Goal: Task Accomplishment & Management: Manage account settings

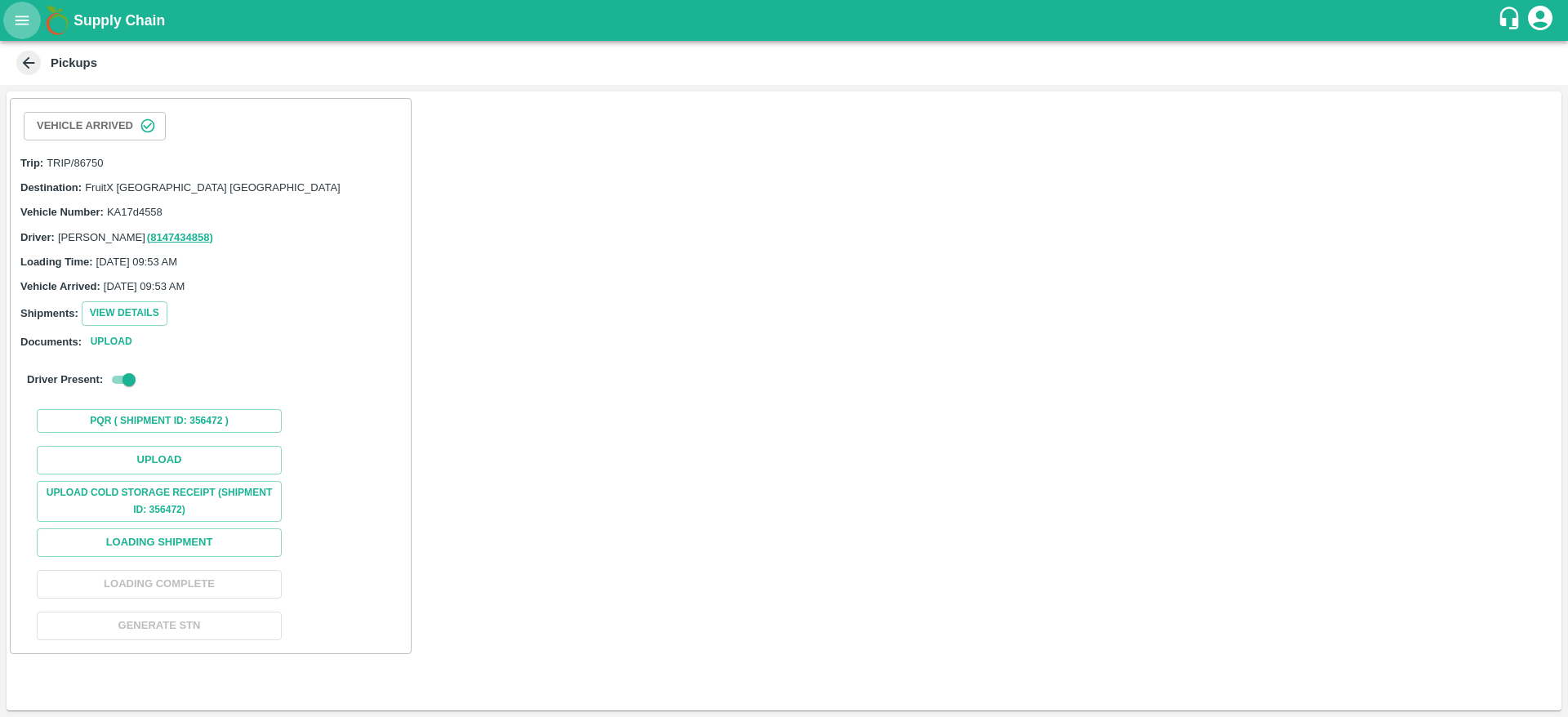
click at [23, 25] on icon "open drawer" at bounding box center [22, 21] width 18 height 18
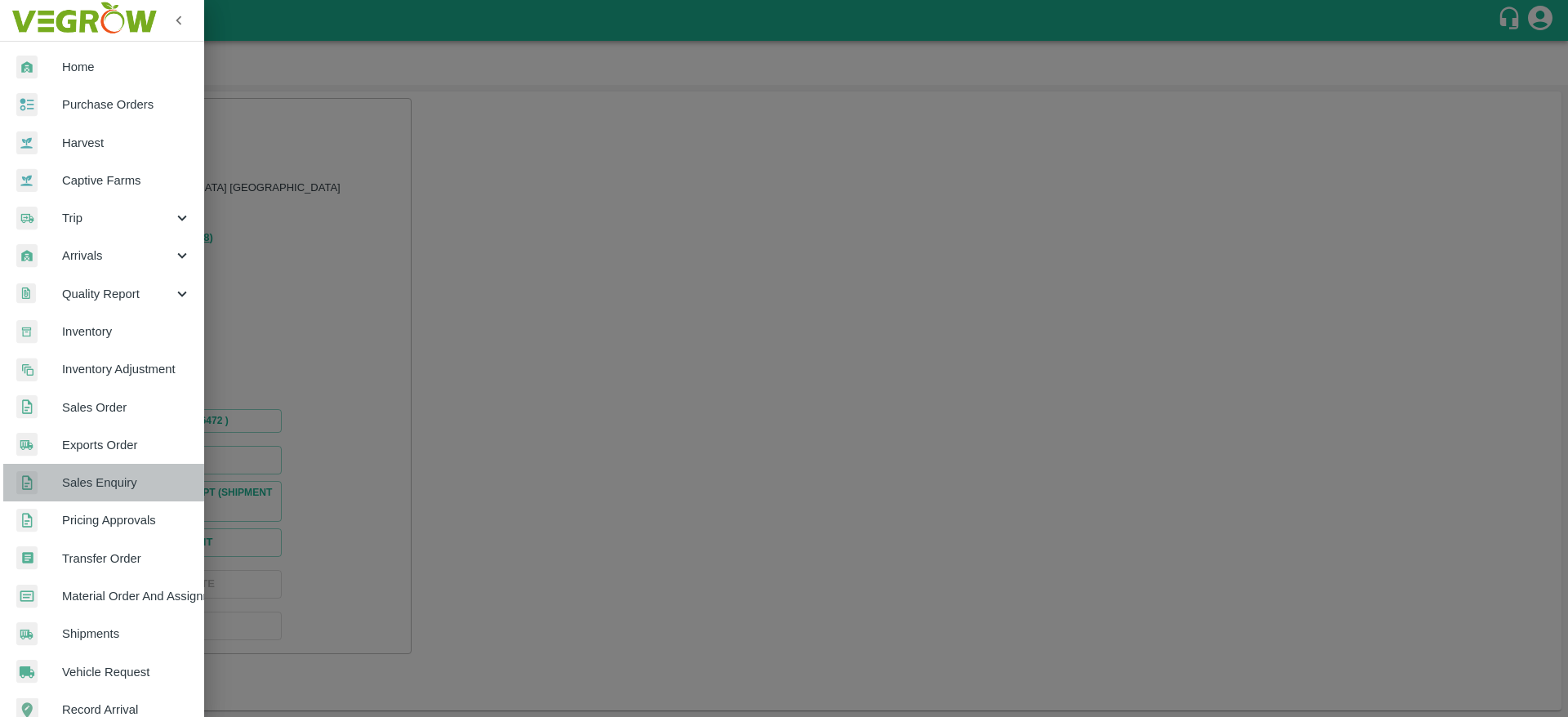
click at [114, 491] on span "Sales Enquiry" at bounding box center [126, 483] width 129 height 18
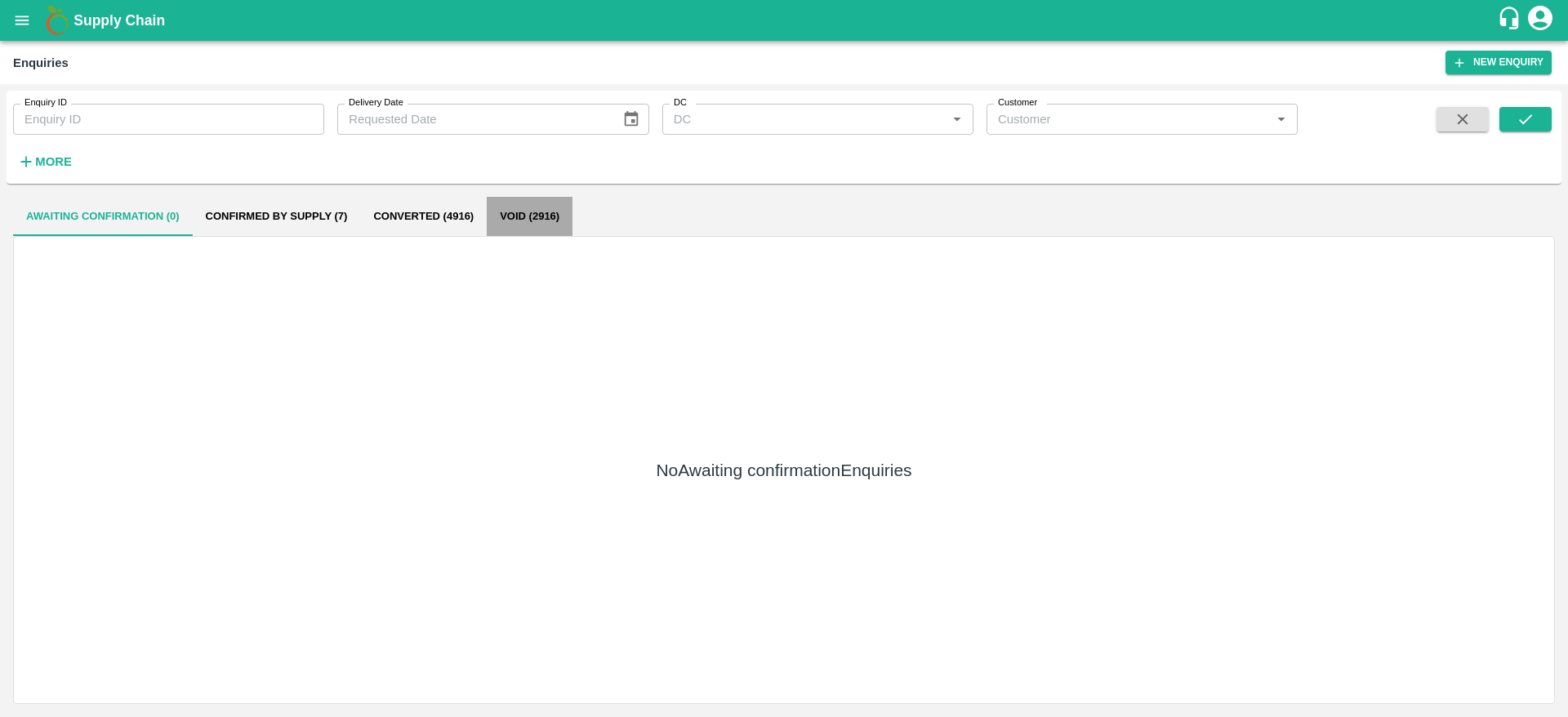
click at [539, 212] on button "Void (2916)" at bounding box center [529, 215] width 86 height 39
click at [513, 230] on button "Void (2916)" at bounding box center [529, 215] width 86 height 39
click at [524, 229] on button "Void (2916)" at bounding box center [529, 215] width 86 height 39
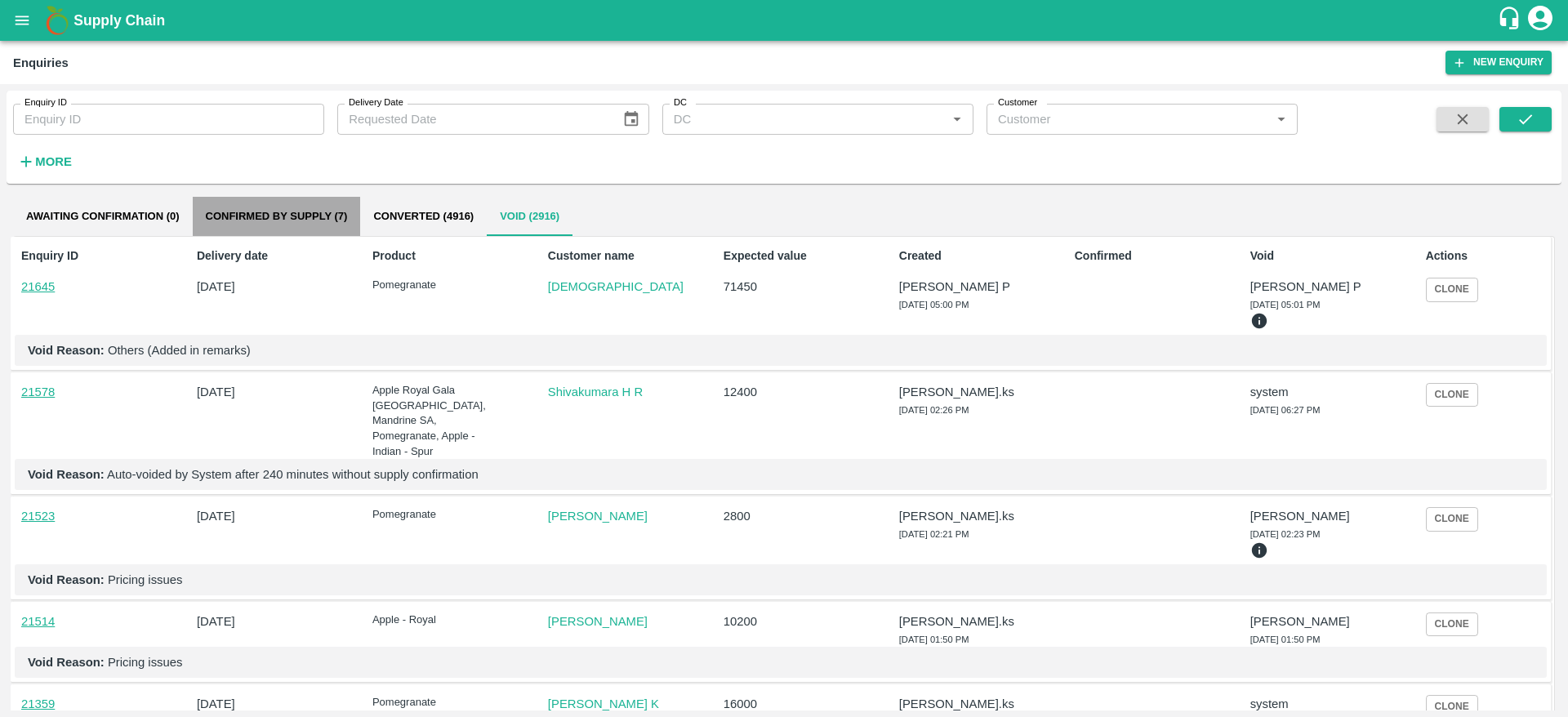
click at [296, 204] on button "Confirmed by supply (7)" at bounding box center [277, 215] width 169 height 39
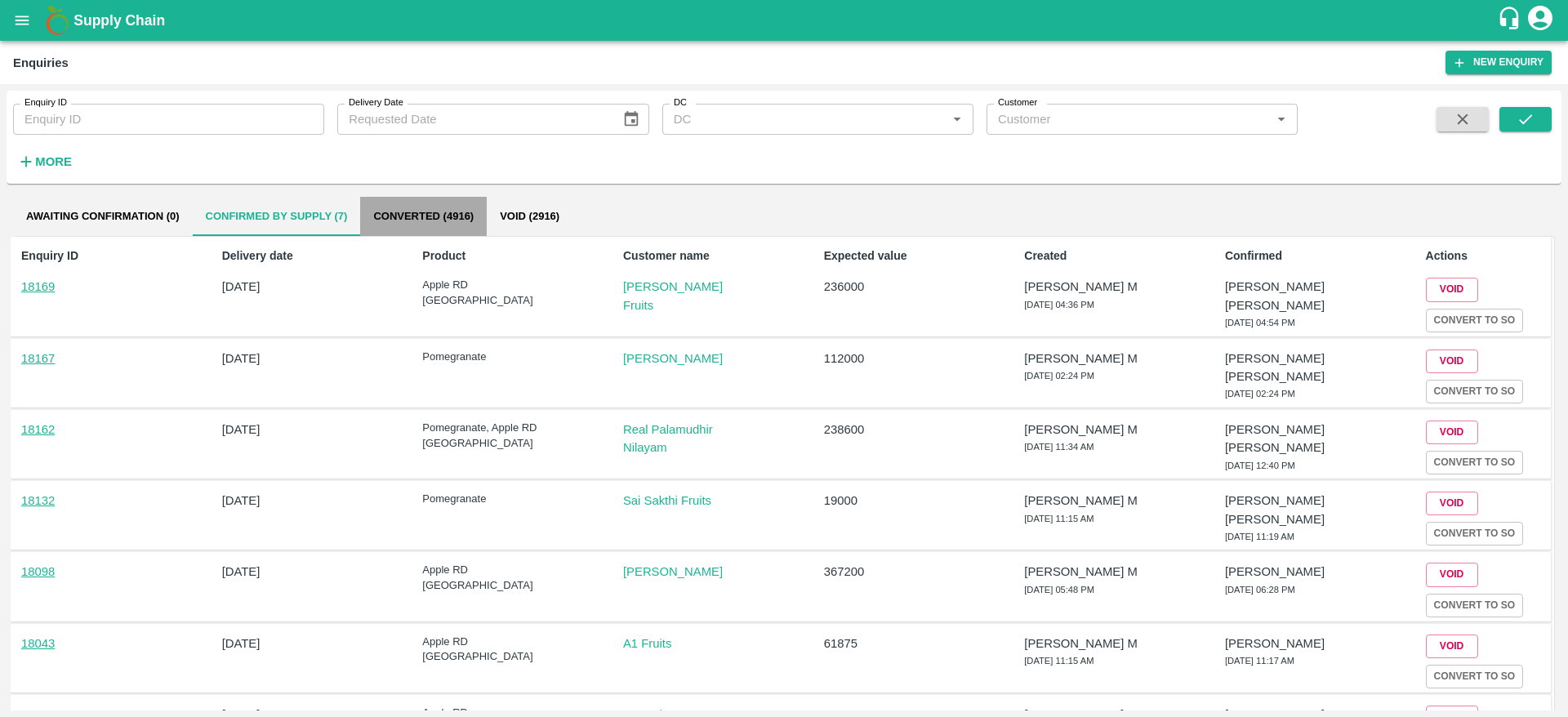
click at [442, 205] on button "Converted (4916)" at bounding box center [424, 215] width 126 height 39
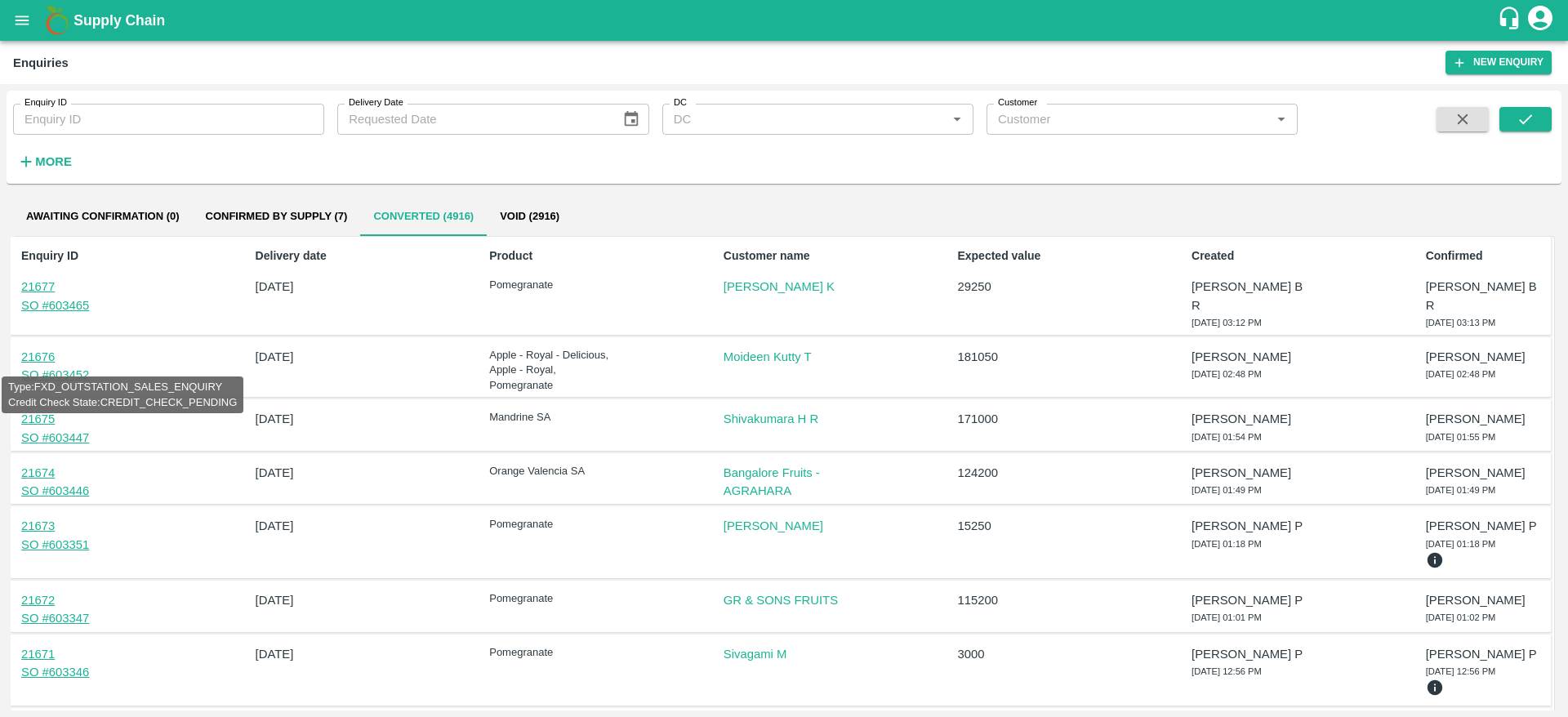
click at [44, 350] on link "21676" at bounding box center [38, 357] width 33 height 13
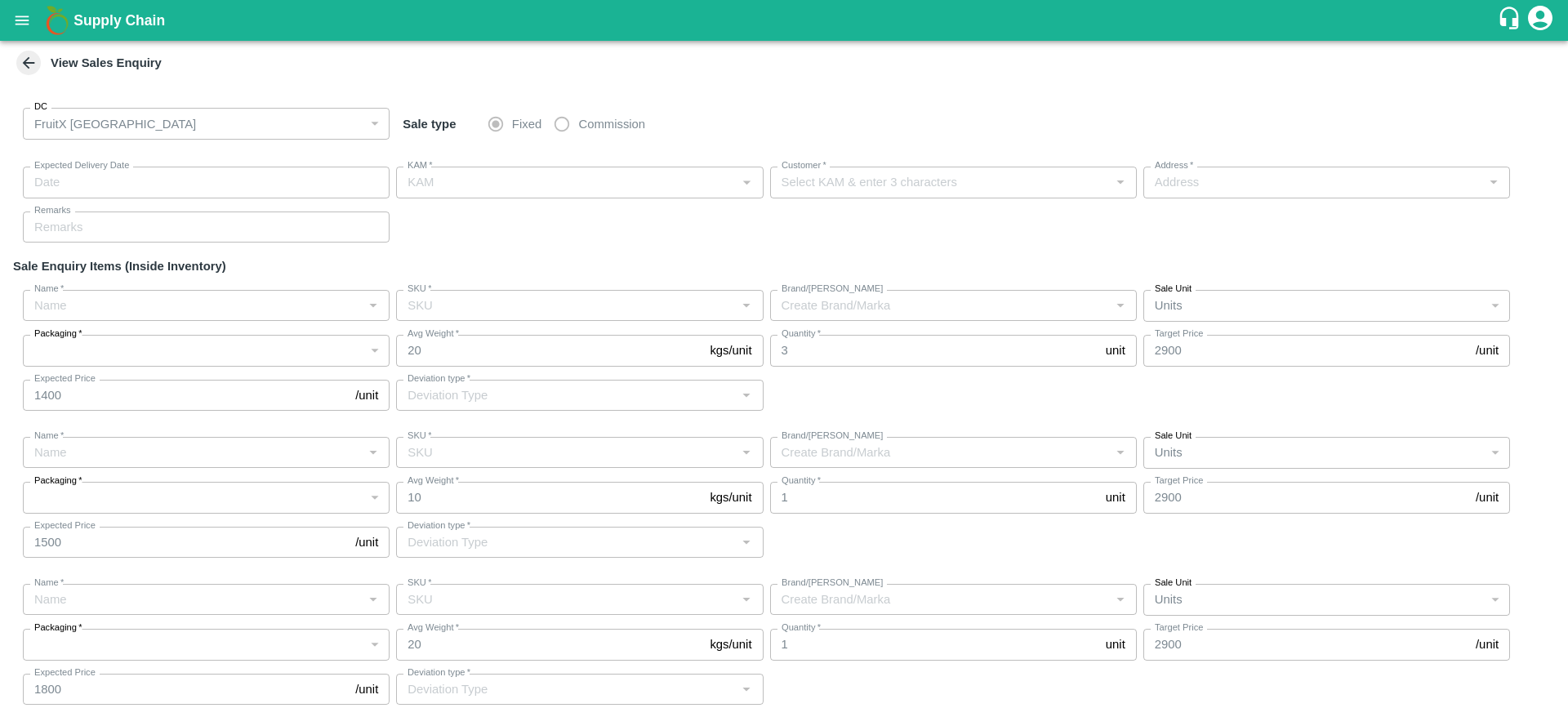
click at [24, 60] on icon at bounding box center [29, 63] width 18 height 18
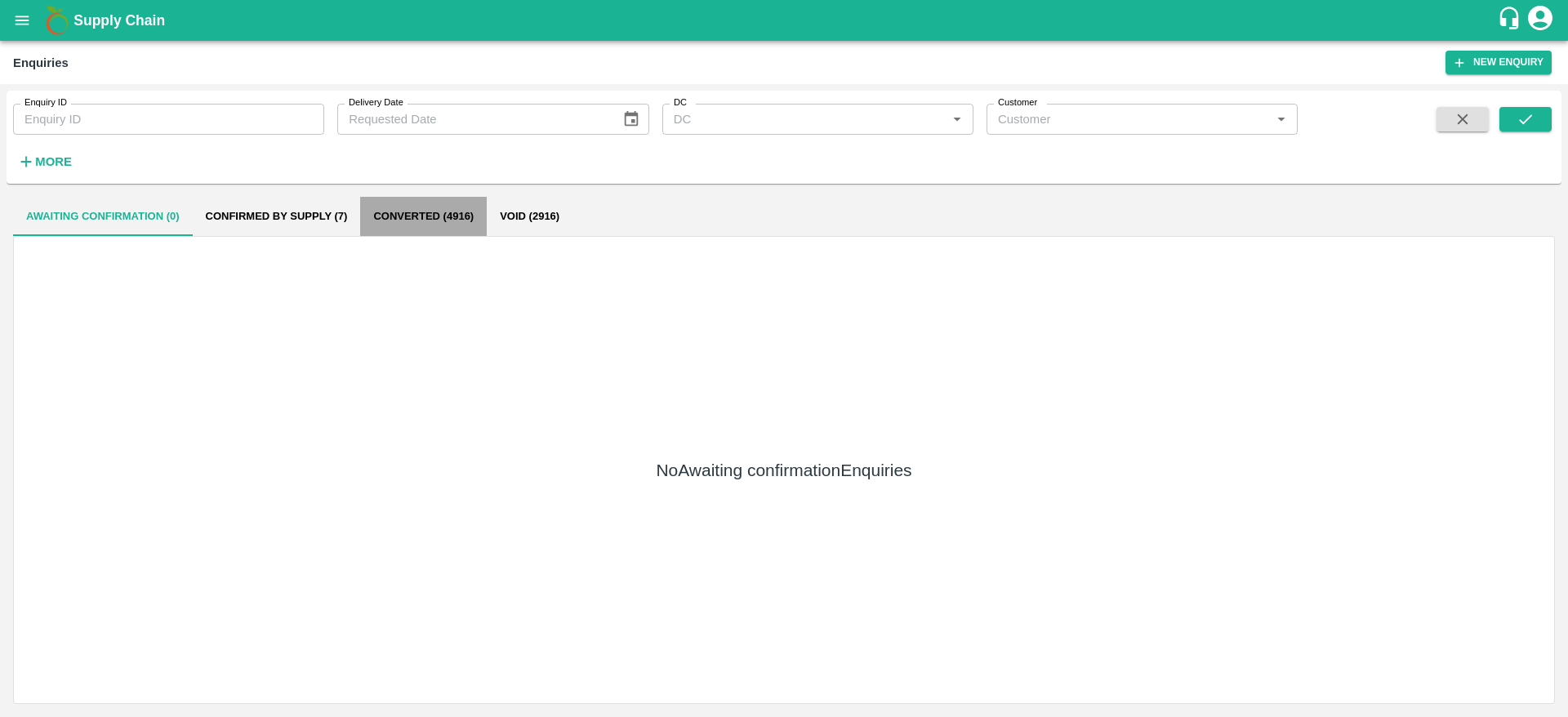
click at [457, 212] on button "Converted (4916)" at bounding box center [424, 215] width 126 height 39
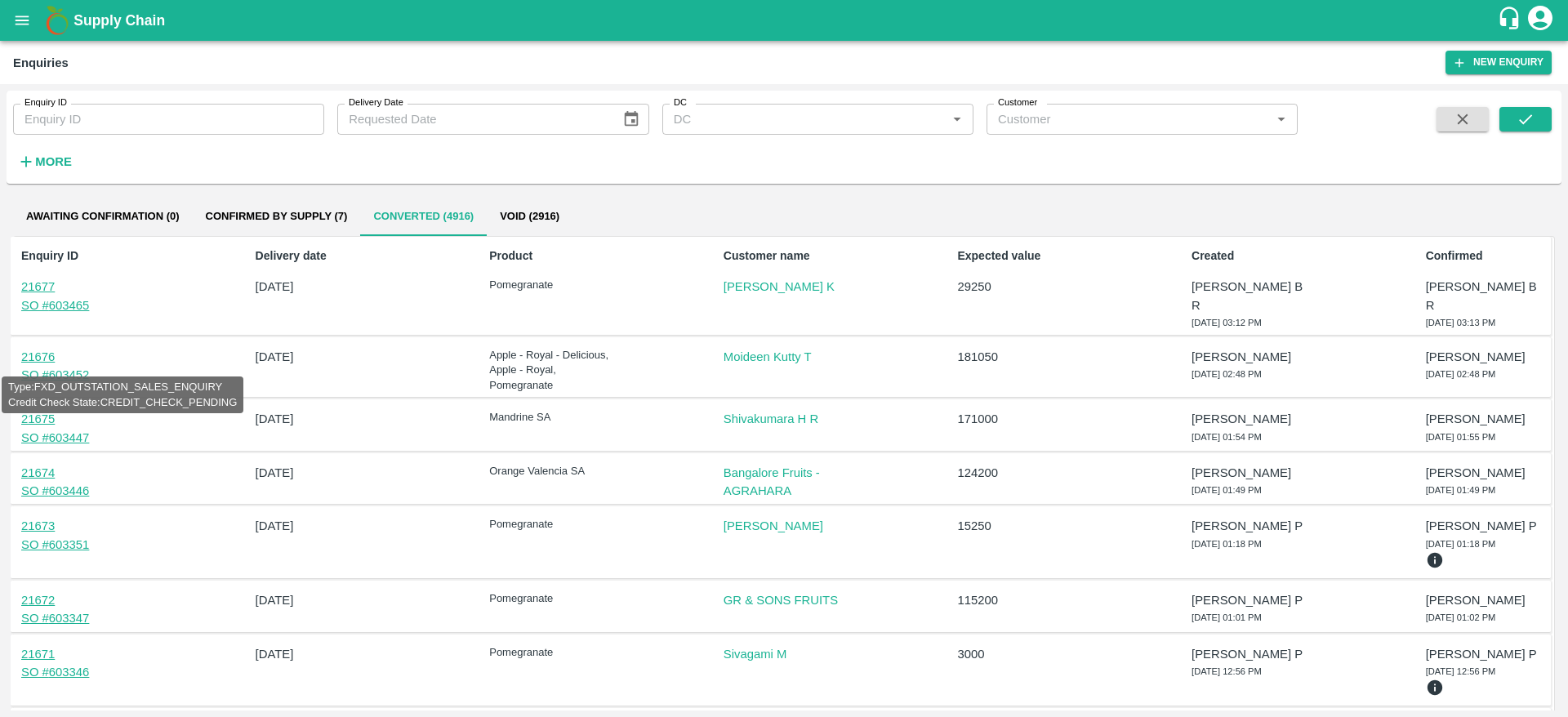
click at [76, 368] on link "SO # 603452" at bounding box center [55, 375] width 68 height 13
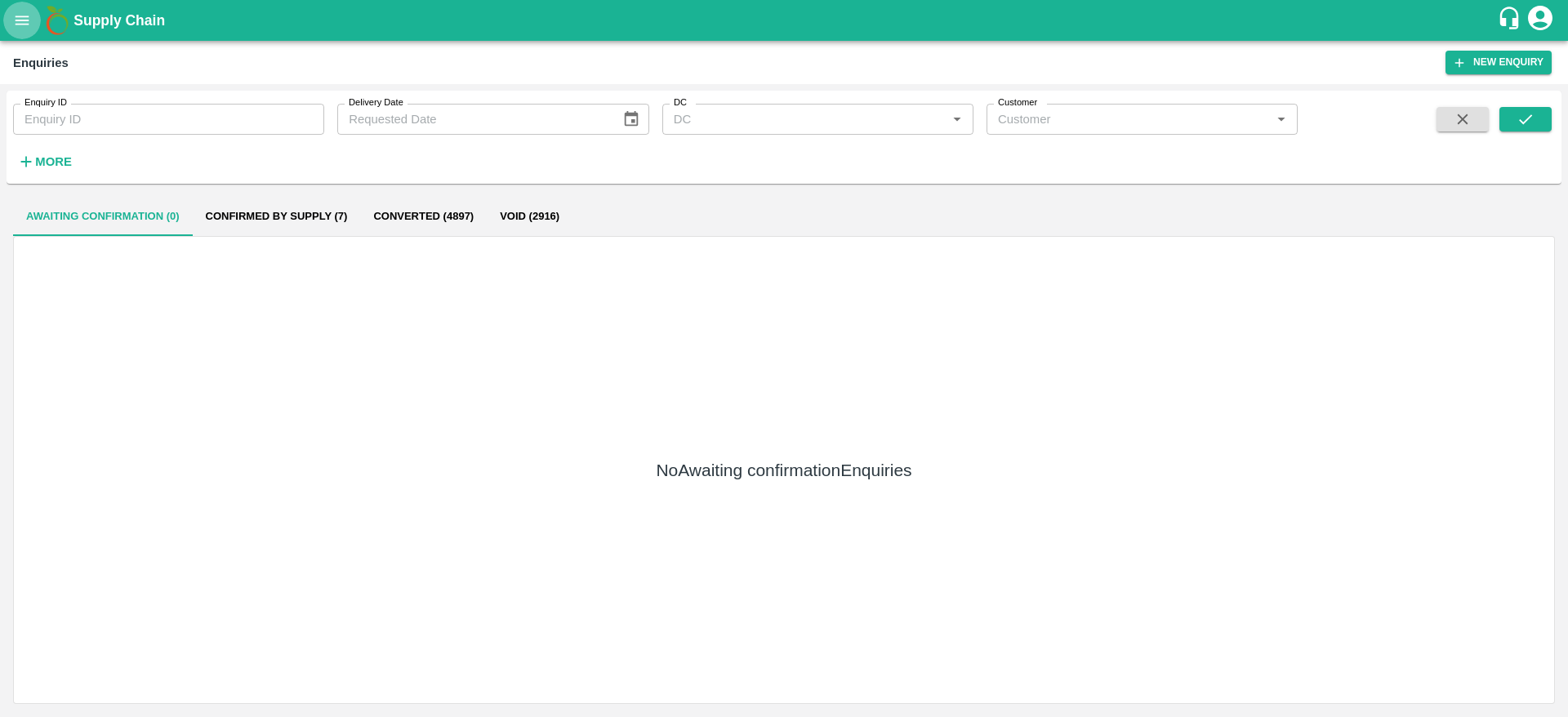
click at [8, 25] on button "open drawer" at bounding box center [23, 21] width 38 height 38
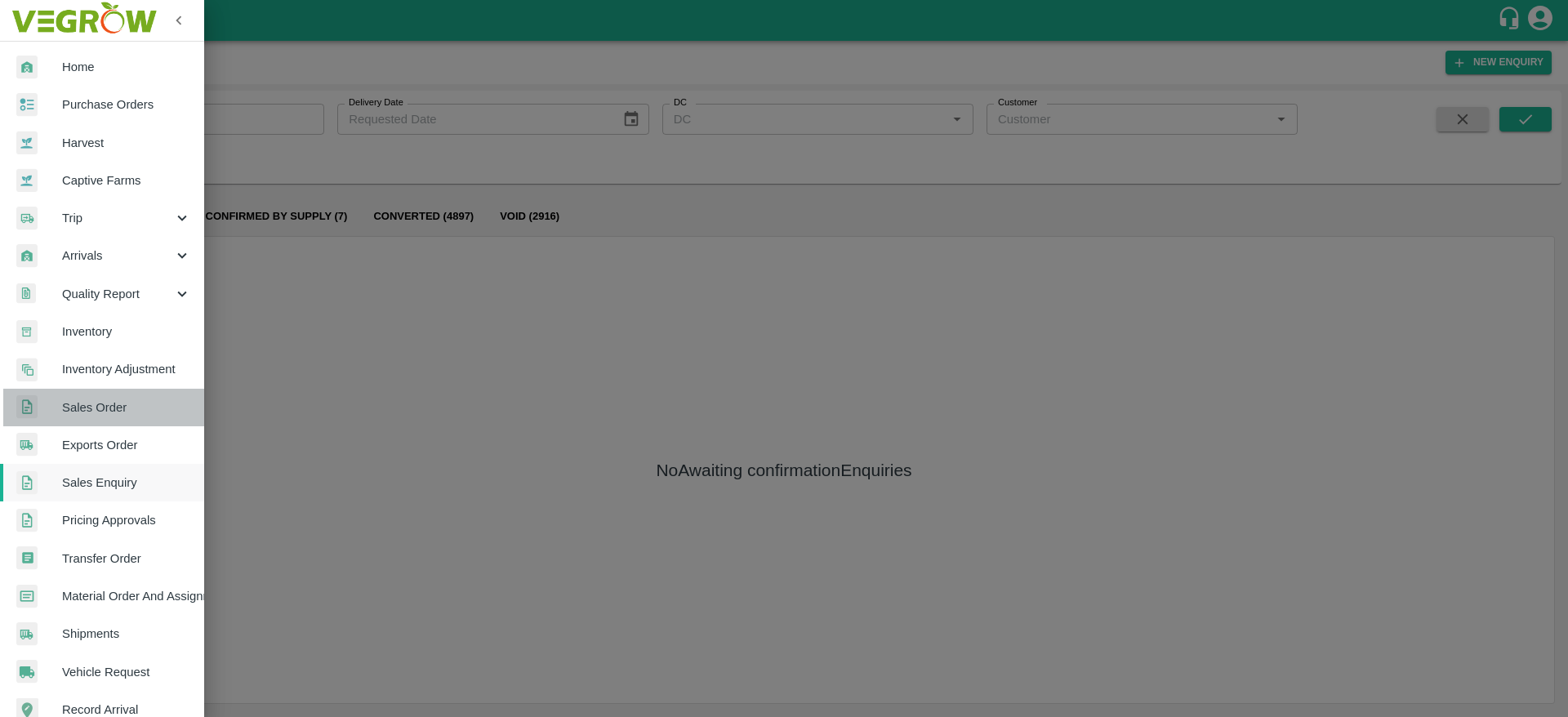
click at [109, 406] on span "Sales Order" at bounding box center [126, 407] width 129 height 18
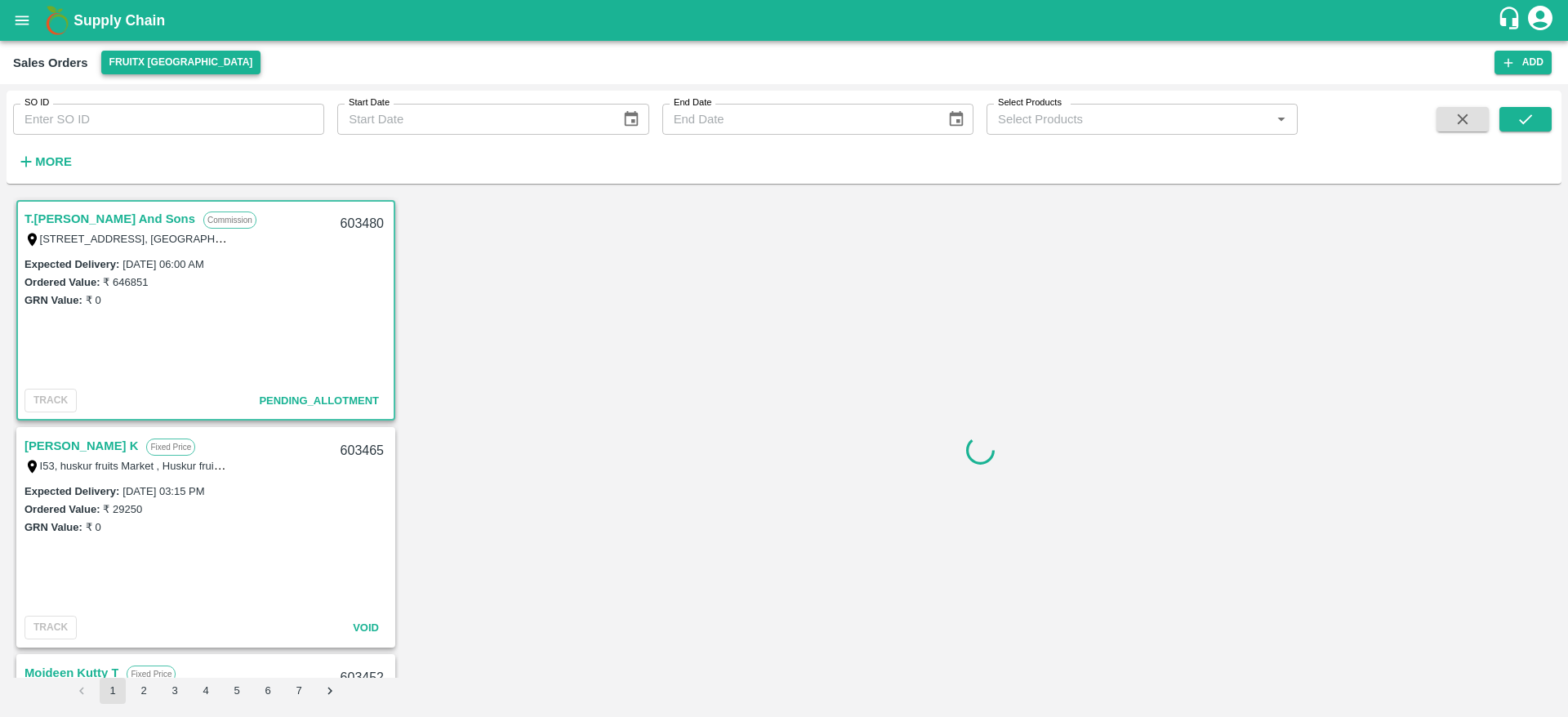
click at [184, 61] on button "FruitX [GEOGRAPHIC_DATA]" at bounding box center [181, 62] width 160 height 23
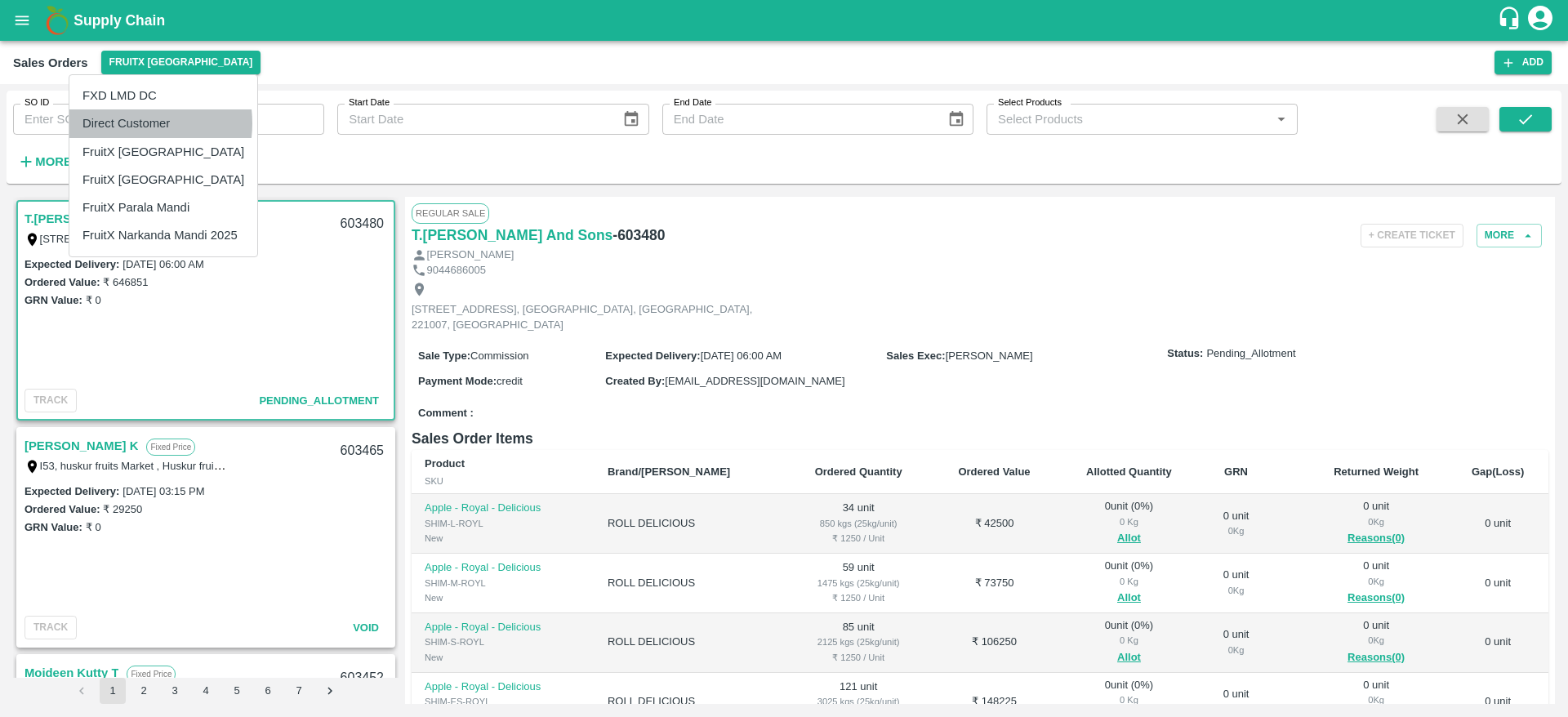
click at [126, 123] on li "Direct Customer" at bounding box center [163, 123] width 187 height 28
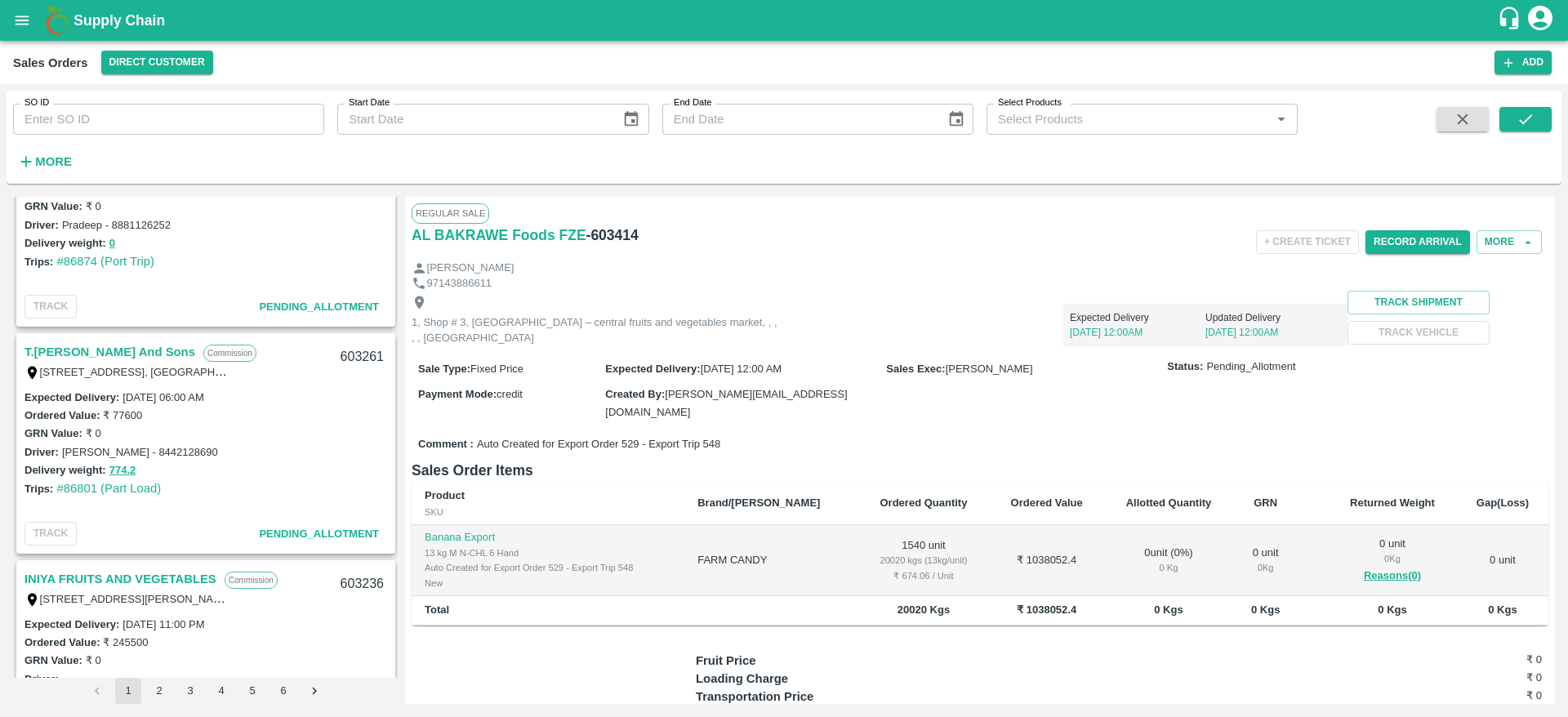
scroll to position [1711, 0]
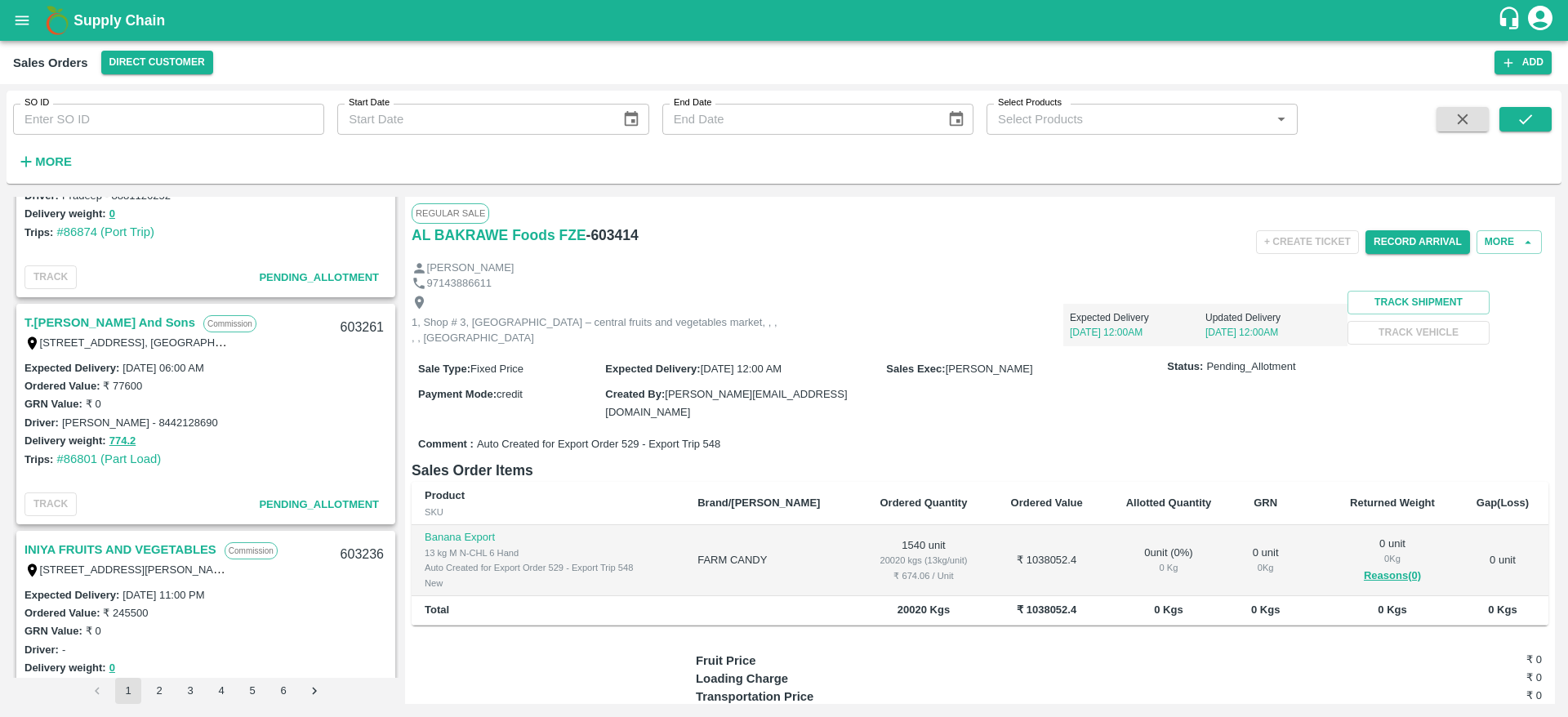
click at [71, 318] on link "T.[PERSON_NAME] And Sons" at bounding box center [109, 322] width 170 height 22
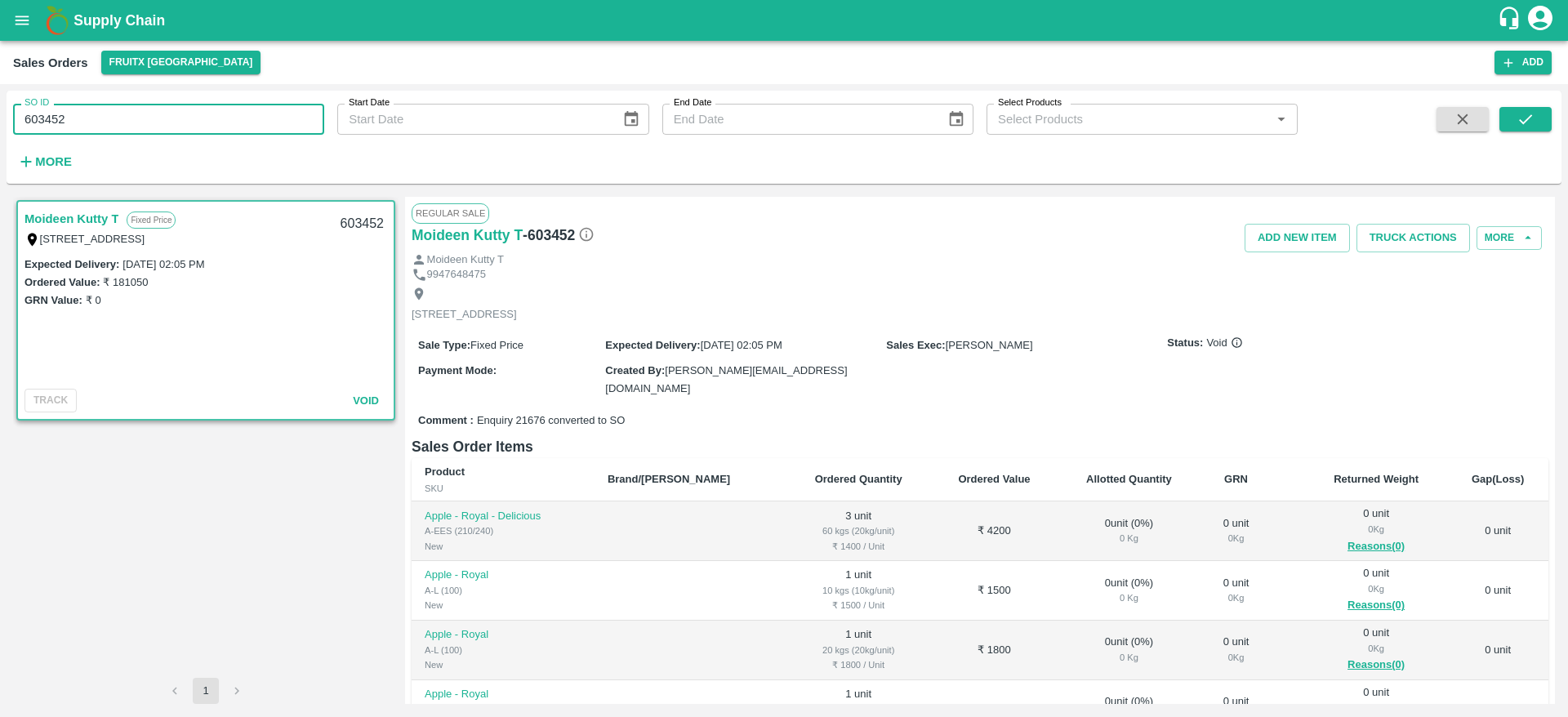
click at [100, 110] on input "603452" at bounding box center [168, 119] width 311 height 31
type input "603480"
click at [1536, 124] on button "submit" at bounding box center [1526, 119] width 52 height 24
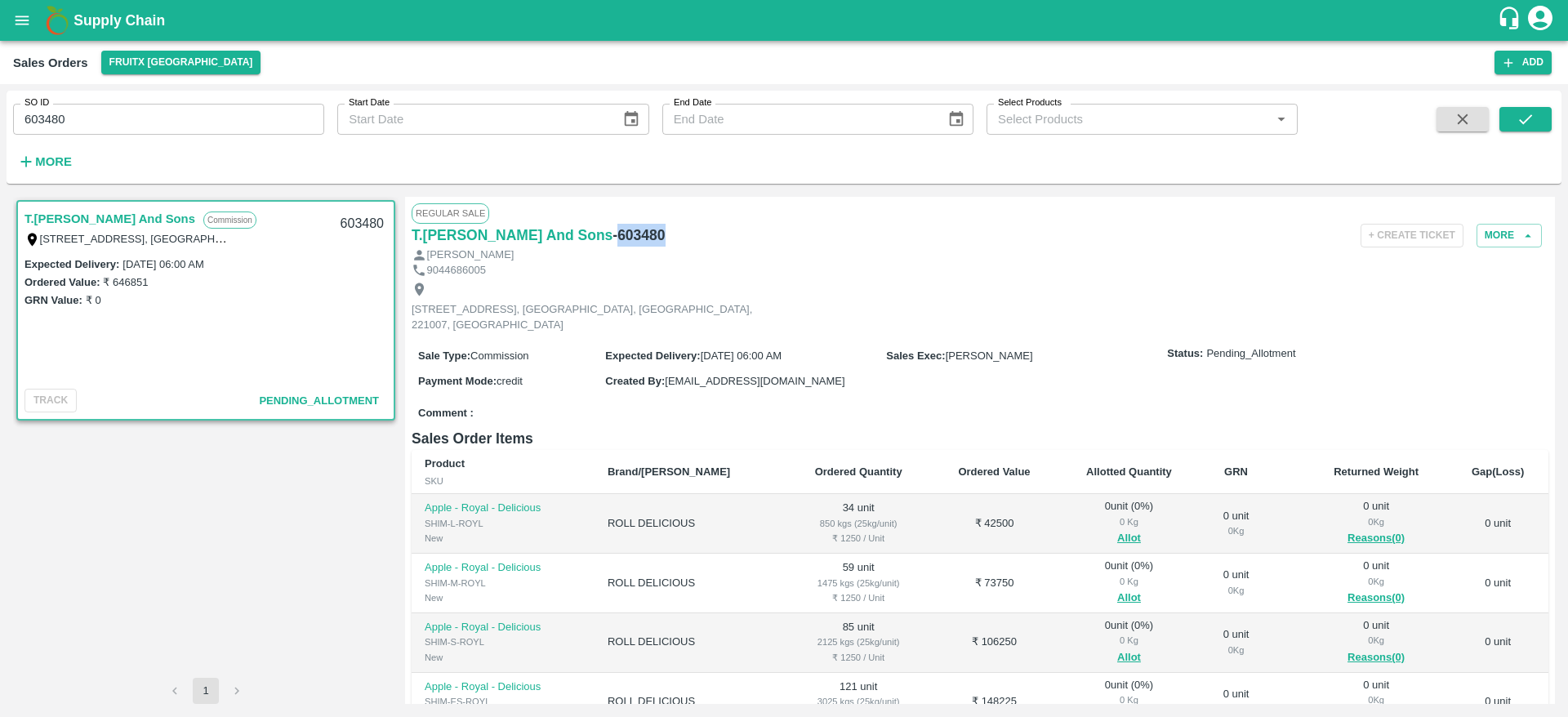
drag, startPoint x: 652, startPoint y: 232, endPoint x: 603, endPoint y: 235, distance: 49.1
click at [603, 235] on div "T.Kishore Kapoor And Sons - 603480" at bounding box center [601, 234] width 378 height 23
copy h6 "603480"
click at [923, 264] on div "9044686005" at bounding box center [980, 270] width 1136 height 15
click at [1502, 228] on button "More" at bounding box center [1509, 235] width 65 height 23
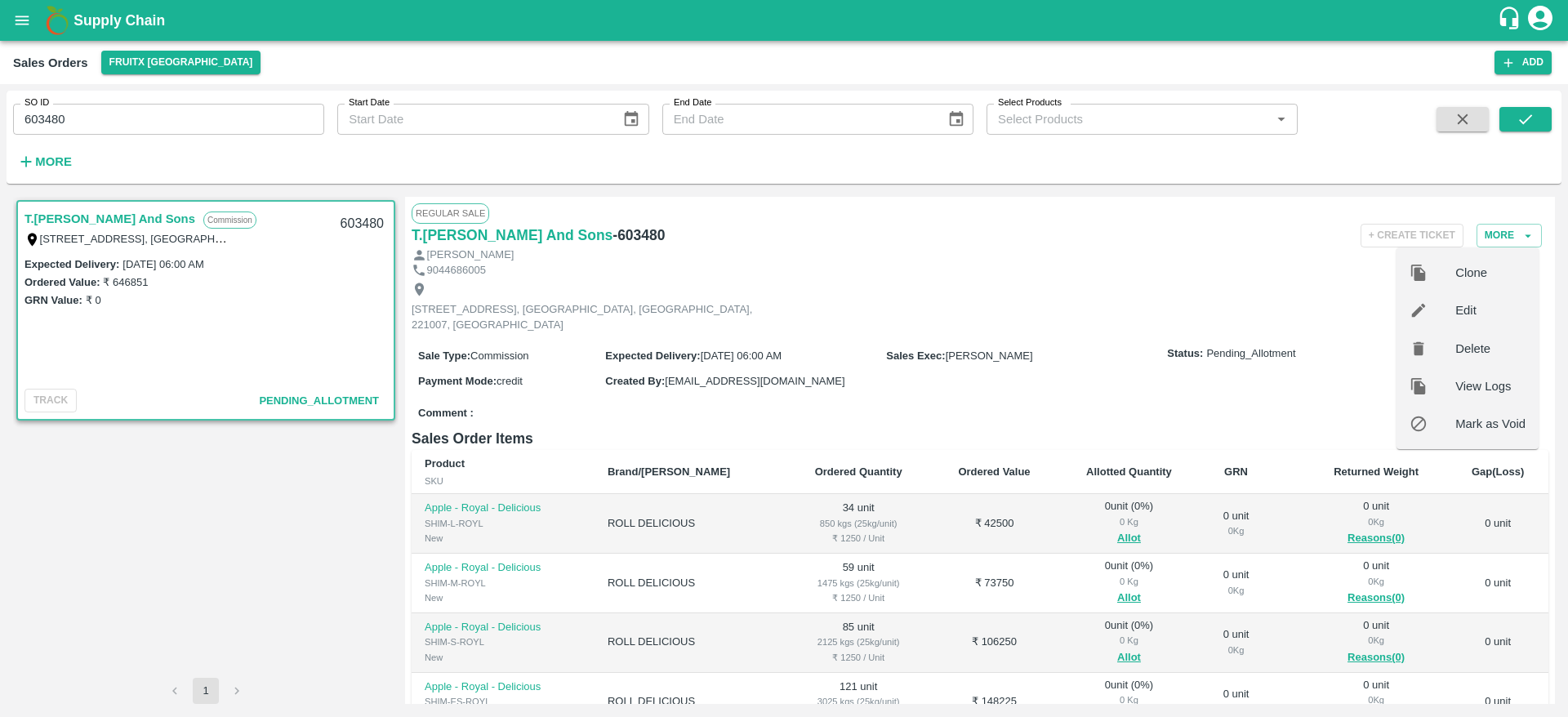
click at [1030, 260] on div "Vivek Kapoor" at bounding box center [980, 255] width 1136 height 15
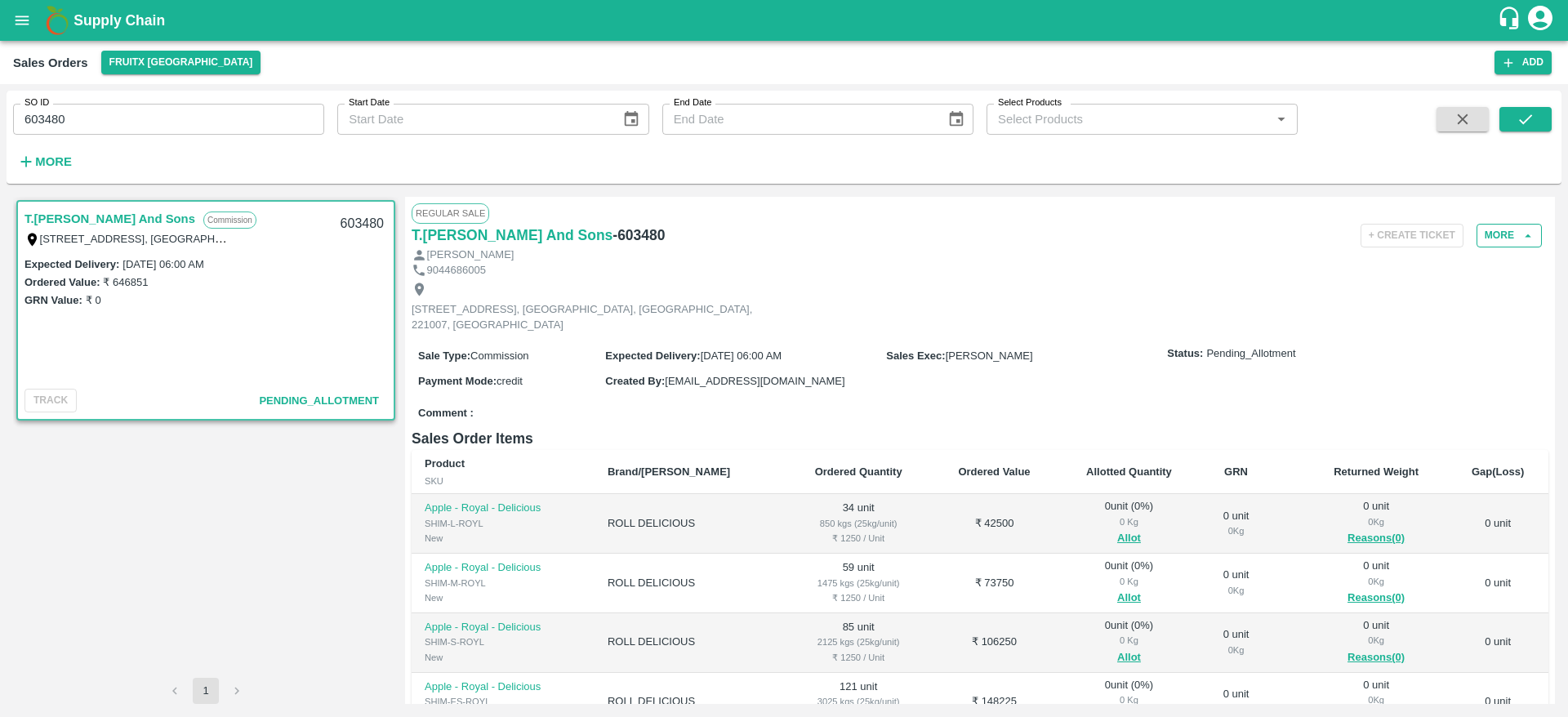
click at [1510, 234] on button "More" at bounding box center [1509, 235] width 65 height 23
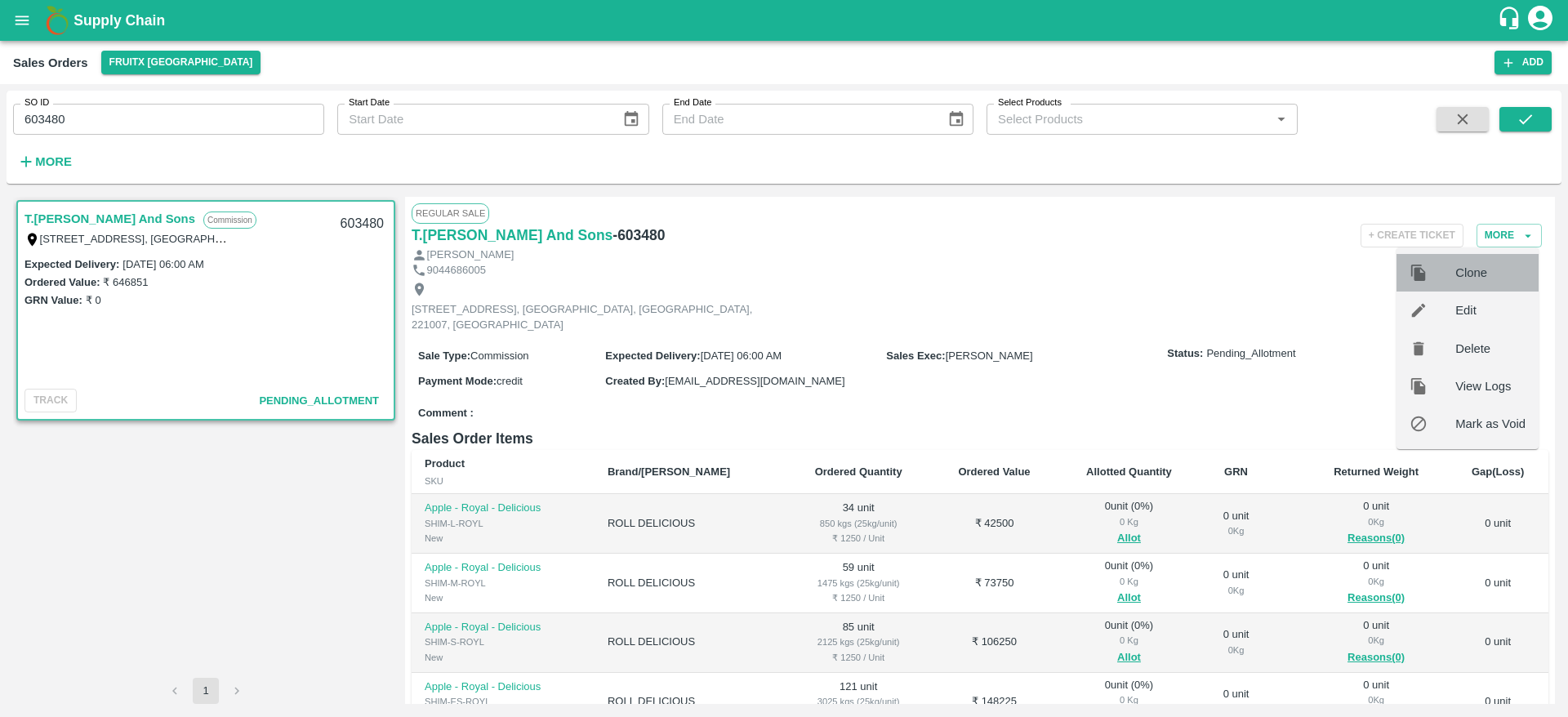
click at [1464, 277] on span "Clone" at bounding box center [1491, 273] width 70 height 18
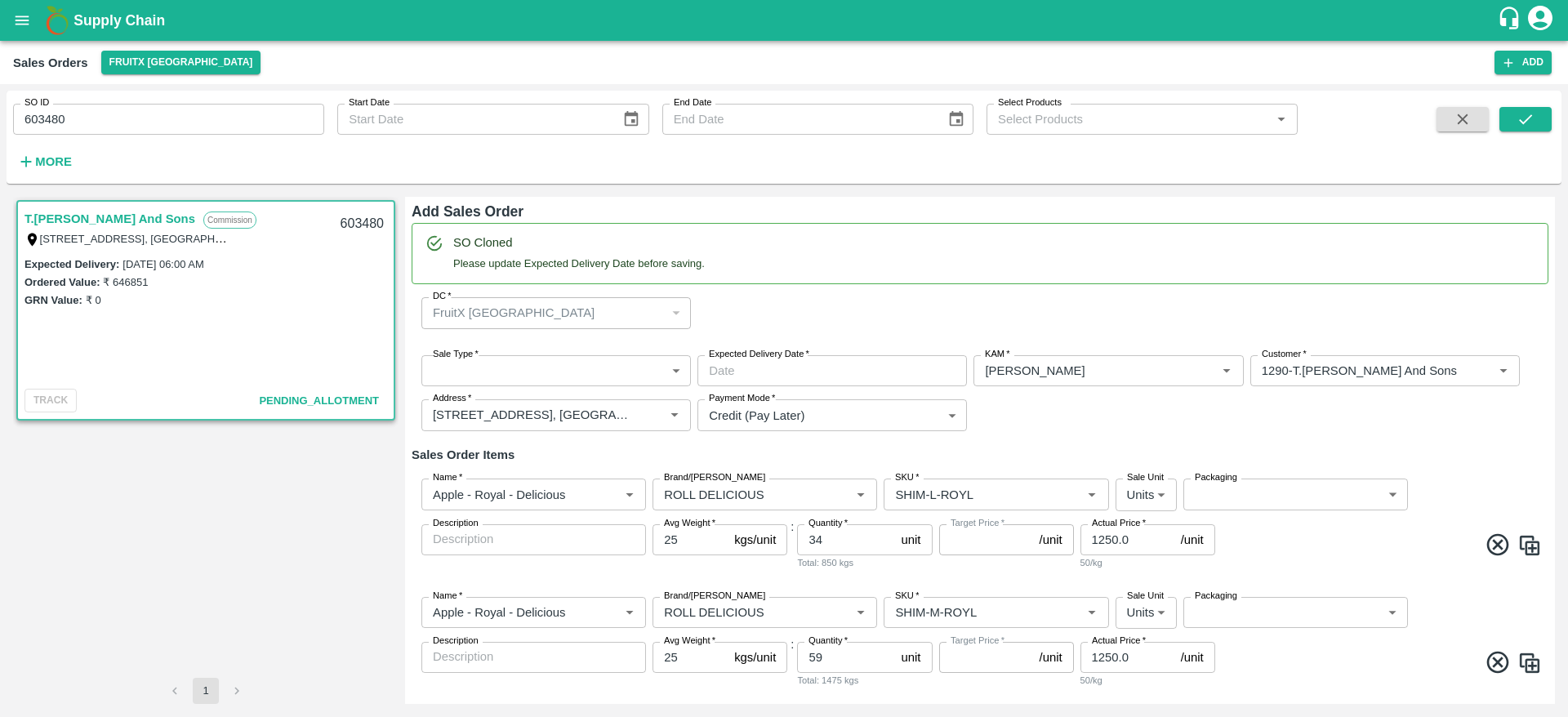
type input "Ashutosh Mishra"
type input "1290-T.Kishore Kapoor And Sons"
type input "Shop No B 27 , , Pahariya fruit mandi, Pahariya , Varanasi, U.P 221007, Varanas…"
type input "Apple - Royal - Delicious"
type input "ROLL DELICIOUS"
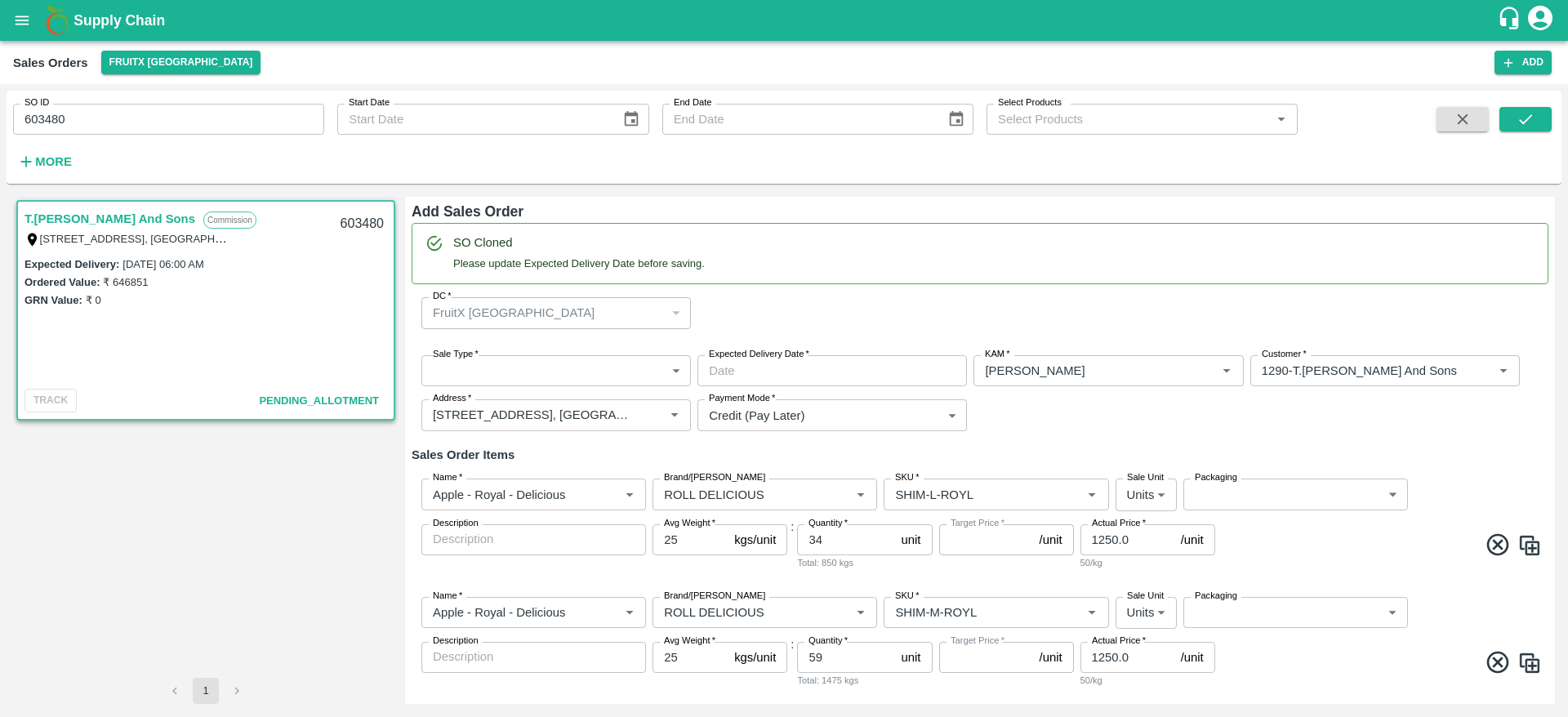
type input "SHIM-L-ROYL"
type input "Apple - Royal - Delicious"
type input "ROLL DELICIOUS"
type input "SHIM-M-ROYL"
type input "Apple - Royal - Delicious"
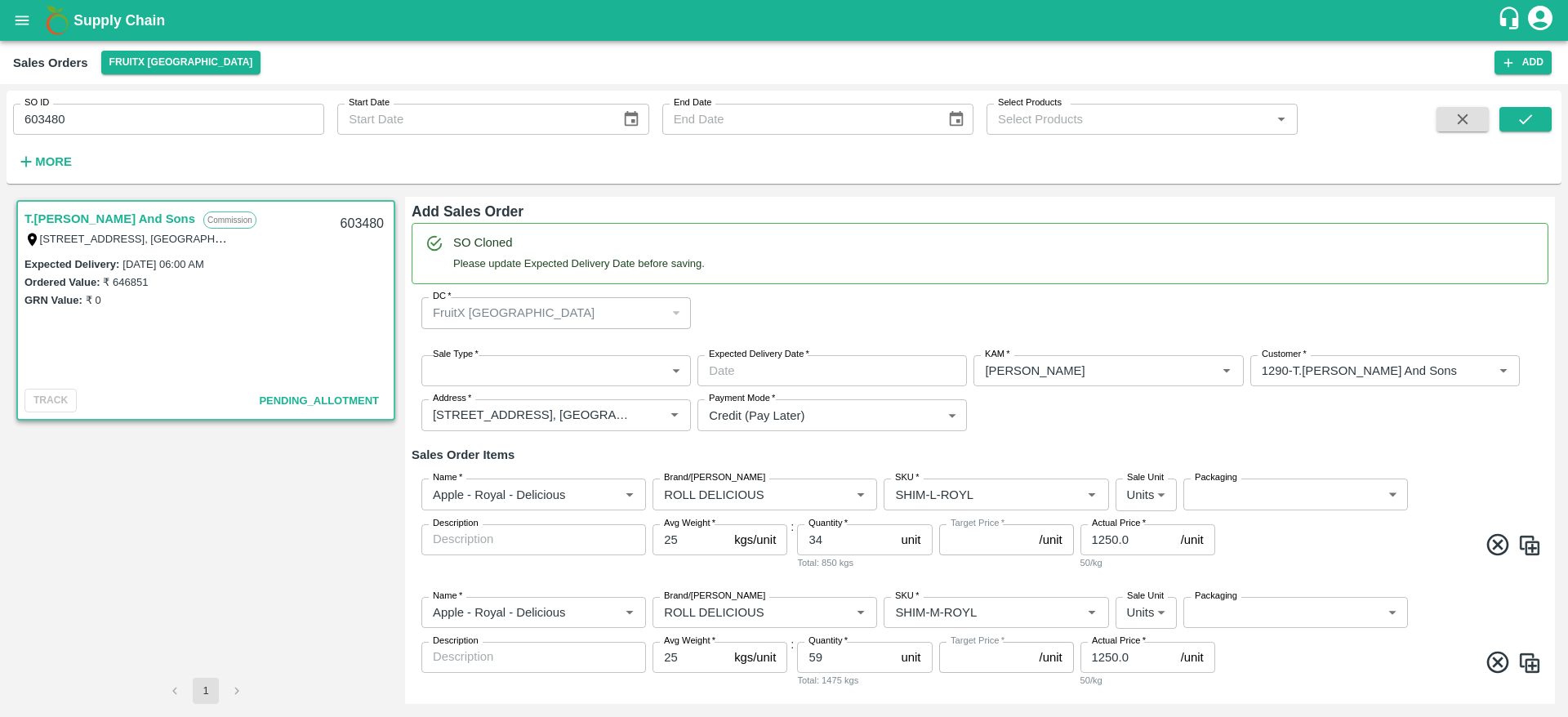
type input "ROLL DELICIOUS"
type input "SHIM-S-ROYL"
type input "Apple - Royal - Delicious"
type input "ROLL DELICIOUS"
type input "SHIM-ES-ROYL"
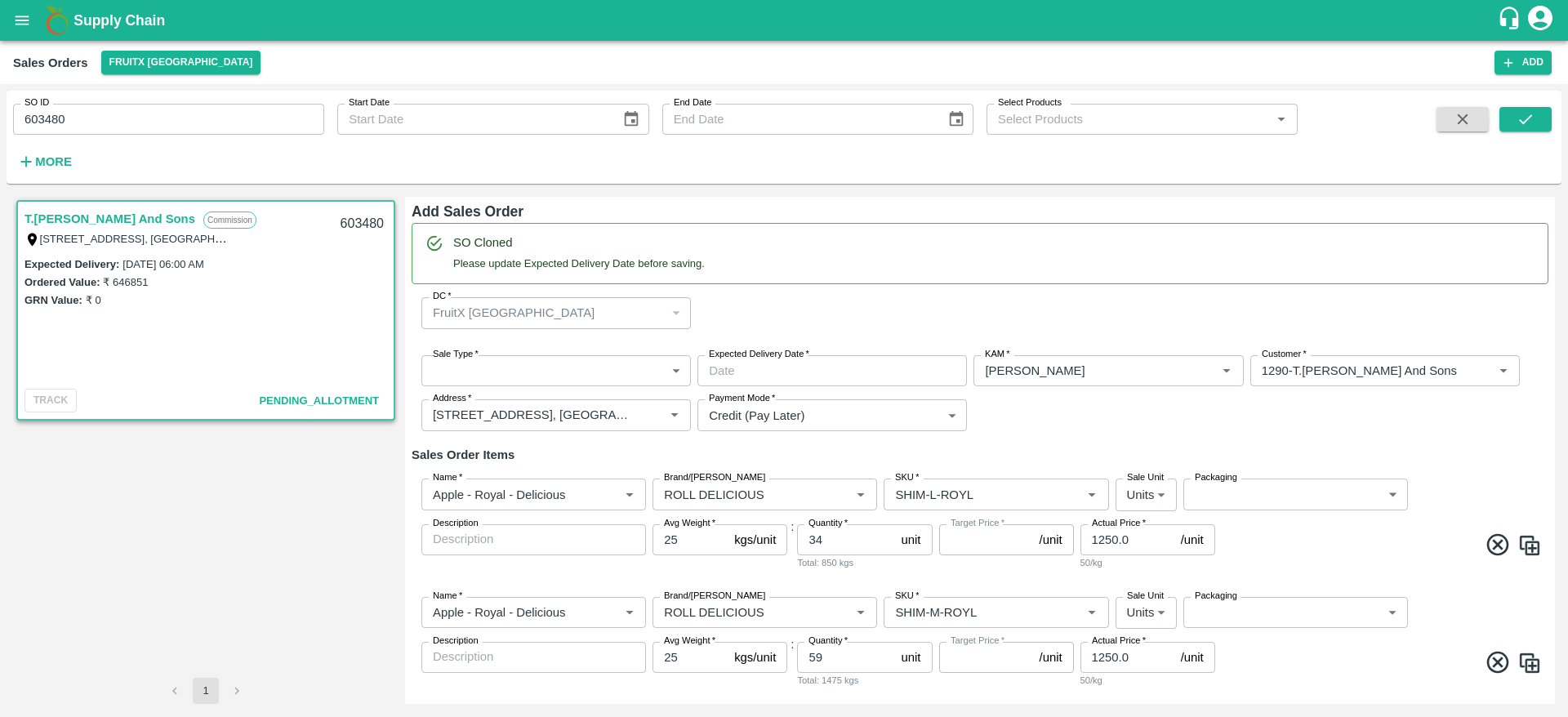
type input "Apple - Royal - Delicious"
type input "ROLL DELICIOUS"
type input "SHIM-EES-ROYL"
type input "Apple - Royal - Delicious"
type input "ROLL DELICIOUS"
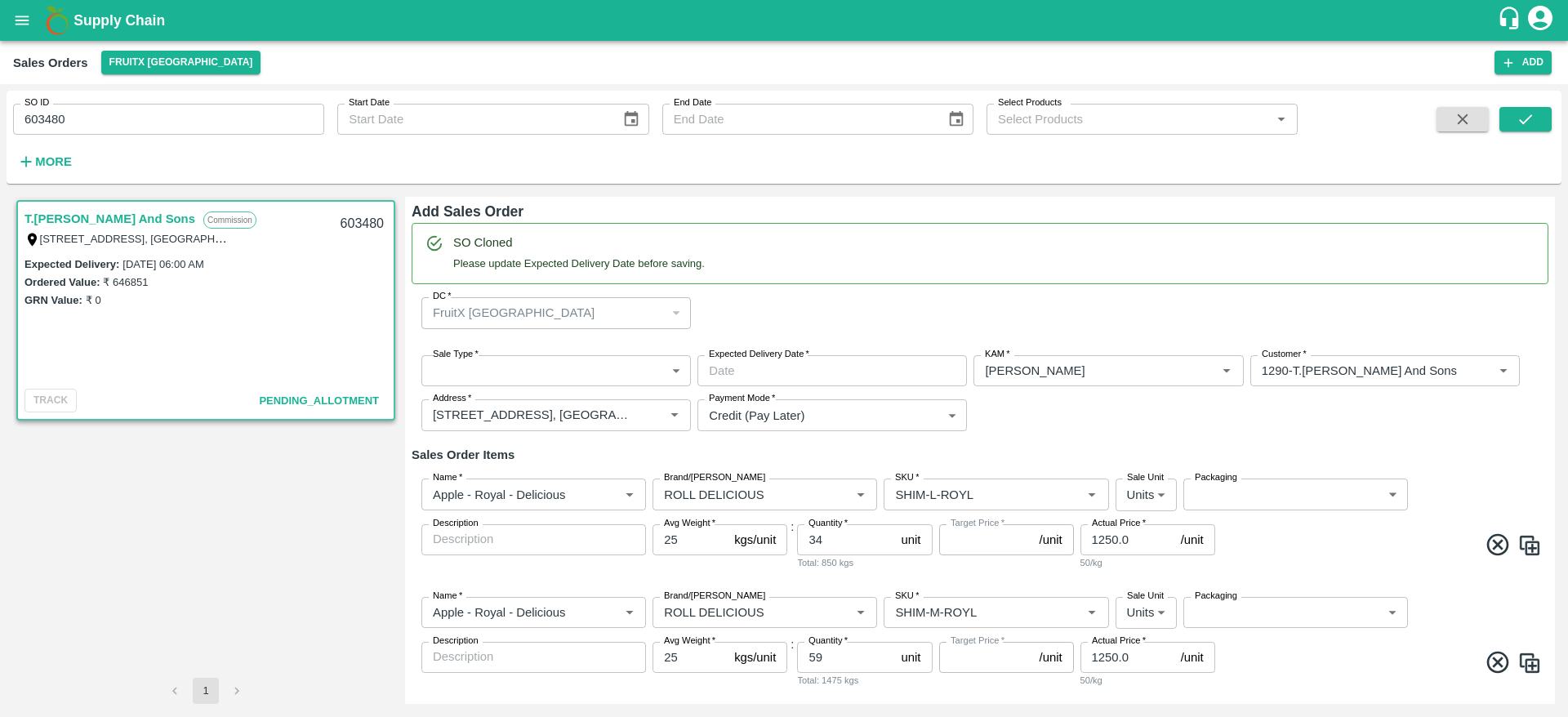
type input "SHIM-PITTO-ROYL"
type input "Apple - Royal - Delicious"
type input "ROLL DELICIOUS"
type input "SHIM-7L-ROYL"
click at [486, 311] on p "FruitX [GEOGRAPHIC_DATA]" at bounding box center [513, 313] width 161 height 18
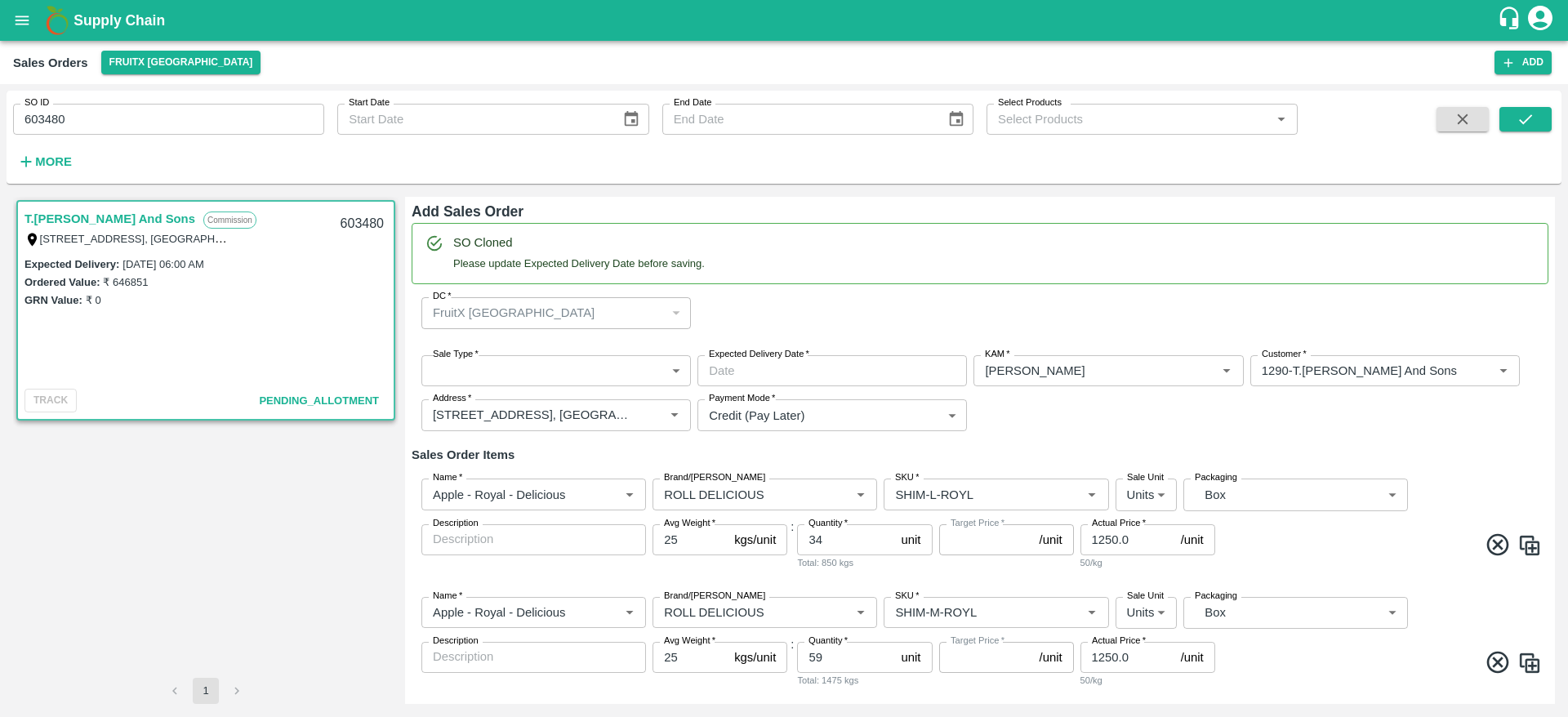
click at [684, 311] on div "FruitX [GEOGRAPHIC_DATA]" at bounding box center [556, 313] width 269 height 32
click at [646, 313] on div "FruitX [GEOGRAPHIC_DATA]" at bounding box center [548, 313] width 232 height 18
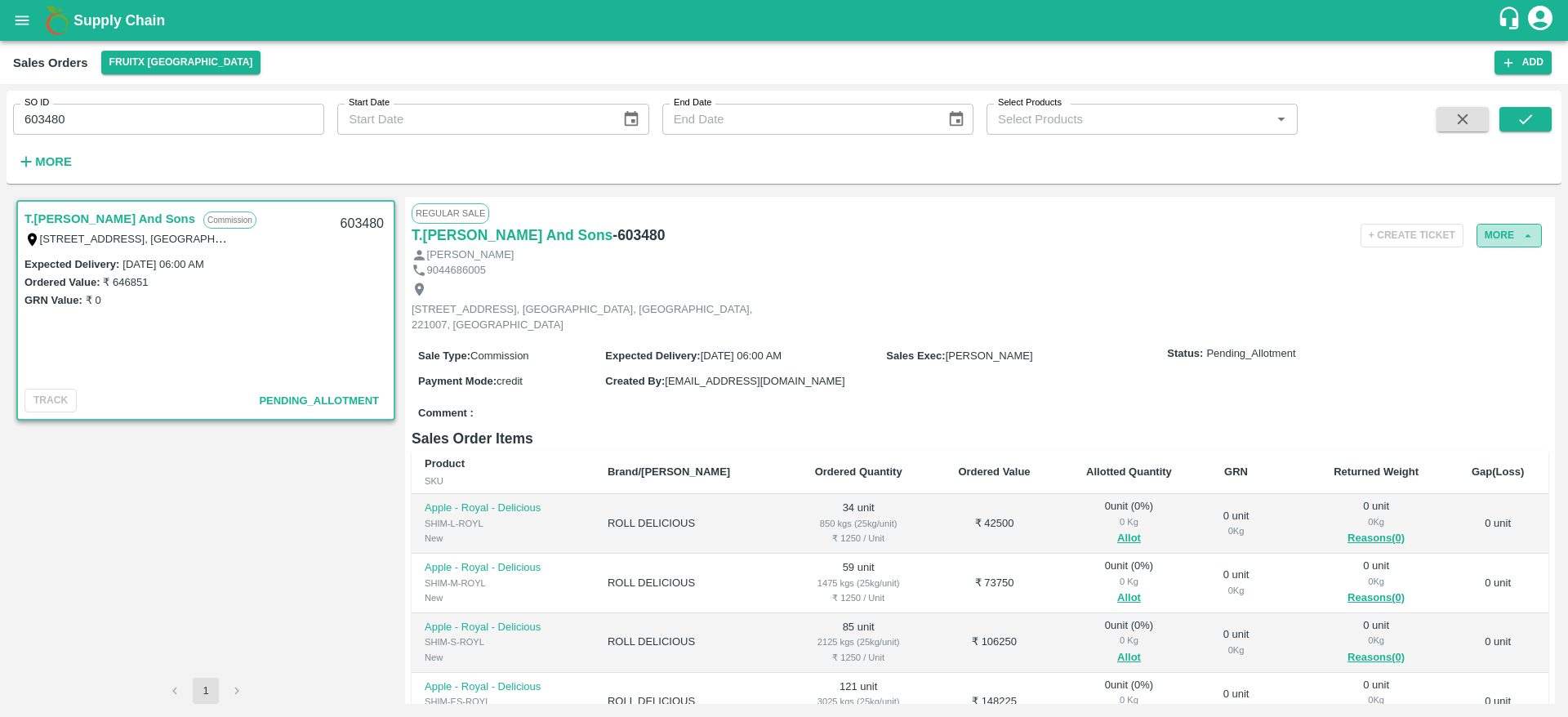
click at [1491, 240] on button "More" at bounding box center [1509, 235] width 65 height 23
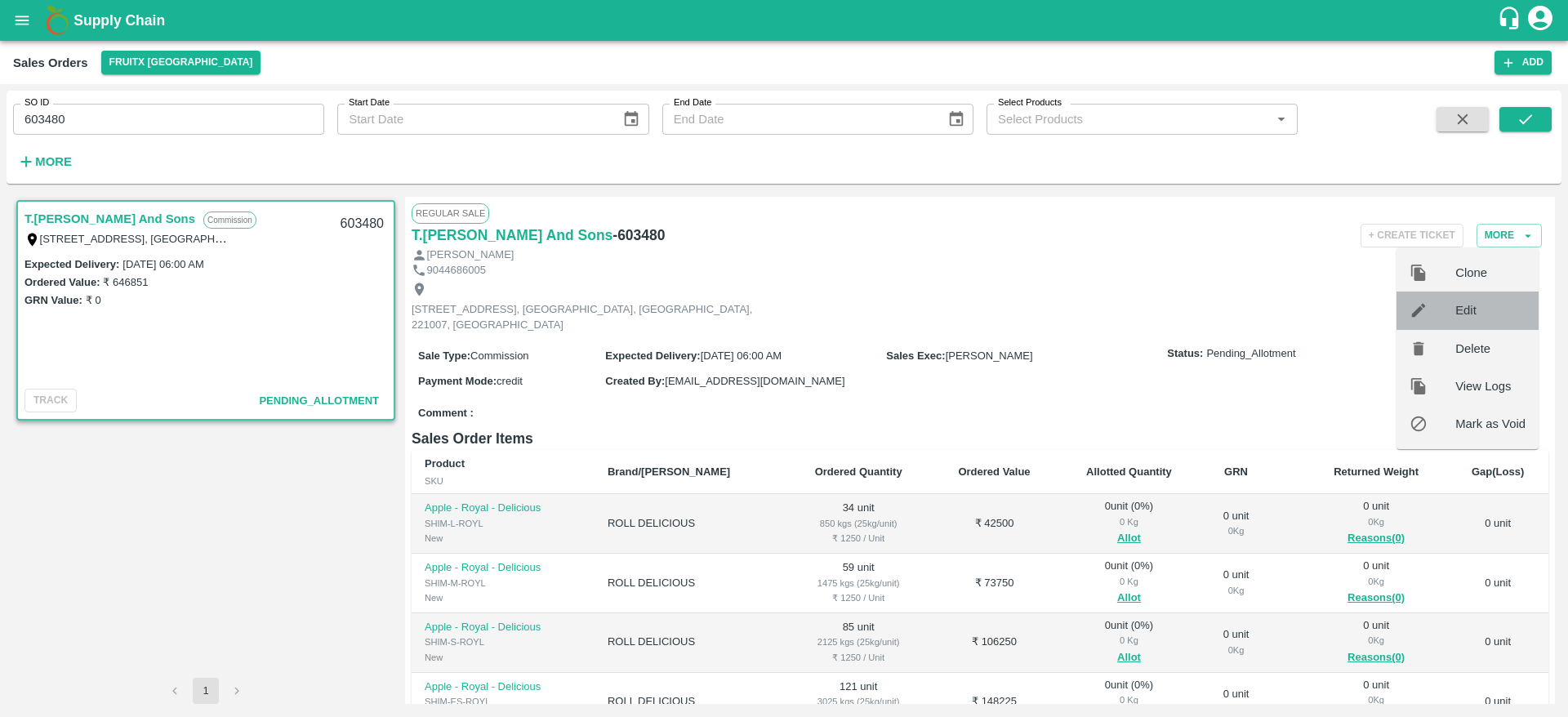
click at [1464, 313] on span "Edit" at bounding box center [1491, 310] width 70 height 18
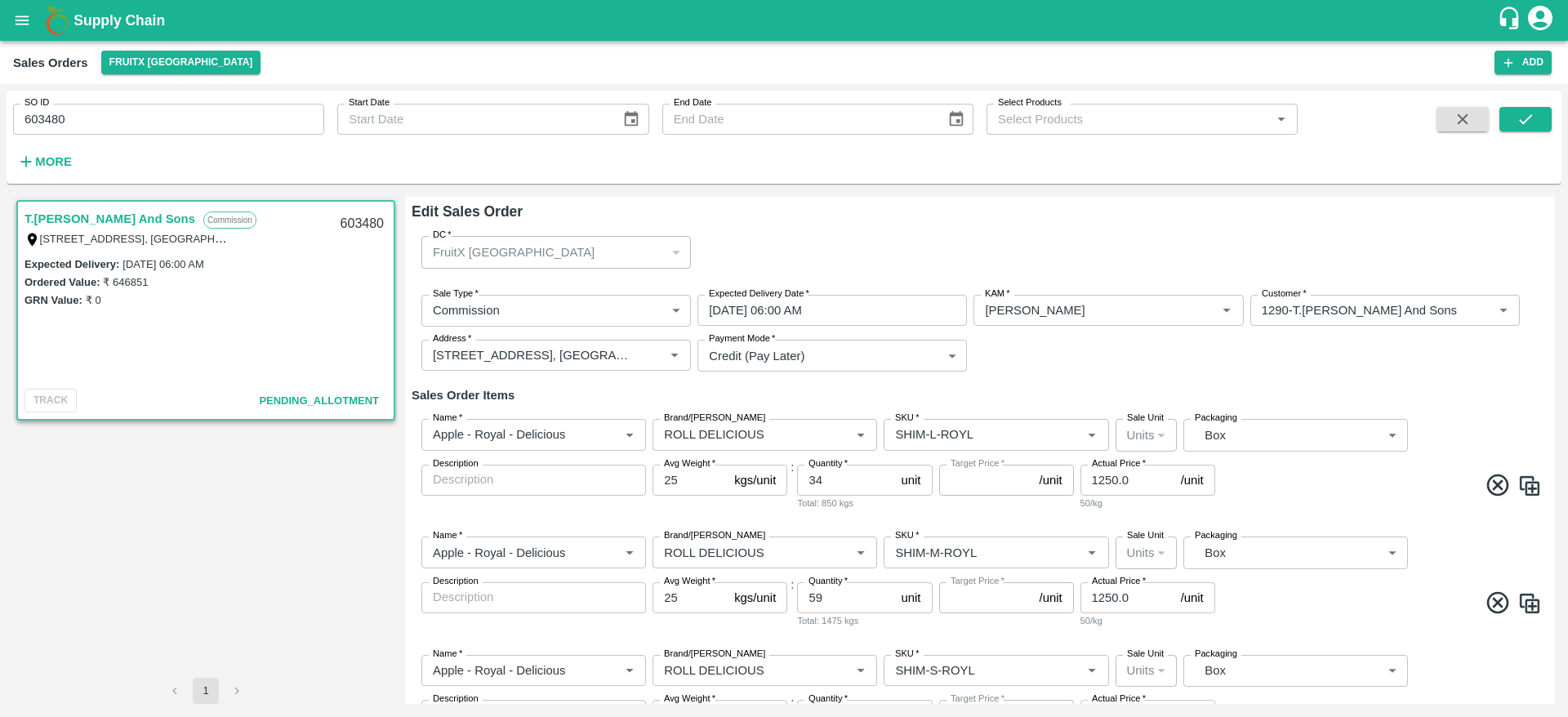
type input "NA"
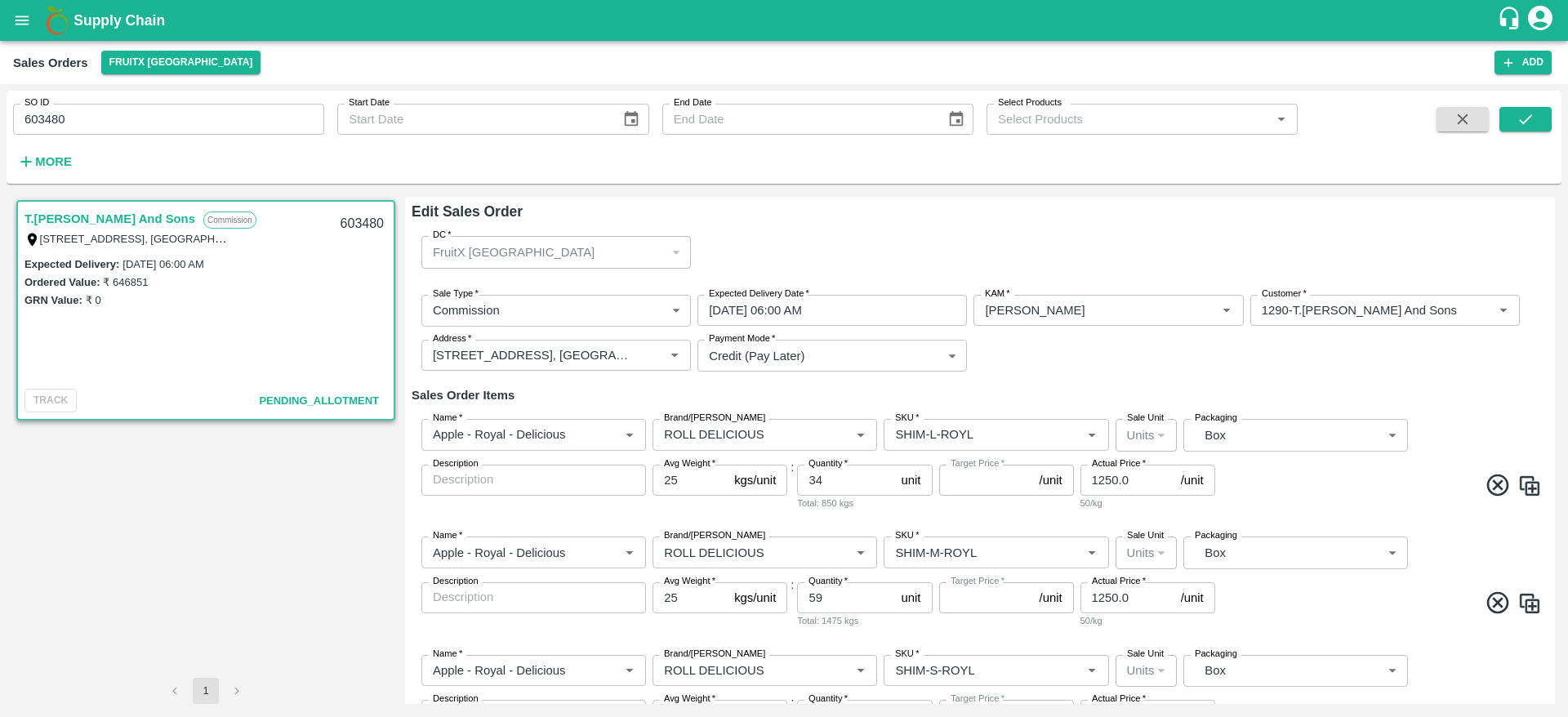
type input "NA"
click at [513, 252] on p "FruitX [GEOGRAPHIC_DATA]" at bounding box center [513, 252] width 161 height 18
click at [575, 243] on div "FruitX [GEOGRAPHIC_DATA]" at bounding box center [548, 252] width 232 height 18
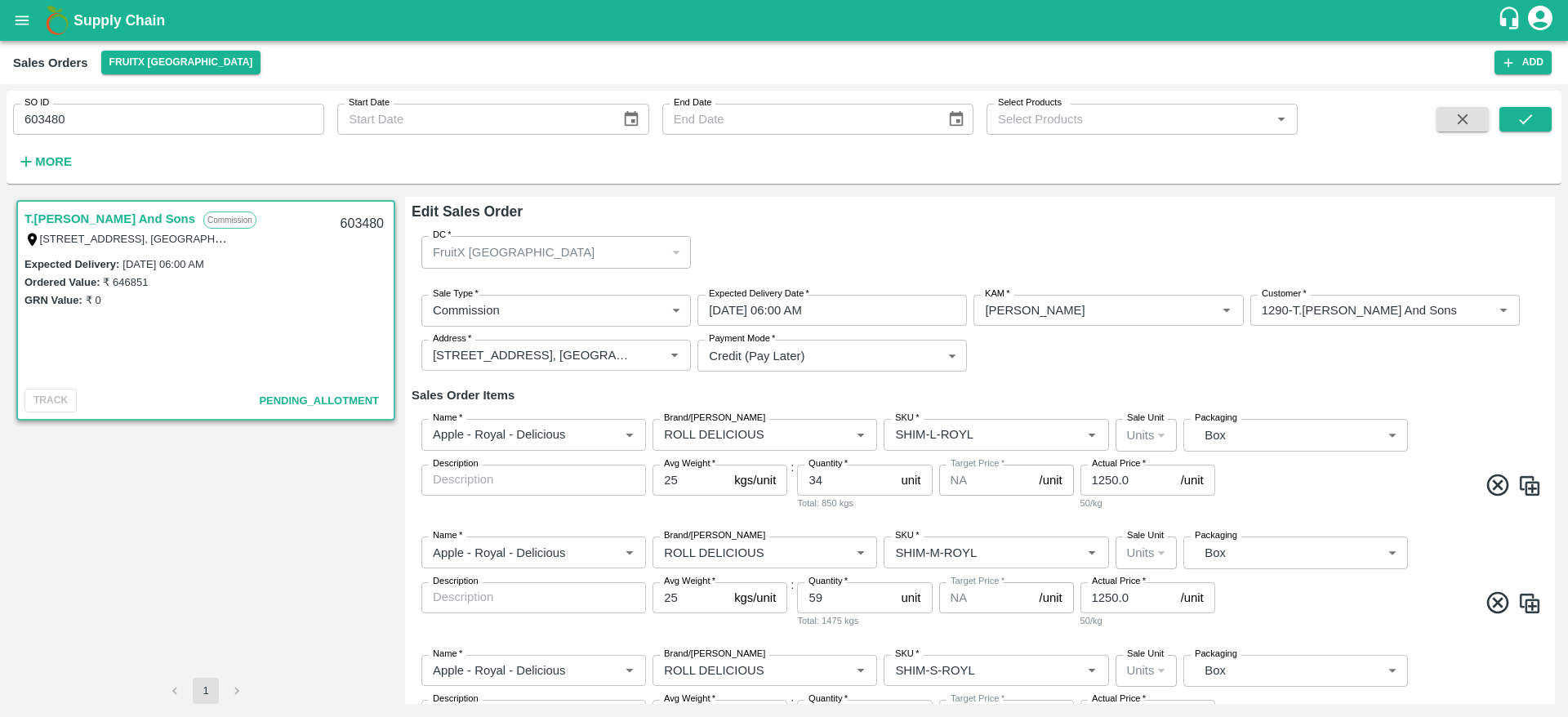
click at [575, 243] on div "FruitX [GEOGRAPHIC_DATA]" at bounding box center [548, 252] width 232 height 18
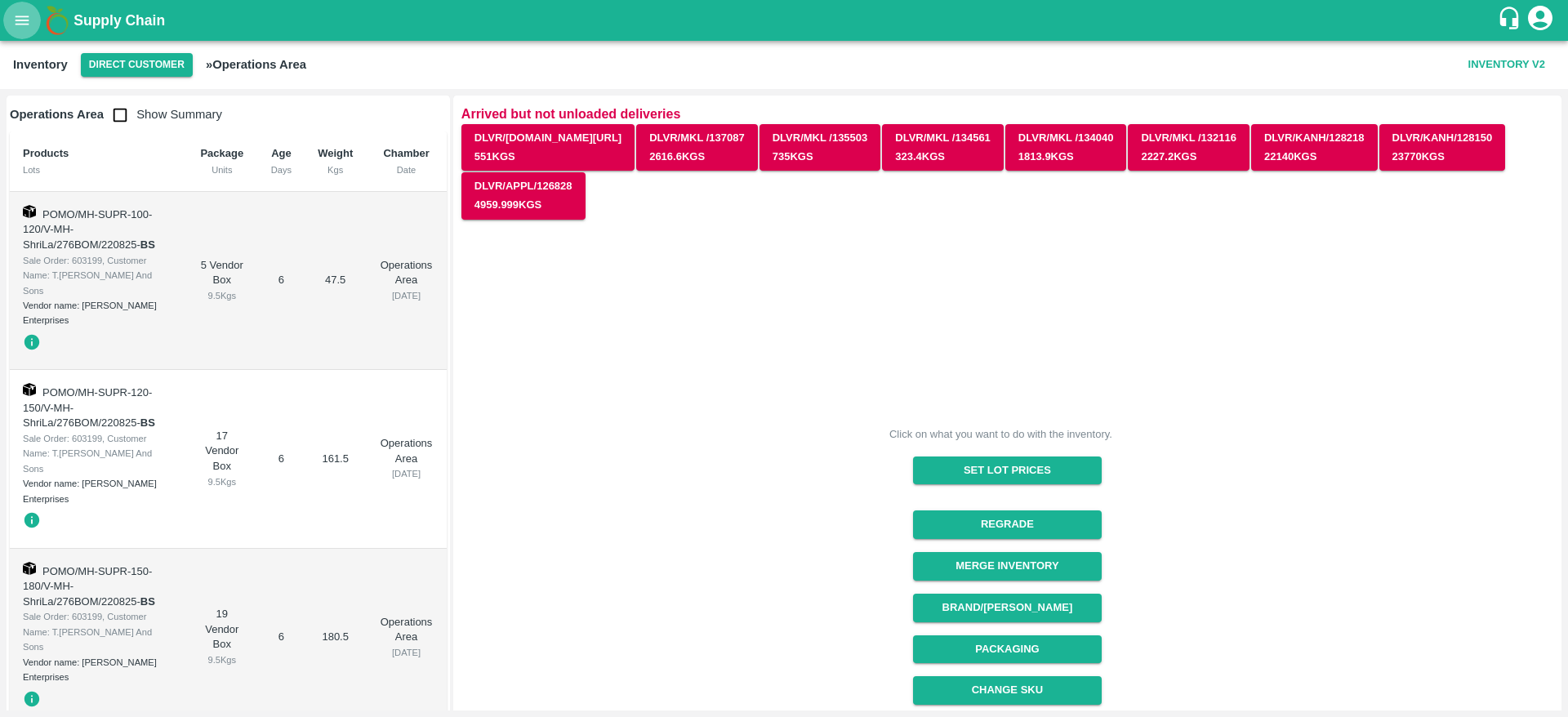
click at [28, 19] on icon "open drawer" at bounding box center [22, 21] width 18 height 18
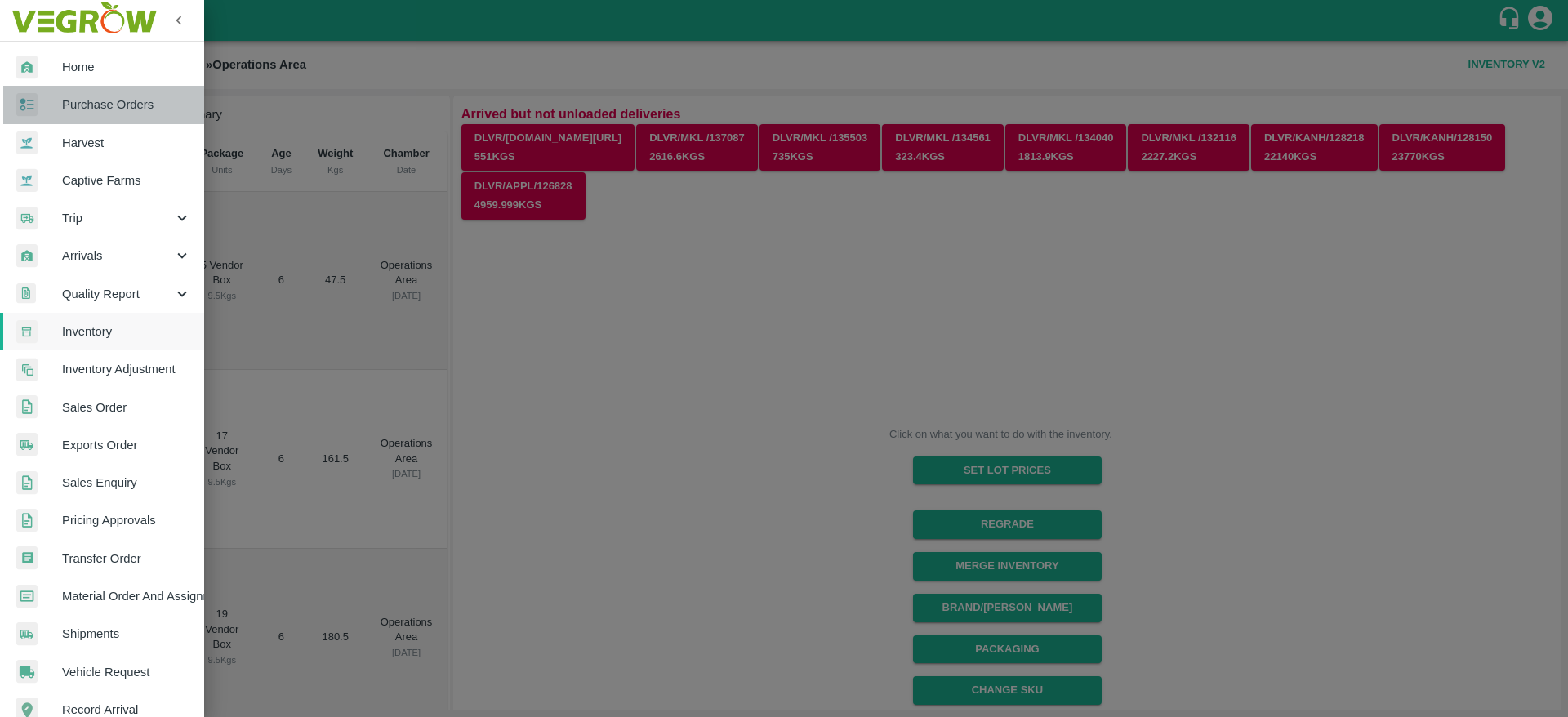
click at [109, 108] on span "Purchase Orders" at bounding box center [126, 104] width 129 height 18
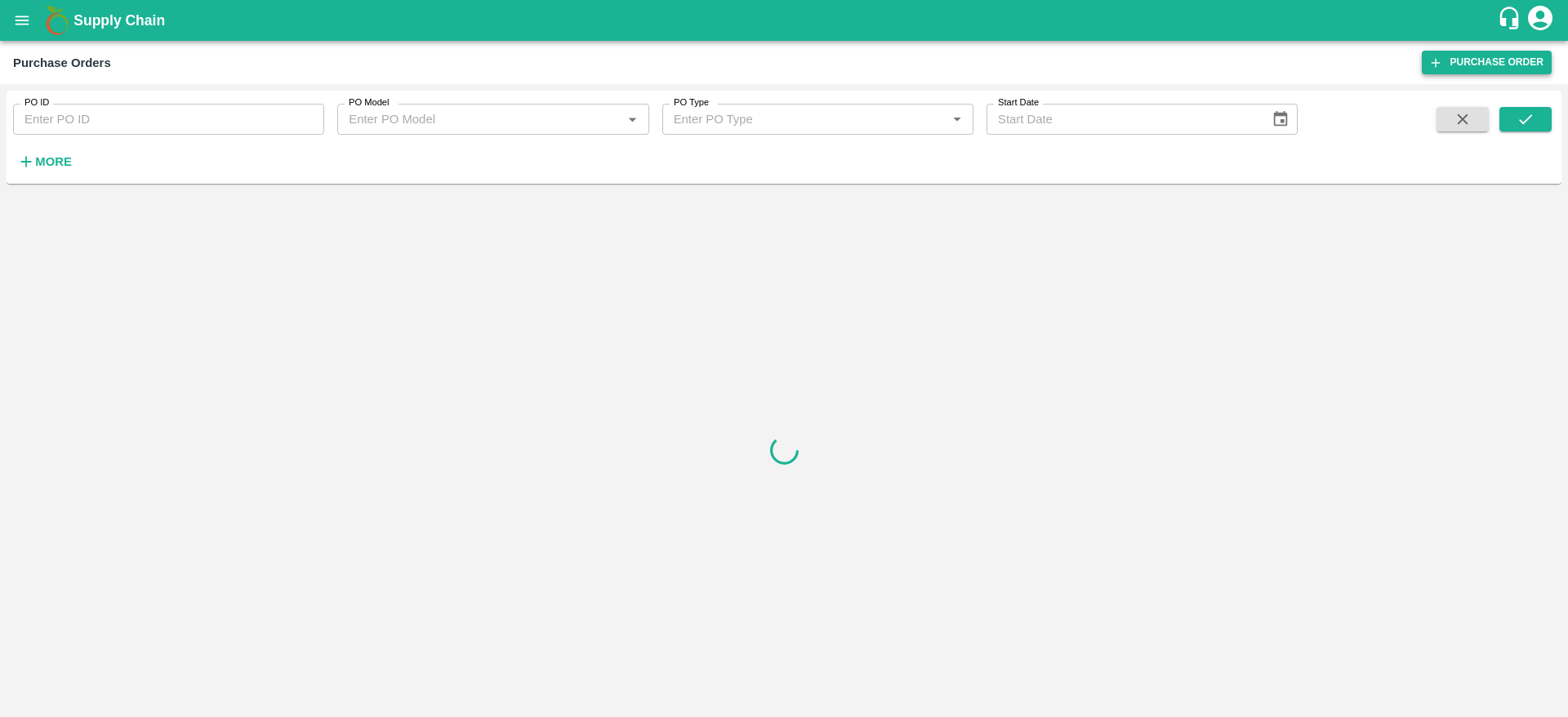
click at [1499, 60] on link "Purchase Order" at bounding box center [1487, 62] width 130 height 23
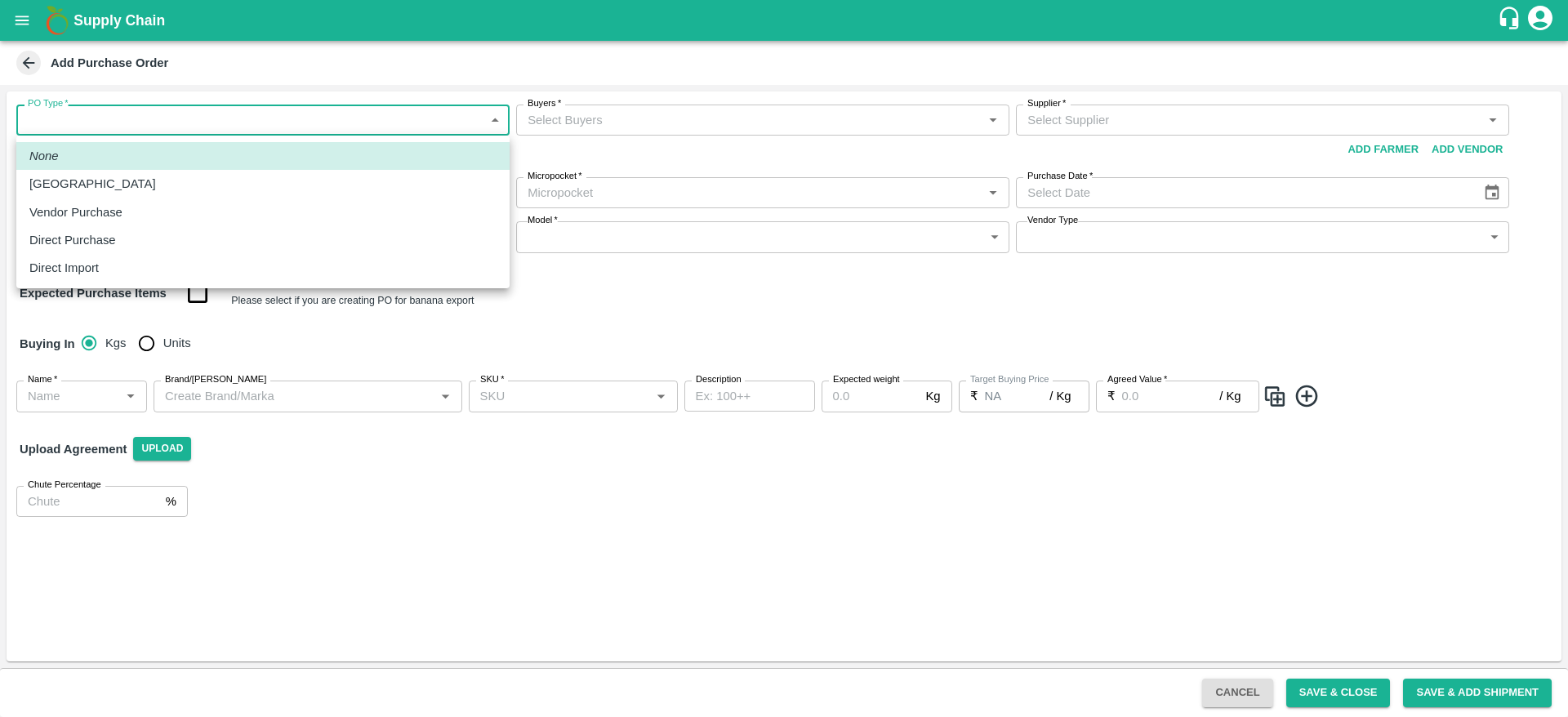
click at [72, 119] on body "Supply Chain Add Purchase Order PO Type   * ​ PO Type Buyers   * Buyers   * Sup…" at bounding box center [784, 358] width 1568 height 717
click at [79, 213] on p "Vendor Purchase" at bounding box center [76, 213] width 93 height 18
type input "2"
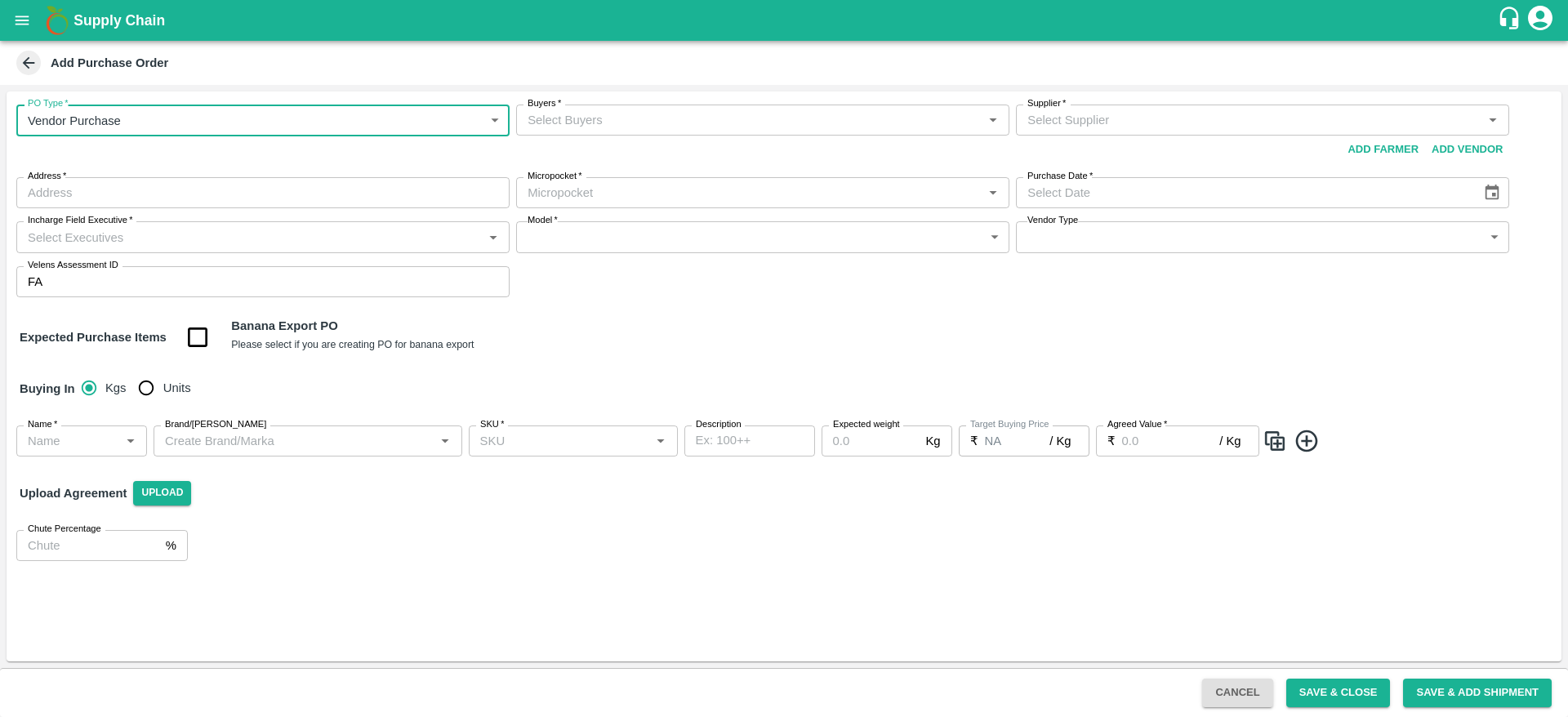
click at [618, 118] on input "Buyers   *" at bounding box center [749, 120] width 457 height 22
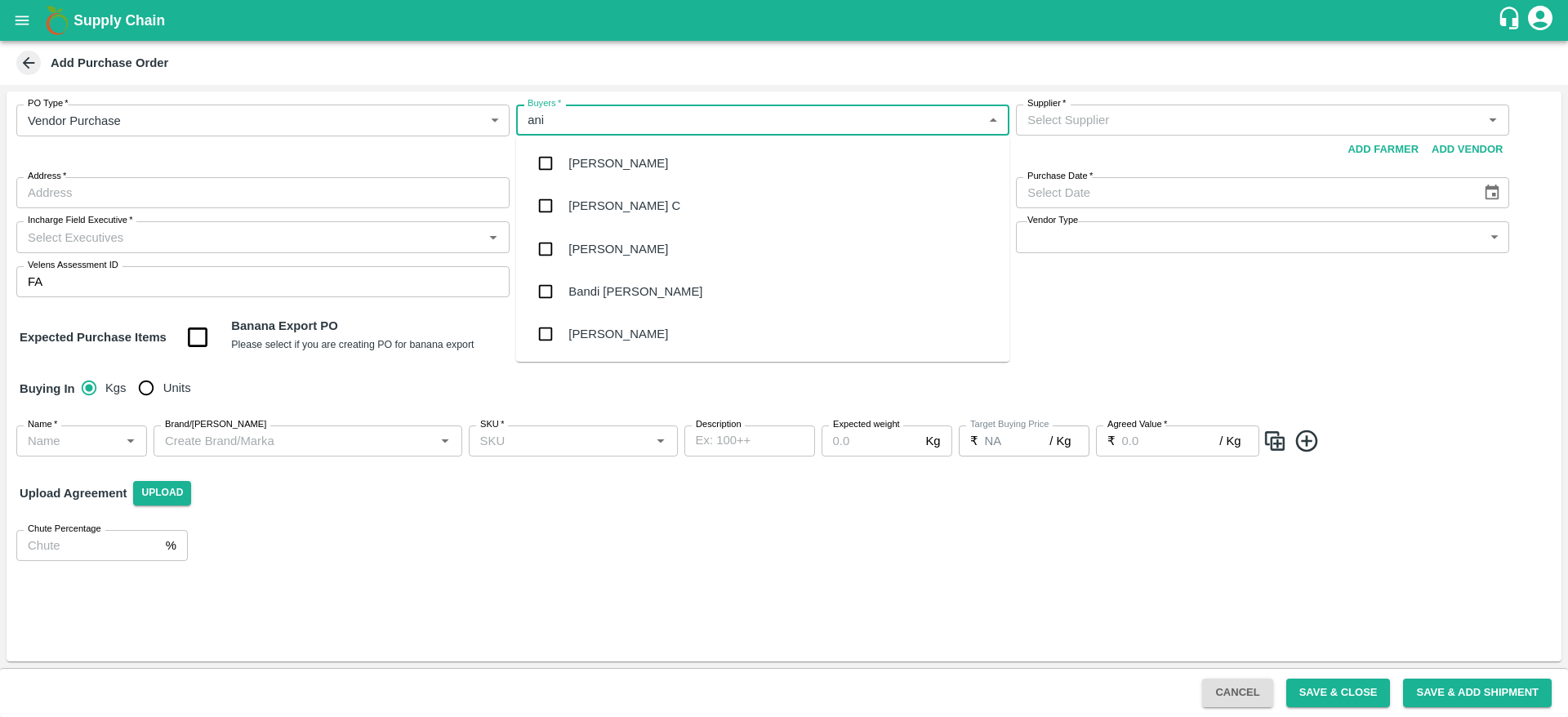
type input "anil"
click at [627, 177] on div "[PERSON_NAME]" at bounding box center [762, 163] width 493 height 42
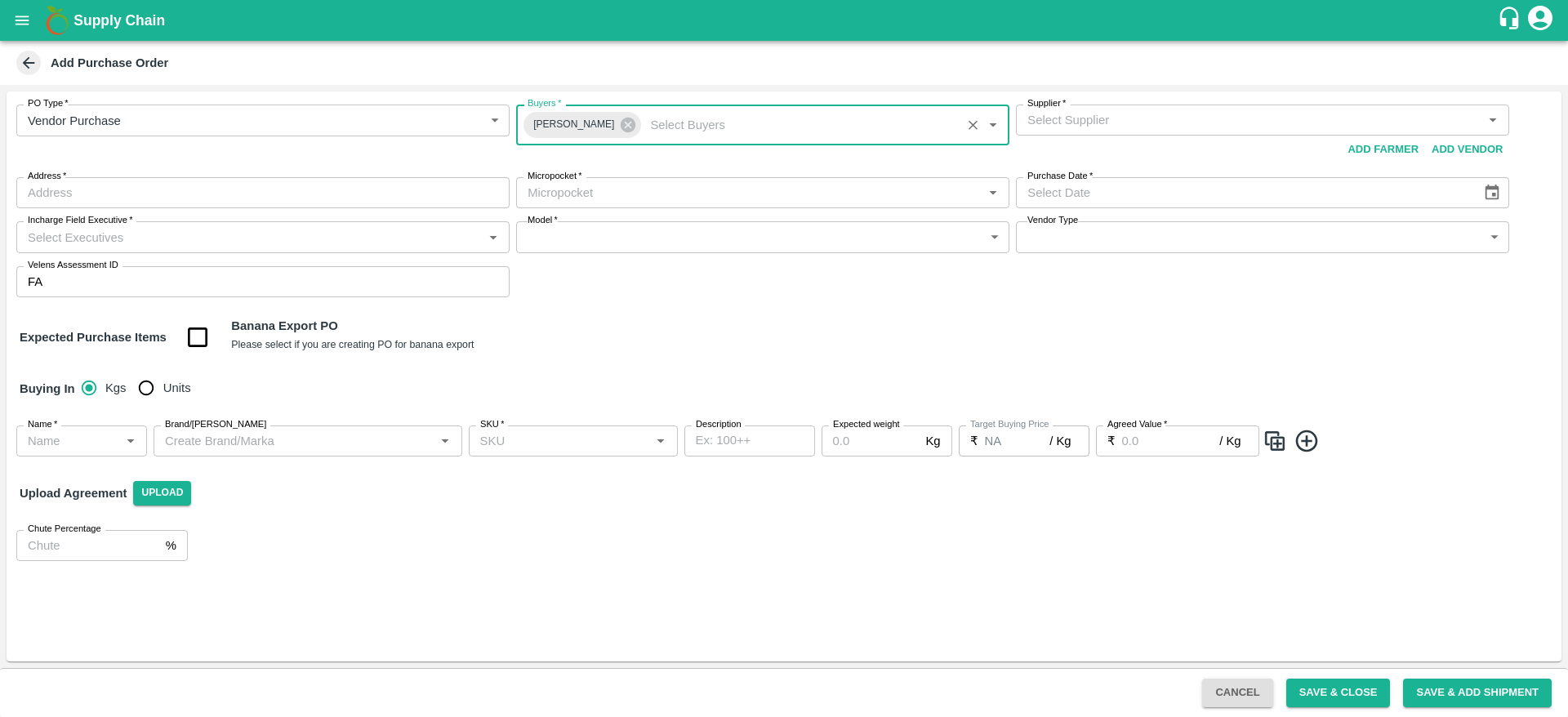
click at [1151, 119] on input "Supplier   *" at bounding box center [1249, 120] width 457 height 22
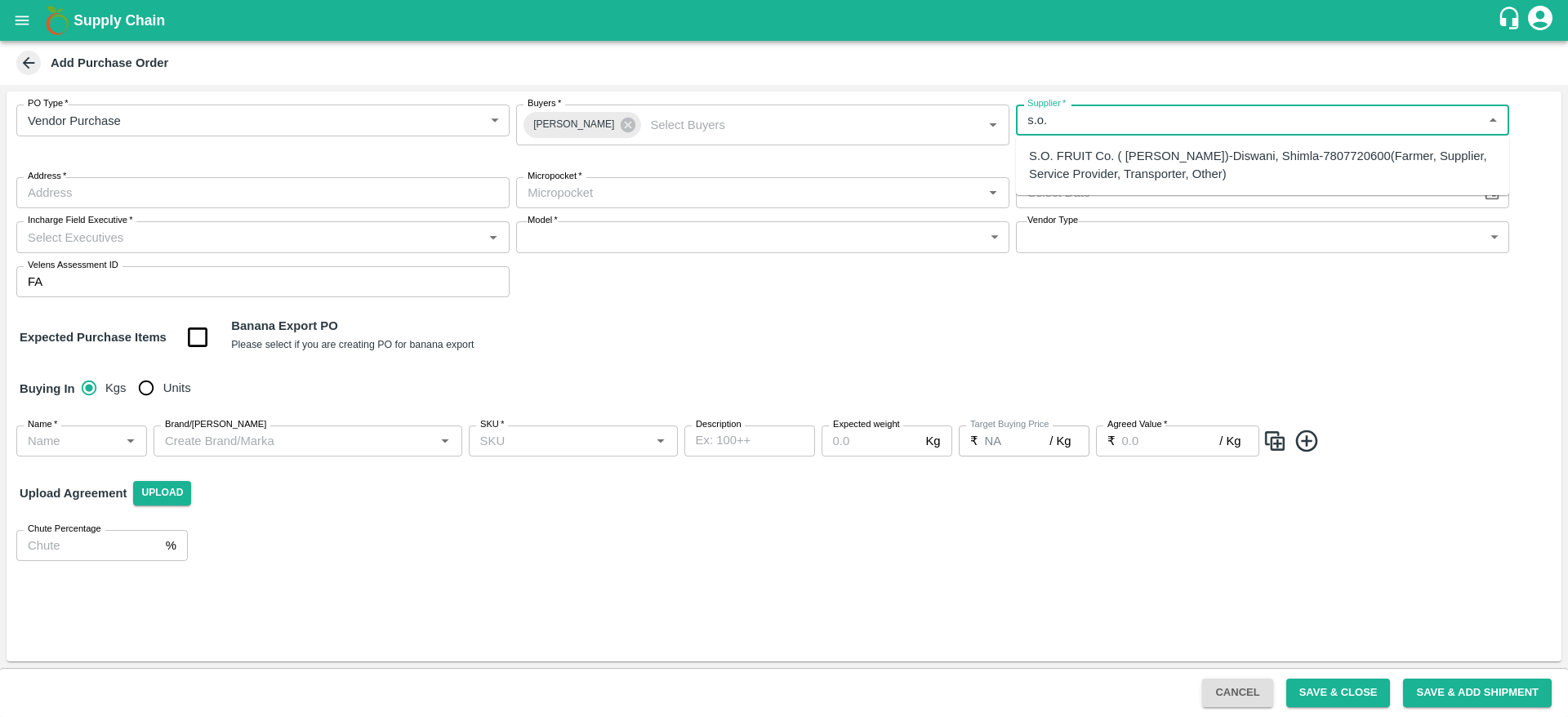
click at [1099, 172] on div "S.O. FRUIT Co. ( Sardevan Singh)-Diswani, Shimla-7807720600(Farmer, Supplier, S…" at bounding box center [1263, 165] width 467 height 37
type input "S.O. FRUIT Co. ( Sardevan Singh)-Diswani, Shimla-7807720600(Farmer, Supplier, S…"
type input "Diswani, Shimla, Chirgaon , Himachal Pradesh"
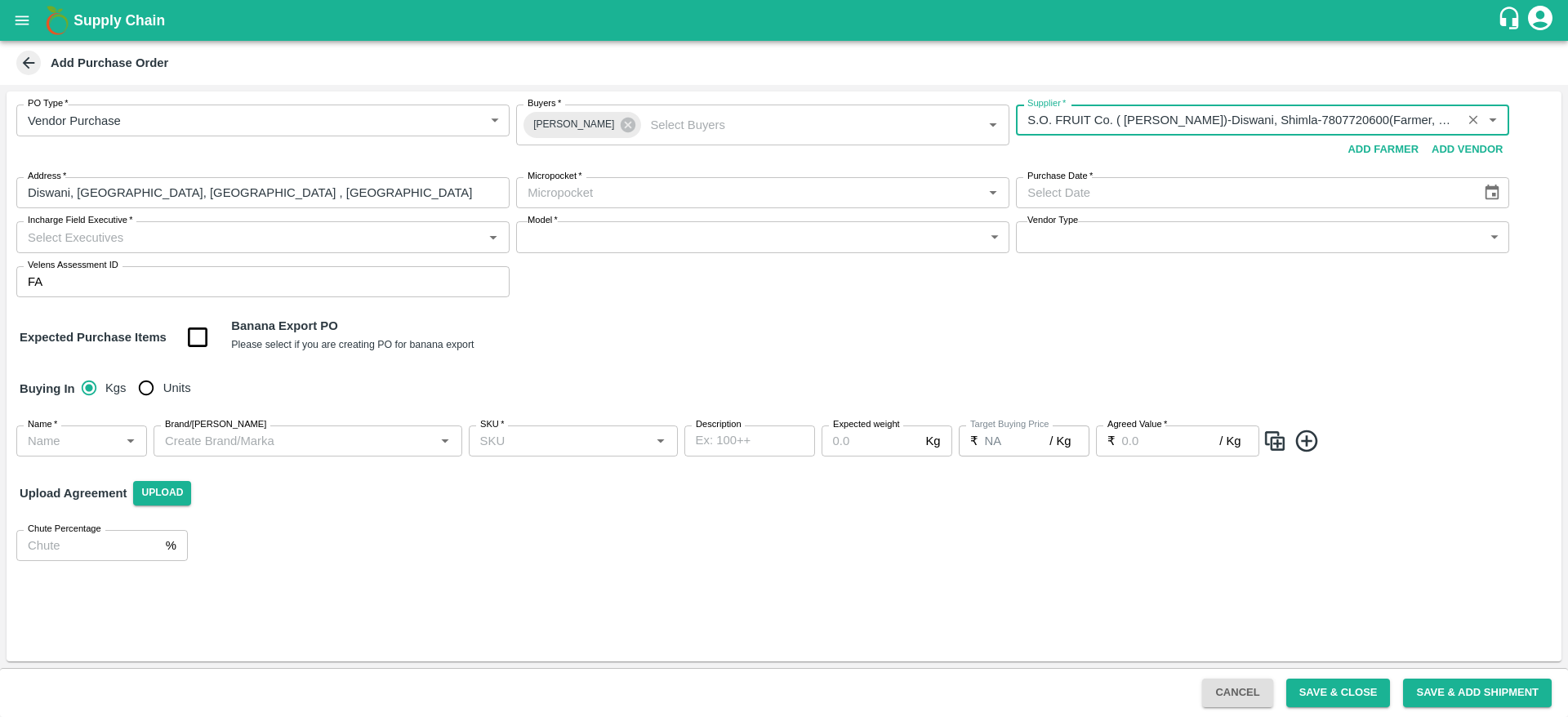
type input "S.O. FRUIT Co. ( Sardevan Singh)-Diswani, Shimla-7807720600(Farmer, Supplier, S…"
click at [599, 188] on input "Micropocket   *" at bounding box center [749, 193] width 457 height 22
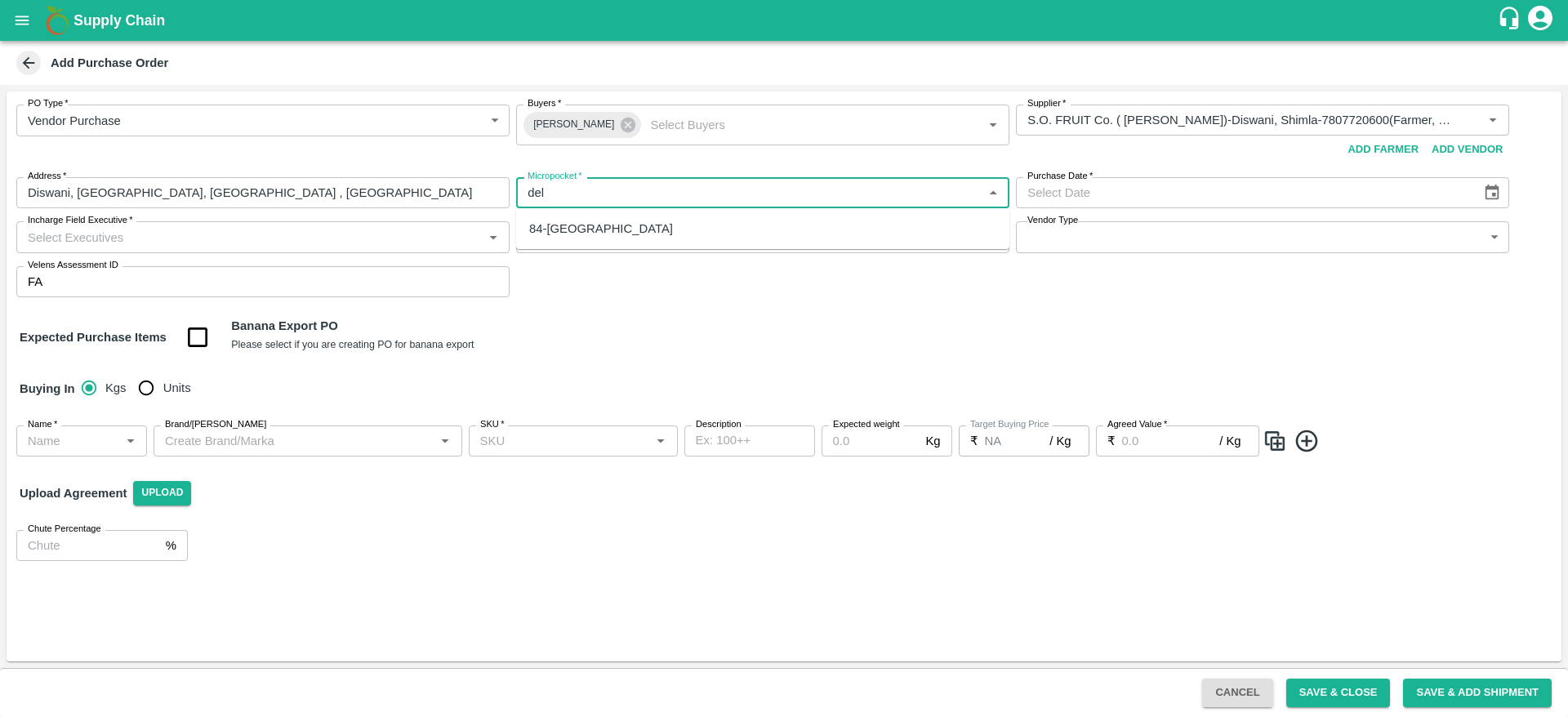
click at [595, 231] on div "84-Delhi" at bounding box center [762, 228] width 493 height 28
type input "84-Delhi"
click at [1504, 195] on button "Choose date" at bounding box center [1491, 193] width 31 height 31
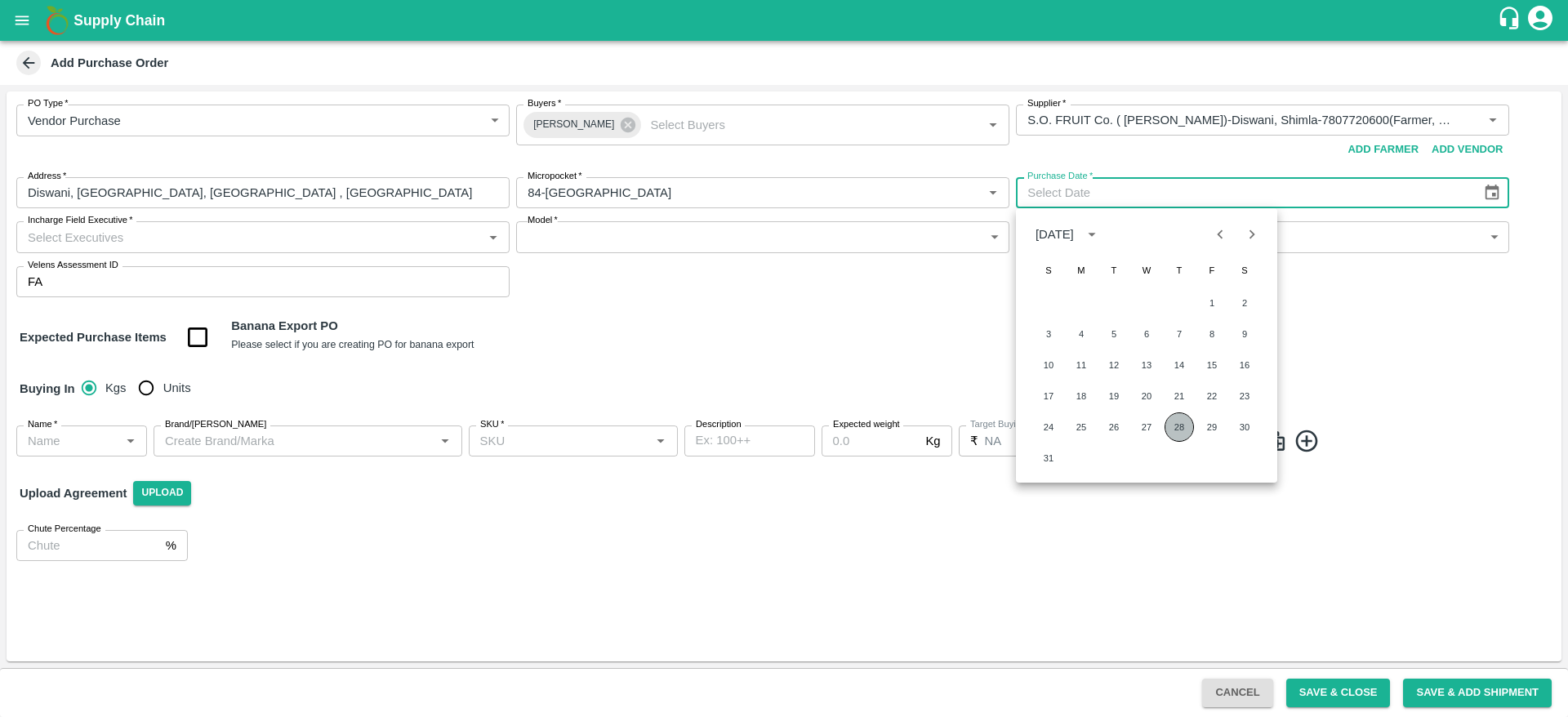
click at [1169, 422] on button "28" at bounding box center [1179, 427] width 30 height 30
type input "28/08/2025"
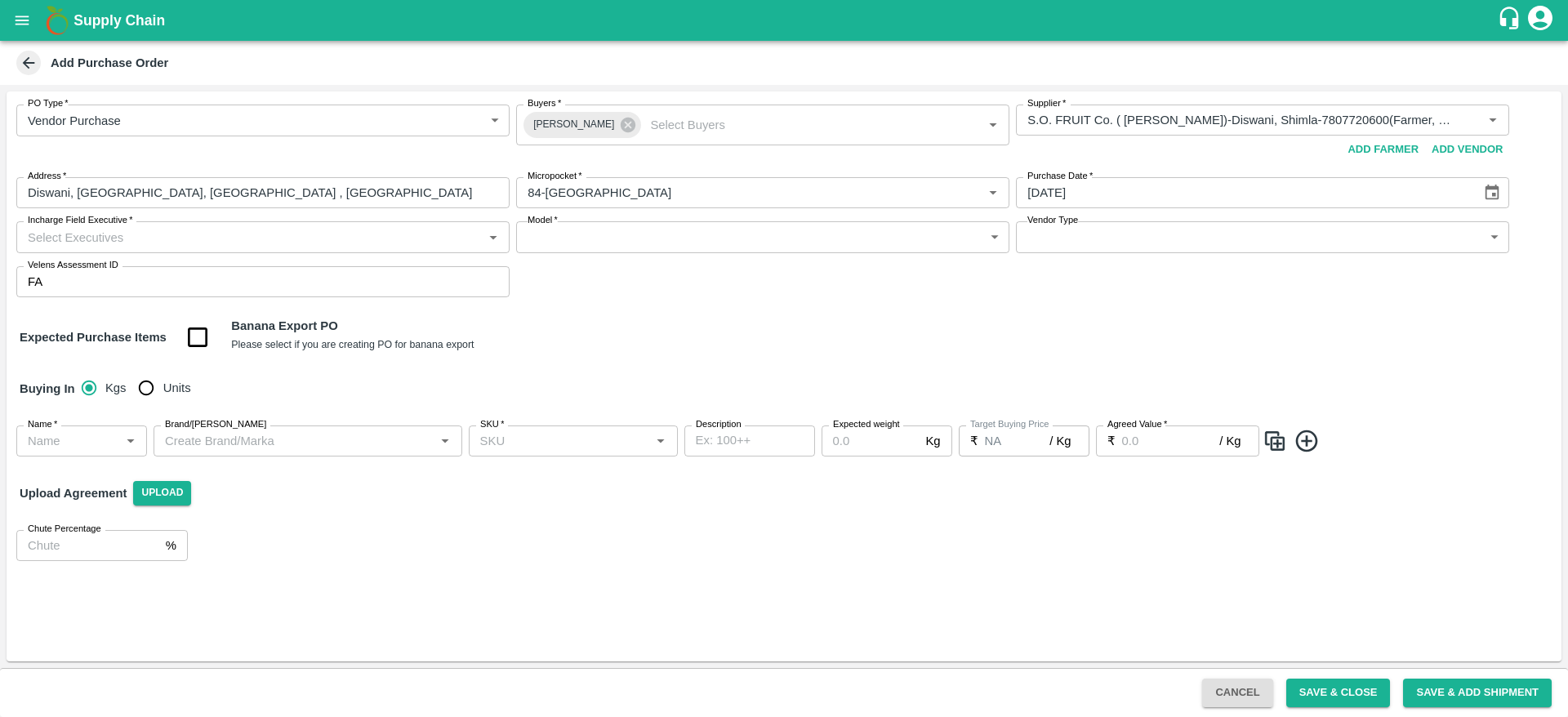
click at [309, 237] on input "Incharge Field Executive   *" at bounding box center [250, 237] width 457 height 22
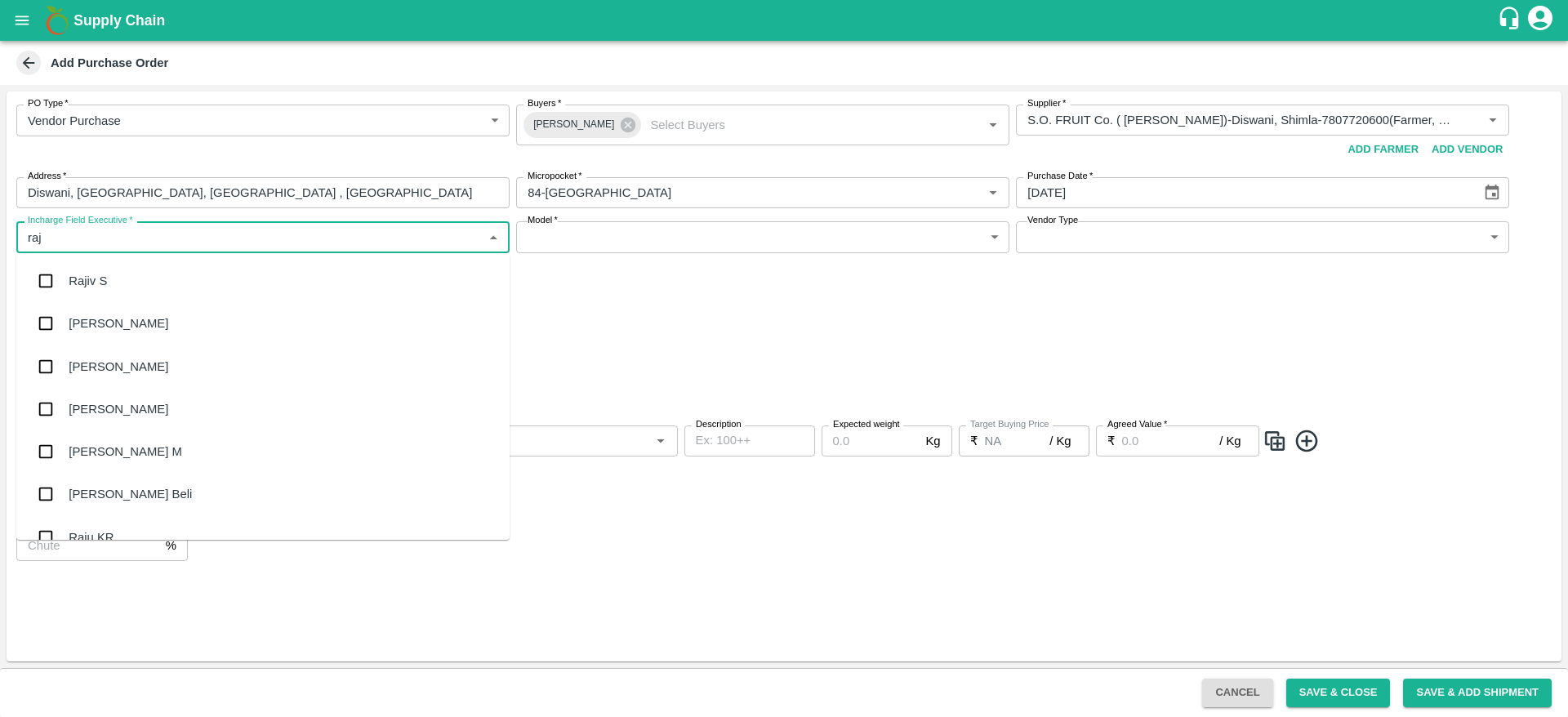
type input "raju"
click at [143, 319] on div "Raju KR" at bounding box center [262, 322] width 493 height 42
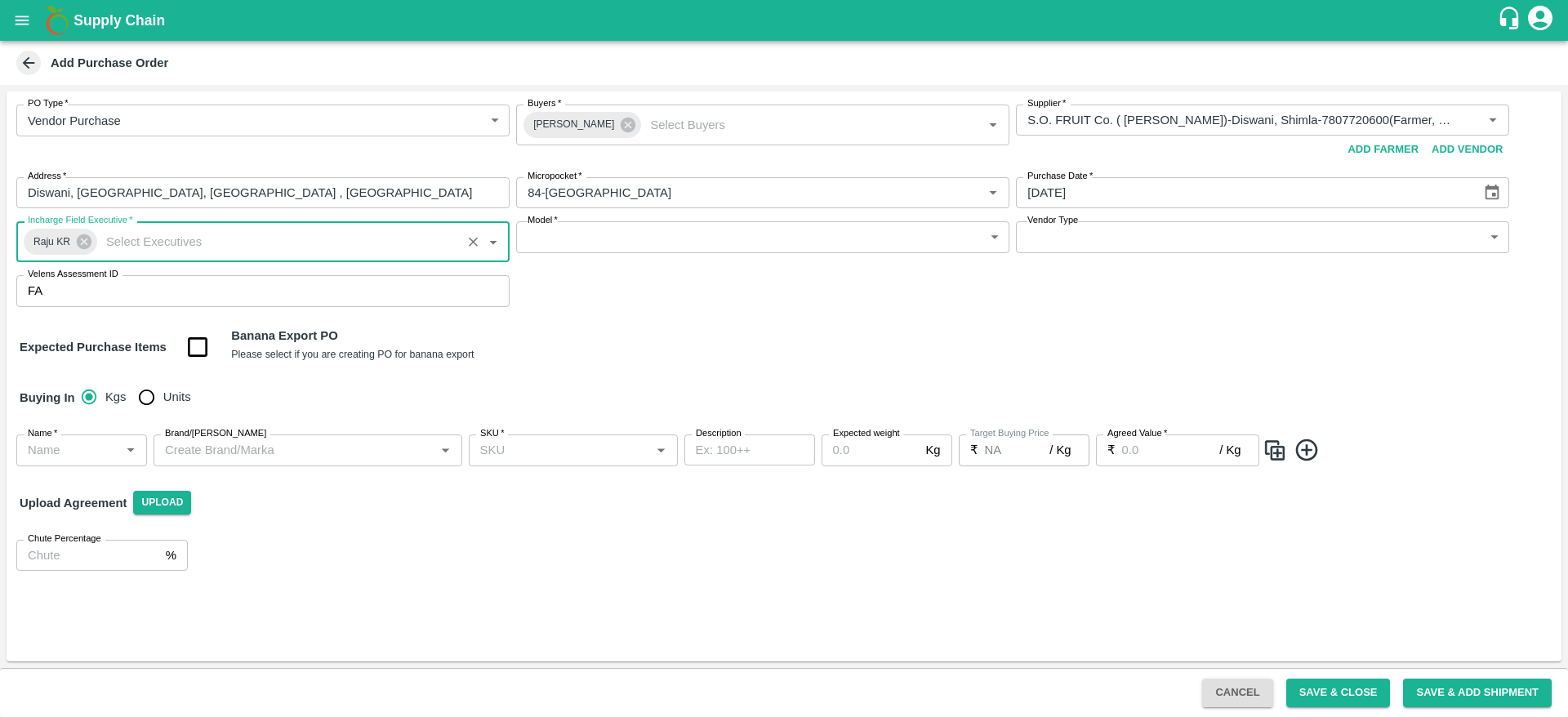
click at [616, 231] on body "Supply Chain Add Purchase Order PO Type   * Vendor Purchase 2 PO Type Buyers   …" at bounding box center [784, 358] width 1568 height 717
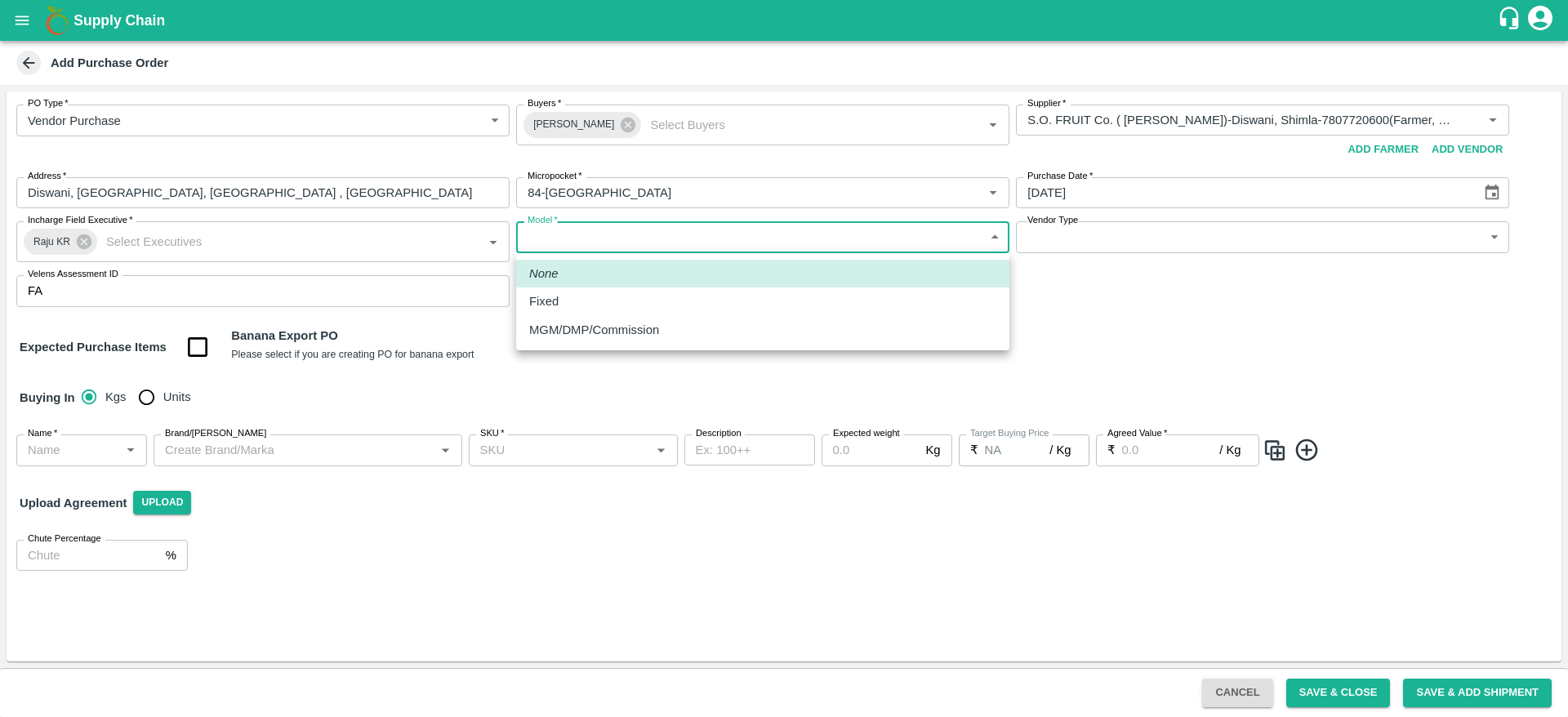
click at [563, 327] on p "MGM/DMP/Commission" at bounding box center [594, 330] width 130 height 18
type input "Commision"
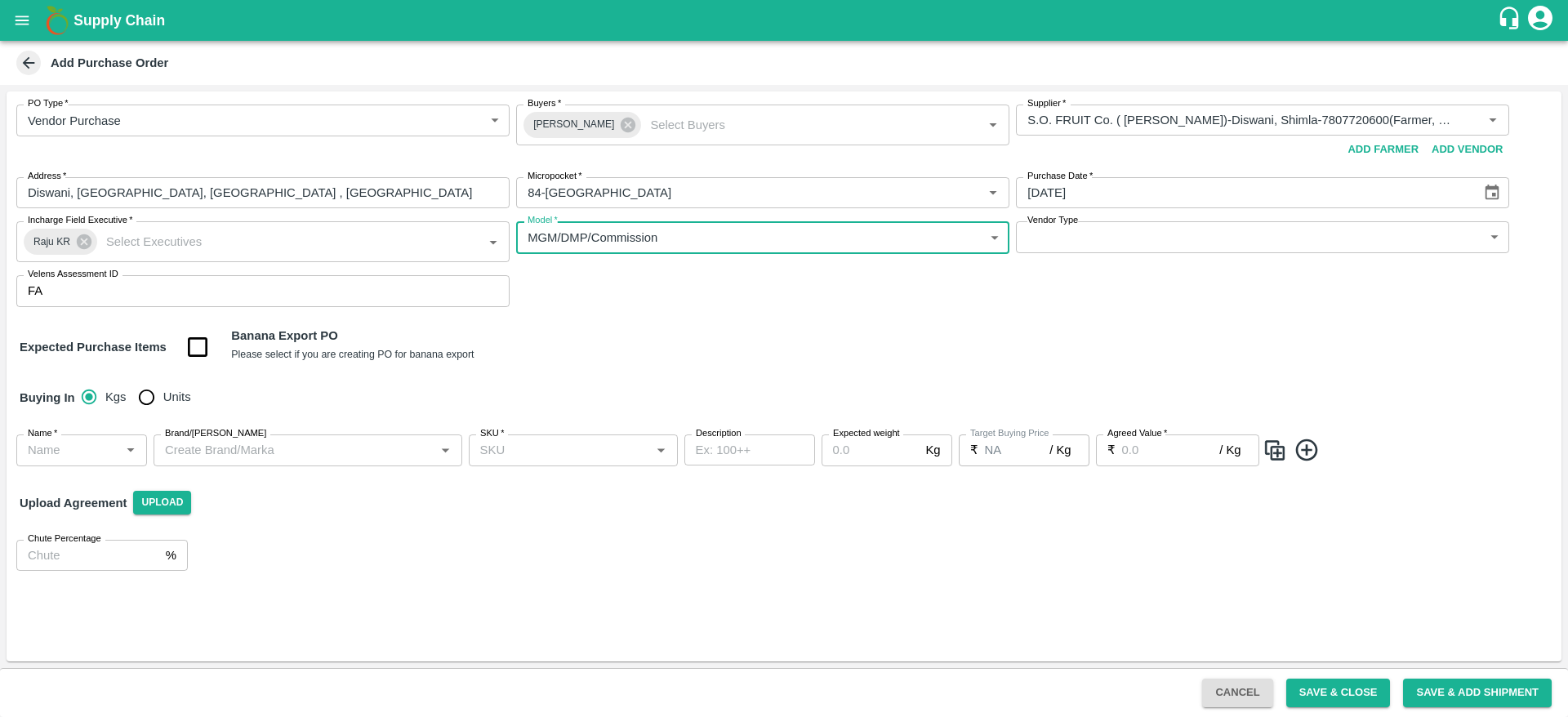
click at [1351, 235] on body "Supply Chain Add Purchase Order PO Type   * Vendor Purchase 2 PO Type Buyers   …" at bounding box center [784, 358] width 1568 height 717
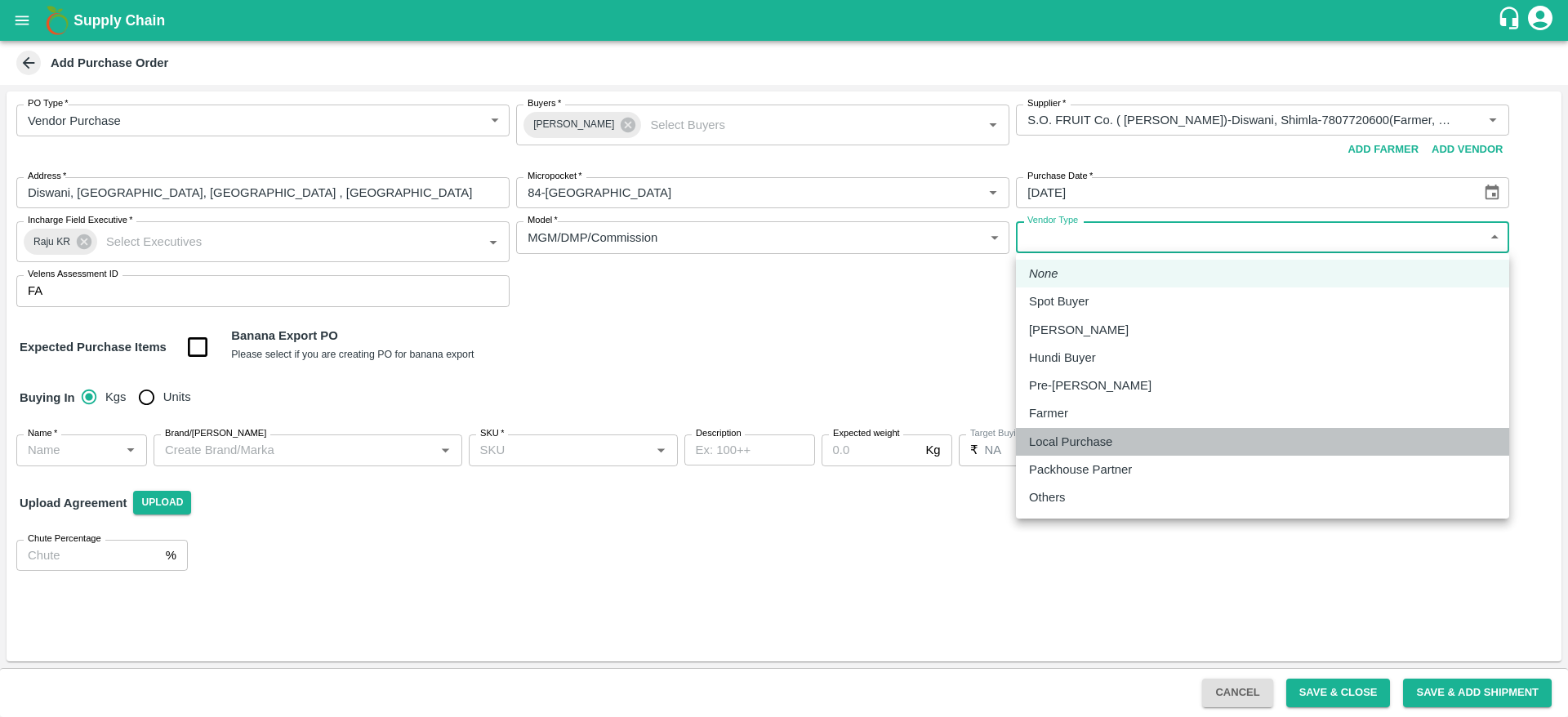
click at [1060, 439] on p "Local Purchase" at bounding box center [1071, 441] width 83 height 18
type input "LOCAL_PURCHASE"
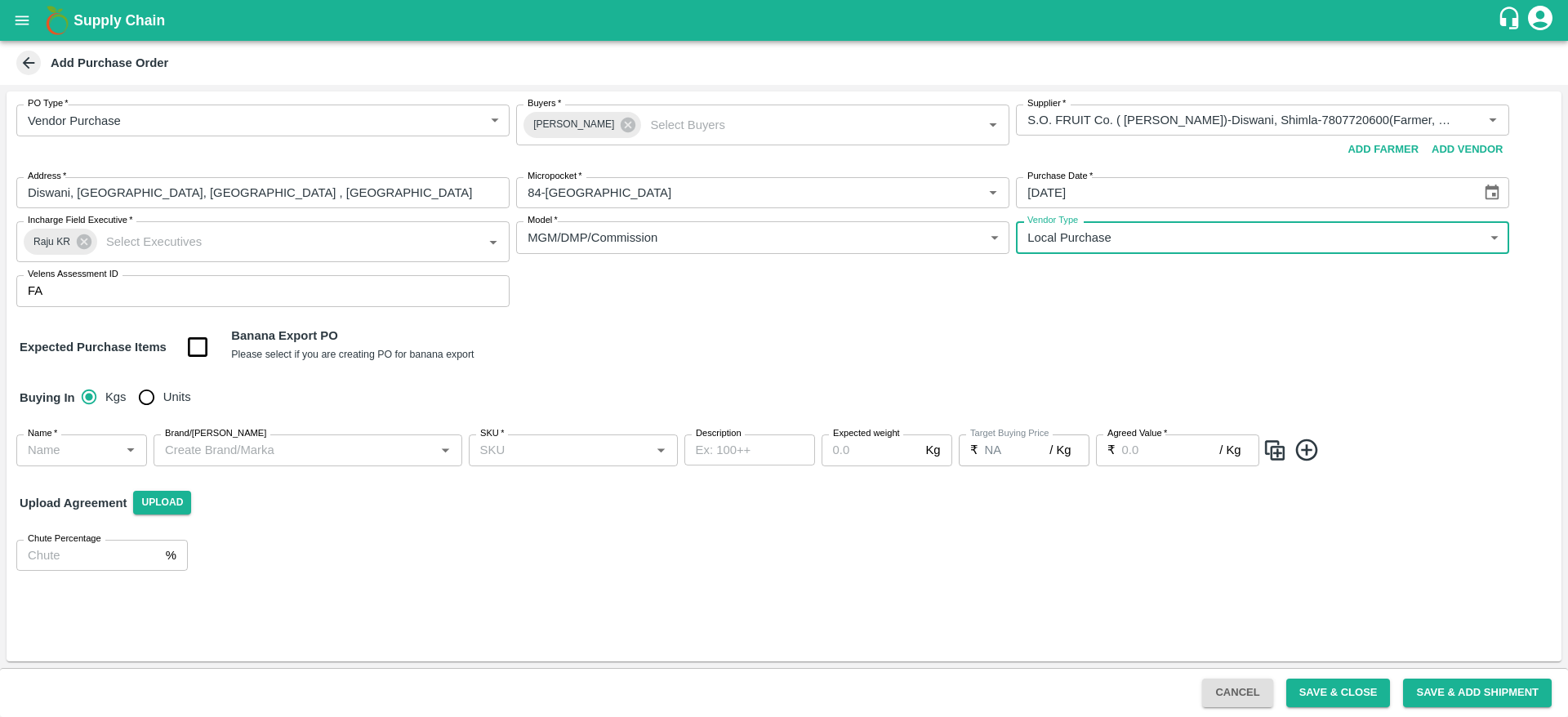
click at [147, 391] on input "Units" at bounding box center [146, 396] width 32 height 32
radio input "true"
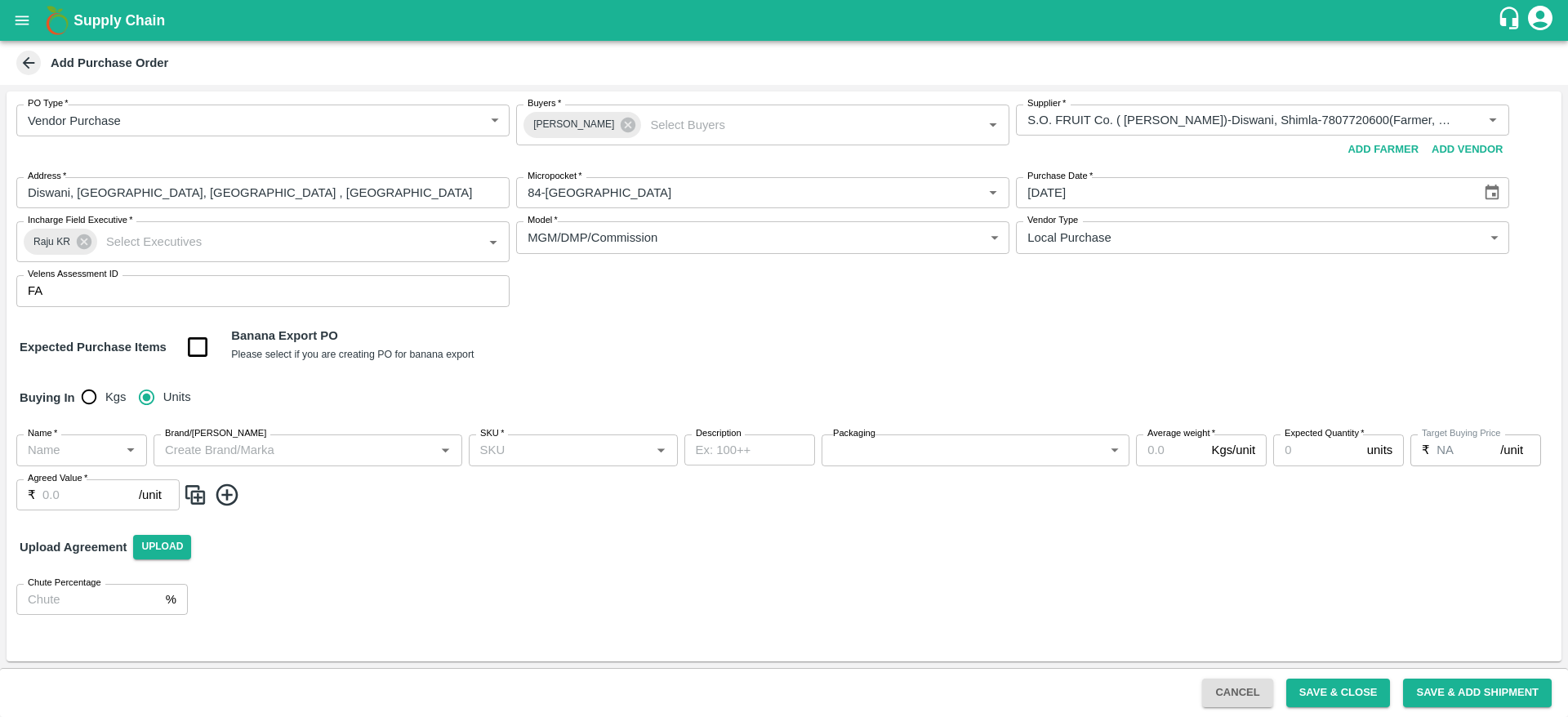
click at [73, 446] on input "Name   *" at bounding box center [68, 450] width 94 height 22
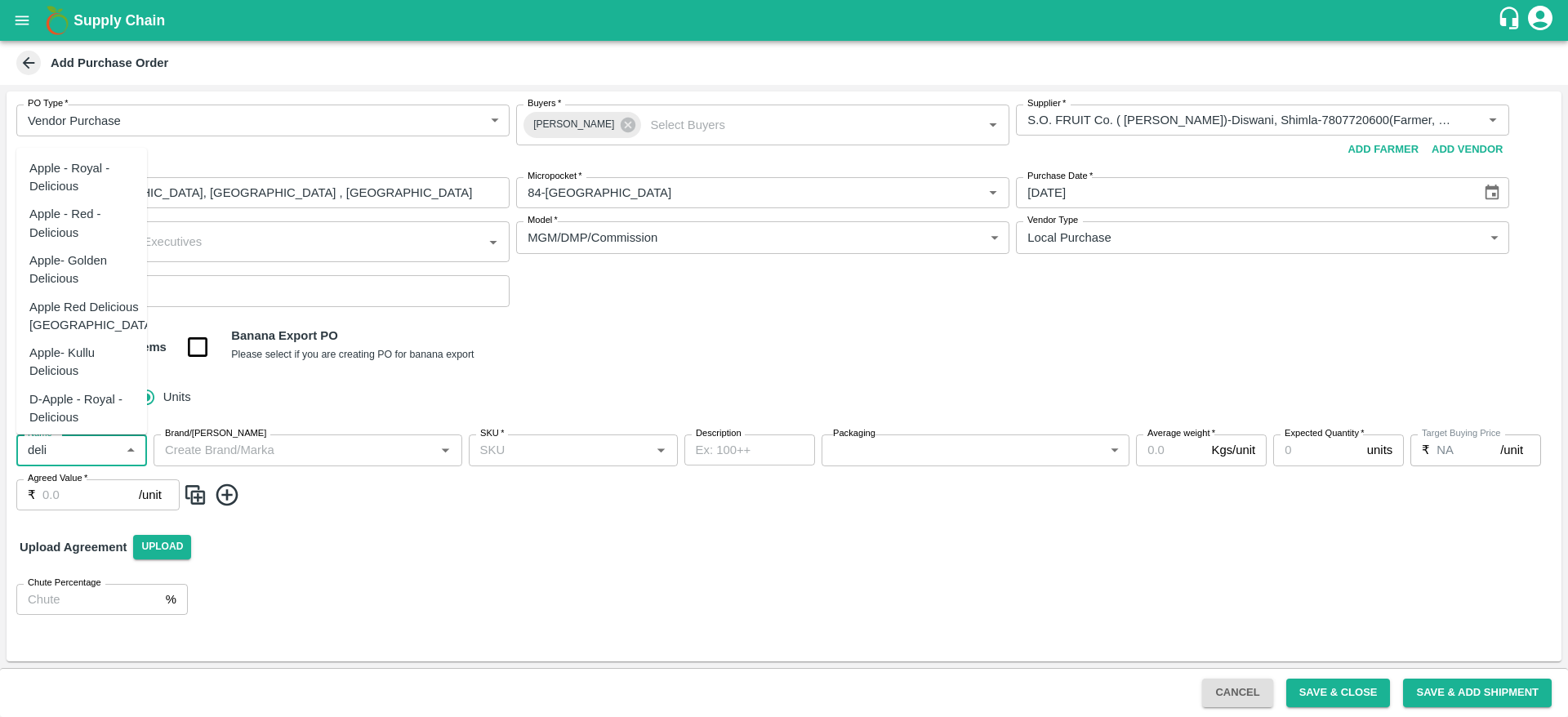
click at [91, 180] on div "Apple - Royal - Delicious" at bounding box center [82, 177] width 105 height 37
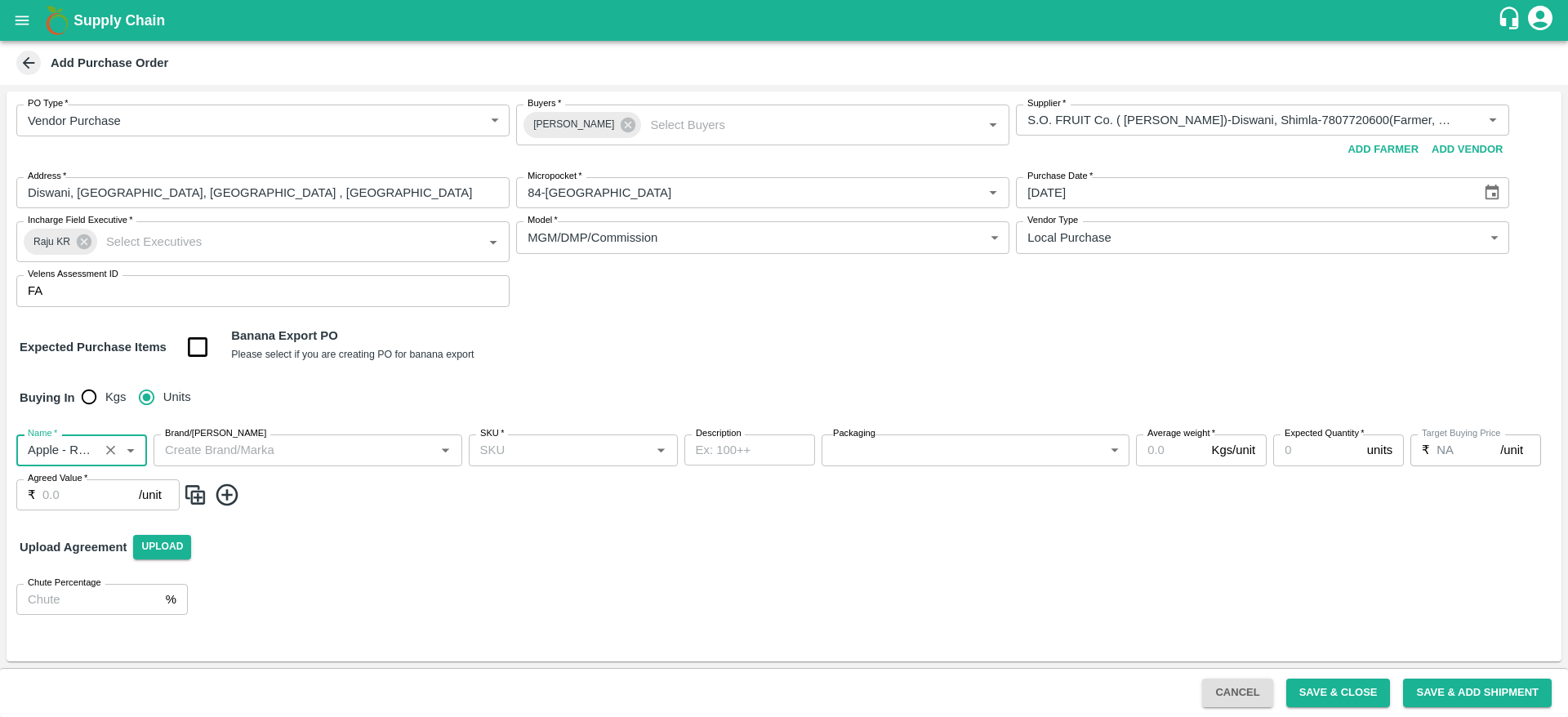
type input "Apple - Royal - Delicious"
click at [224, 442] on input "Brand/[PERSON_NAME]" at bounding box center [295, 450] width 272 height 22
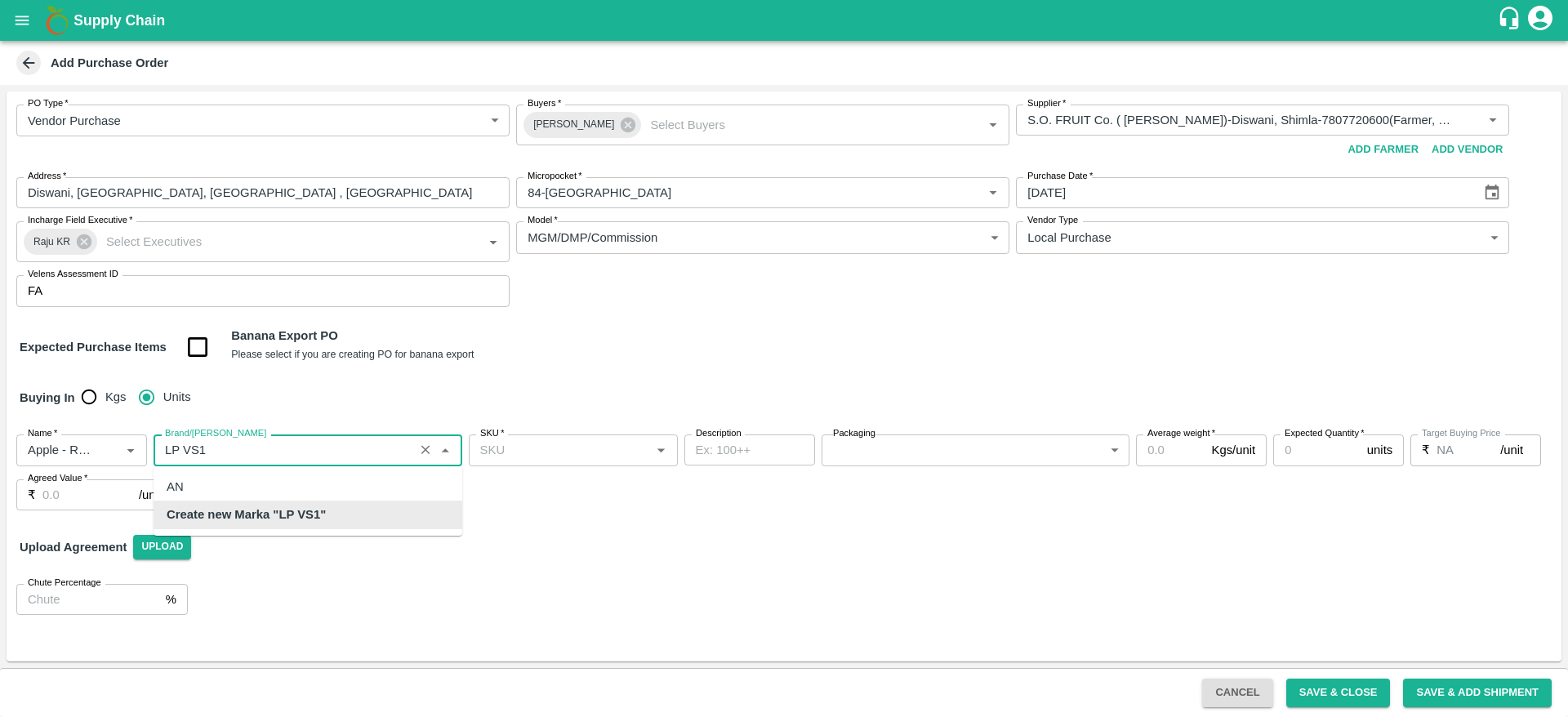
click at [346, 511] on div "Create new Marka "LP VS1"" at bounding box center [307, 513] width 309 height 28
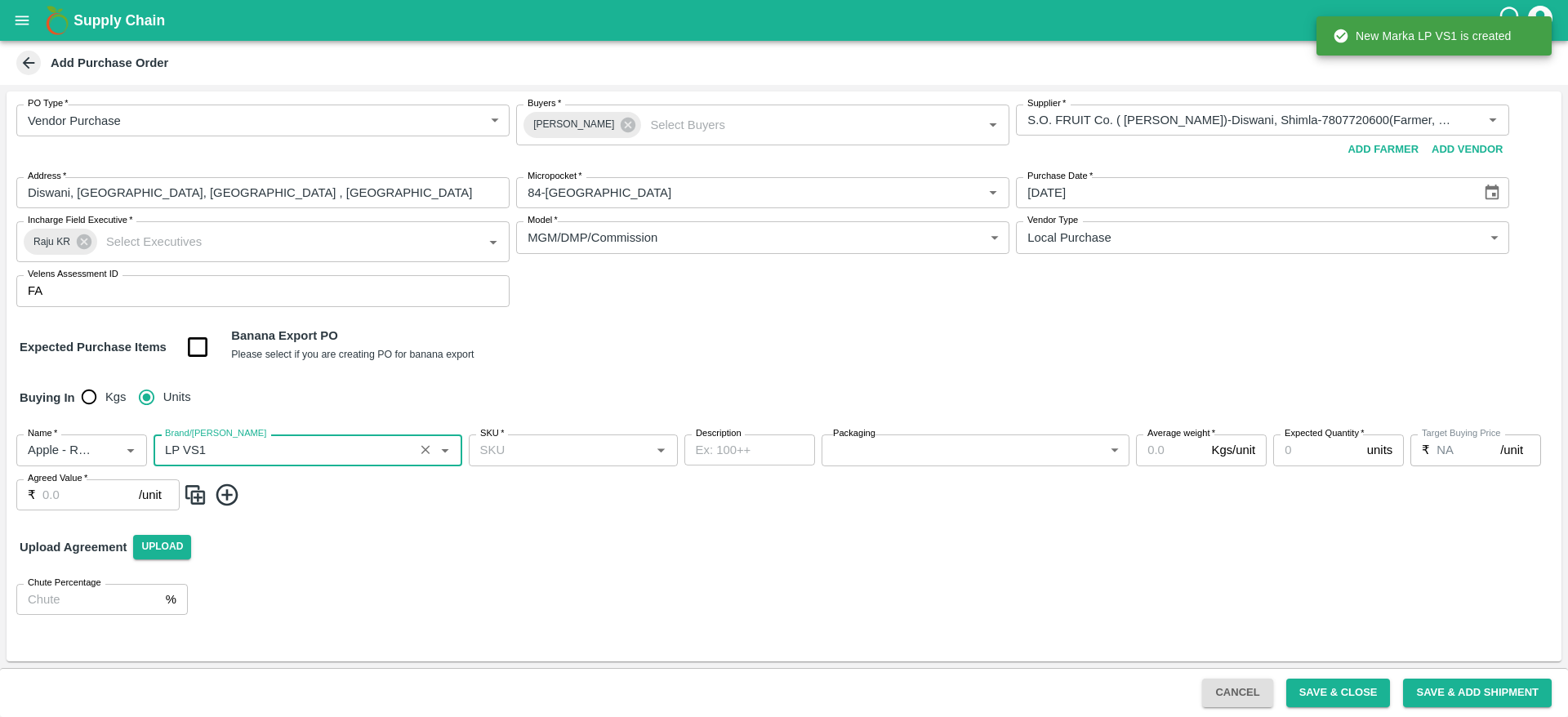
type input "LP VS1"
click at [525, 449] on input "SKU   *" at bounding box center [560, 450] width 172 height 22
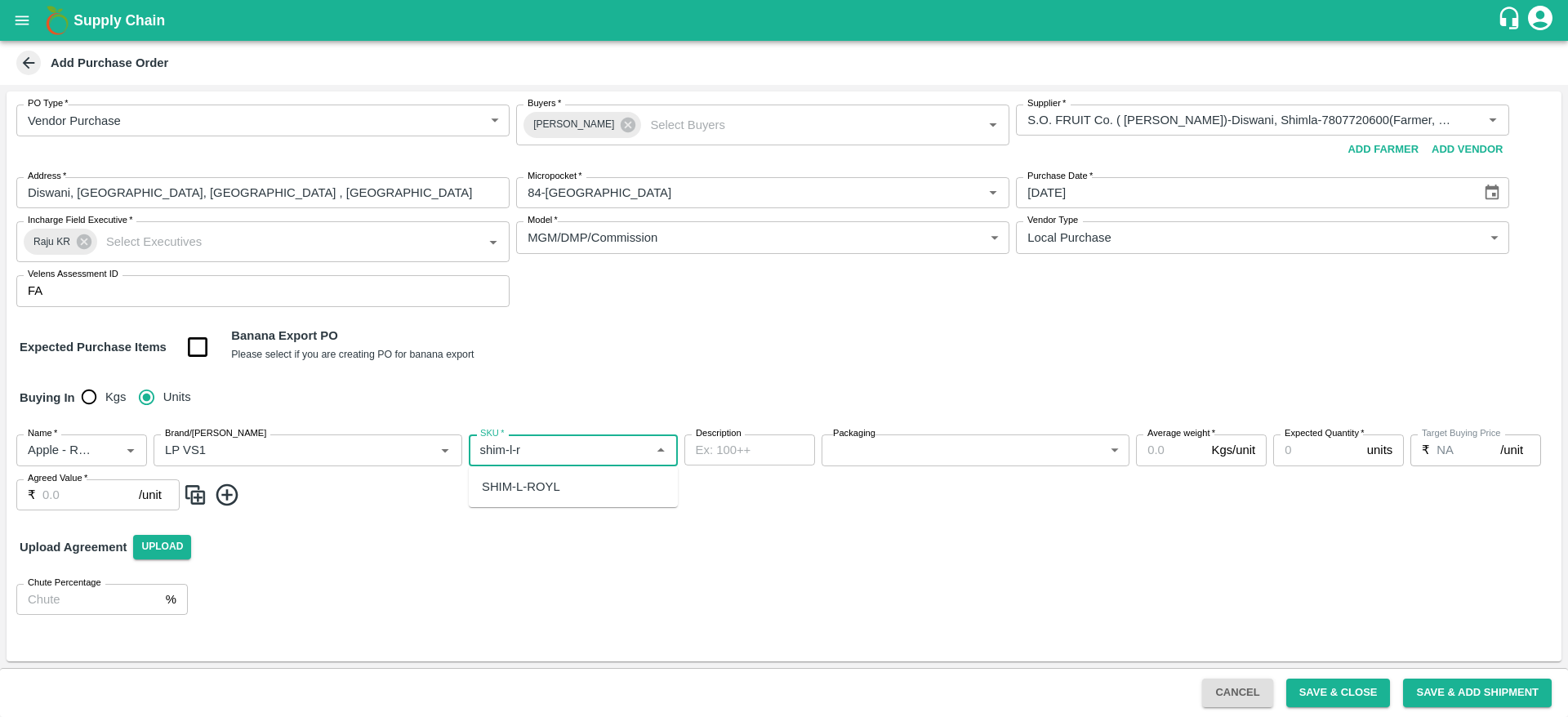
click at [548, 499] on div "SHIM-L-ROYL" at bounding box center [573, 486] width 209 height 28
type input "SHIM-L-ROYL"
click at [905, 463] on body "Supply Chain Add Purchase Order PO Type   * Vendor Purchase 2 PO Type Buyers   …" at bounding box center [784, 358] width 1568 height 717
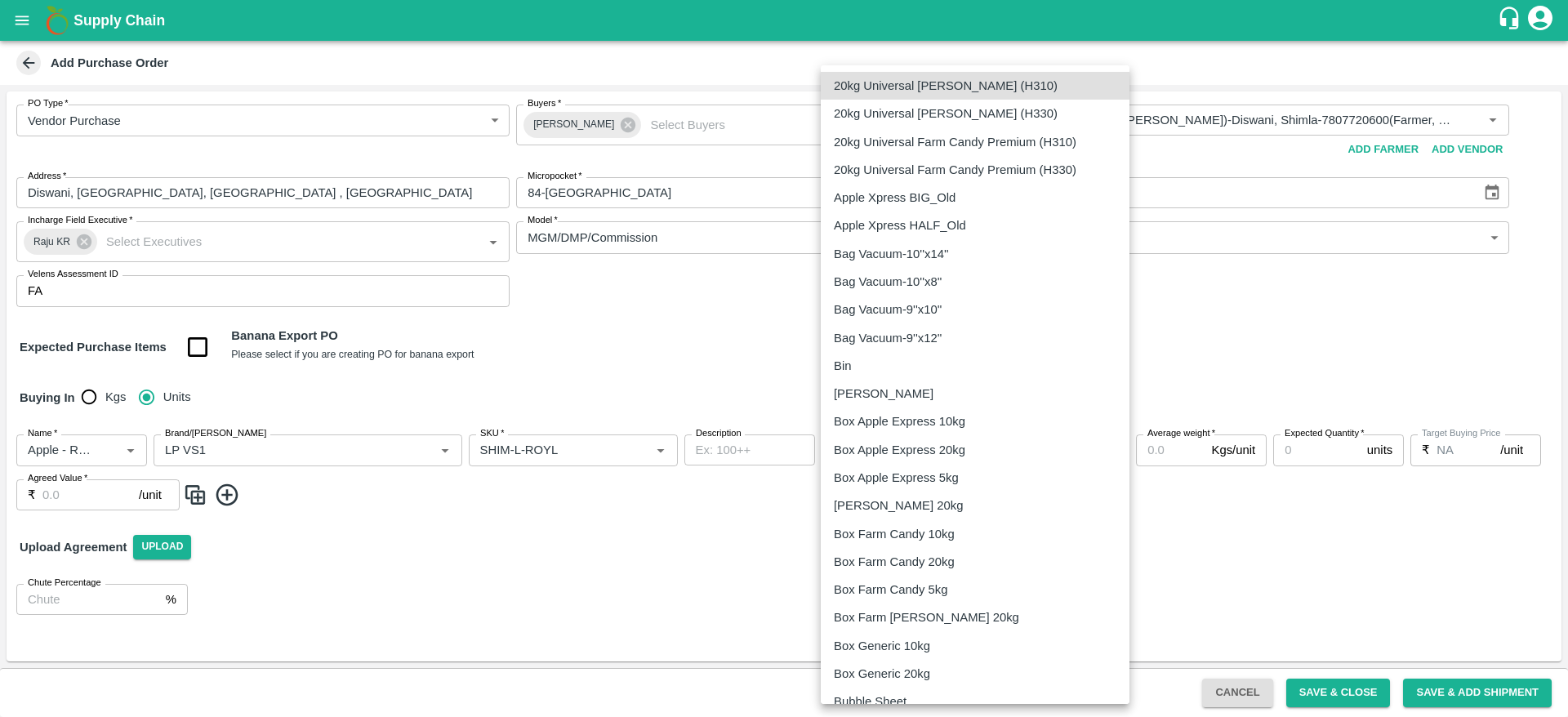
scroll to position [746, 0]
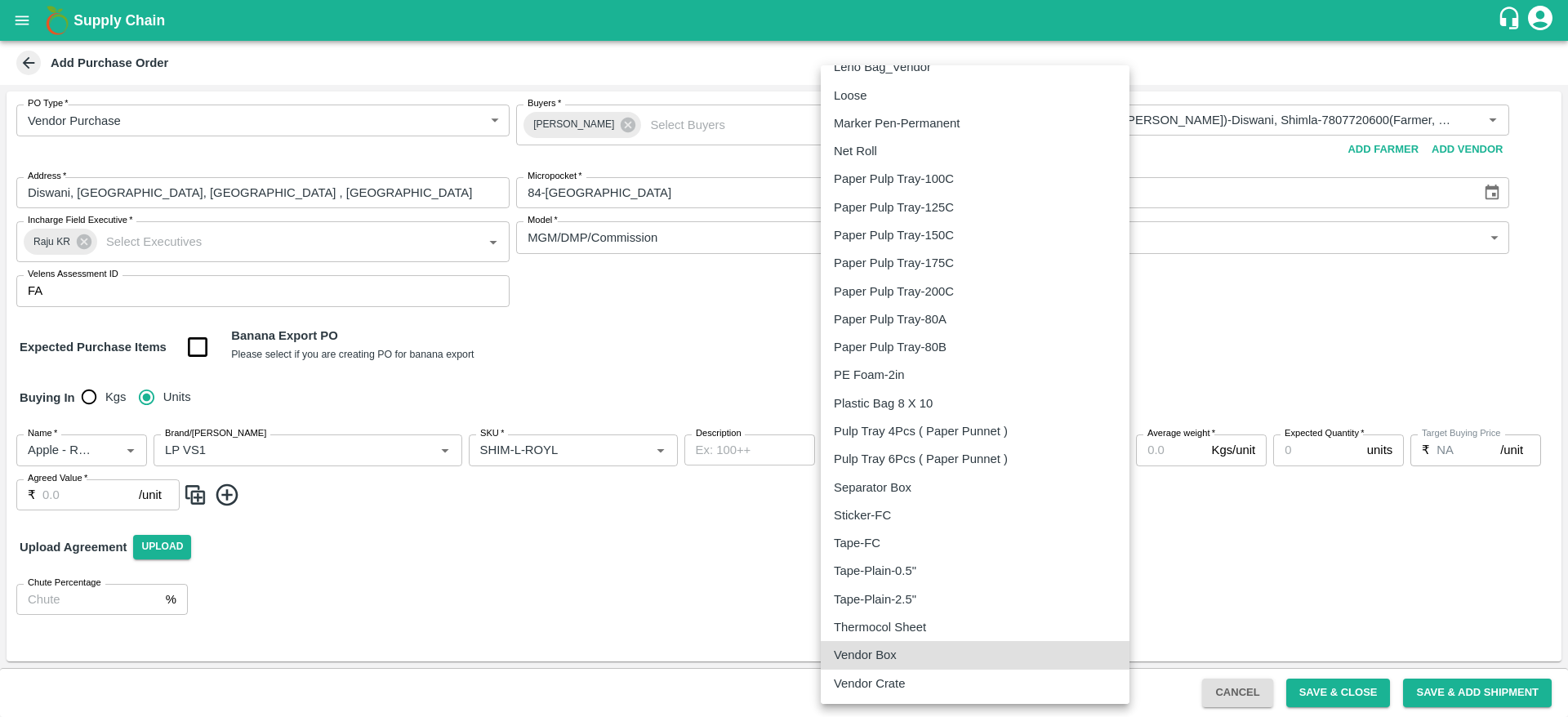
type input "276"
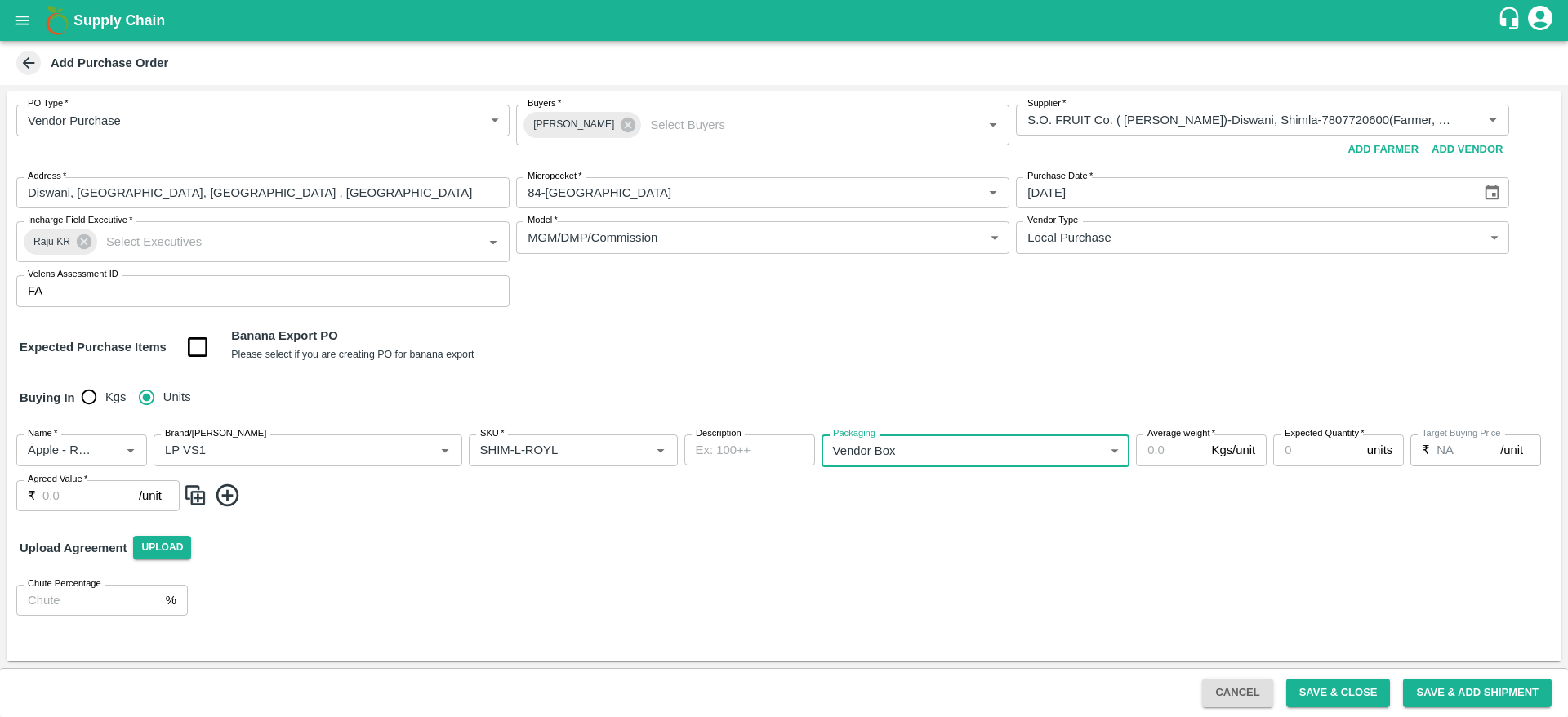
click at [1159, 449] on input "Average weight   *" at bounding box center [1170, 449] width 68 height 31
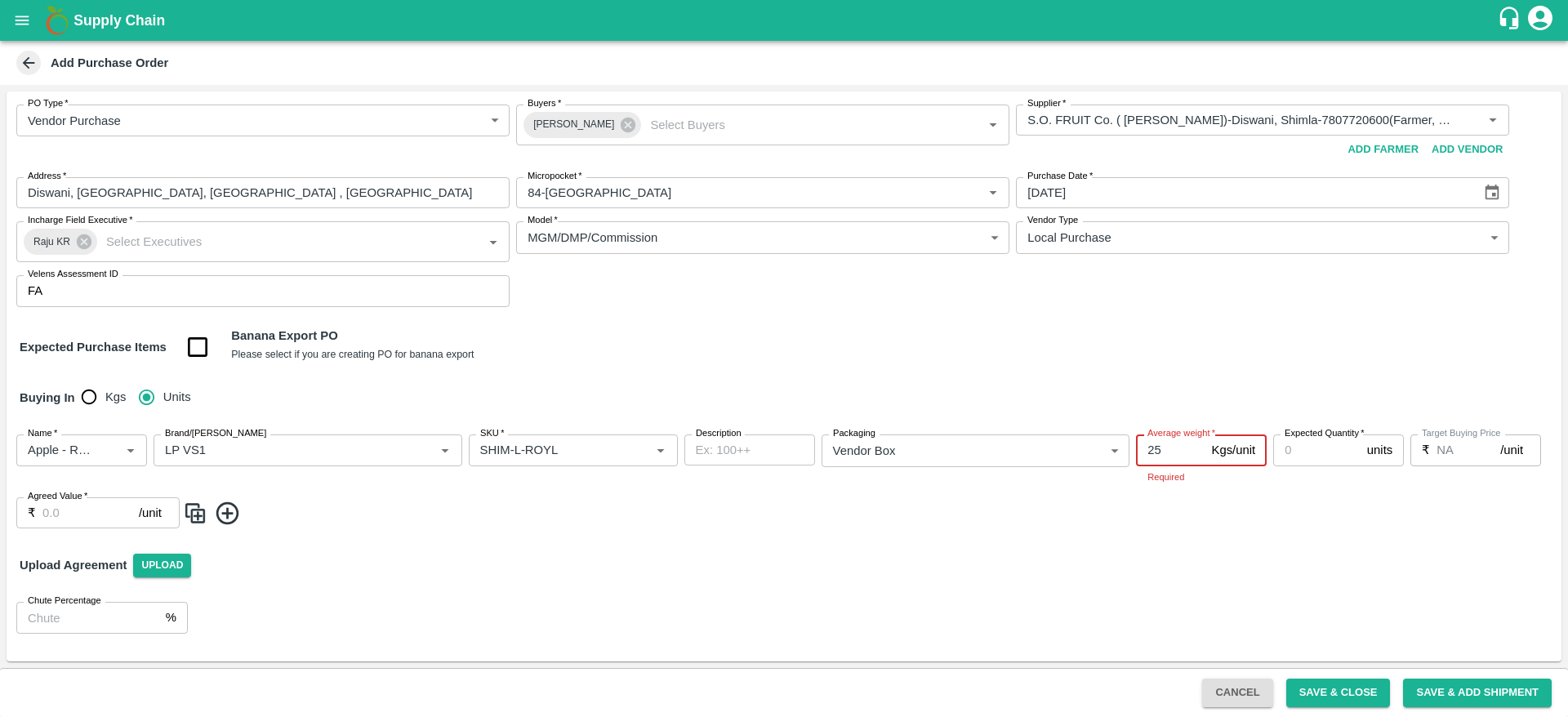
type input "25"
click at [1307, 449] on input "Expected Quantity   *" at bounding box center [1317, 449] width 87 height 31
type input "4"
type input "34"
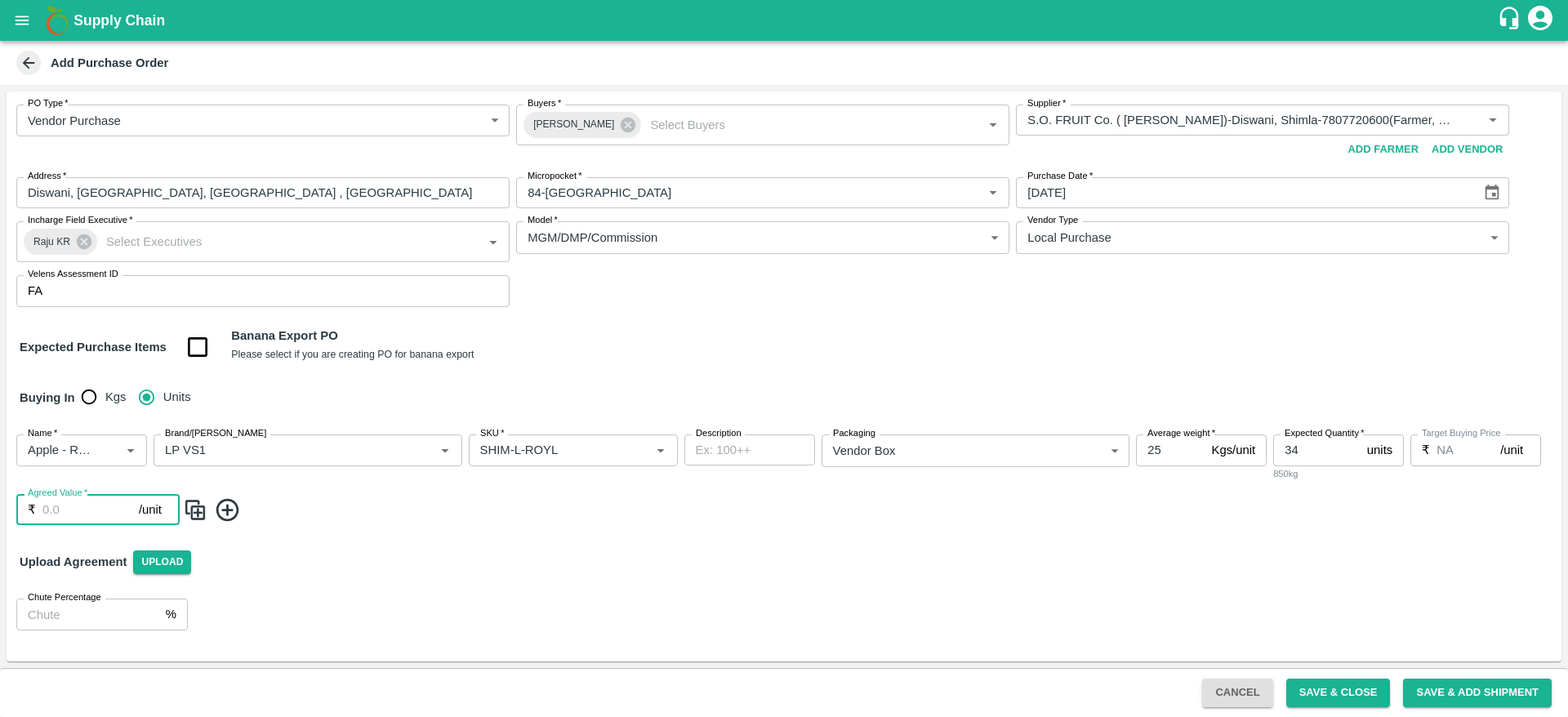
click at [65, 509] on input "Agreed Value   *" at bounding box center [90, 509] width 96 height 31
type input "1170"
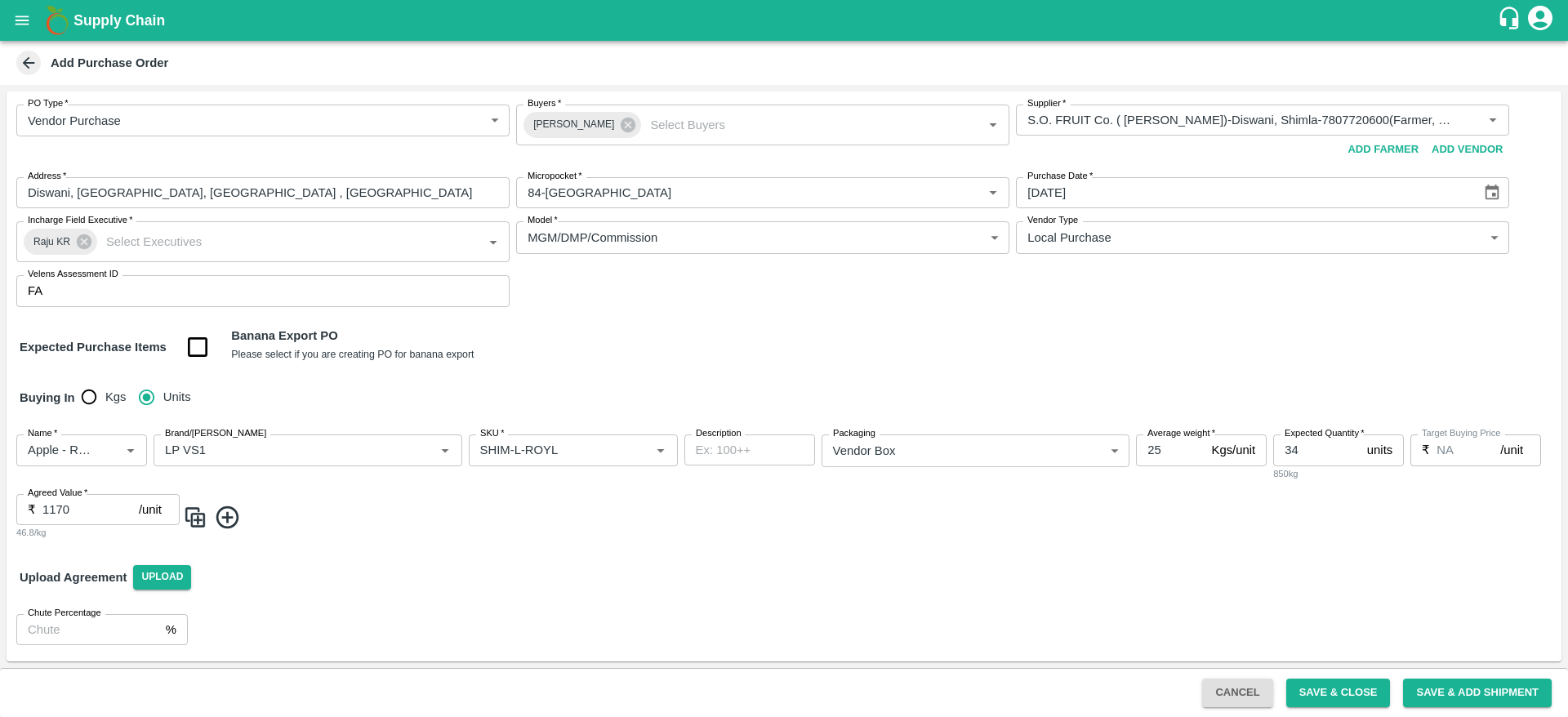
click at [200, 523] on img at bounding box center [195, 517] width 24 height 27
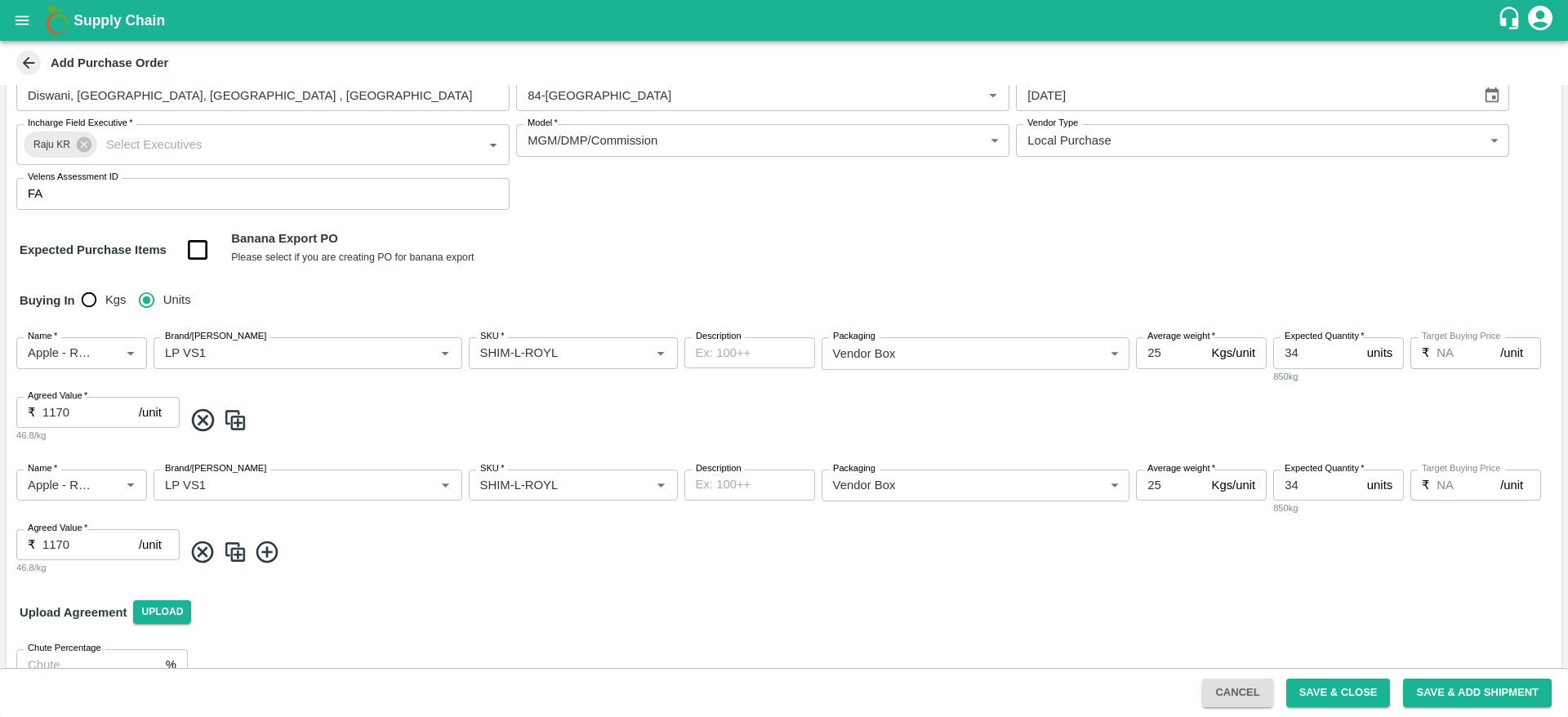
scroll to position [129, 0]
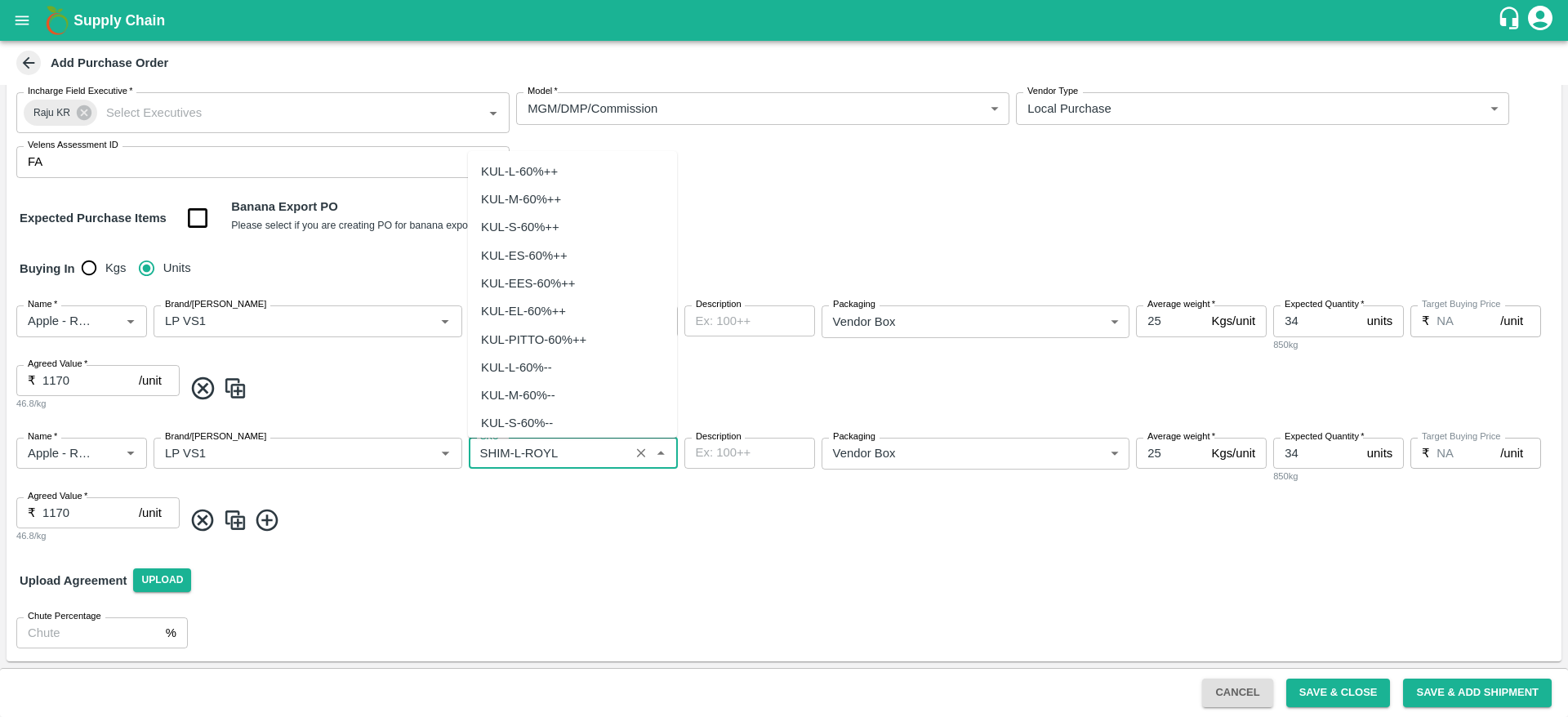
click at [517, 451] on input "SKU   *" at bounding box center [550, 453] width 151 height 22
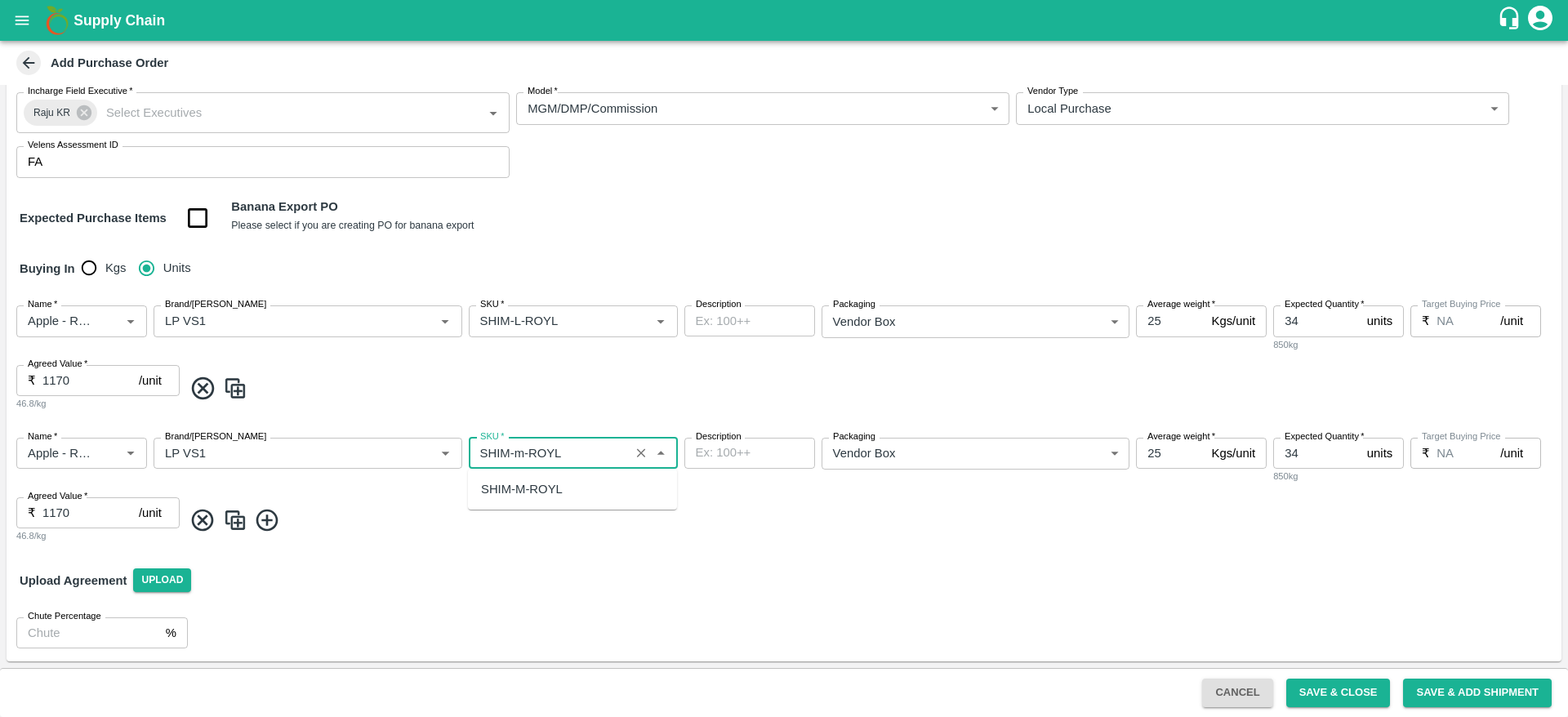
click at [533, 485] on div "SHIM-M-ROYL" at bounding box center [522, 489] width 82 height 18
type input "SHIM-M-ROYL"
click at [1313, 450] on input "34" at bounding box center [1317, 453] width 87 height 31
type input "3"
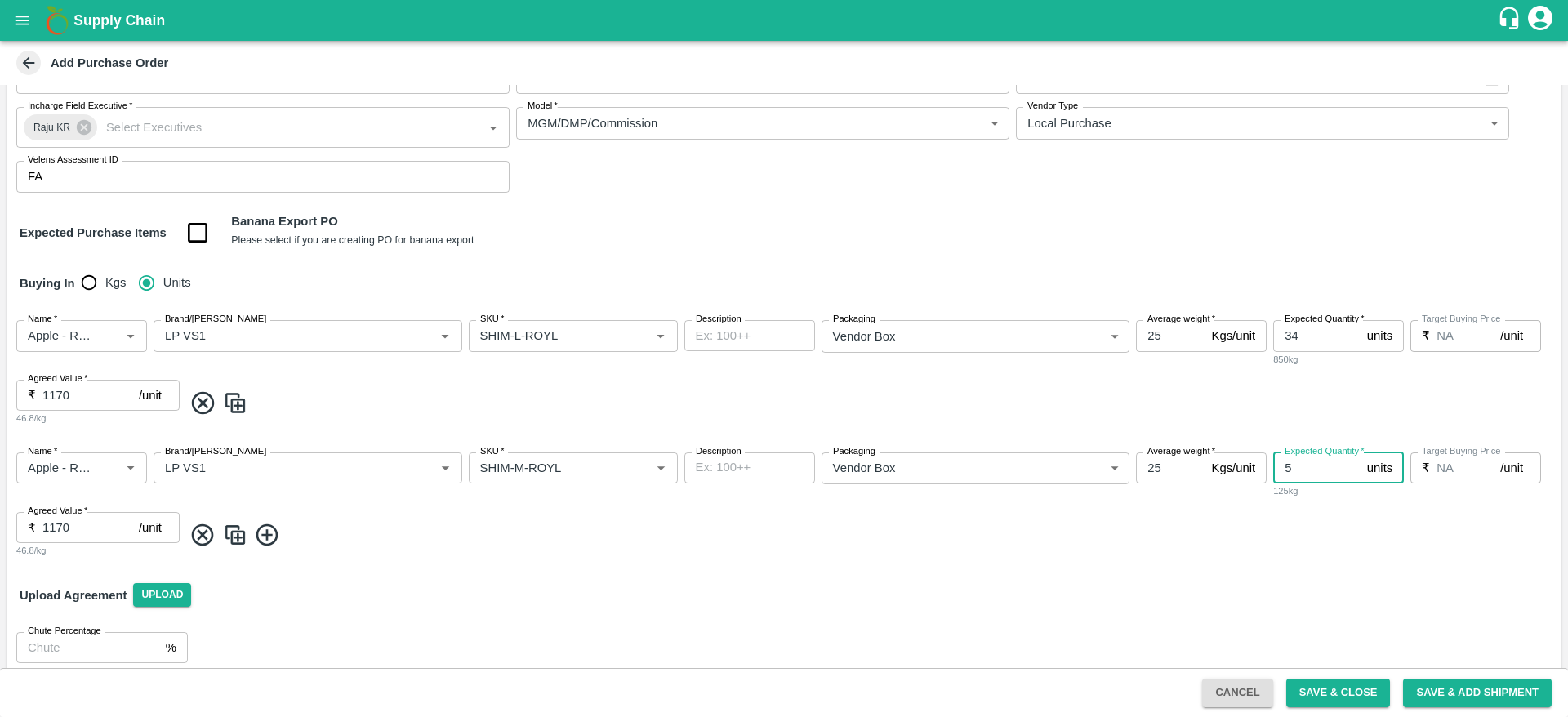
scroll to position [129, 0]
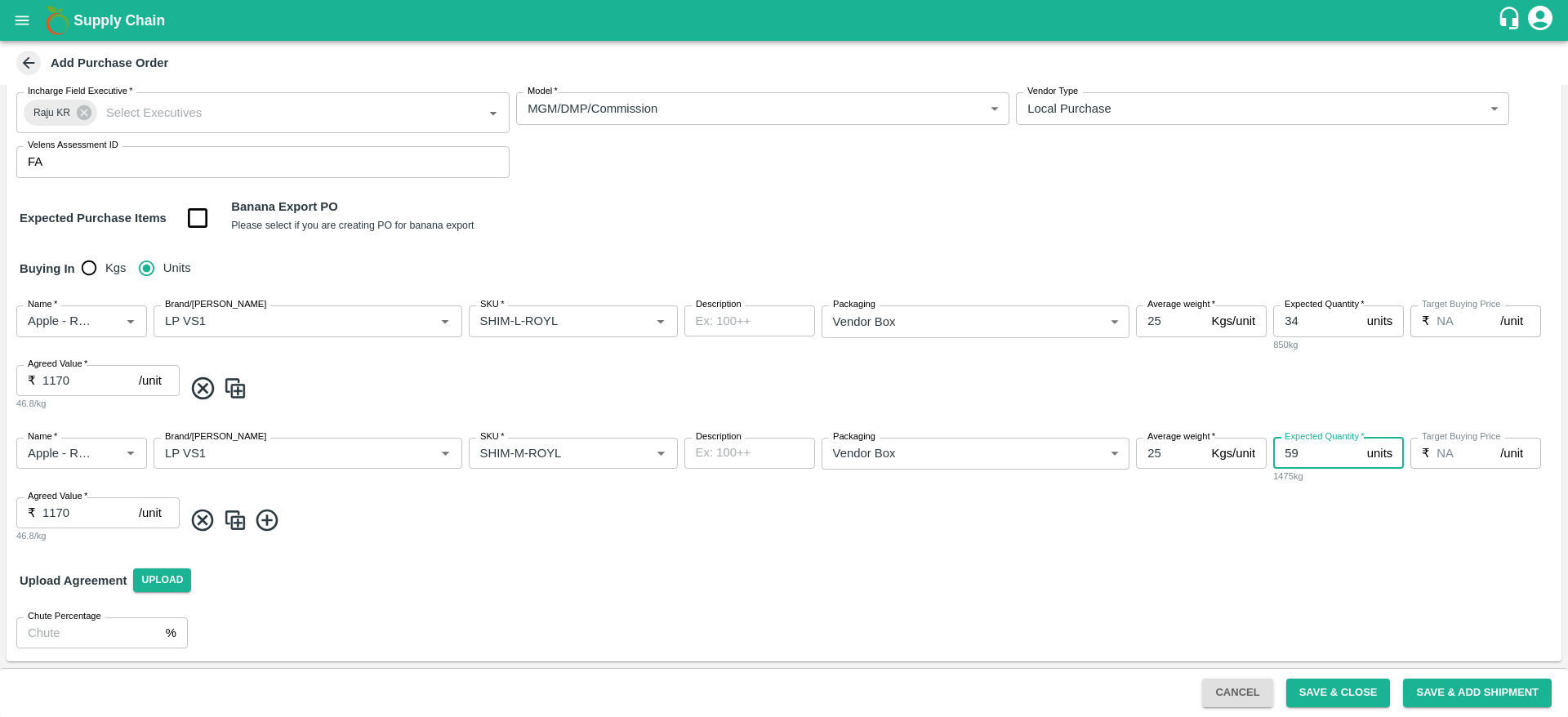
type input "59"
click at [237, 526] on img at bounding box center [234, 521] width 24 height 27
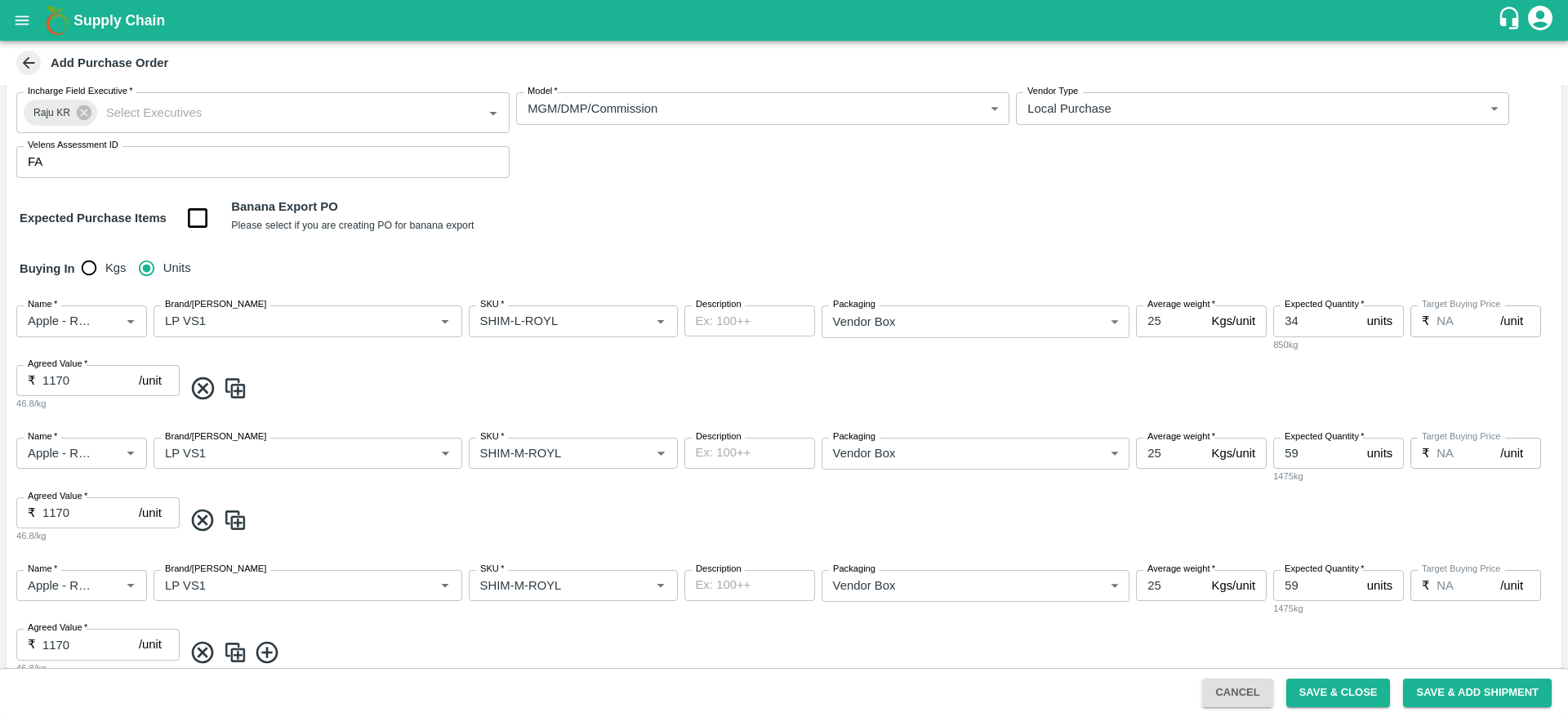
scroll to position [200, 0]
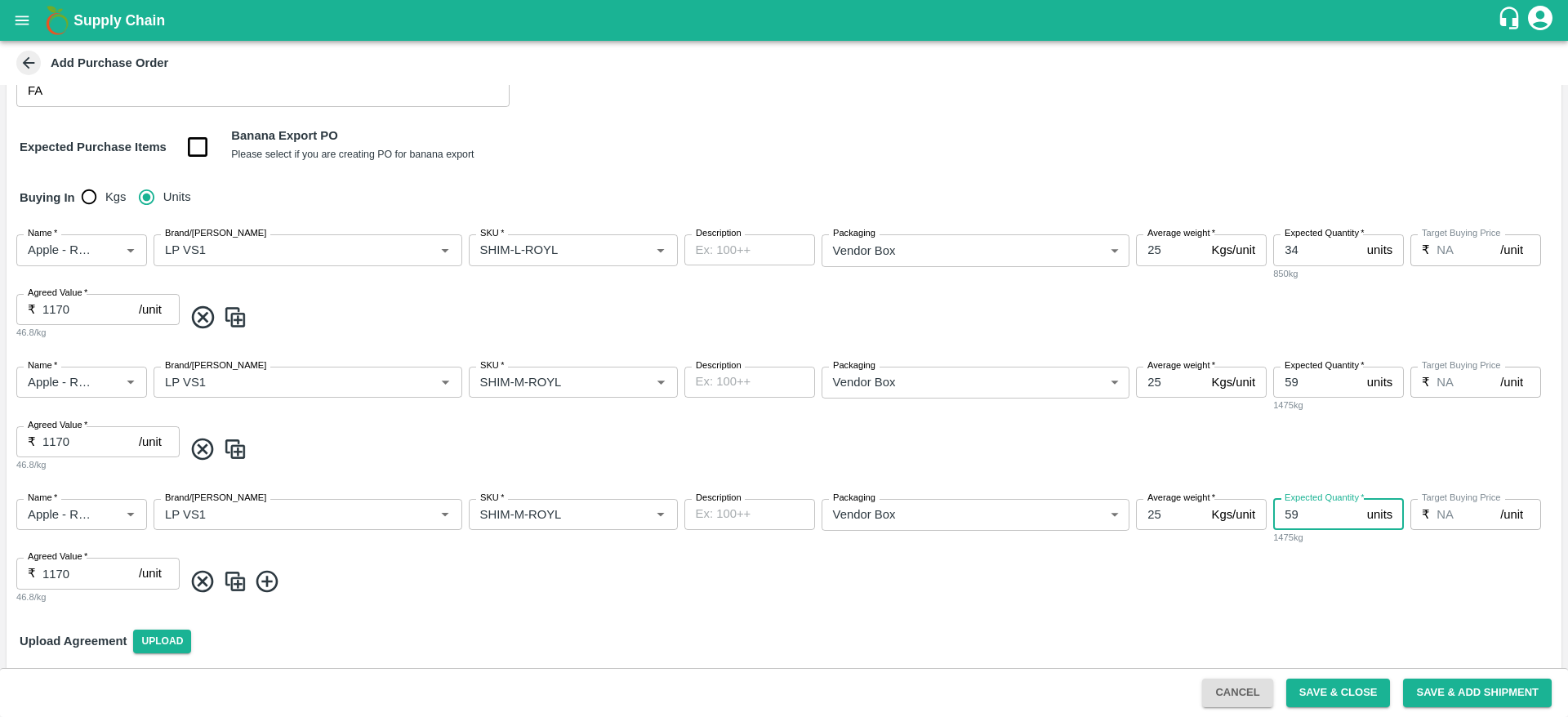
click at [1304, 512] on input "59" at bounding box center [1317, 514] width 87 height 31
type input "5"
type input "85"
click at [518, 518] on input "SKU   *" at bounding box center [550, 514] width 151 height 22
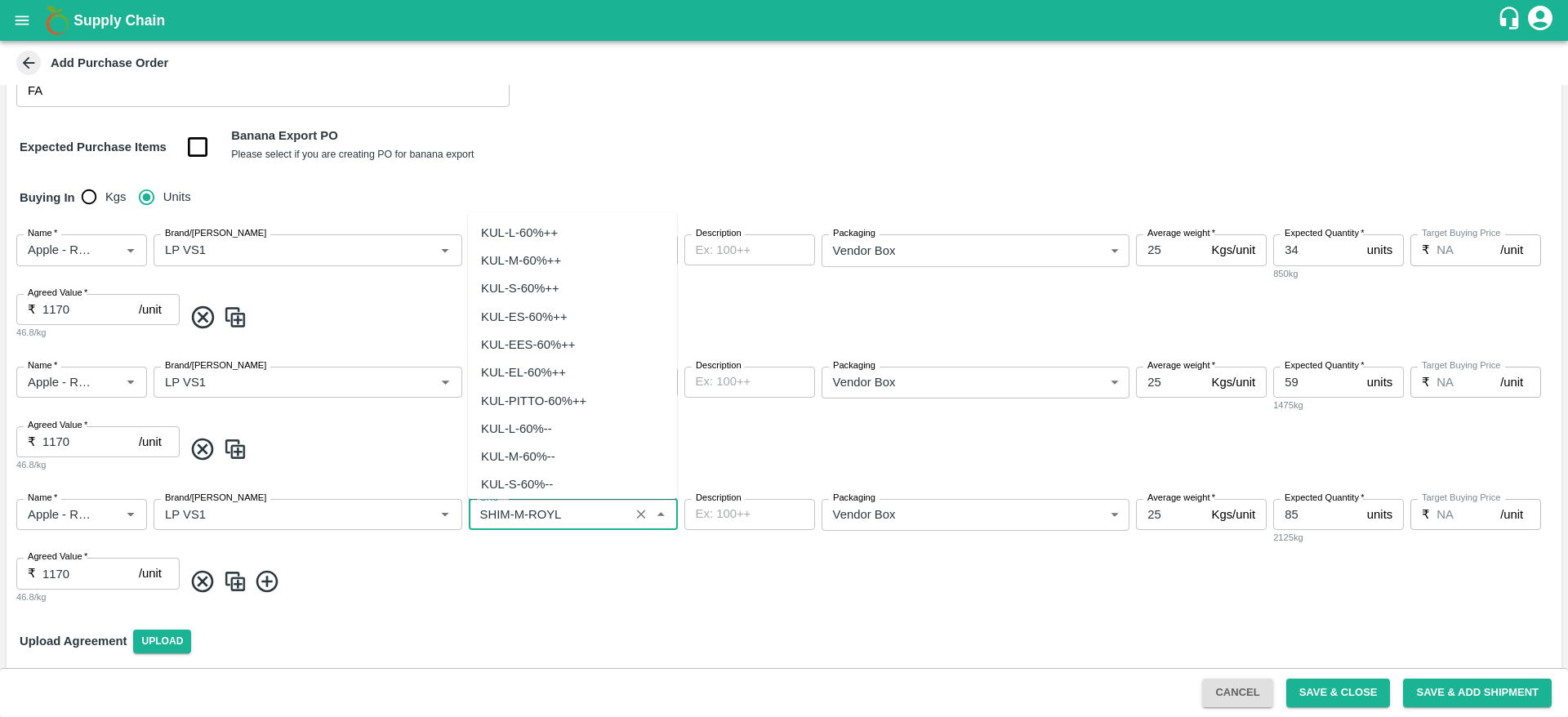
scroll to position [4561, 0]
click at [518, 518] on input "SKU   *" at bounding box center [550, 514] width 151 height 22
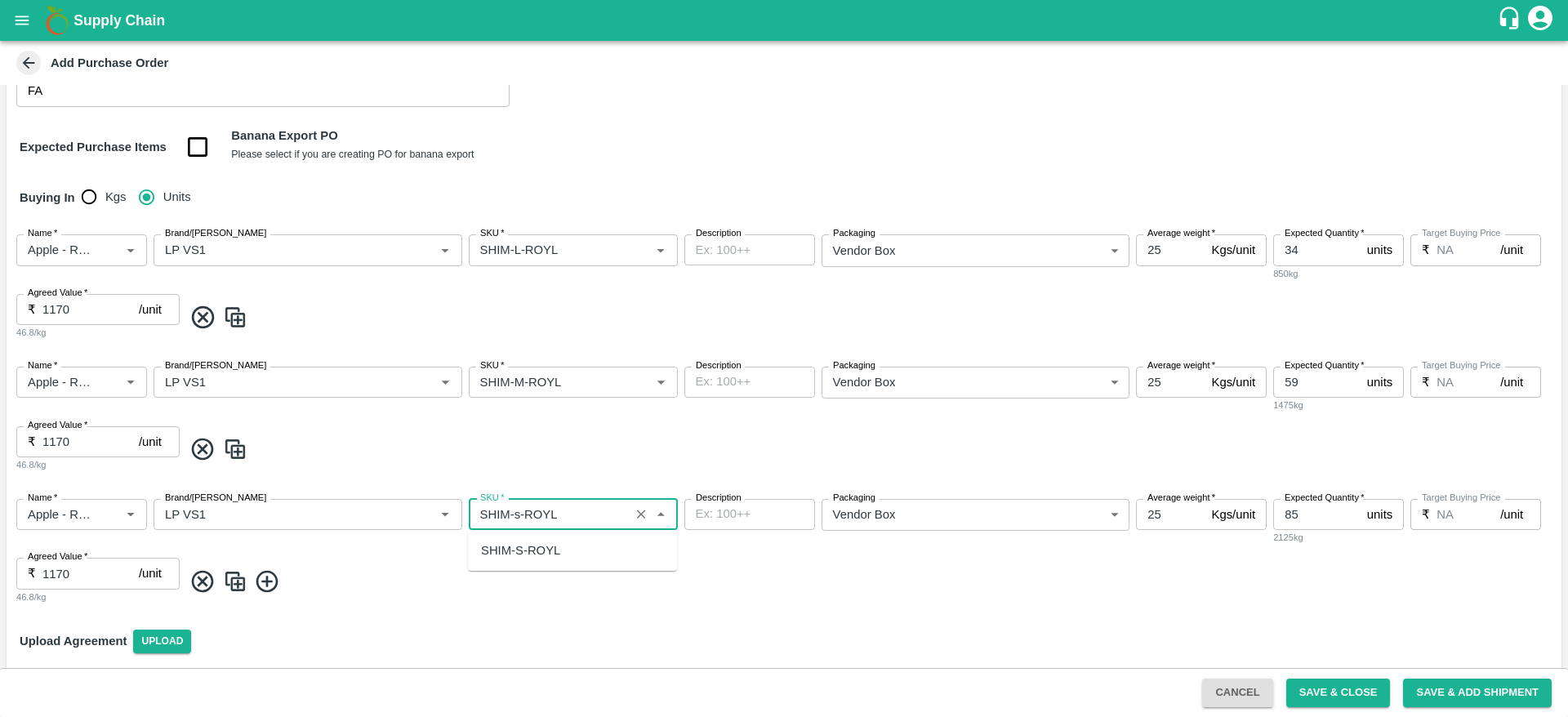
click at [512, 543] on div "SHIM-S-ROYL" at bounding box center [521, 550] width 79 height 18
type input "SHIM-S-ROYL"
click at [231, 575] on img at bounding box center [234, 582] width 24 height 27
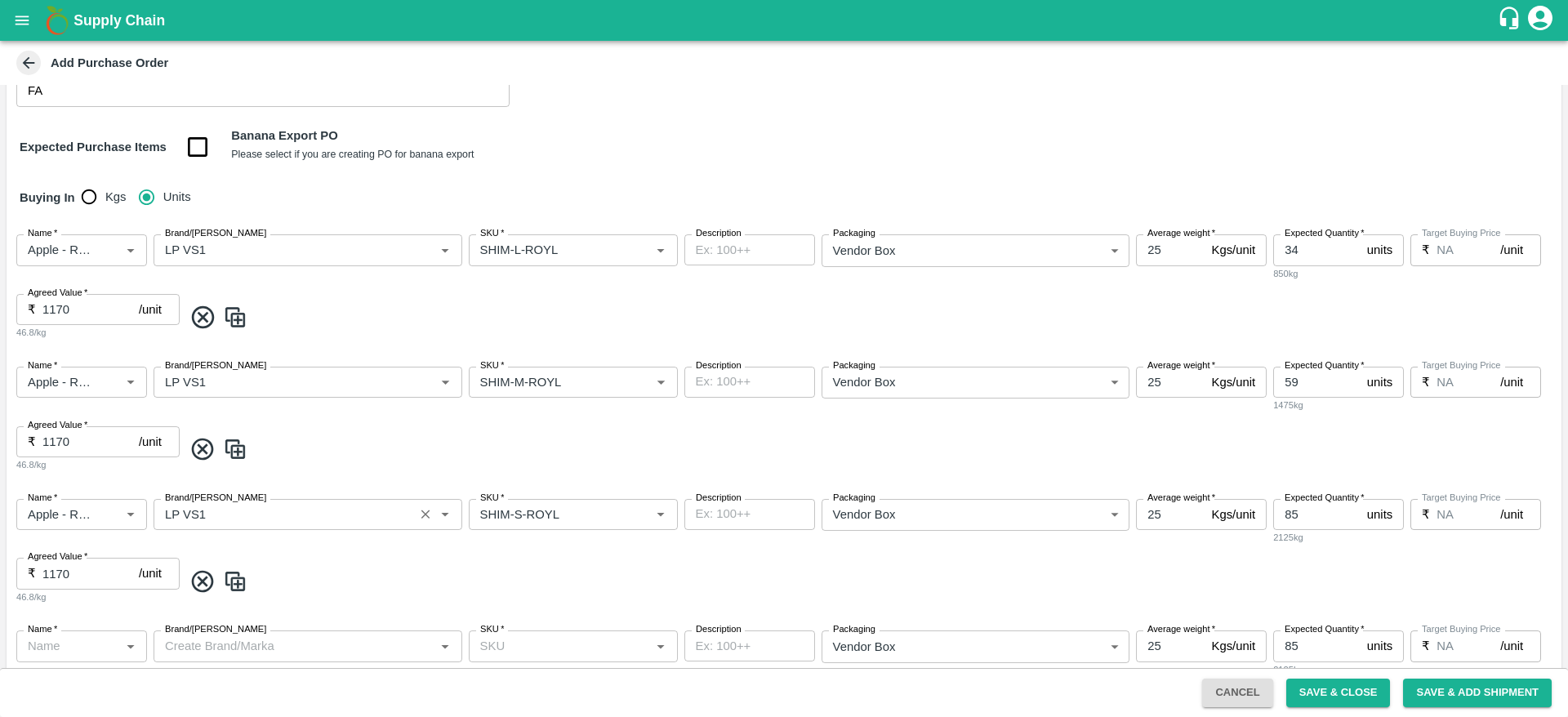
type input "Apple - Royal - Delicious"
type input "LP VS1"
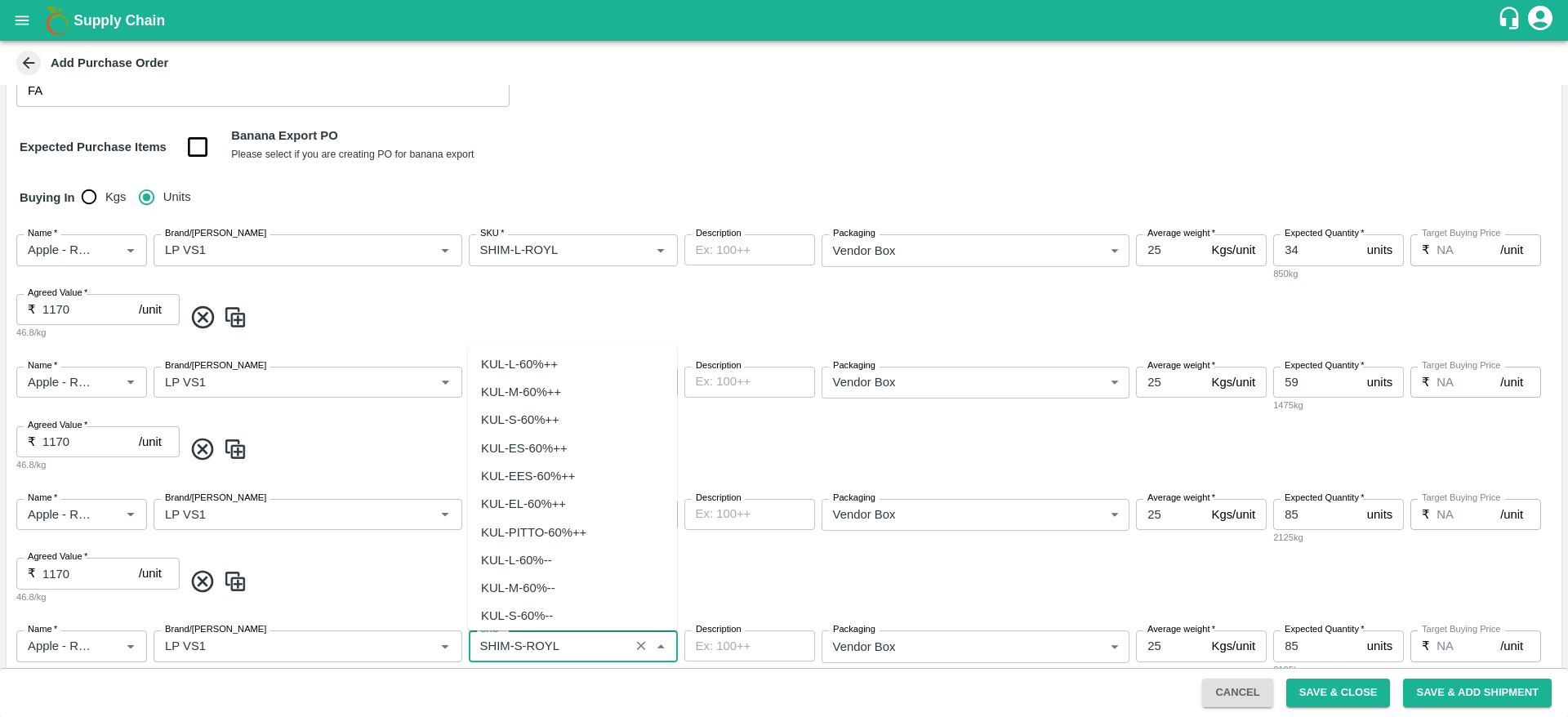
click at [513, 641] on input "SKU   *" at bounding box center [550, 646] width 151 height 22
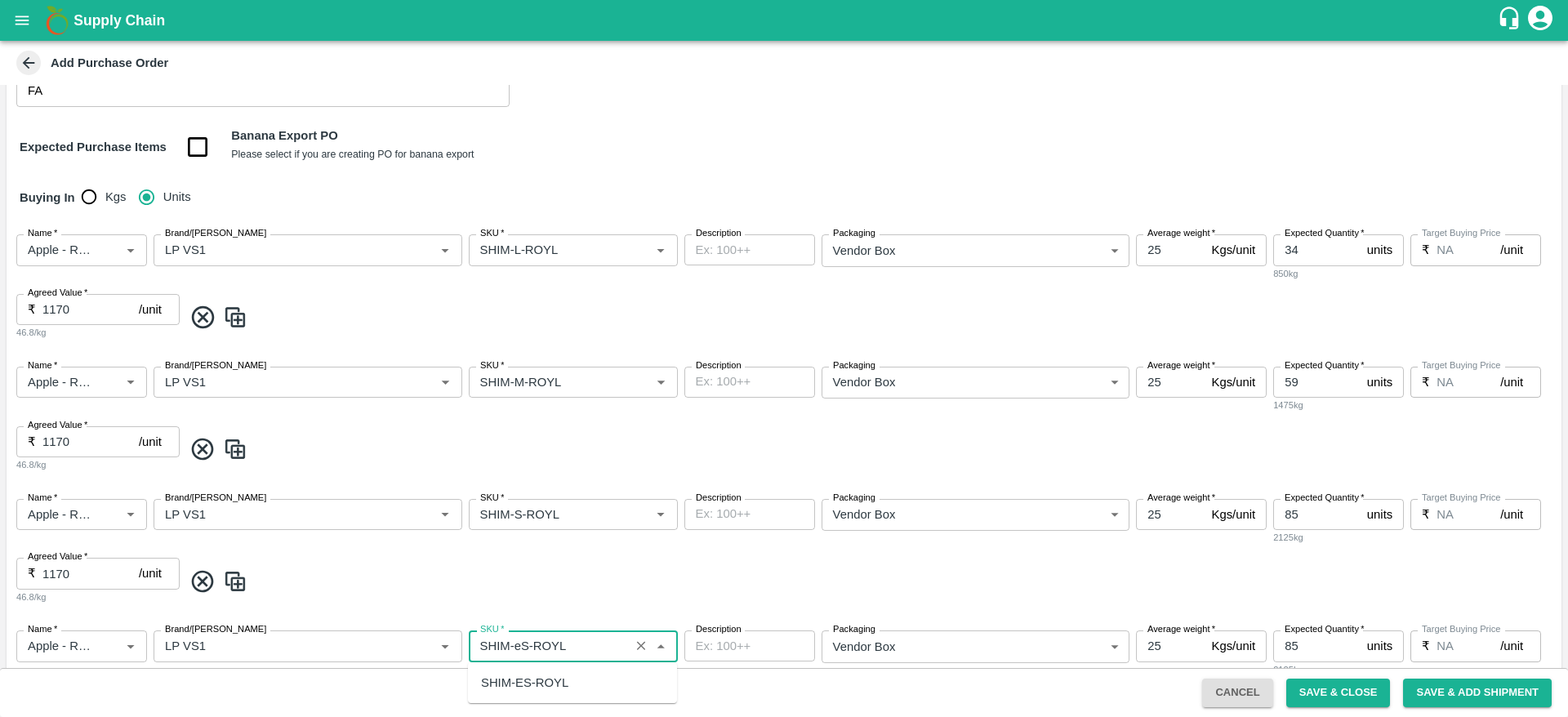
scroll to position [0, 0]
click at [522, 676] on div "SHIM-ES-ROYL" at bounding box center [524, 683] width 87 height 18
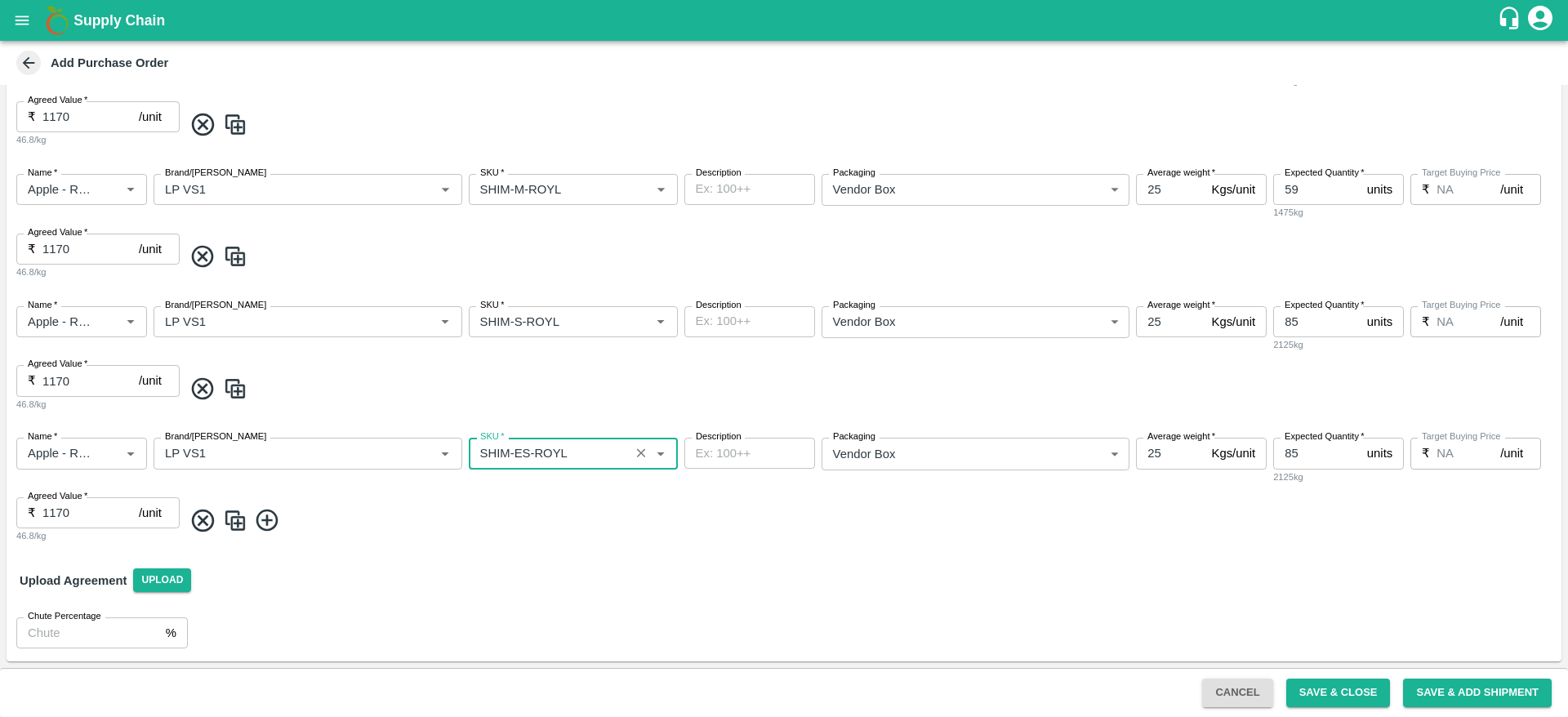
type input "SHIM-ES-ROYL"
click at [1310, 457] on input "85" at bounding box center [1317, 453] width 87 height 31
type input "8"
type input "121"
click at [231, 513] on img at bounding box center [234, 521] width 24 height 27
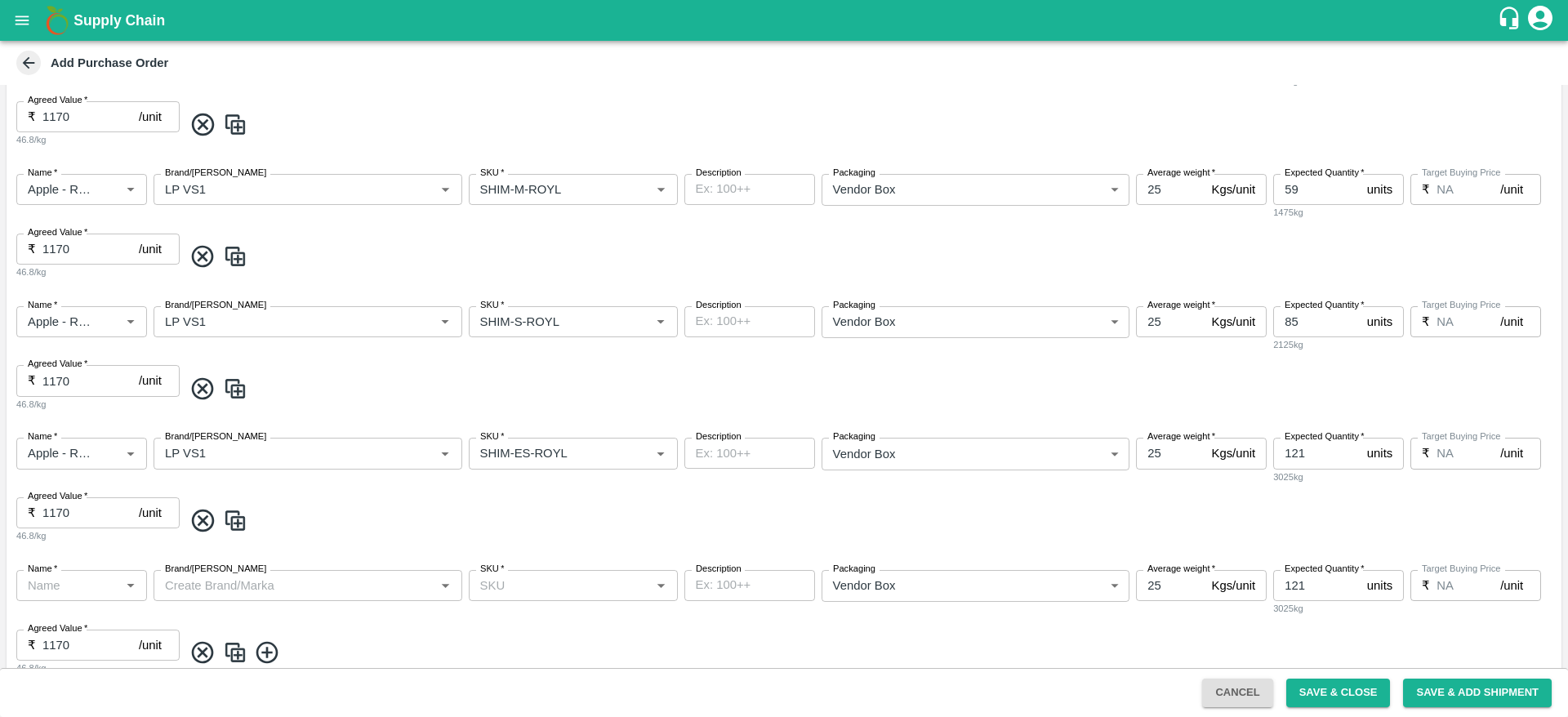
type input "Apple - Royal - Delicious"
type input "LP VS1"
click at [521, 585] on input "SKU   *" at bounding box center [550, 585] width 151 height 22
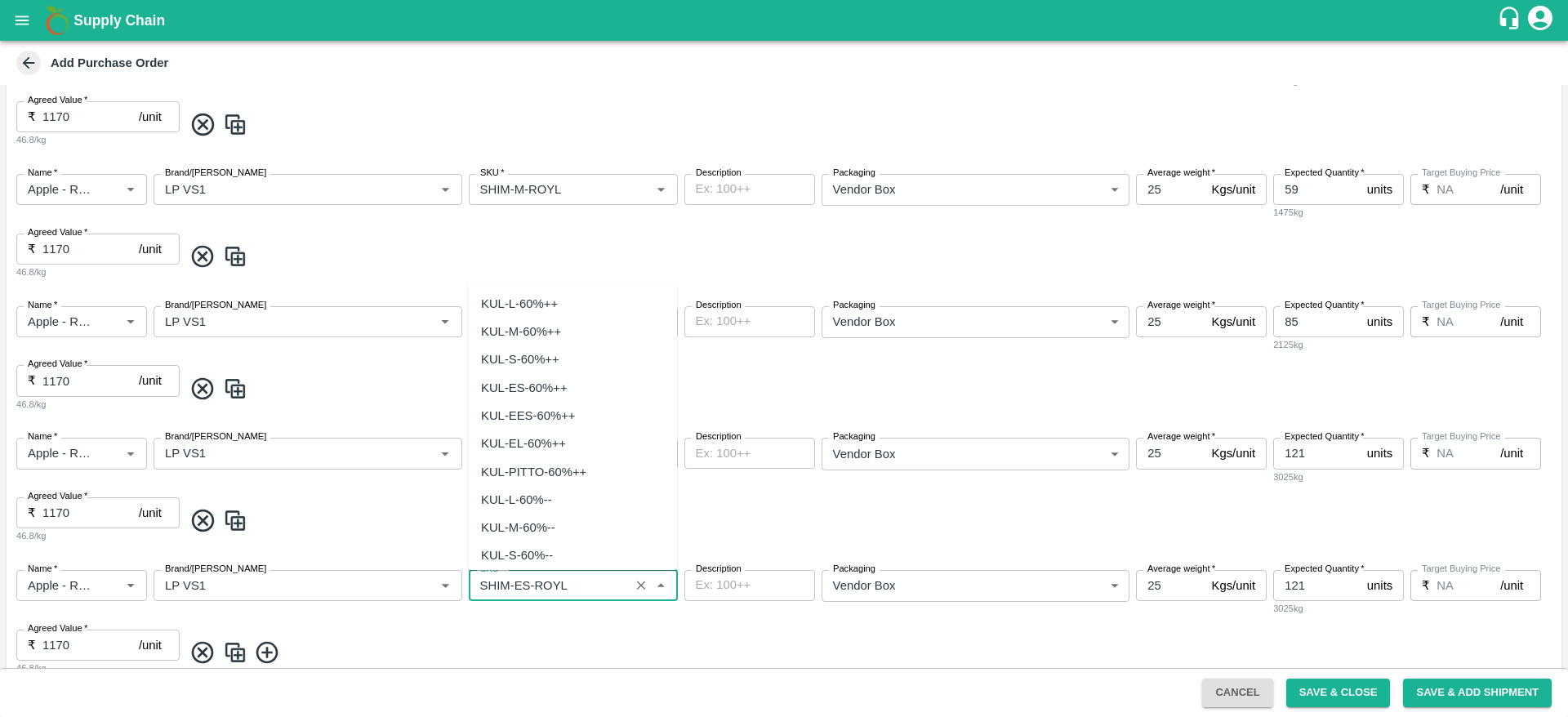
scroll to position [5064, 0]
click at [521, 585] on input "SKU   *" at bounding box center [550, 585] width 151 height 22
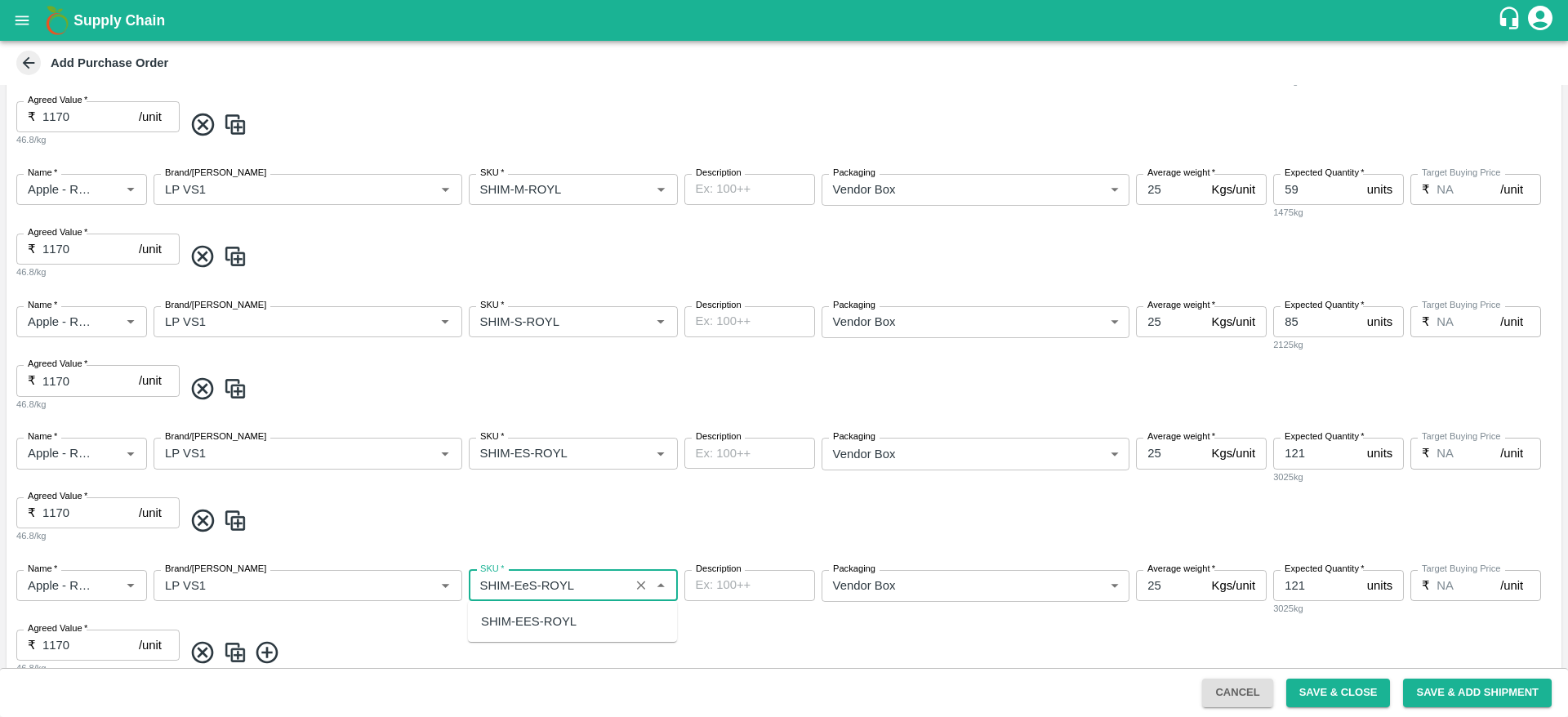
scroll to position [0, 0]
click at [523, 619] on div "SHIM-EES-ROYL" at bounding box center [529, 622] width 96 height 18
type input "SHIM-EES-ROYL"
click at [1307, 587] on input "121" at bounding box center [1317, 585] width 87 height 31
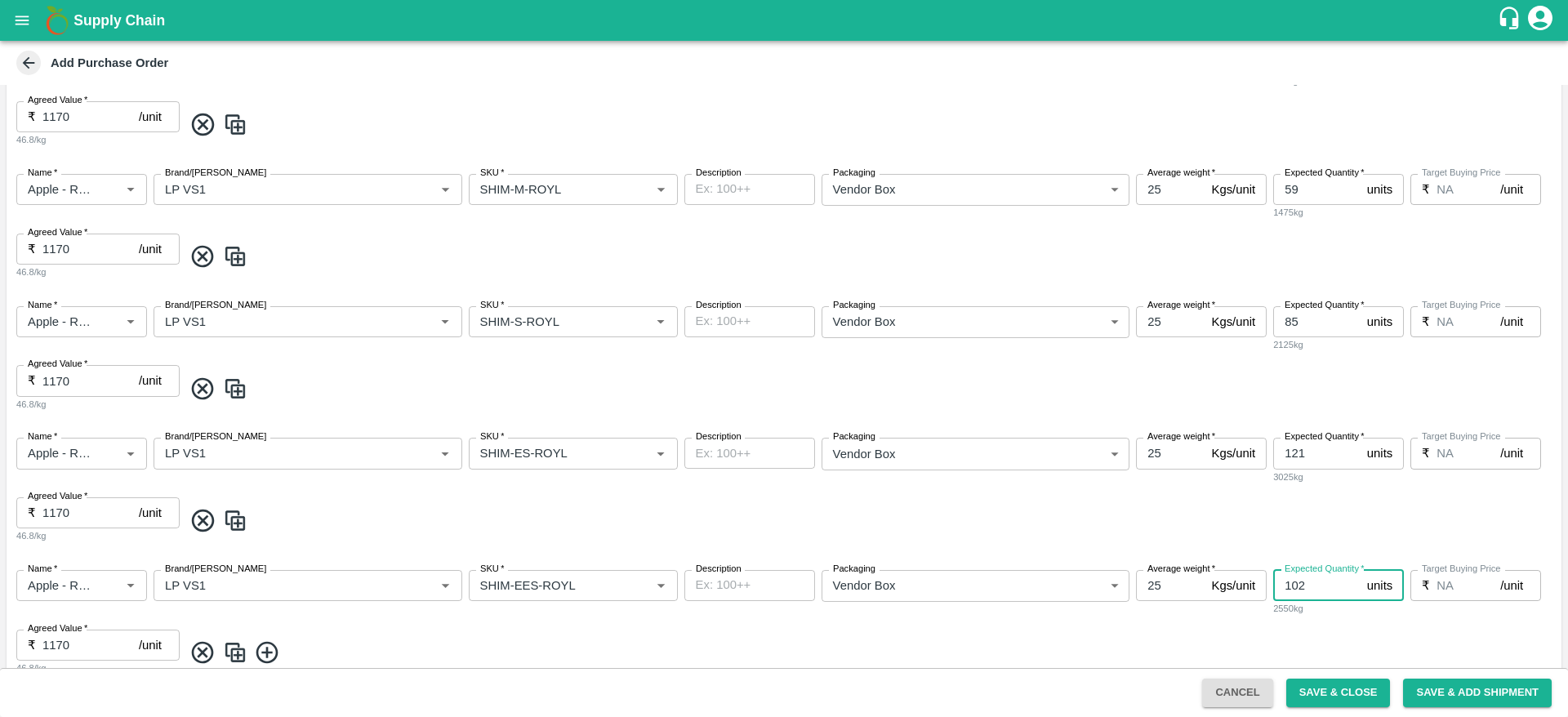
type input "102"
click at [236, 651] on img at bounding box center [234, 653] width 24 height 27
type input "Apple - Royal - Delicious"
type input "LP VS1"
type input "SHIM-EES-ROYL"
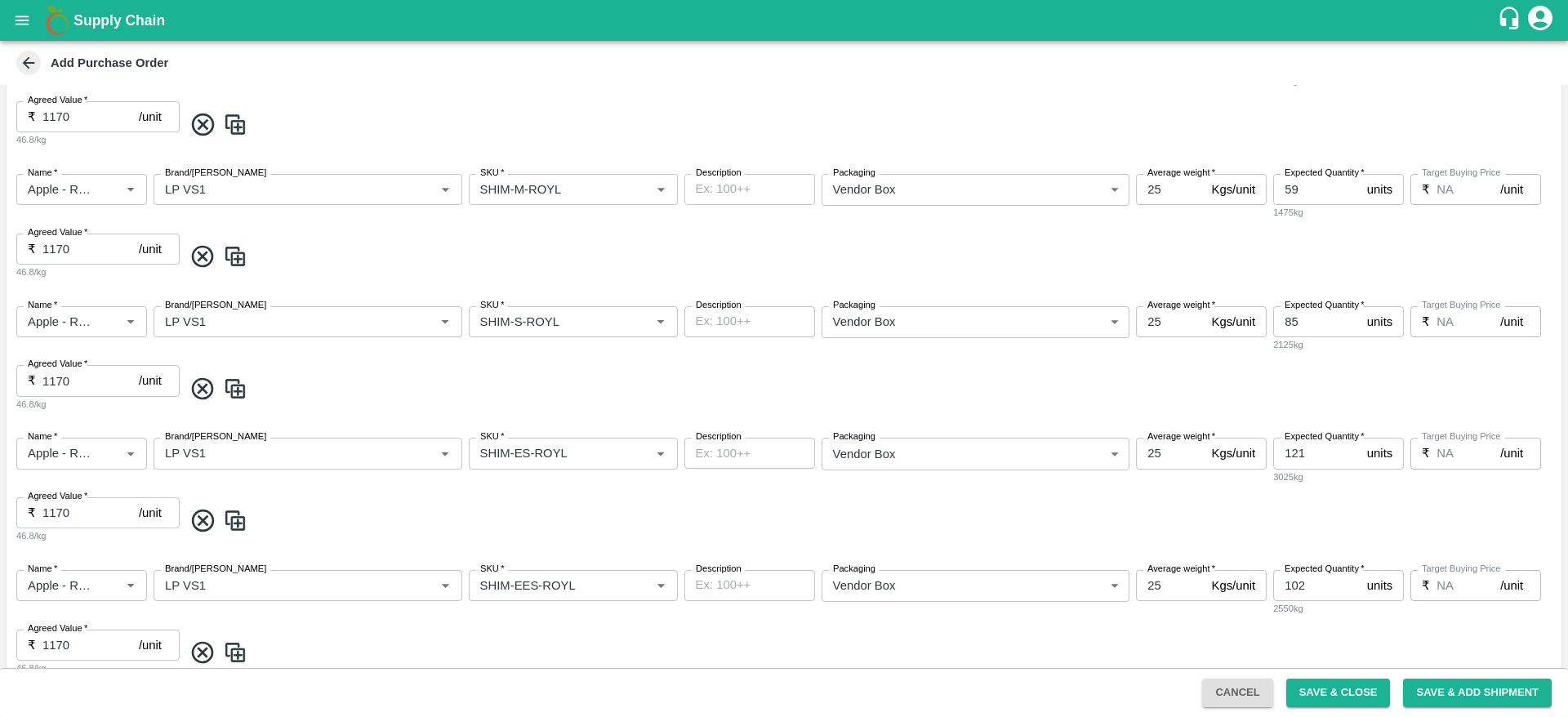
scroll to position [657, 0]
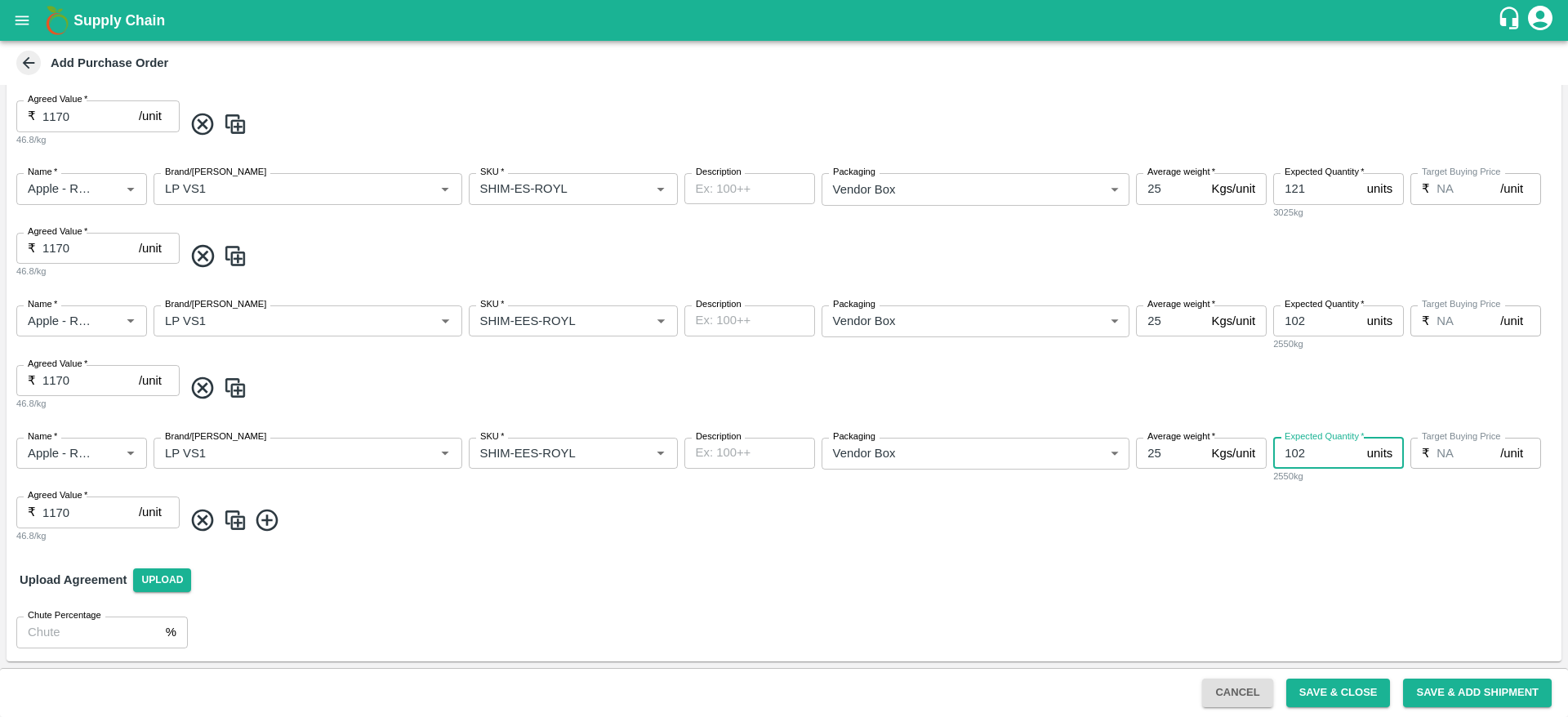
click at [1309, 462] on input "102" at bounding box center [1317, 453] width 87 height 31
click at [1291, 451] on input "163" at bounding box center [1317, 453] width 87 height 31
type input "63"
click at [243, 525] on img at bounding box center [234, 521] width 24 height 27
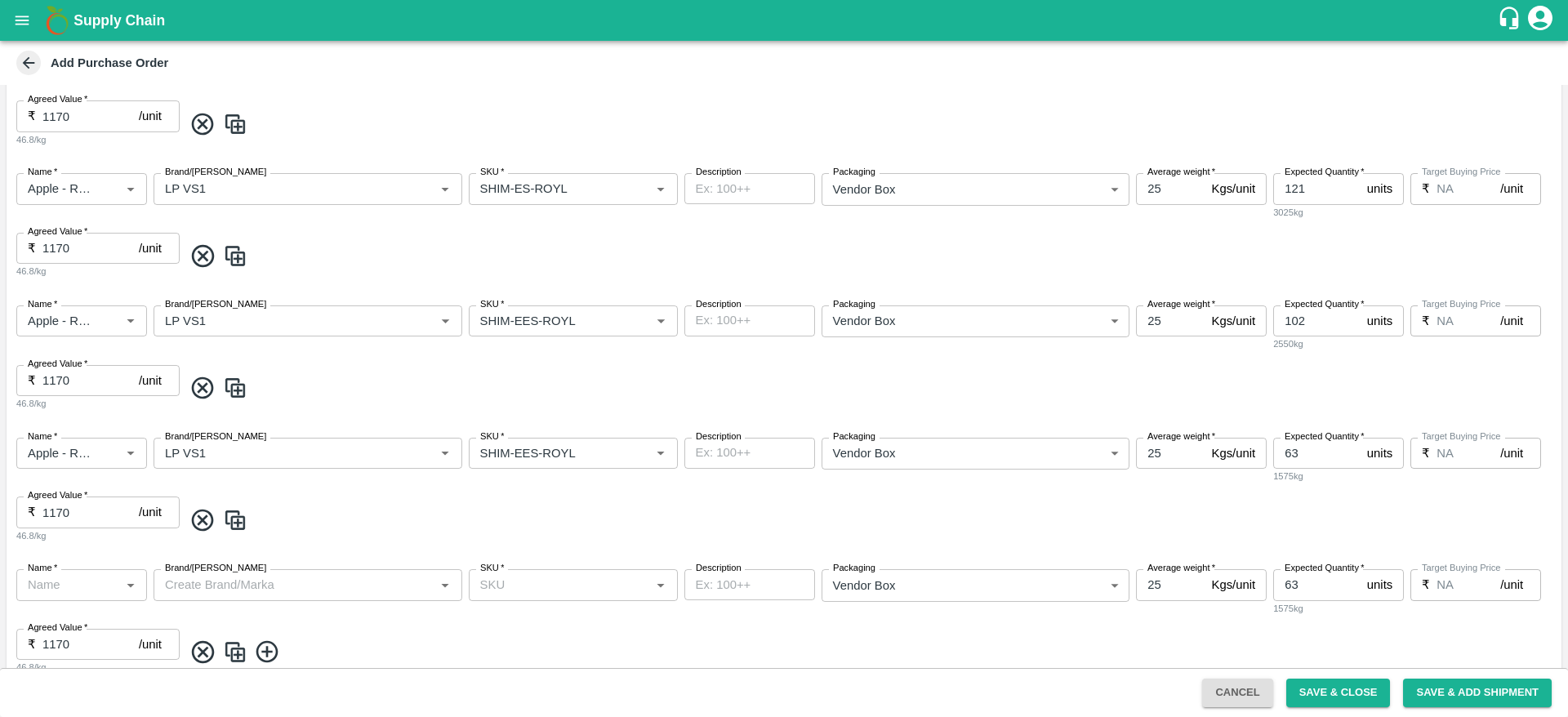
type input "Apple - Royal - Delicious"
type input "LP VS1"
type input "SHIM-EES-ROYL"
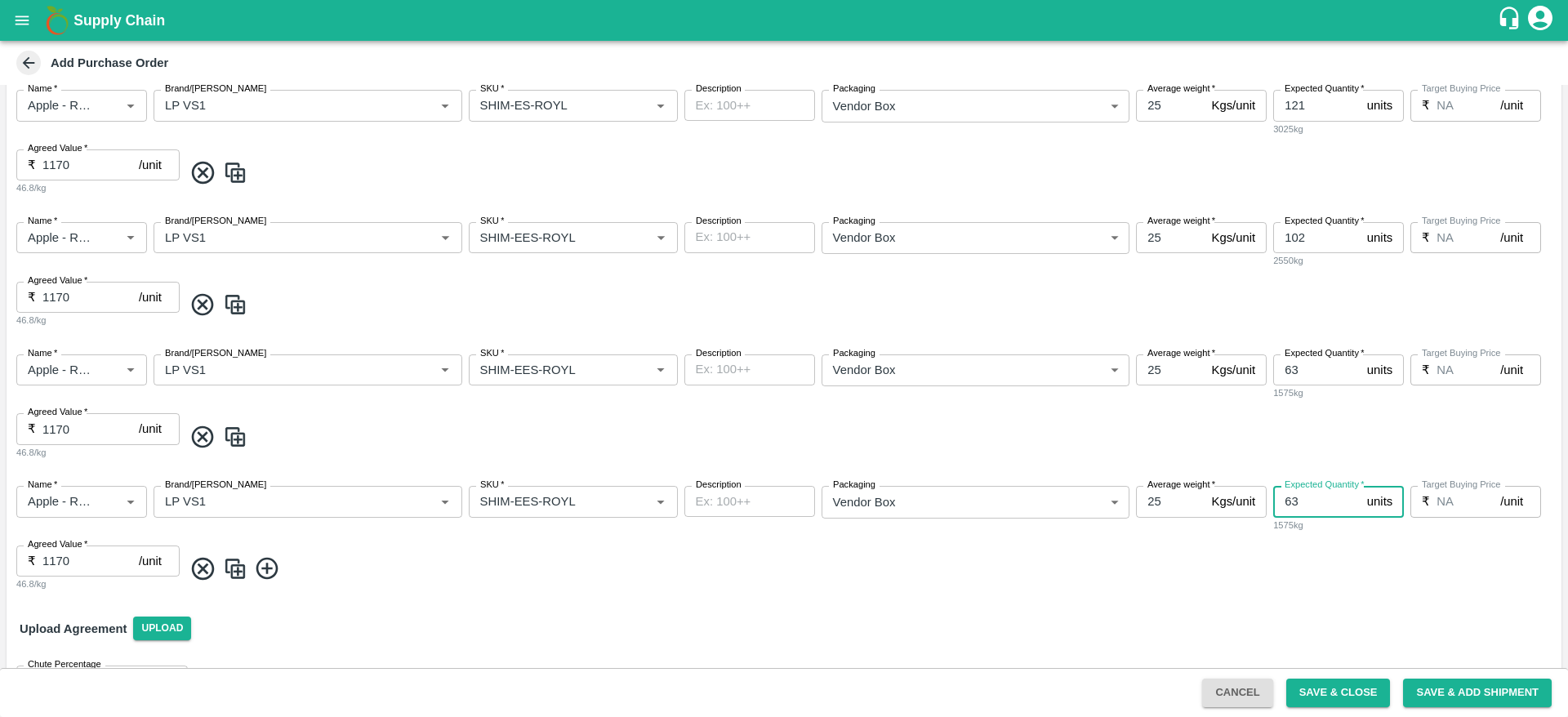
click at [1299, 503] on input "63" at bounding box center [1317, 501] width 87 height 31
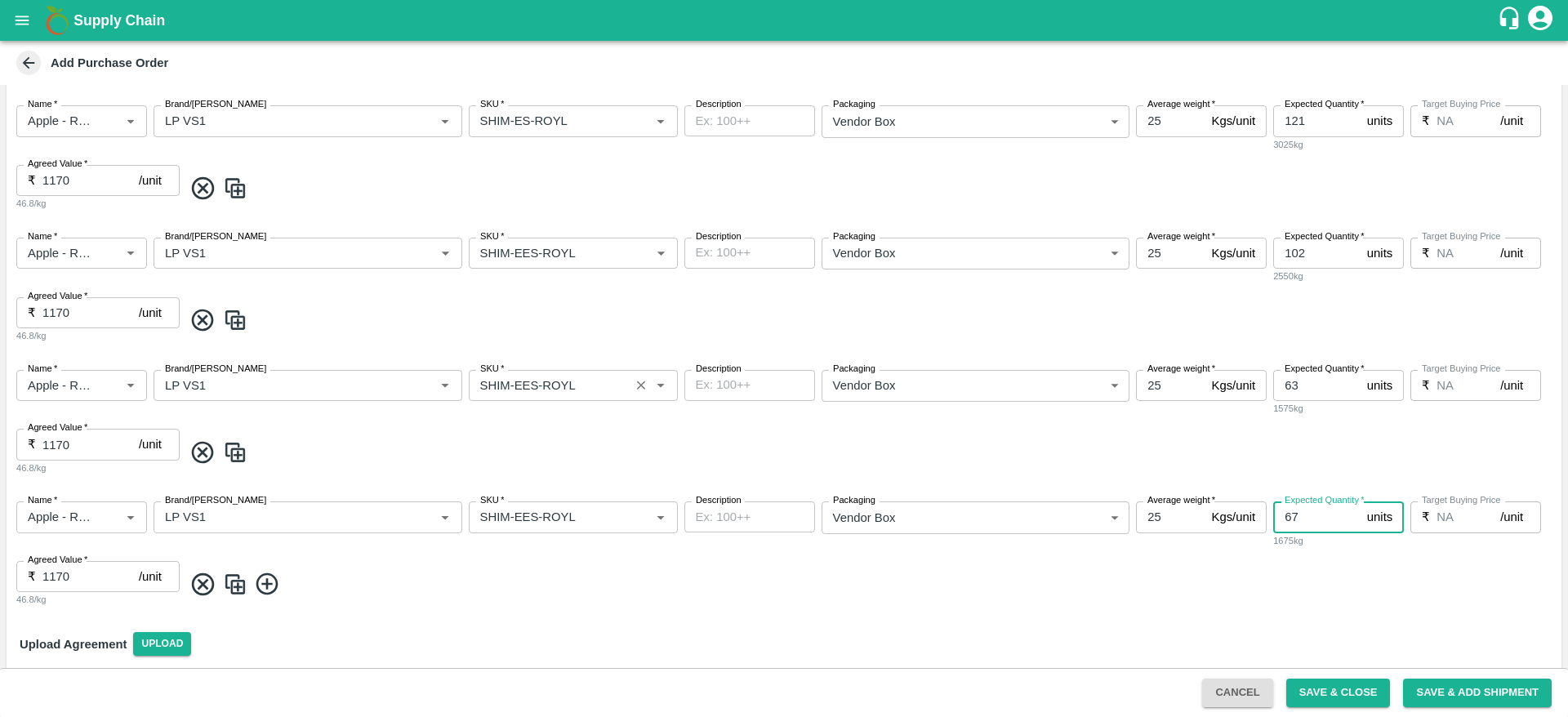
scroll to position [723, 0]
type input "67"
click at [521, 386] on input "SKU   *" at bounding box center [550, 387] width 151 height 22
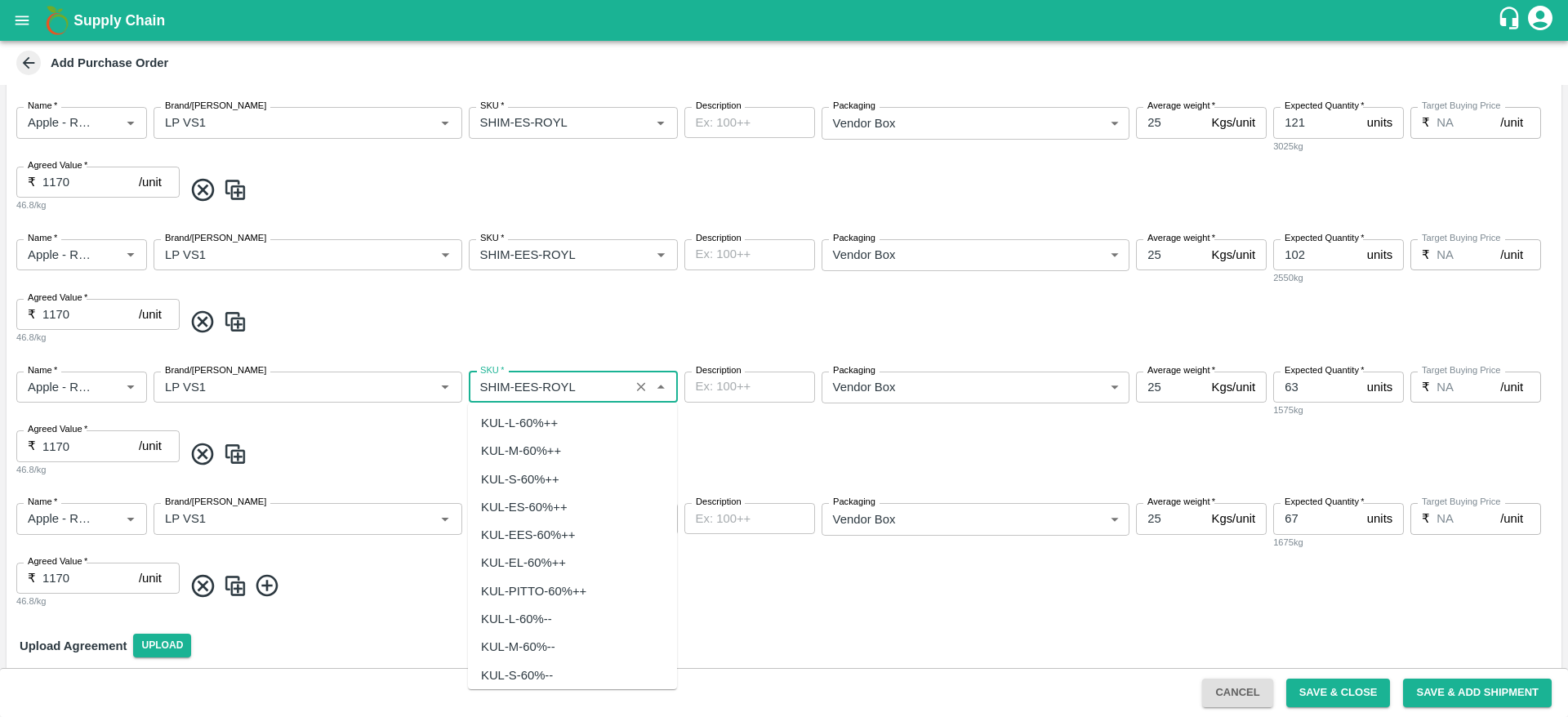
click at [521, 386] on input "SKU   *" at bounding box center [550, 387] width 151 height 22
click at [523, 418] on div "SHIM-PITTO-ROYL" at bounding box center [531, 422] width 100 height 18
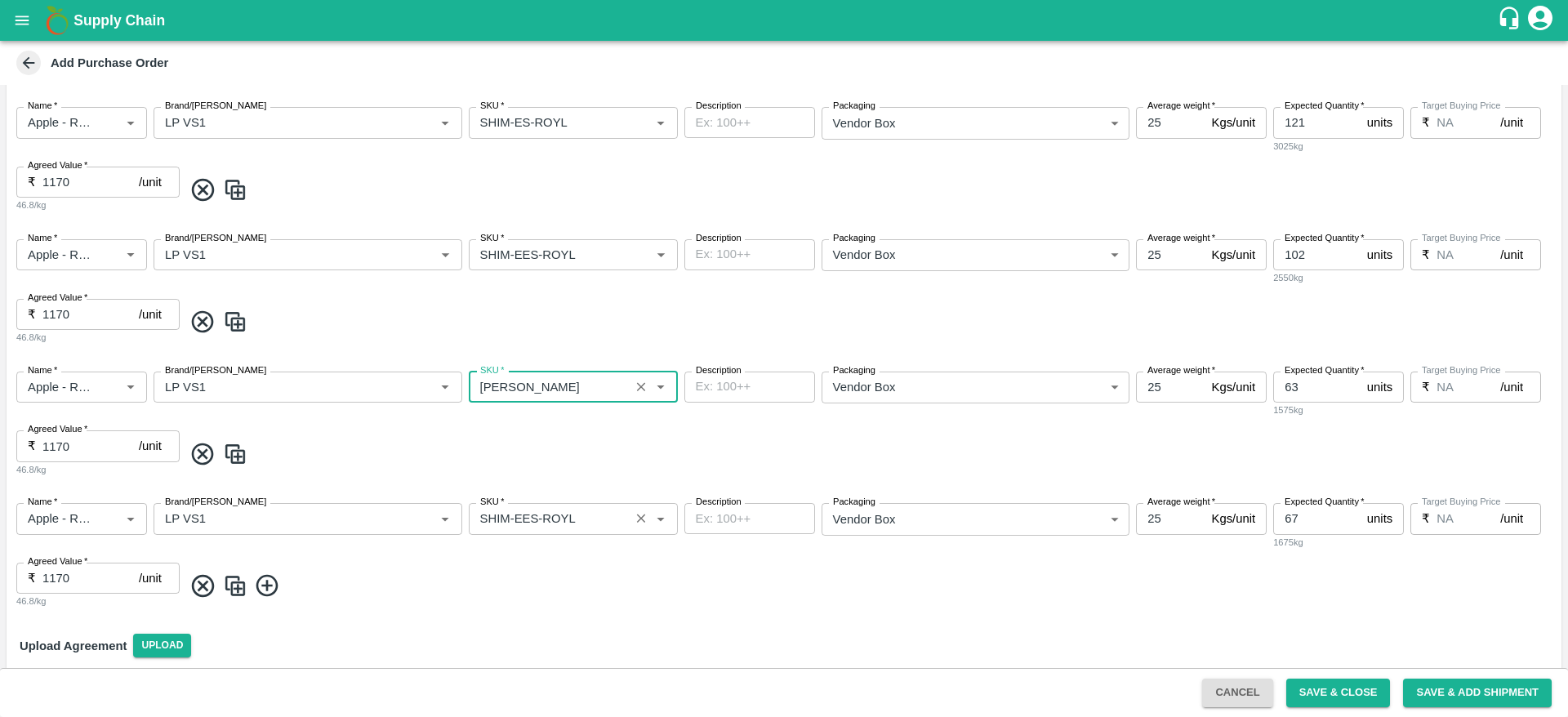
type input "SHIM-PITTO-ROYL"
click at [544, 515] on input "SKU   *" at bounding box center [550, 519] width 151 height 22
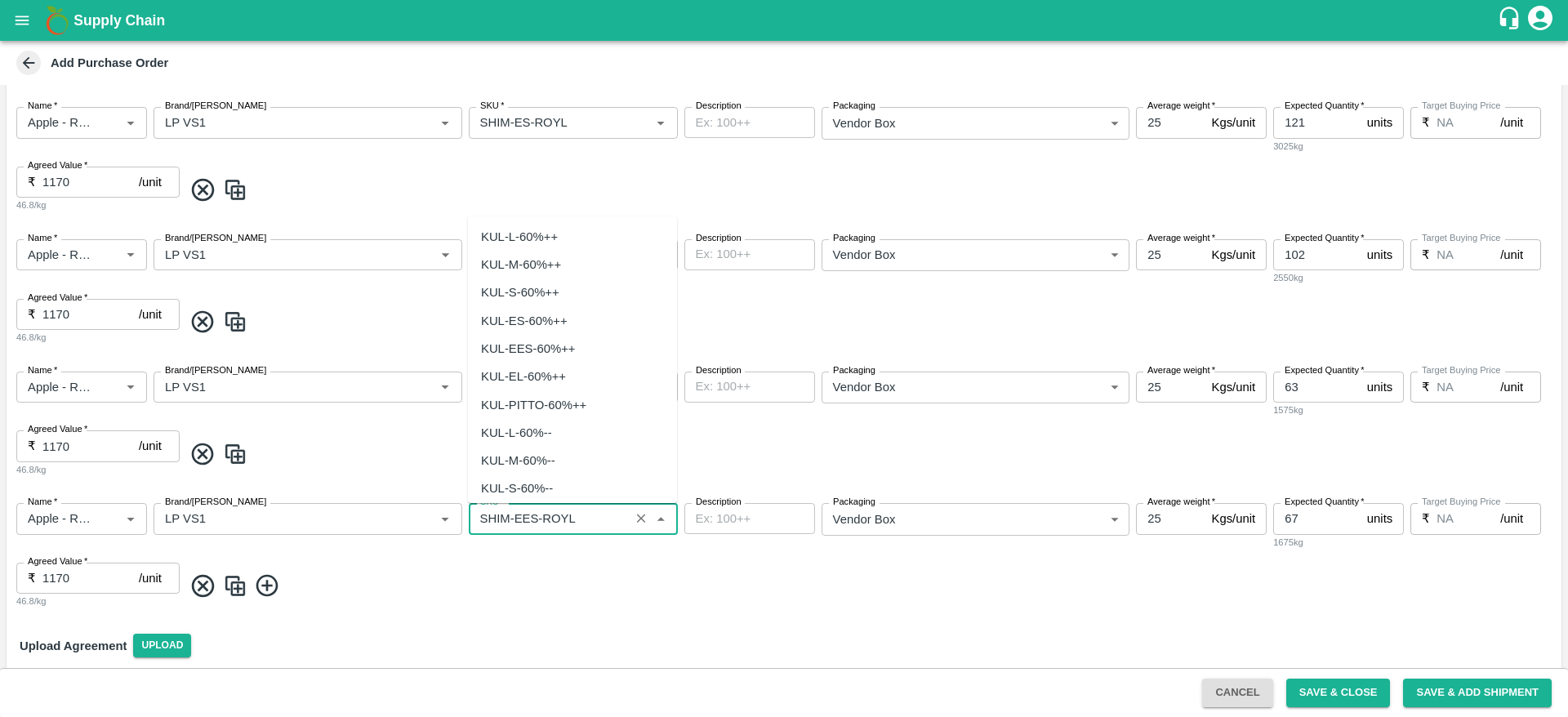
scroll to position [5316, 0]
click at [525, 517] on input "SKU   *" at bounding box center [550, 519] width 151 height 22
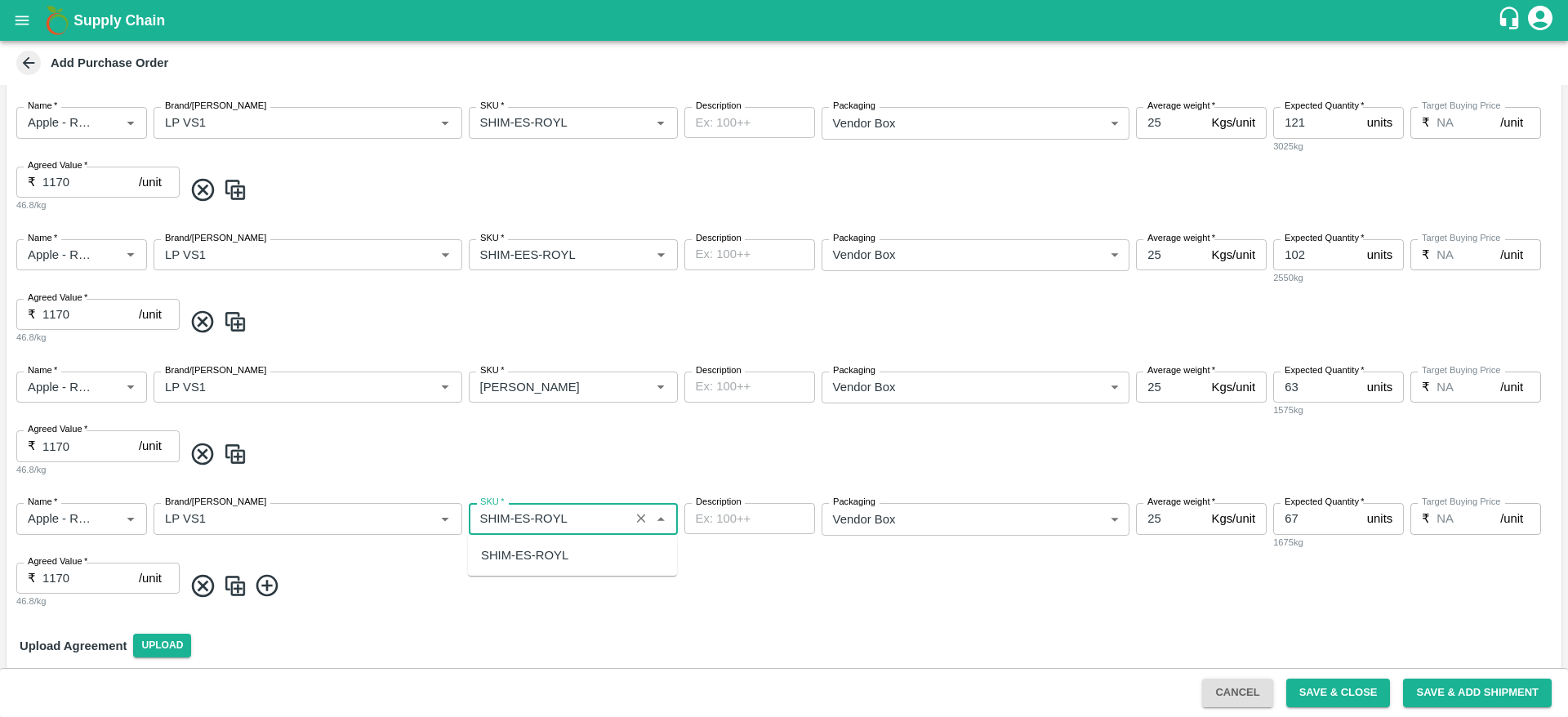
scroll to position [0, 0]
click at [561, 559] on div "SHIM-7L-ROYL" at bounding box center [524, 555] width 85 height 18
type input "SHIM-7L-ROYL"
click at [888, 596] on span at bounding box center [869, 585] width 1372 height 27
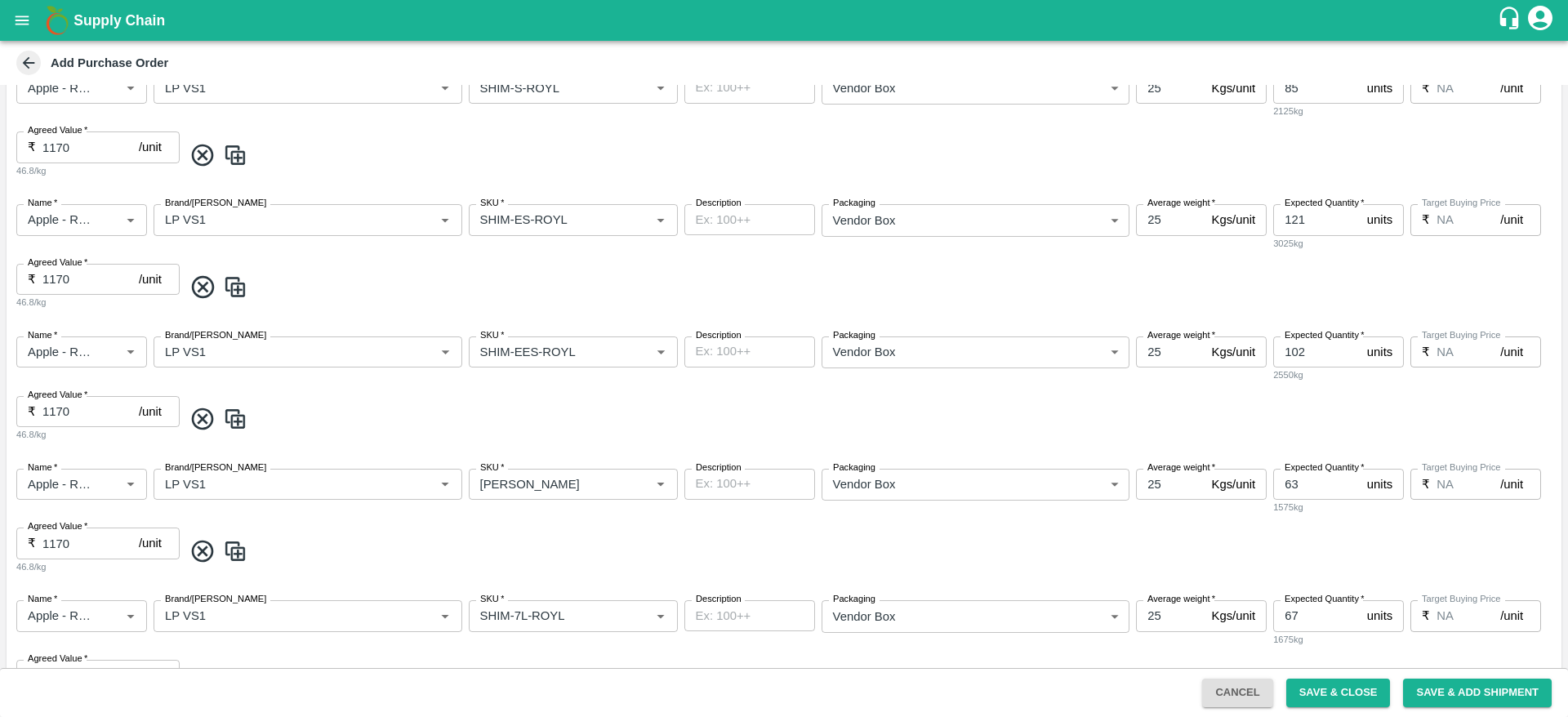
scroll to position [788, 0]
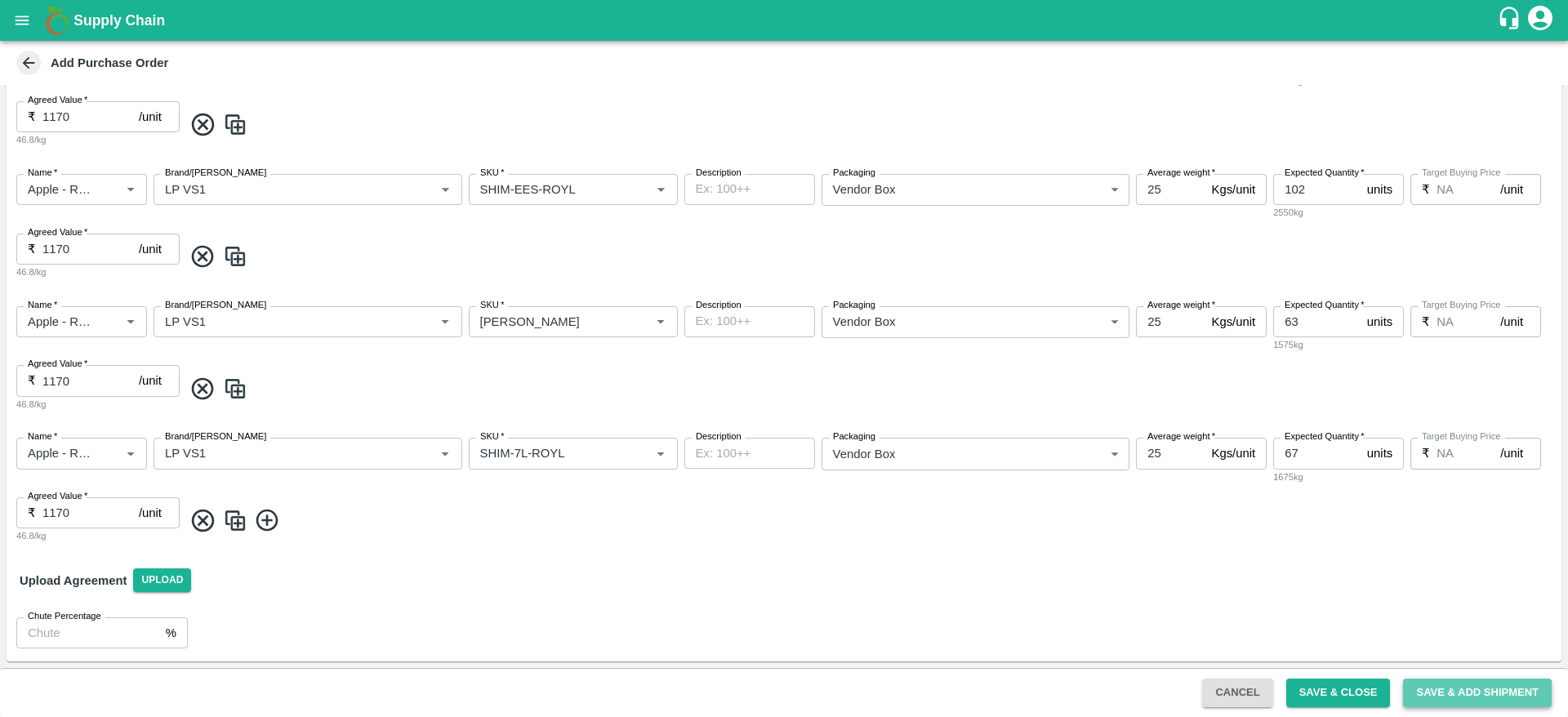
click at [1464, 692] on button "Save & Add Shipment" at bounding box center [1477, 693] width 149 height 29
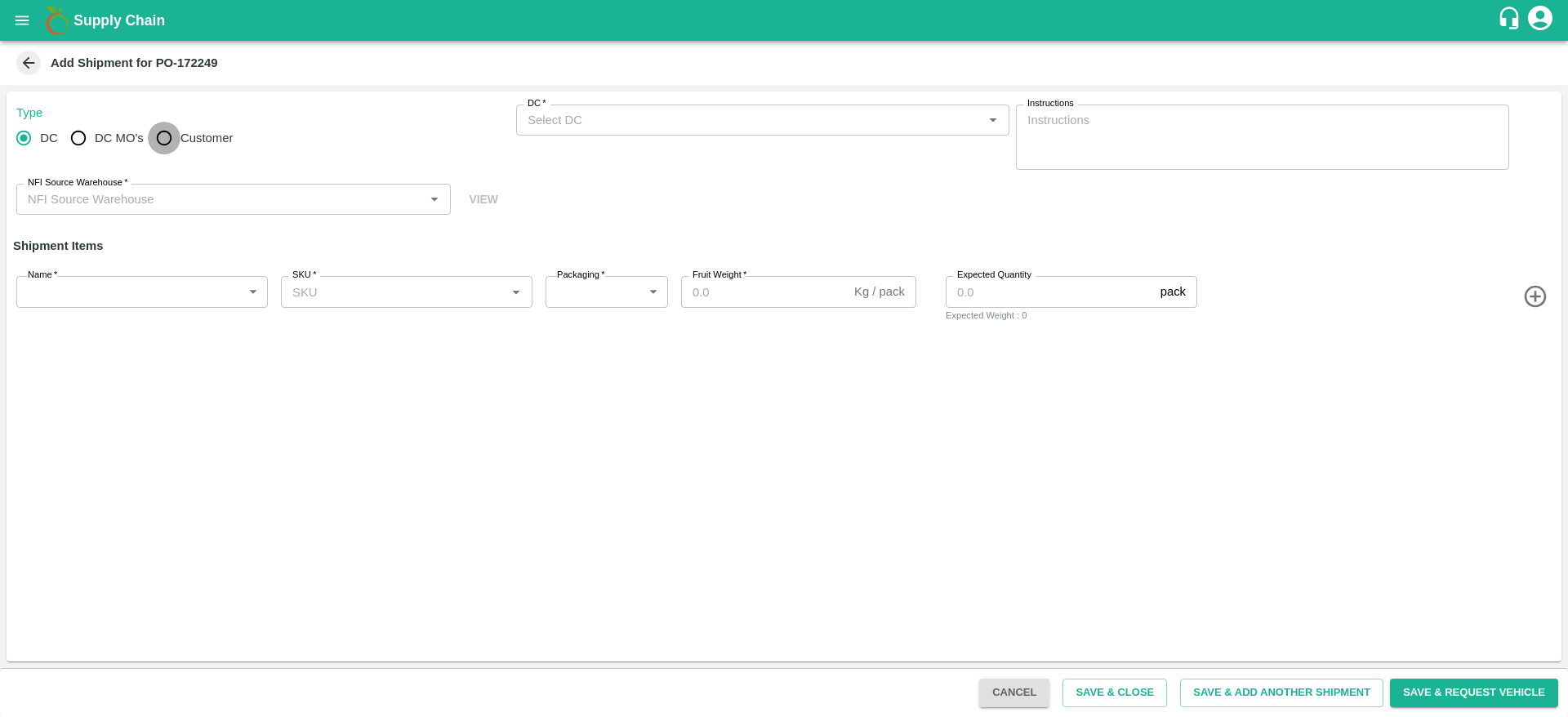
click at [166, 149] on input "Customer" at bounding box center [164, 138] width 32 height 32
radio input "true"
click at [579, 117] on input "Customer (Material Orders)   *" at bounding box center [749, 120] width 457 height 22
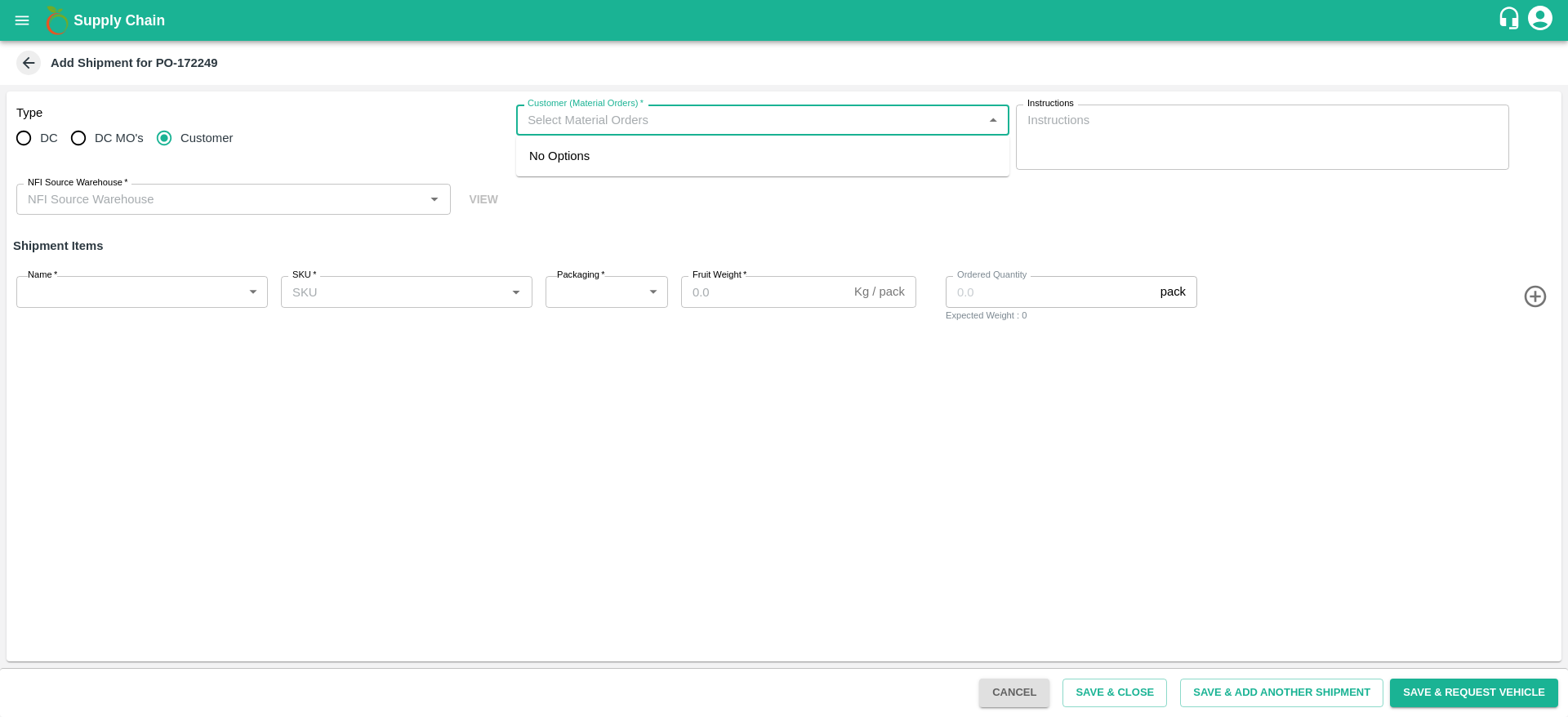
paste input "603480"
type input "603480"
paste input "603480"
type input "603480"
drag, startPoint x: 592, startPoint y: 120, endPoint x: 427, endPoint y: 117, distance: 165.0
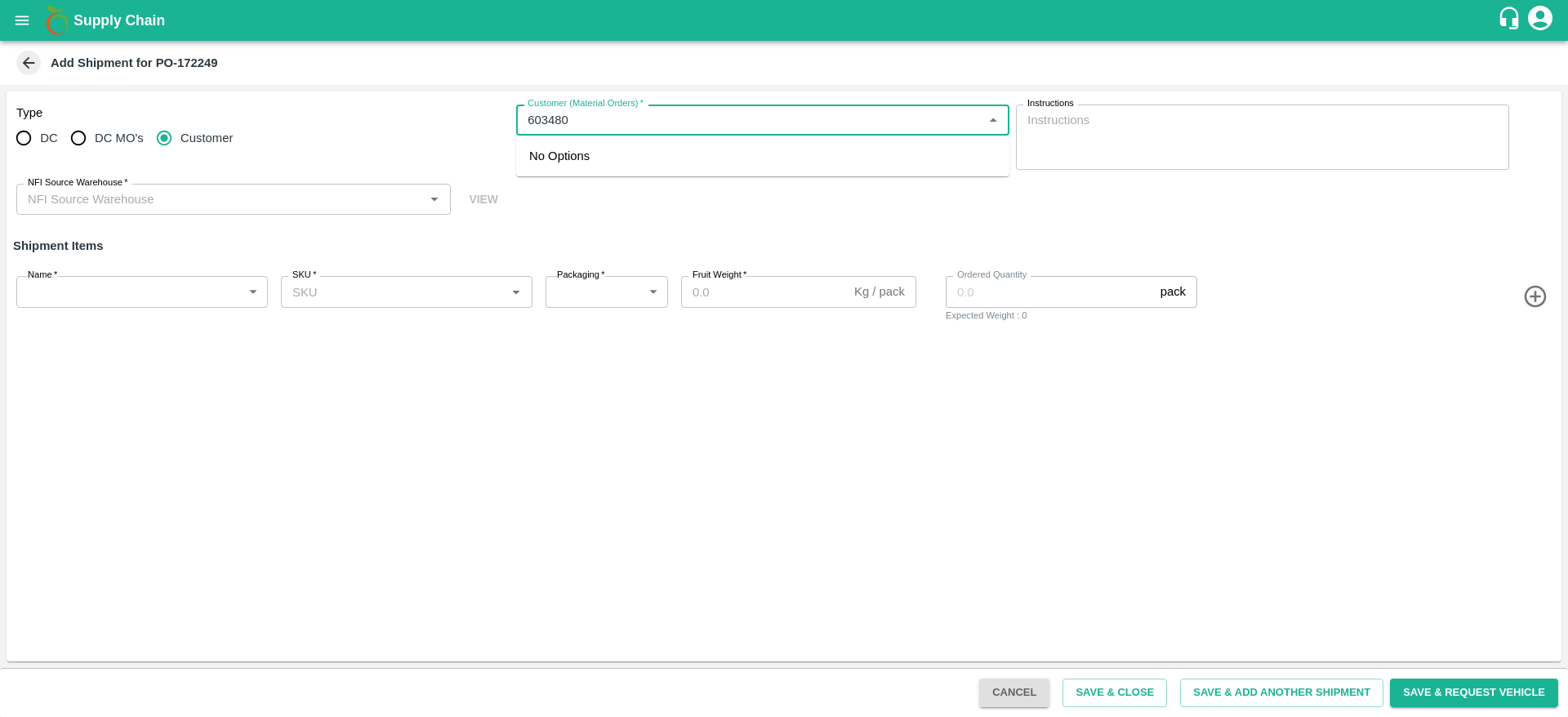
click at [427, 117] on div "Type DC DC MO's Customer Customer (Material Orders)   * Customer (Material Orde…" at bounding box center [783, 159] width 1554 height 137
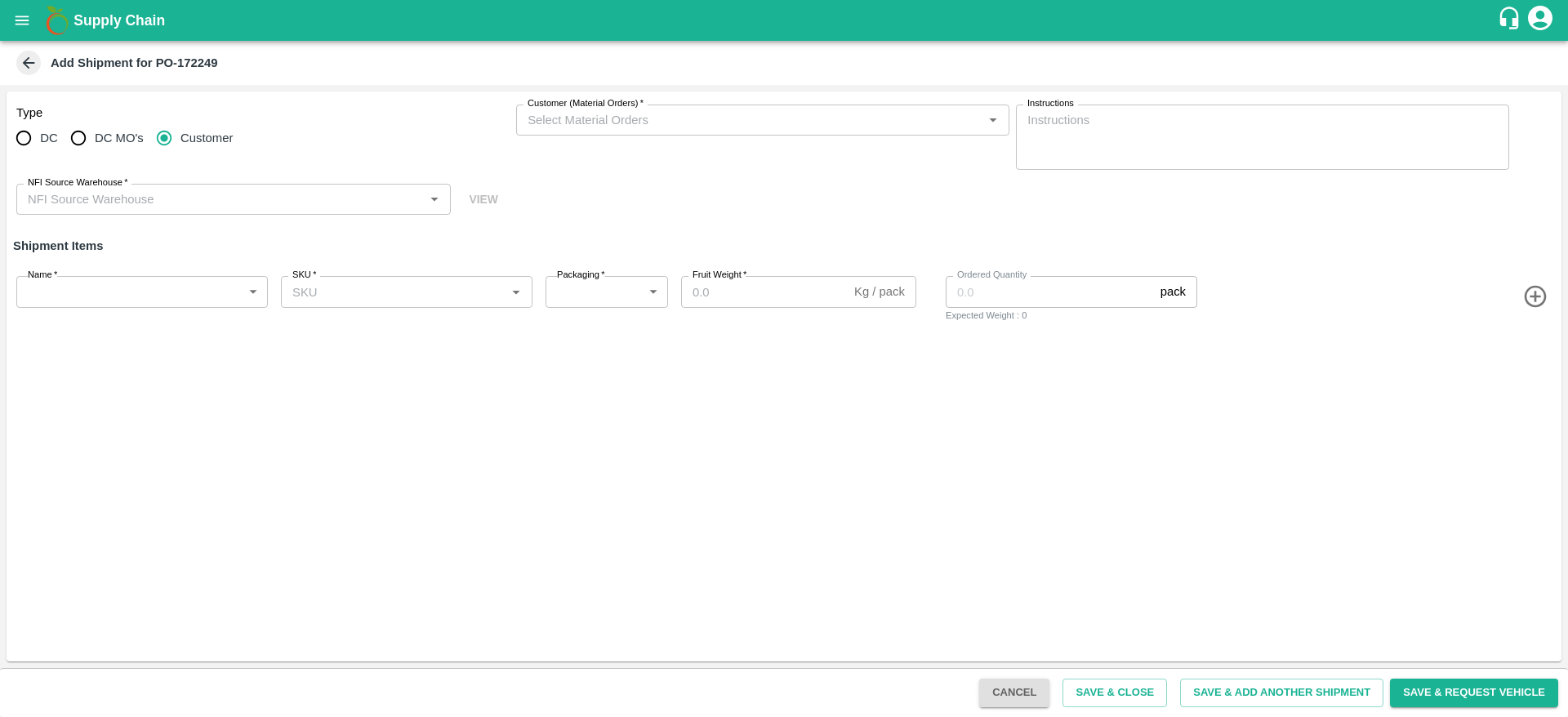
click at [30, 65] on icon at bounding box center [29, 63] width 18 height 18
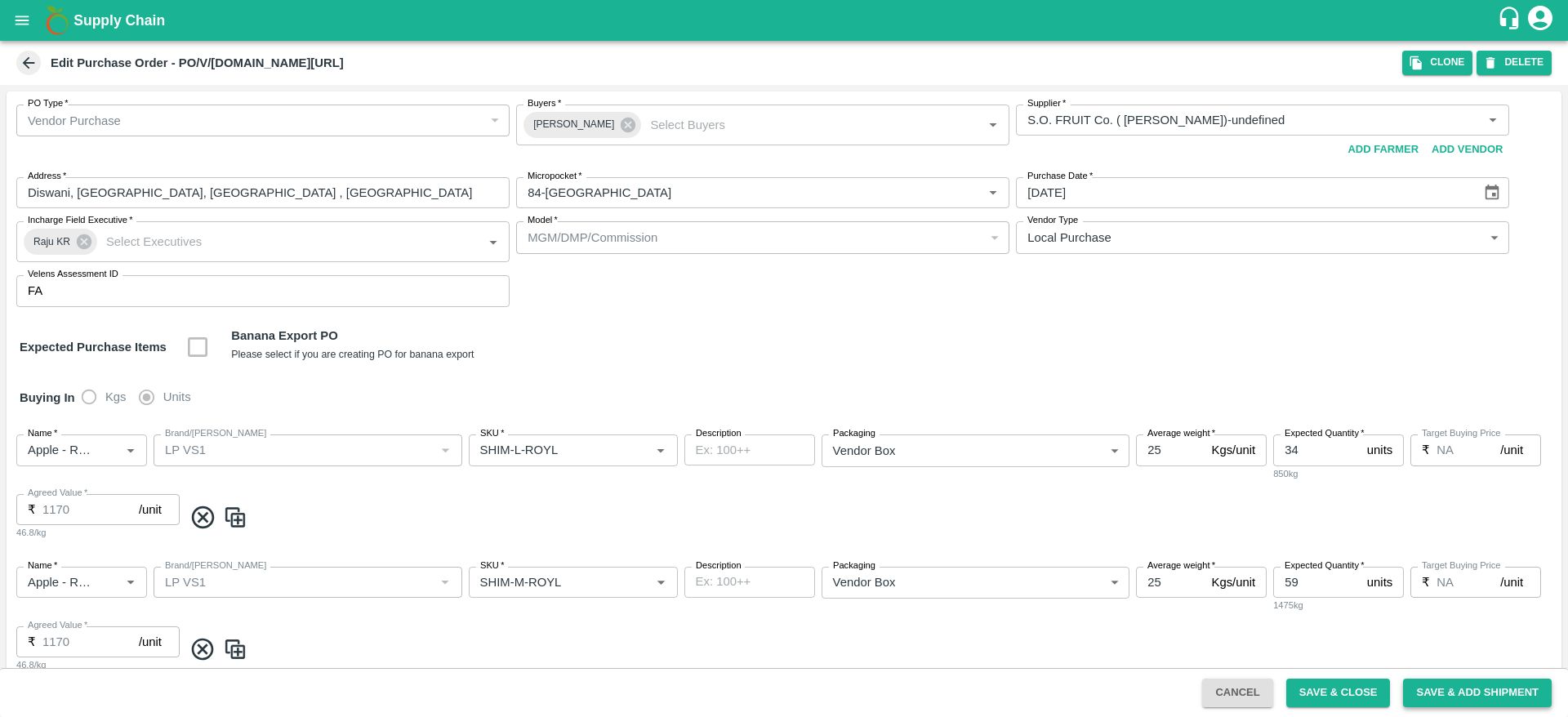
click at [1463, 685] on button "Save & Add Shipment" at bounding box center [1477, 693] width 149 height 29
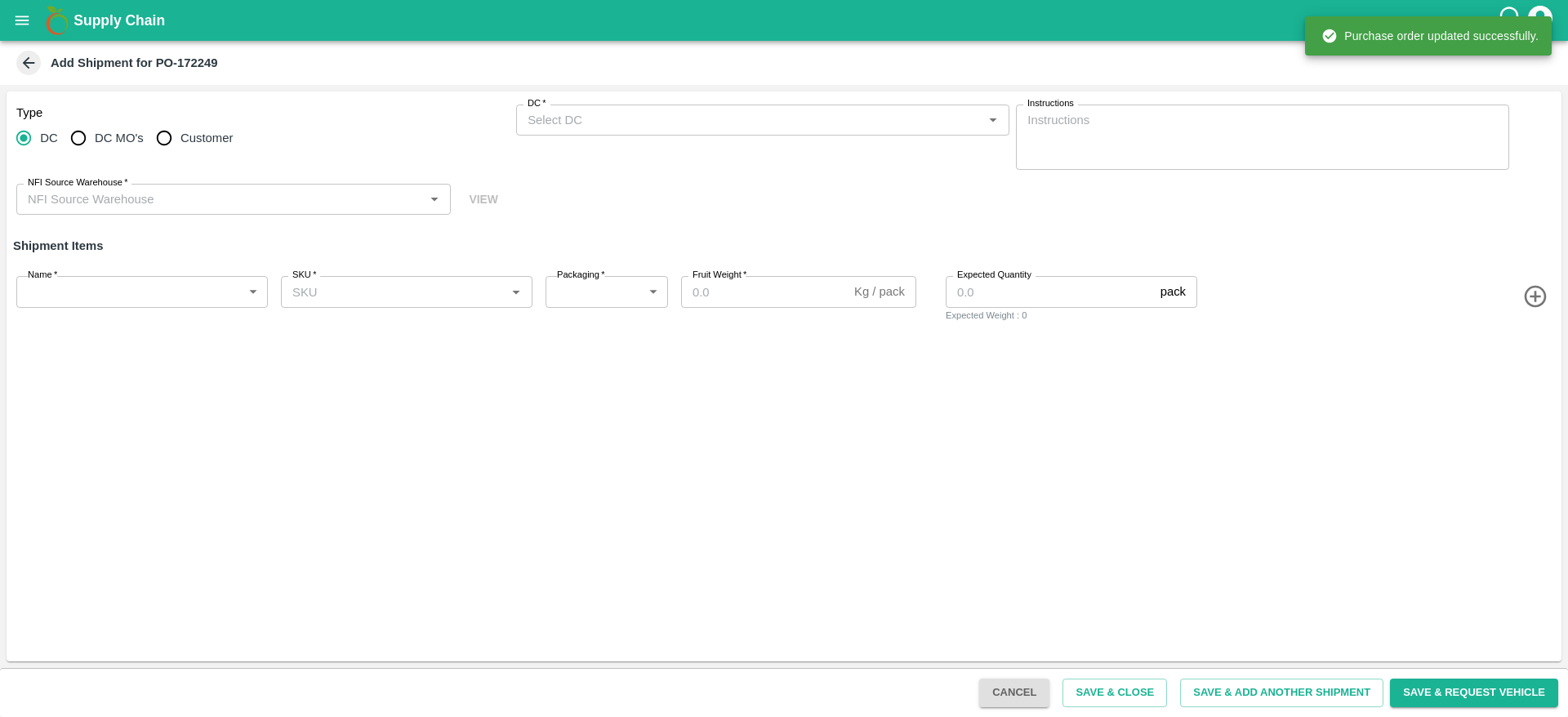
click at [123, 136] on span "DC MO's" at bounding box center [119, 138] width 49 height 18
click at [95, 136] on input "DC MO's" at bounding box center [78, 138] width 32 height 32
radio input "true"
click at [574, 109] on label "DC (Material Orders)   *" at bounding box center [572, 104] width 90 height 13
click at [574, 109] on input "DC (Material Orders)   *" at bounding box center [749, 120] width 457 height 22
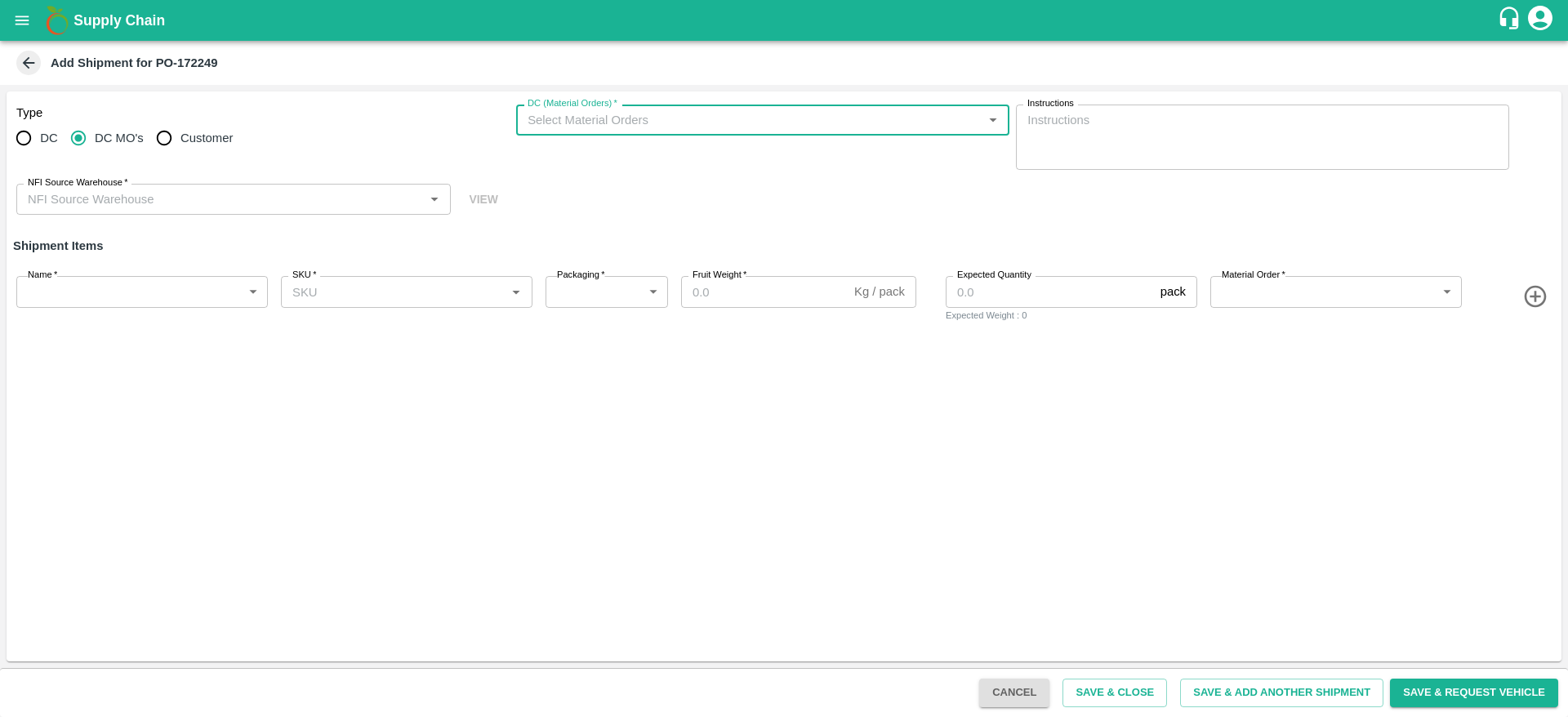
click at [576, 120] on input "DC (Material Orders)   *" at bounding box center [749, 120] width 457 height 22
click at [583, 167] on div "MO-321324/30-Aug/FruitX Bangalore" at bounding box center [762, 156] width 493 height 28
type input "MO-321324/30-Aug/FruitX Bangalore"
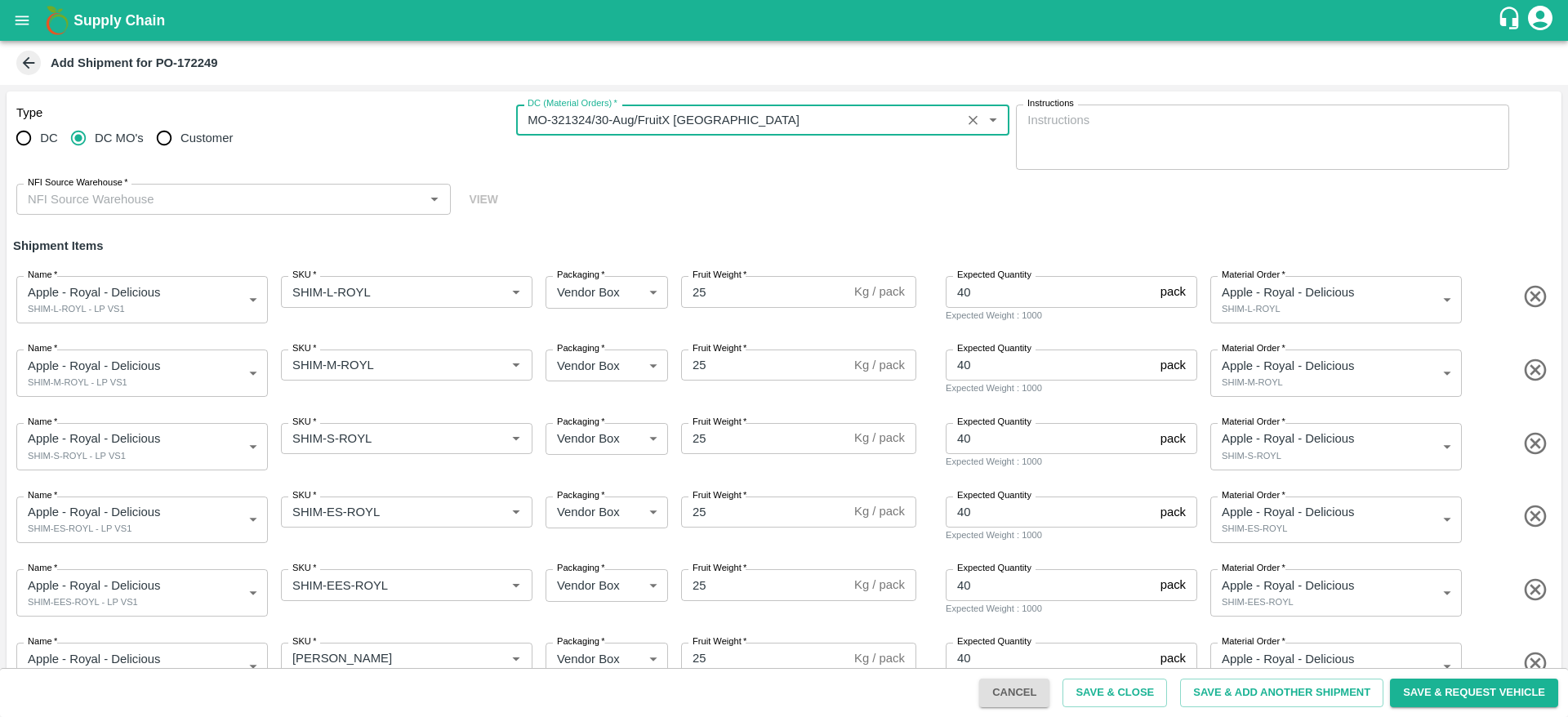
click at [238, 196] on input "NFI Source Warehouse   *" at bounding box center [220, 199] width 397 height 22
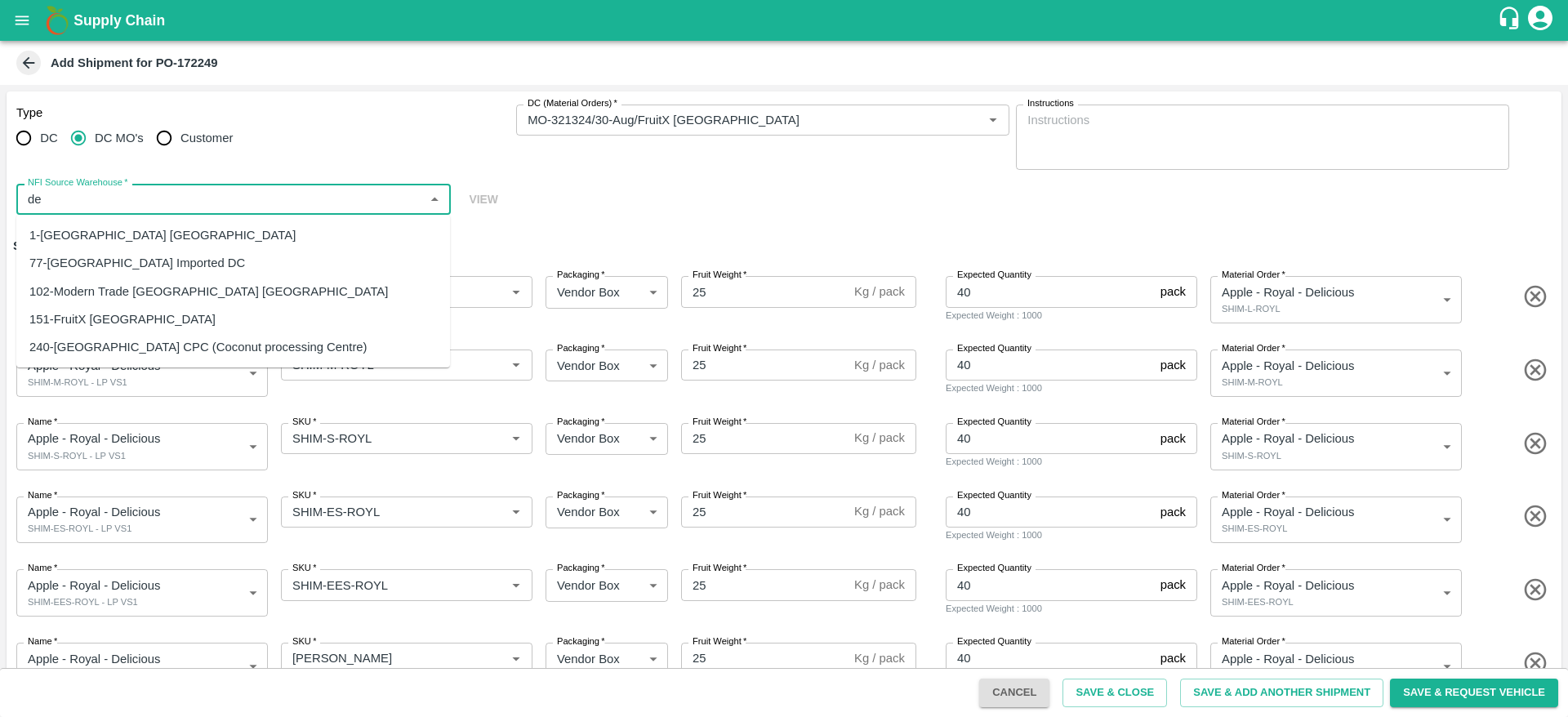
click at [78, 317] on div "151-FruitX Delhi" at bounding box center [123, 319] width 187 height 18
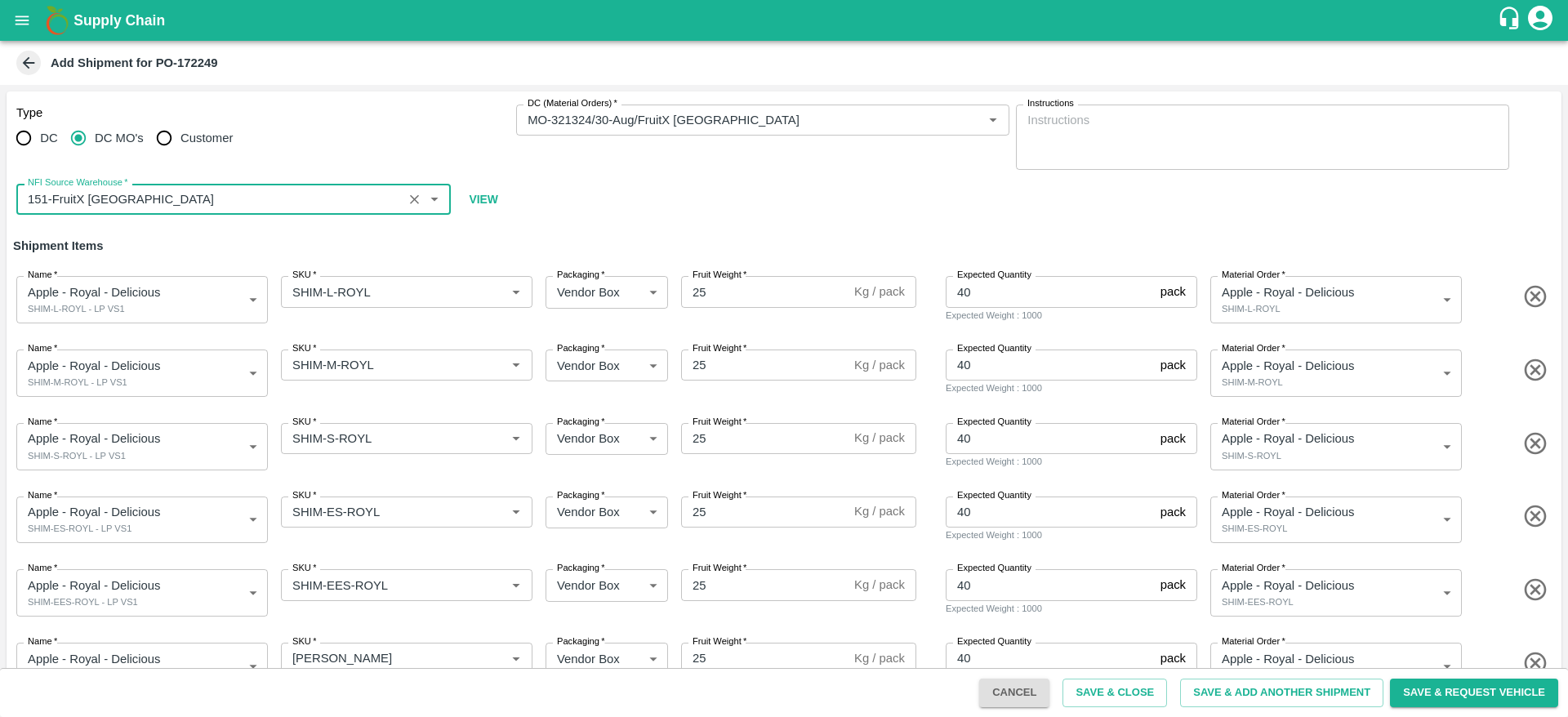
scroll to position [115, 0]
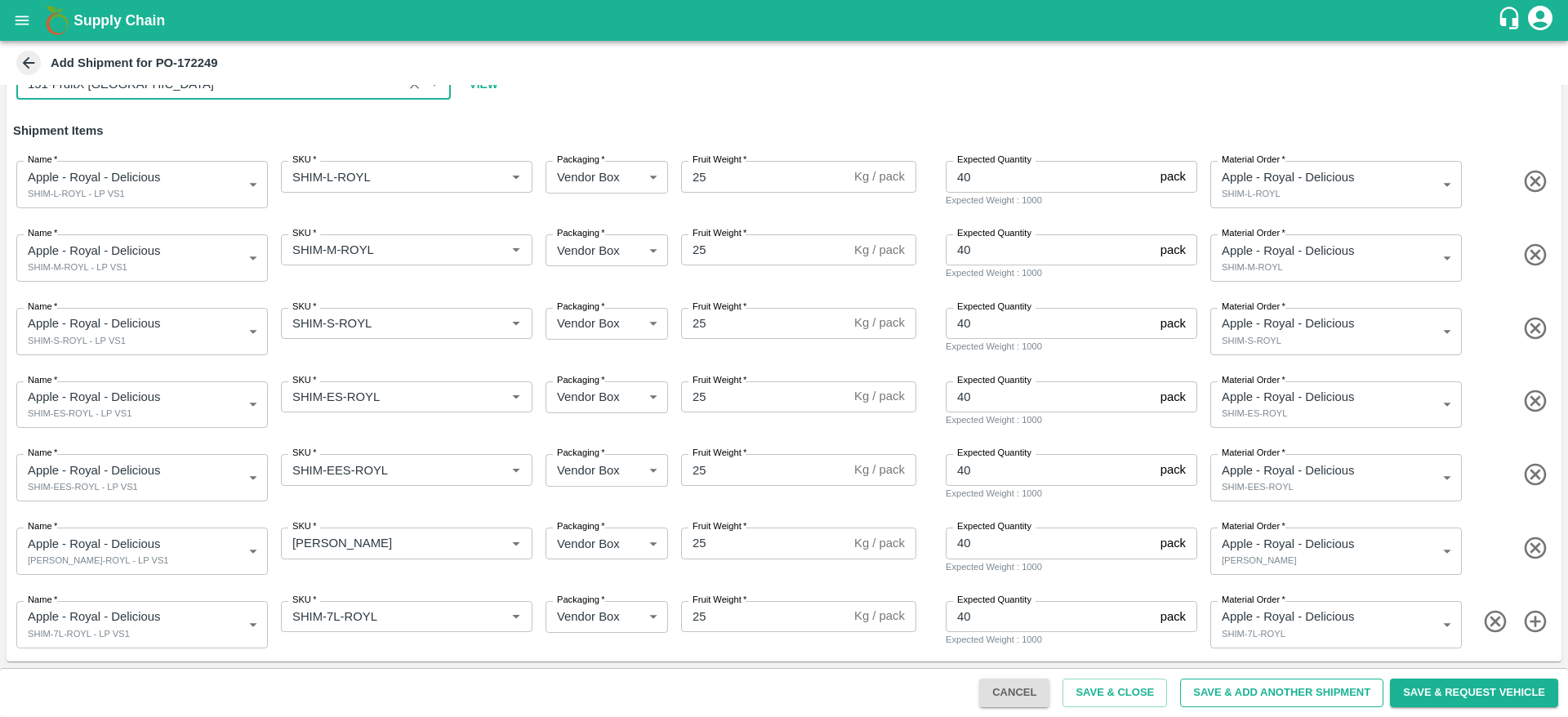
type input "151-FruitX Delhi"
click at [1274, 685] on button "Save & Add Another Shipment" at bounding box center [1281, 693] width 204 height 29
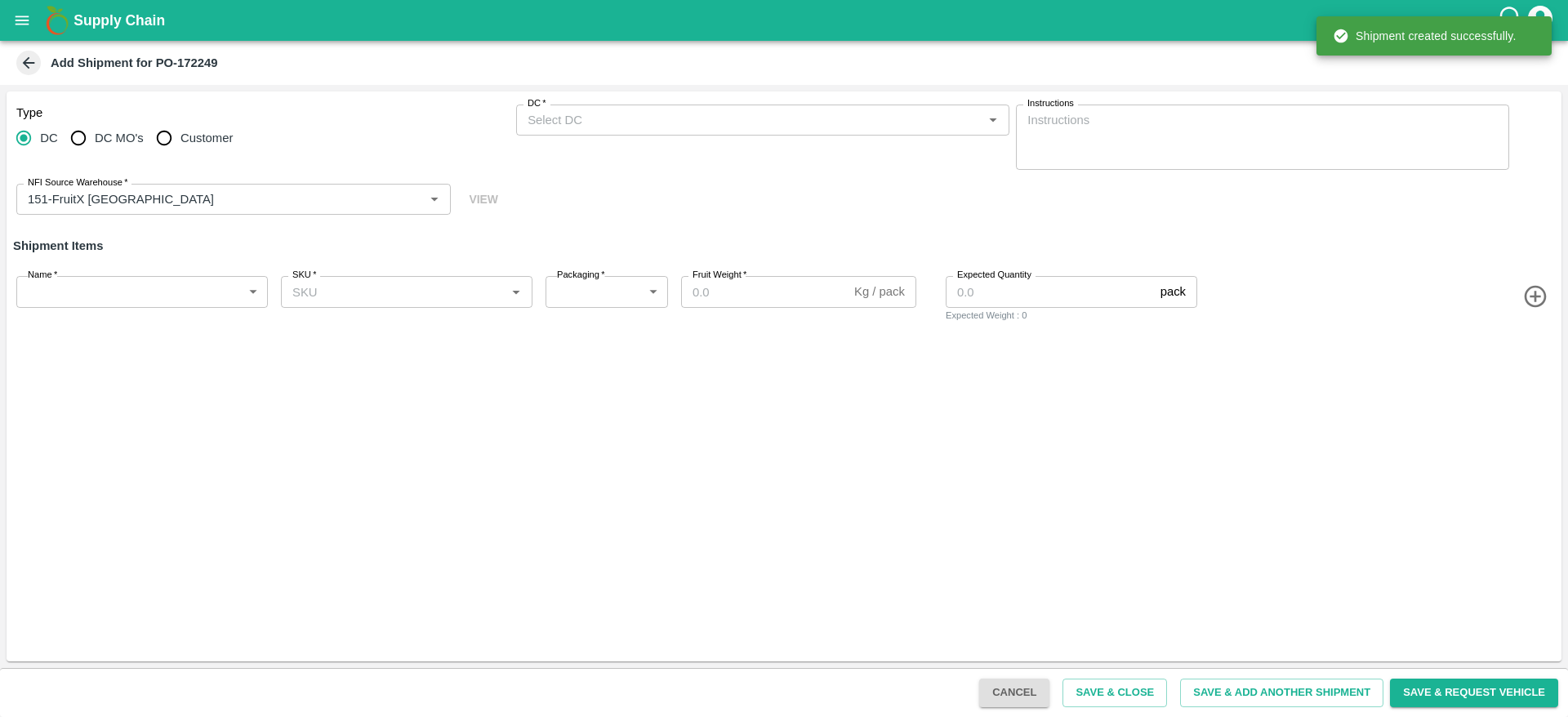
radio input "true"
click at [19, 32] on button "open drawer" at bounding box center [23, 21] width 38 height 38
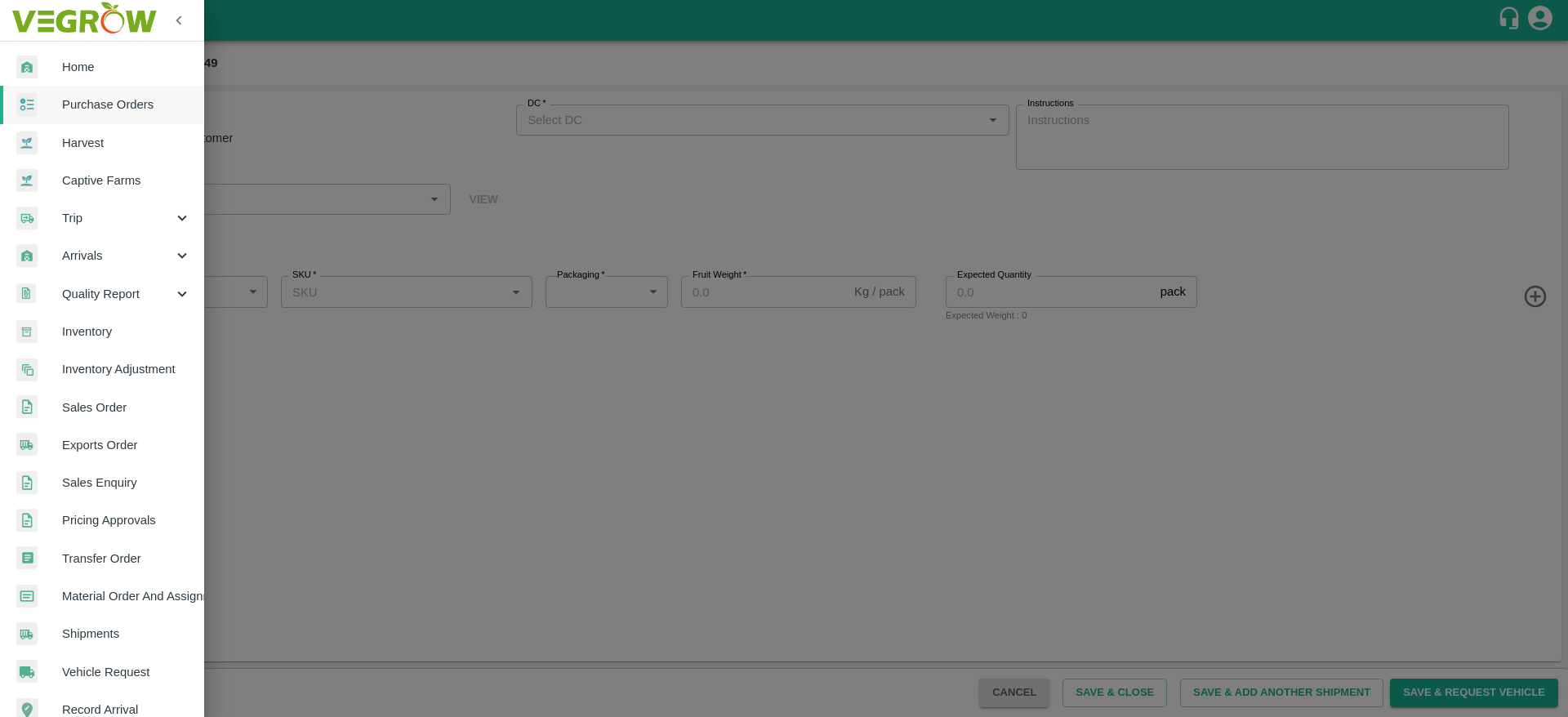
click at [91, 99] on span "Purchase Orders" at bounding box center [126, 104] width 129 height 18
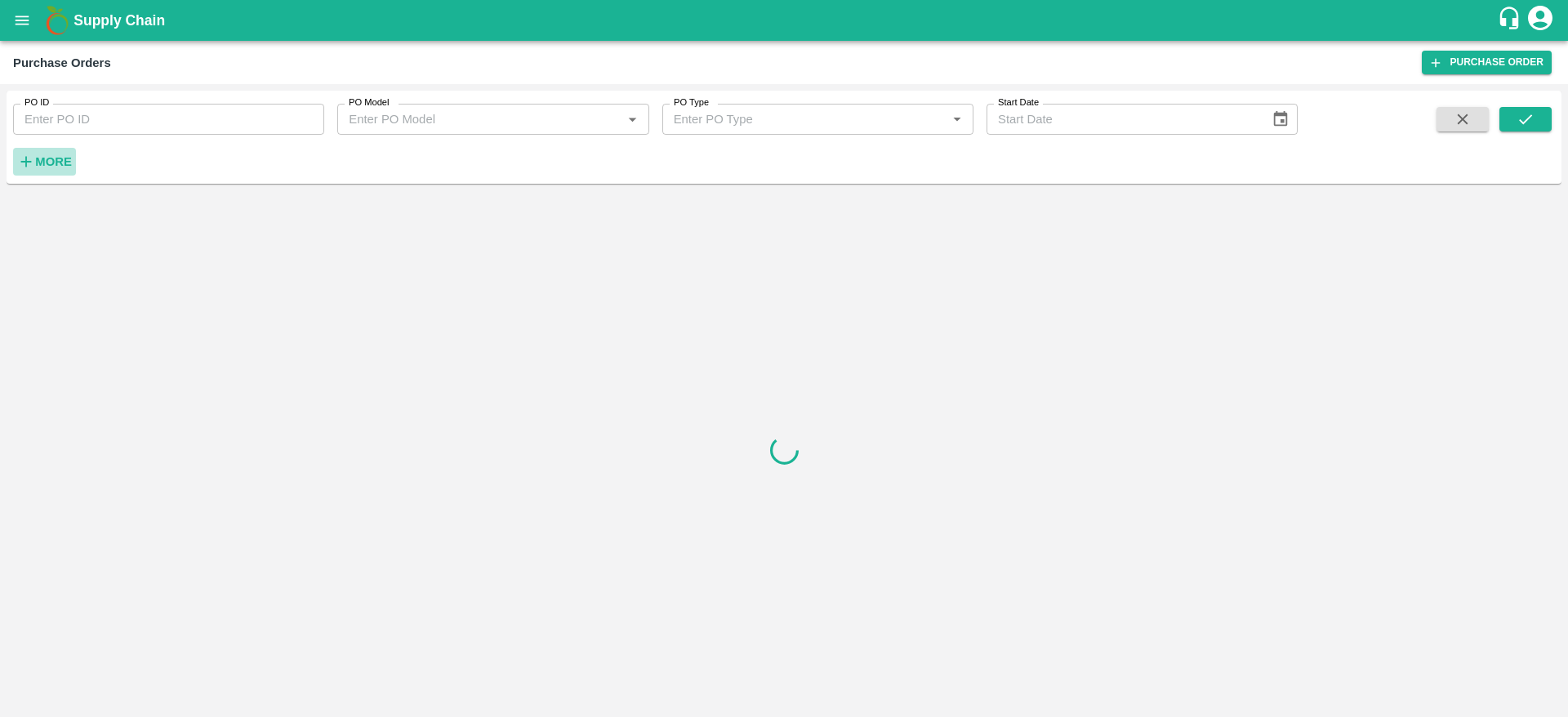
click at [56, 150] on button "More" at bounding box center [44, 161] width 63 height 28
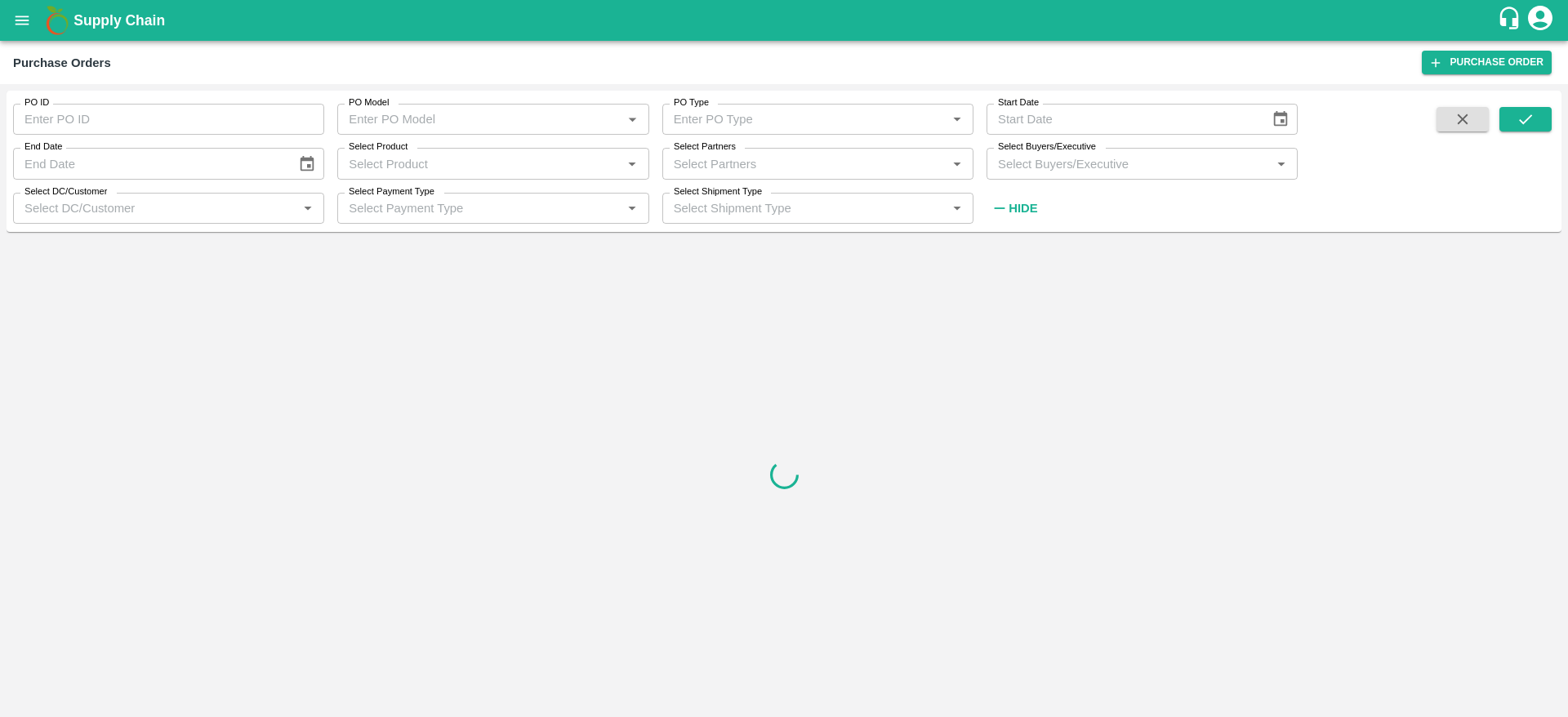
click at [1218, 154] on input "Select Buyers/Executive" at bounding box center [1128, 163] width 274 height 22
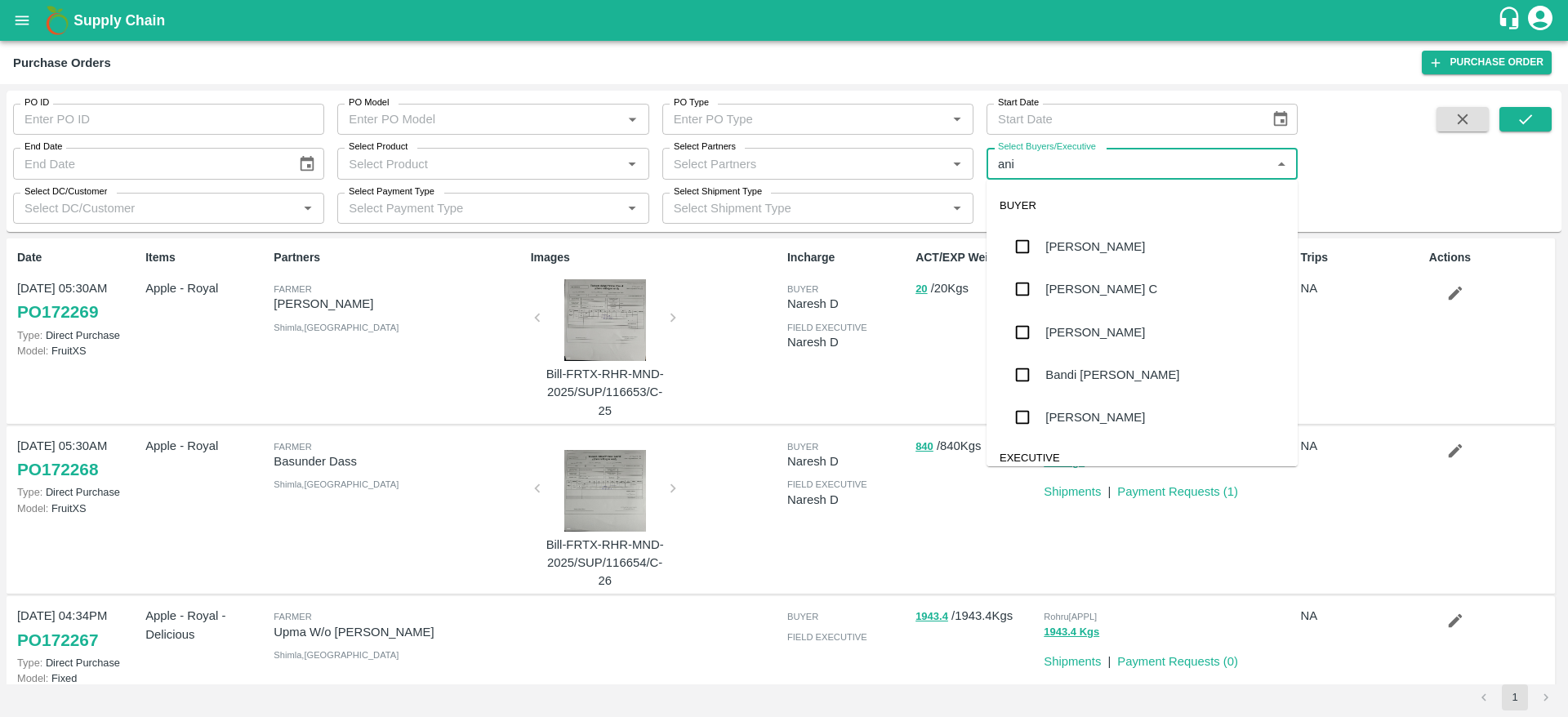
type input "anil"
click at [1053, 248] on div "[PERSON_NAME]" at bounding box center [1095, 247] width 100 height 18
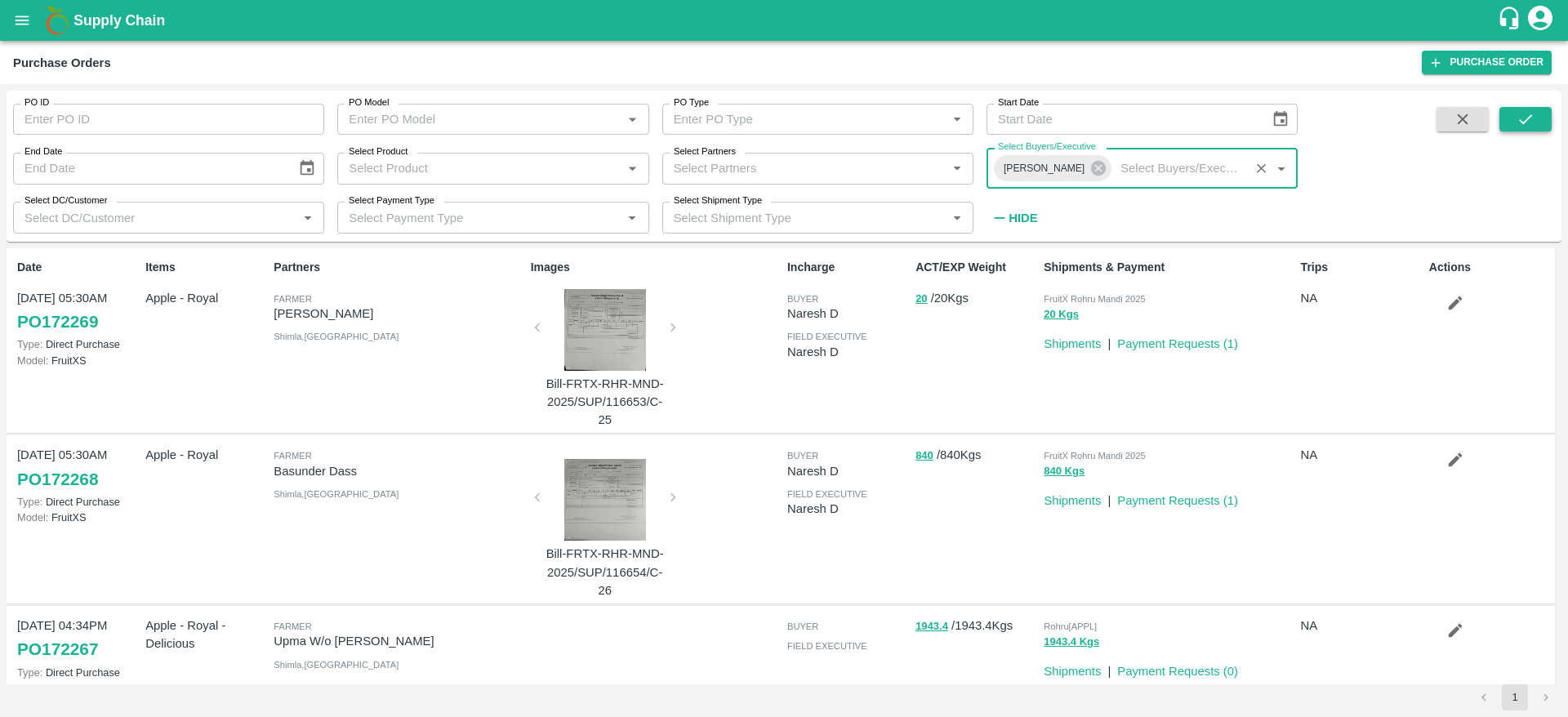
click at [1523, 123] on icon "submit" at bounding box center [1525, 119] width 13 height 10
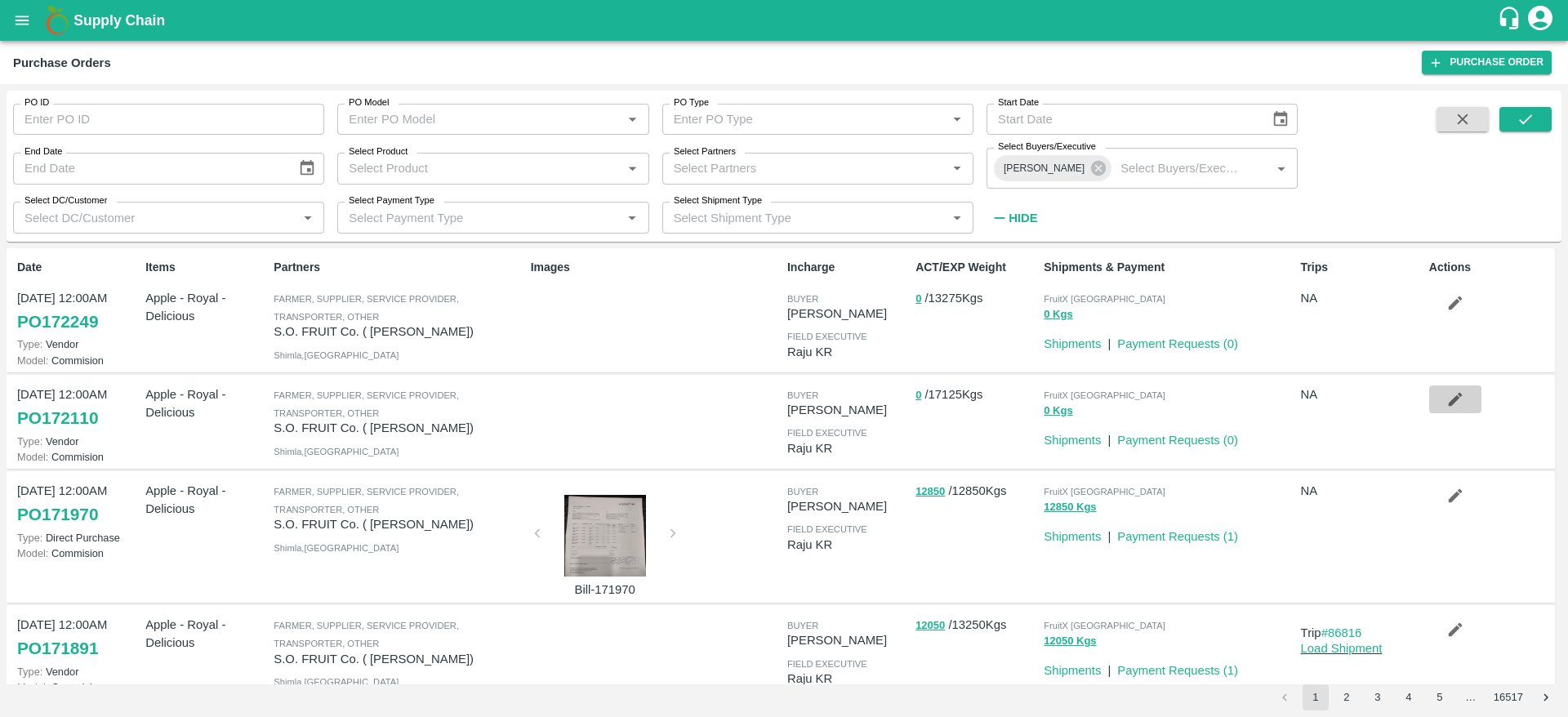
click at [1456, 406] on icon "button" at bounding box center [1455, 399] width 18 height 18
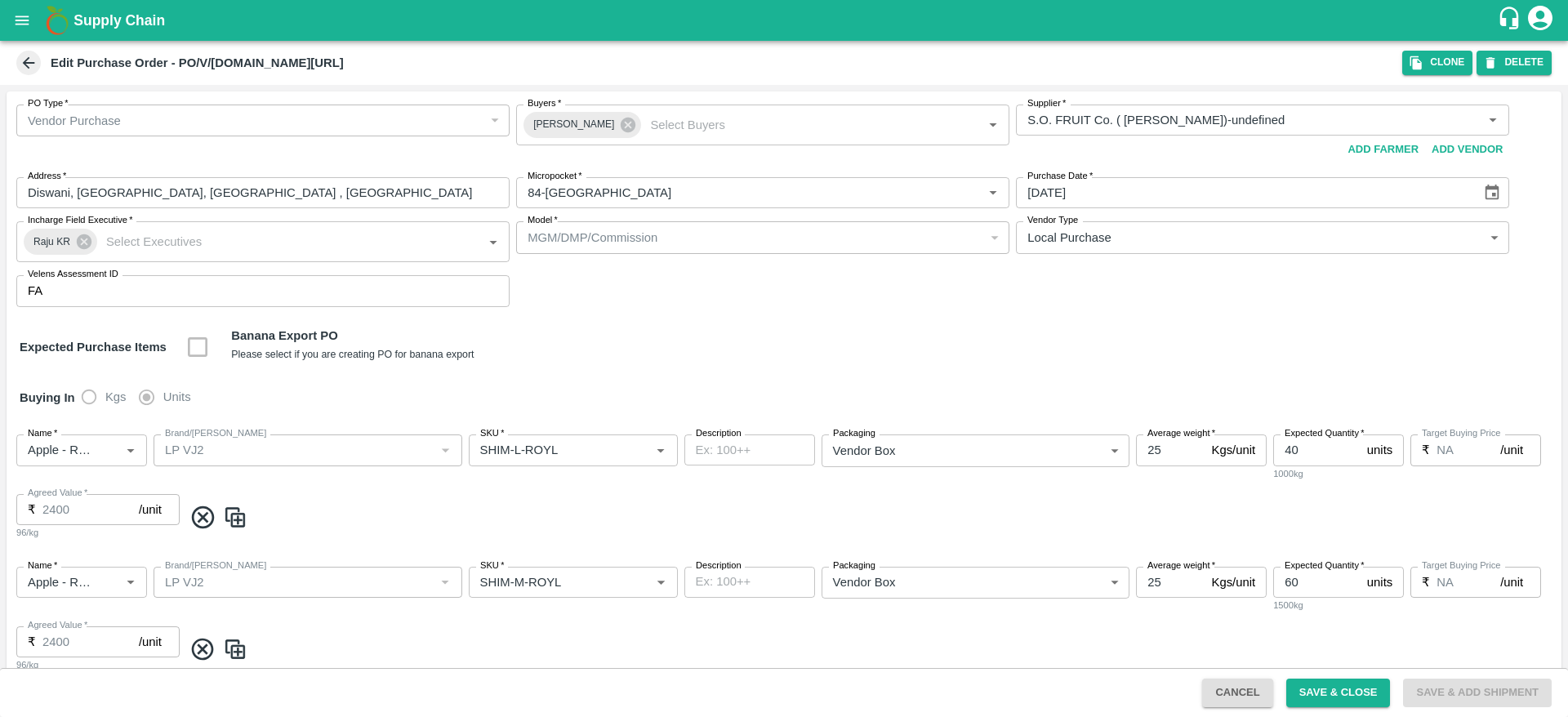
click at [23, 66] on icon at bounding box center [29, 63] width 18 height 18
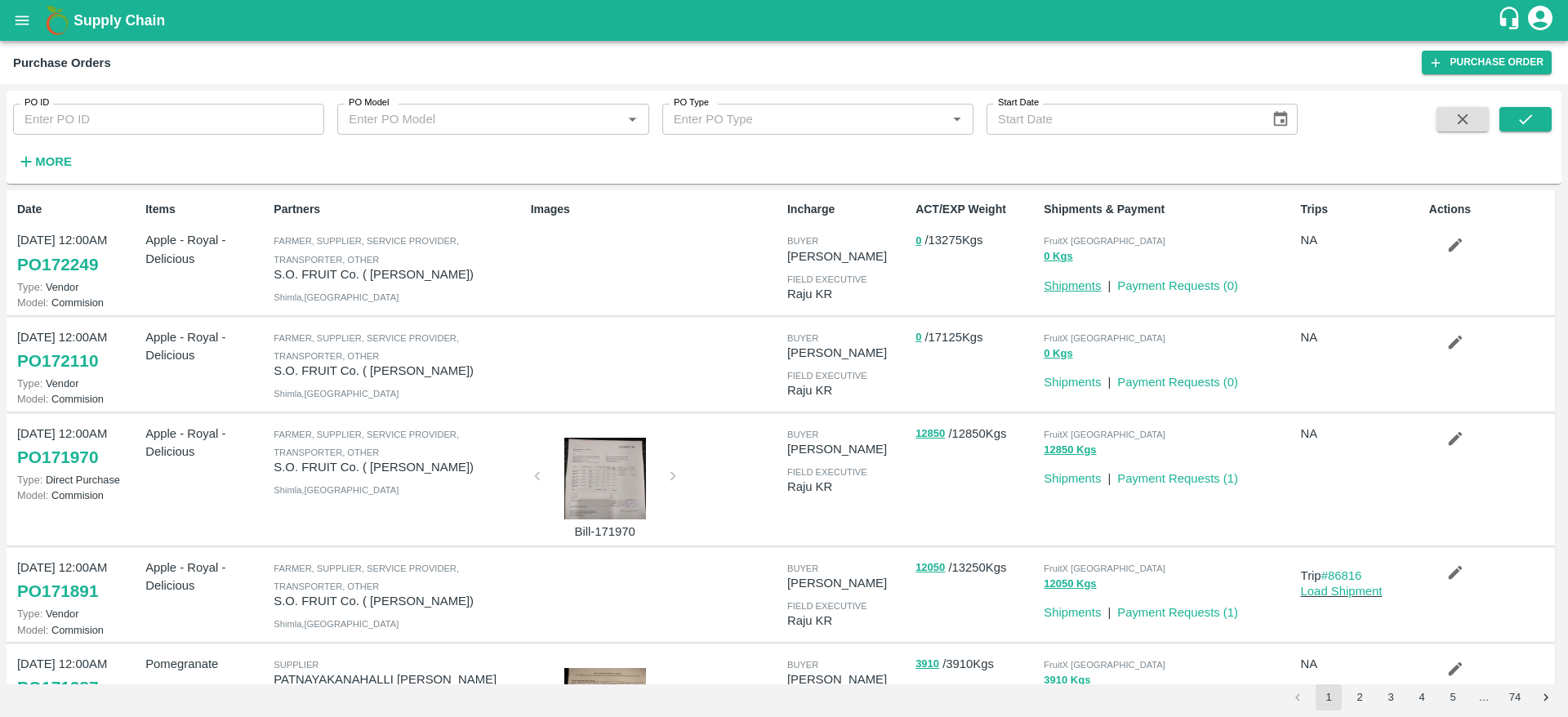
click at [1048, 284] on link "Shipments" at bounding box center [1071, 286] width 57 height 13
click at [13, 24] on icon "open drawer" at bounding box center [22, 21] width 18 height 18
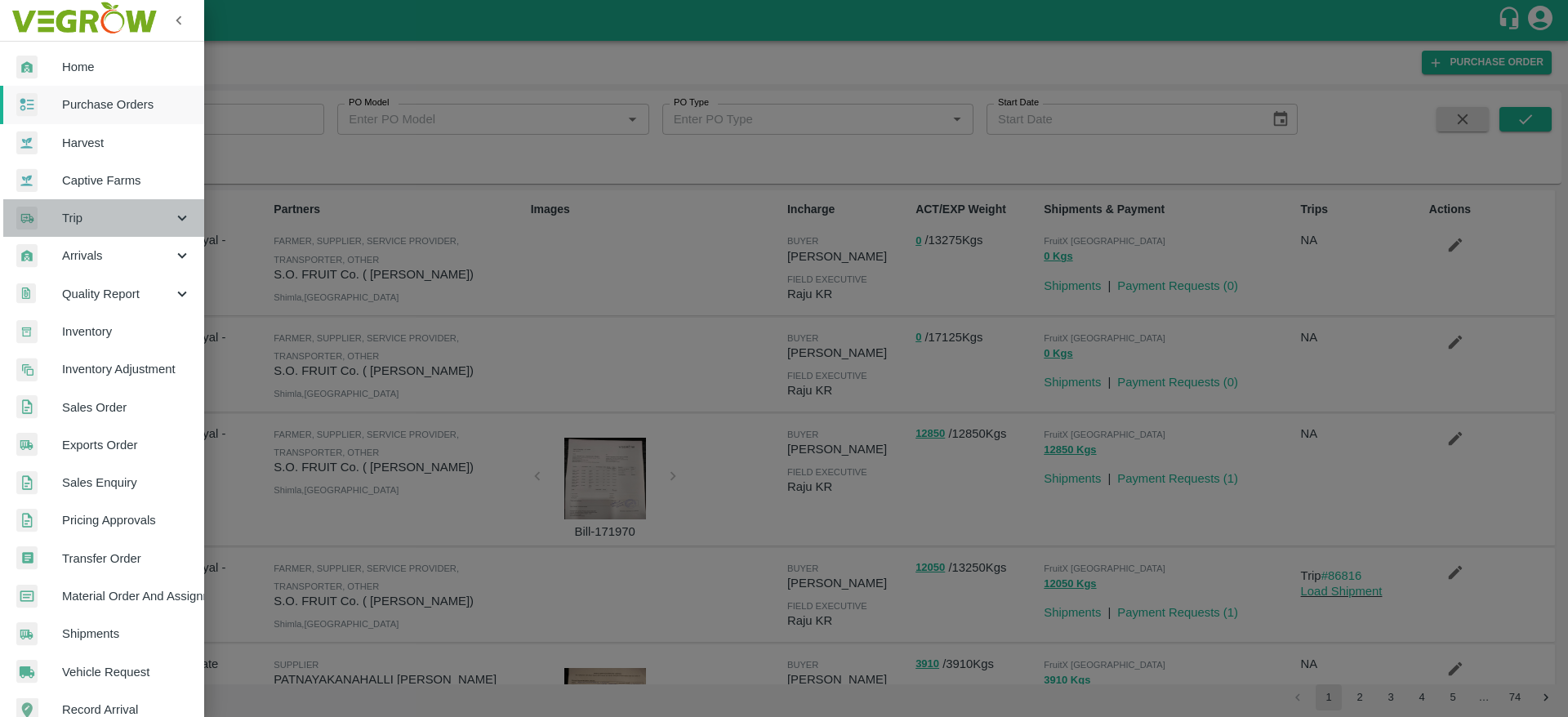
click at [105, 205] on div "Trip" at bounding box center [102, 218] width 205 height 38
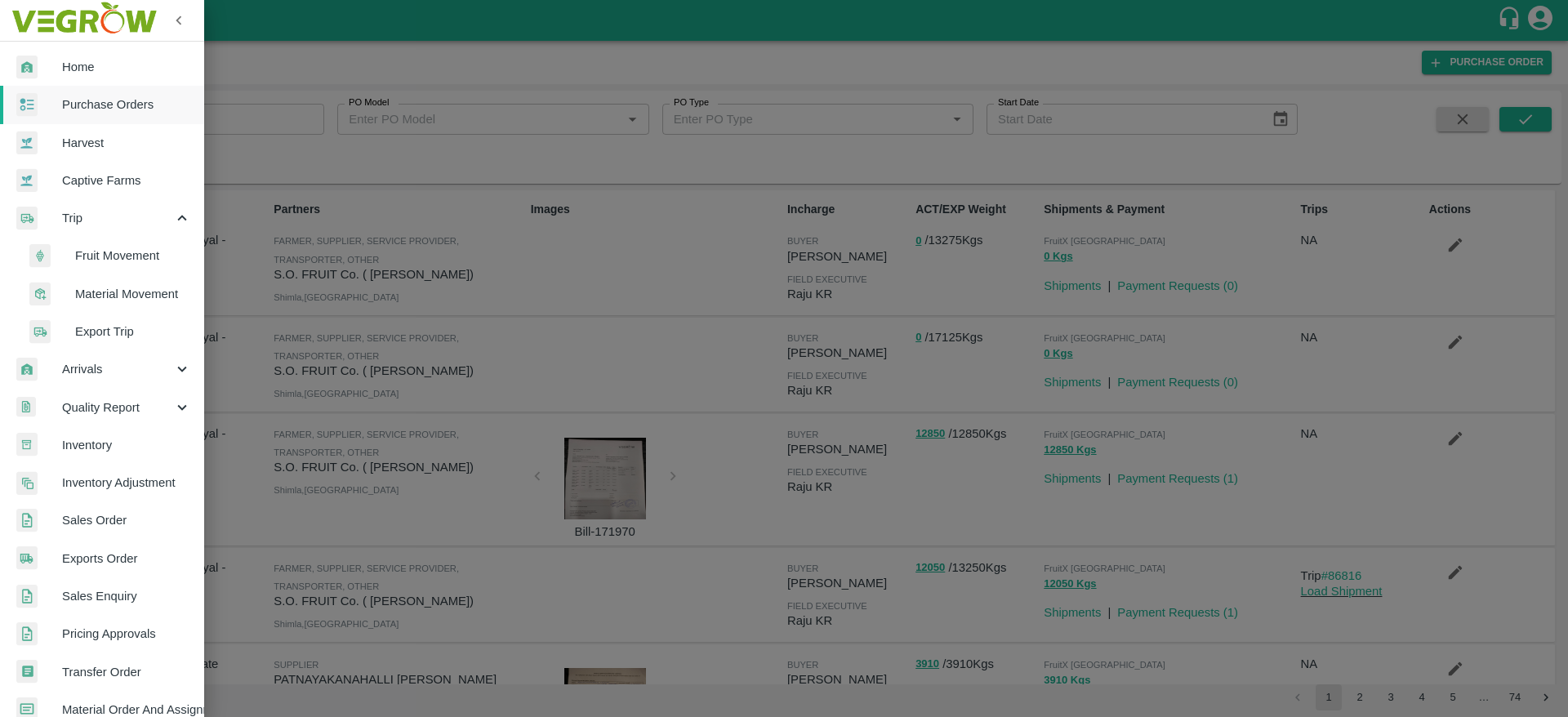
click at [138, 258] on span "Fruit Movement" at bounding box center [132, 256] width 116 height 18
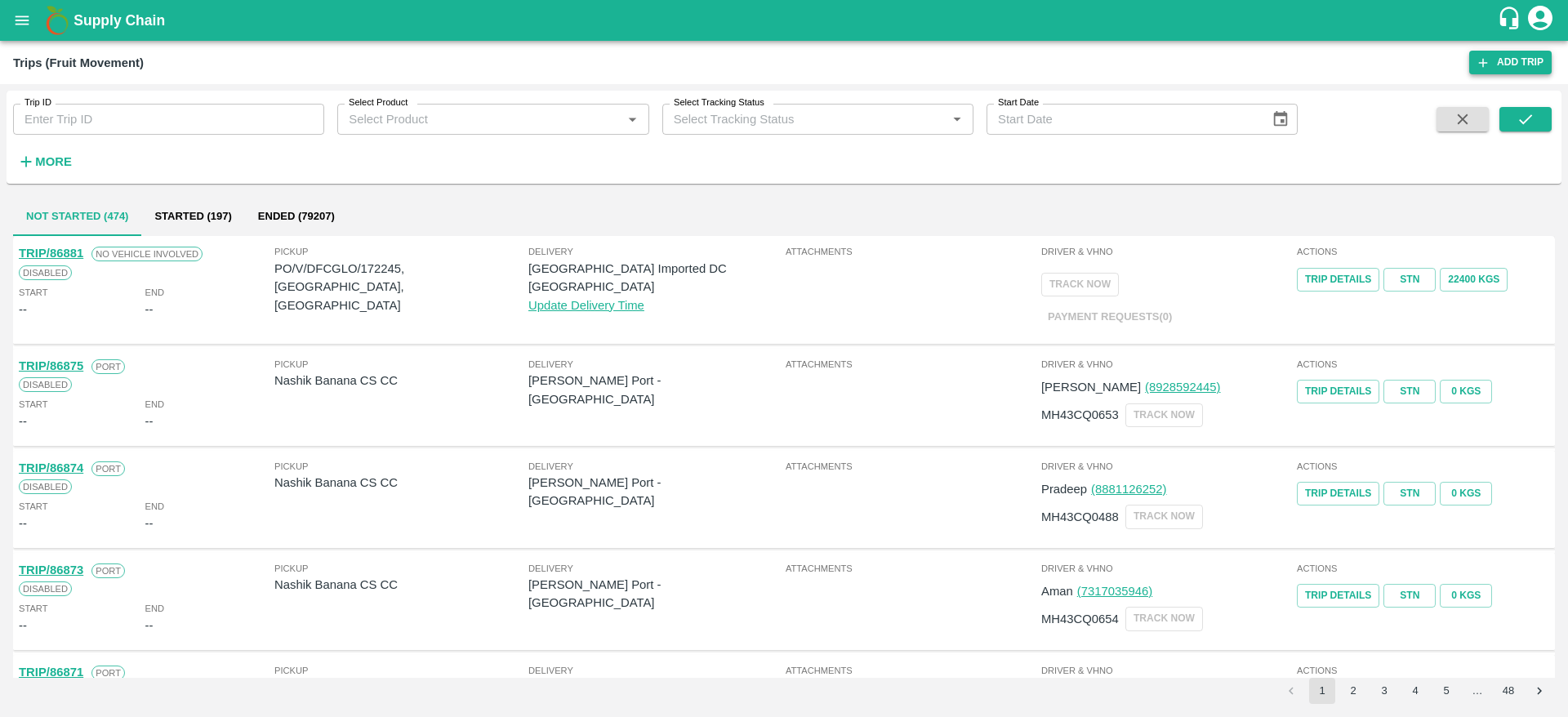
click at [1500, 74] on link "Add Trip" at bounding box center [1510, 62] width 83 height 23
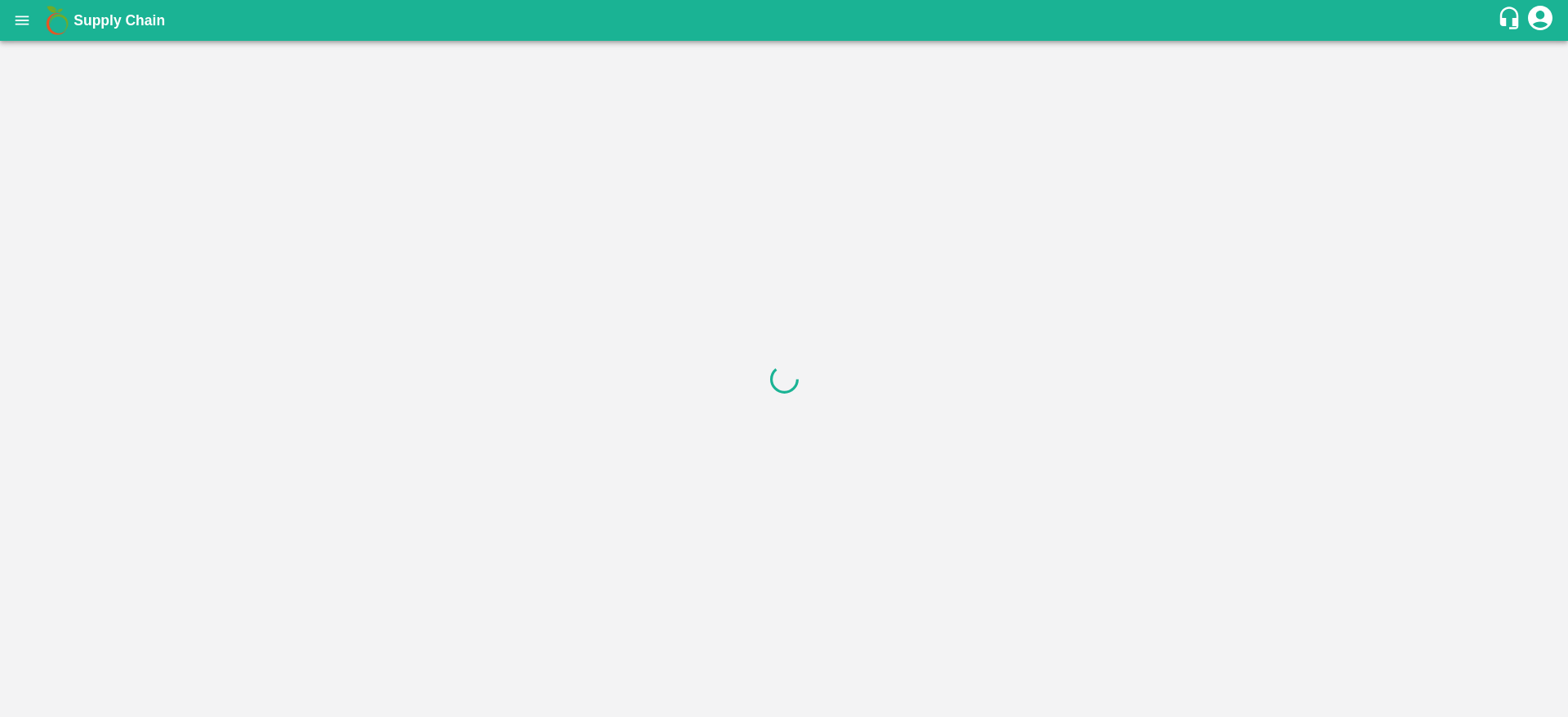
click at [27, 16] on icon "open drawer" at bounding box center [22, 20] width 14 height 9
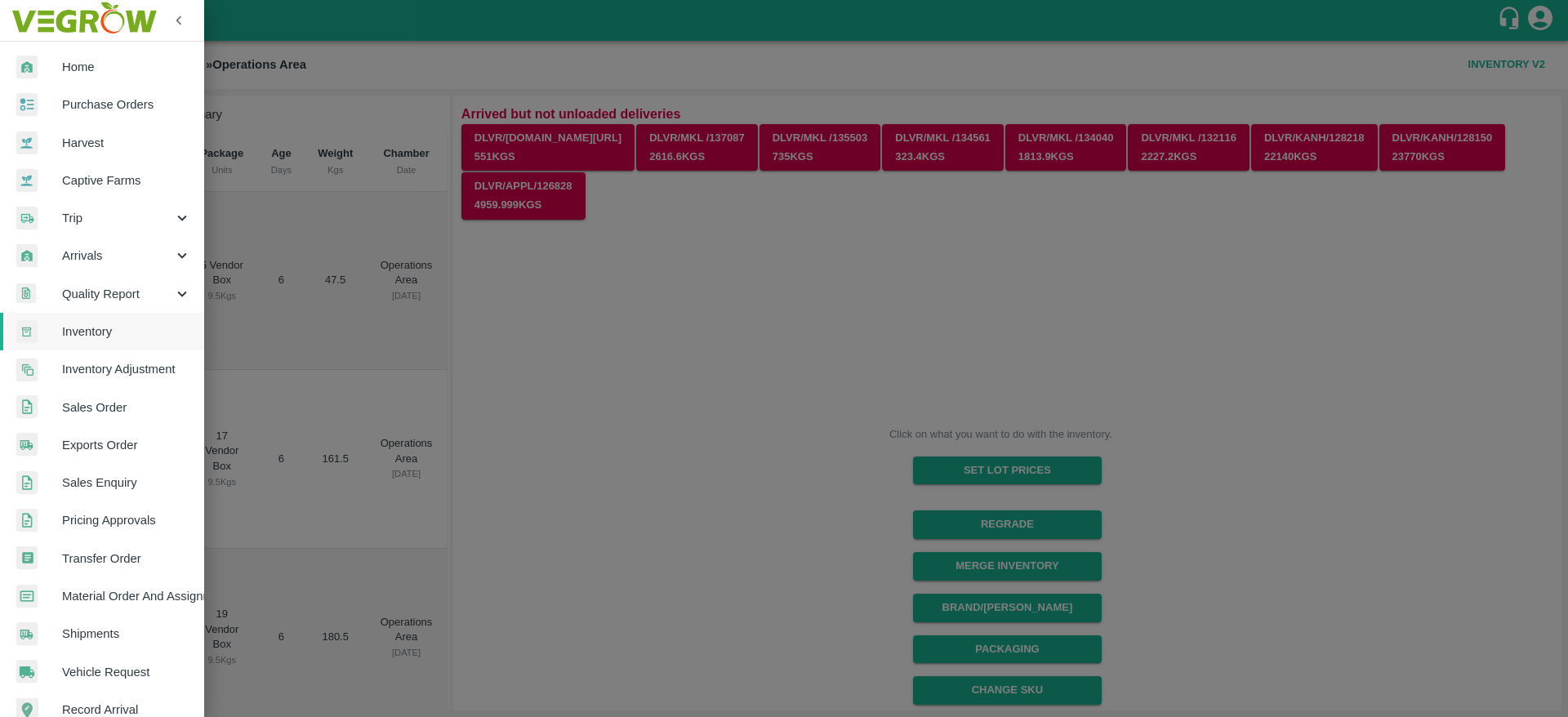
click at [83, 603] on span "Material Order And Assignment" at bounding box center [126, 596] width 129 height 18
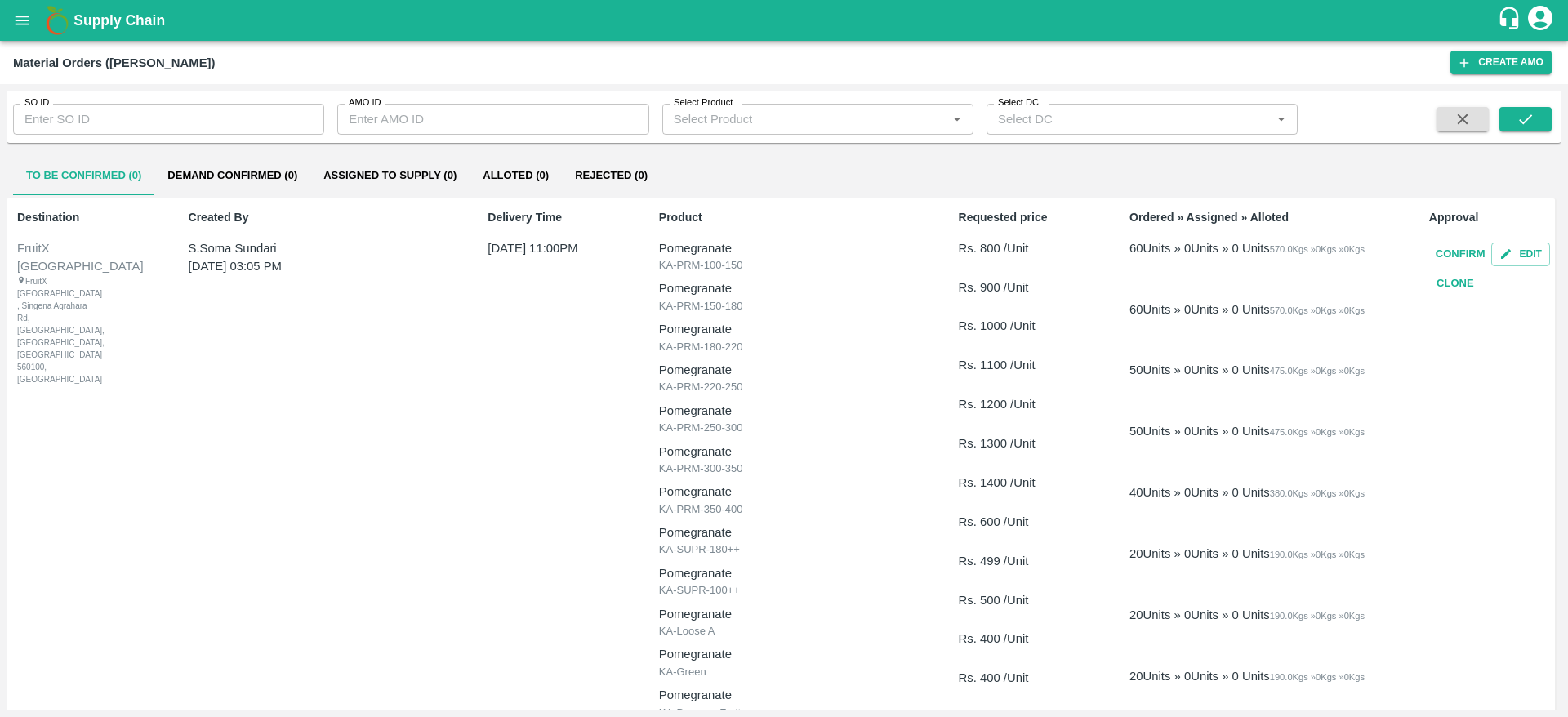
click at [117, 115] on input "SO ID" at bounding box center [168, 119] width 311 height 31
type input "1"
paste input "text"
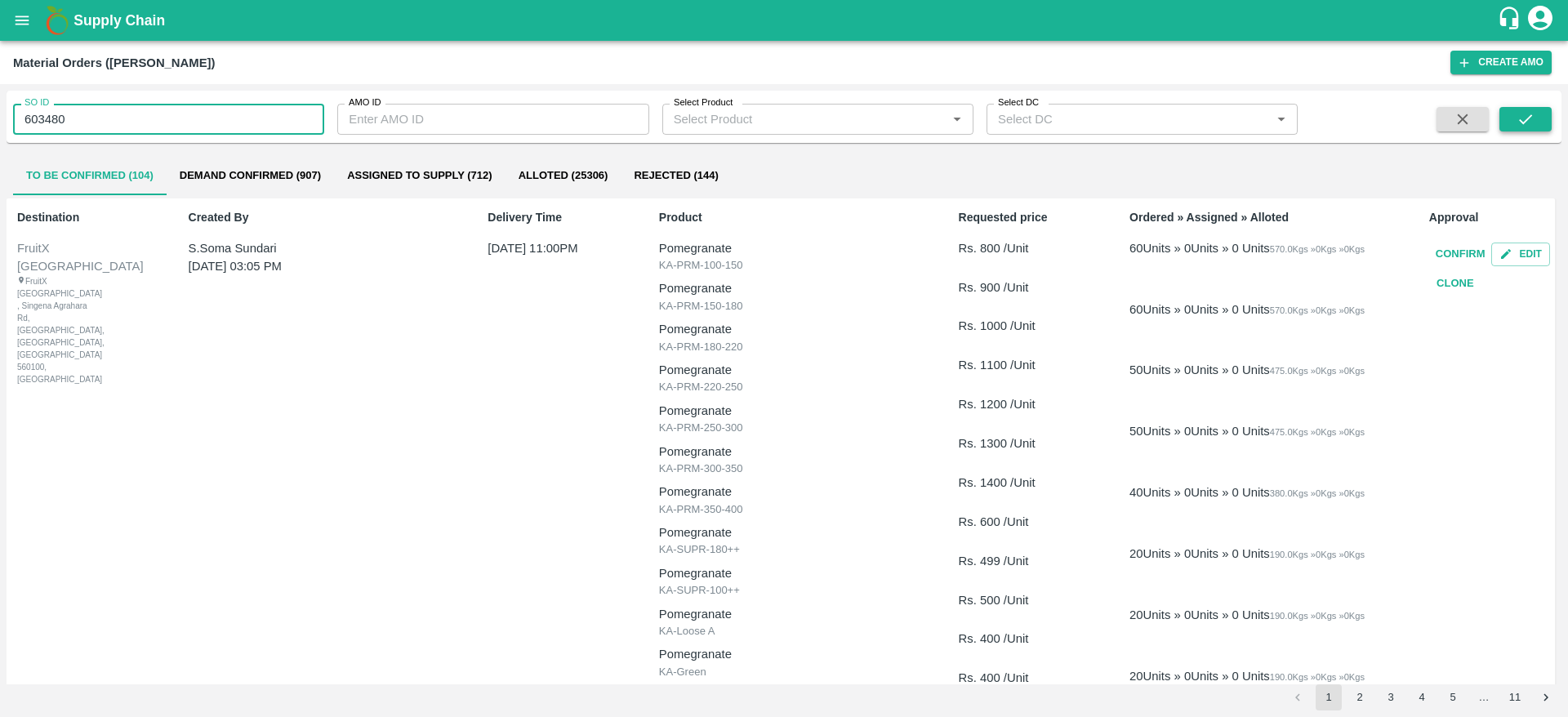
click at [1532, 129] on button "submit" at bounding box center [1526, 119] width 52 height 24
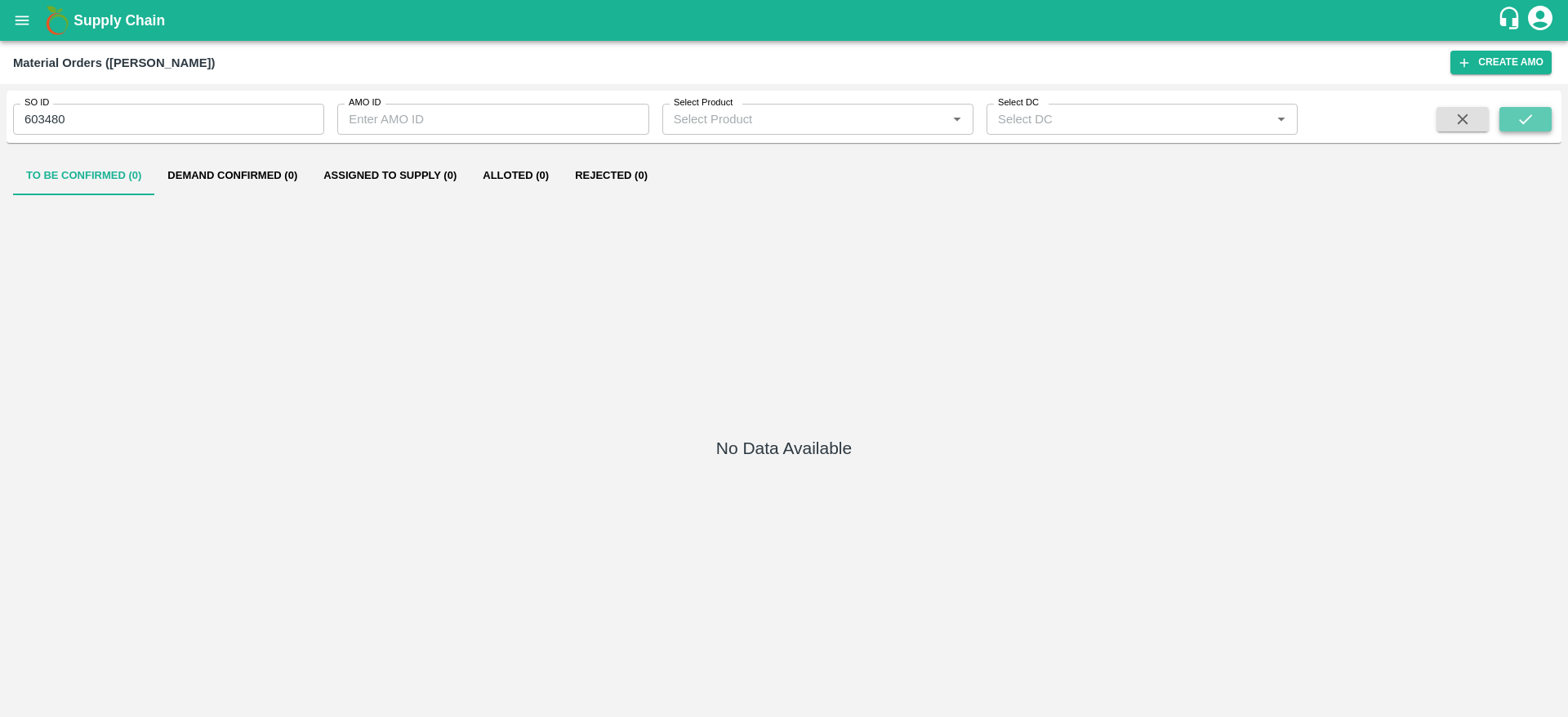
click at [1518, 117] on icon "submit" at bounding box center [1526, 119] width 18 height 18
click at [90, 109] on input "603480" at bounding box center [168, 119] width 311 height 31
click at [1521, 114] on icon "submit" at bounding box center [1526, 119] width 18 height 18
click at [272, 119] on input "603480" at bounding box center [168, 119] width 311 height 31
type input "6"
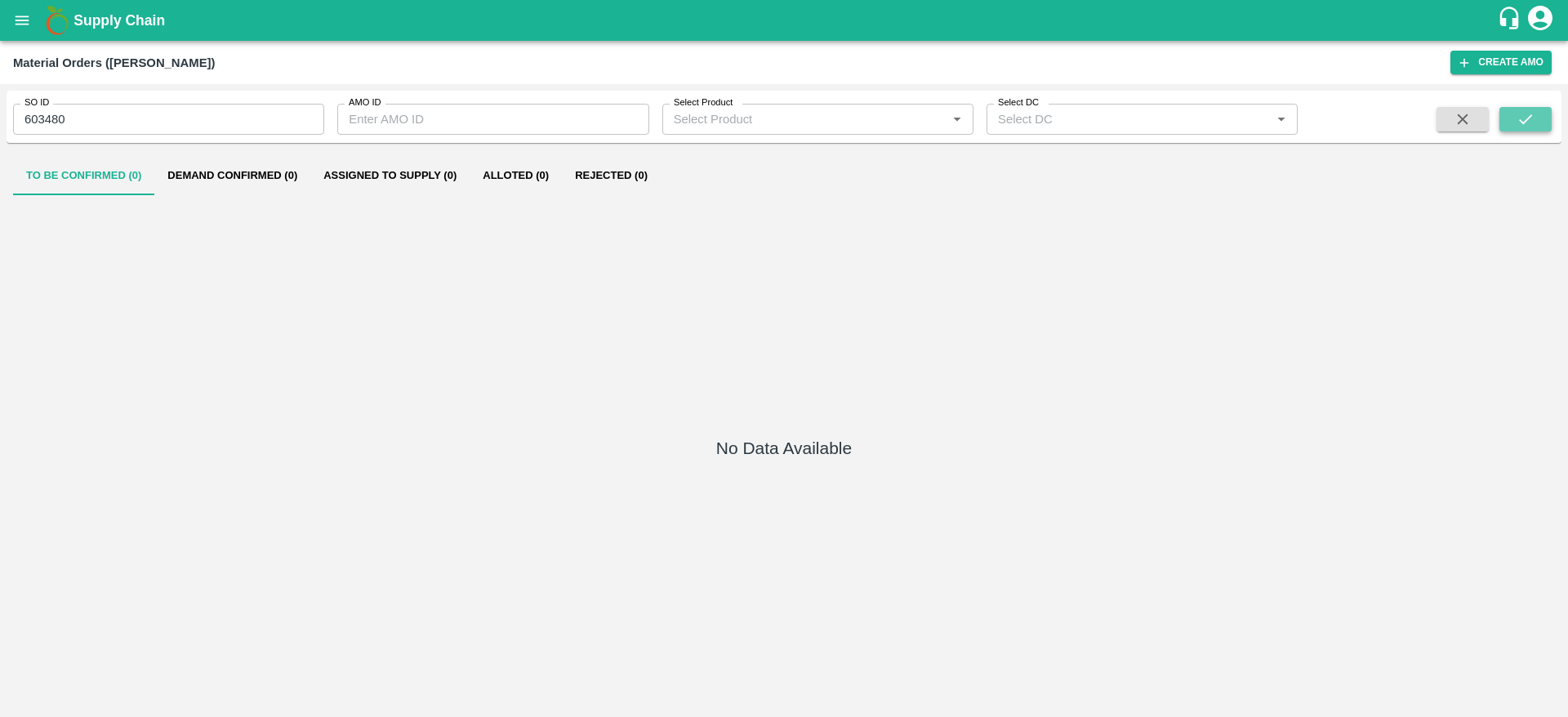
click at [1518, 113] on icon "submit" at bounding box center [1526, 119] width 18 height 18
click at [165, 119] on input "603480" at bounding box center [168, 119] width 311 height 31
type input "6"
click at [367, 336] on div "No Data Available" at bounding box center [783, 450] width 1542 height 505
click at [1520, 126] on icon "submit" at bounding box center [1526, 119] width 18 height 18
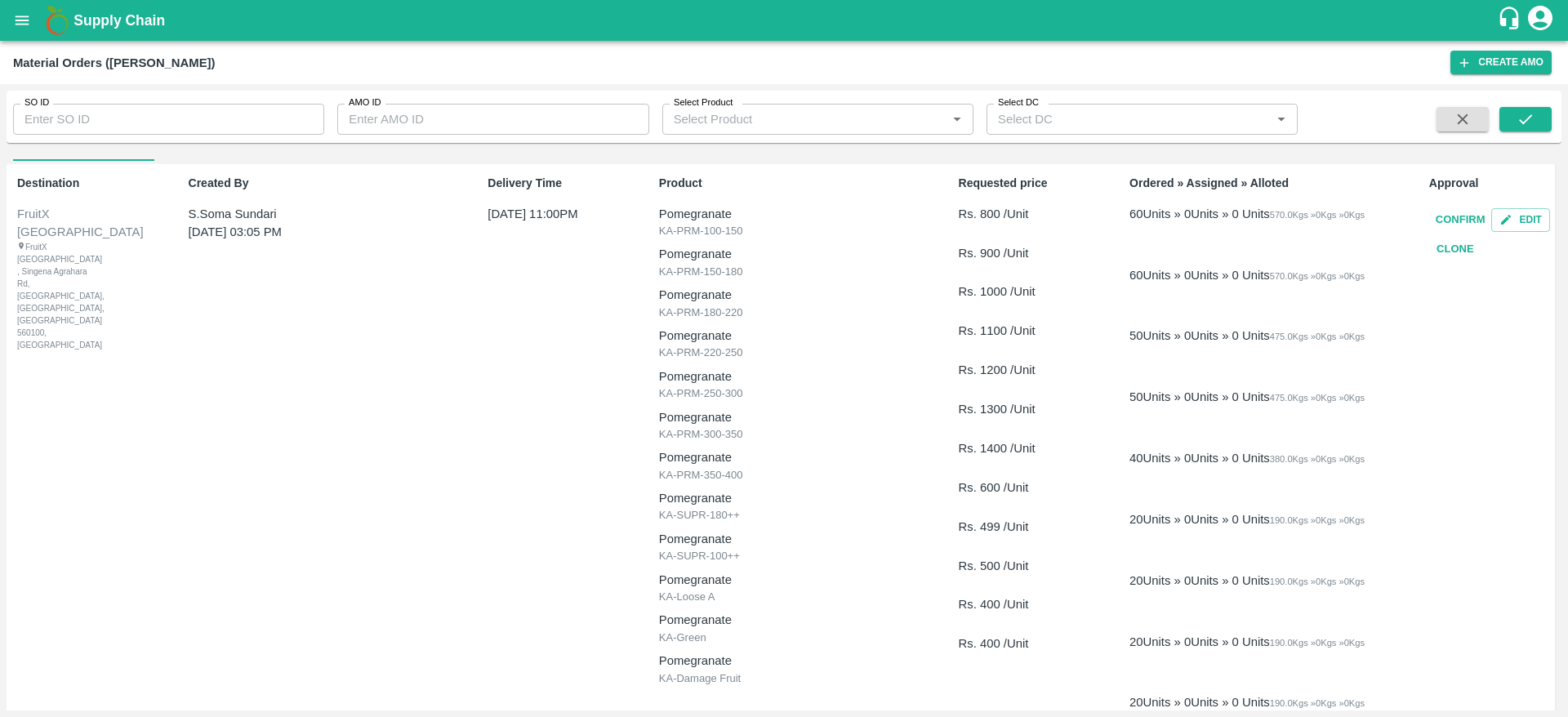
scroll to position [117, 0]
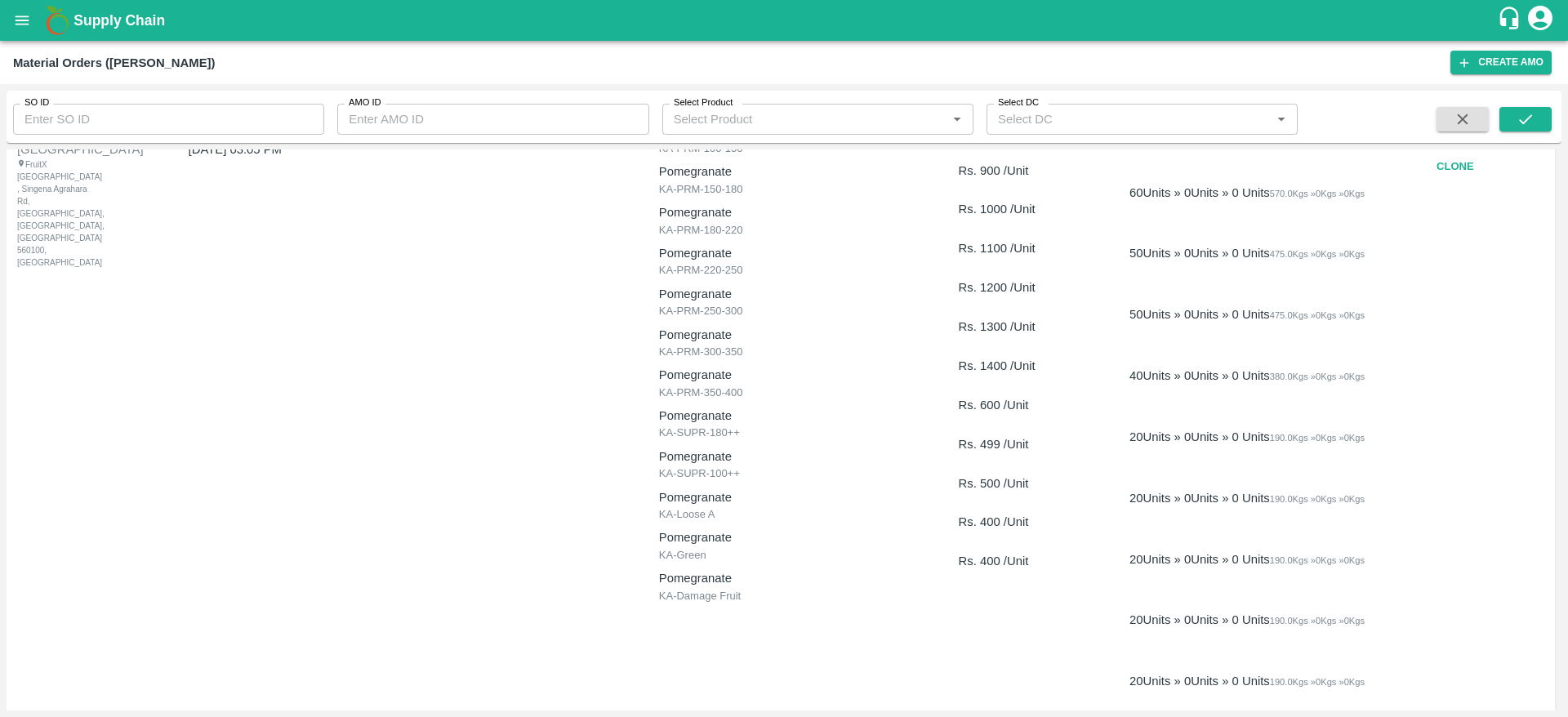
click at [820, 109] on input "Select Product" at bounding box center [804, 120] width 274 height 22
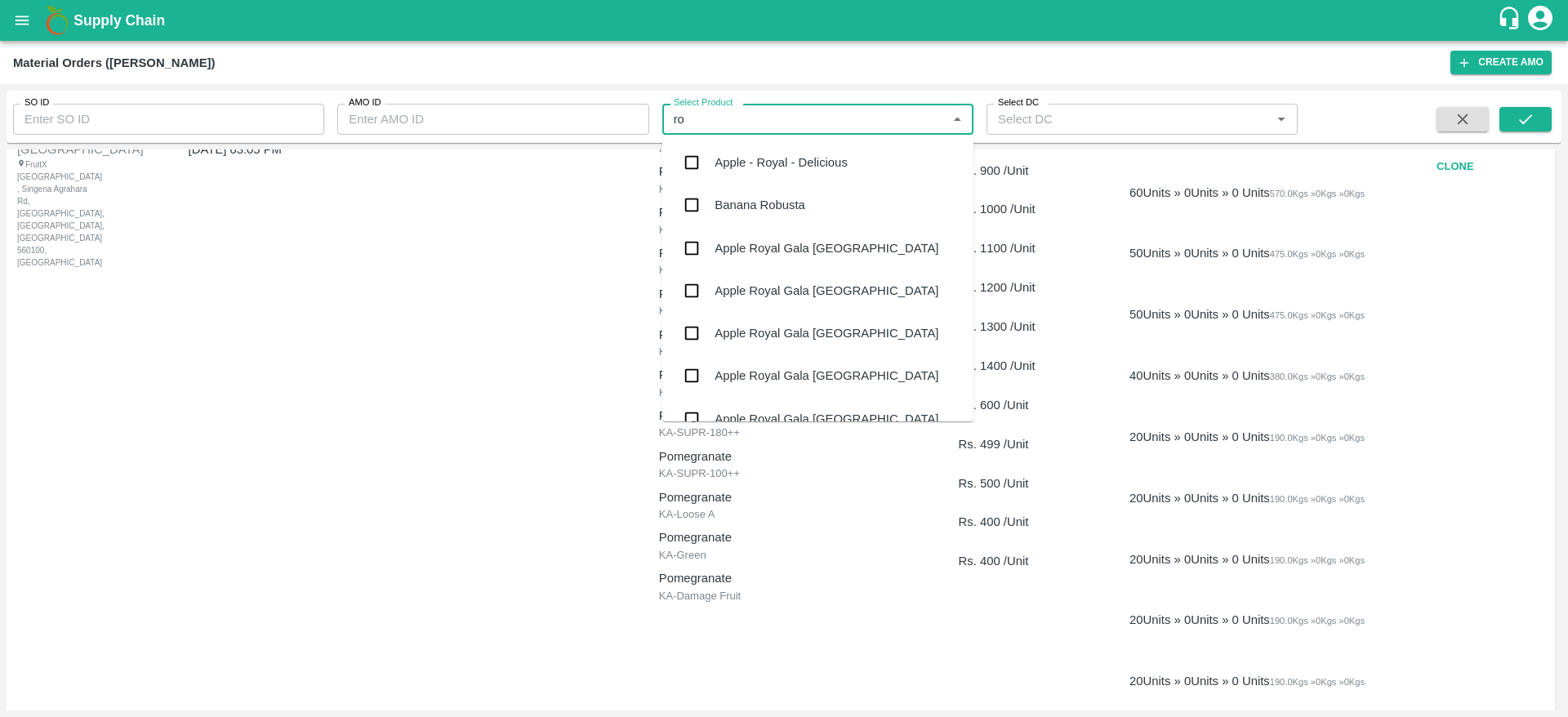
type input "roy"
click at [769, 166] on div "Apple - Royal - Delicious" at bounding box center [781, 162] width 133 height 18
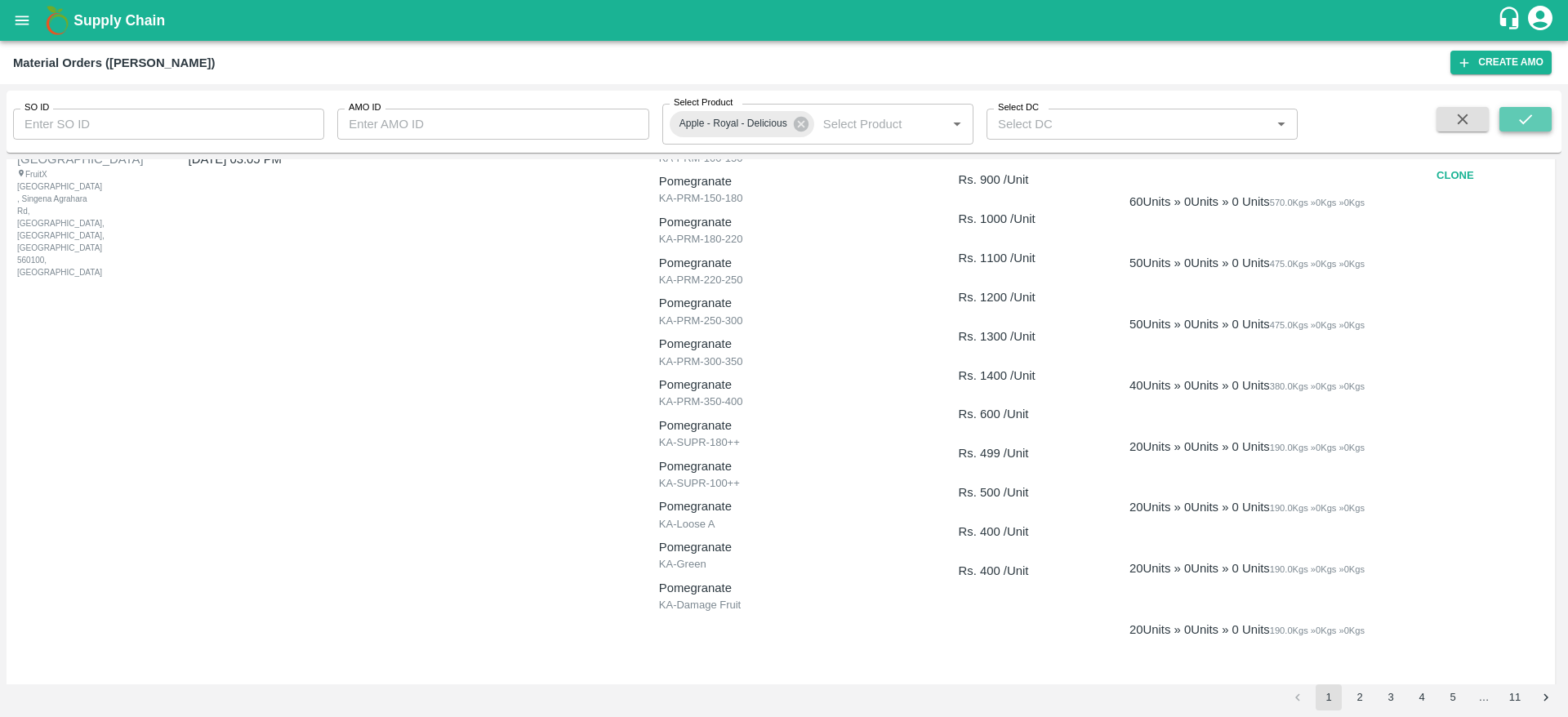
click at [1527, 116] on icon "submit" at bounding box center [1526, 119] width 18 height 18
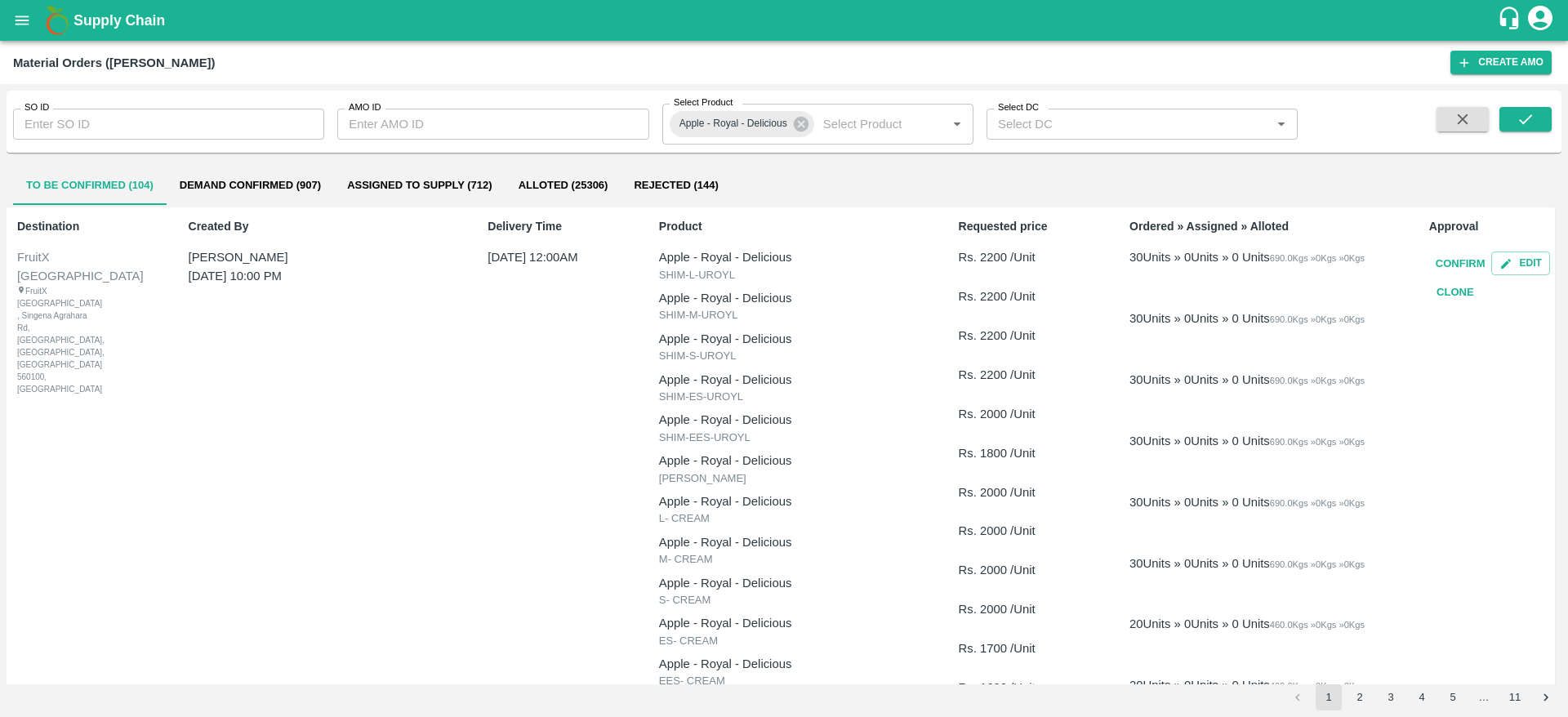
click at [232, 181] on button "Demand Confirmed (907)" at bounding box center [251, 185] width 168 height 39
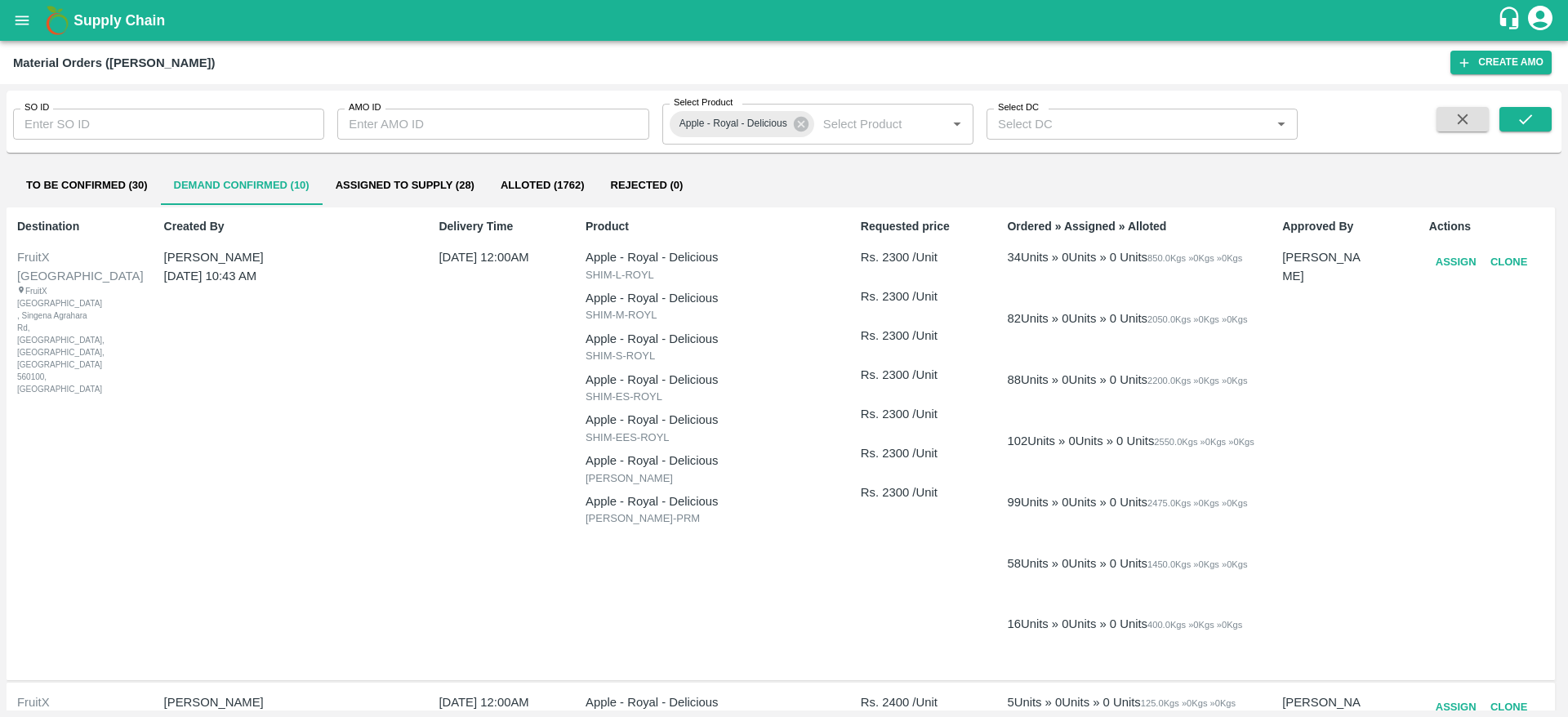
click at [404, 181] on button "Assigned to Supply (28)" at bounding box center [405, 185] width 165 height 39
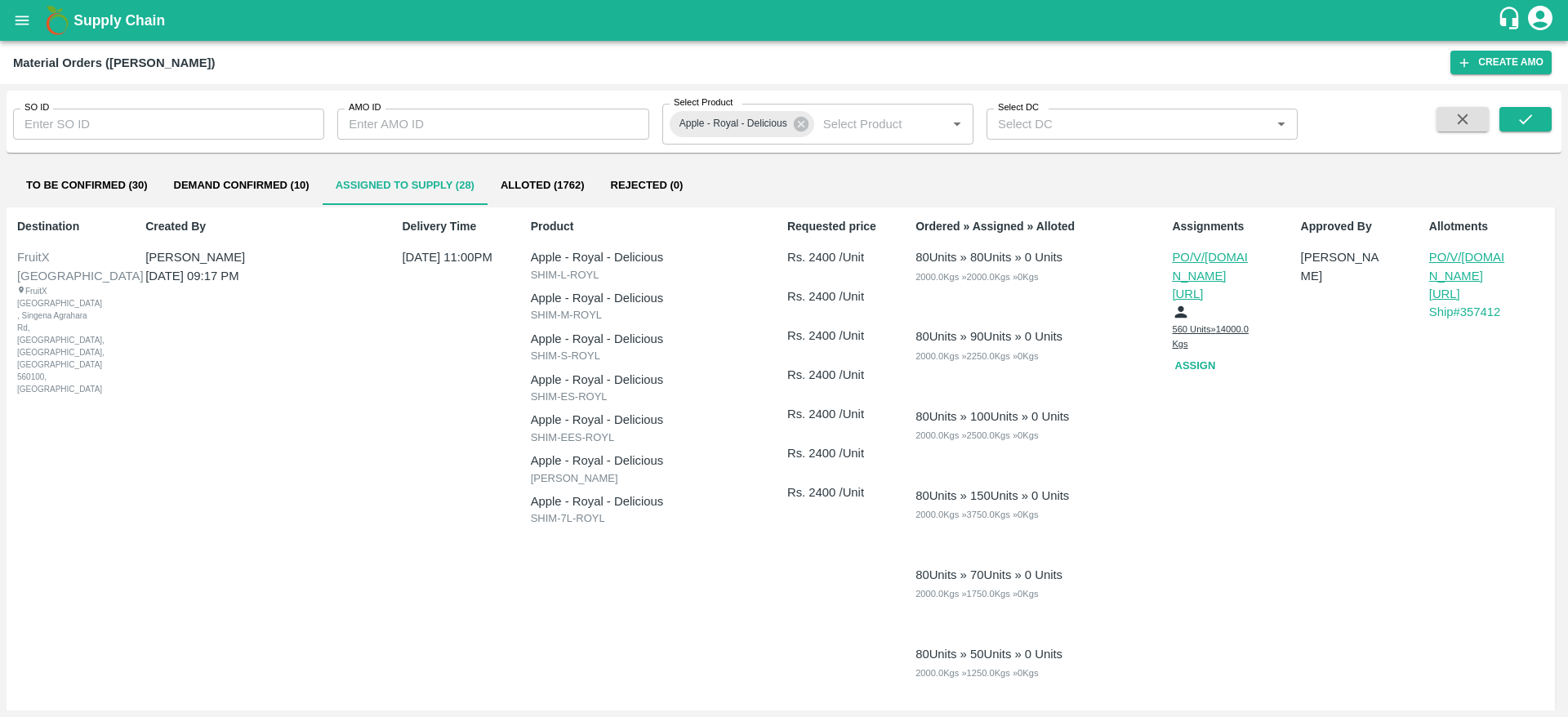
click at [91, 179] on button "To Be Confirmed (30)" at bounding box center [87, 185] width 148 height 39
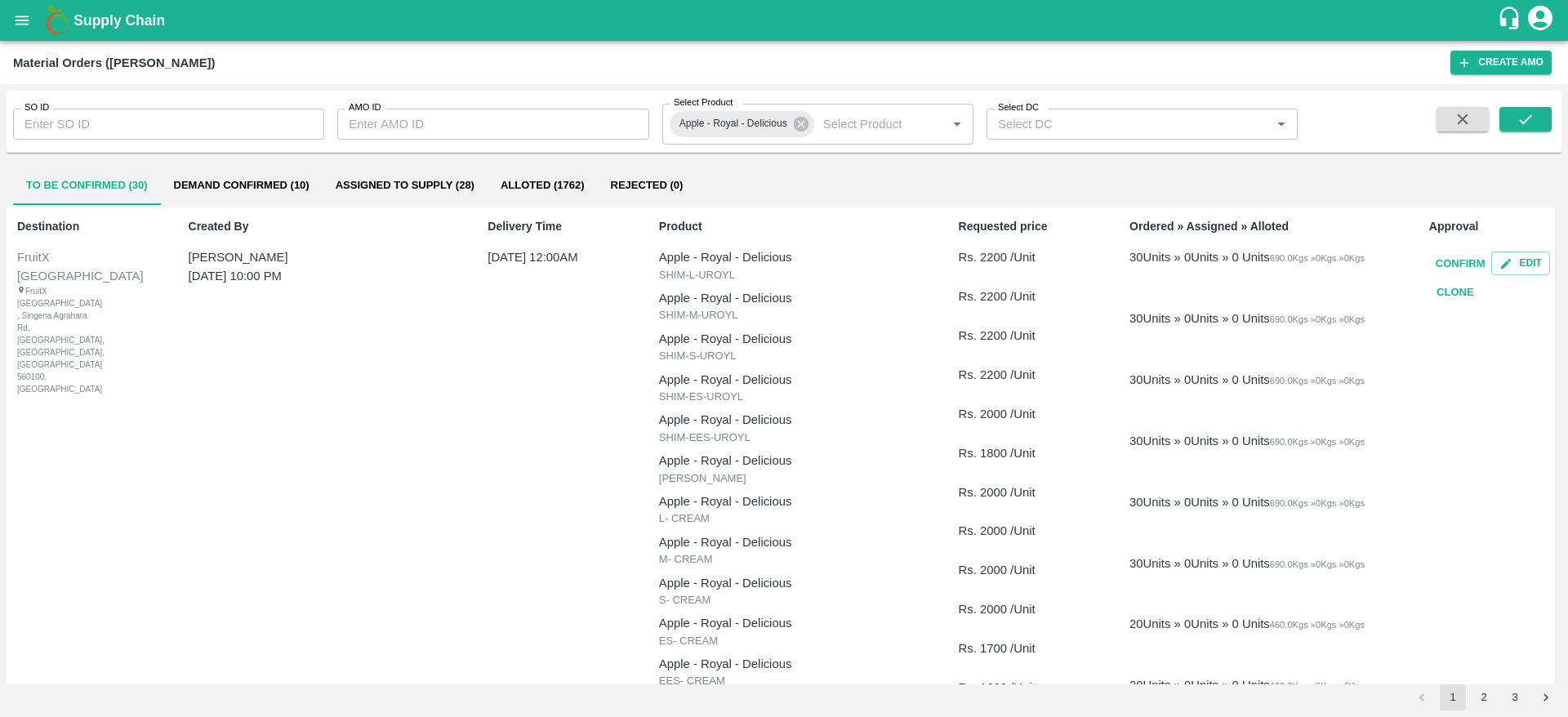
click at [81, 117] on input "SO ID" at bounding box center [168, 124] width 311 height 31
paste input "text"
type input "603480"
click at [1521, 110] on icon "submit" at bounding box center [1526, 119] width 18 height 18
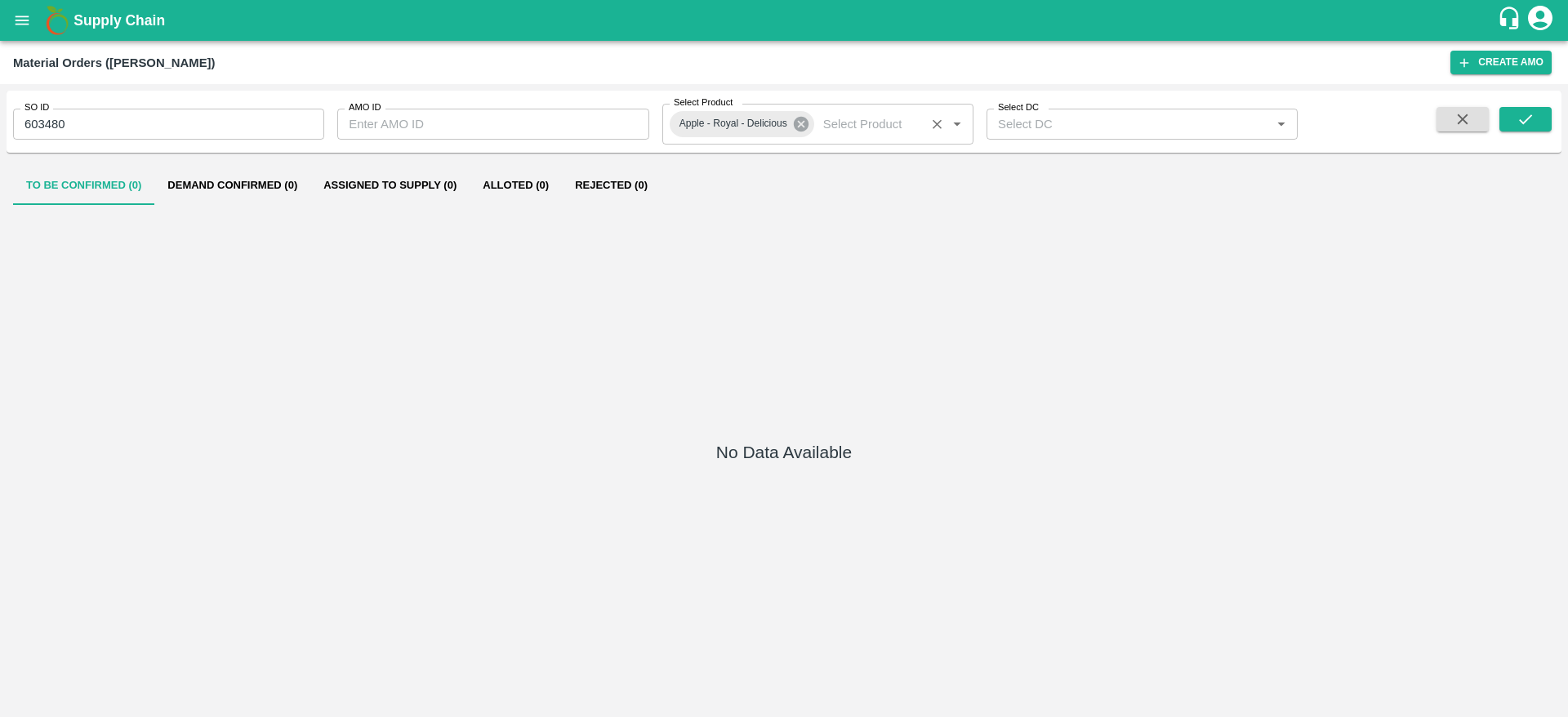
click at [798, 125] on icon at bounding box center [801, 124] width 14 height 14
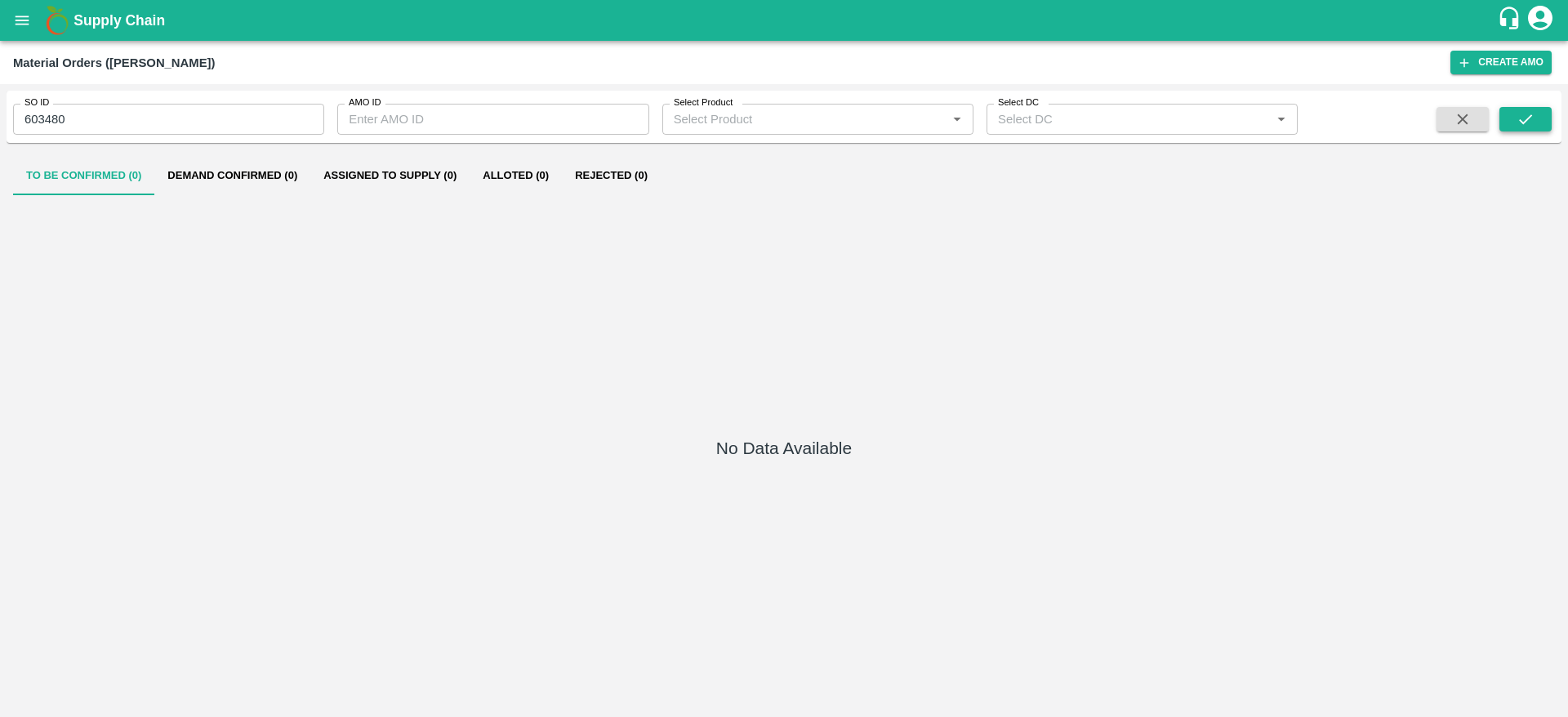
click at [1527, 123] on icon "submit" at bounding box center [1526, 119] width 18 height 18
click at [231, 133] on input "603480" at bounding box center [168, 119] width 311 height 31
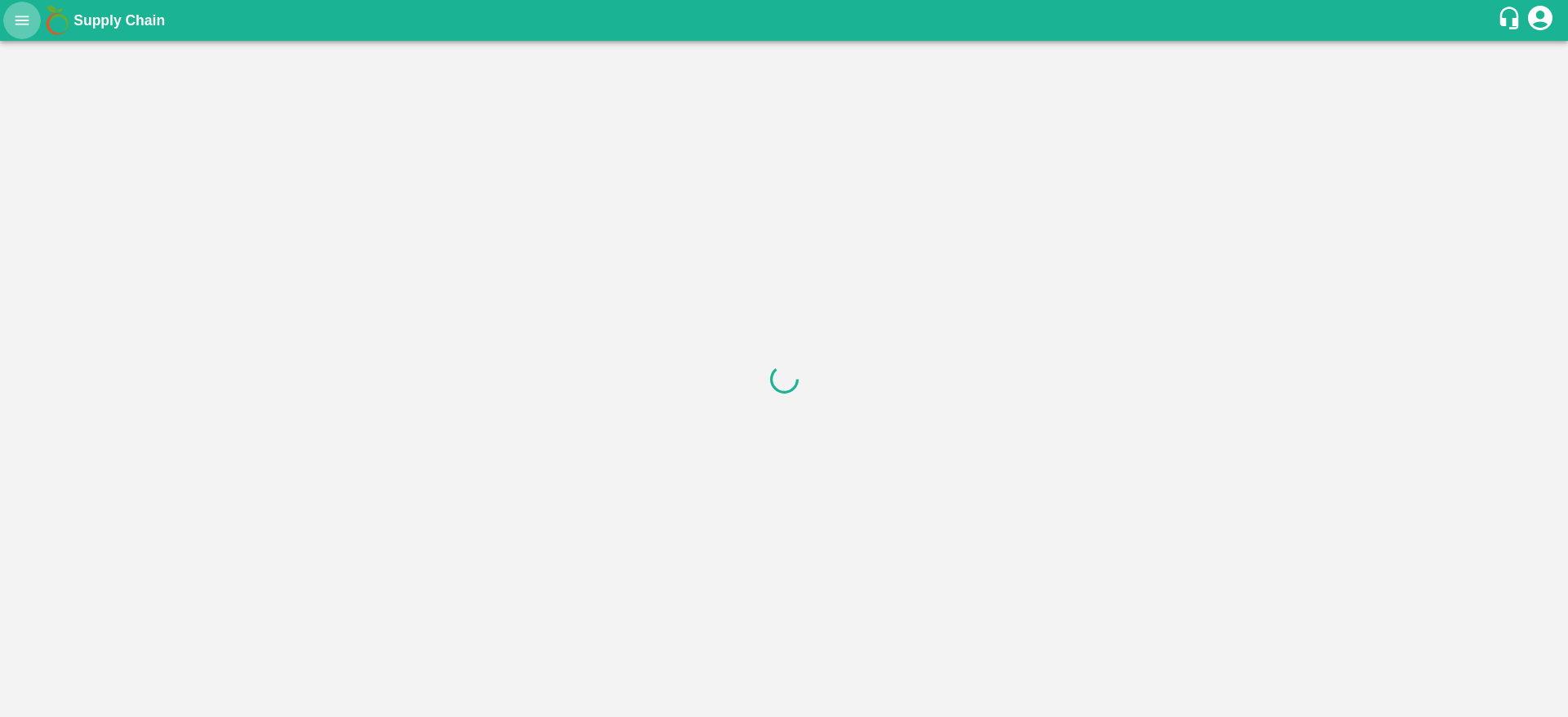
click at [7, 22] on button "open drawer" at bounding box center [23, 21] width 38 height 38
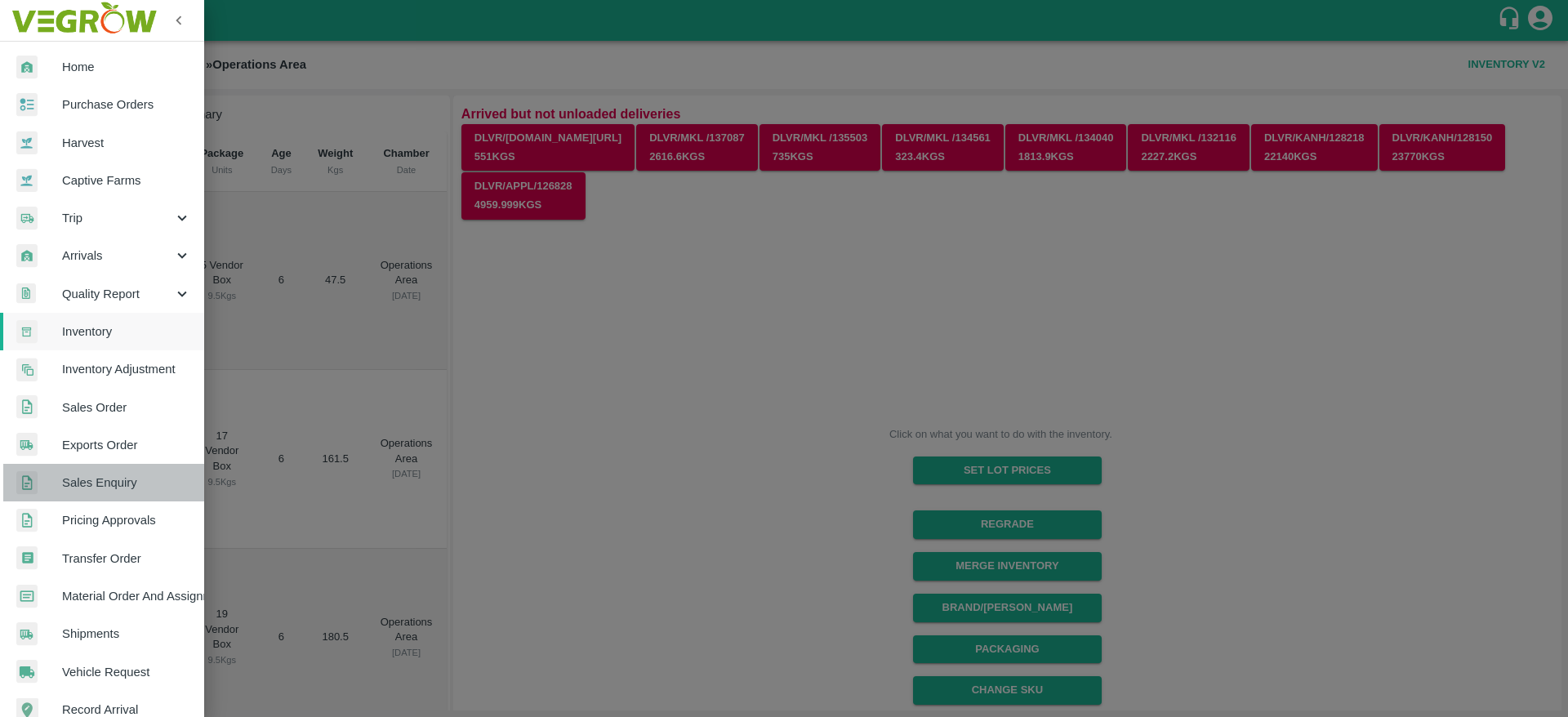
click at [116, 480] on span "Sales Enquiry" at bounding box center [126, 483] width 129 height 18
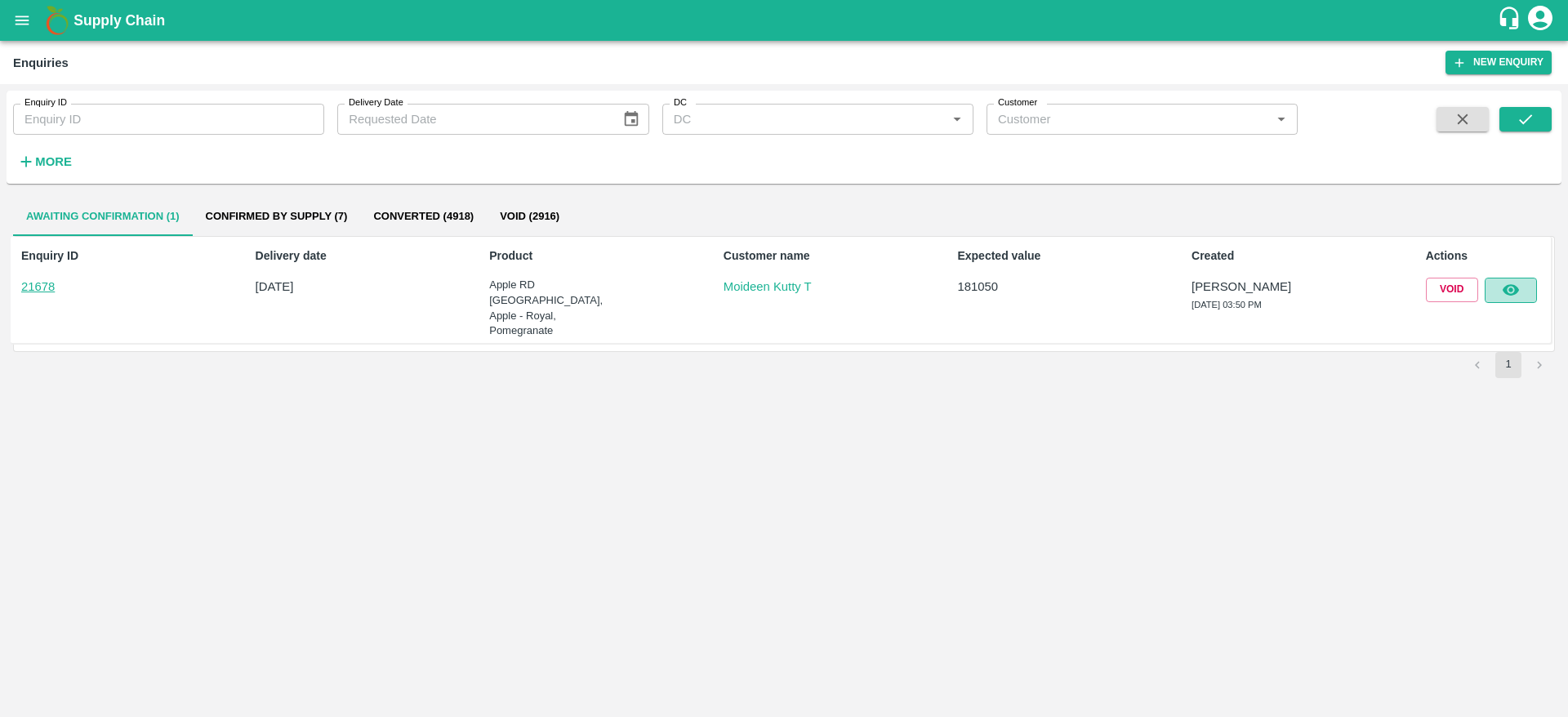
click at [1510, 290] on icon "button" at bounding box center [1509, 290] width 16 height 12
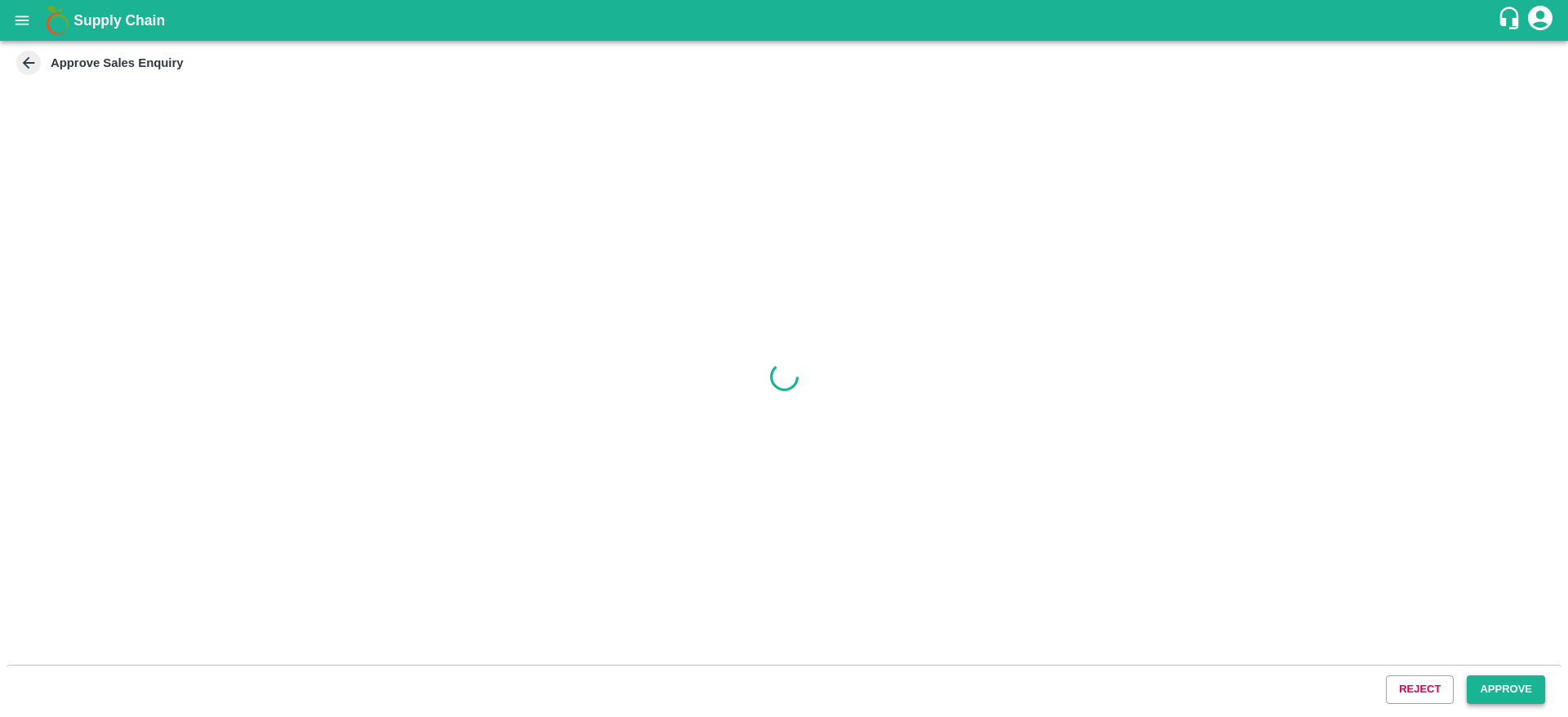
click at [1519, 684] on button "Approve" at bounding box center [1505, 689] width 78 height 29
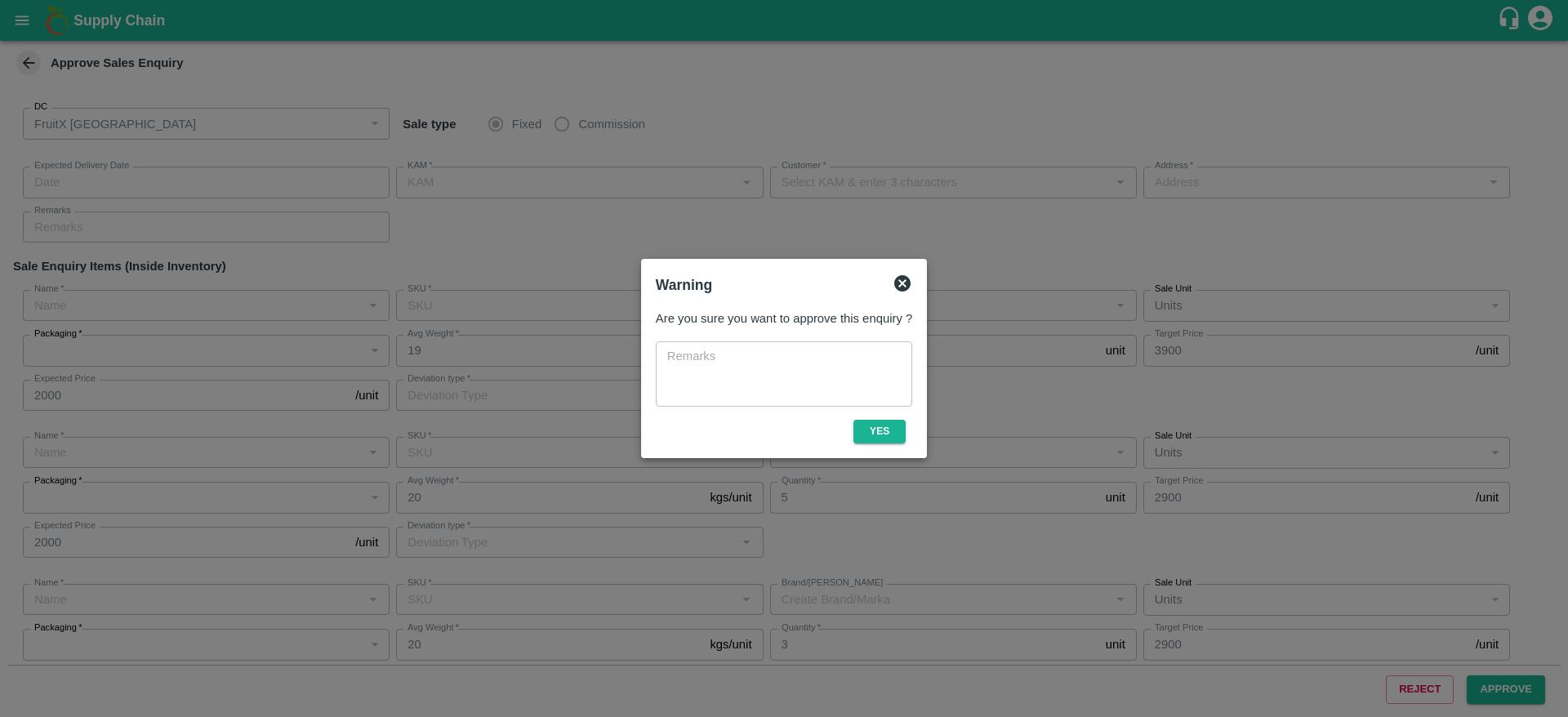
click at [871, 445] on div "Are you sure you want to approve this enquiry ? x ​ Yes" at bounding box center [783, 376] width 269 height 146
click at [872, 421] on button "Yes" at bounding box center [880, 431] width 52 height 23
type input "[DATE] 08:28 PM"
type input "[PERSON_NAME]"
type input "Moideen Kutty T"
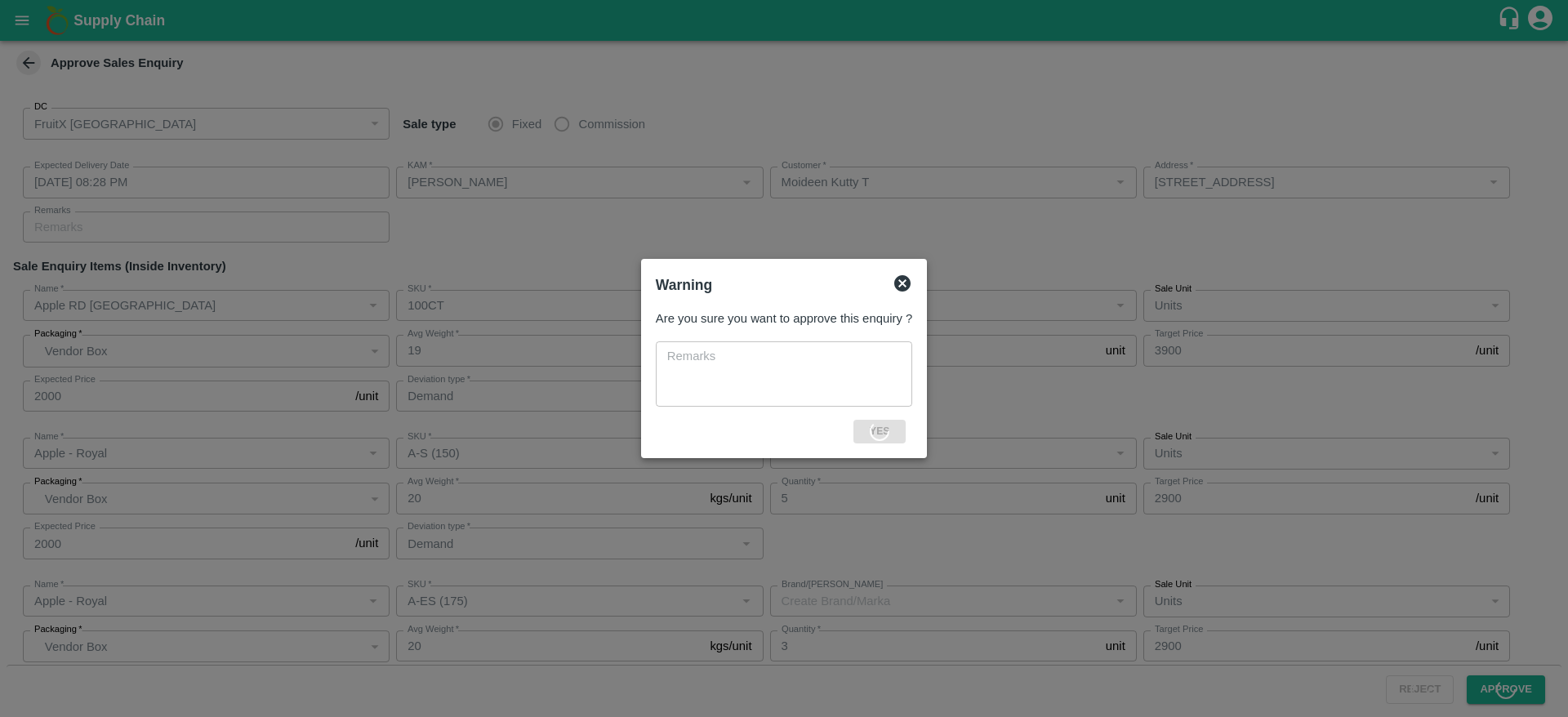
type input "[STREET_ADDRESS]"
type input "Apple RD [GEOGRAPHIC_DATA]"
type input "100CT"
type input "LP ANDES"
type input "Demand"
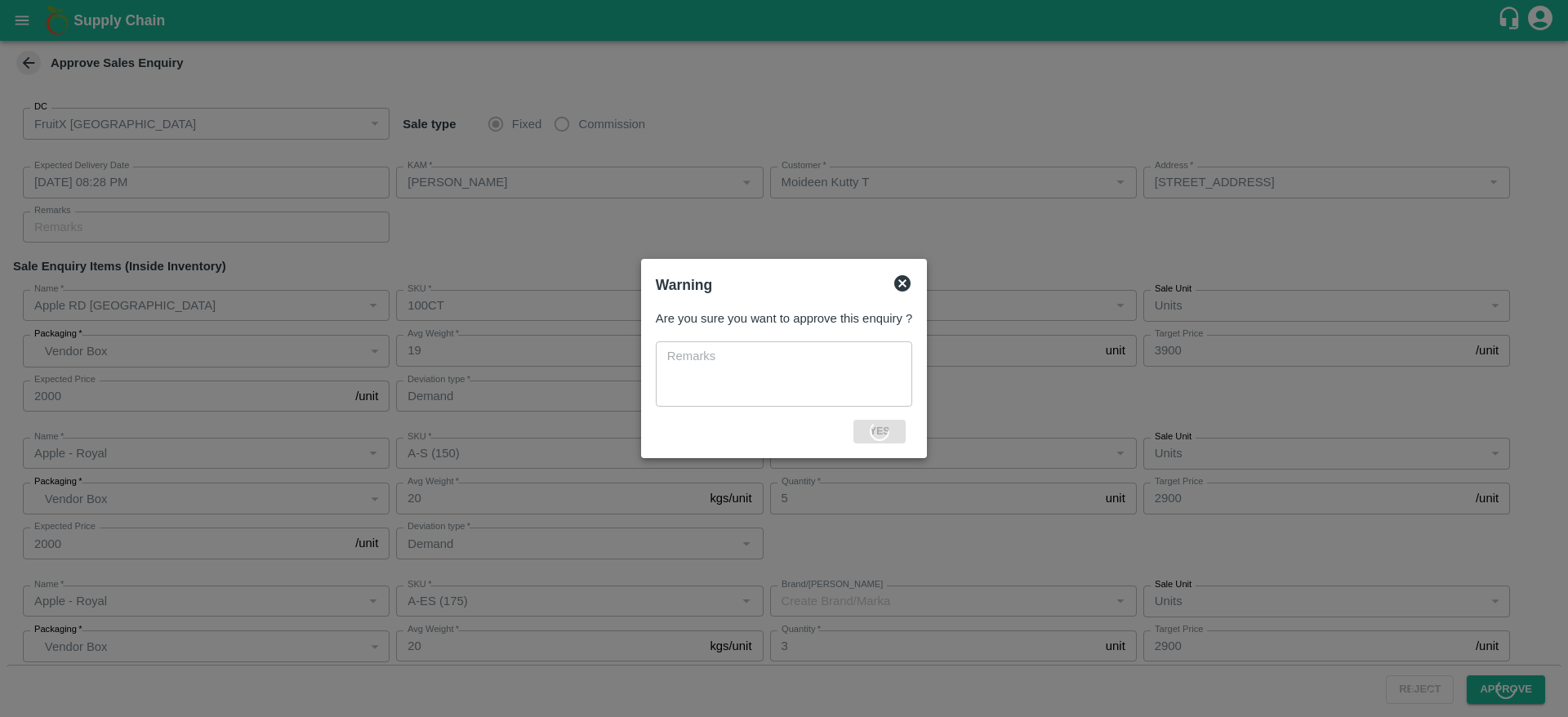
type input "Apple - Royal"
type input "A-S (150)"
type input "Demand"
type input "Apple - Royal"
type input "A-ES (175)"
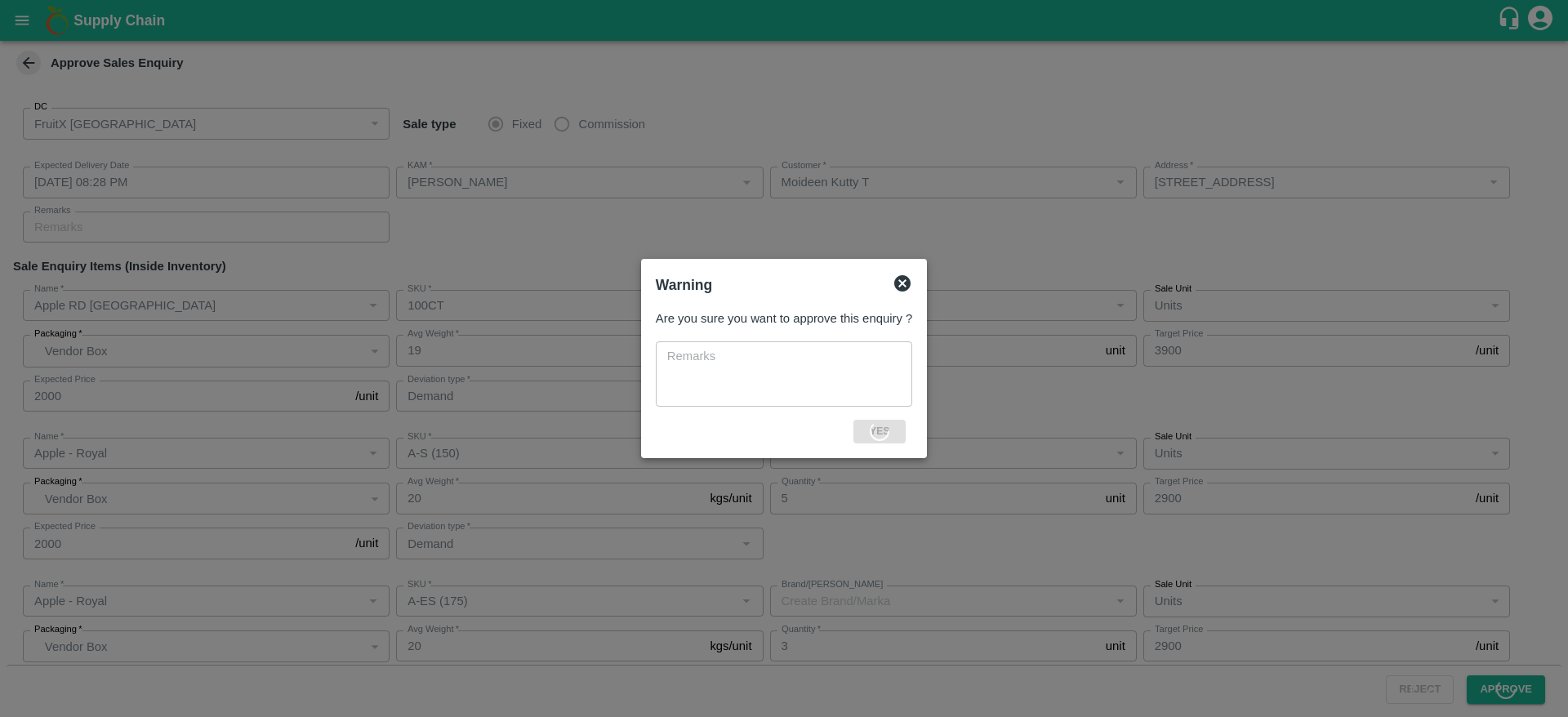
type input "Demand"
type input "Apple - Royal"
type input "A-ES (175)"
type input "Demand"
type input "Apple - Royal"
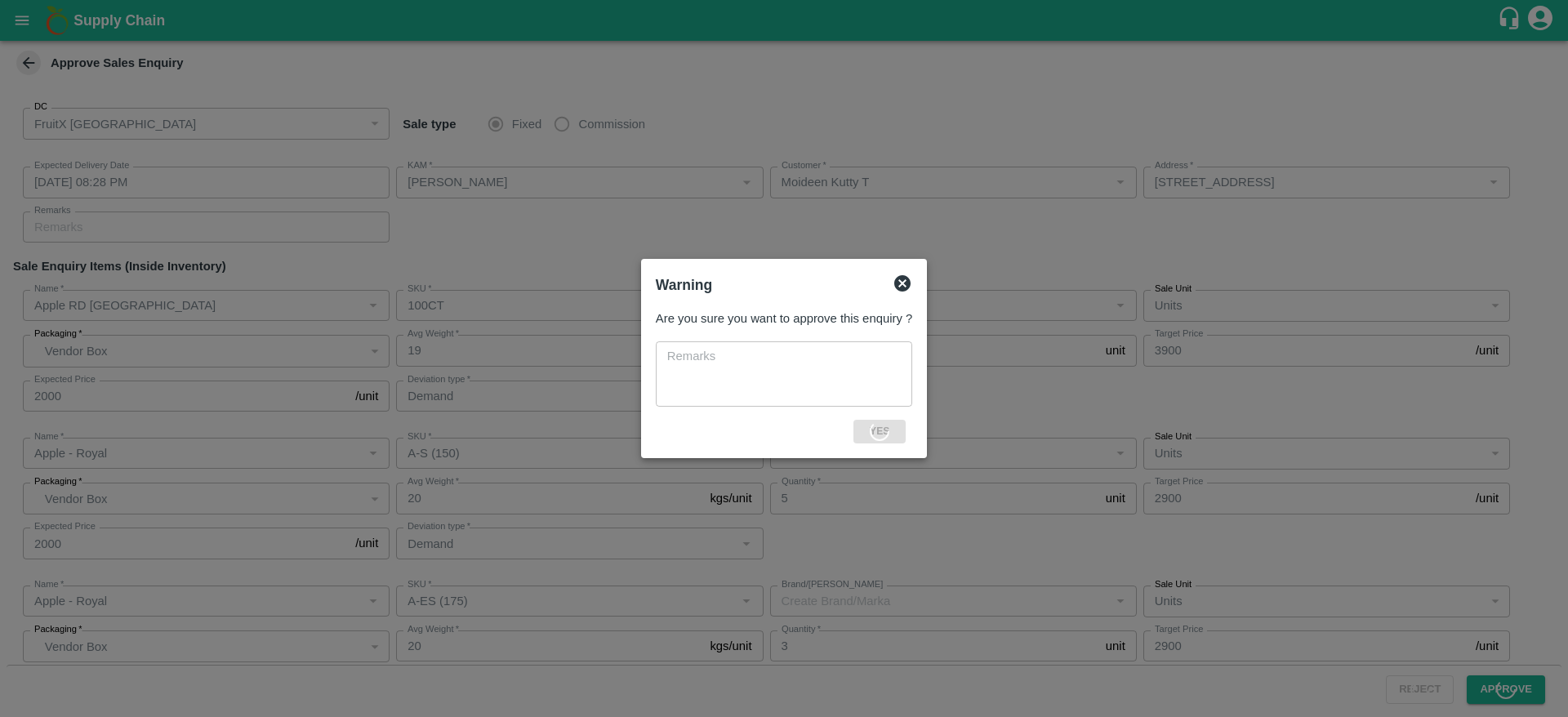
type input "A-EES (210/240)"
type input "Demand"
type input "Apple - Royal"
type input "A-EES (210/240)"
type input "Demand"
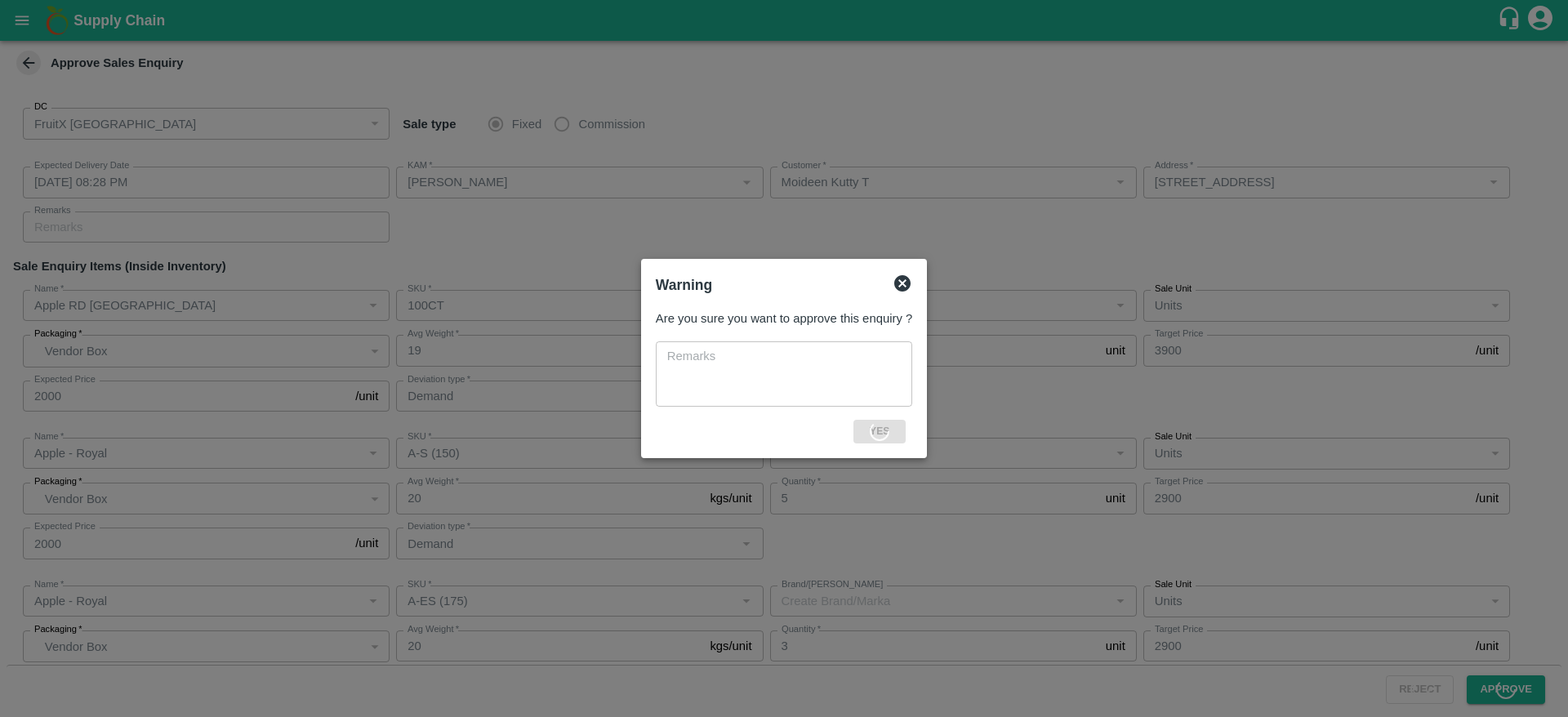
type input "Apple - Royal"
type input "A-EES (210/240)"
type input "Demand"
type input "Apple - Royal"
type input "A-L (100)"
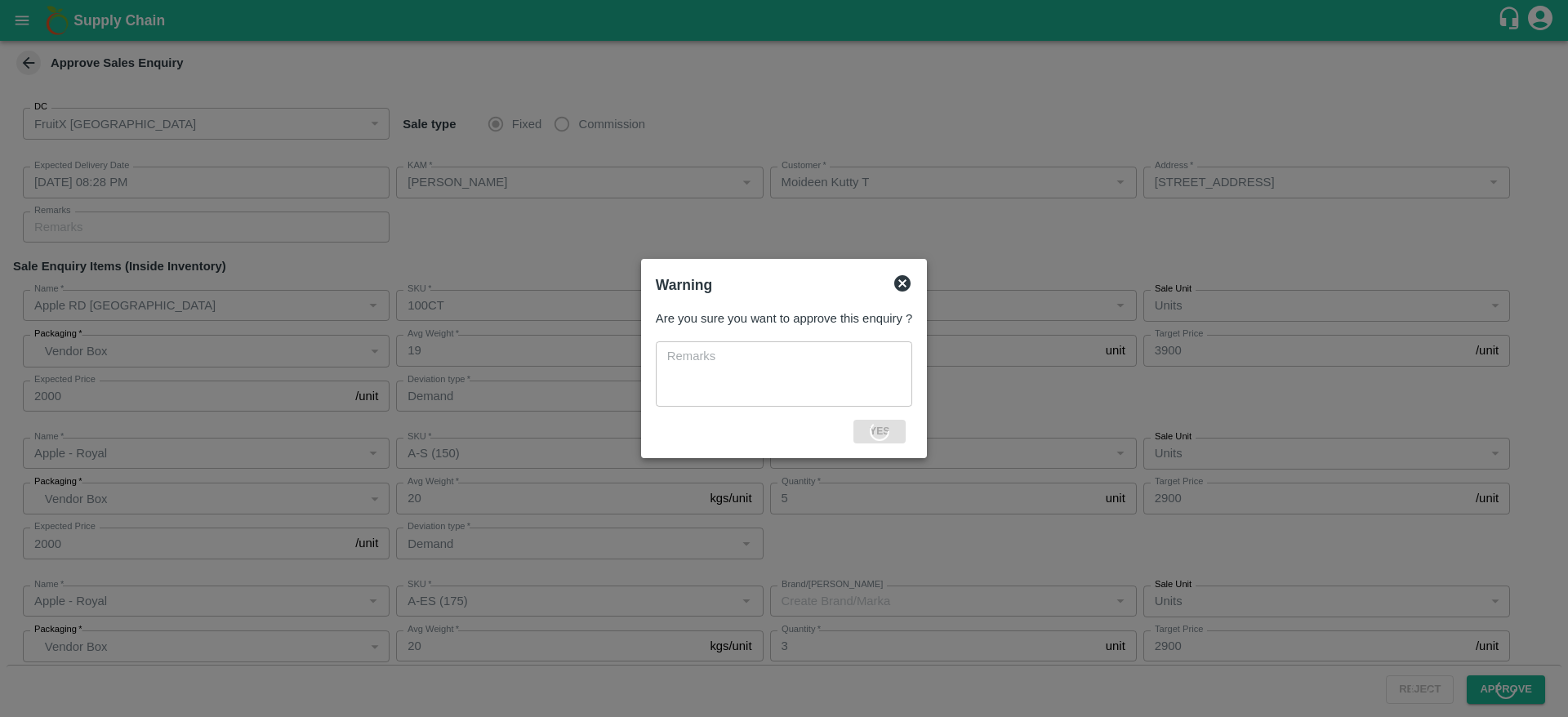
type input "Demand"
type input "Apple - Royal"
type input "A-M (125)"
type input "Demand"
type input "Apple - Royal"
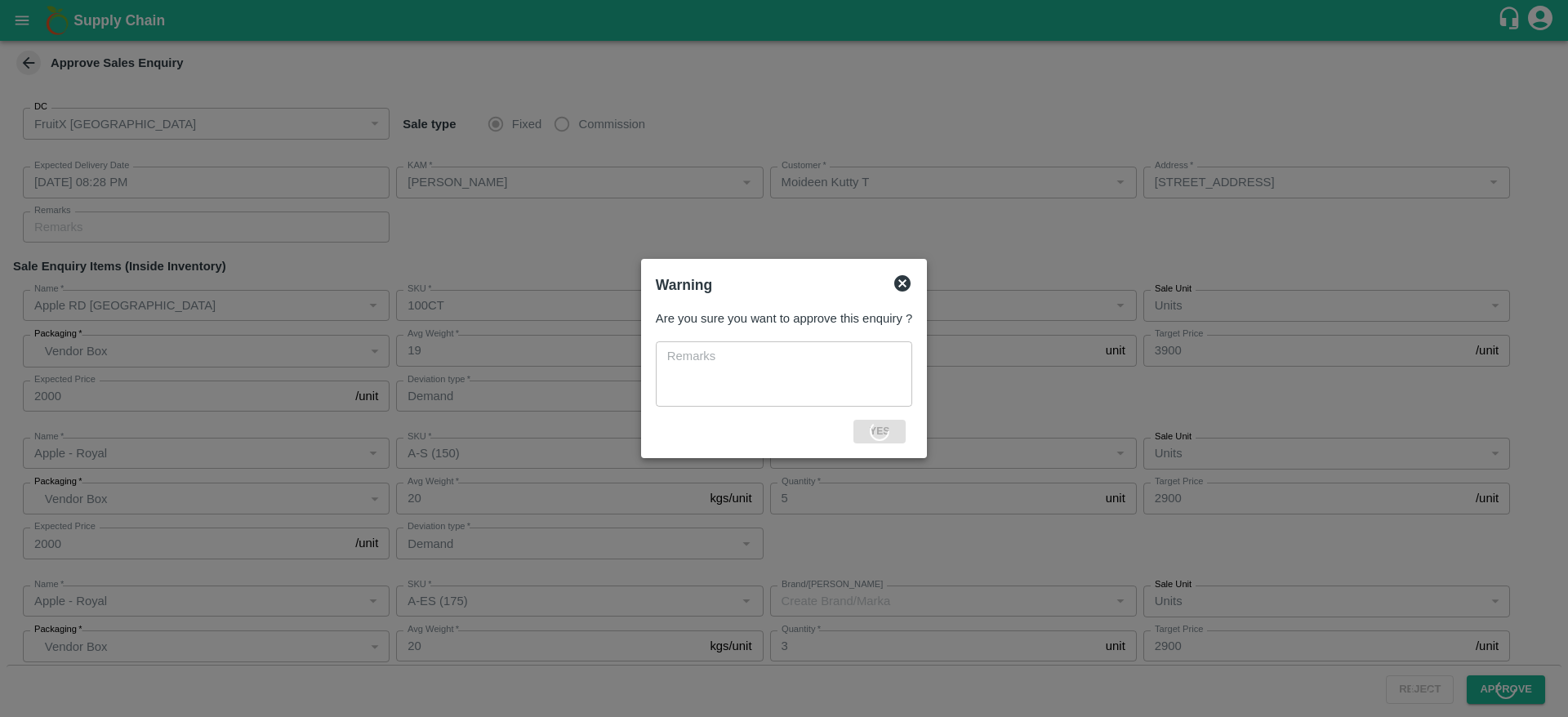
type input "A-S (150)"
type input "Demand"
type input "Apple - Royal"
type input "A-EES (210/240)"
type input "Demand"
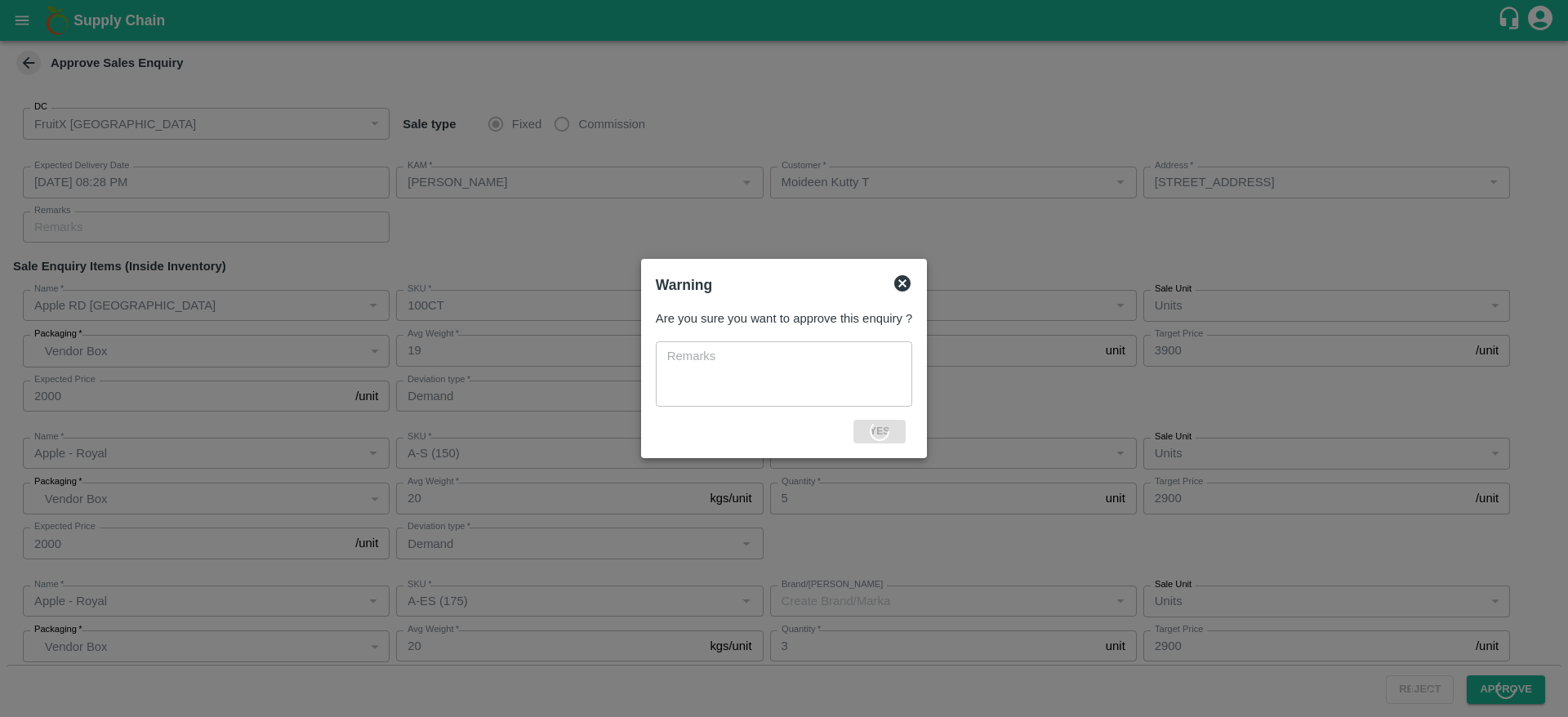
type input "Apple - Royal"
type input "A-L (100)"
type input "Demand"
type input "Apple - Royal"
type input "A-M (125)"
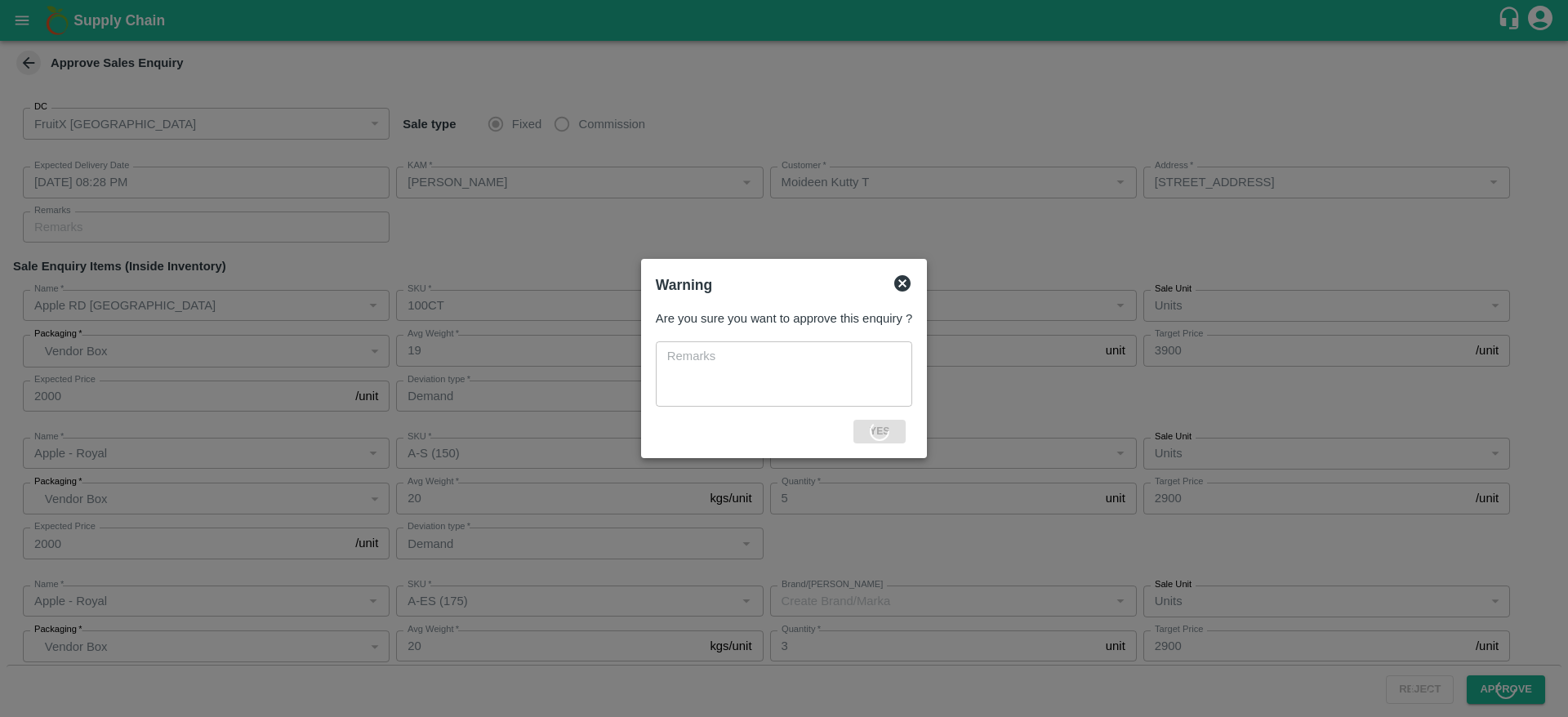
type input "Demand"
type input "Apple - Royal"
type input "A-S (150)"
type input "Demand"
type input "Apple - Royal"
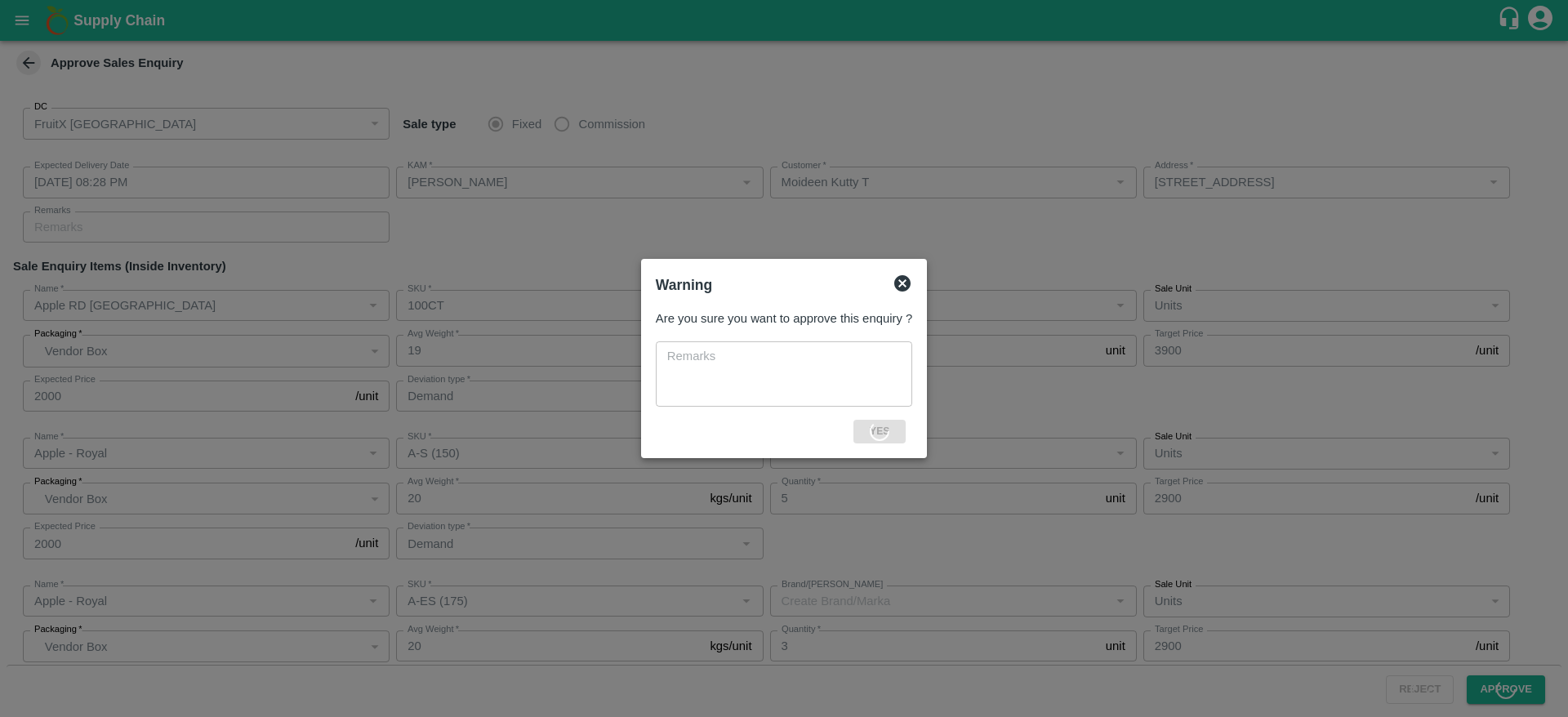
type input "A-ES (175)"
type input "Apple - Royal"
type input "A-EES (210/240)"
type input "Demand"
type input "Apple - Royal"
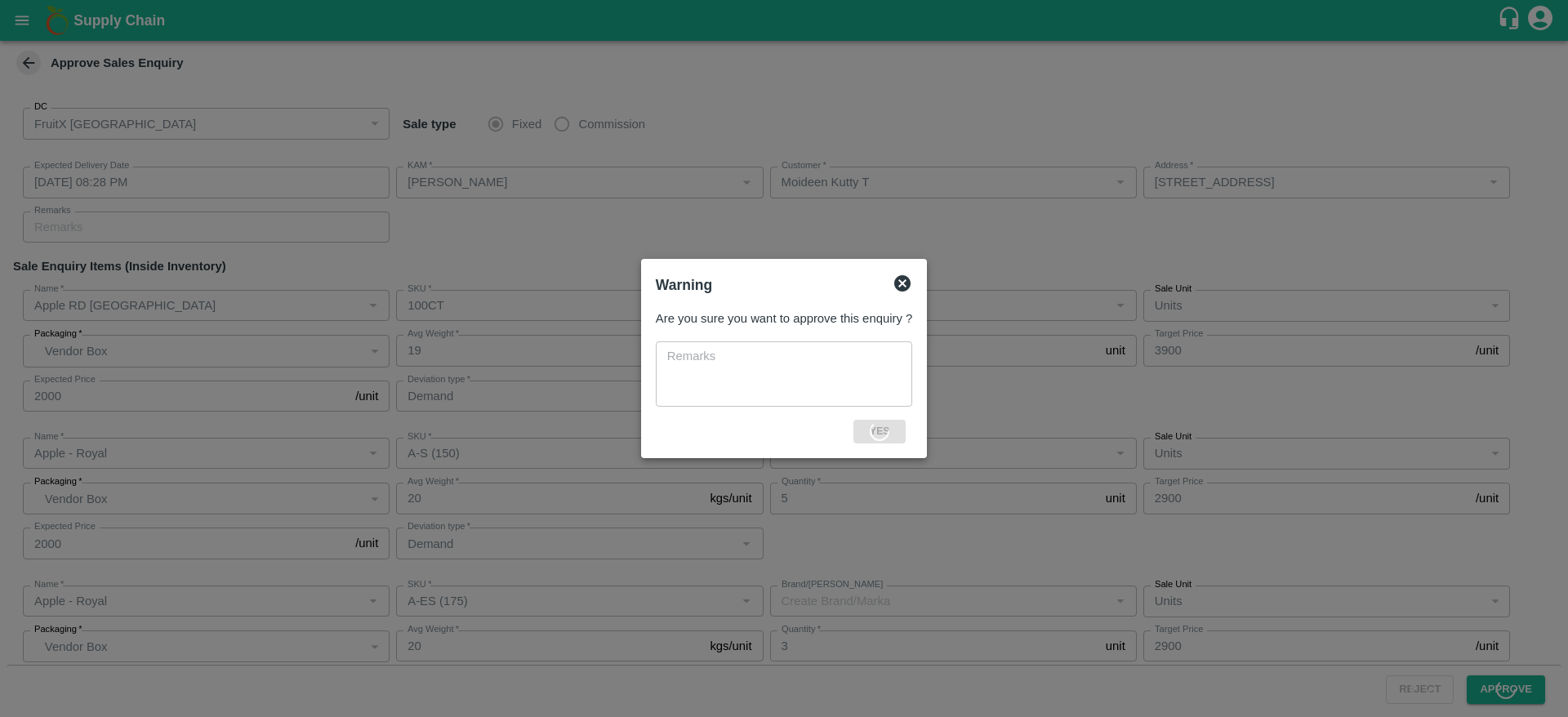
type input "A-Pitoo (310)"
type input "Apple - Royal"
type input "A-Other"
type input "Apple - Royal"
type input "B-M (125)"
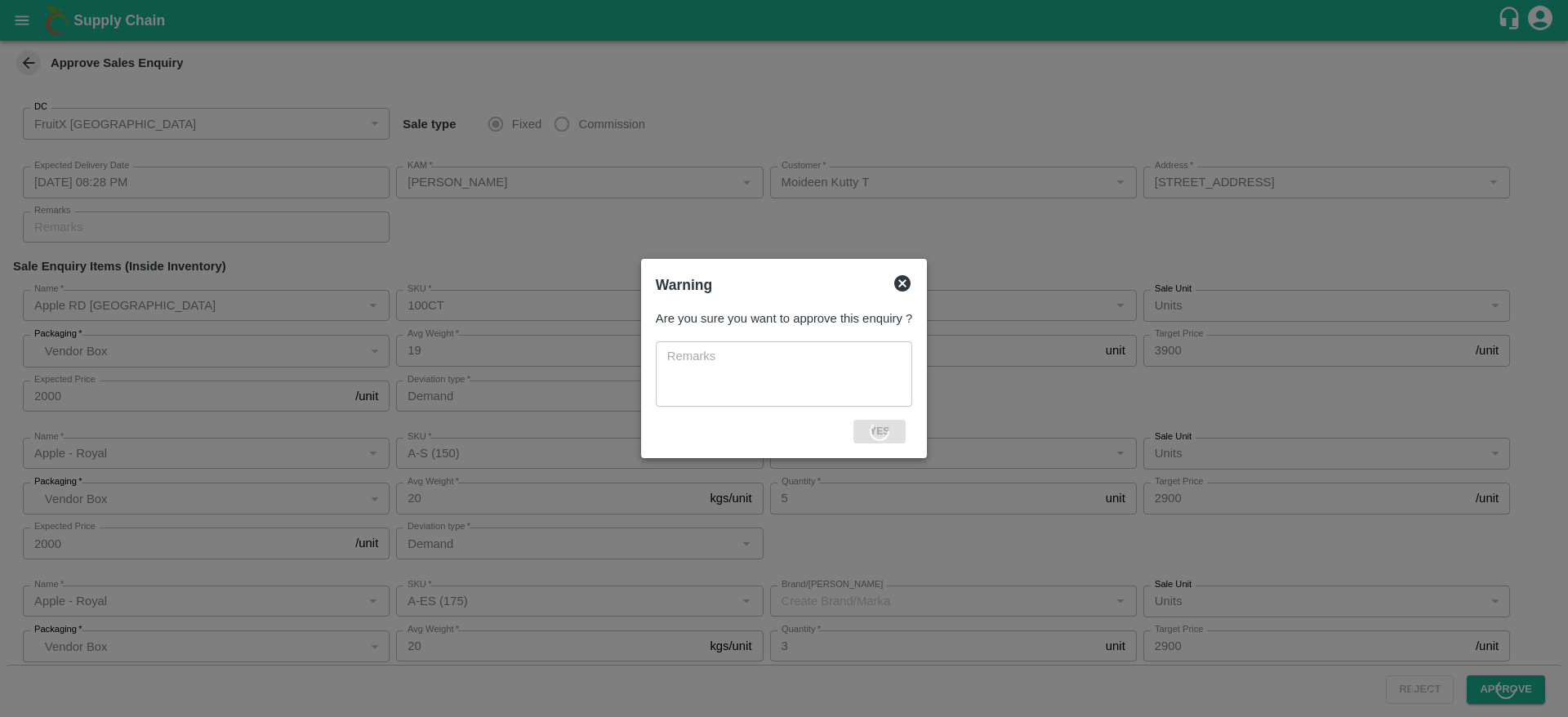
type input "Demand"
type input "Apple - Royal"
type input "B-EES (210/240)"
type input "Apple - Royal"
type input "A-M (125)"
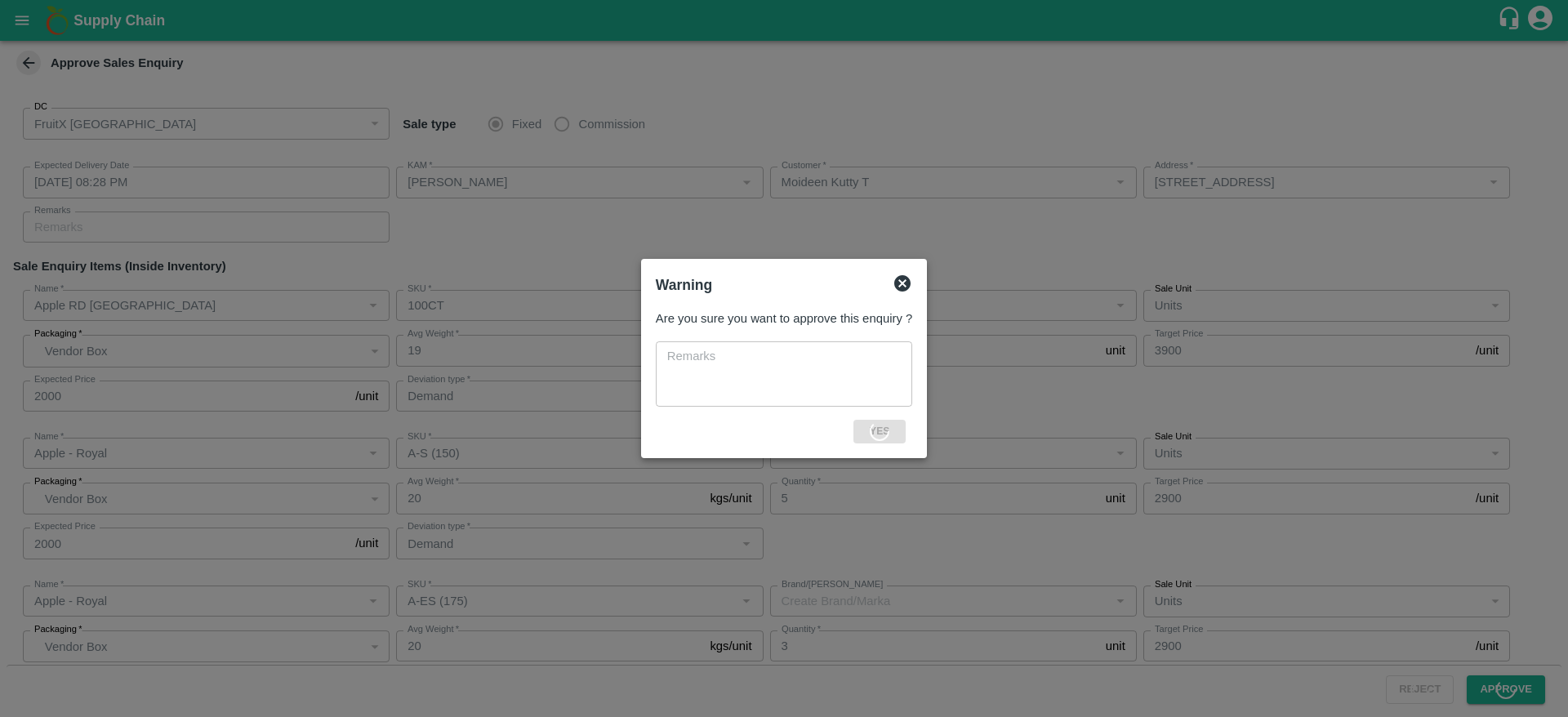
type input "Apple - Royal"
type input "A-S (150)"
type input "Packaging issues"
type input "Apple - Royal"
type input "A-EES (210/240)"
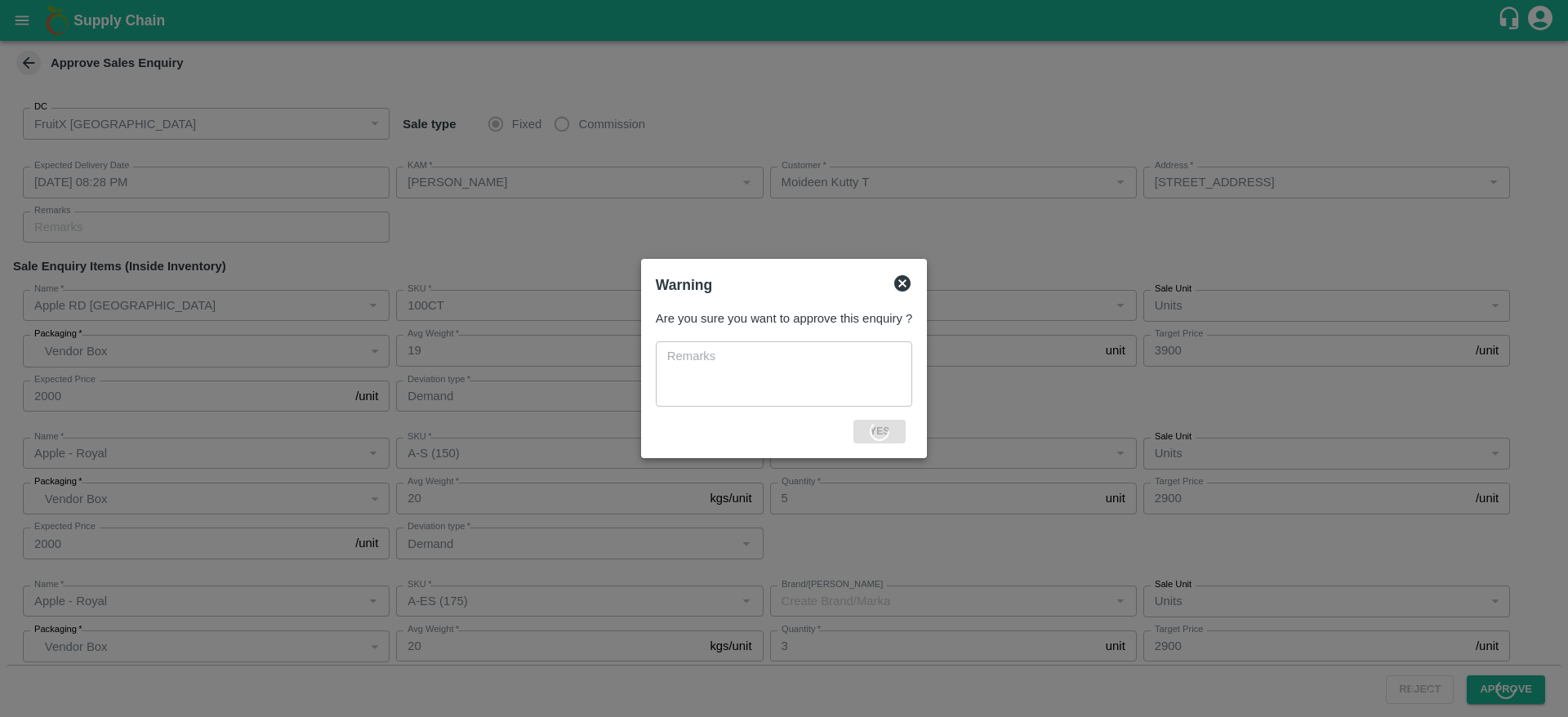
type input "Demand"
type input "Apple - Royal"
type input "B-M (125)"
type input "Apple - Royal"
type input "A-L (100)"
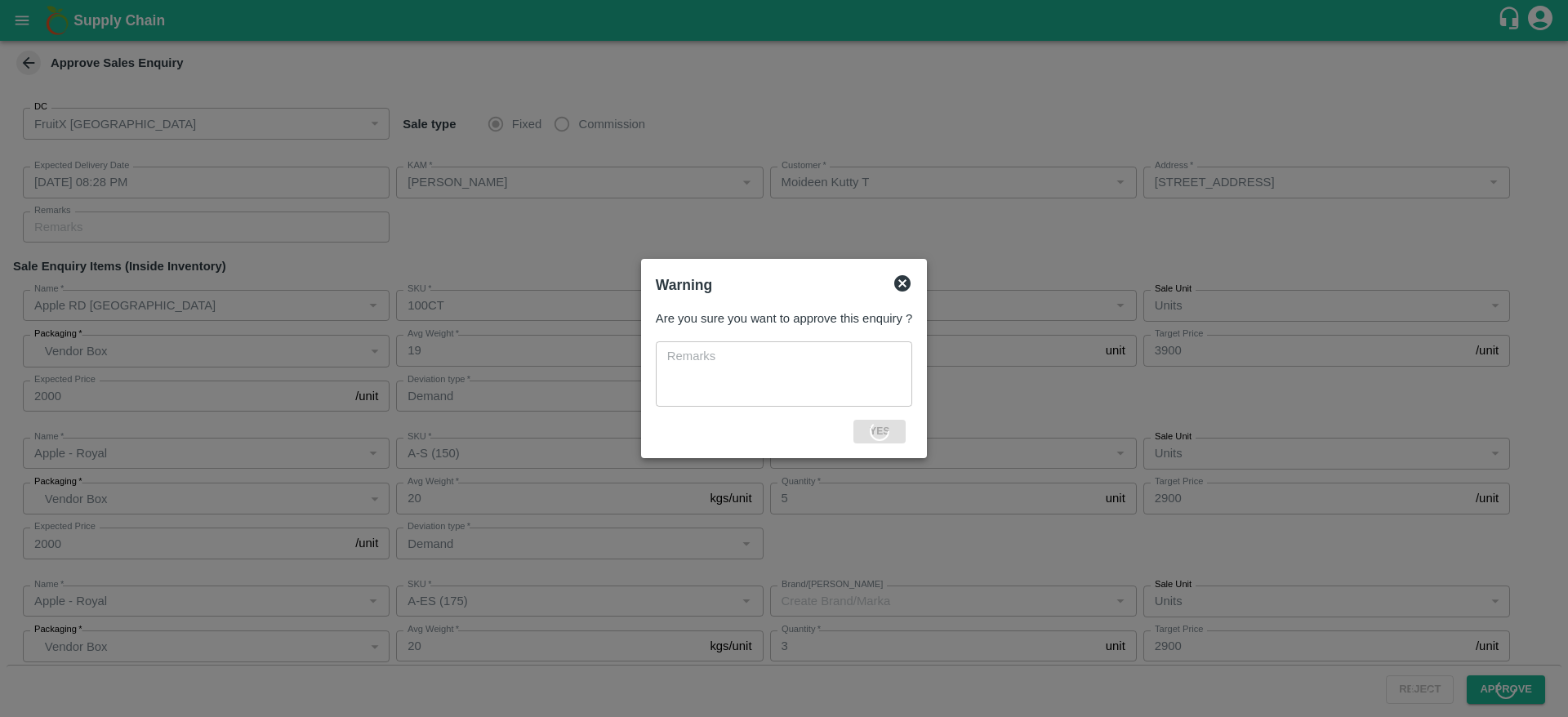
type input "Demand"
type input "Apple - Royal"
type input "A-S (150)"
type input "Demand"
type input "Apple - Royal"
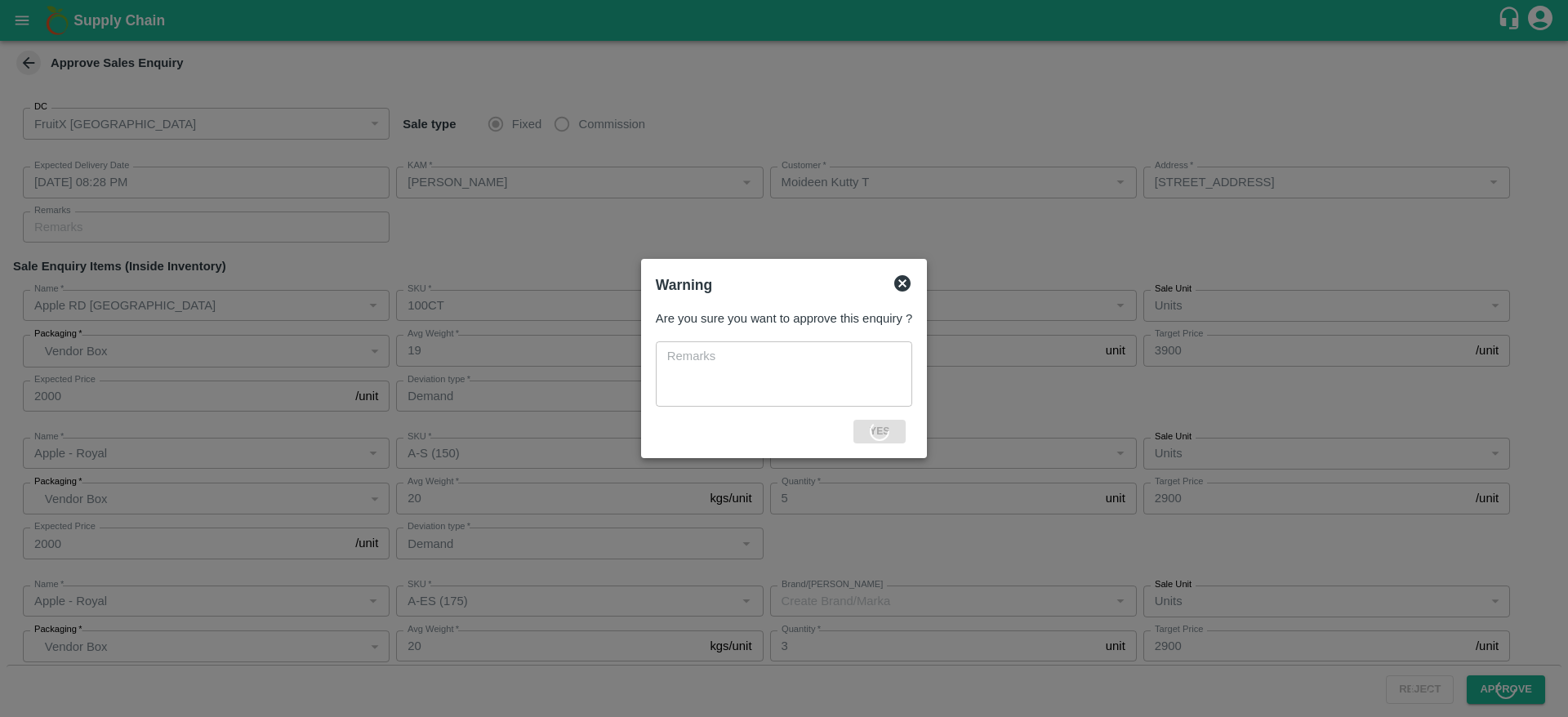
type input "A-ES (175)"
type input "Apple - Royal"
type input "A-EES (210/240)"
type input "Apple - Royal"
type input "B-M (125)"
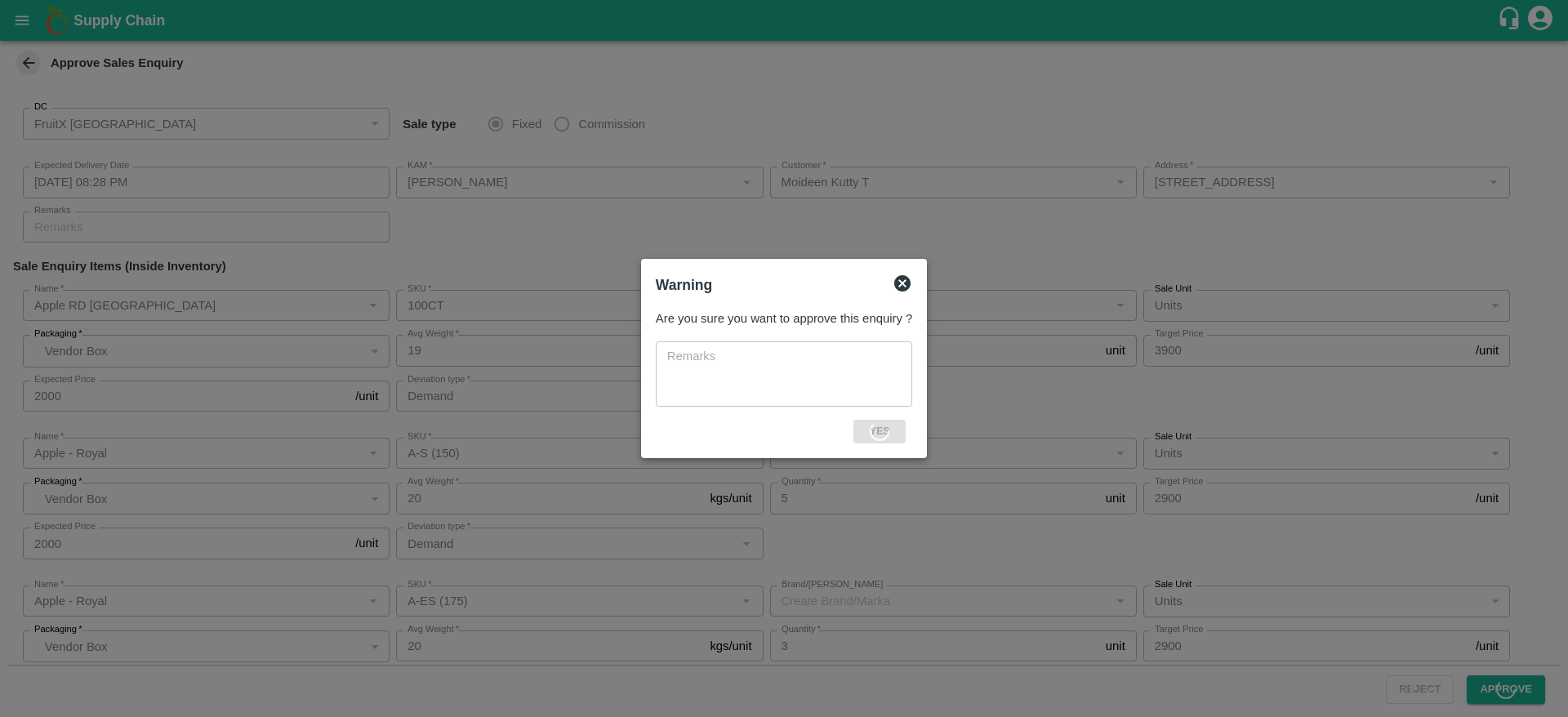
type input "Apple - Royal"
type input "B-S (150)"
type input "Demand"
type input "Apple - Royal"
type input "B-ES (175)"
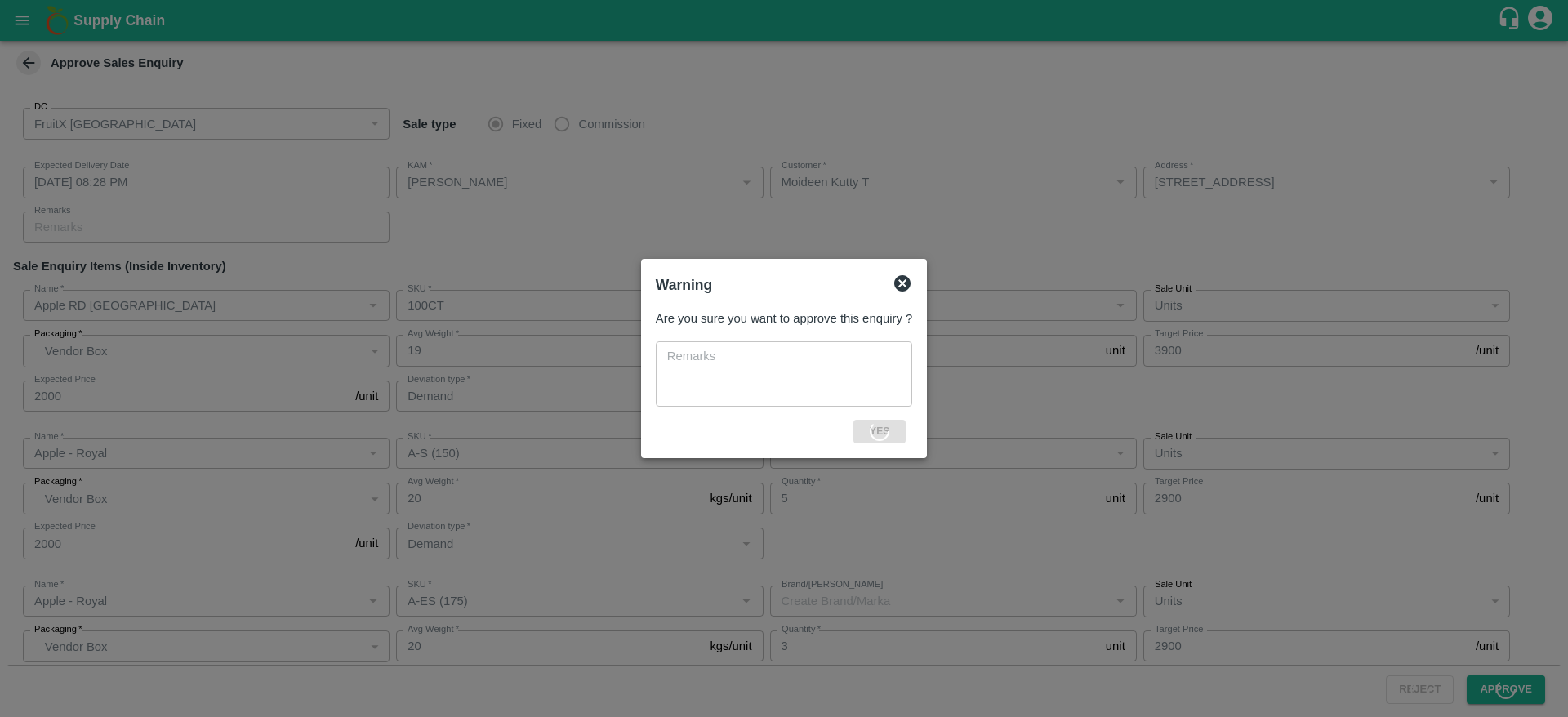
type input "Demand"
type input "Apple - Royal"
type input "B-EES (210/240)"
type input "Pomegranate"
type input "MH-RYL-150-180"
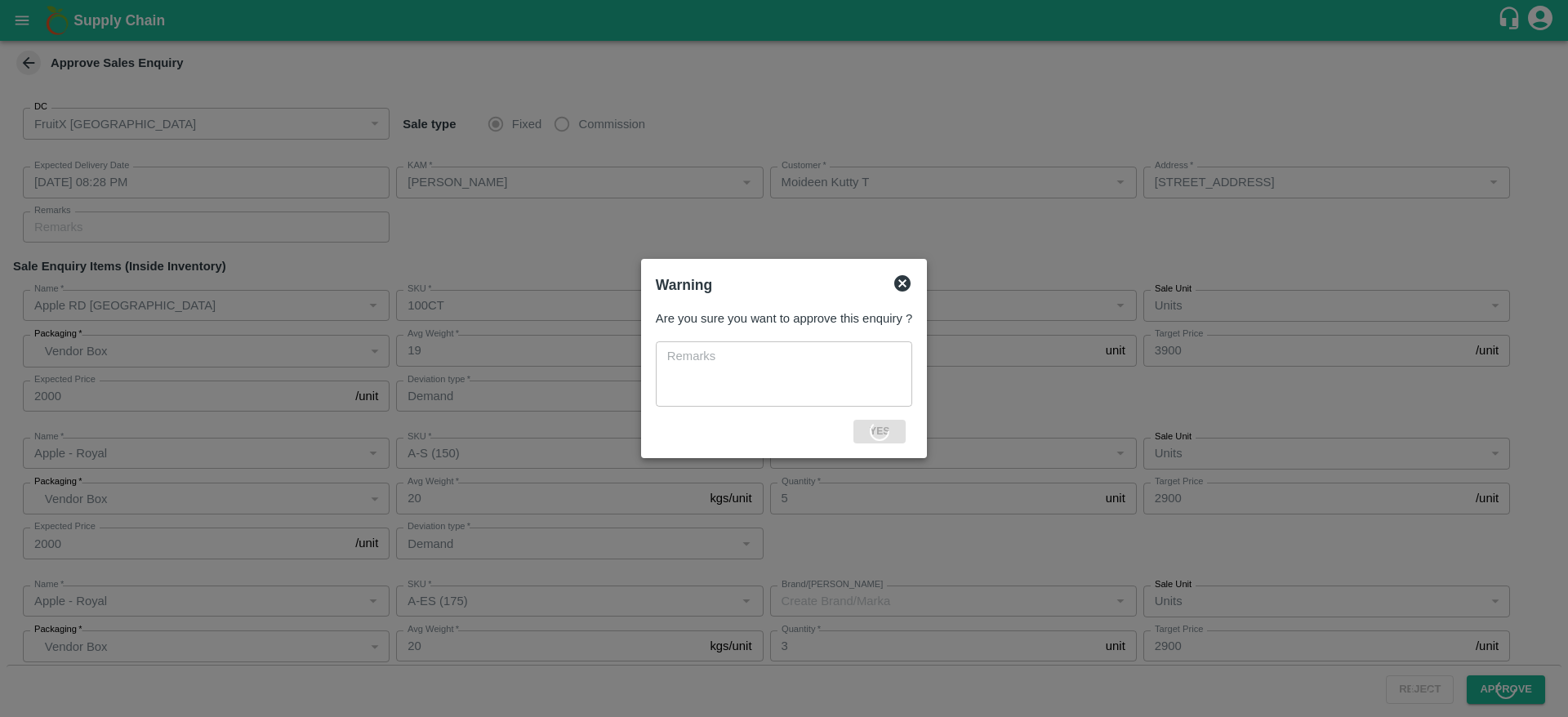
type input "MP"
type input "Pomegranate"
type input "MH-RYL-180-220"
type input "MP"
type input "Pomegranate"
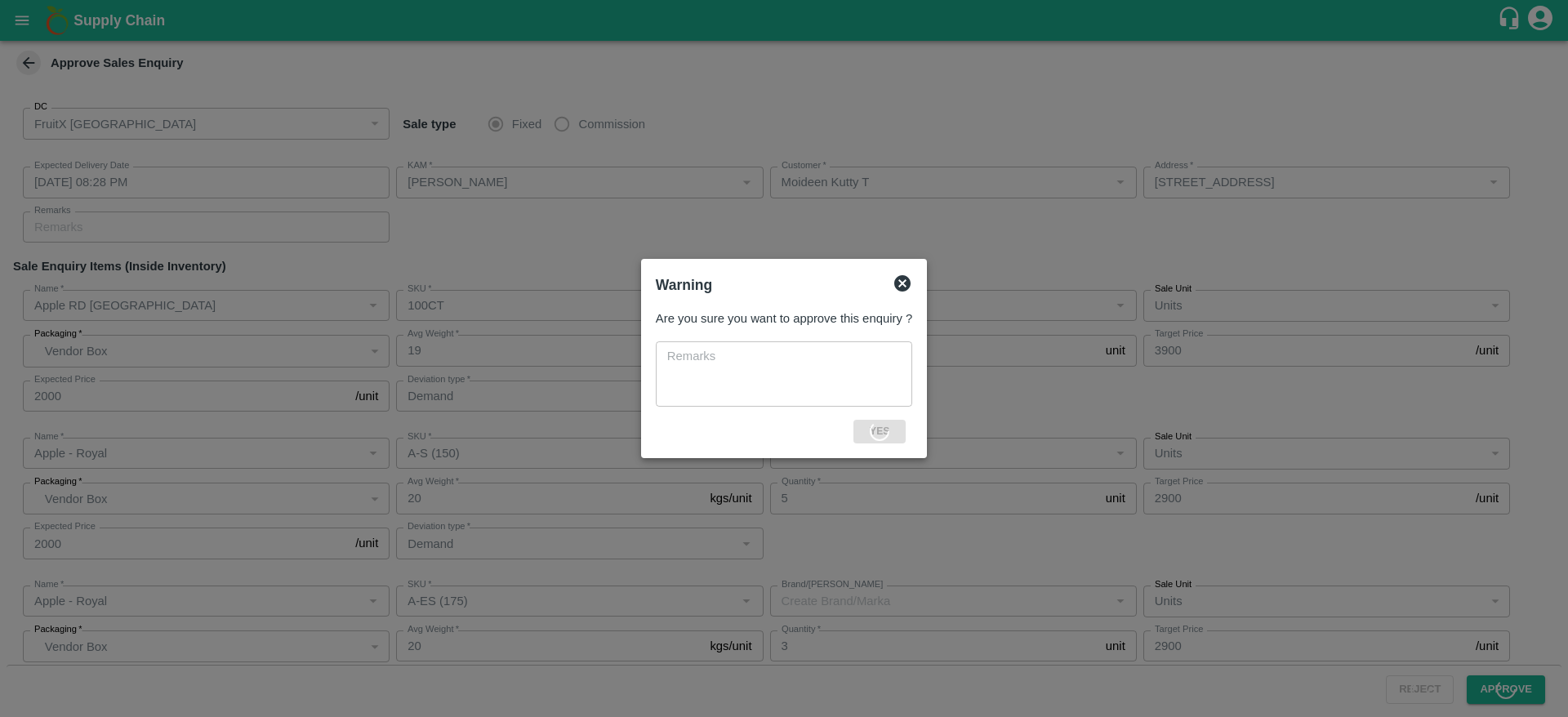
type input "MH-RYL-220-250"
type input "MP"
type input "Pomegranate"
type input "MH-RYL-250-300"
type input "MP"
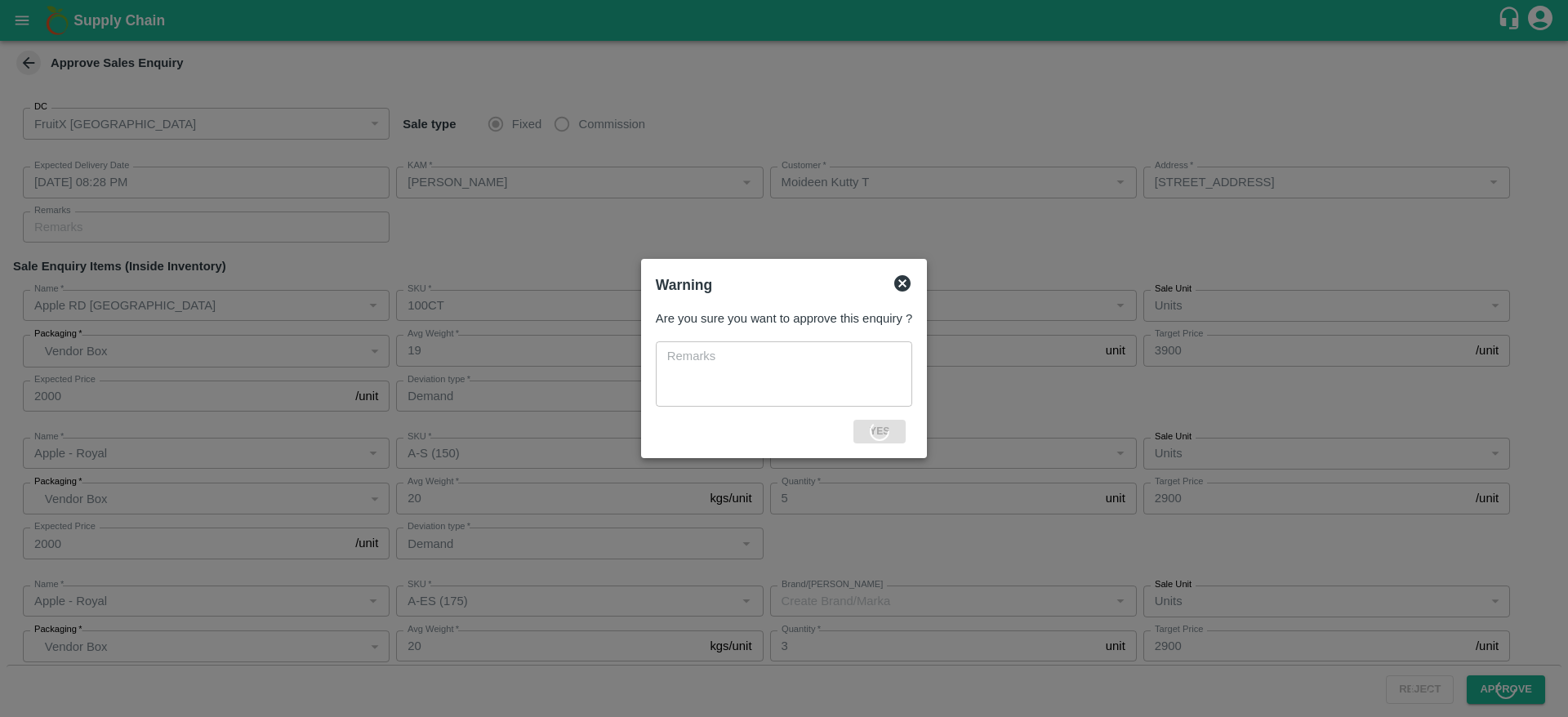
type input "Demand"
type input "Pomegranate"
type input "MH-RYL-300-350"
type input "MP"
type input "Packaging issues"
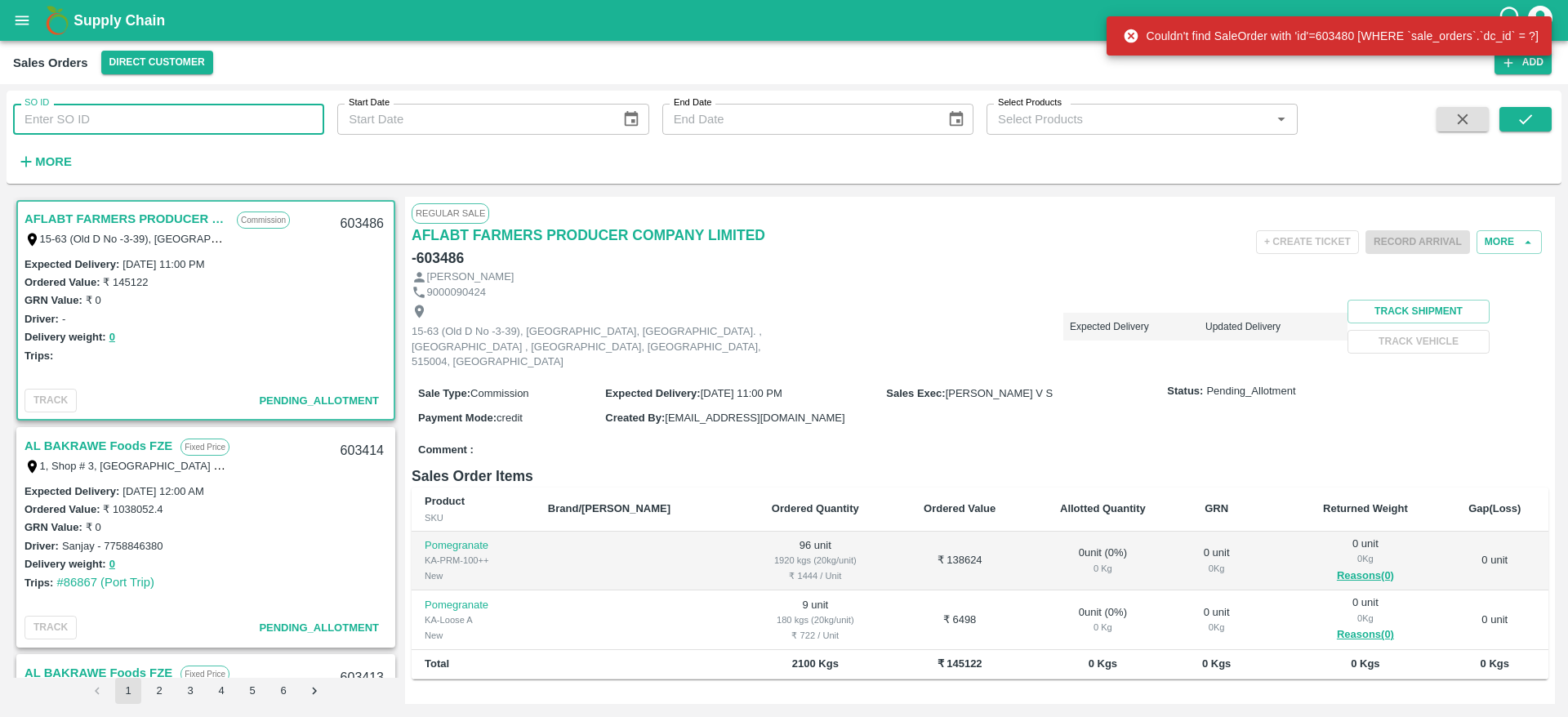
click at [112, 119] on input "SO ID" at bounding box center [168, 119] width 311 height 31
paste input "603480"
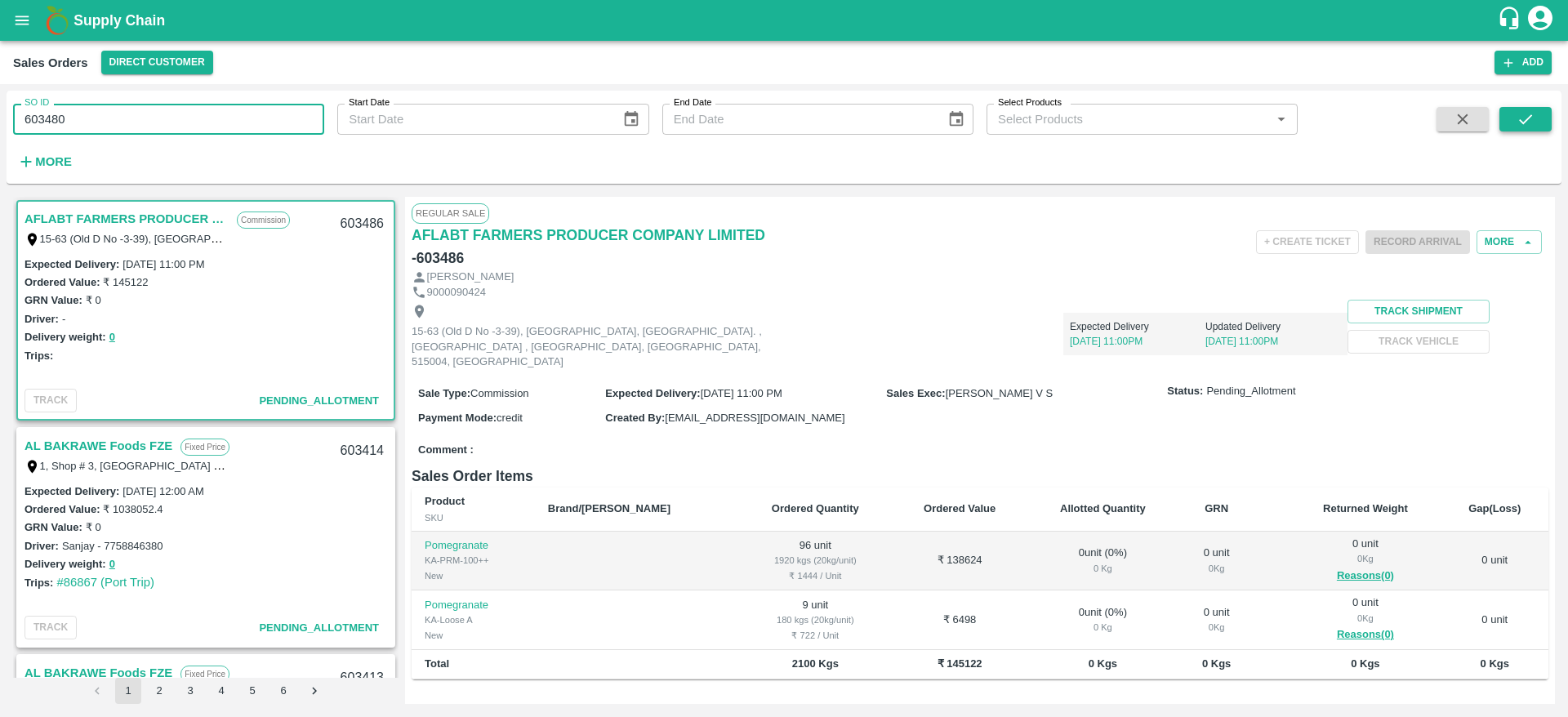
type input "603480"
click at [1527, 118] on icon "submit" at bounding box center [1525, 119] width 13 height 10
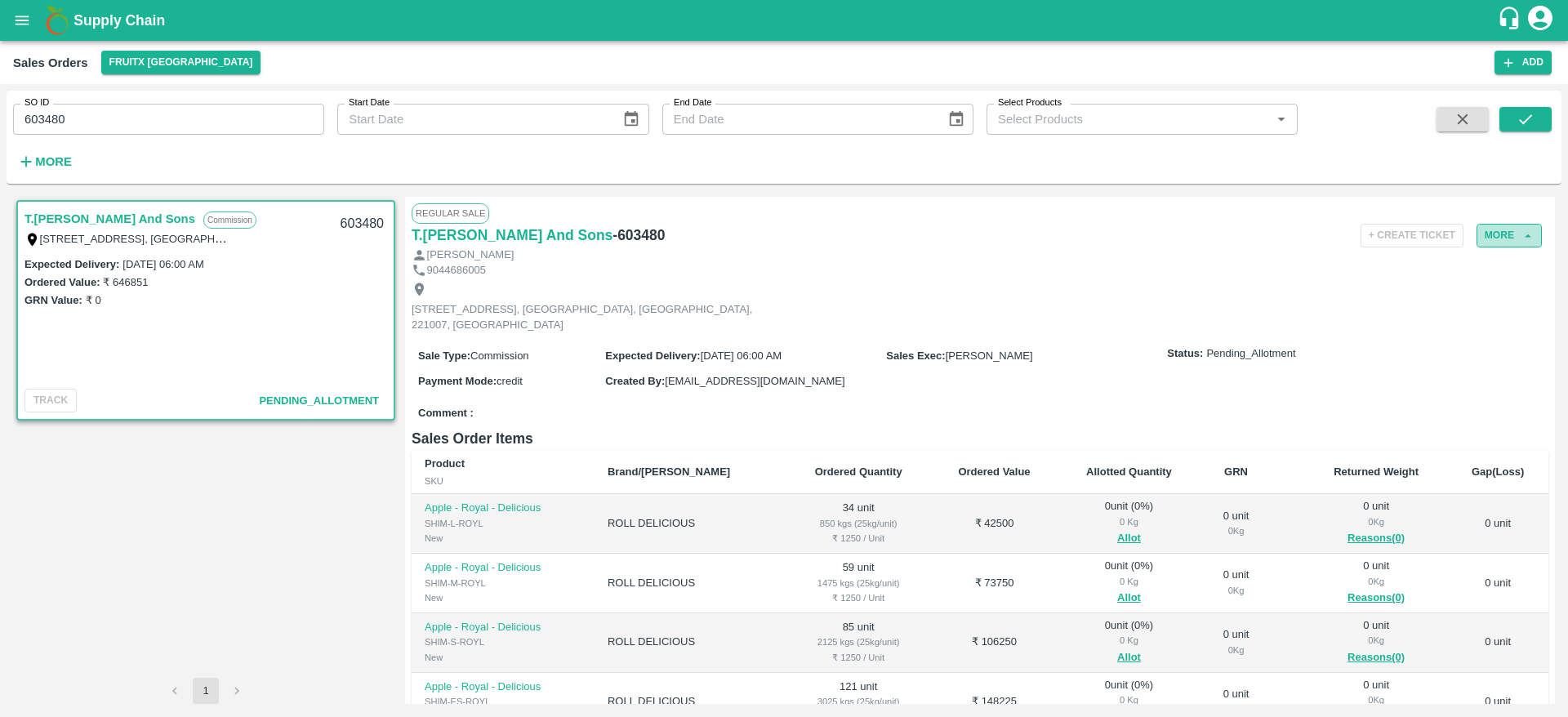
click at [1511, 231] on button "More" at bounding box center [1509, 235] width 65 height 23
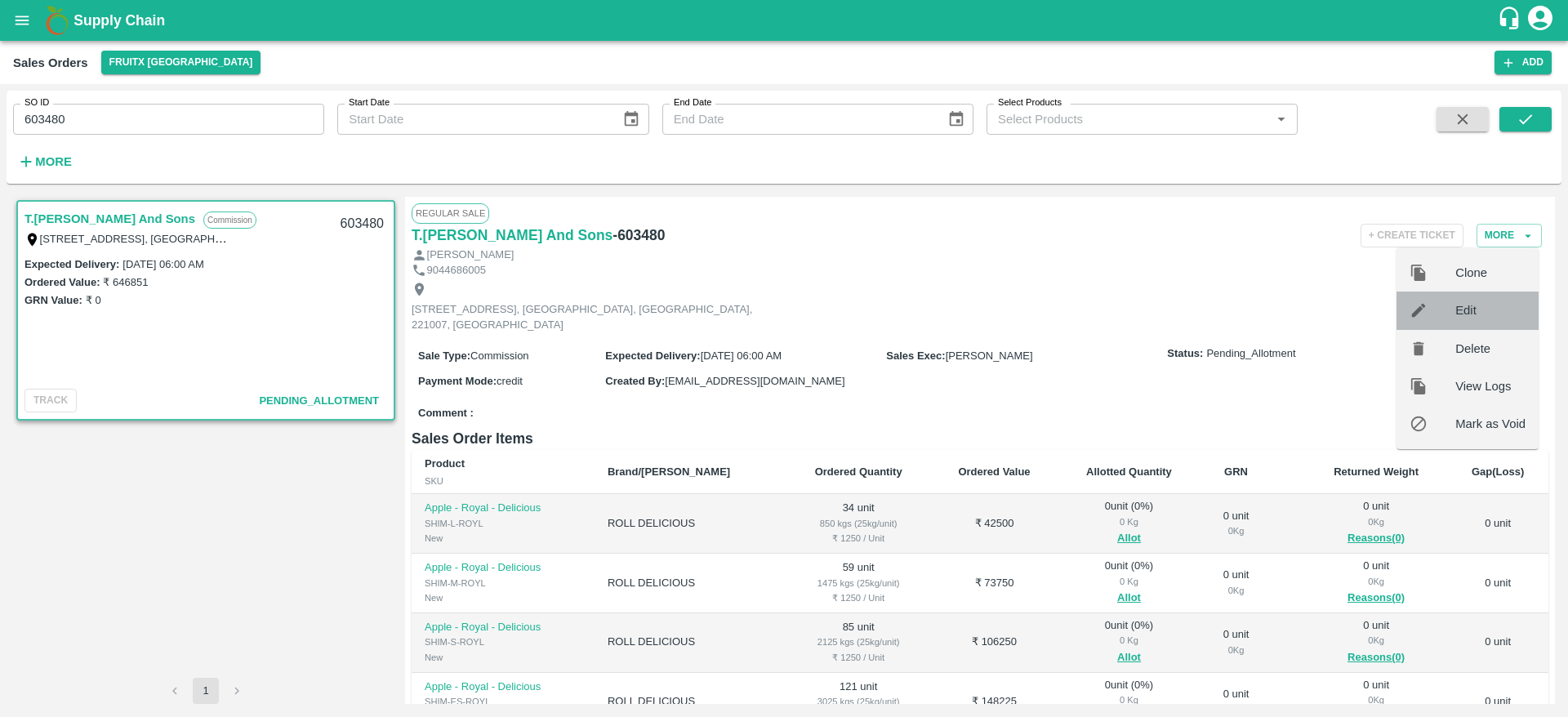
click at [1454, 309] on div at bounding box center [1432, 310] width 46 height 18
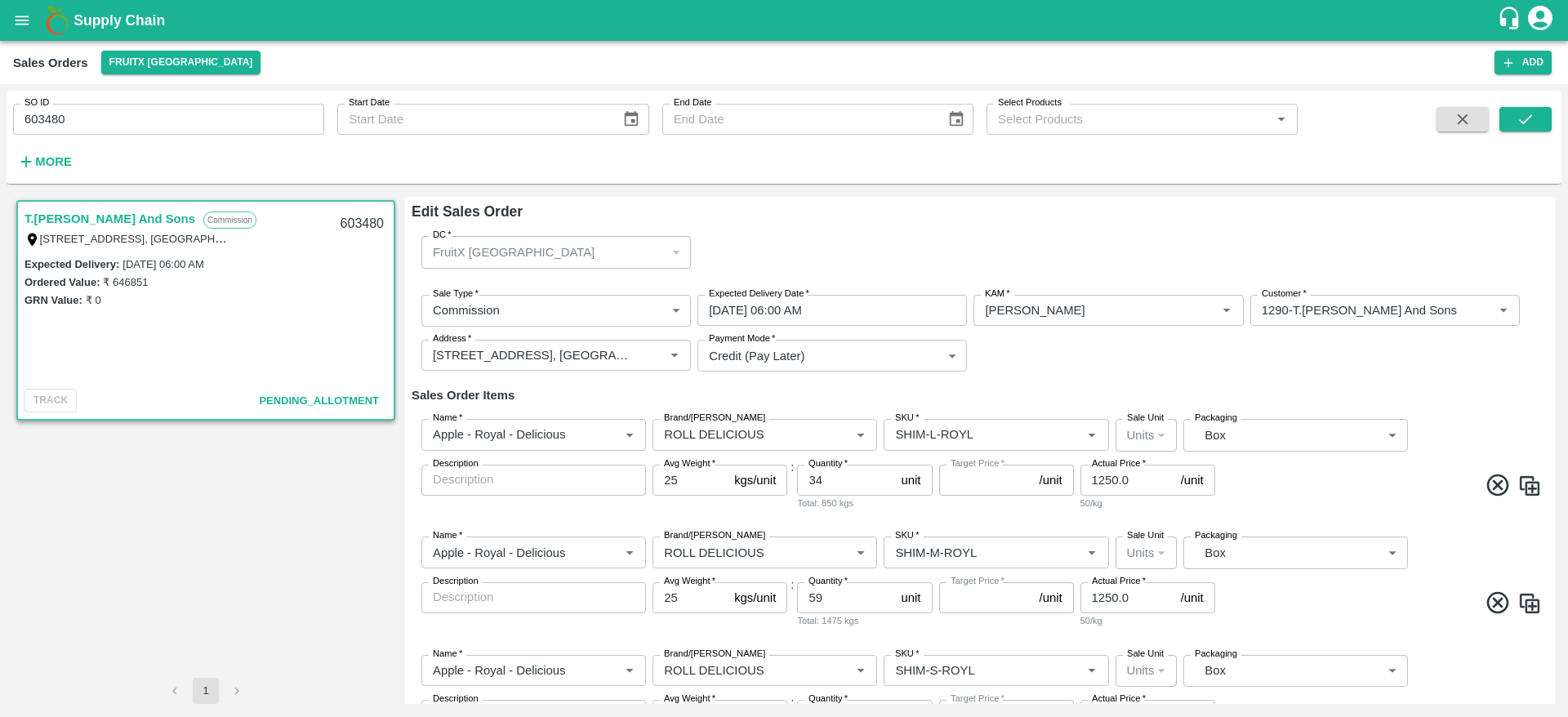
type input "NA"
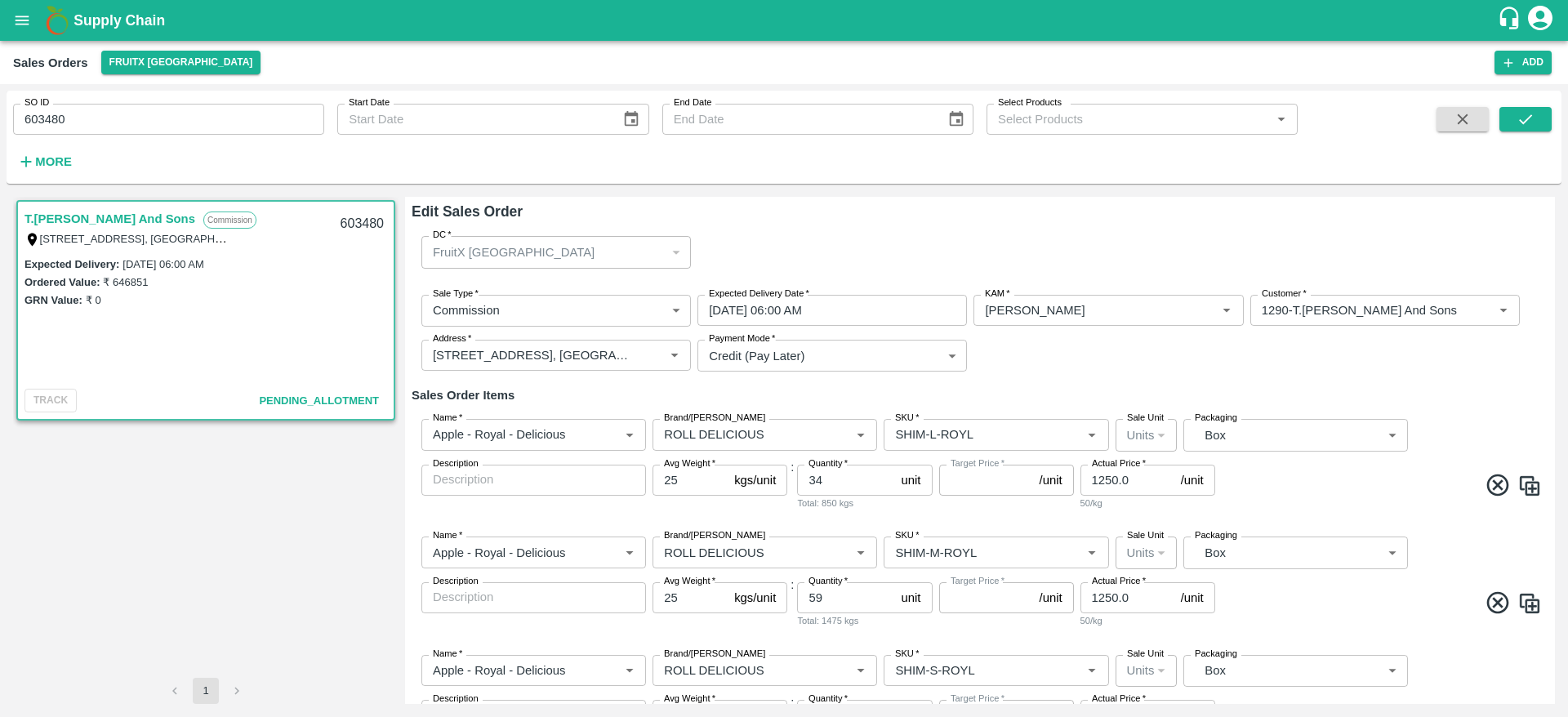
type input "NA"
click at [614, 250] on div "FruitX [GEOGRAPHIC_DATA]" at bounding box center [548, 252] width 232 height 18
click at [141, 522] on div "T.[PERSON_NAME] And Sons Commission Shop [STREET_ADDRESS] 221007, [GEOGRAPHIC_D…" at bounding box center [205, 437] width 386 height 481
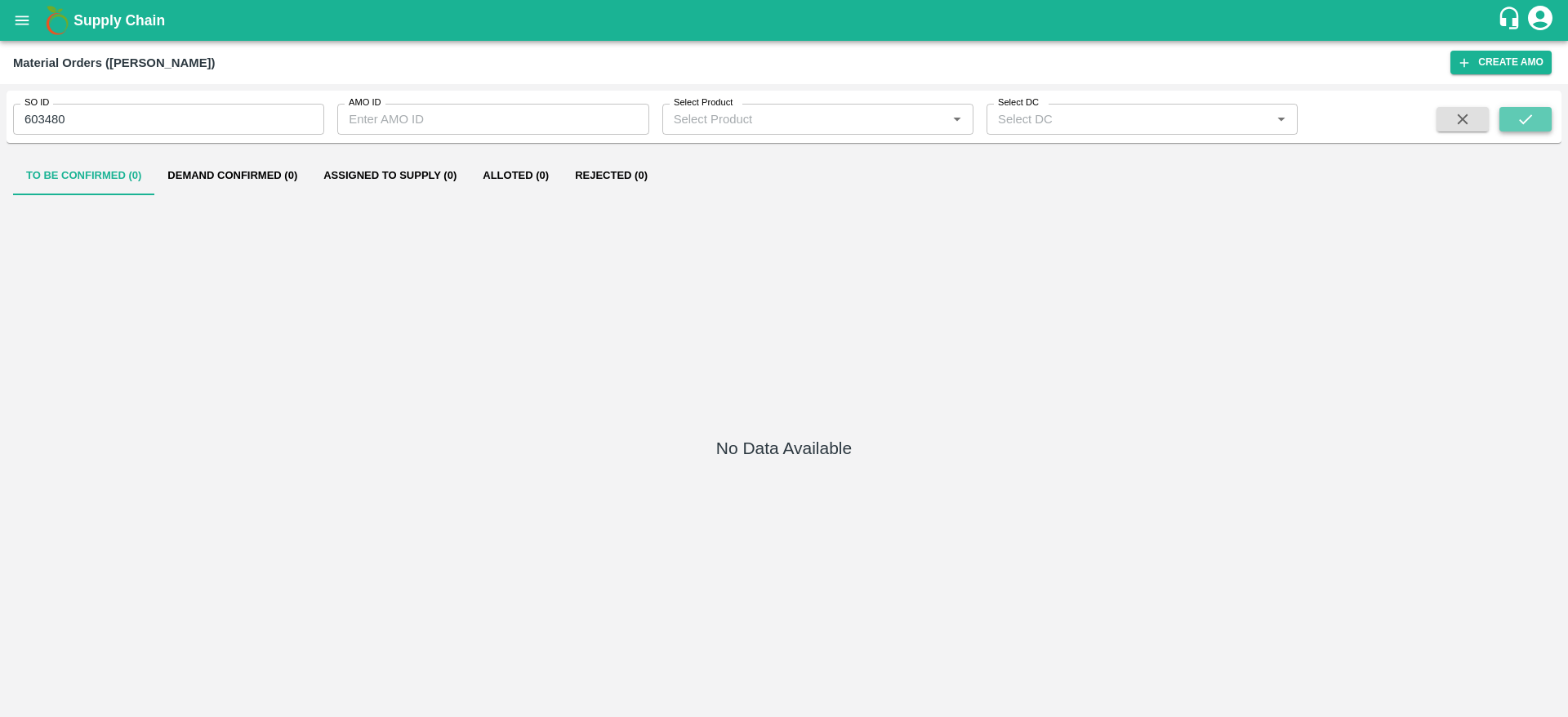
click at [1509, 126] on button "submit" at bounding box center [1526, 119] width 52 height 24
drag, startPoint x: 72, startPoint y: 118, endPoint x: 0, endPoint y: 111, distance: 72.3
click at [0, 111] on div "SO ID 603480 SO ID AMO ID AMO ID Select Product Select Product   * Select DC Se…" at bounding box center [784, 400] width 1568 height 632
click at [35, 5] on div "Supply Chain" at bounding box center [784, 20] width 1568 height 41
click at [16, 23] on icon "open drawer" at bounding box center [22, 20] width 14 height 9
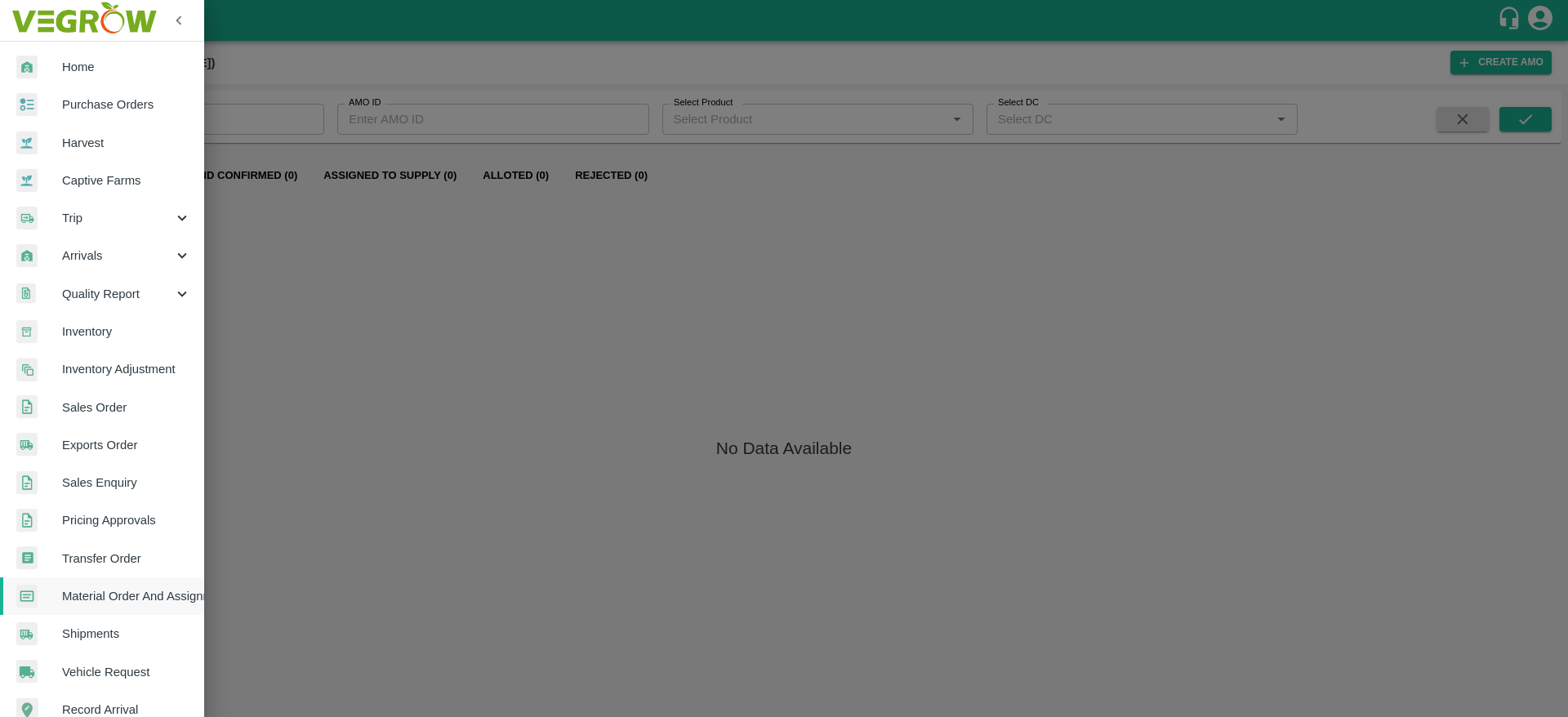
click at [922, 287] on div at bounding box center [784, 358] width 1568 height 717
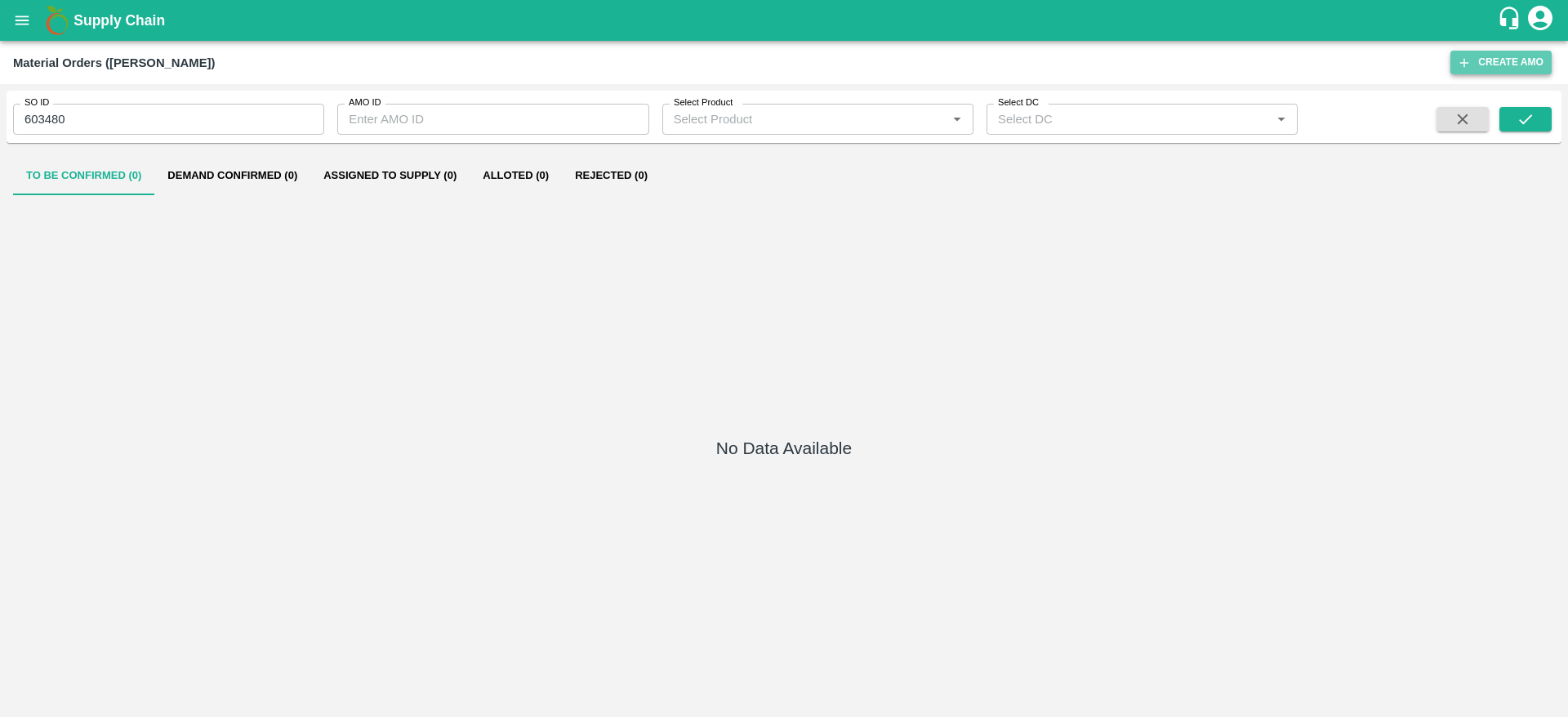
click at [1487, 72] on button "Create AMO" at bounding box center [1500, 62] width 101 height 23
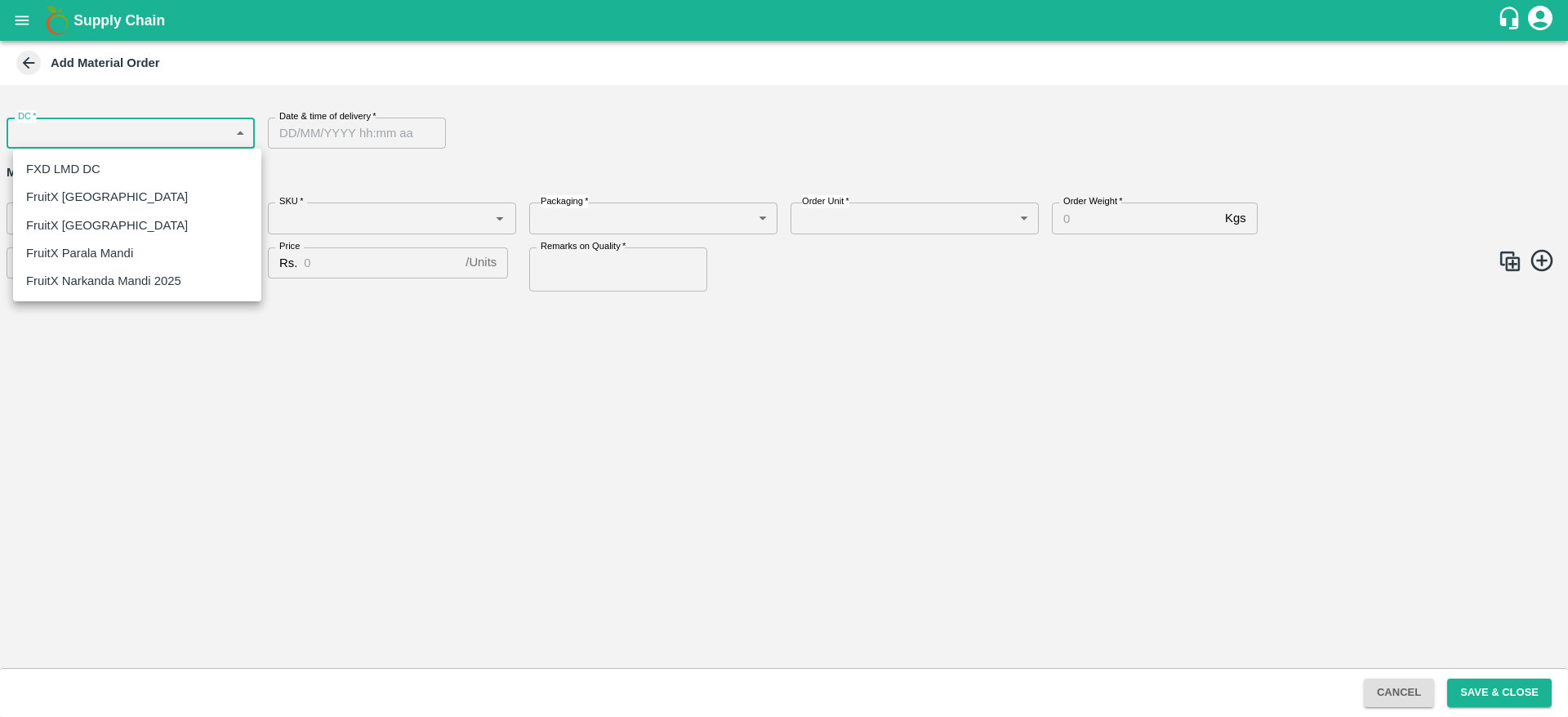
click at [123, 132] on body "Supply Chain Add Material Order DC   * ​ DC Date & time of delivery   * Date & …" at bounding box center [784, 358] width 1568 height 717
click at [88, 188] on p "FruitX [GEOGRAPHIC_DATA]" at bounding box center [106, 196] width 161 height 18
type input "147"
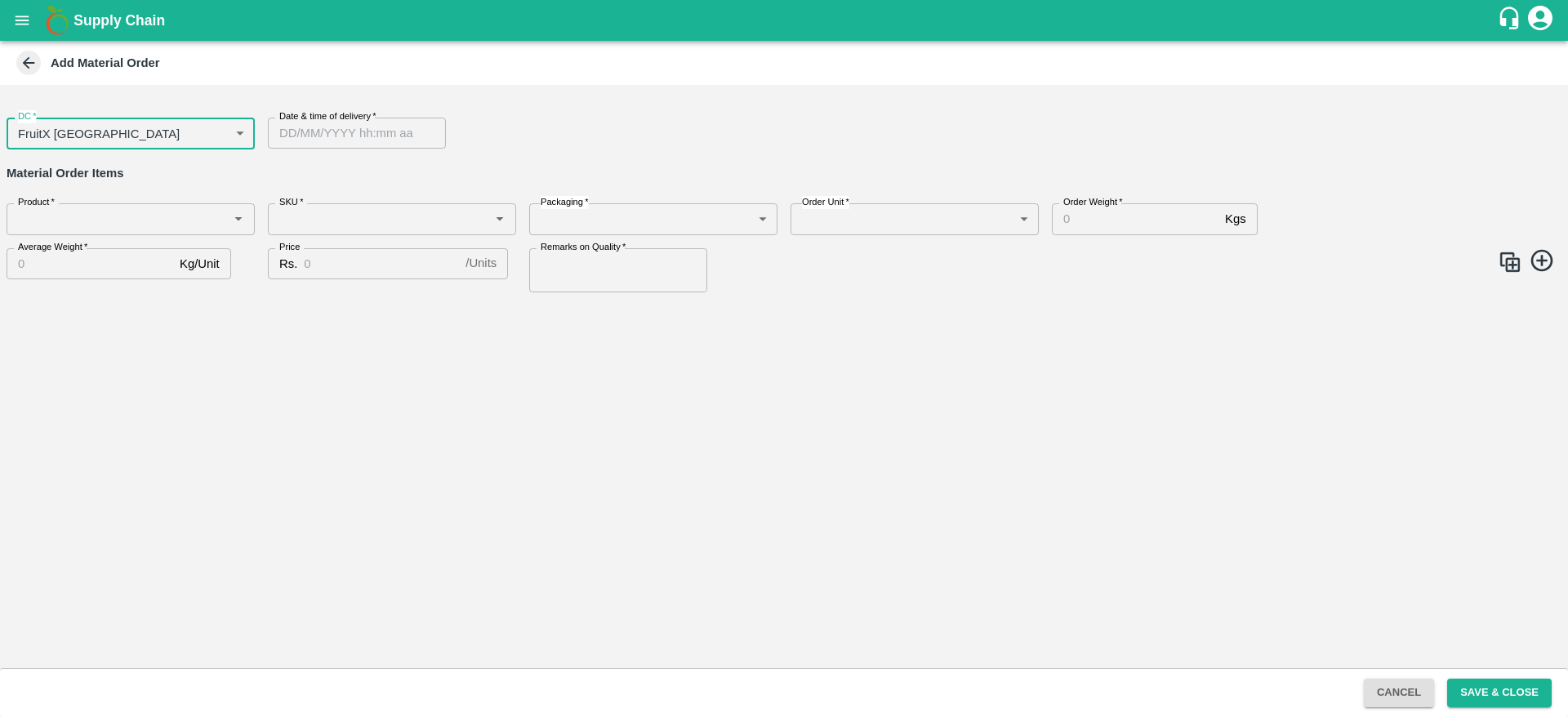
type input "DD/MM/YYYY hh:mm aa"
click at [380, 132] on input "DD/MM/YYYY hh:mm aa" at bounding box center [351, 132] width 167 height 31
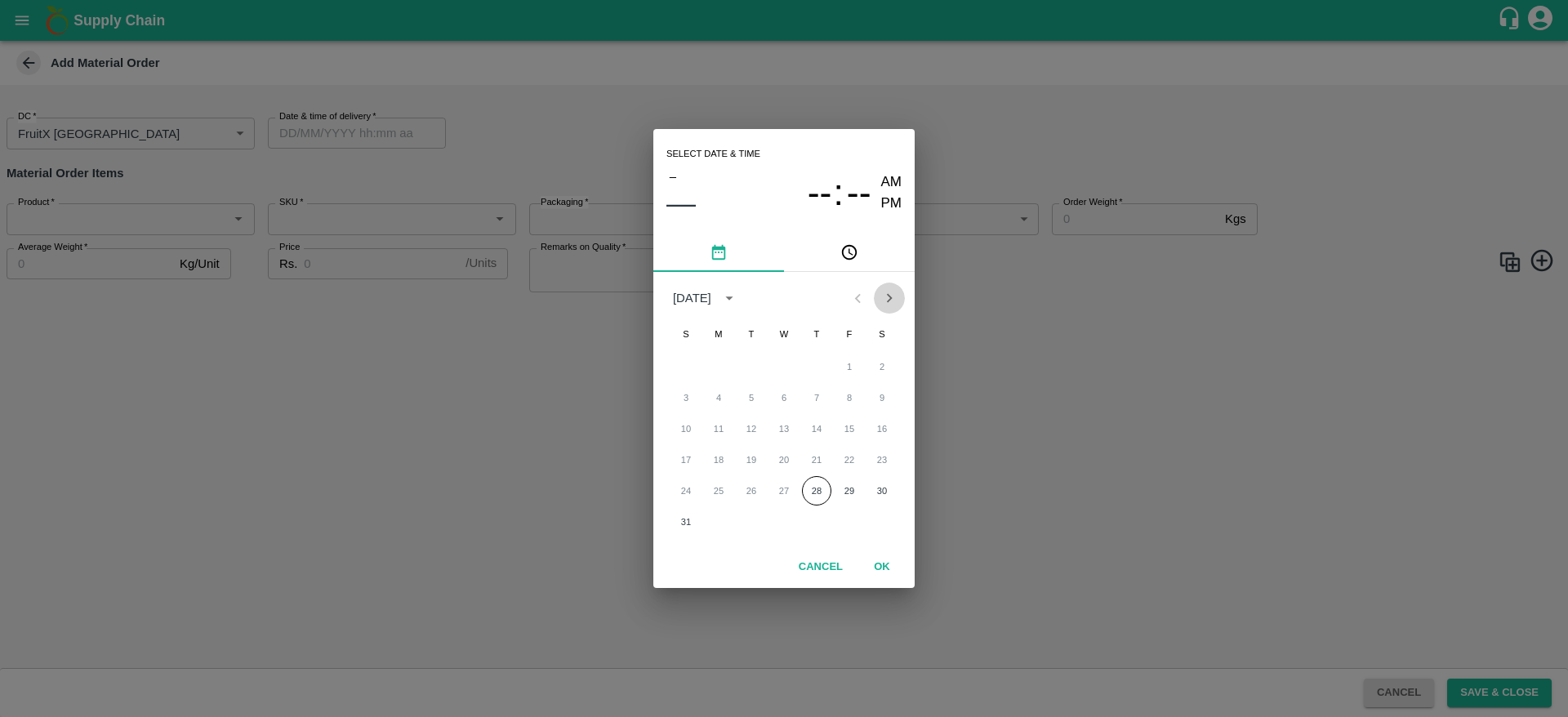
click at [892, 304] on icon "Next month" at bounding box center [889, 298] width 18 height 18
click at [732, 366] on button "1" at bounding box center [718, 367] width 30 height 30
type input "01/09/2025 12:00 AM"
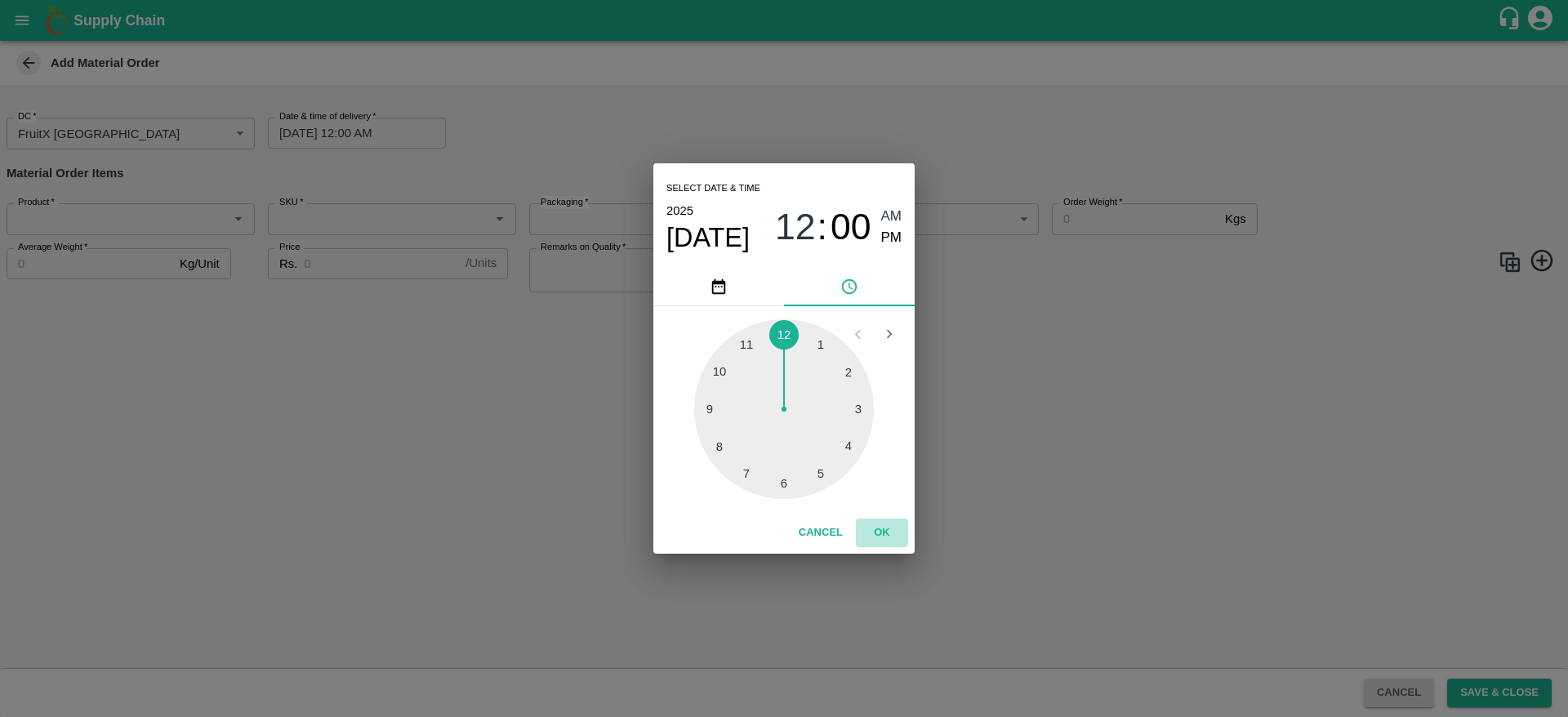
click at [891, 527] on button "OK" at bounding box center [882, 532] width 52 height 29
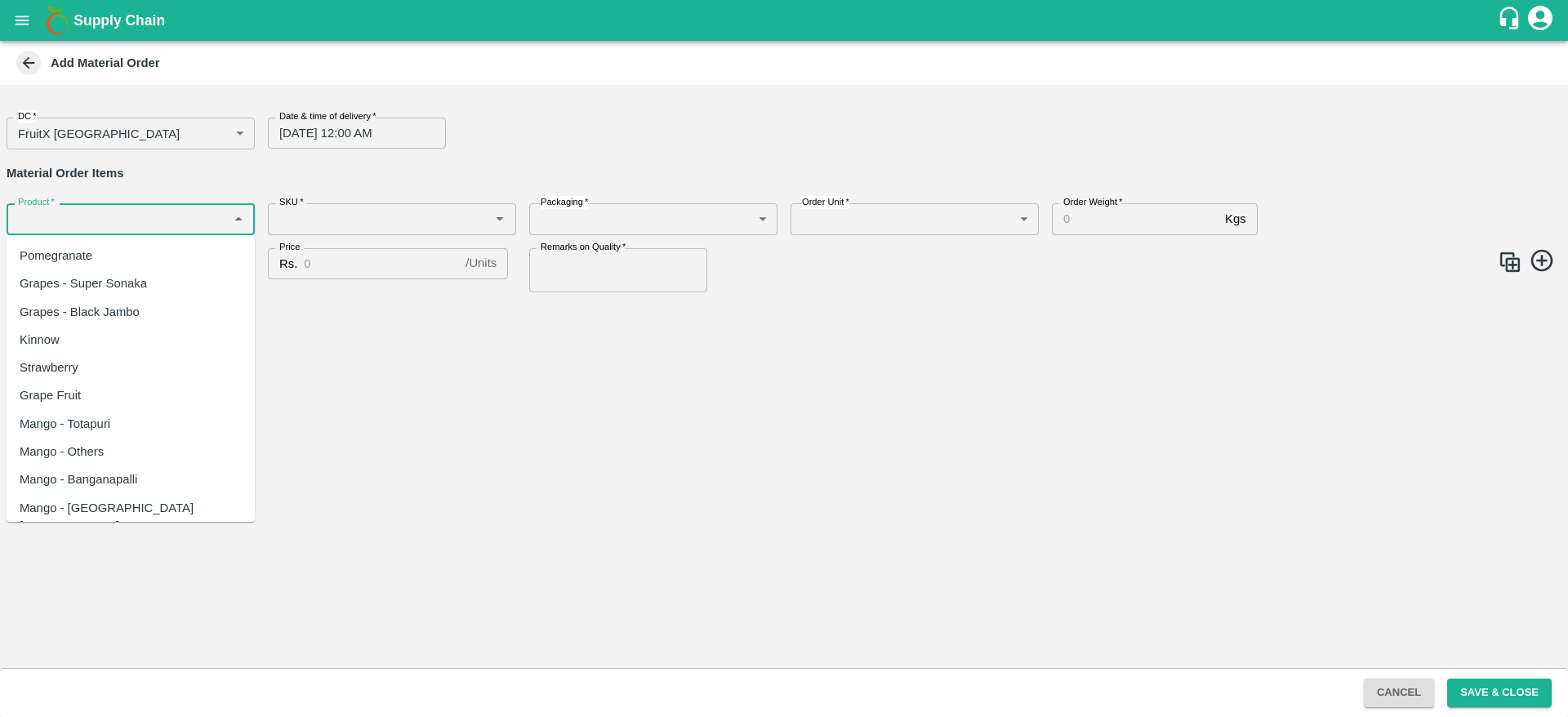
click at [73, 211] on input "Product   *" at bounding box center [117, 219] width 212 height 22
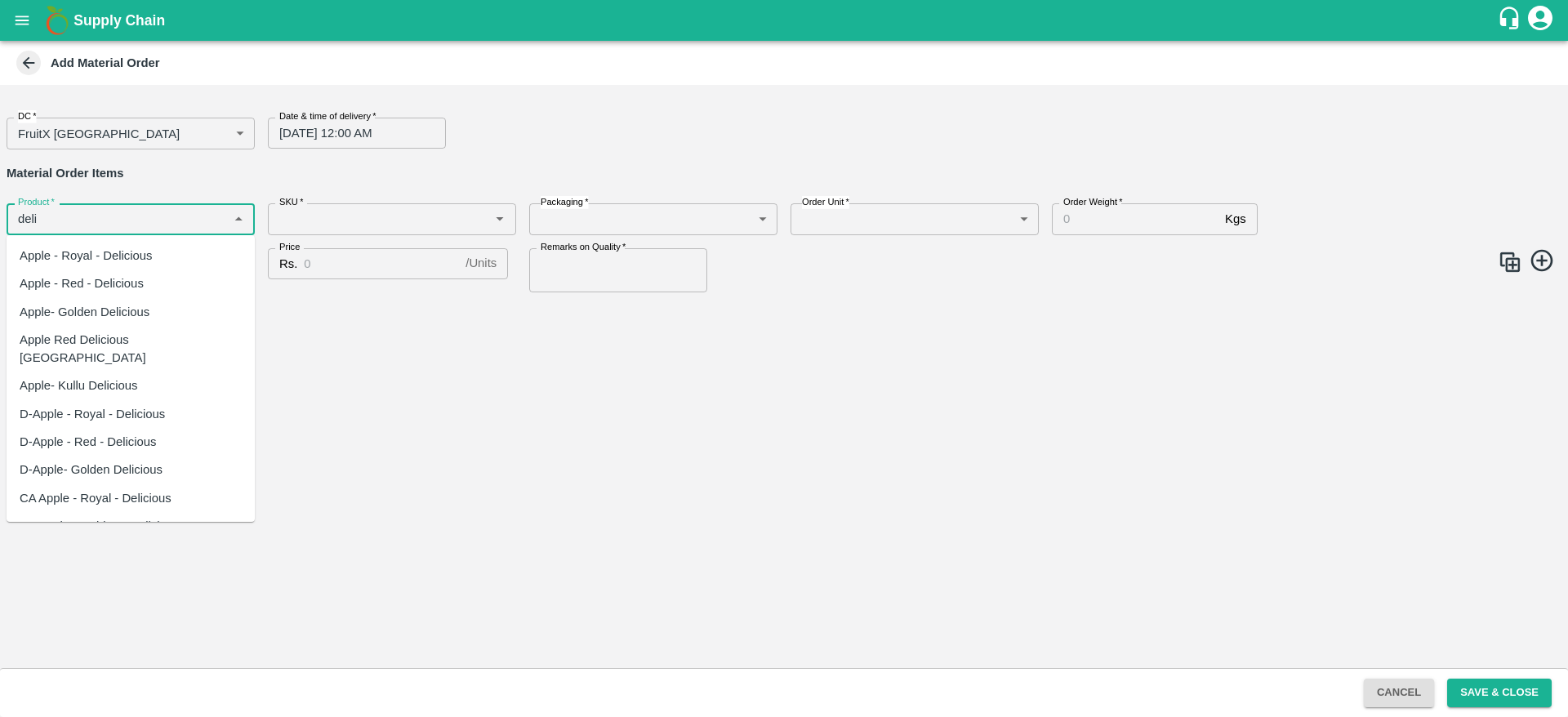
click at [105, 253] on div "Apple - Royal - Delicious" at bounding box center [87, 256] width 133 height 18
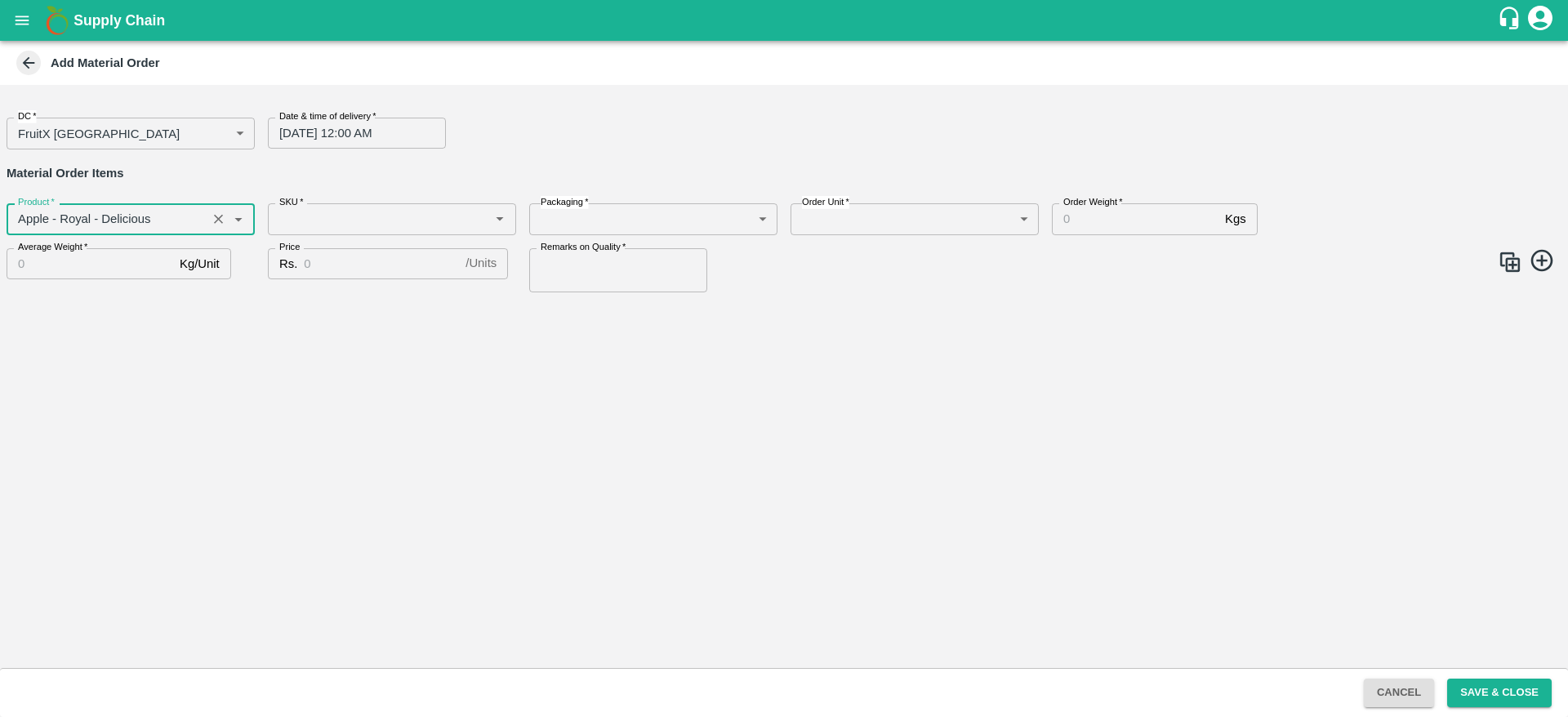
type input "Apple - Royal - Delicious"
click at [363, 228] on input "SKU   *" at bounding box center [378, 219] width 212 height 22
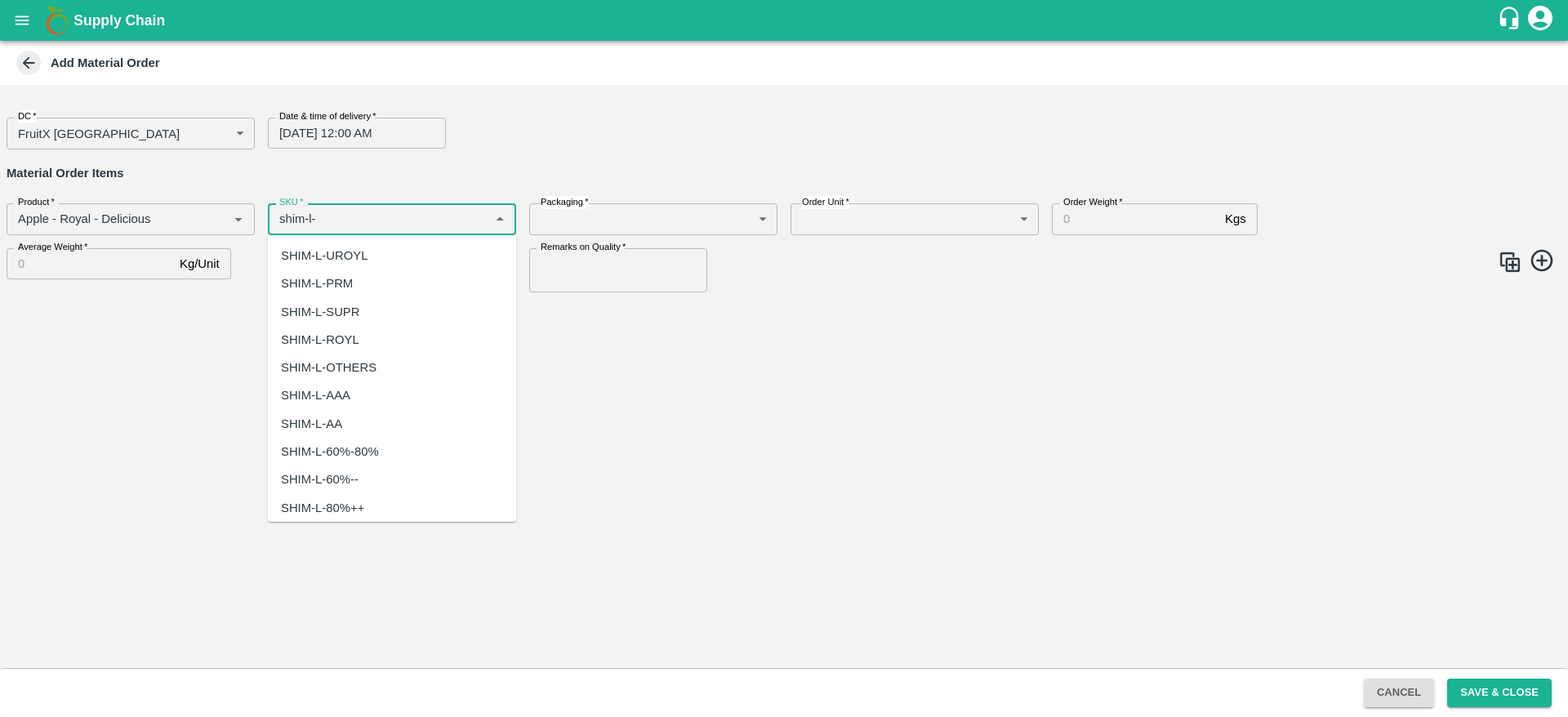
click at [359, 339] on div "SHIM-L-ROYL" at bounding box center [320, 340] width 78 height 18
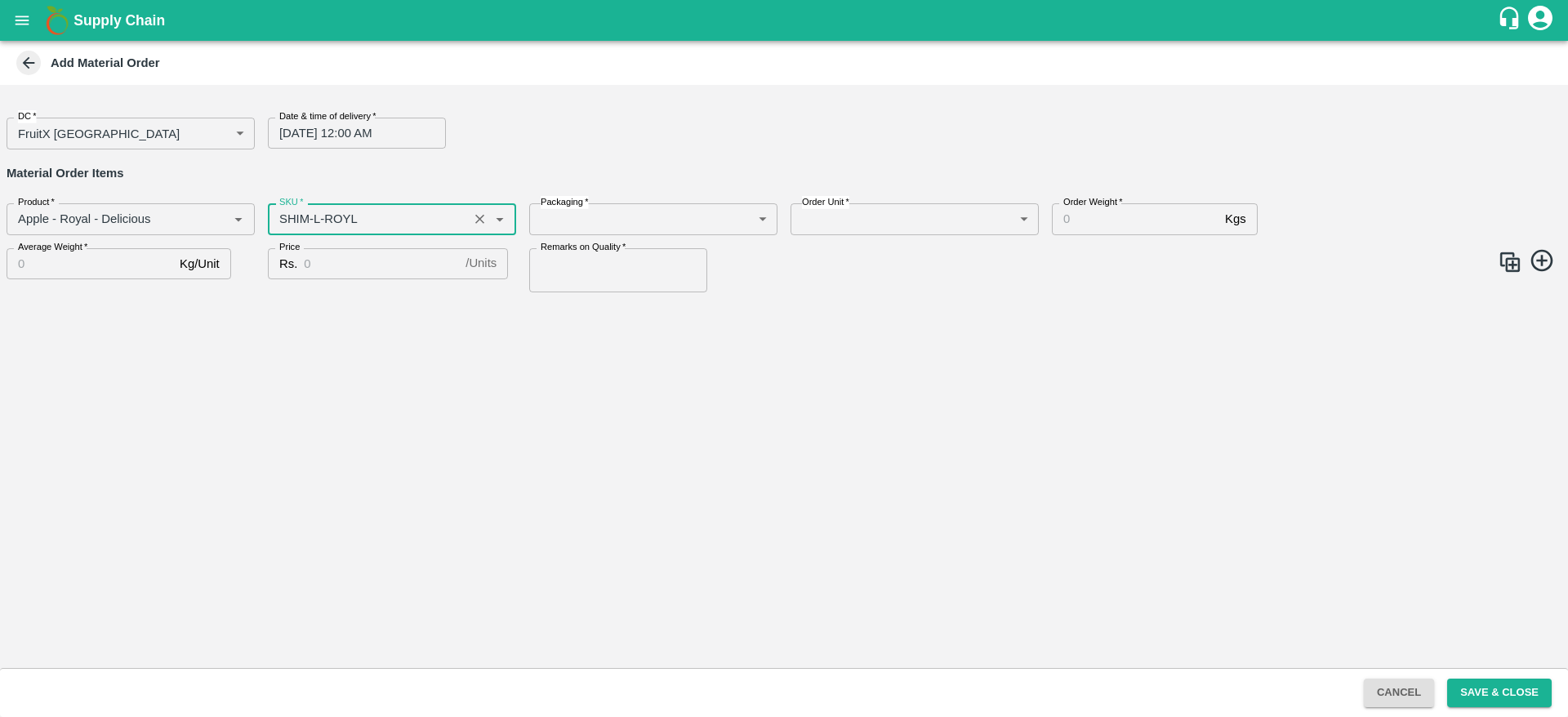
type input "SHIM-L-ROYL"
click at [698, 206] on body "Supply Chain Add Material Order DC   * FruitX Bangalore 147 DC Date & time of d…" at bounding box center [784, 358] width 1568 height 717
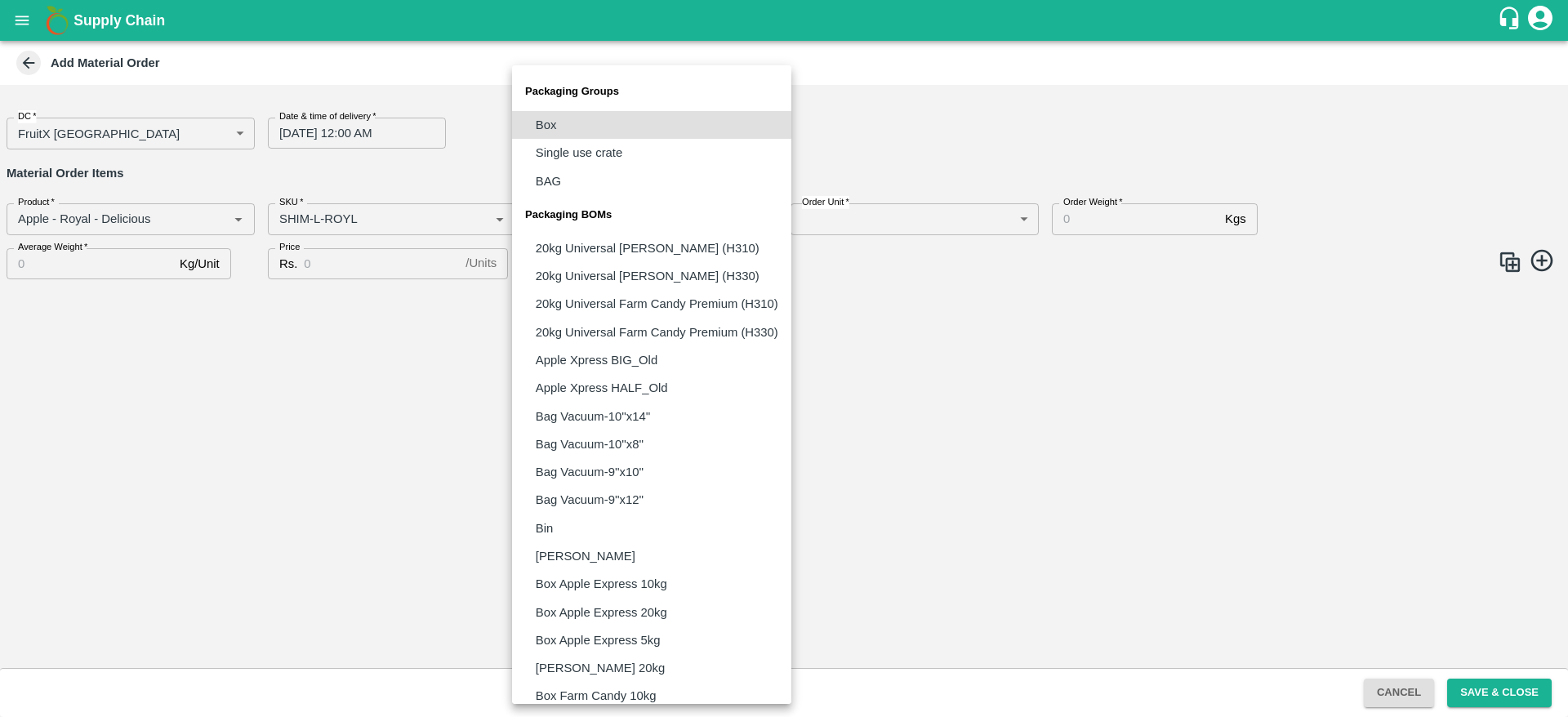
scroll to position [909, 0]
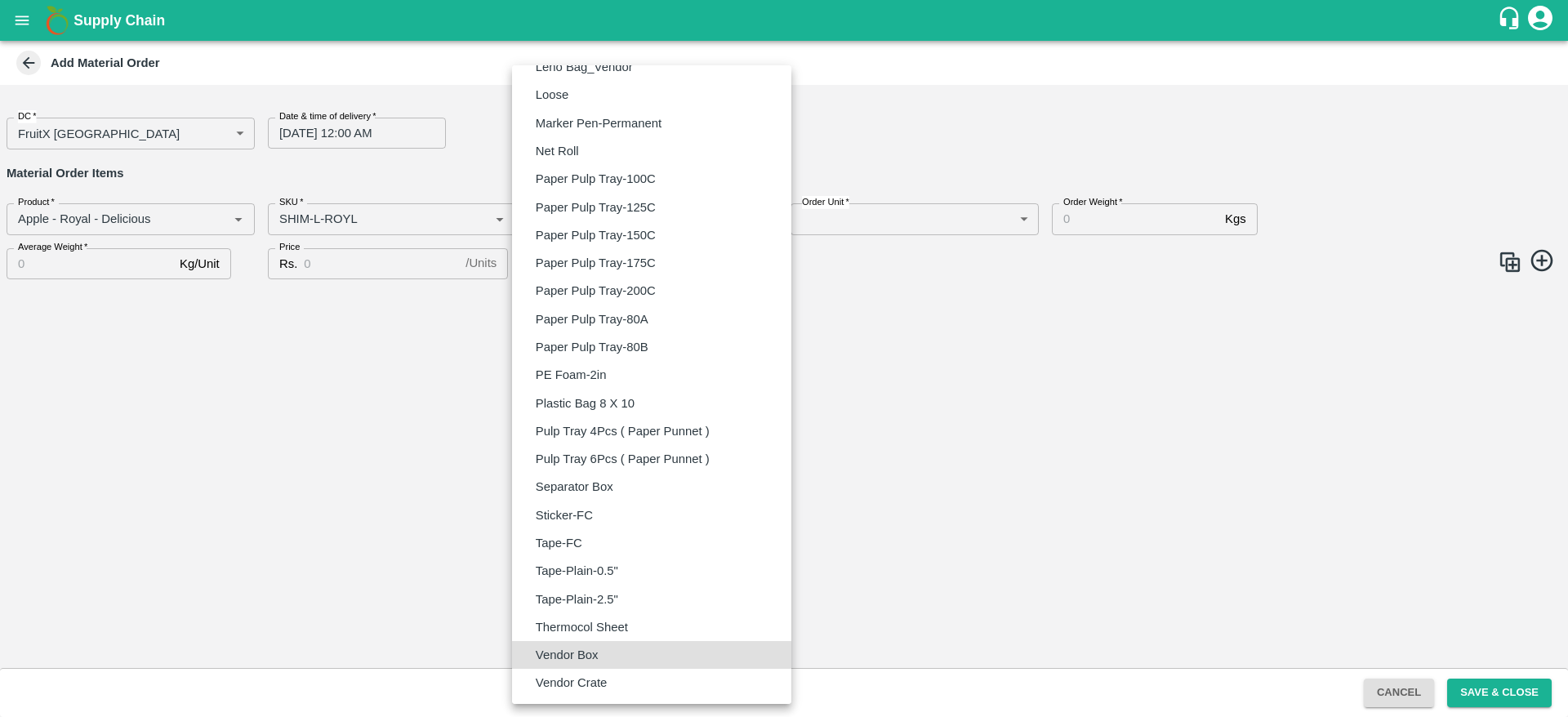
type input "BOM/276"
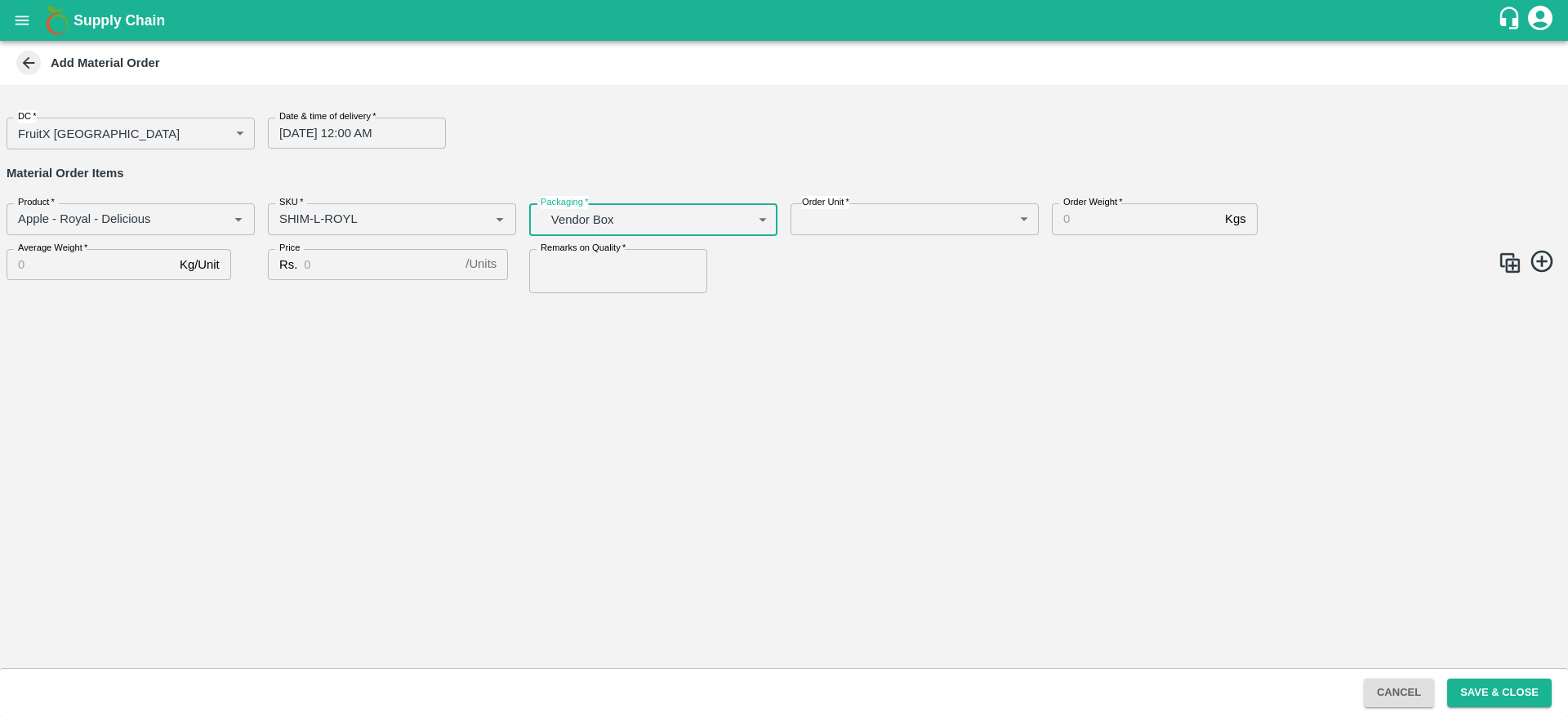
click at [914, 217] on body "Supply Chain Add Material Order DC   * FruitX Bangalore 147 DC Date & time of d…" at bounding box center [784, 358] width 1568 height 717
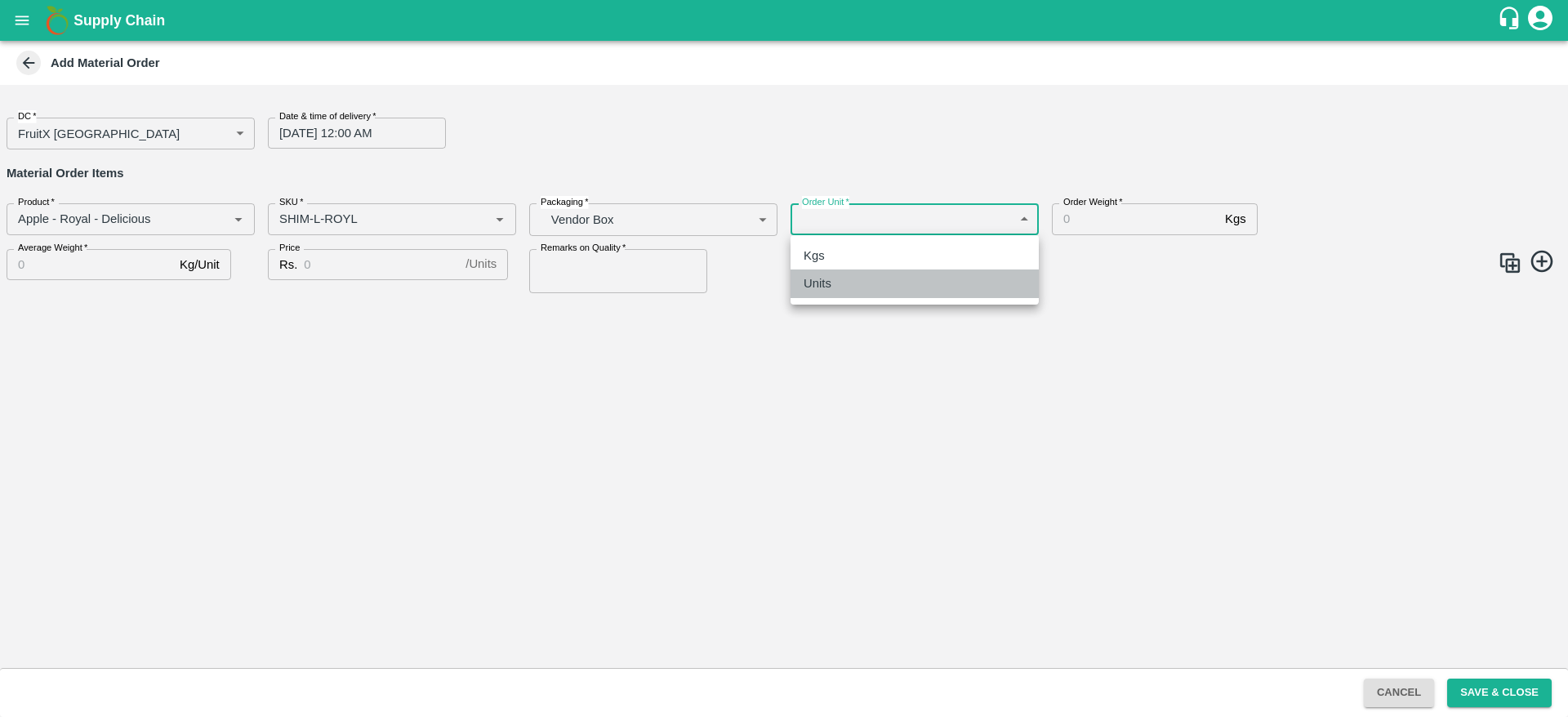
click at [825, 283] on p "Units" at bounding box center [817, 283] width 28 height 18
type input "2"
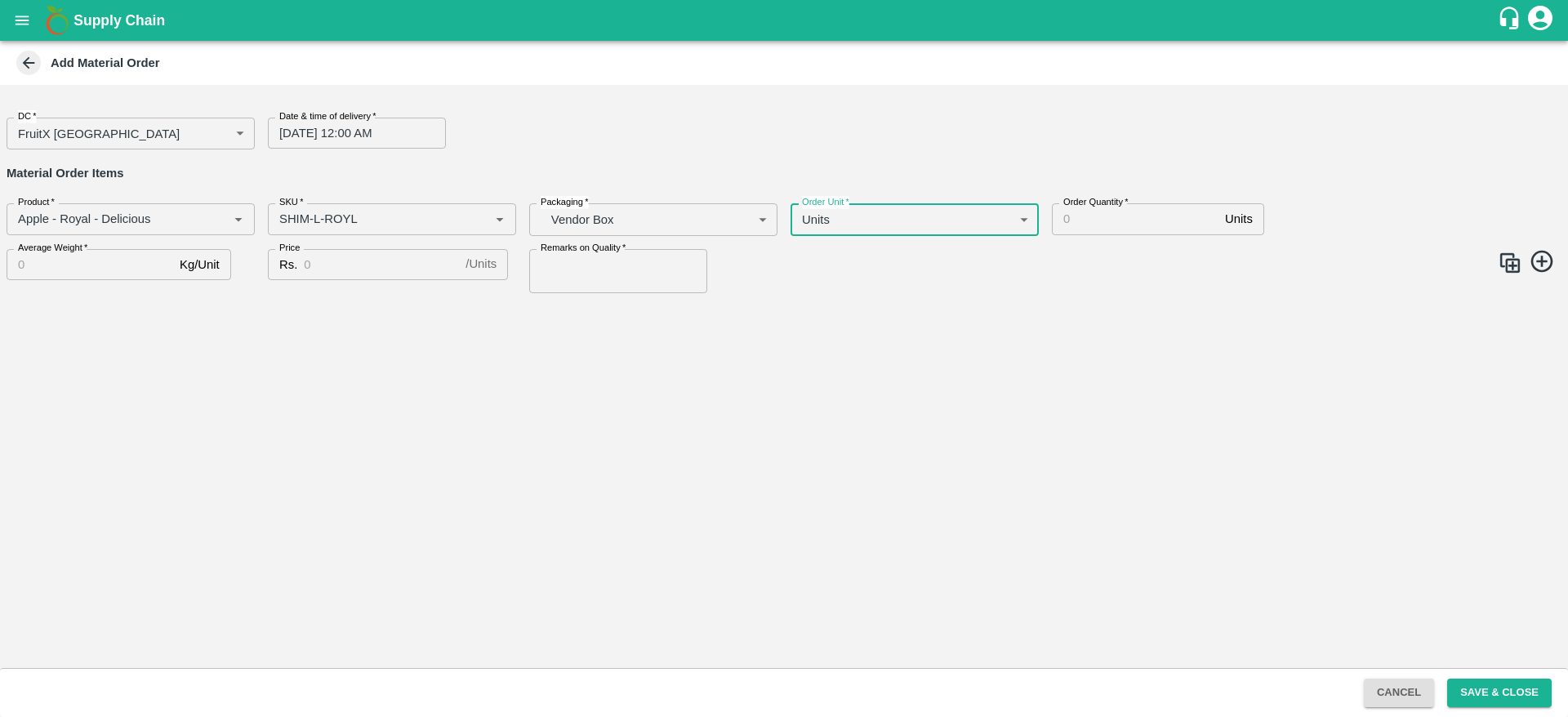
click at [1089, 212] on input "Order Quantity   *" at bounding box center [1135, 219] width 167 height 31
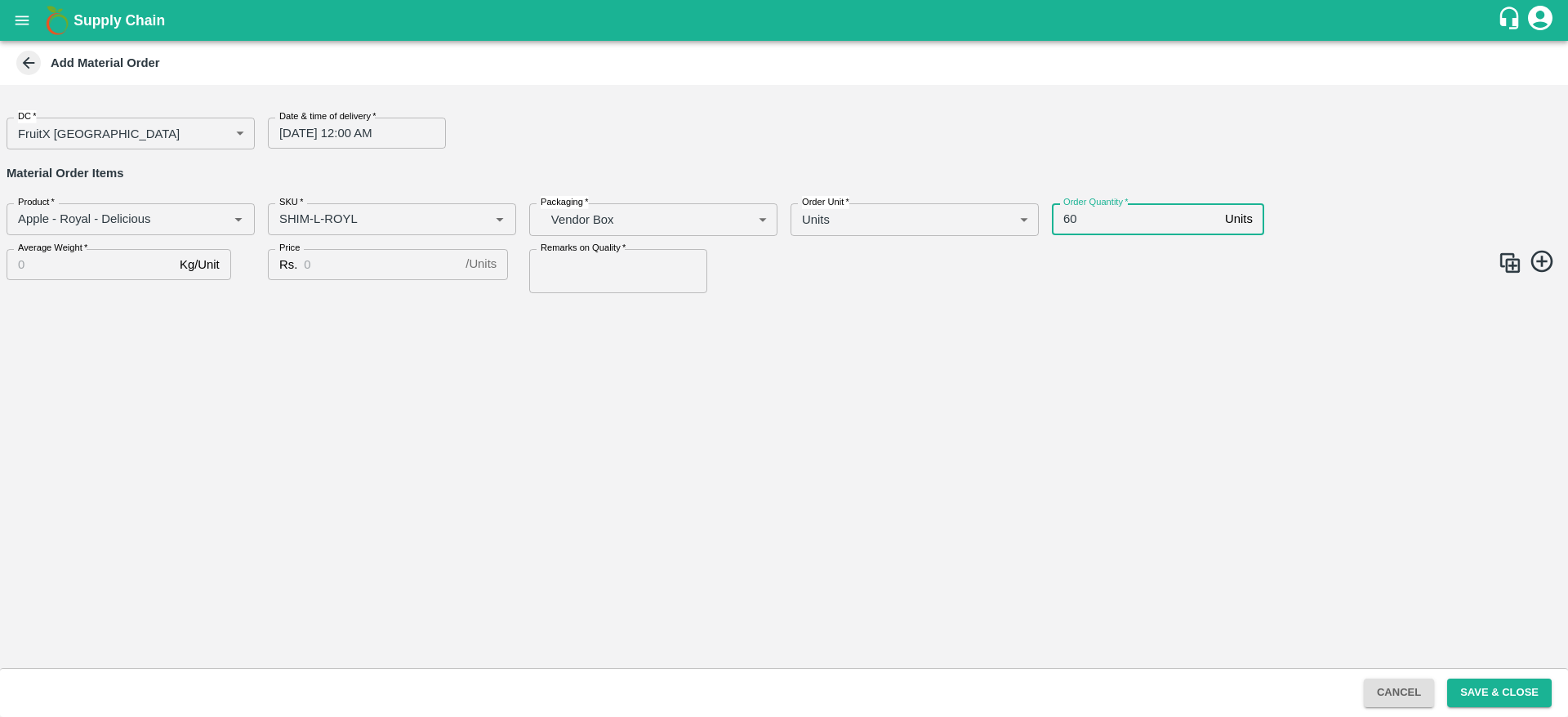
type input "60"
click at [82, 265] on input "Average Weight   *" at bounding box center [89, 264] width 167 height 31
type input "25"
click at [369, 267] on input "Price" at bounding box center [381, 264] width 155 height 31
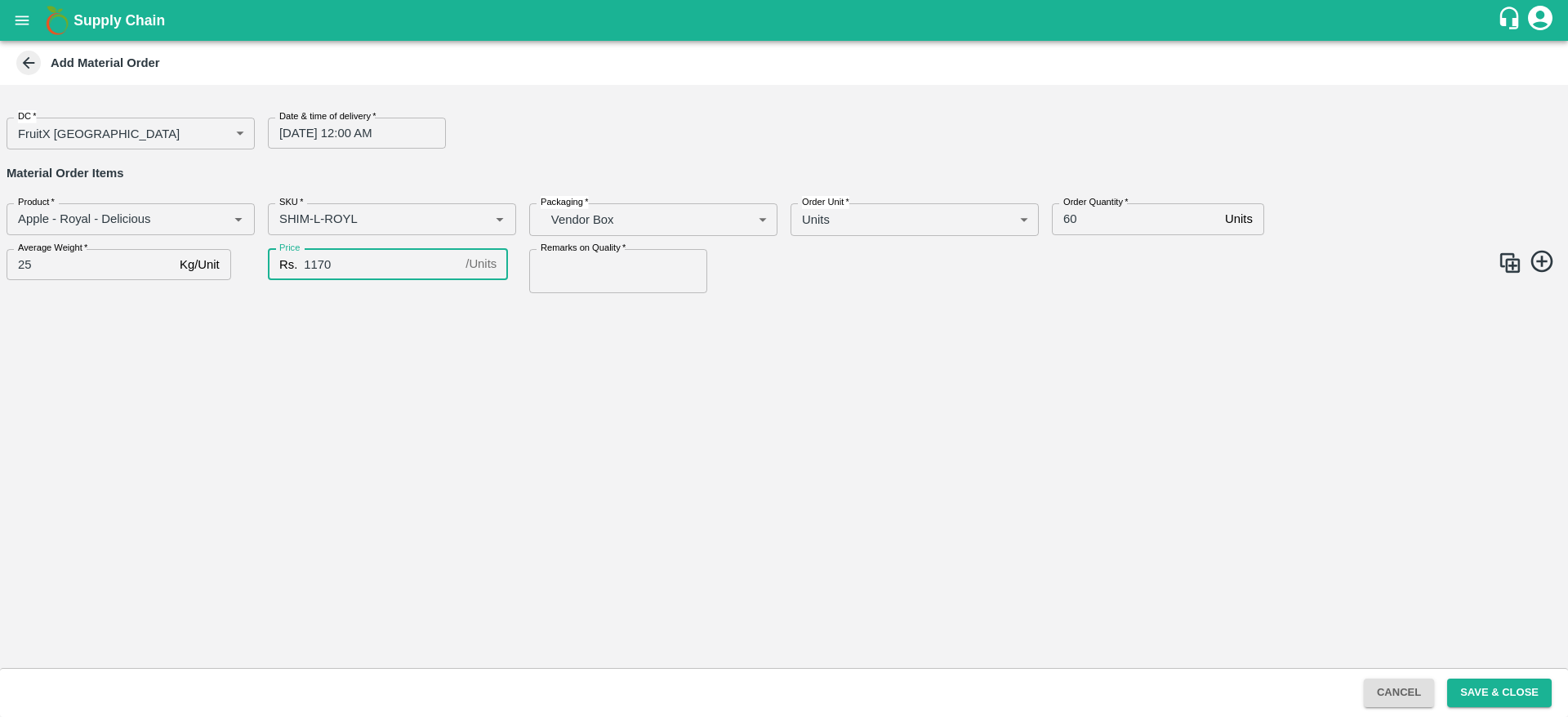
type input "1170"
click at [562, 275] on input "Remarks on Quality   *" at bounding box center [618, 270] width 178 height 44
type input "GOOD QUALITY"
click at [1508, 263] on img at bounding box center [1509, 262] width 24 height 24
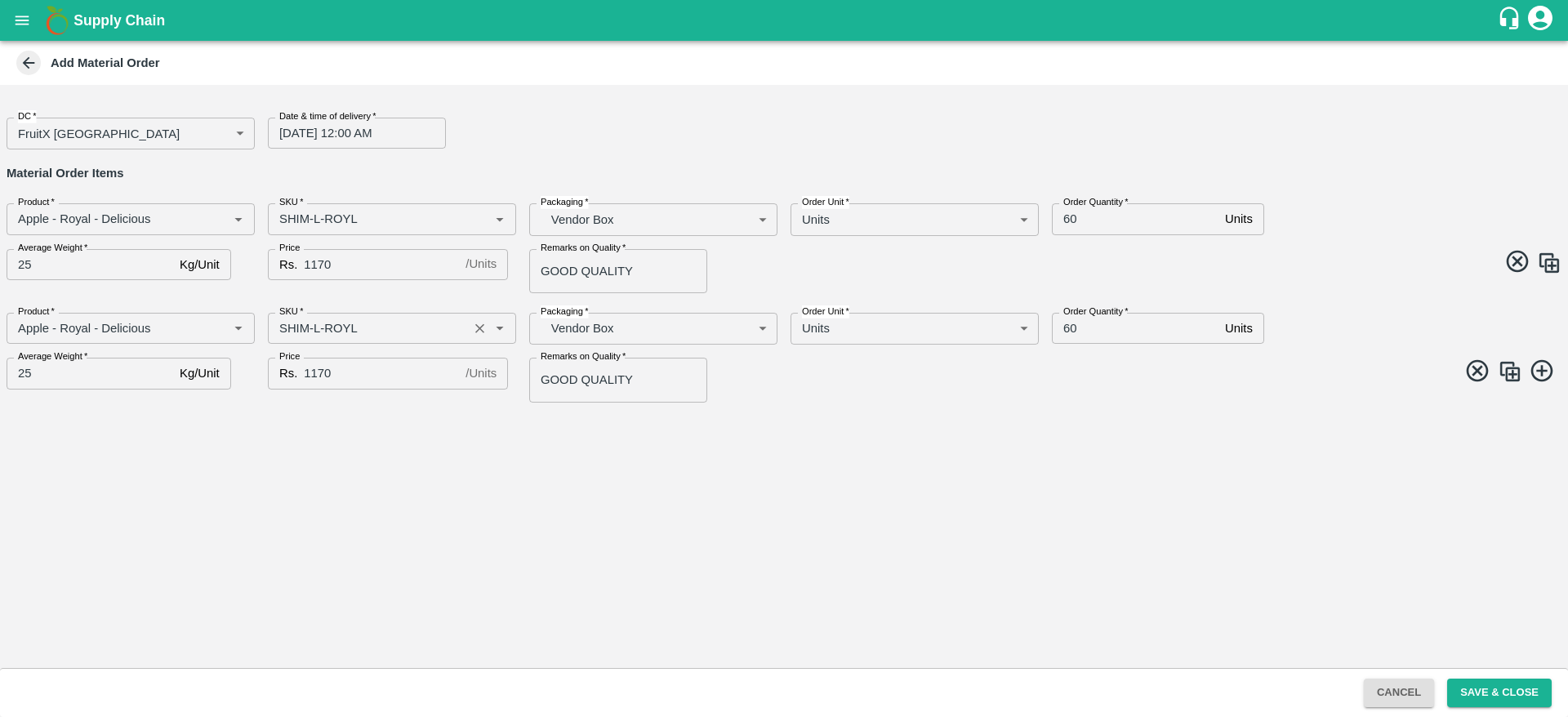
click at [323, 325] on input "SKU   *" at bounding box center [368, 328] width 190 height 22
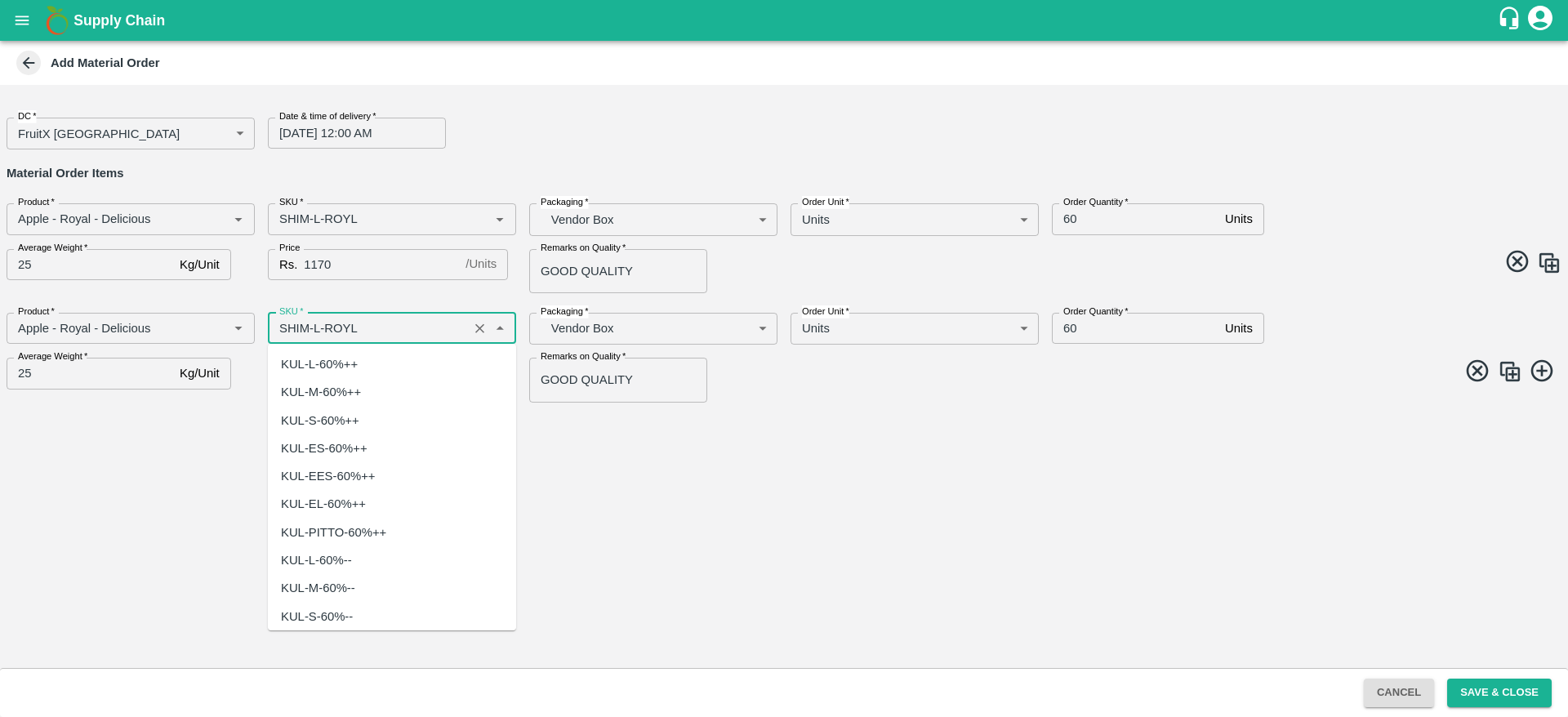
scroll to position [4309, 0]
click at [317, 325] on input "SKU   *" at bounding box center [368, 328] width 190 height 22
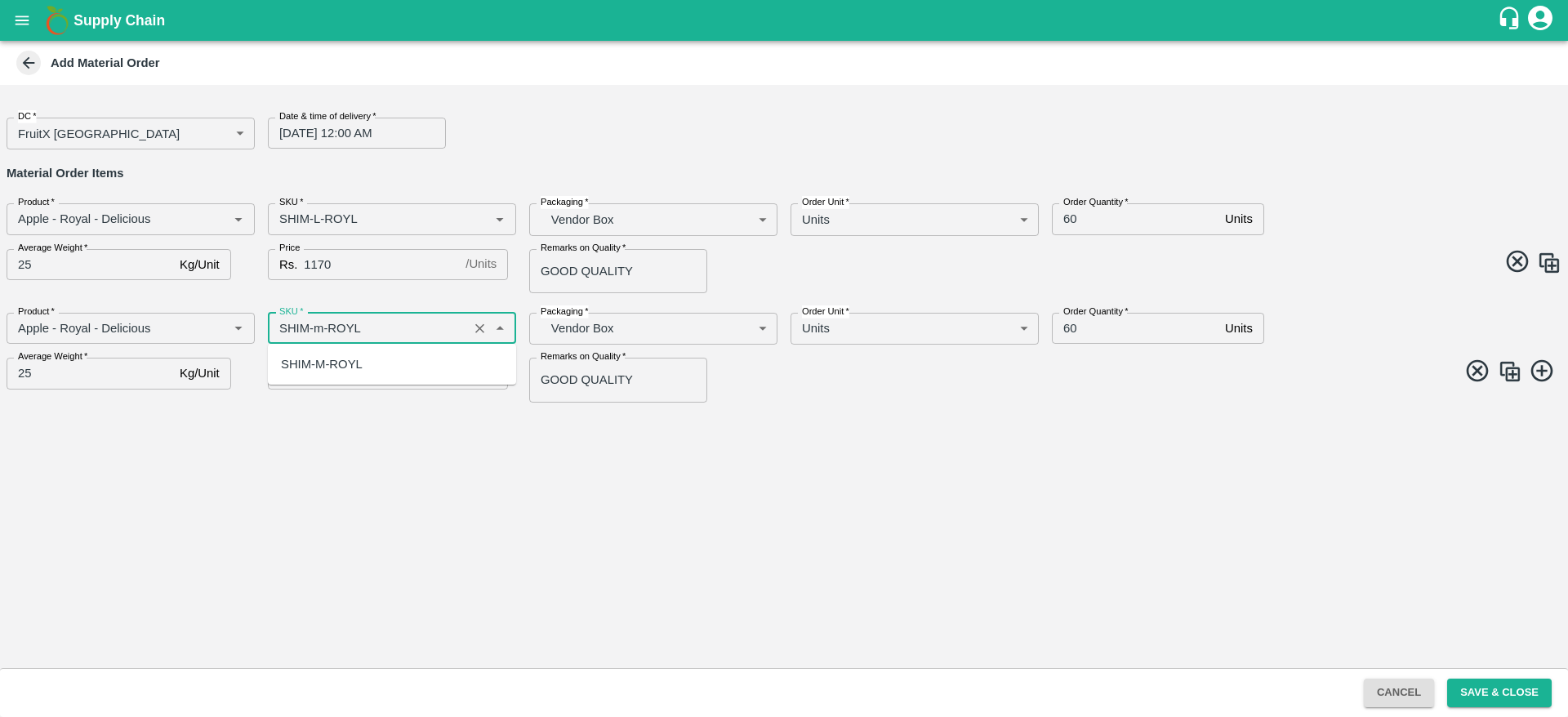
click at [355, 368] on div "SHIM-M-ROYL" at bounding box center [322, 364] width 82 height 18
type input "SHIM-M-ROYL"
click at [1514, 364] on img at bounding box center [1509, 371] width 24 height 24
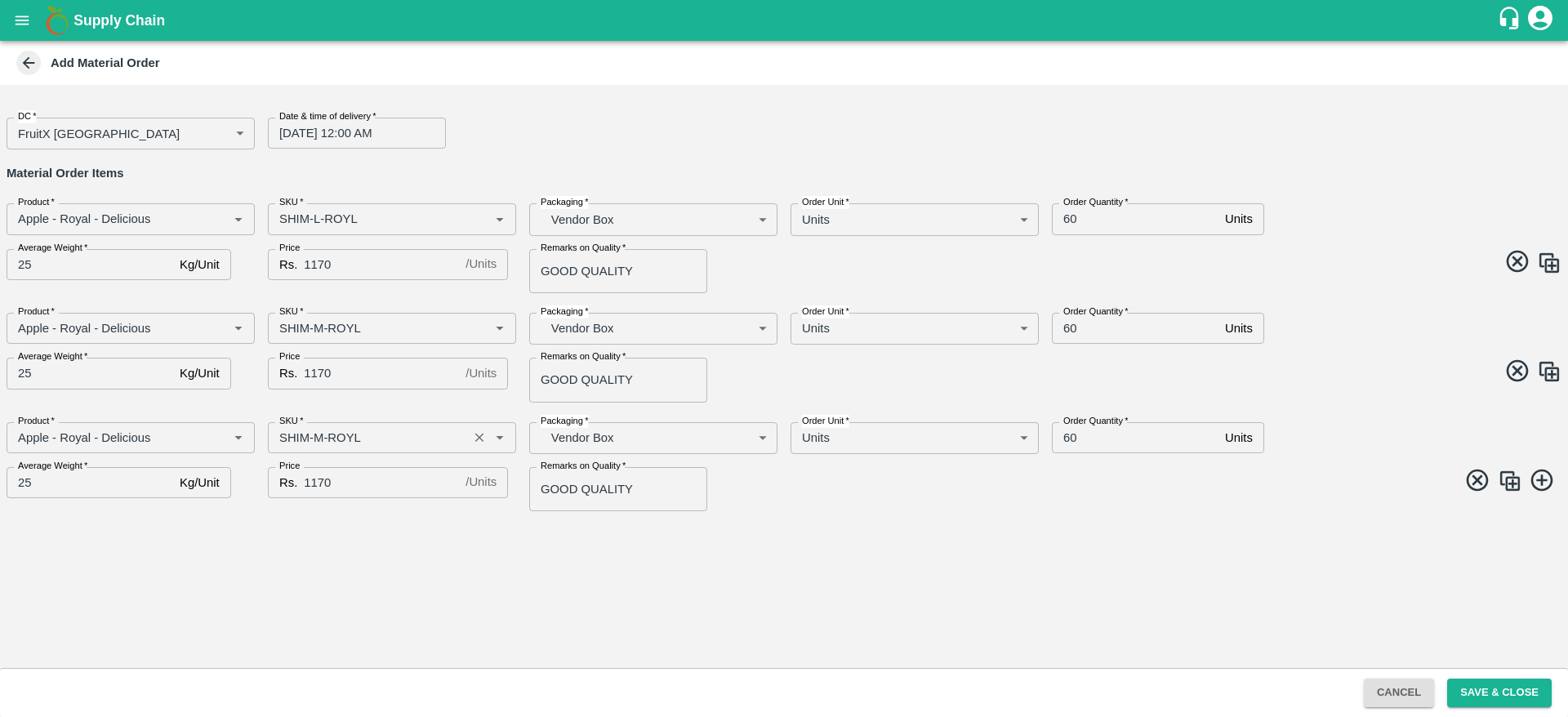
click at [320, 427] on input "SKU   *" at bounding box center [368, 438] width 190 height 22
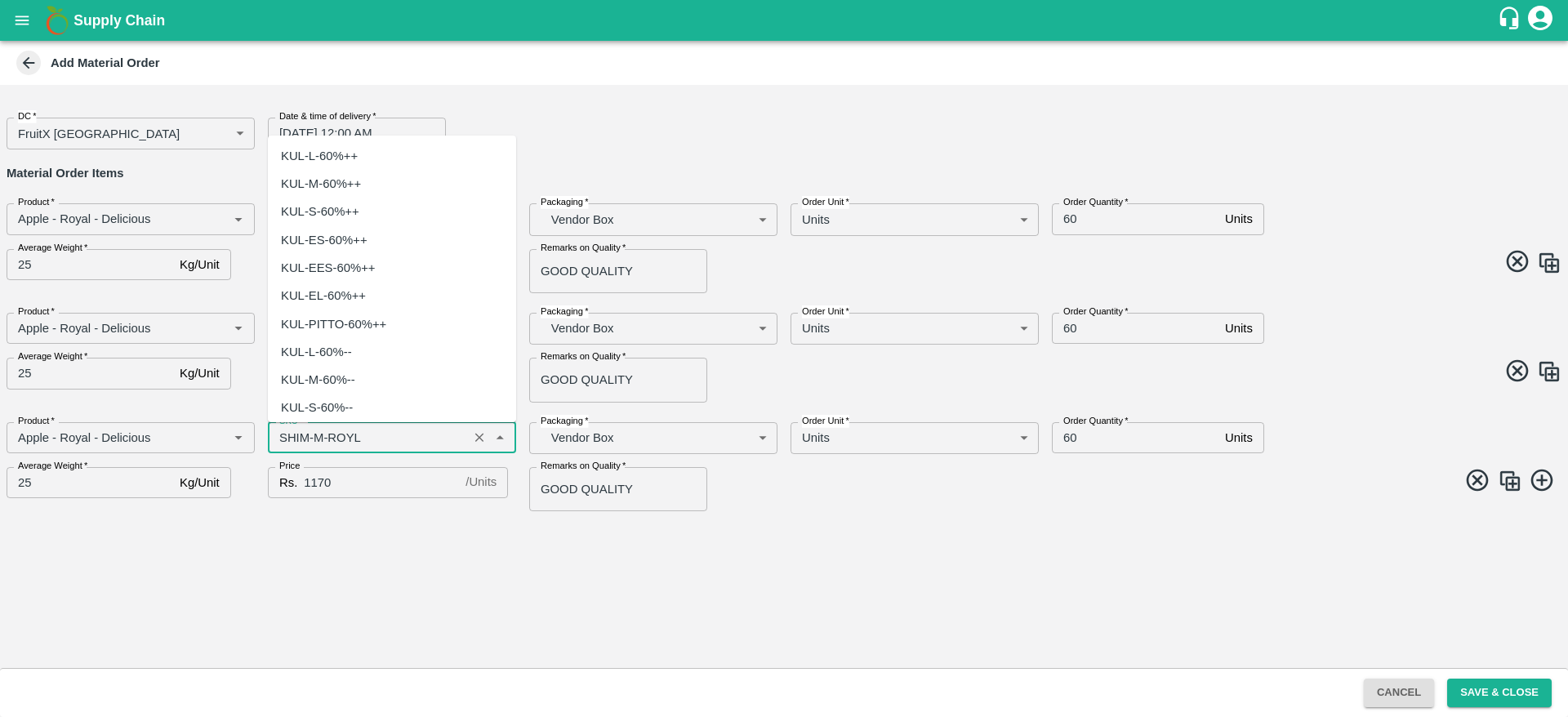
scroll to position [4561, 0]
click at [319, 439] on input "SKU   *" at bounding box center [368, 438] width 190 height 22
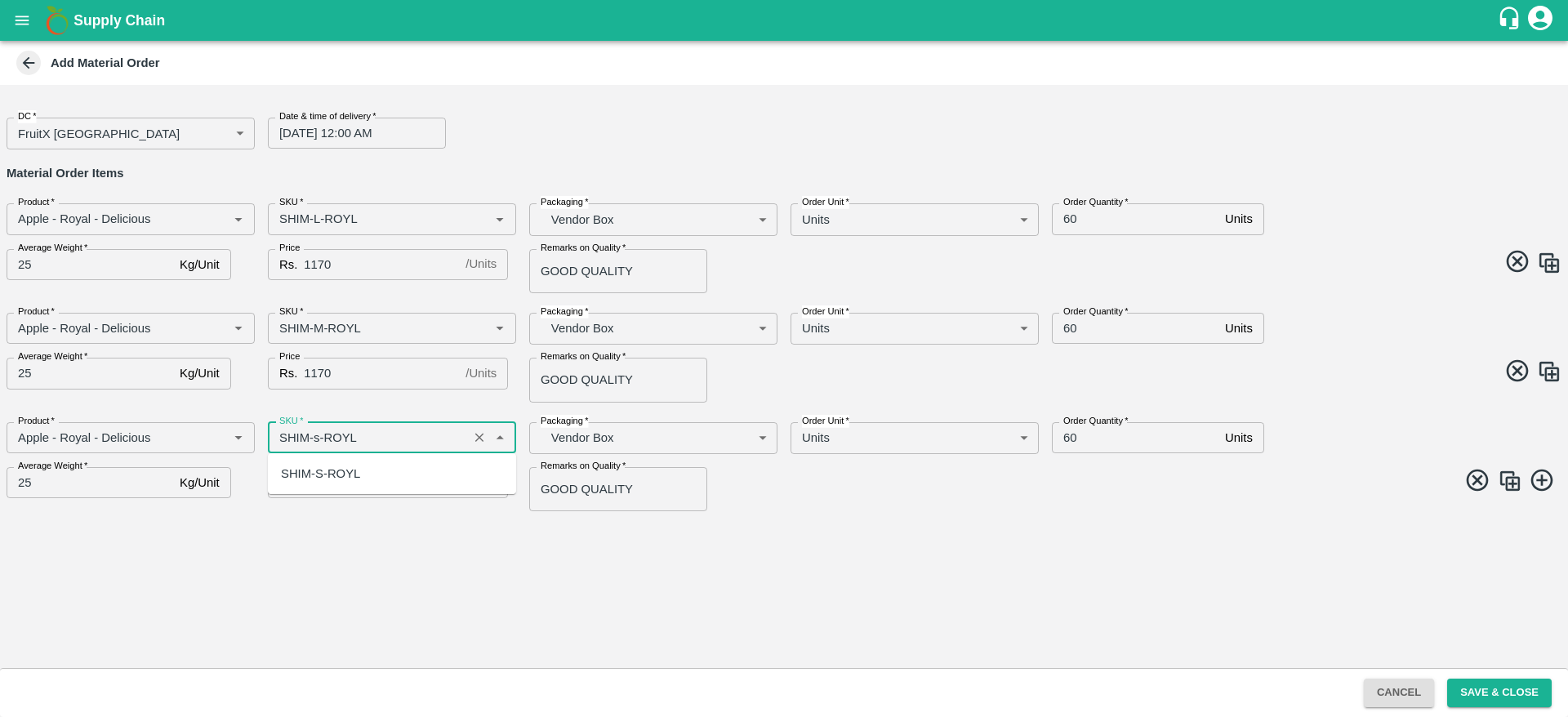
click at [342, 477] on div "SHIM-S-ROYL" at bounding box center [321, 474] width 79 height 18
type input "SHIM-S-ROYL"
click at [1516, 476] on img at bounding box center [1509, 480] width 24 height 24
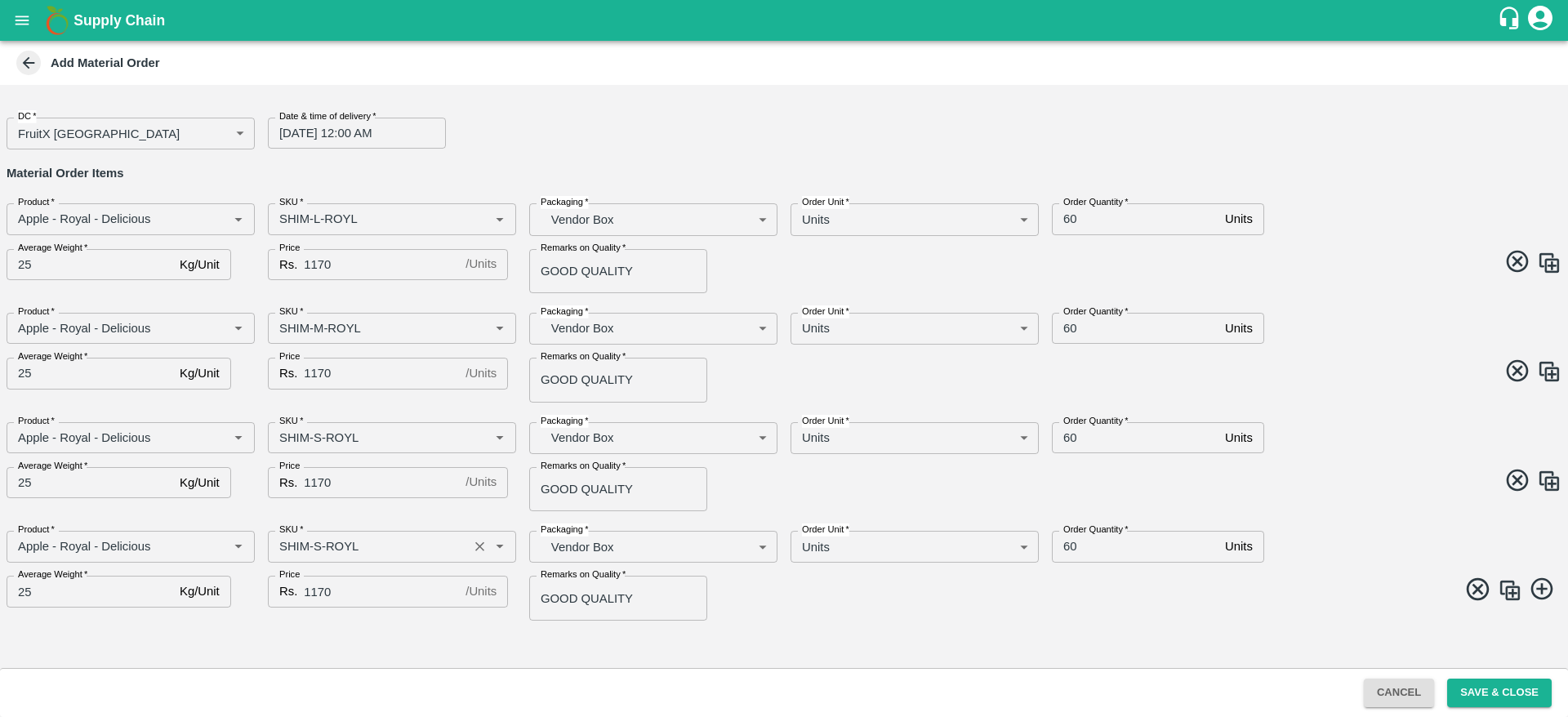
click at [316, 542] on input "SKU   *" at bounding box center [368, 546] width 190 height 22
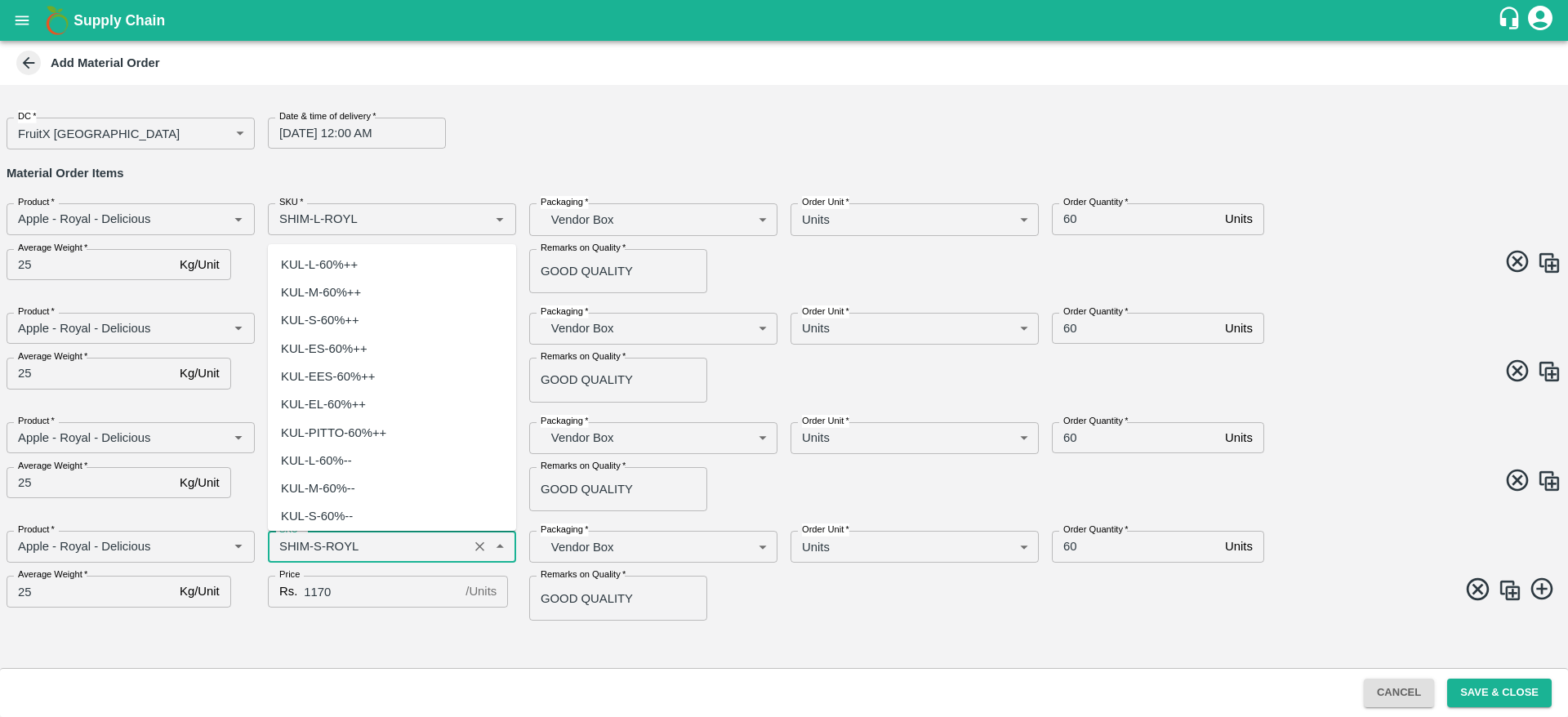
scroll to position [4813, 0]
click at [317, 546] on input "SKU   *" at bounding box center [368, 546] width 190 height 22
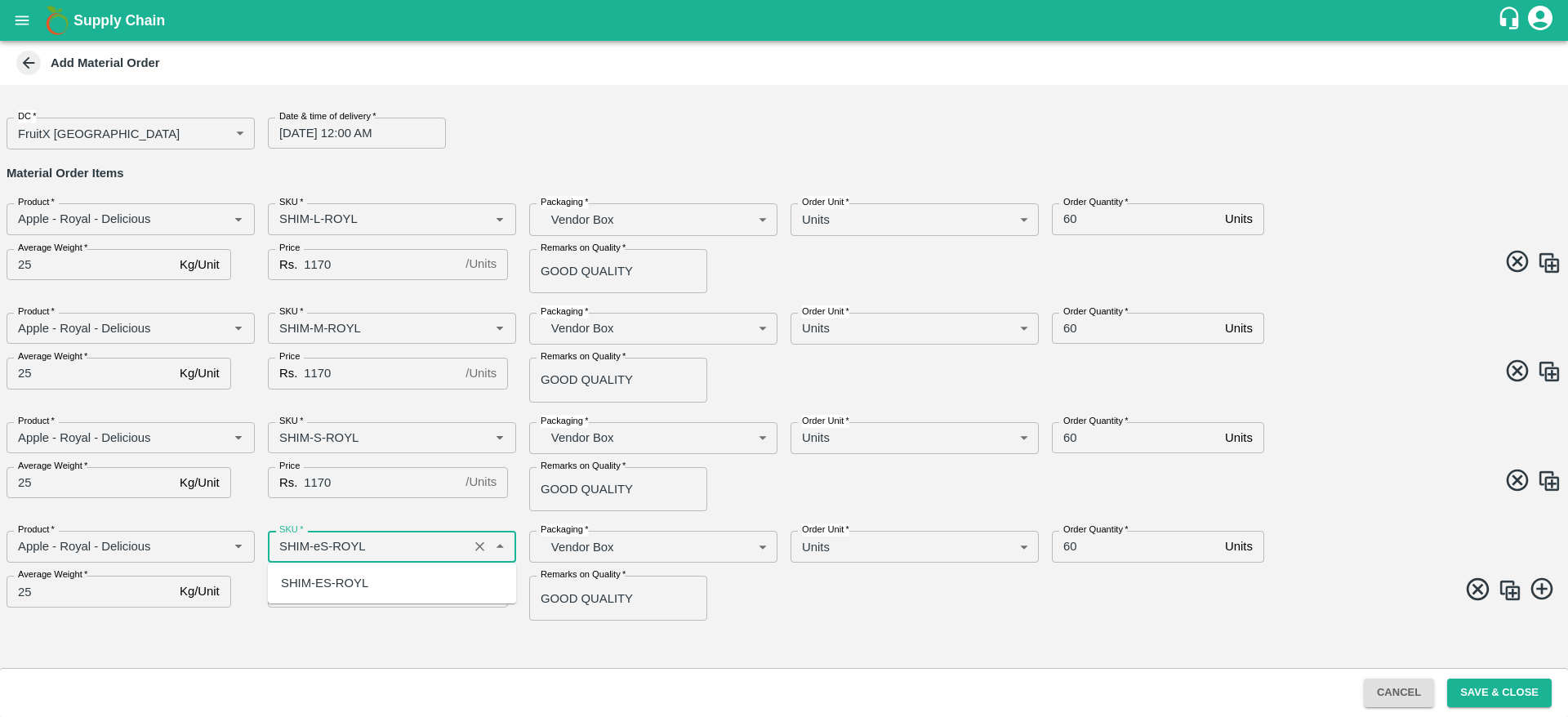
scroll to position [0, 0]
click at [331, 580] on div "SHIM-ES-ROYL" at bounding box center [324, 583] width 87 height 18
type input "SHIM-ES-ROYL"
click at [1518, 597] on img at bounding box center [1509, 590] width 24 height 24
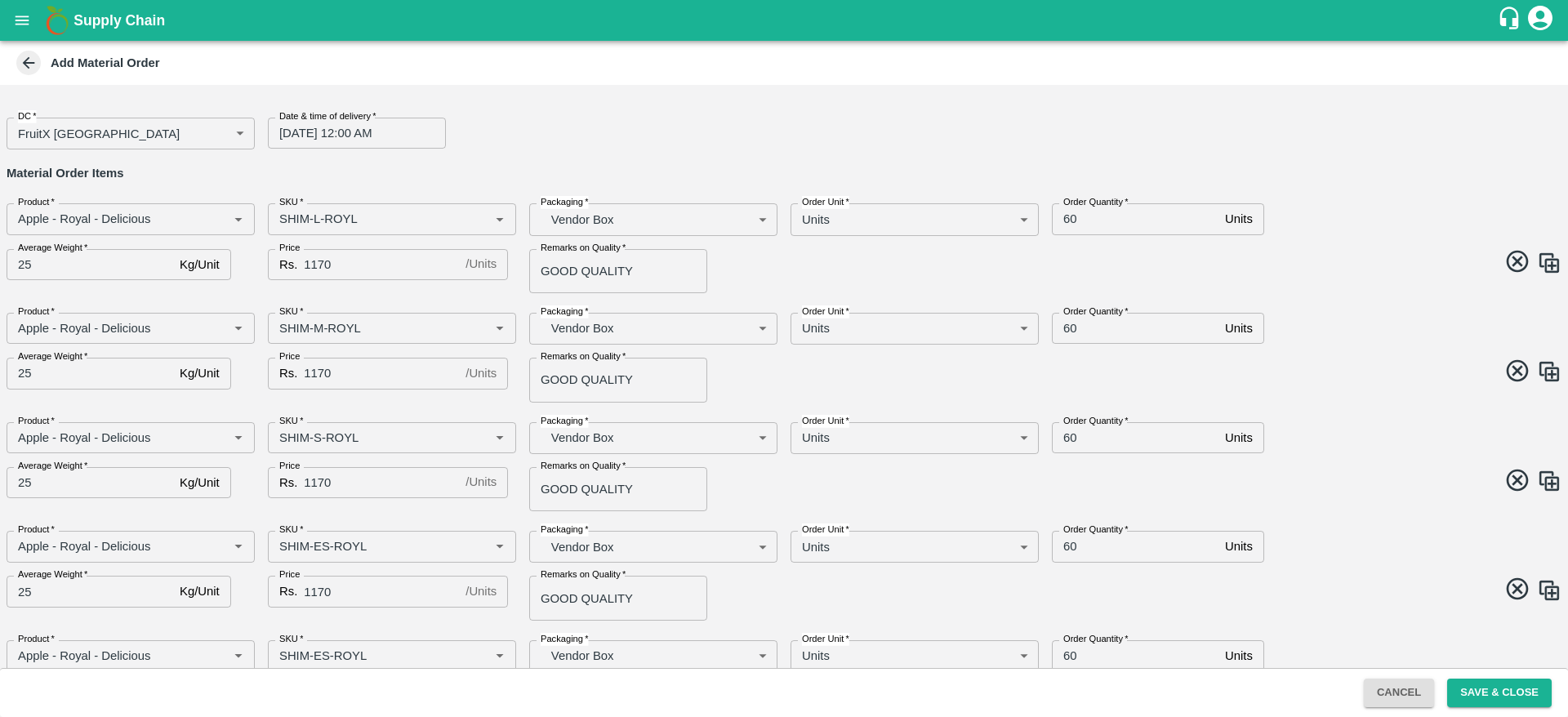
scroll to position [68, 0]
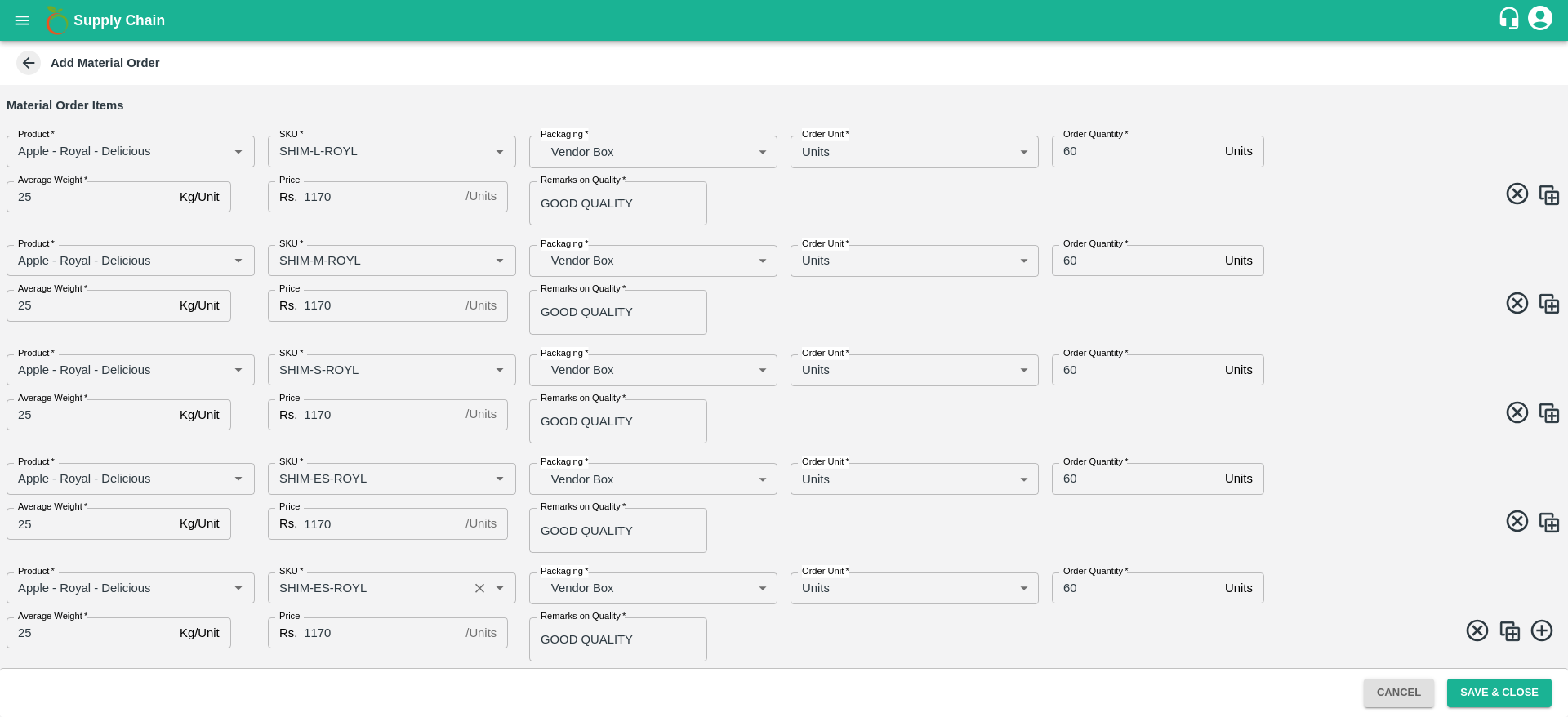
click at [317, 589] on input "SKU   *" at bounding box center [368, 588] width 190 height 22
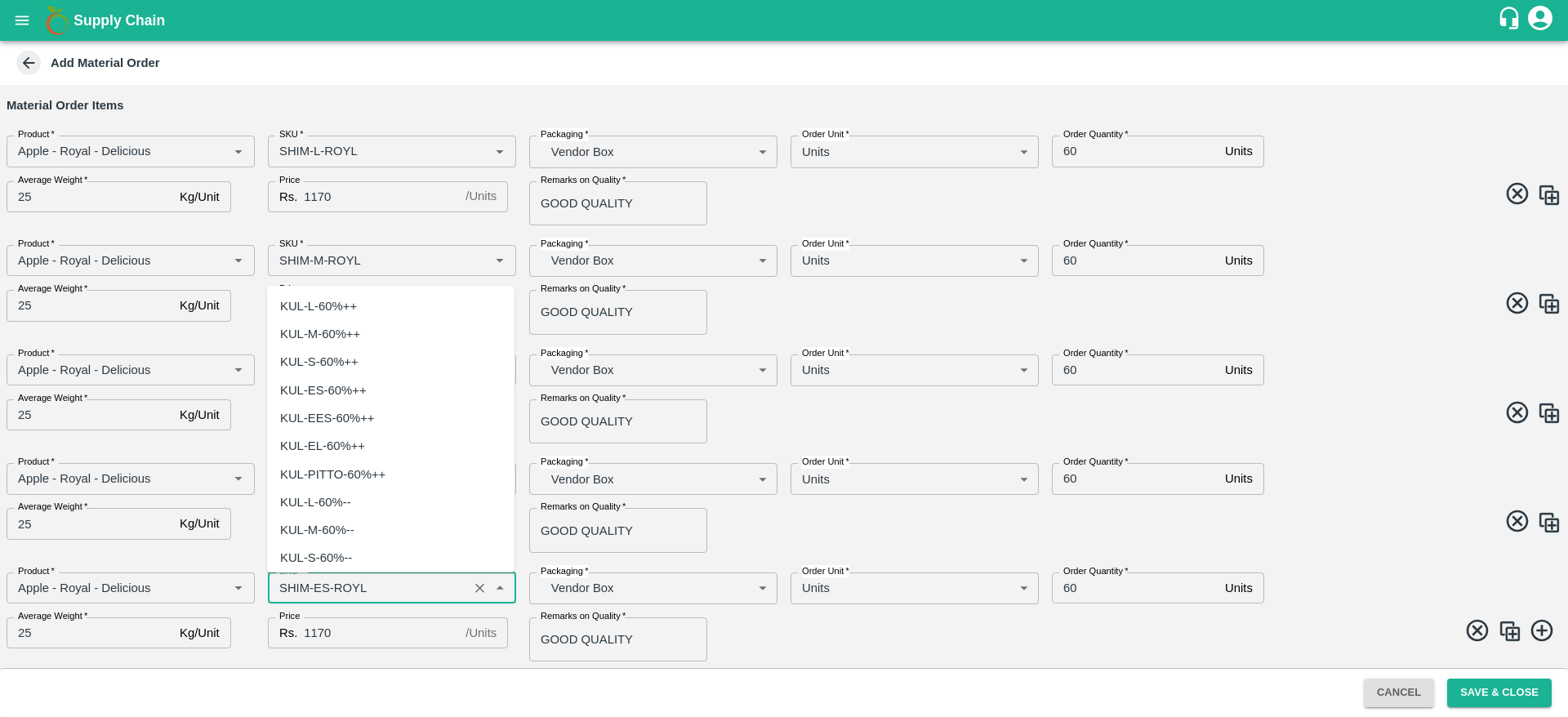
scroll to position [5064, 0]
click at [317, 589] on input "SKU   *" at bounding box center [368, 588] width 190 height 22
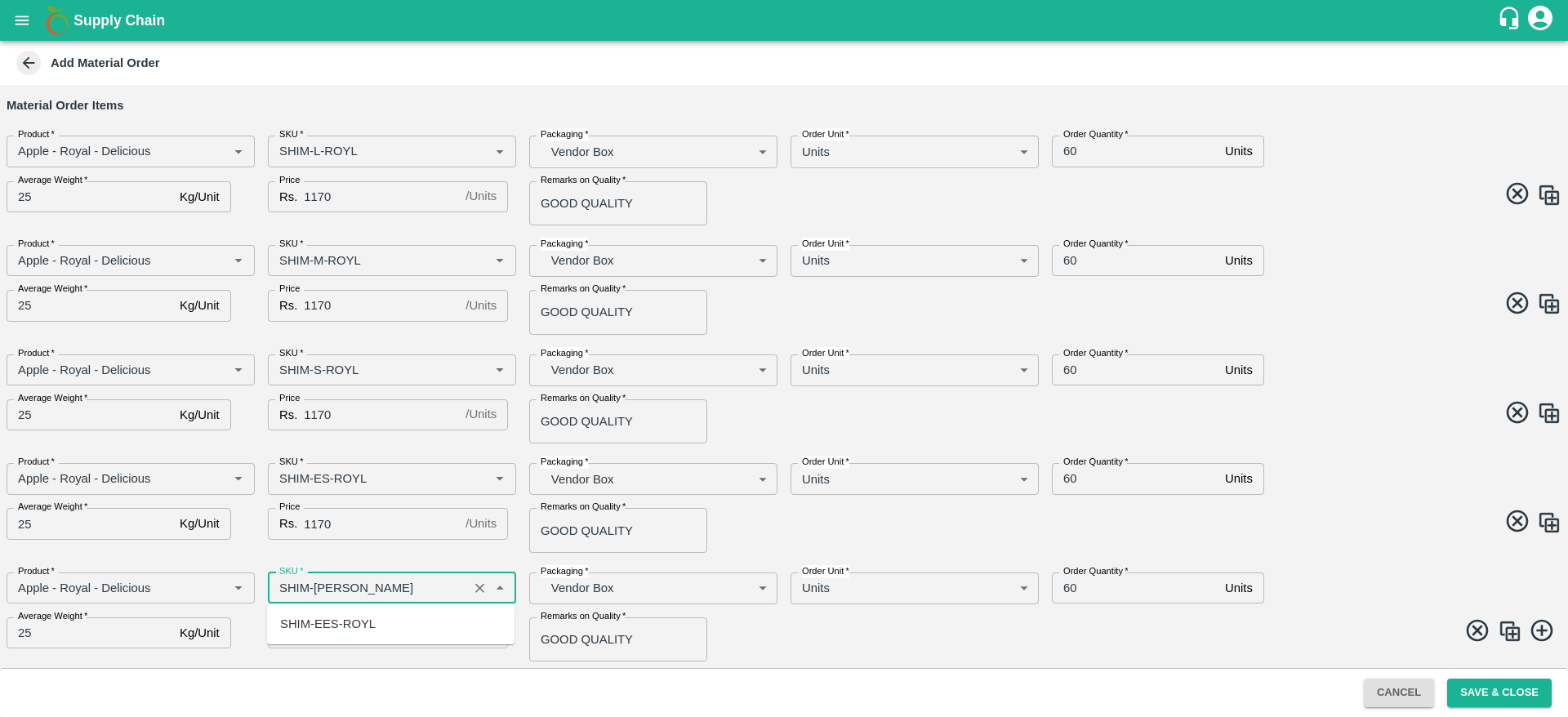
click at [324, 613] on div "SHIM-EES-ROYL" at bounding box center [390, 623] width 248 height 28
type input "SHIM-EES-ROYL"
click at [844, 615] on div "Product   * Product   * SKU   * SKU   * Packaging   * Vendor Box BOM/276 Packag…" at bounding box center [778, 611] width 1568 height 103
click at [1504, 640] on img at bounding box center [1509, 631] width 24 height 24
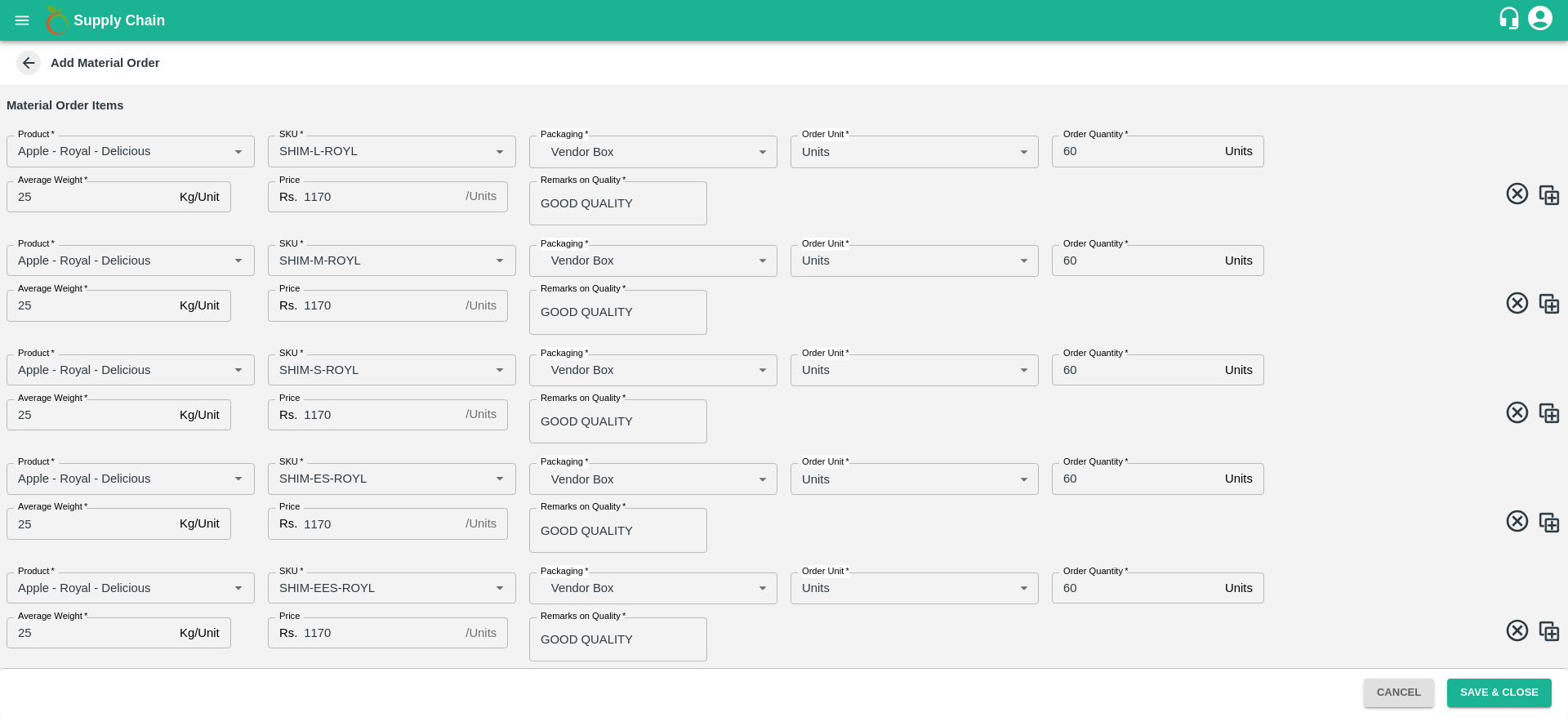
scroll to position [177, 0]
click at [322, 586] on input "SKU   *" at bounding box center [368, 587] width 190 height 22
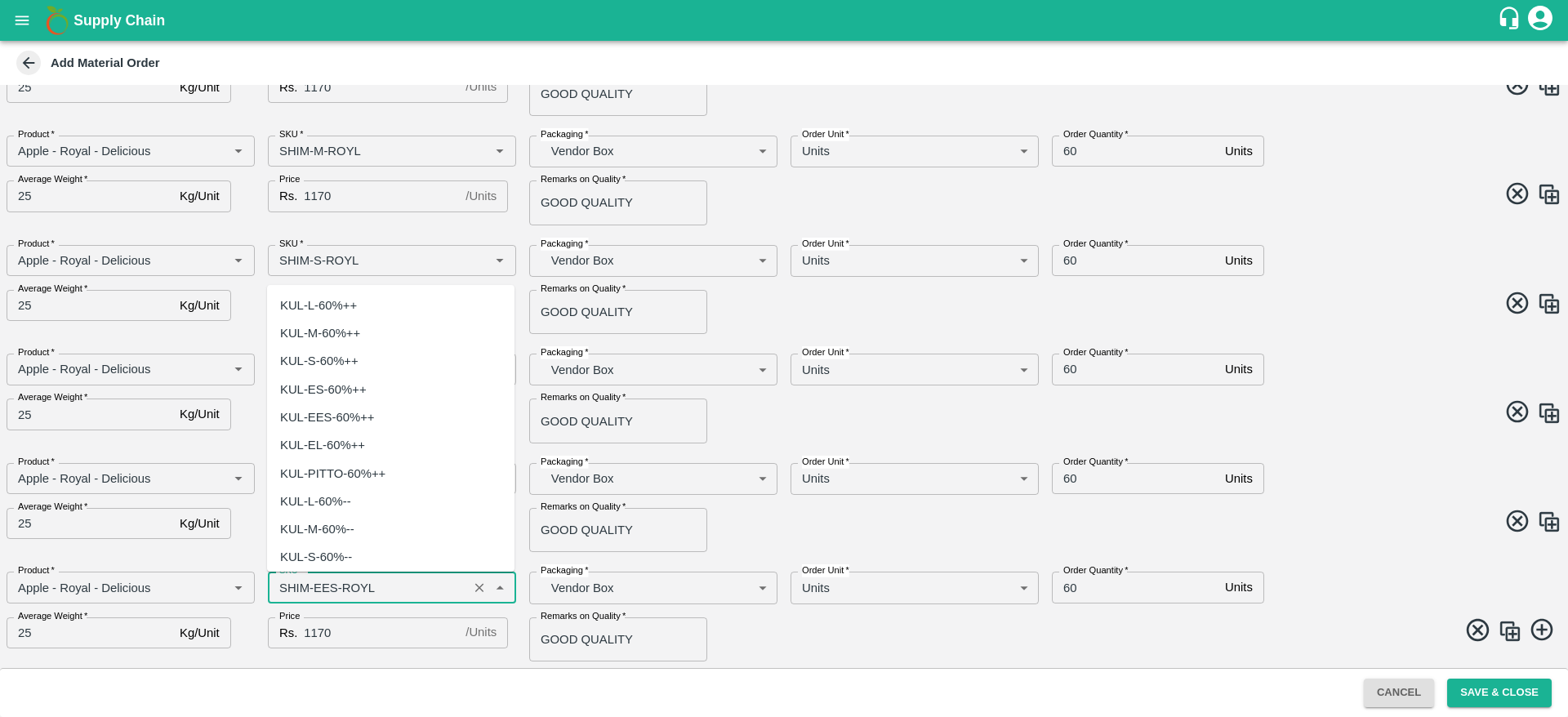
scroll to position [5316, 0]
click at [324, 585] on input "SKU   *" at bounding box center [368, 587] width 190 height 22
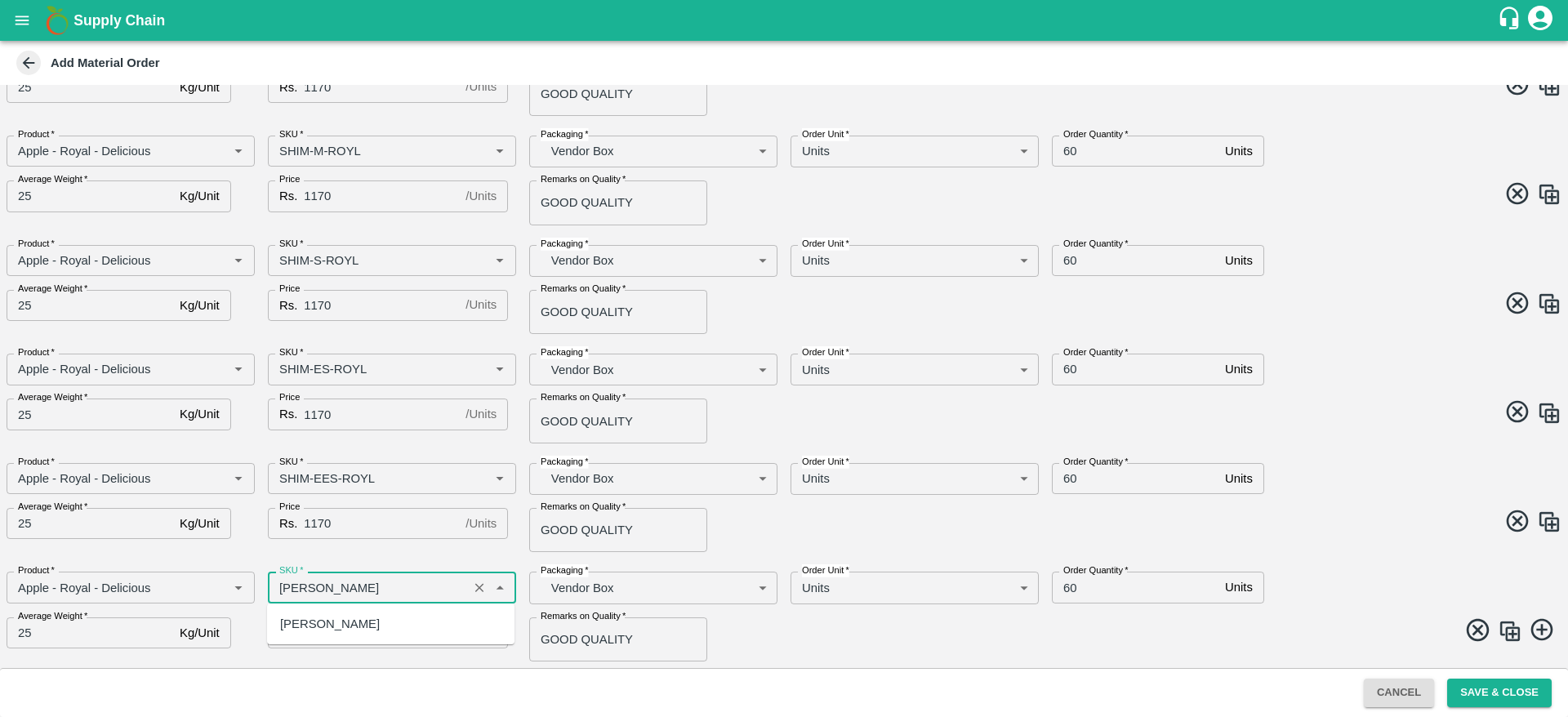
click at [350, 621] on div "SHIM-PITTO-ROYL" at bounding box center [330, 623] width 100 height 18
type input "SHIM-PITTO-ROYL"
click at [892, 652] on div "Product   * Product   * SKU   * SKU   * Packaging   * Vendor Box BOM/276 Packag…" at bounding box center [778, 610] width 1568 height 103
click at [1501, 640] on img at bounding box center [1509, 631] width 24 height 24
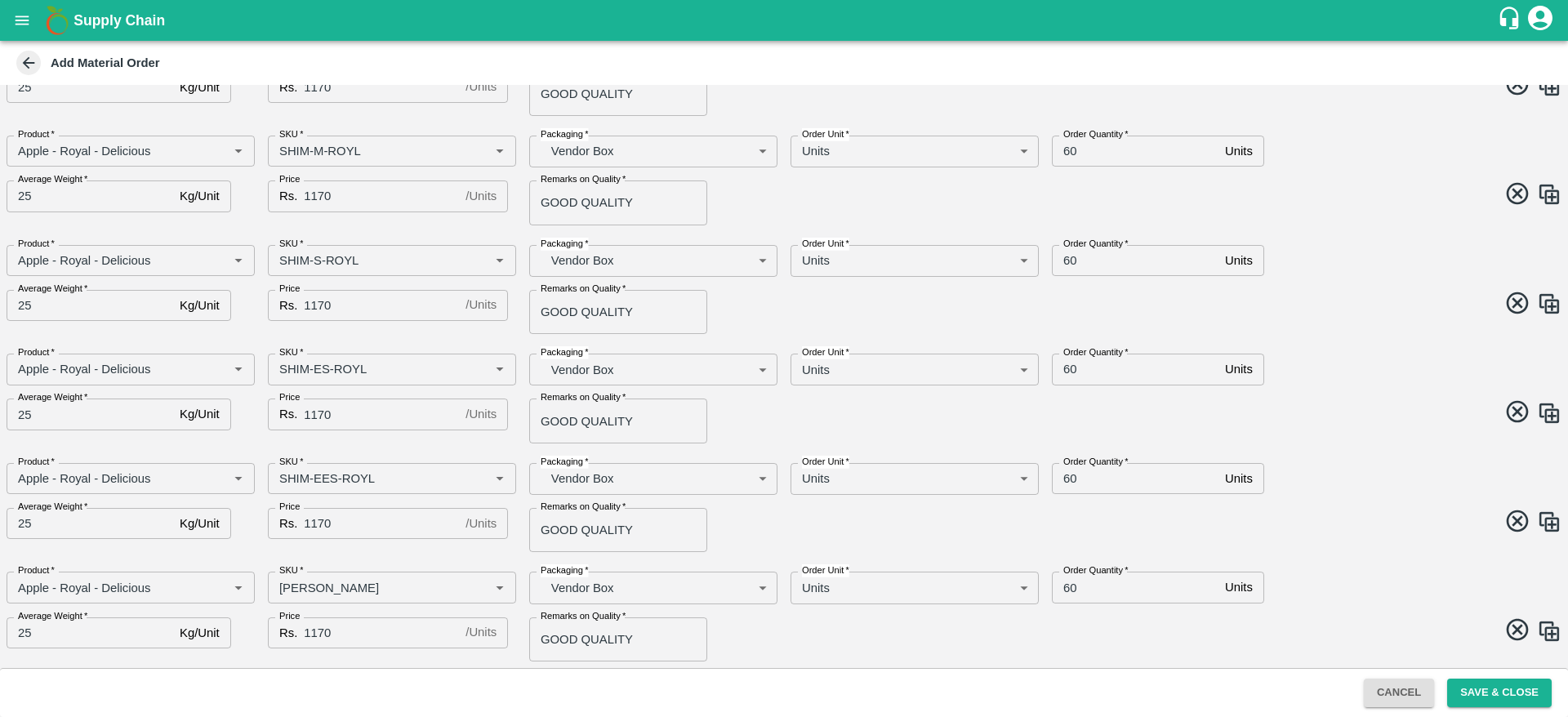
scroll to position [286, 0]
click at [327, 585] on input "SKU   *" at bounding box center [368, 587] width 190 height 22
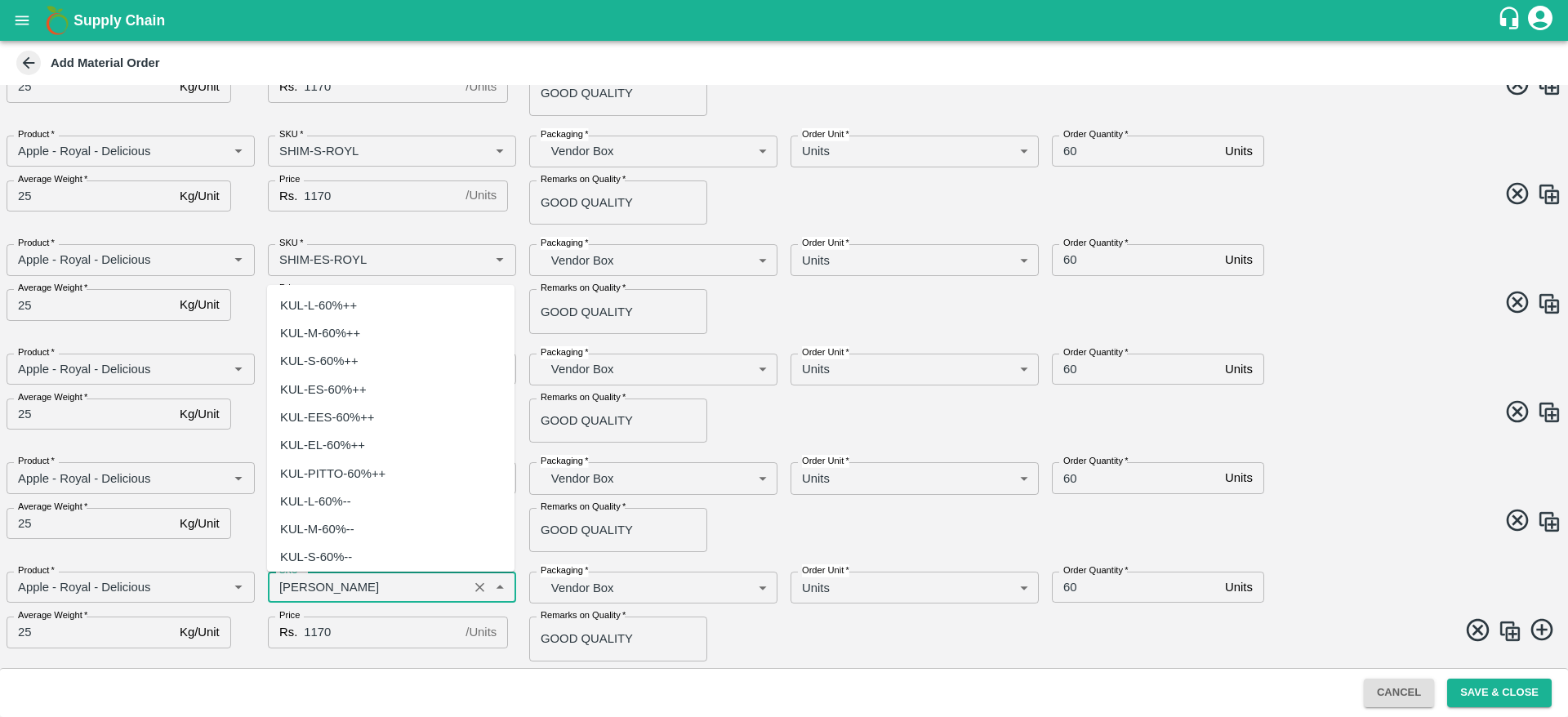
scroll to position [5568, 0]
click at [334, 585] on input "SKU   *" at bounding box center [368, 587] width 190 height 22
click at [344, 585] on input "SKU   *" at bounding box center [368, 587] width 190 height 22
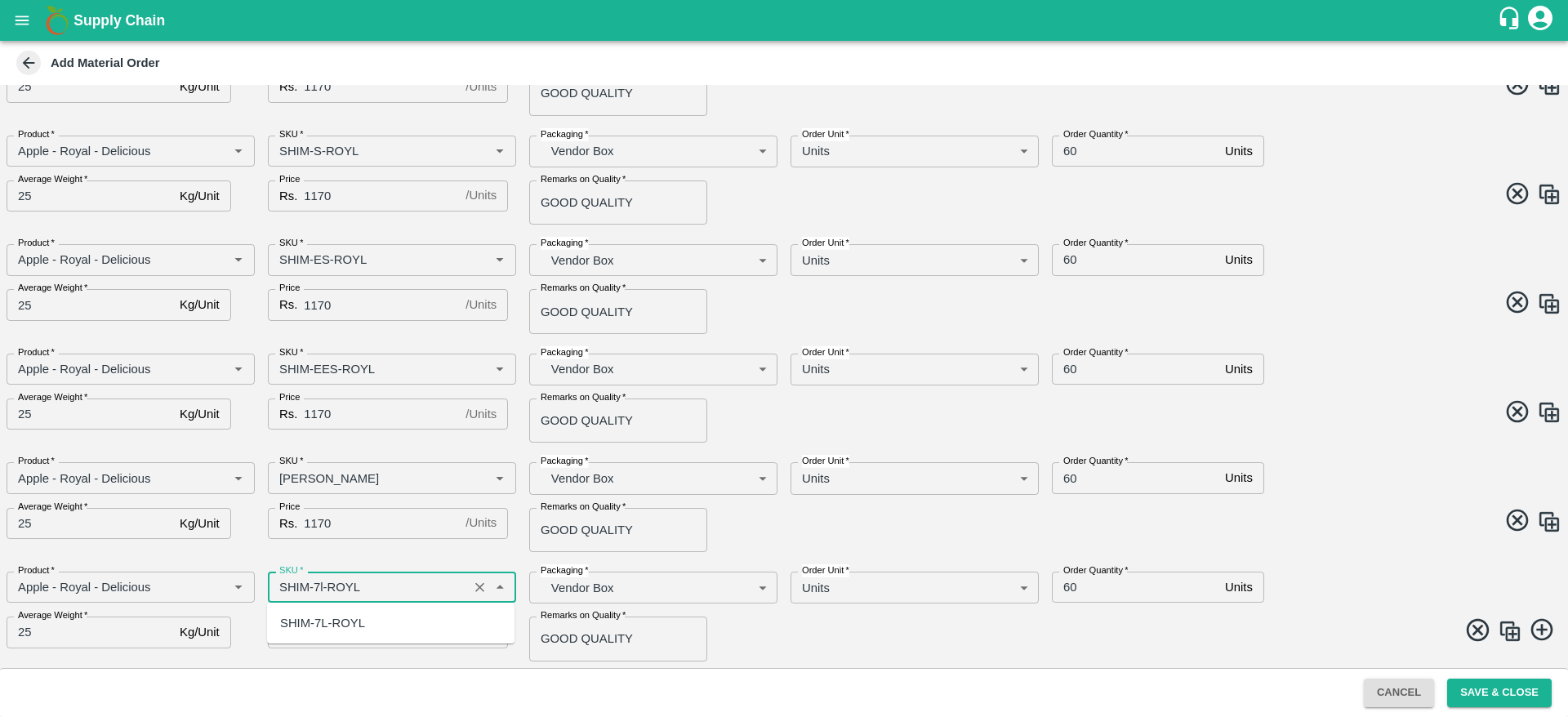
click at [345, 622] on div "SHIM-7L-ROYL" at bounding box center [323, 622] width 85 height 18
type input "SHIM-7L-ROYL"
click at [993, 644] on span at bounding box center [1170, 631] width 784 height 32
click at [1490, 691] on button "Save & Close" at bounding box center [1500, 693] width 105 height 29
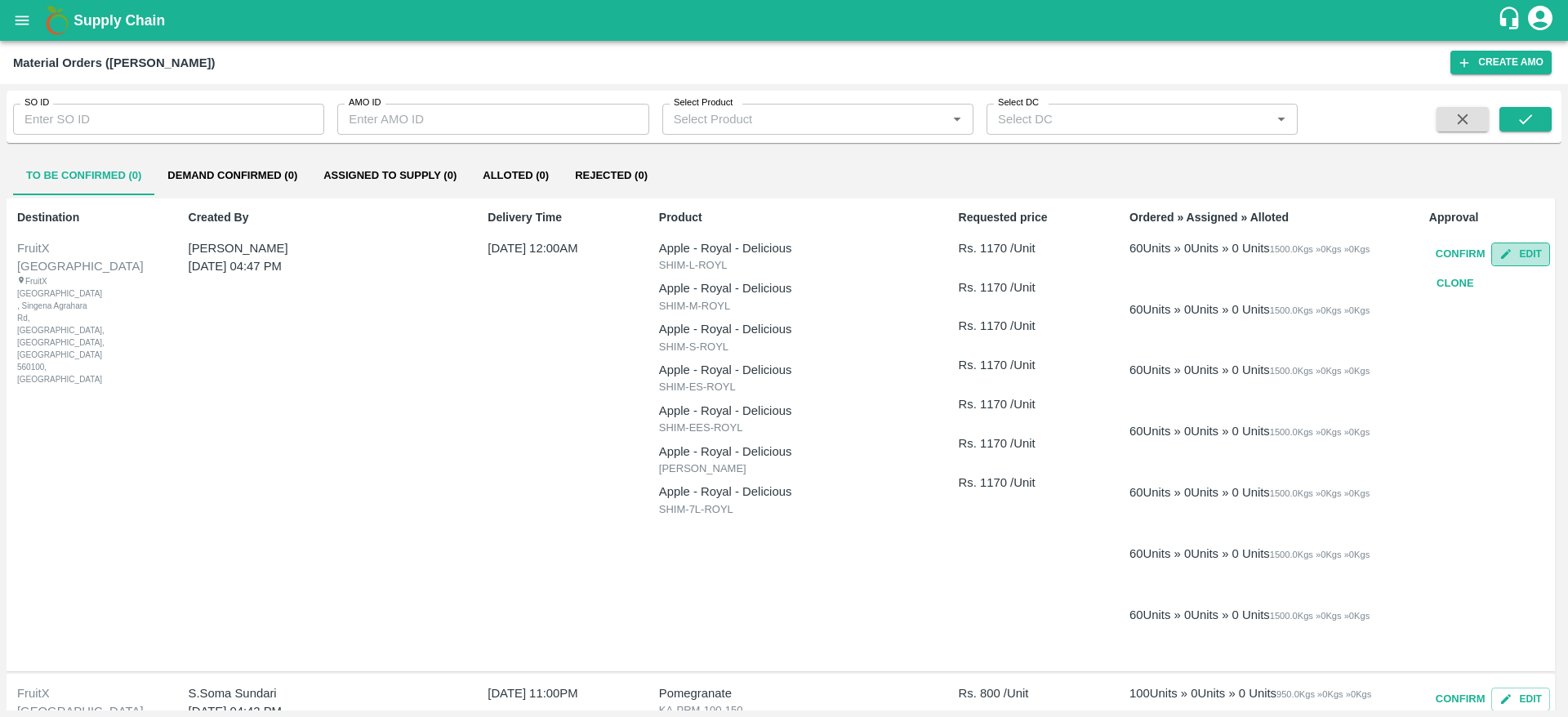
click at [1509, 249] on icon "button" at bounding box center [1506, 254] width 13 height 13
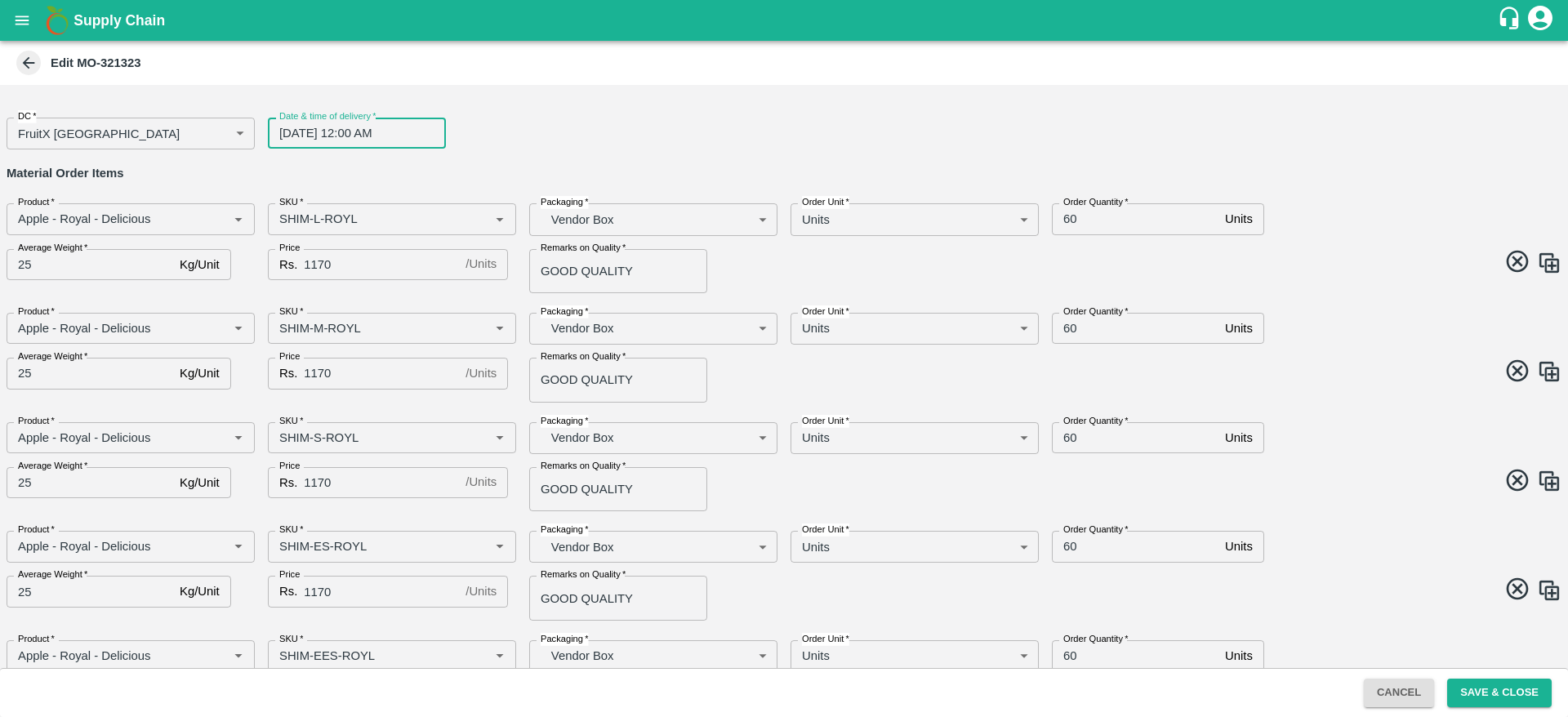
click at [326, 132] on input "01/09/2025 12:00 AM" at bounding box center [351, 132] width 167 height 31
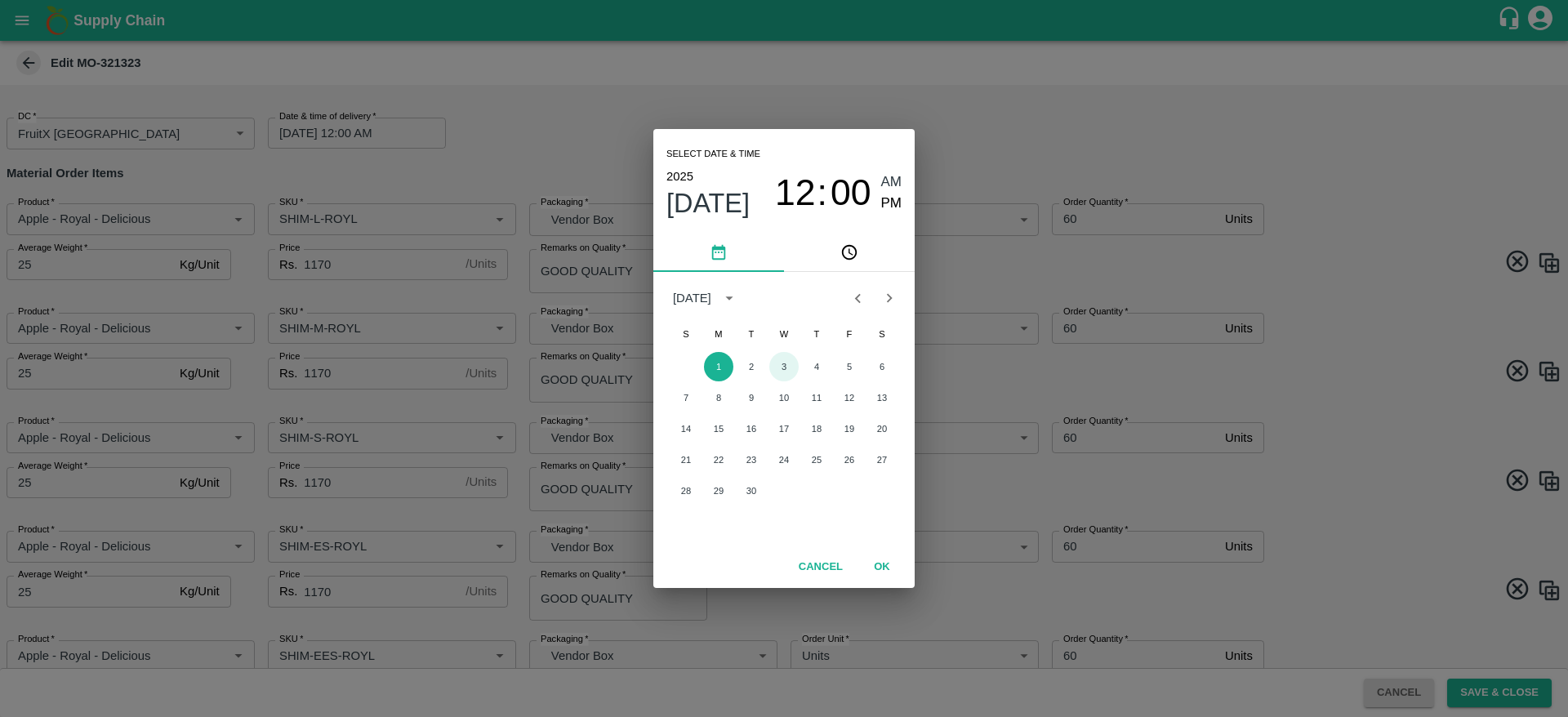
click at [780, 365] on button "3" at bounding box center [784, 367] width 30 height 30
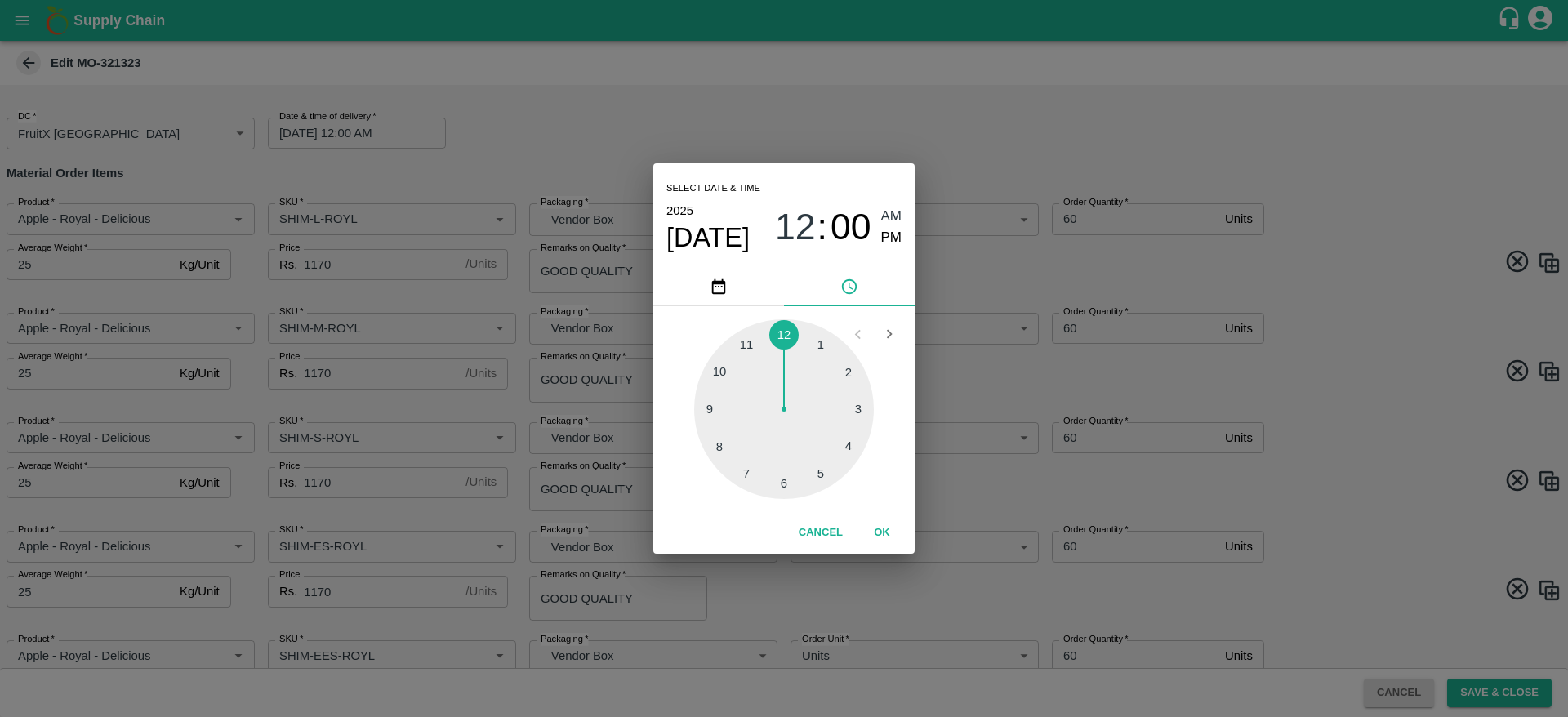
type input "03/09/2025 12:00 AM"
click at [890, 529] on button "OK" at bounding box center [882, 532] width 52 height 29
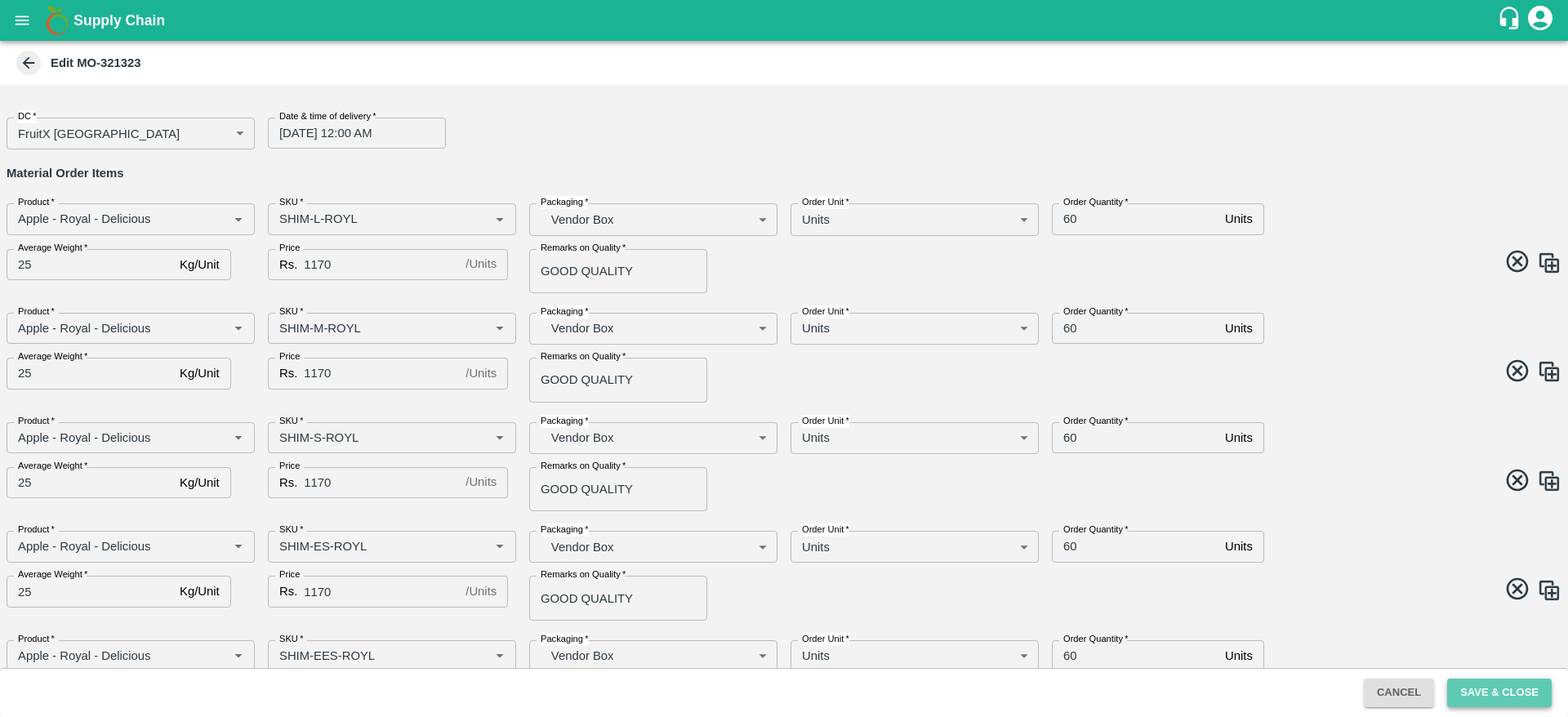
click at [1533, 696] on button "Save & Close" at bounding box center [1500, 693] width 105 height 29
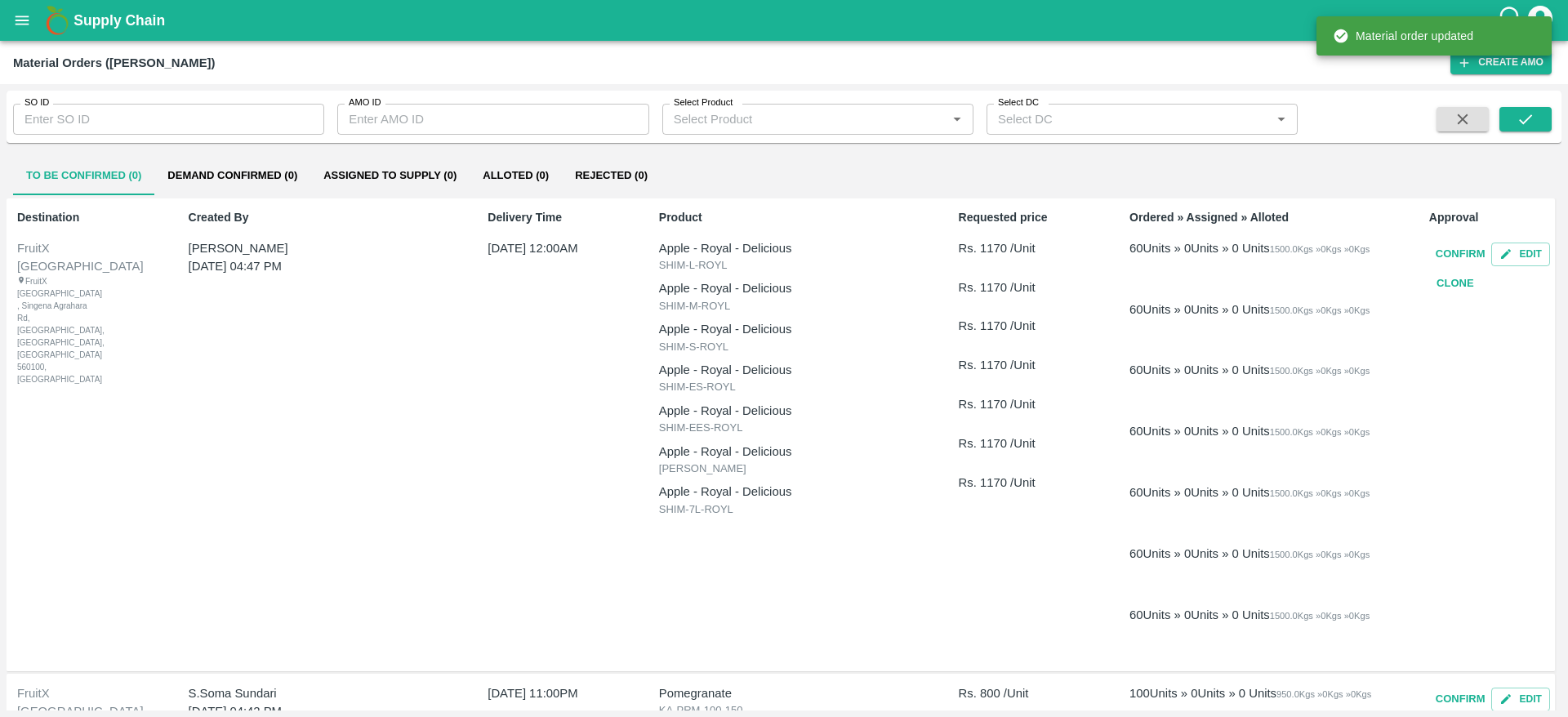
click at [1464, 257] on button "Confirm" at bounding box center [1461, 254] width 63 height 29
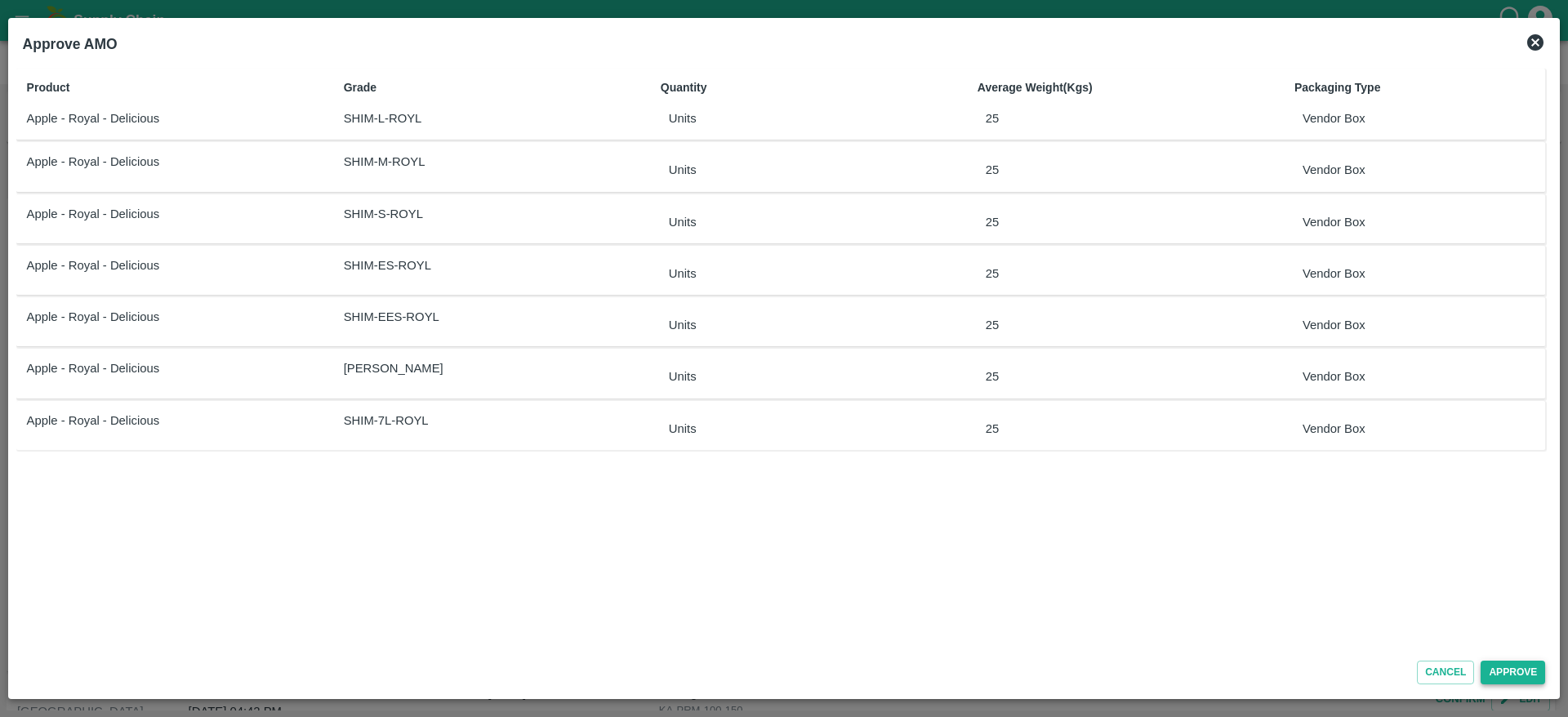
click at [1523, 666] on button "Approve" at bounding box center [1513, 672] width 65 height 23
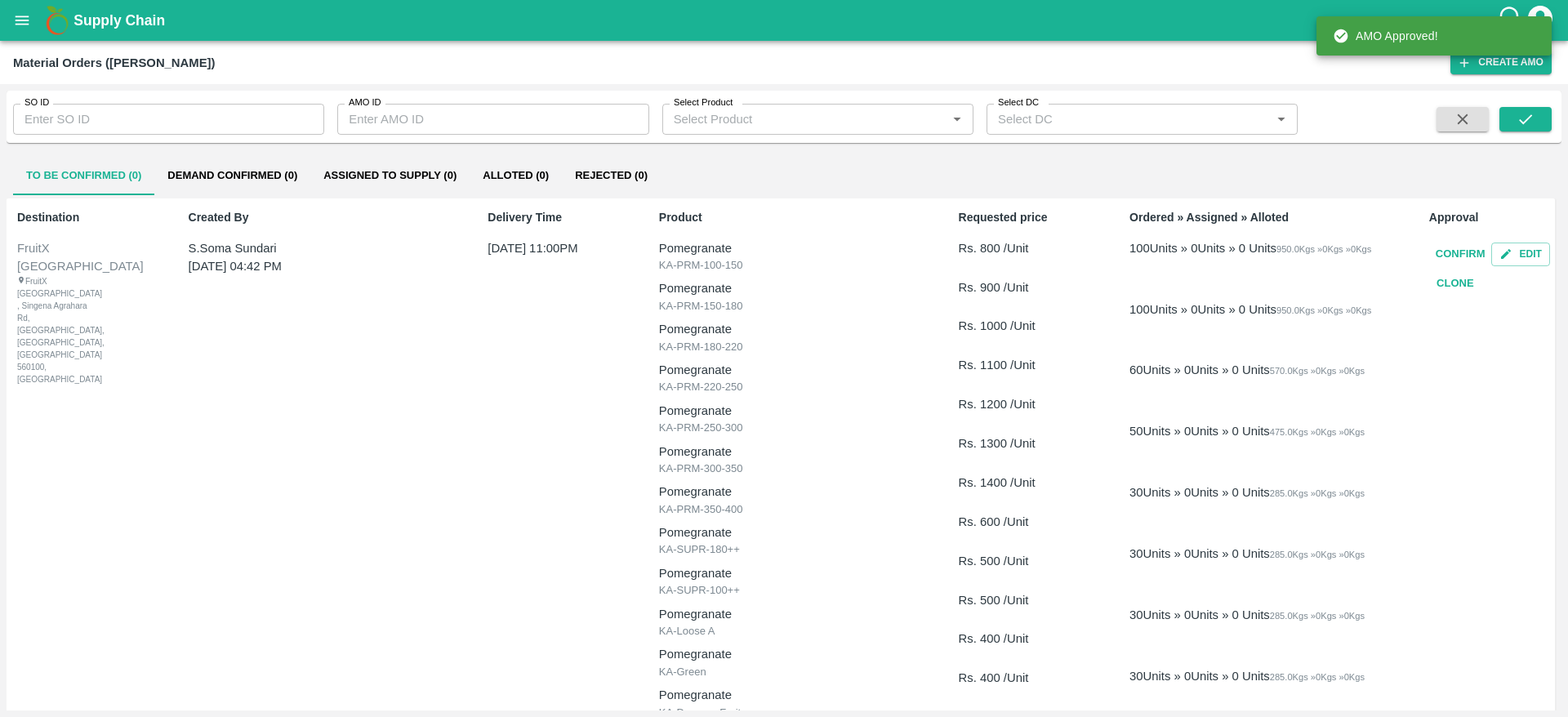
click at [204, 166] on button "Demand Confirmed (0)" at bounding box center [232, 175] width 156 height 39
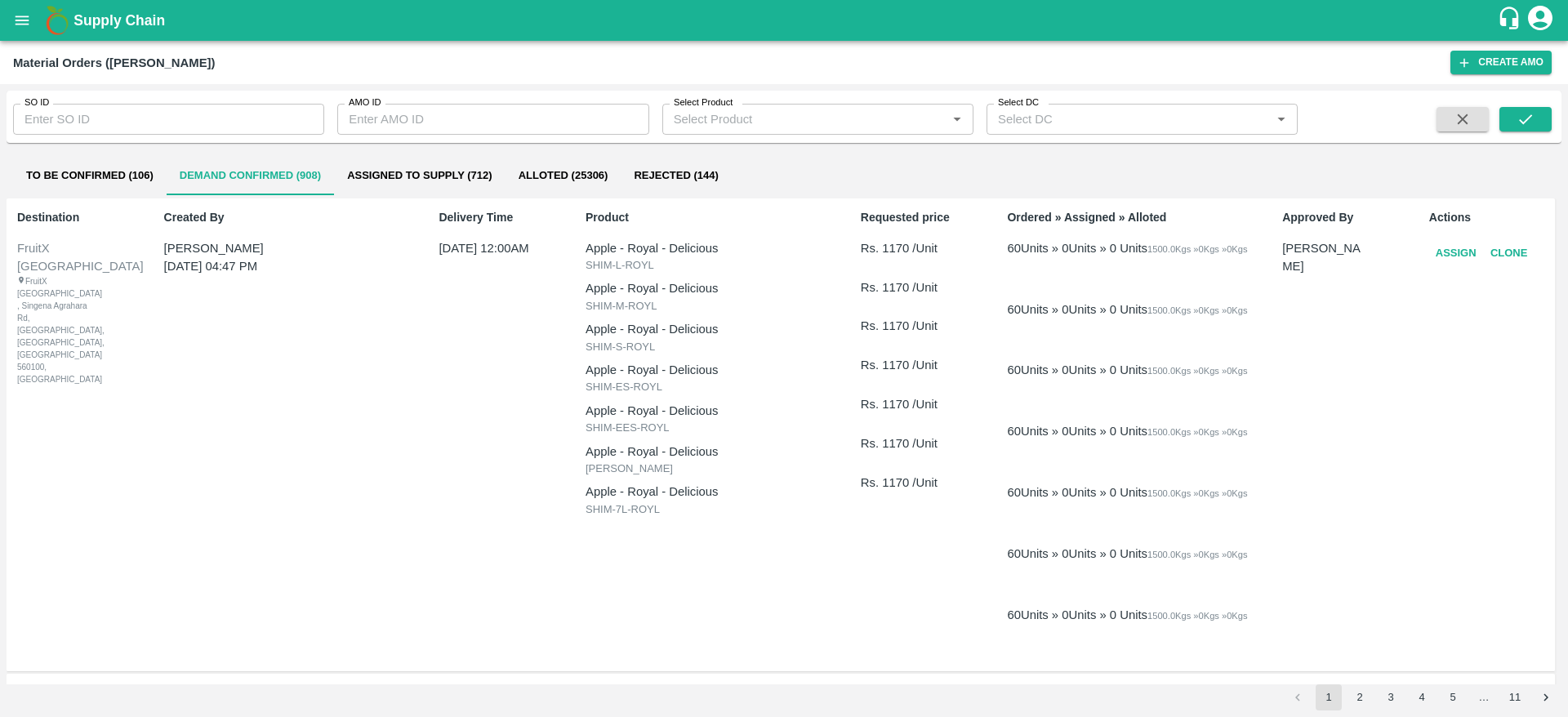
click at [1440, 249] on button "Assign" at bounding box center [1456, 254] width 54 height 29
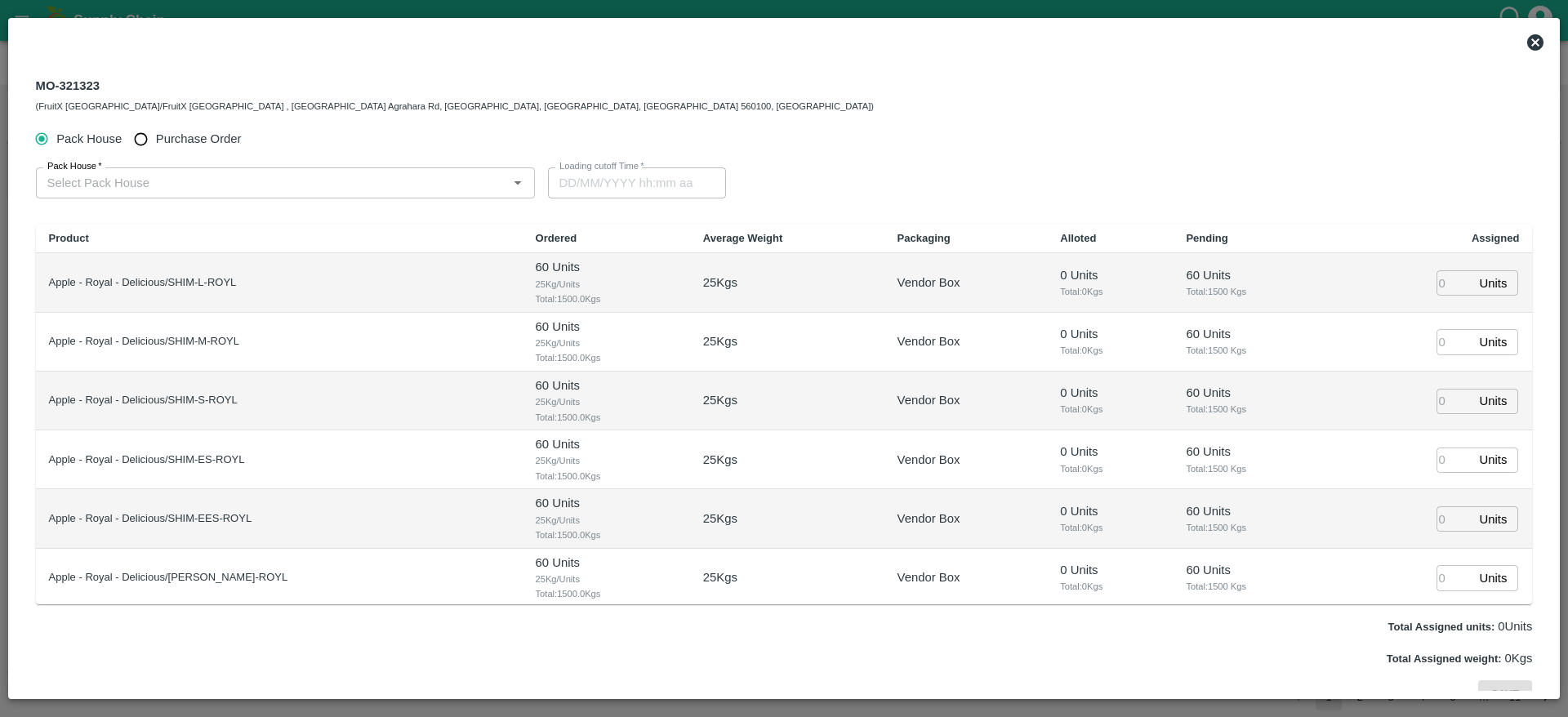
type input "03/09/2025 12:00 AM"
click at [145, 136] on input "Purchase Order" at bounding box center [141, 140] width 31 height 31
radio input "true"
click at [101, 190] on input "PO   *" at bounding box center [265, 183] width 449 height 22
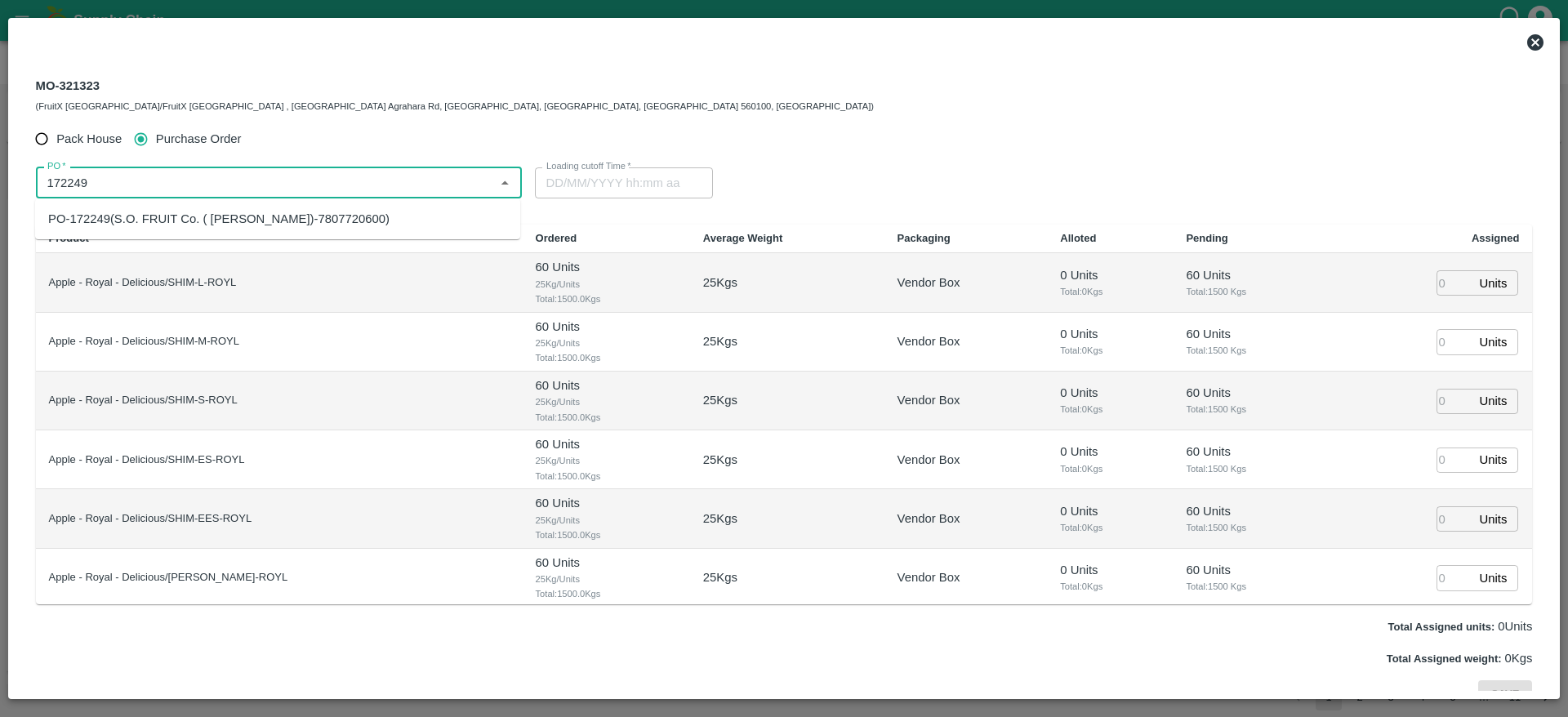
type input "172249"
click at [1449, 287] on input "number" at bounding box center [1454, 283] width 36 height 25
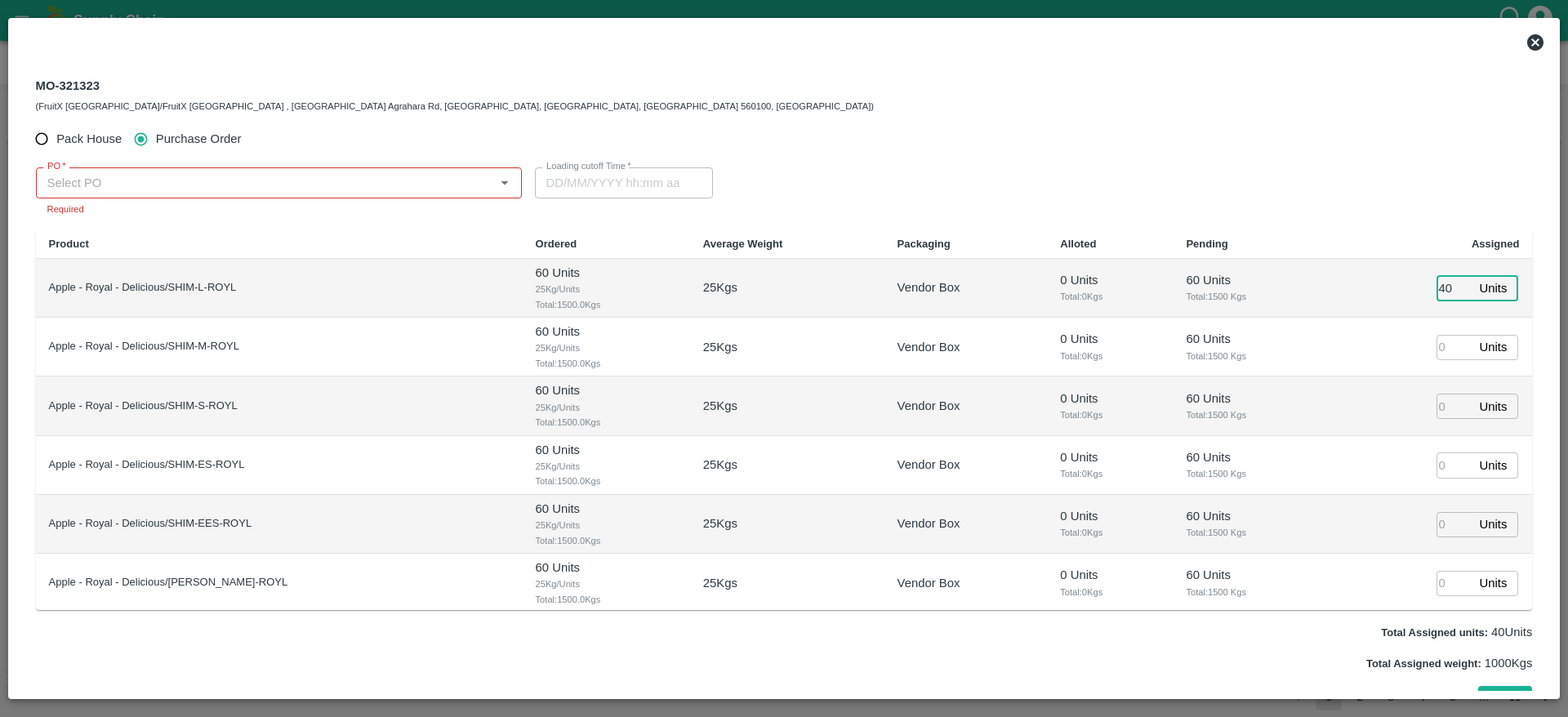
type input "40"
click at [1444, 340] on input "number" at bounding box center [1454, 348] width 36 height 25
type input "02/09/2025 11:00 PM"
type input "40"
click at [1445, 403] on input "number" at bounding box center [1454, 406] width 36 height 25
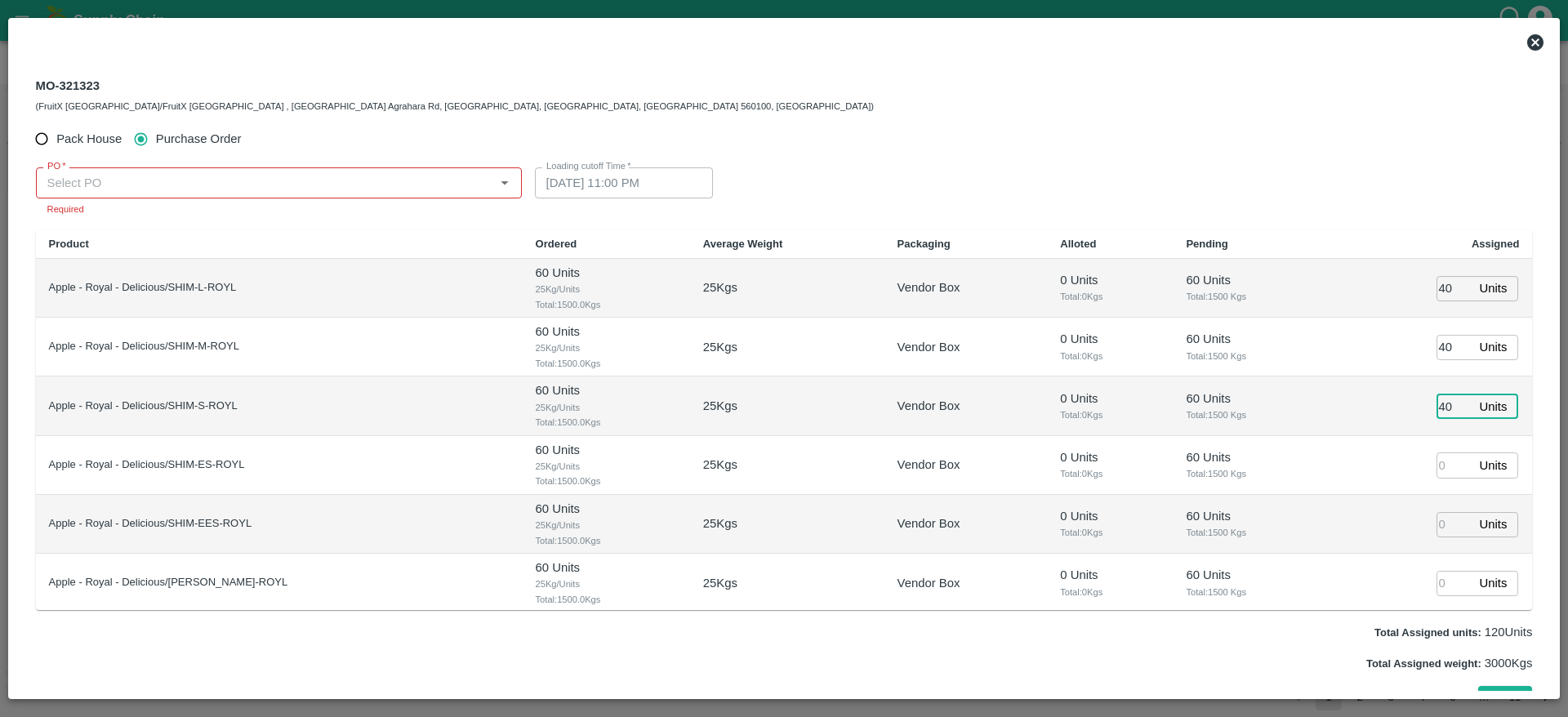
type input "40"
click at [1449, 450] on td "Units ​" at bounding box center [1431, 465] width 201 height 59
type input "02/09/2025 10:00 PM"
click at [1449, 459] on input "number" at bounding box center [1454, 465] width 36 height 25
type input "40"
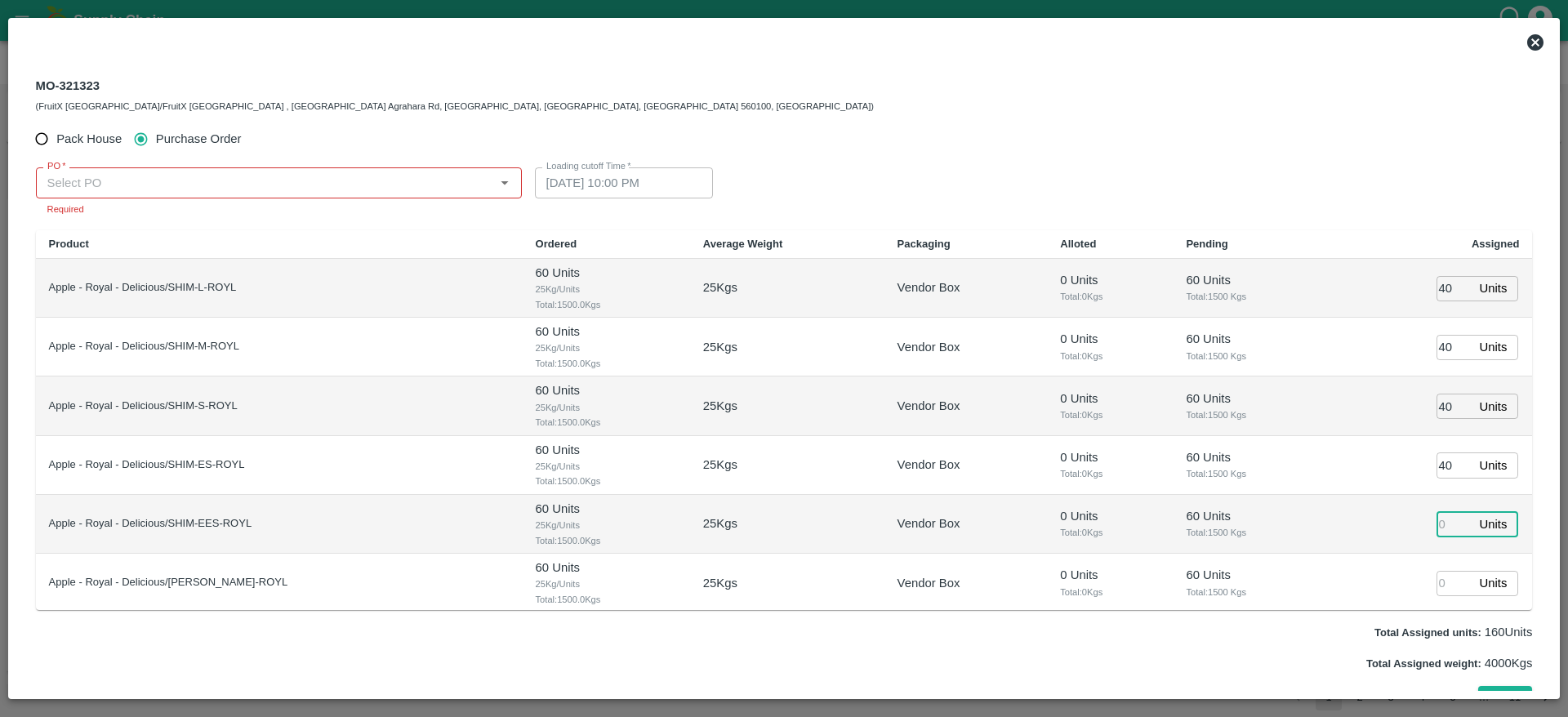
click at [1444, 533] on input "number" at bounding box center [1454, 524] width 36 height 25
type input "40"
type input "02/09/2025 09:00 PM"
type input "40"
click at [1446, 582] on input "number" at bounding box center [1454, 583] width 36 height 25
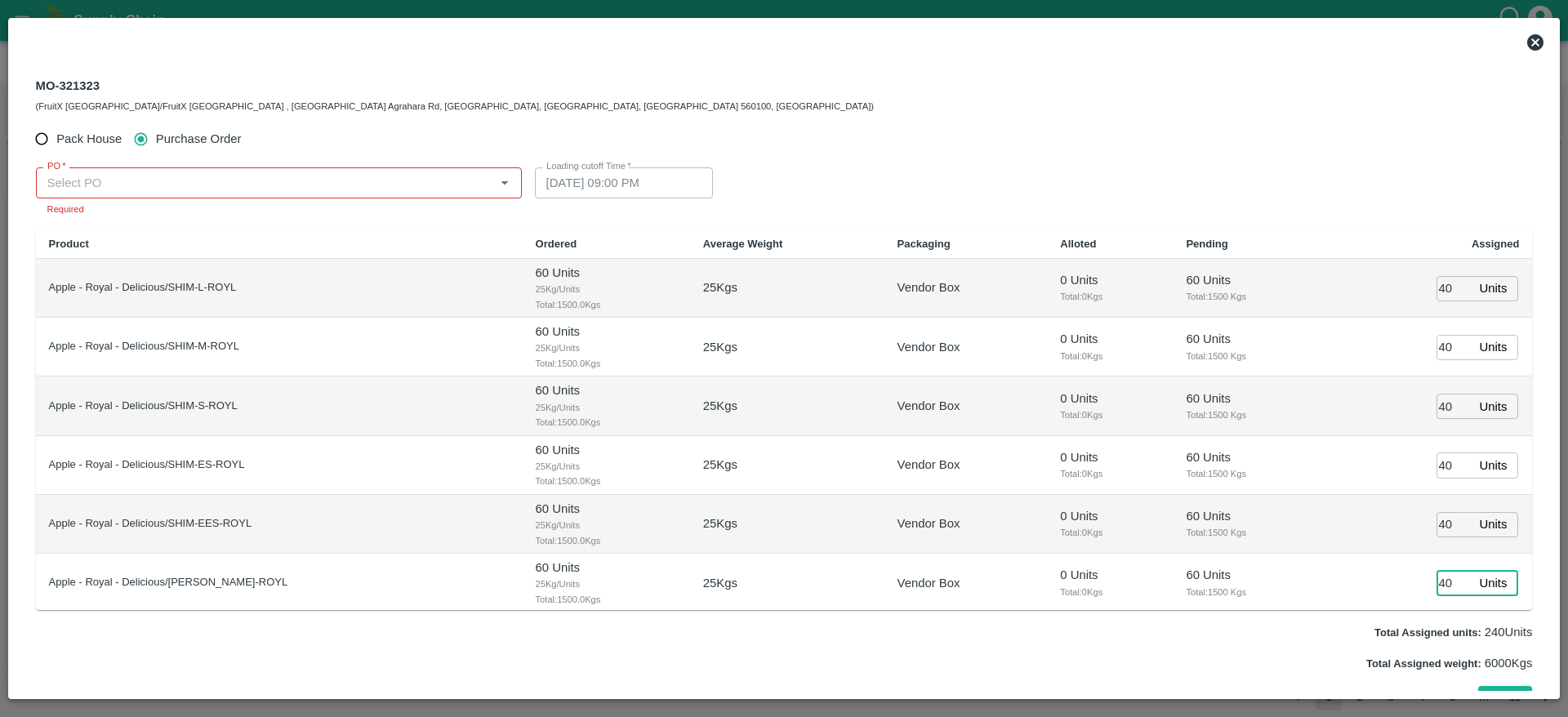
scroll to position [62, 0]
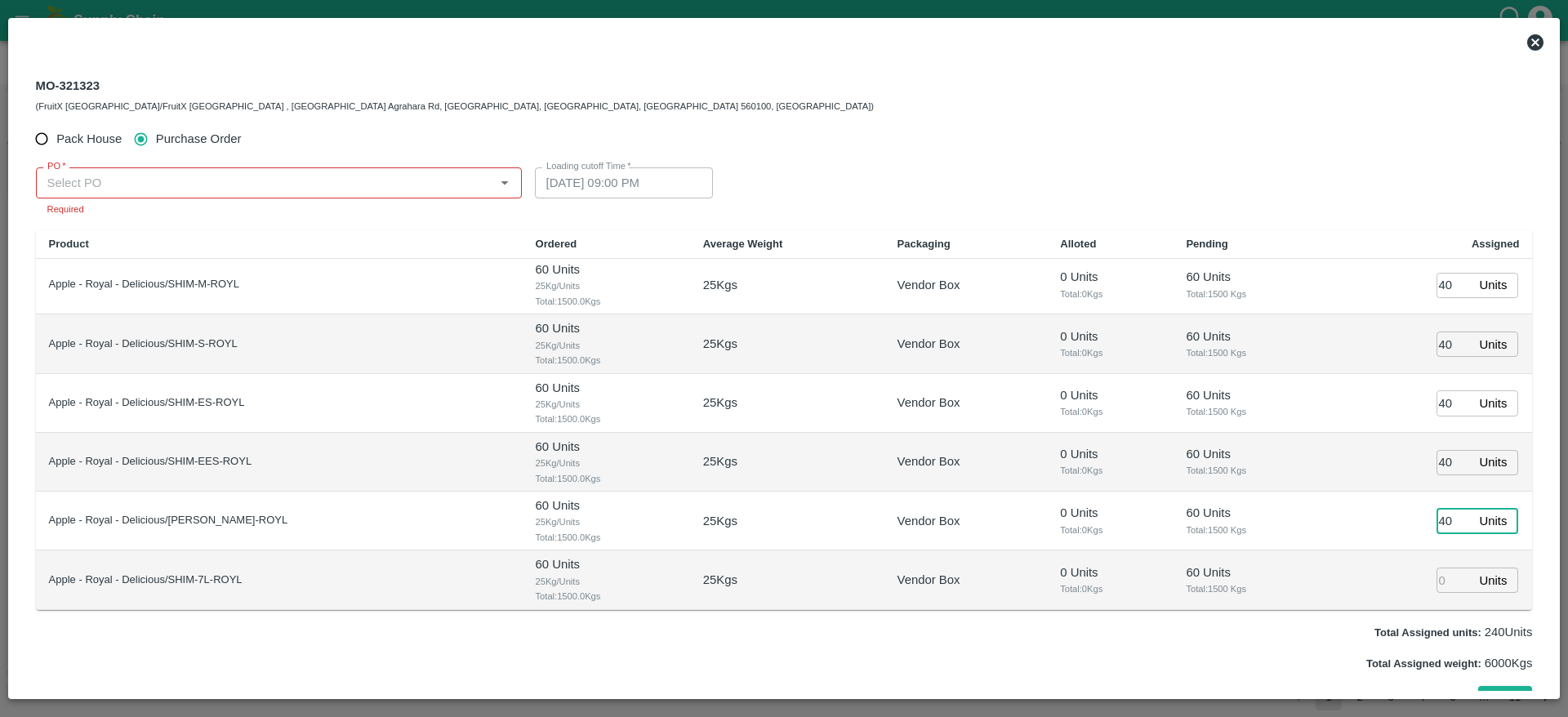
type input "40"
click at [1441, 578] on input "number" at bounding box center [1454, 580] width 36 height 25
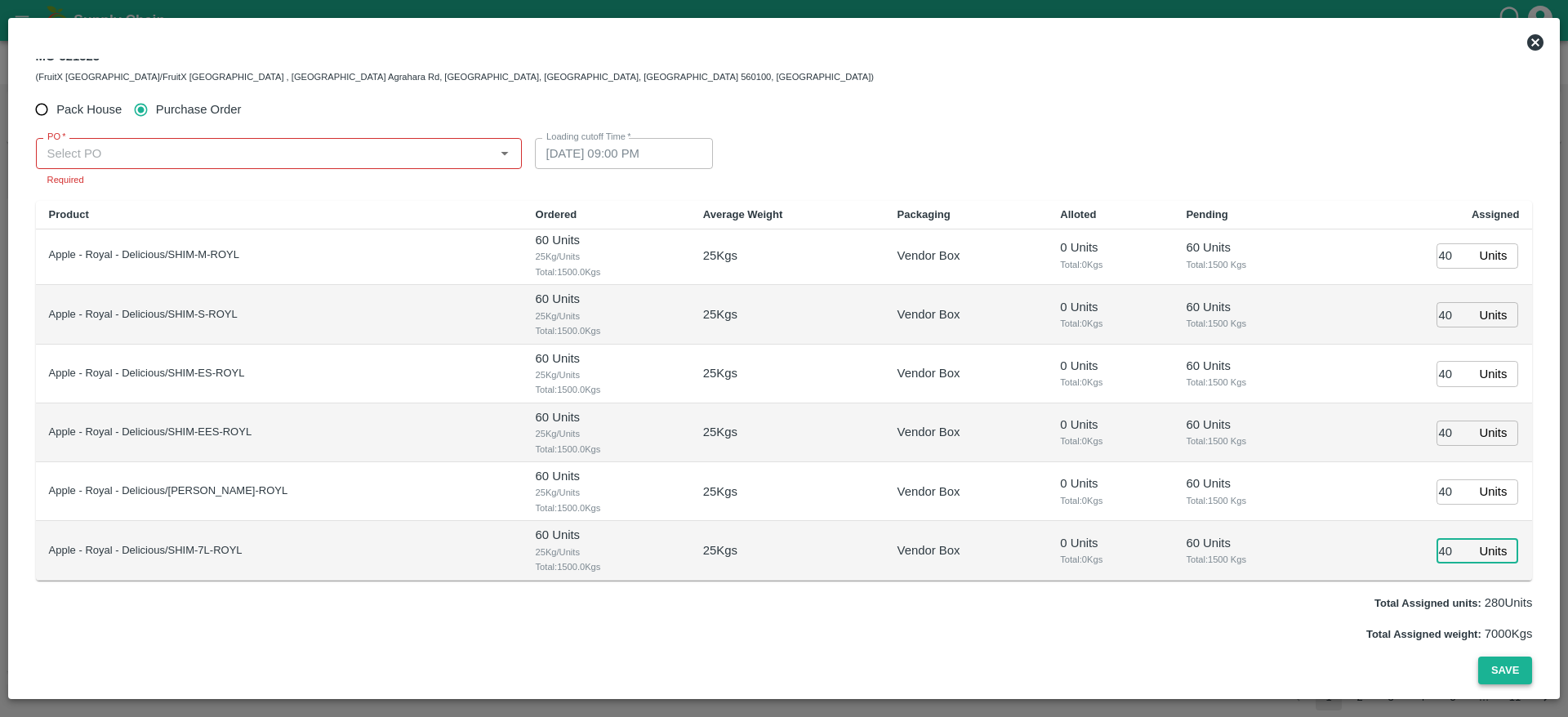
type input "40"
click at [1508, 658] on button "Save" at bounding box center [1505, 671] width 54 height 29
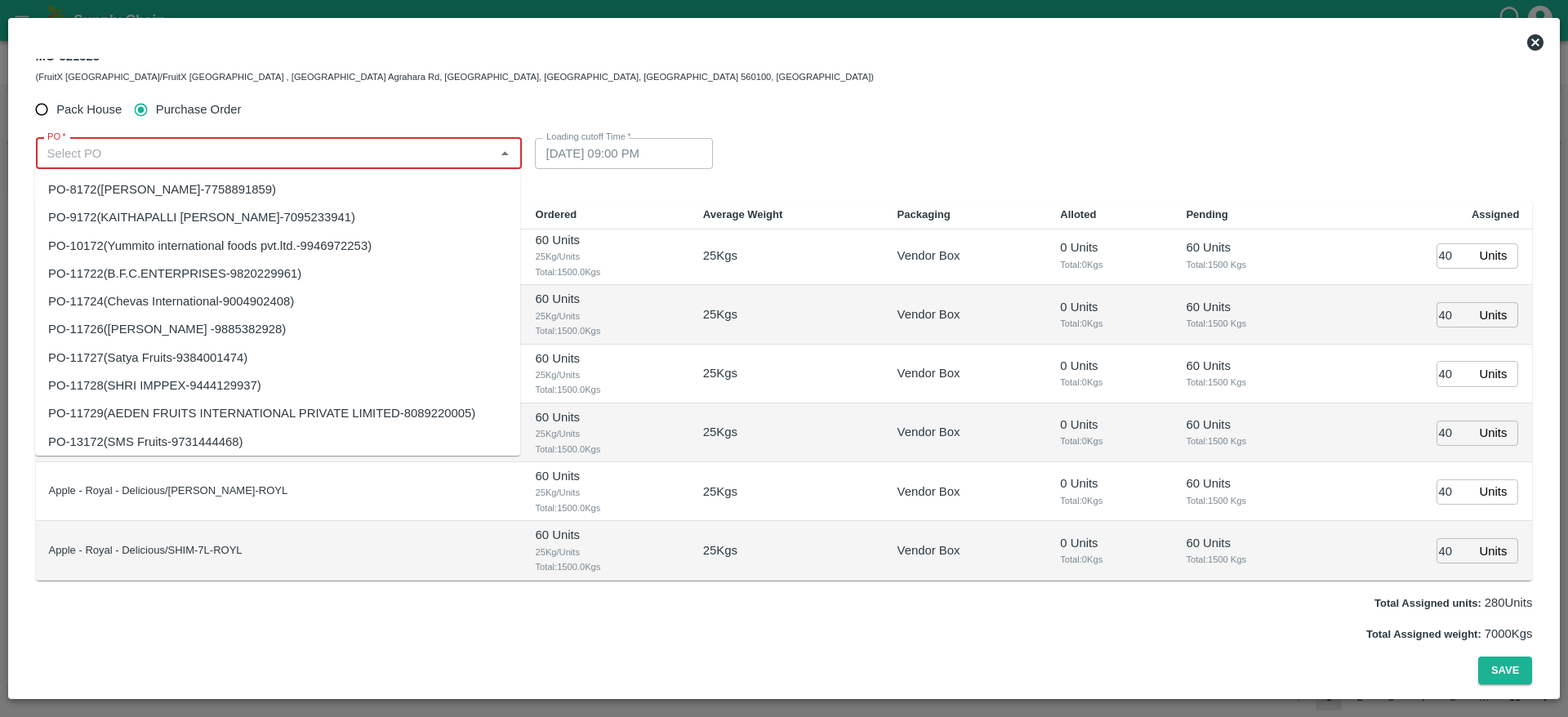
click at [132, 159] on input "PO   *" at bounding box center [265, 154] width 449 height 22
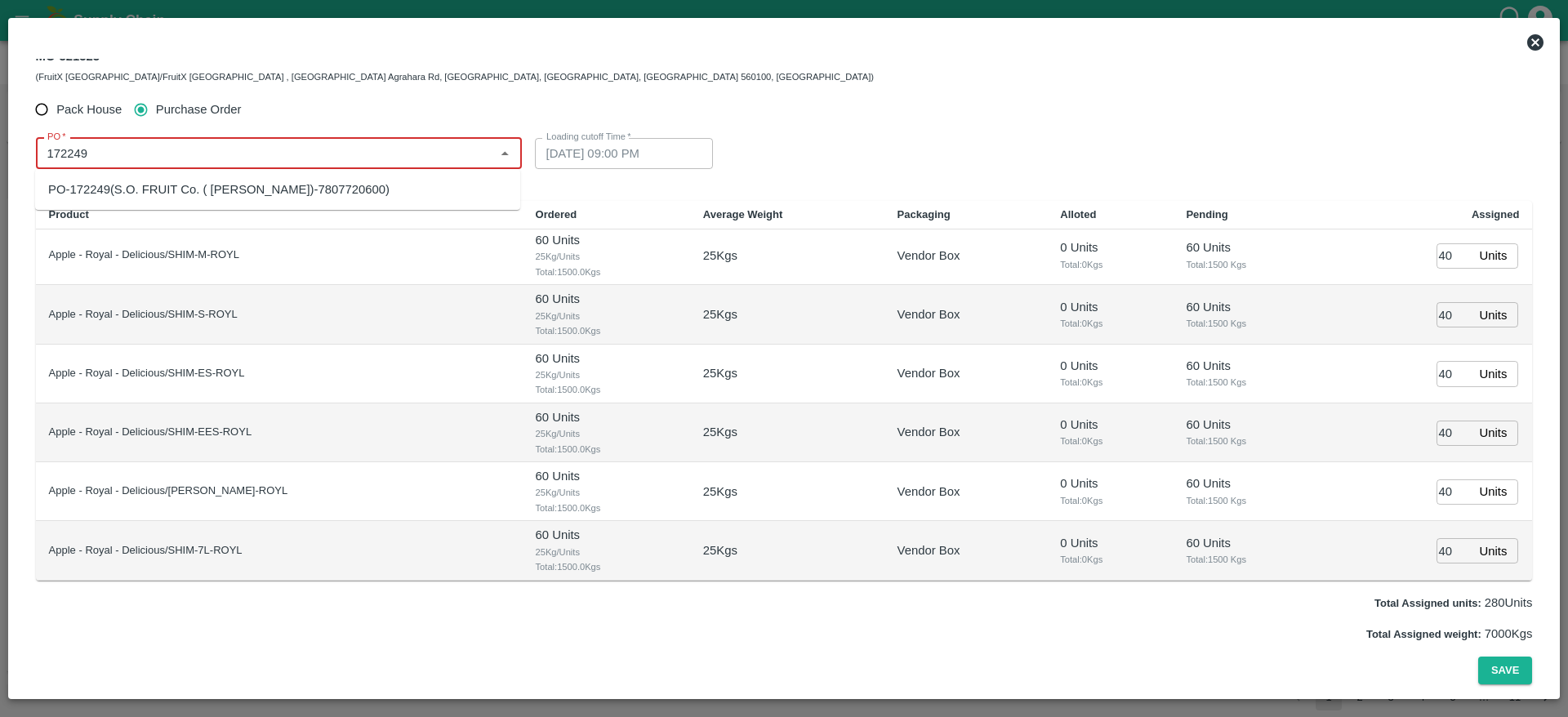
click at [384, 197] on div "PO-172249(S.O. FRUIT Co. ( Sardevan Singh)-7807720600)" at bounding box center [278, 189] width 485 height 28
type input "PO-172249(S.O. FRUIT Co. ( Sardevan Singh)-7807720600)"
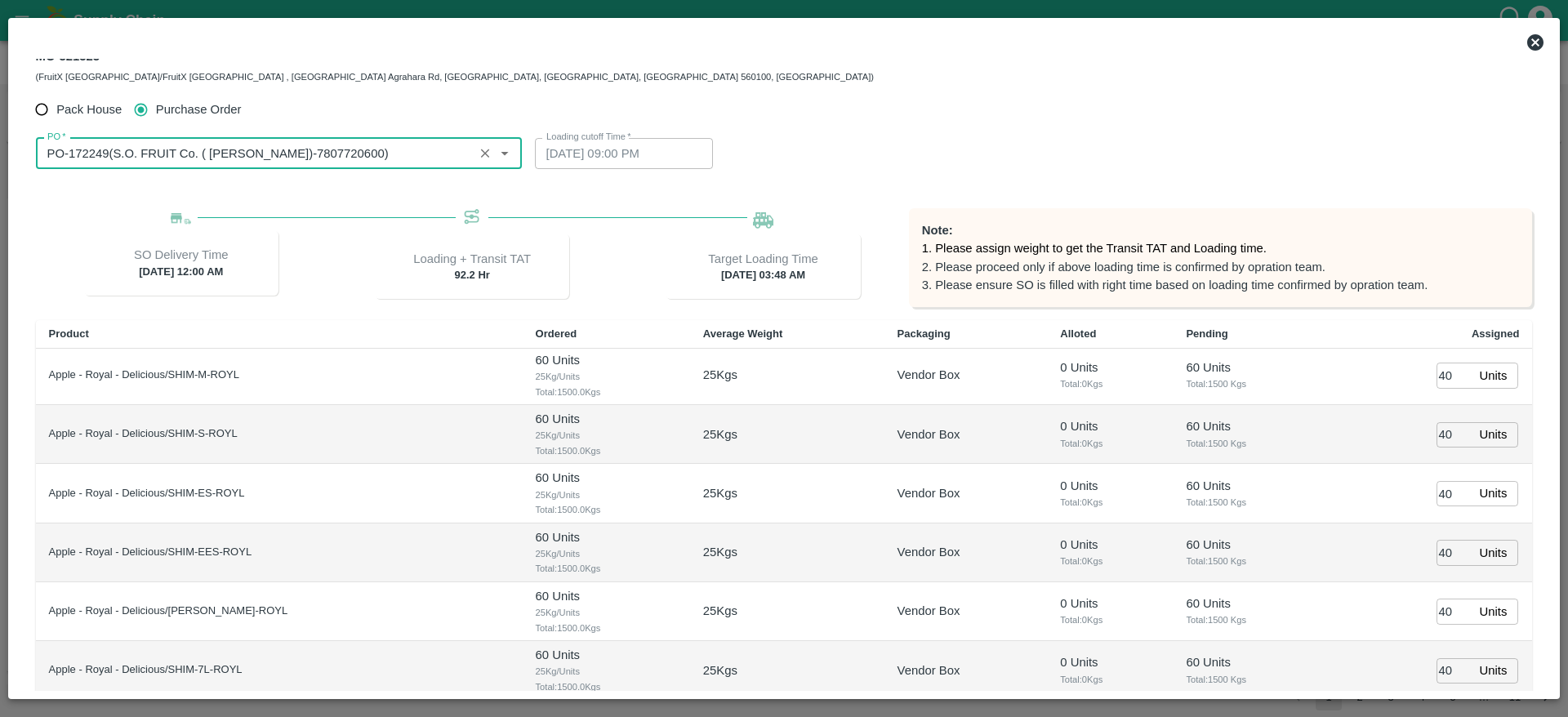
type input "30/08/2025 03:48 AM"
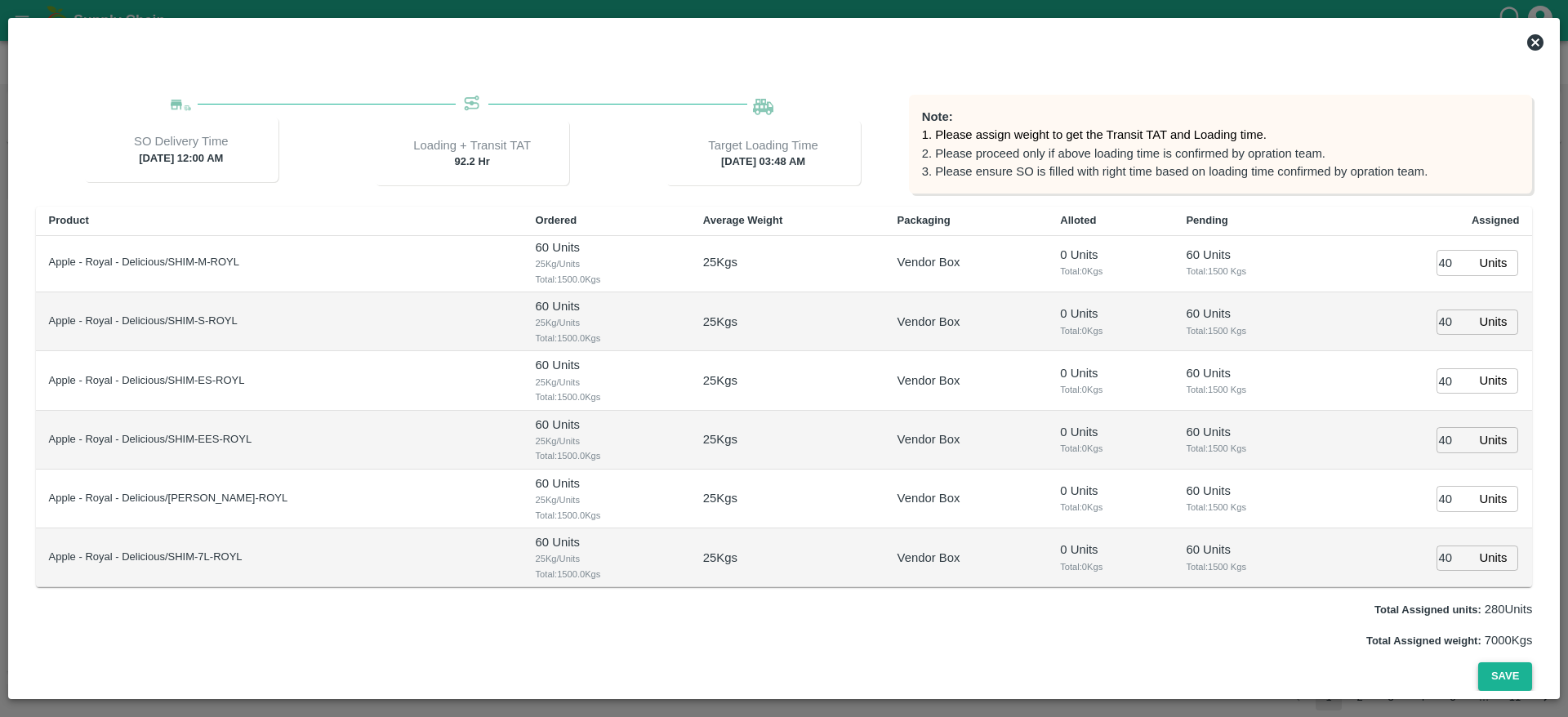
type input "PO-172249(S.O. FRUIT Co. ( Sardevan Singh)-7807720600)"
click at [1488, 681] on button "Save" at bounding box center [1505, 676] width 54 height 29
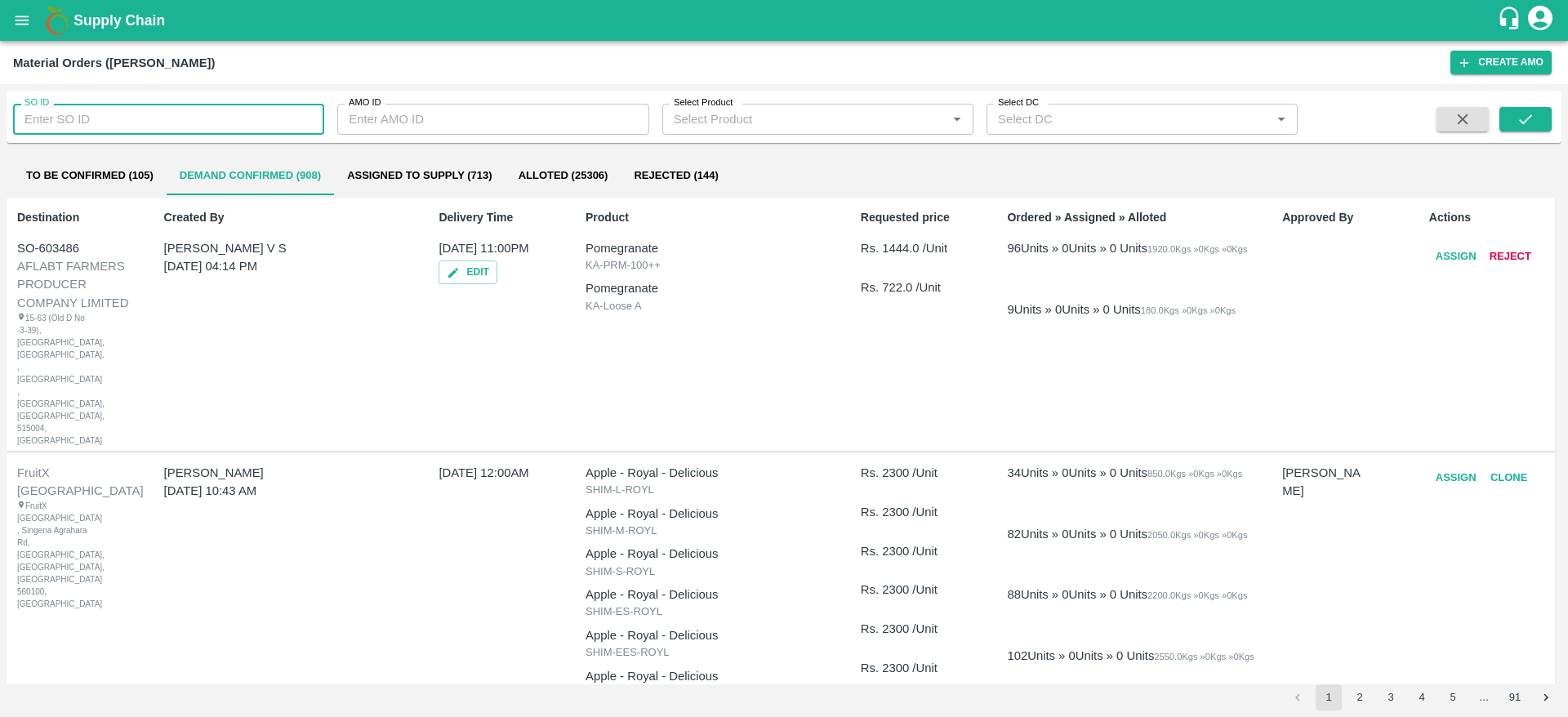
click at [133, 115] on input "SO ID" at bounding box center [168, 119] width 311 height 31
paste input "603480"
type input "603480"
click at [1521, 127] on icon "submit" at bounding box center [1526, 119] width 18 height 18
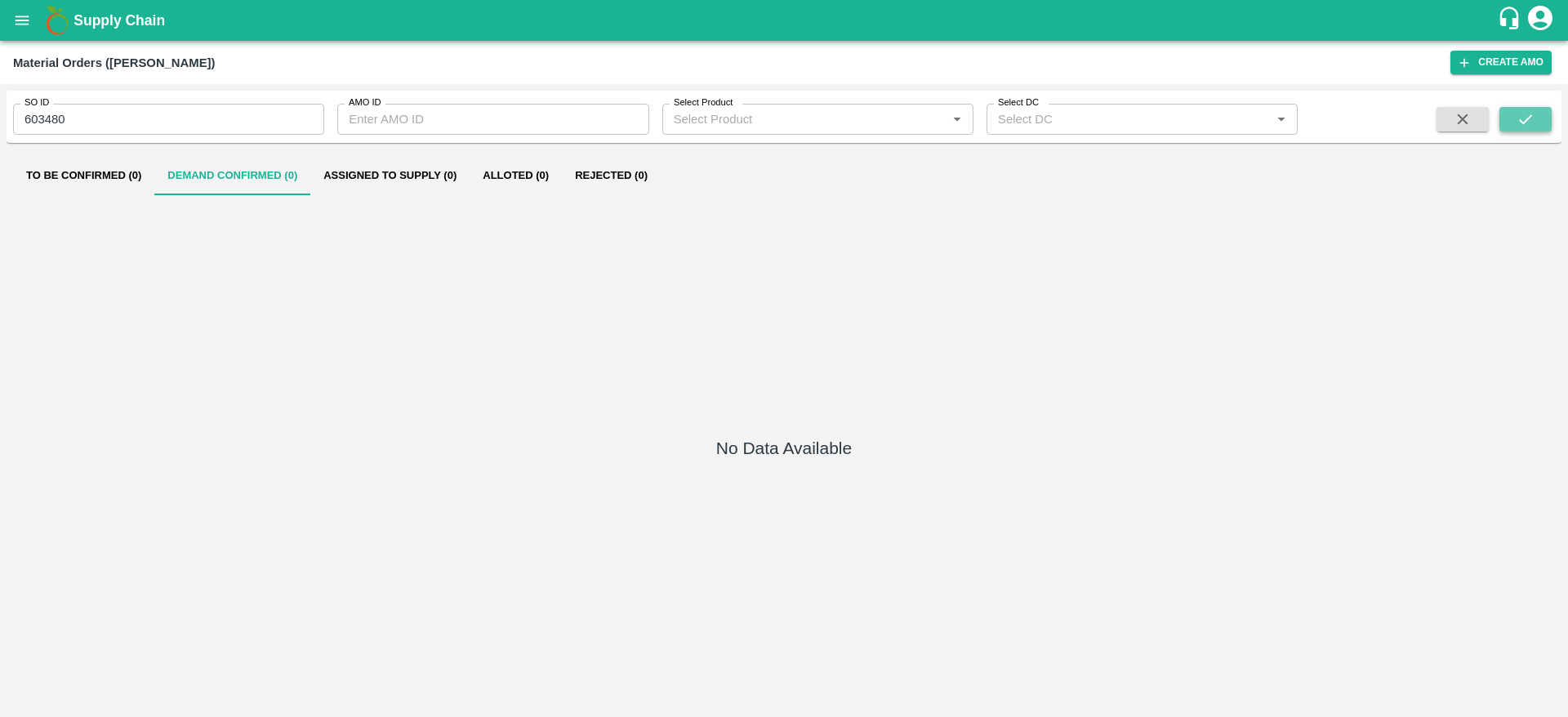
click at [1514, 127] on button "submit" at bounding box center [1526, 119] width 52 height 24
click at [1513, 112] on button "submit" at bounding box center [1526, 119] width 52 height 24
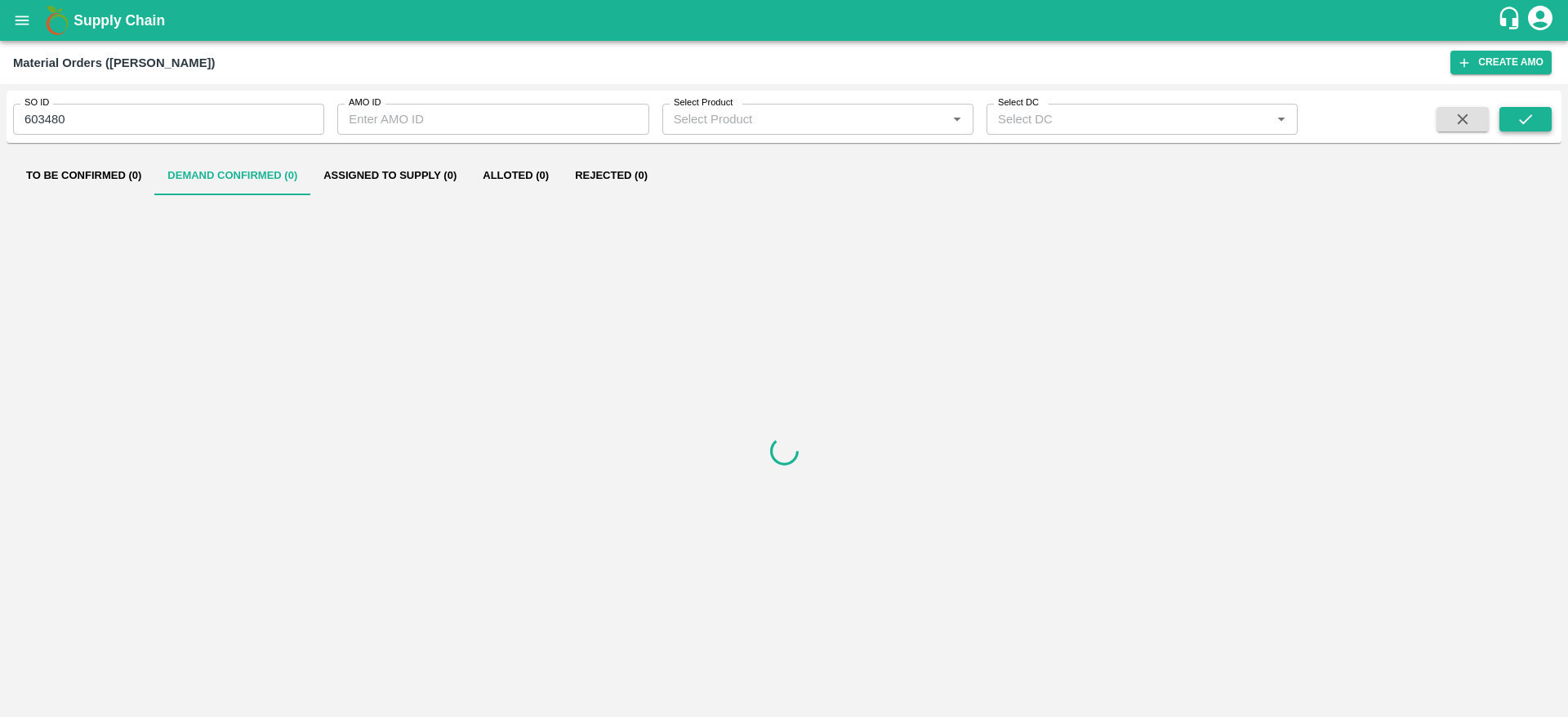
click at [1513, 112] on button "submit" at bounding box center [1526, 119] width 52 height 24
click at [1519, 111] on icon "submit" at bounding box center [1526, 119] width 18 height 18
click at [184, 113] on input "603480" at bounding box center [168, 119] width 311 height 31
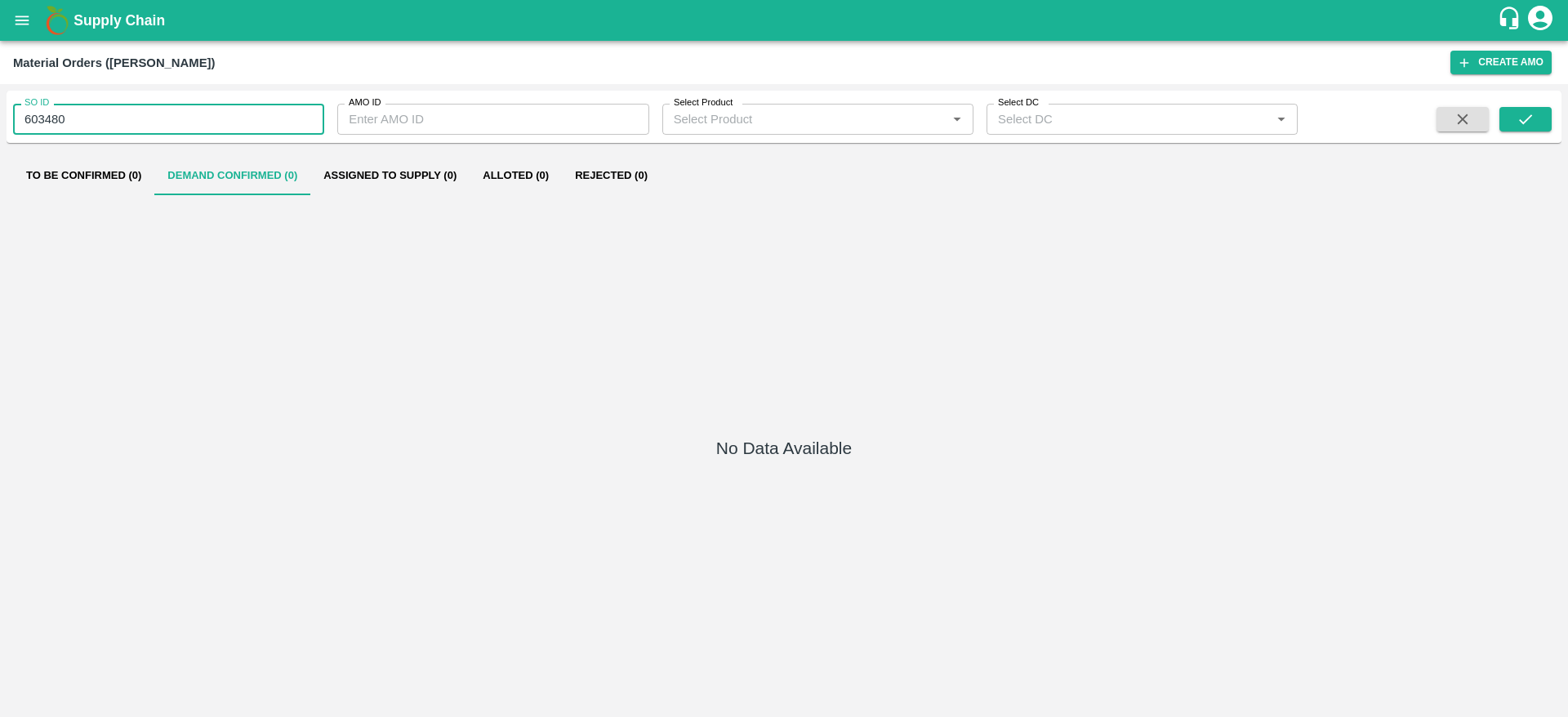
click at [184, 113] on input "603480" at bounding box center [168, 119] width 311 height 31
click at [1469, 117] on icon "button" at bounding box center [1463, 119] width 18 height 18
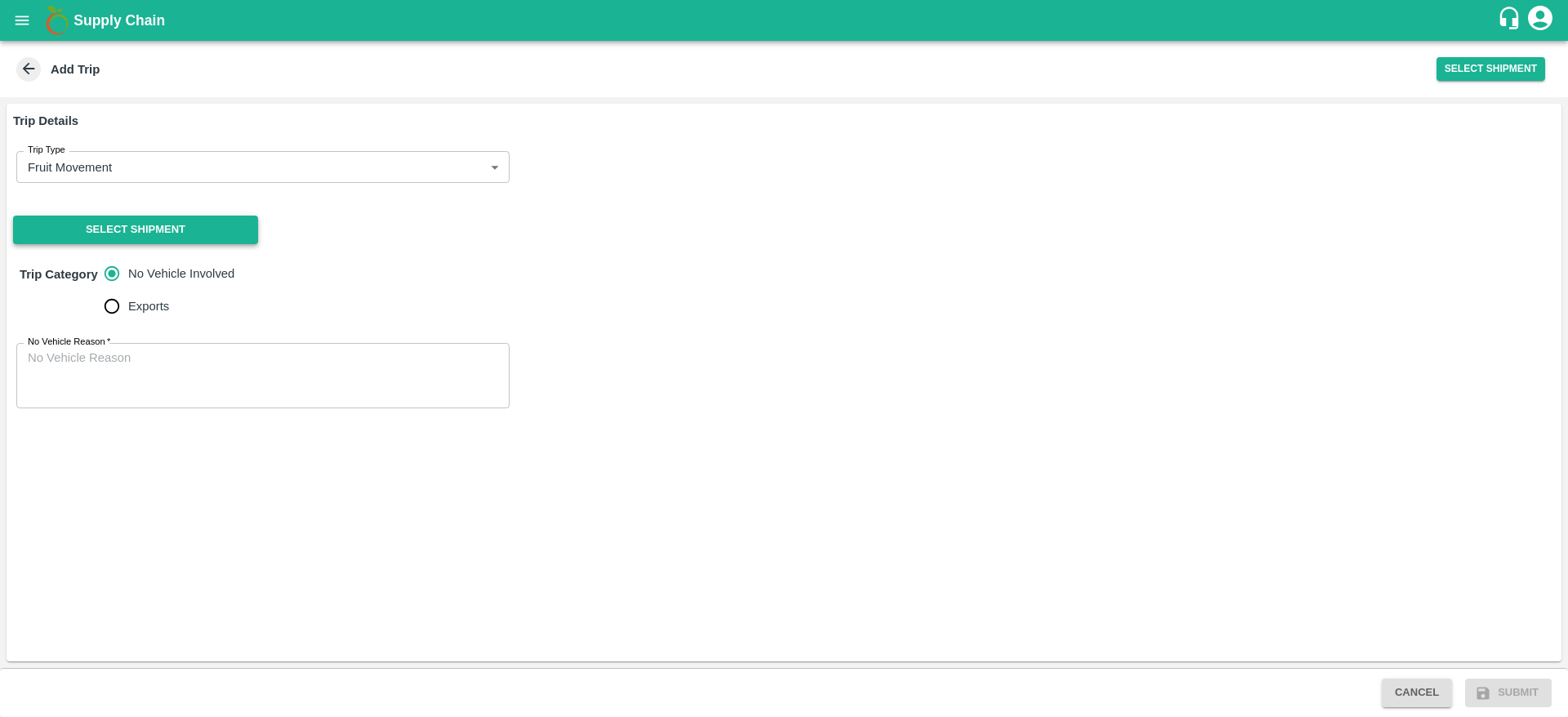
click at [102, 231] on button "Select Shipment" at bounding box center [135, 230] width 245 height 29
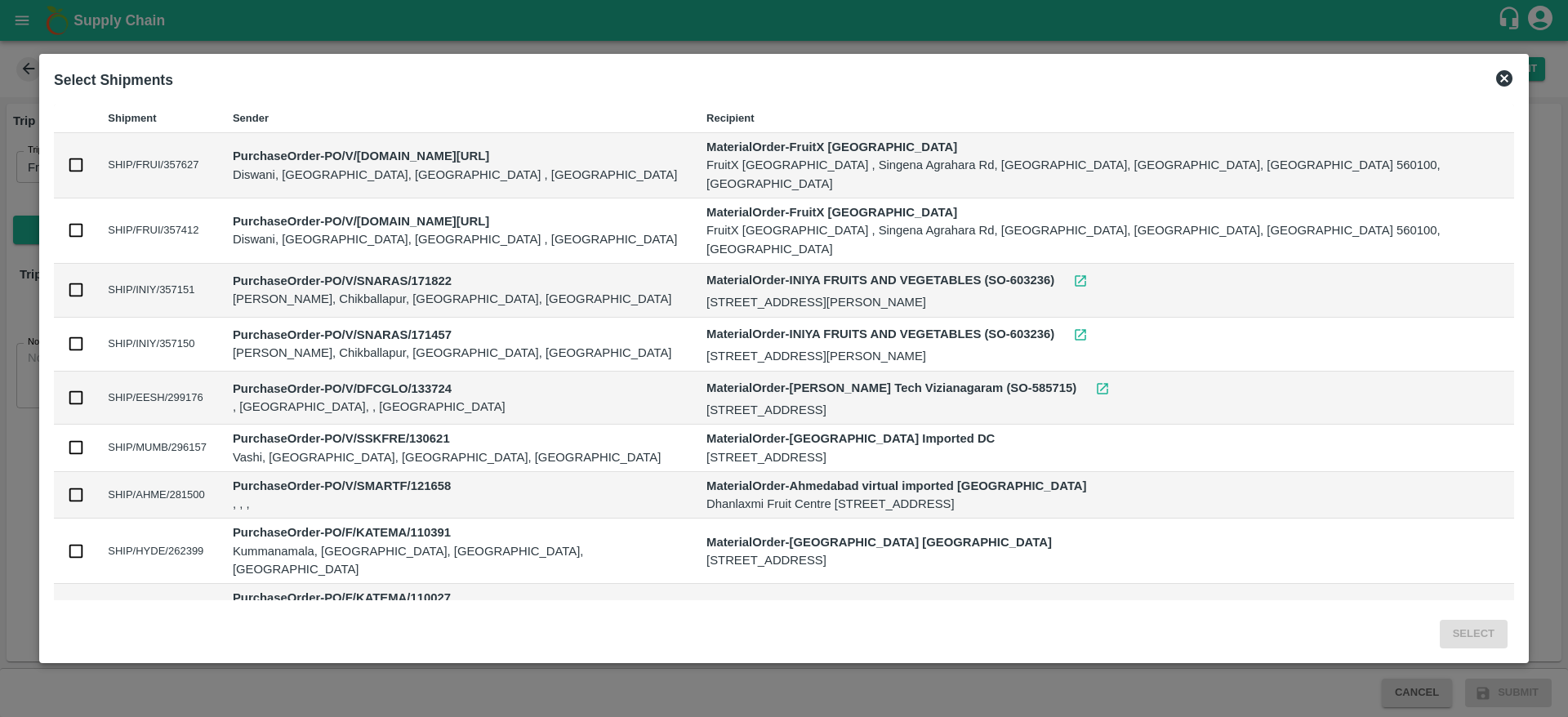
click at [85, 159] on input "checkbox" at bounding box center [76, 165] width 18 height 18
checkbox input "true"
click at [1440, 636] on button "Select" at bounding box center [1473, 634] width 68 height 29
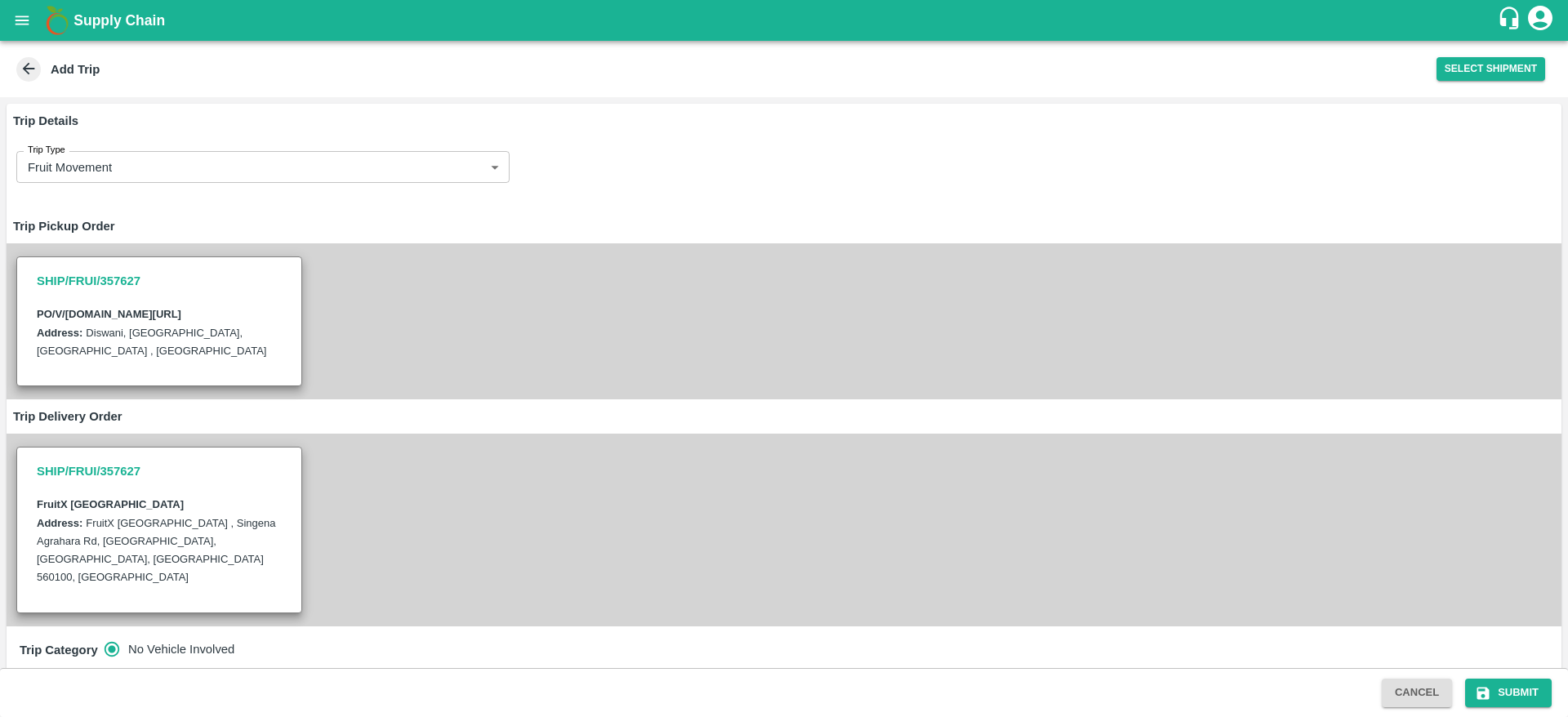
scroll to position [132, 0]
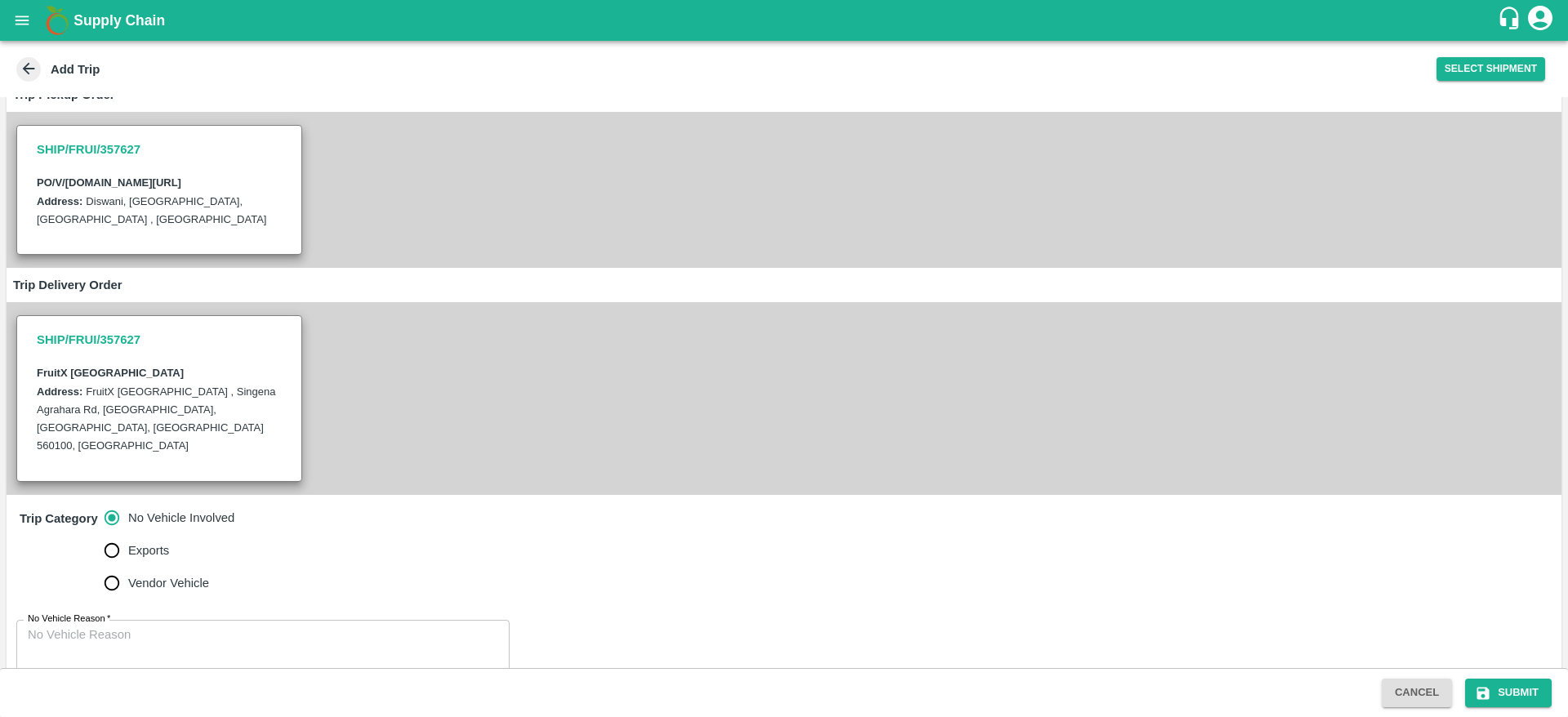
click at [117, 567] on input "Vendor Vehicle" at bounding box center [112, 583] width 32 height 32
radio input "true"
click at [146, 501] on label "No Vehicle Involved" at bounding box center [165, 517] width 140 height 32
click at [128, 501] on input "No Vehicle Involved" at bounding box center [112, 517] width 32 height 32
radio input "true"
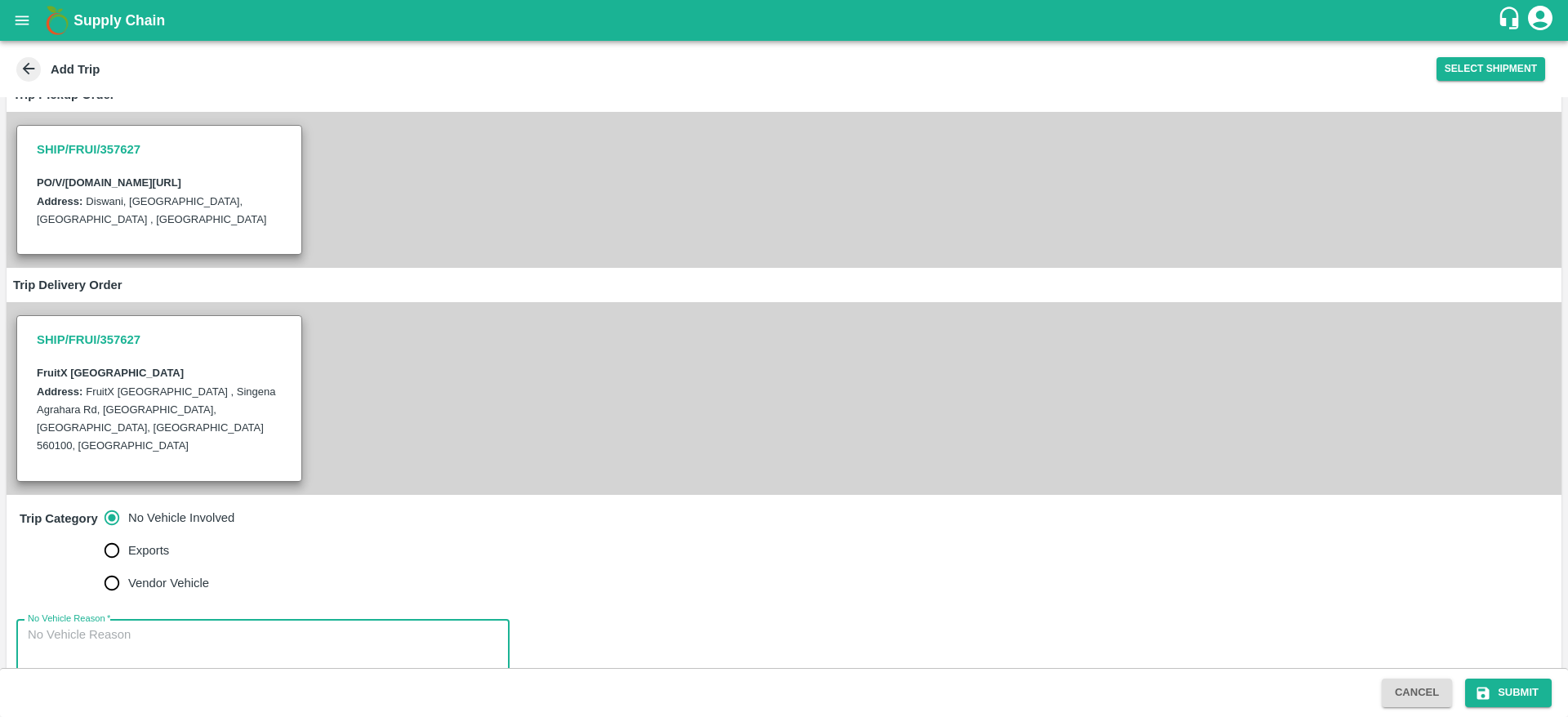
click at [354, 626] on textarea "No Vehicle Reason   *" at bounding box center [263, 651] width 470 height 51
type textarea "vendor delivery"
click at [732, 606] on div "No Vehicle Reason   * vendor delivery x No Vehicle Reason" at bounding box center [783, 651] width 1554 height 91
click at [1497, 693] on button "Submit" at bounding box center [1509, 693] width 87 height 29
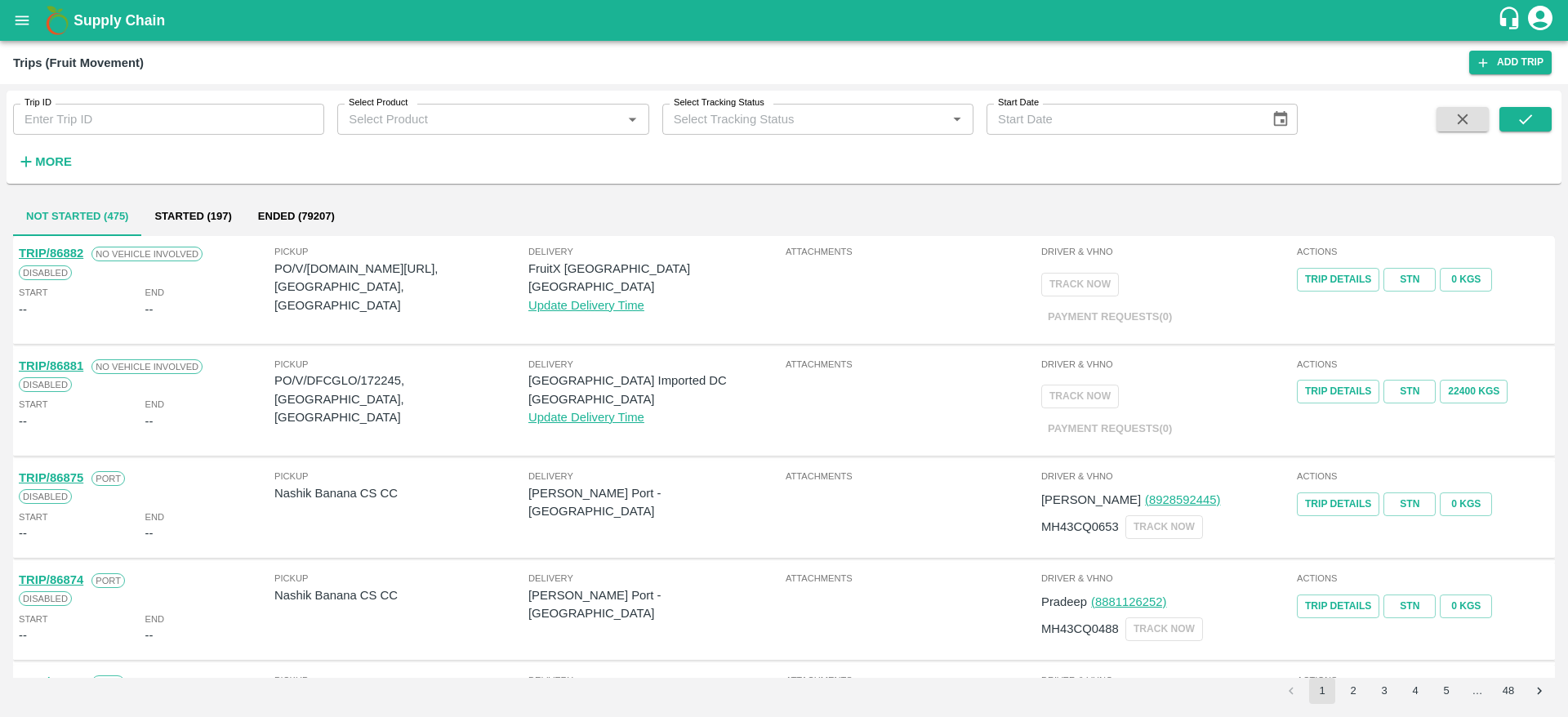
click at [20, 20] on icon "open drawer" at bounding box center [22, 20] width 14 height 9
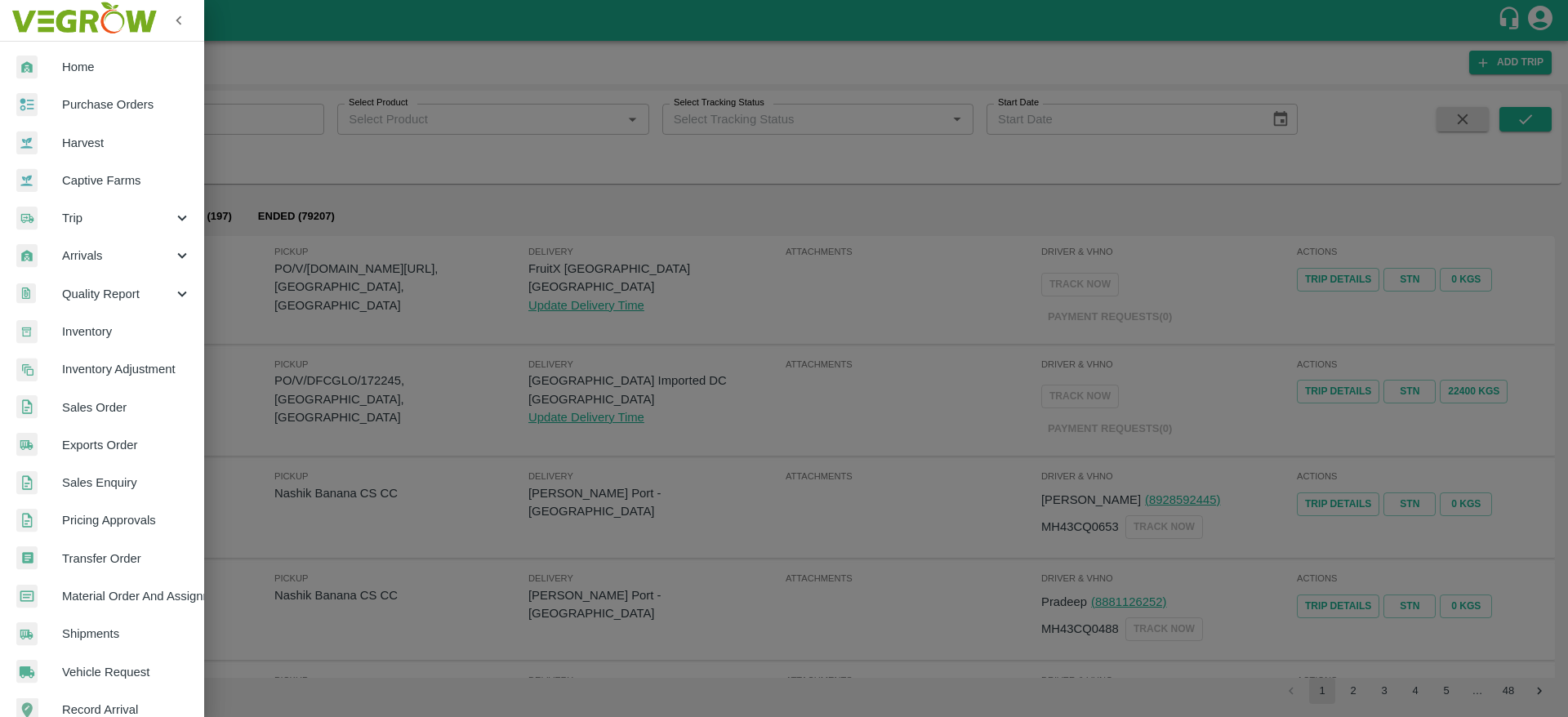
click at [116, 97] on span "Purchase Orders" at bounding box center [126, 104] width 129 height 18
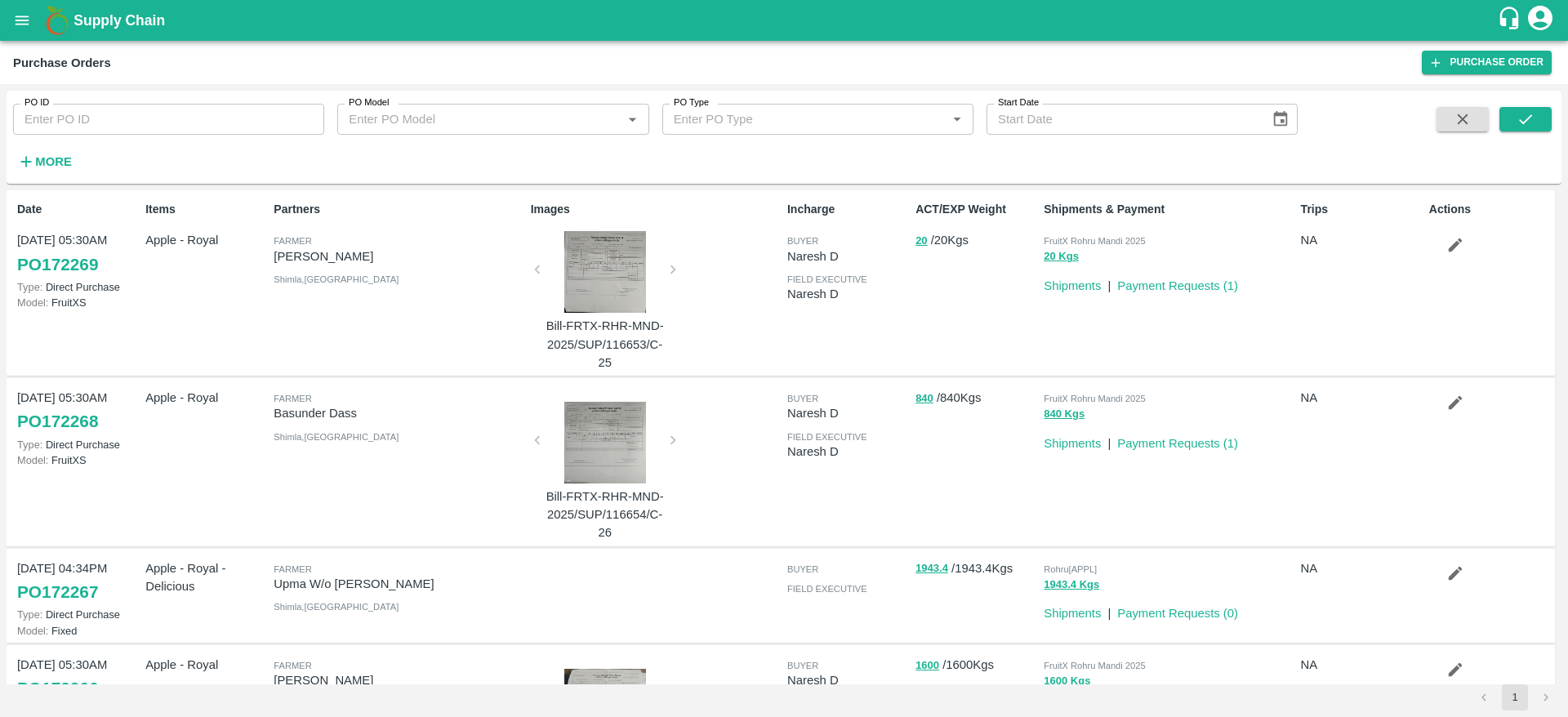
click at [61, 163] on strong "More" at bounding box center [53, 161] width 37 height 13
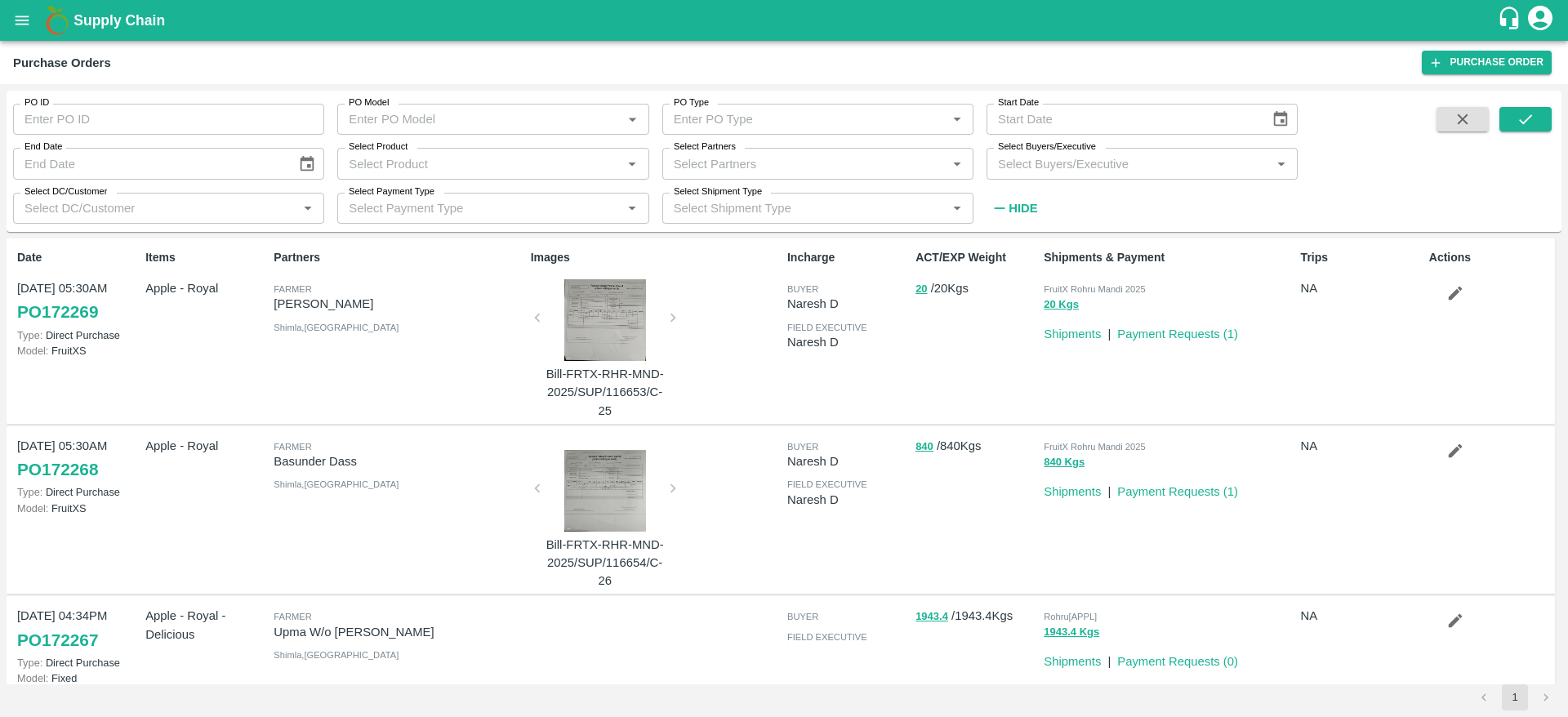
click at [1066, 161] on input "Select Buyers/Executive" at bounding box center [1128, 163] width 274 height 22
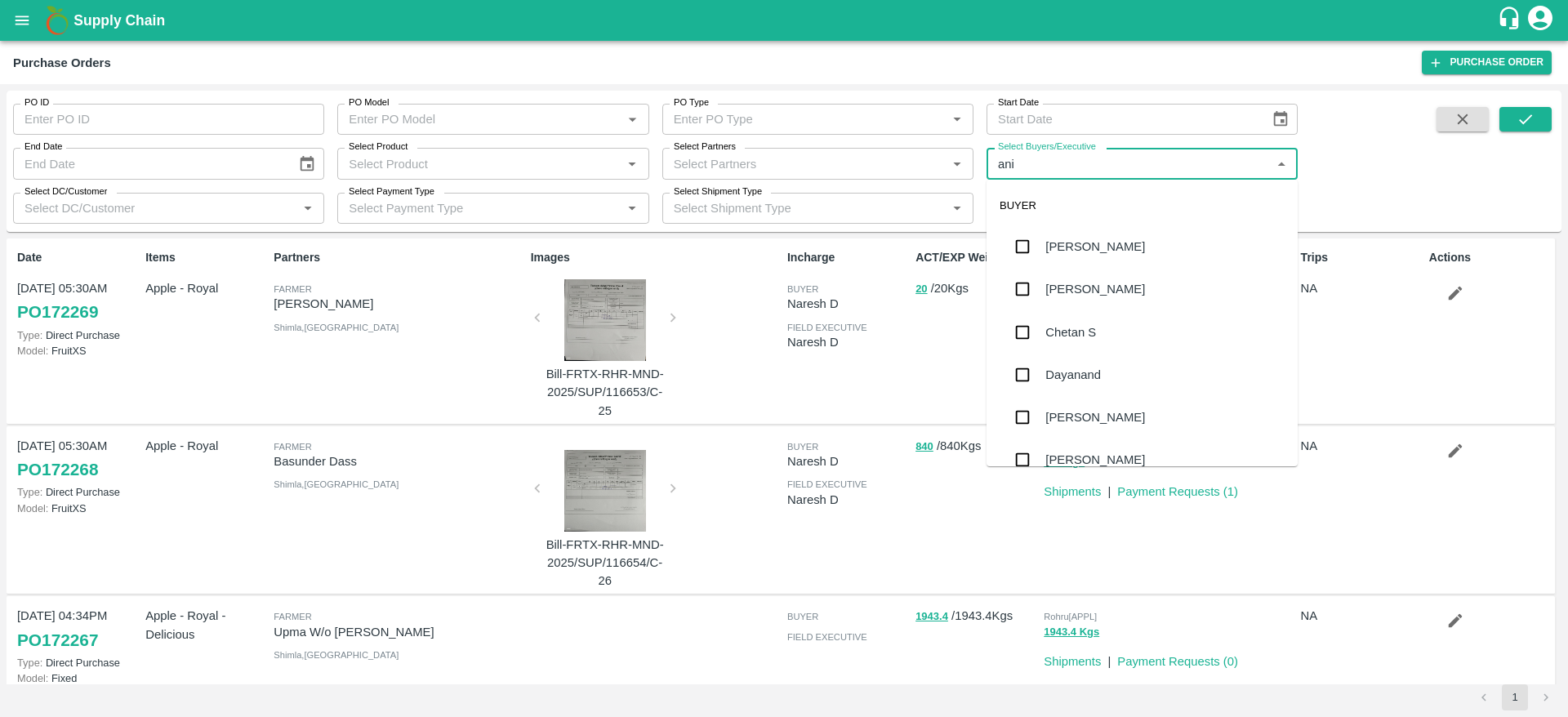
type input "anil"
click at [1083, 234] on div "[PERSON_NAME]" at bounding box center [1142, 246] width 311 height 42
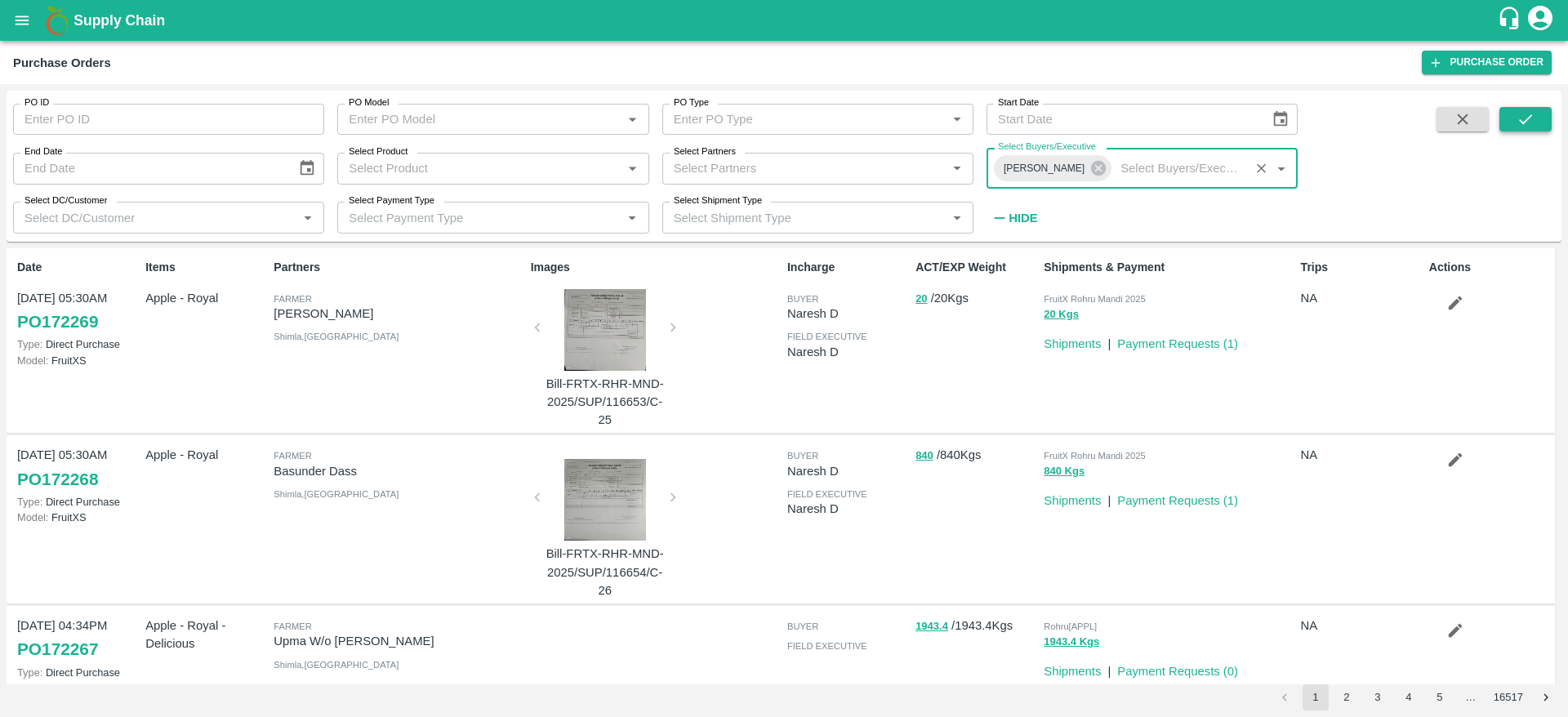
click at [1521, 117] on icon "submit" at bounding box center [1526, 119] width 18 height 18
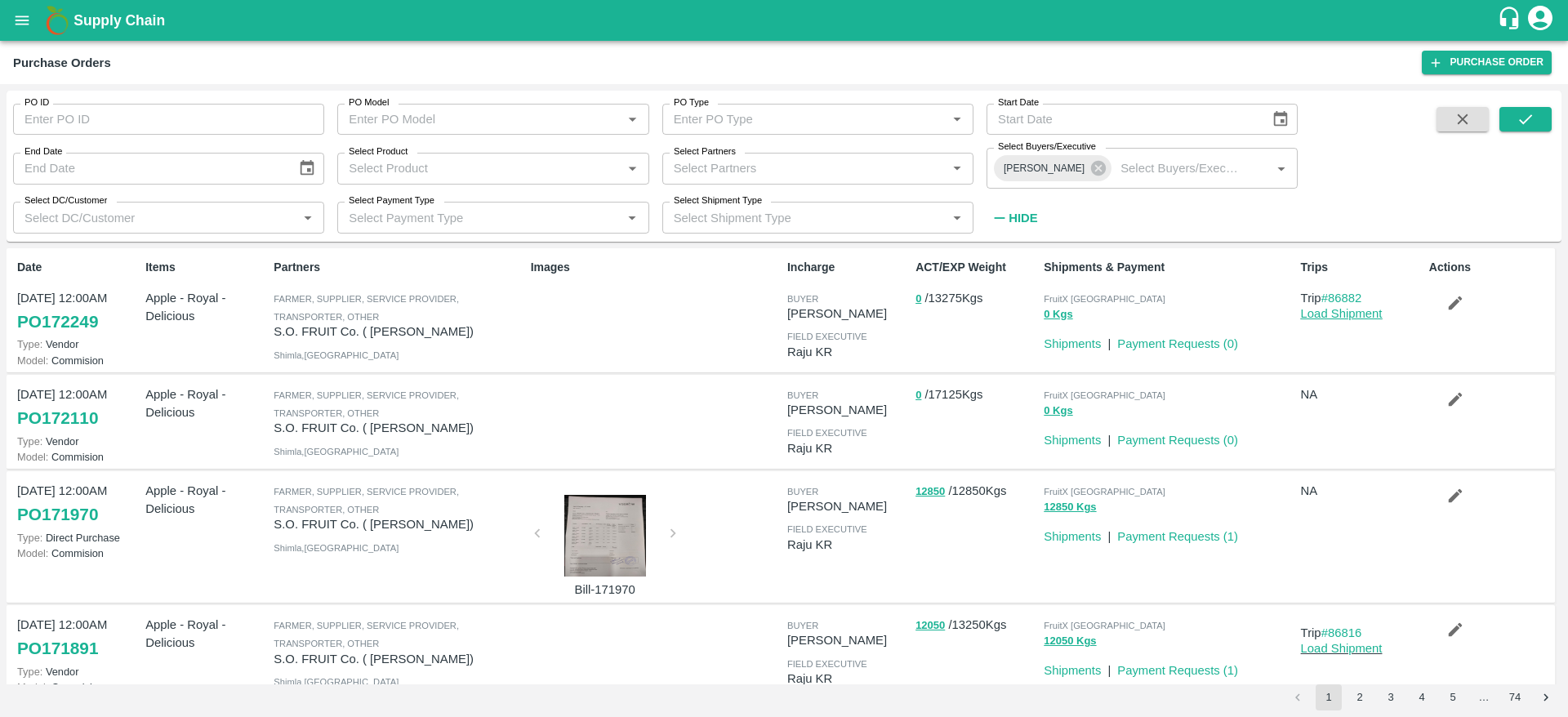
click at [1339, 310] on link "Load Shipment" at bounding box center [1342, 313] width 82 height 13
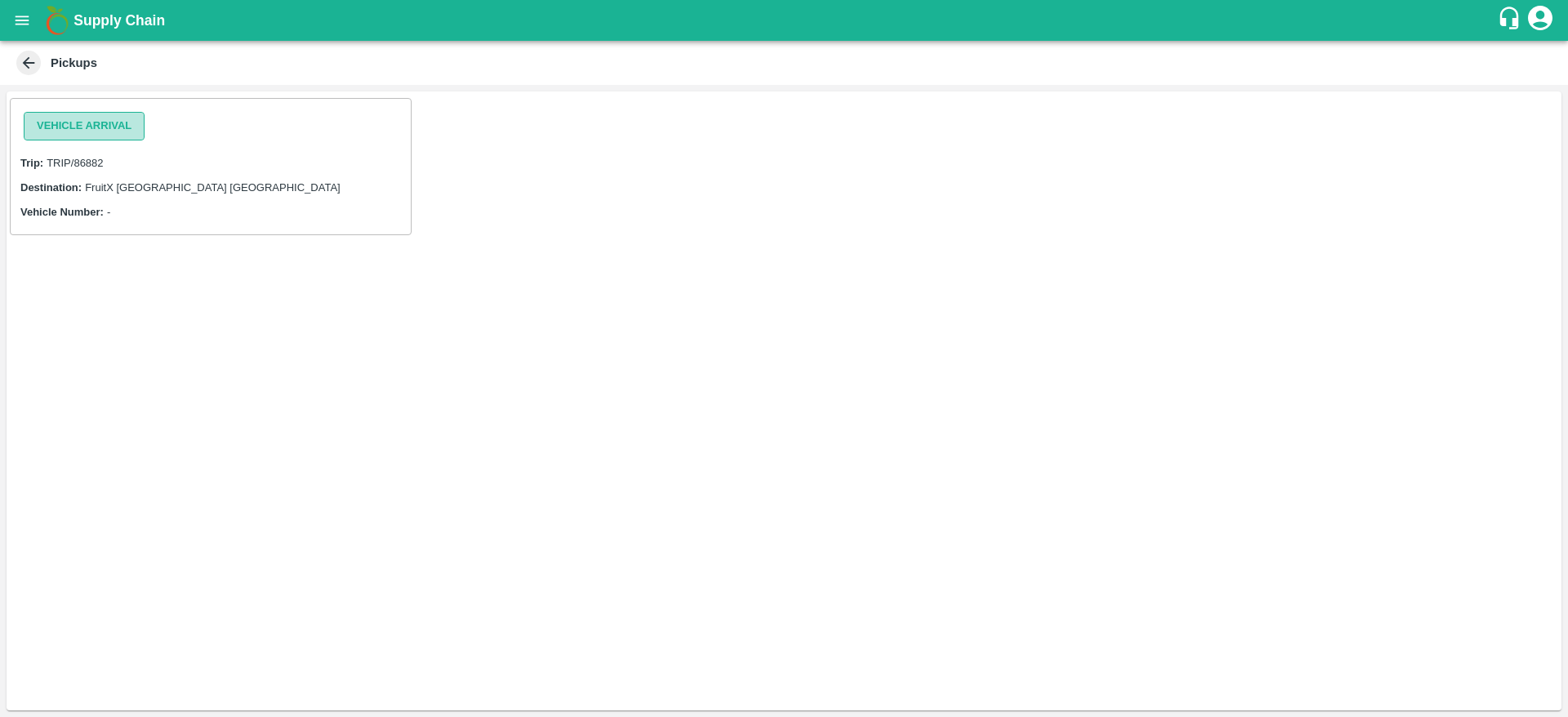
click at [74, 129] on button "Vehicle Arrival" at bounding box center [84, 126] width 121 height 29
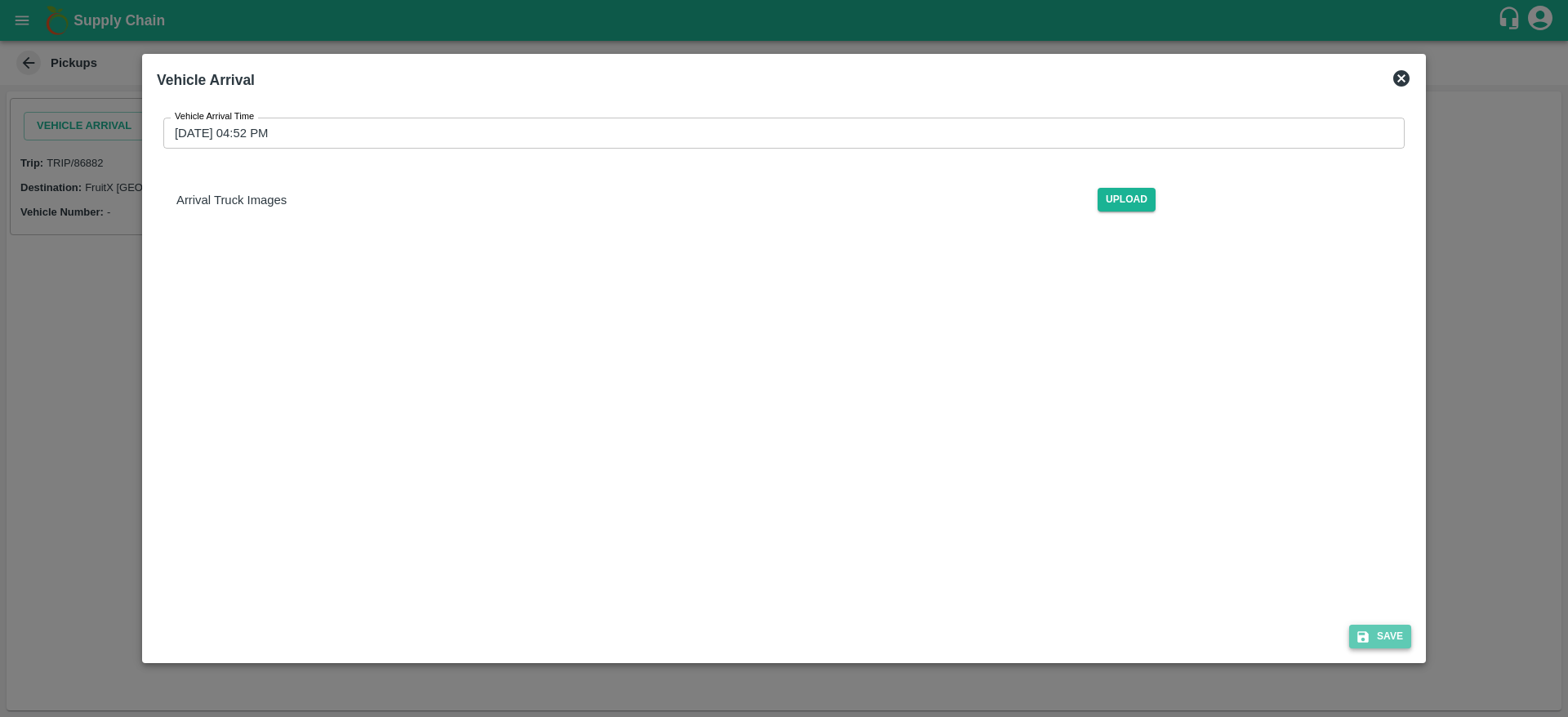
click at [1385, 635] on button "Save" at bounding box center [1380, 636] width 62 height 23
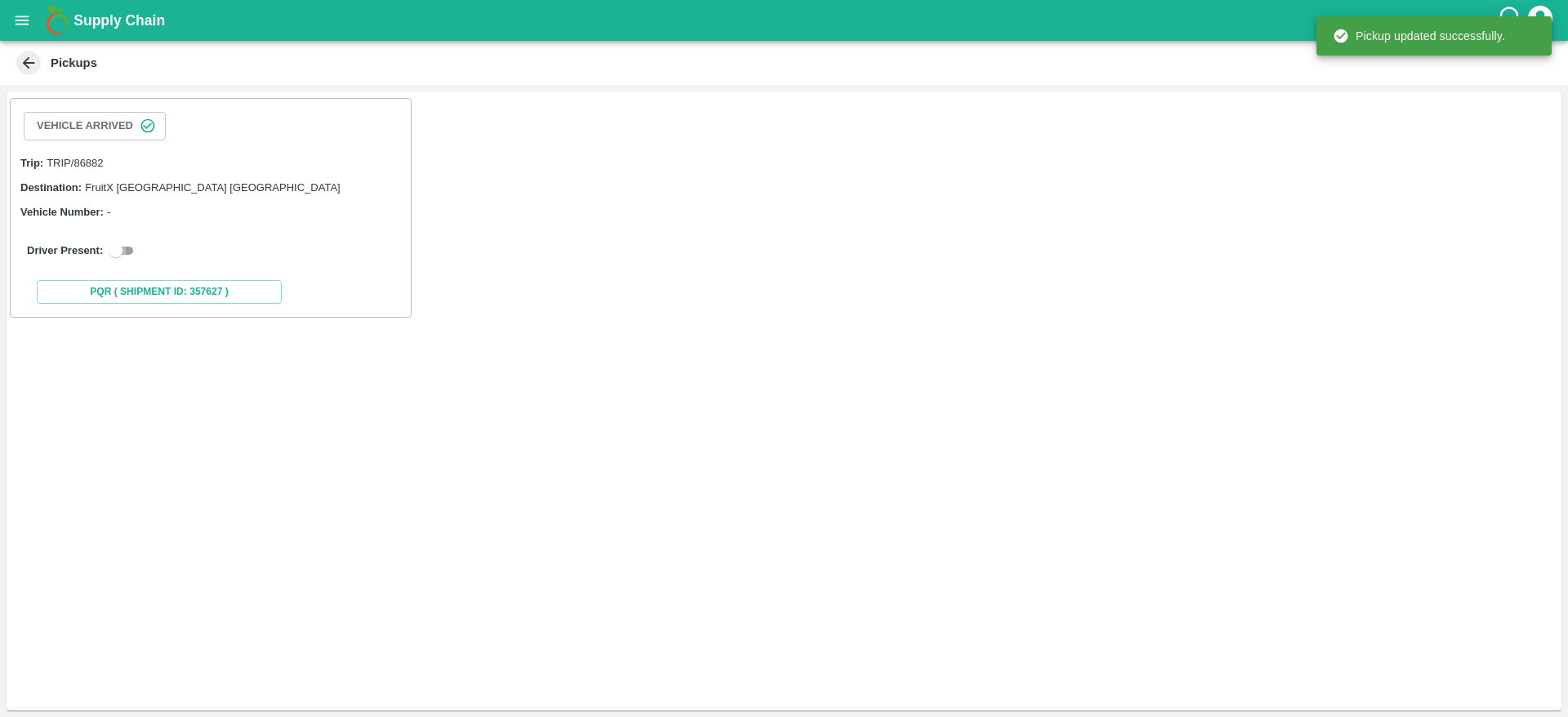
click at [124, 249] on input "checkbox" at bounding box center [115, 250] width 59 height 20
checkbox input "true"
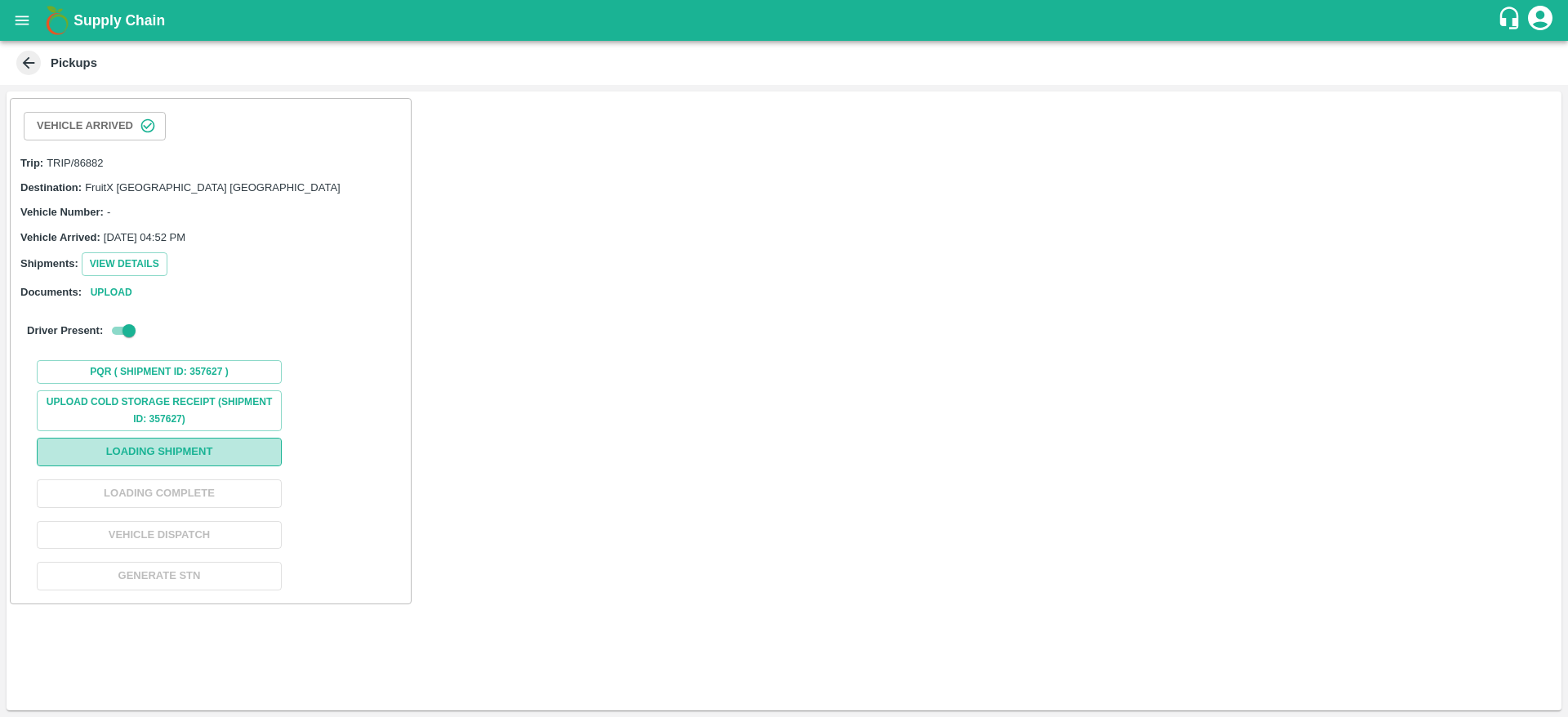
click at [141, 457] on button "Loading Shipment" at bounding box center [160, 452] width 245 height 29
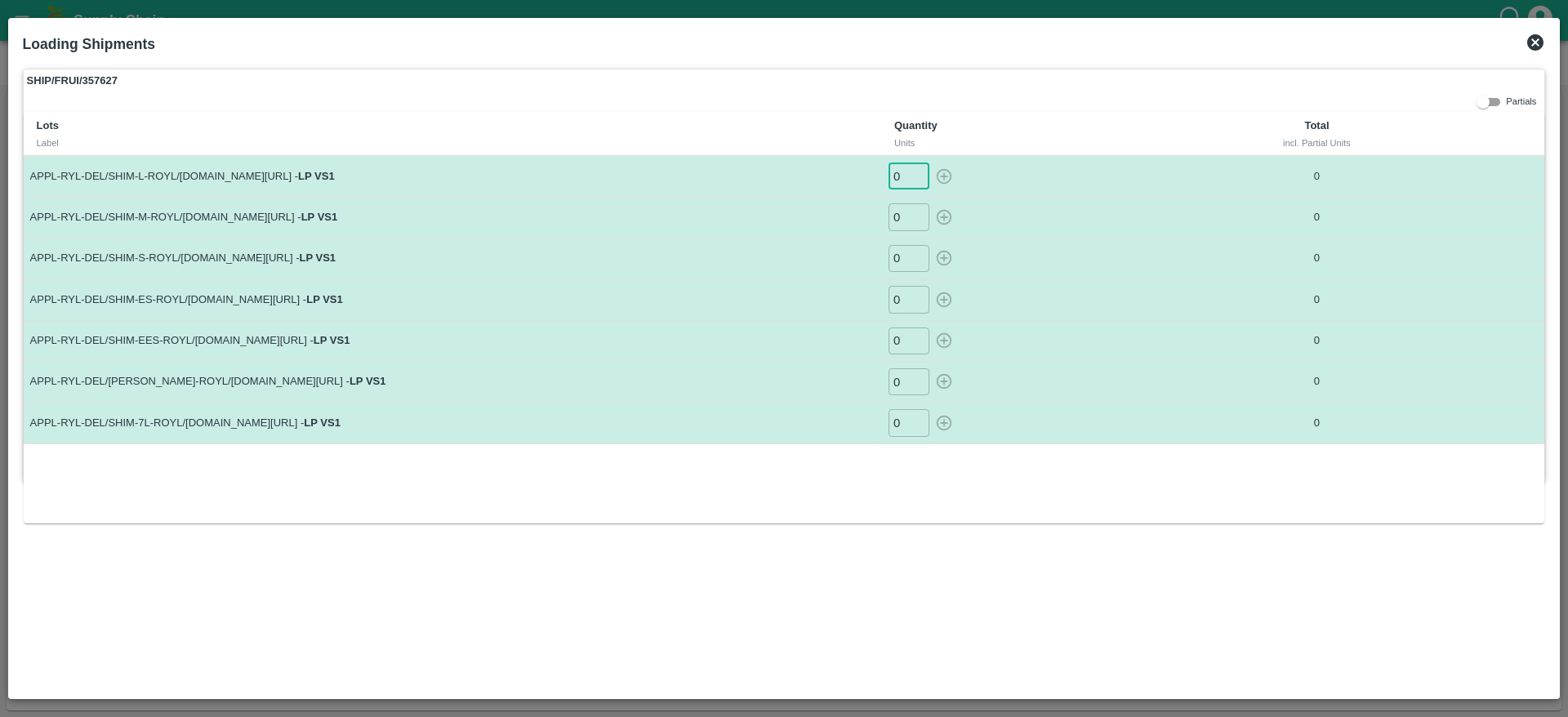
click at [908, 173] on input "0" at bounding box center [908, 176] width 41 height 27
click at [943, 177] on icon "button" at bounding box center [944, 177] width 15 height 15
type input "0"
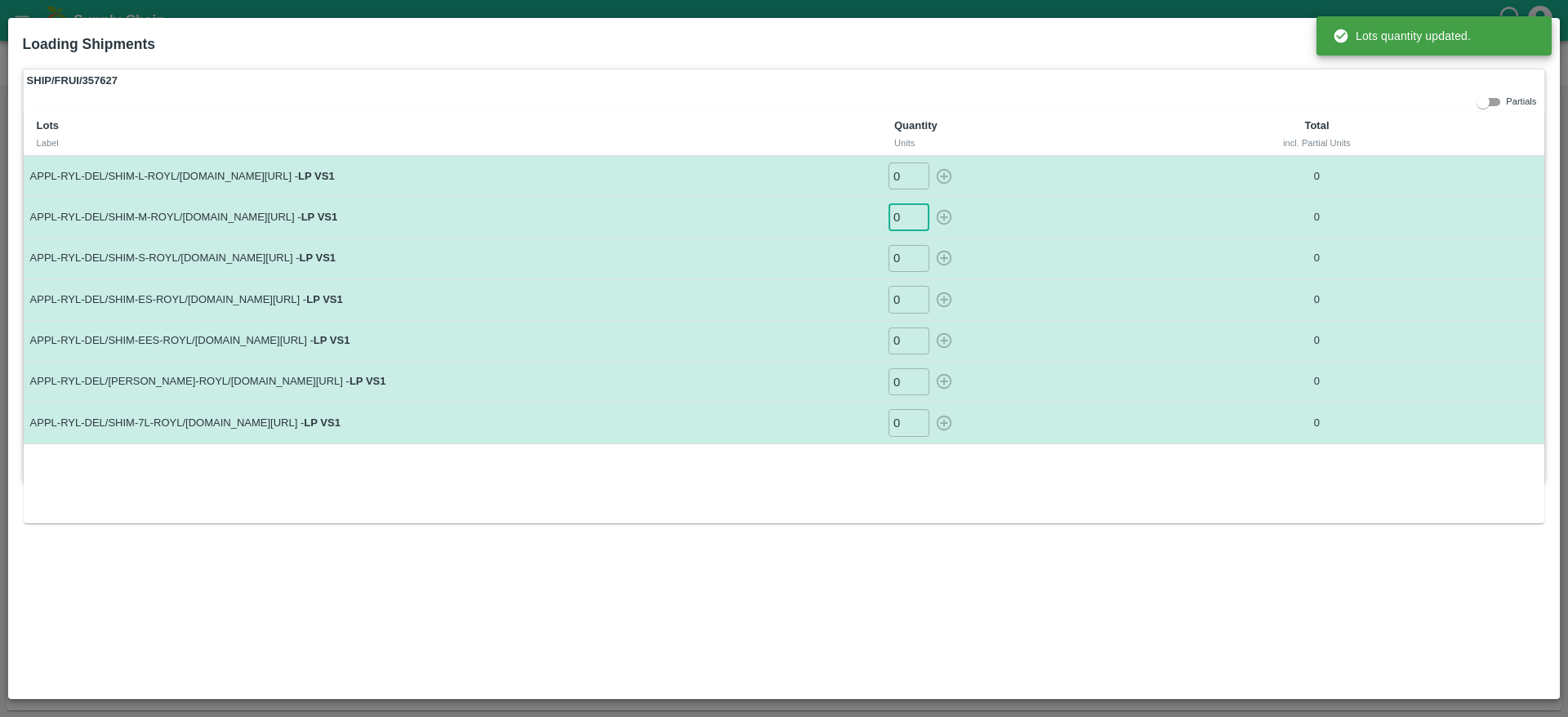
click at [900, 224] on input "0" at bounding box center [908, 217] width 41 height 27
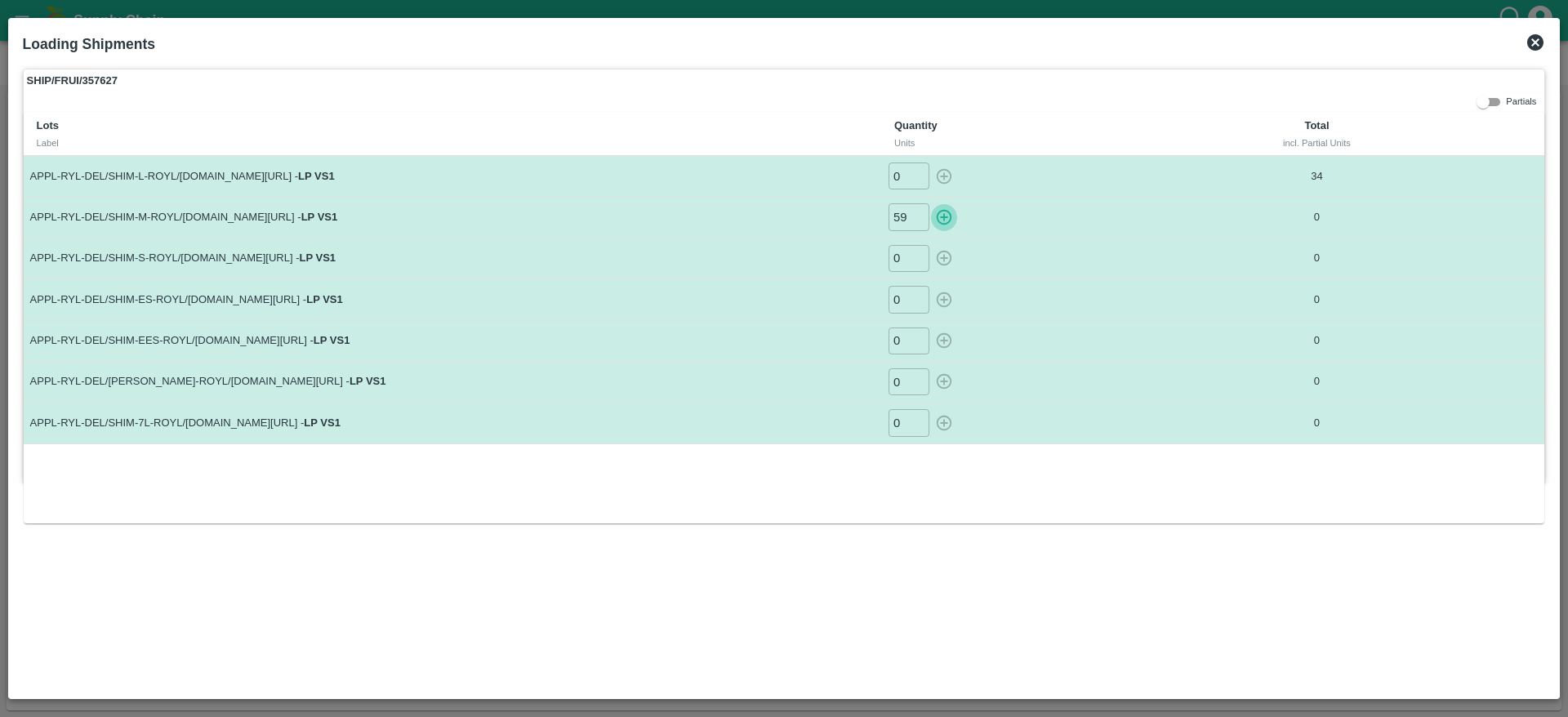
click at [943, 215] on icon "button" at bounding box center [944, 217] width 18 height 18
type input "0"
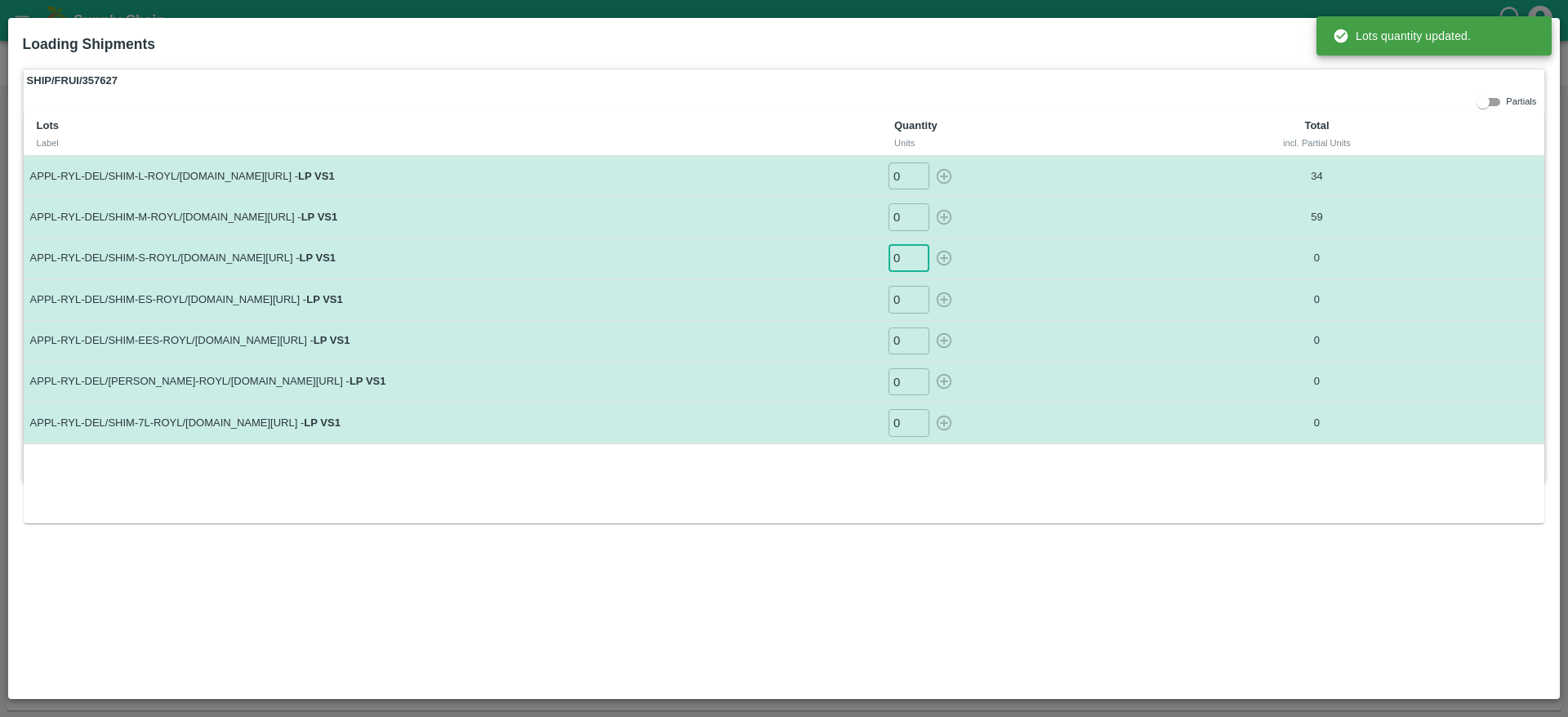
click at [906, 263] on input "0" at bounding box center [908, 259] width 41 height 27
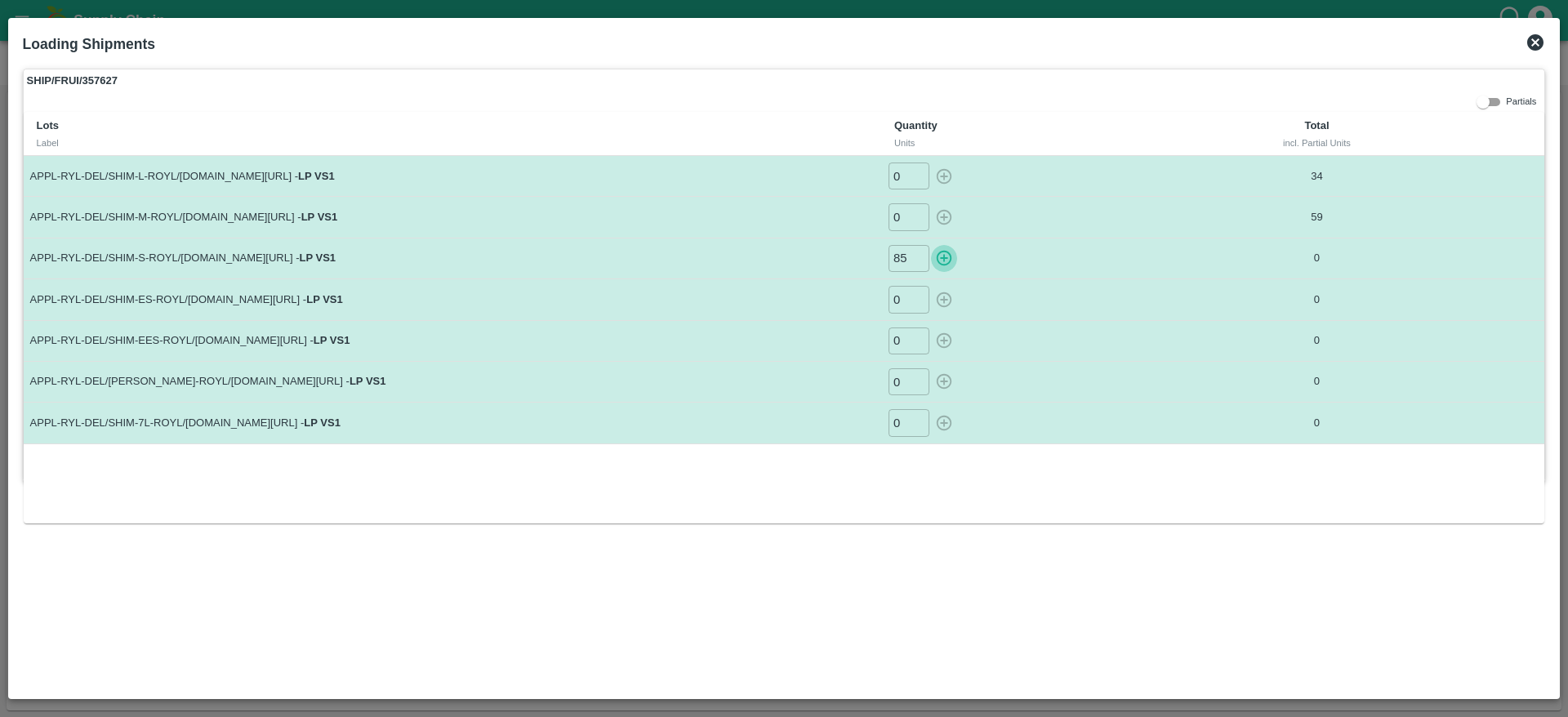
click at [950, 254] on icon "button" at bounding box center [944, 258] width 15 height 15
type input "0"
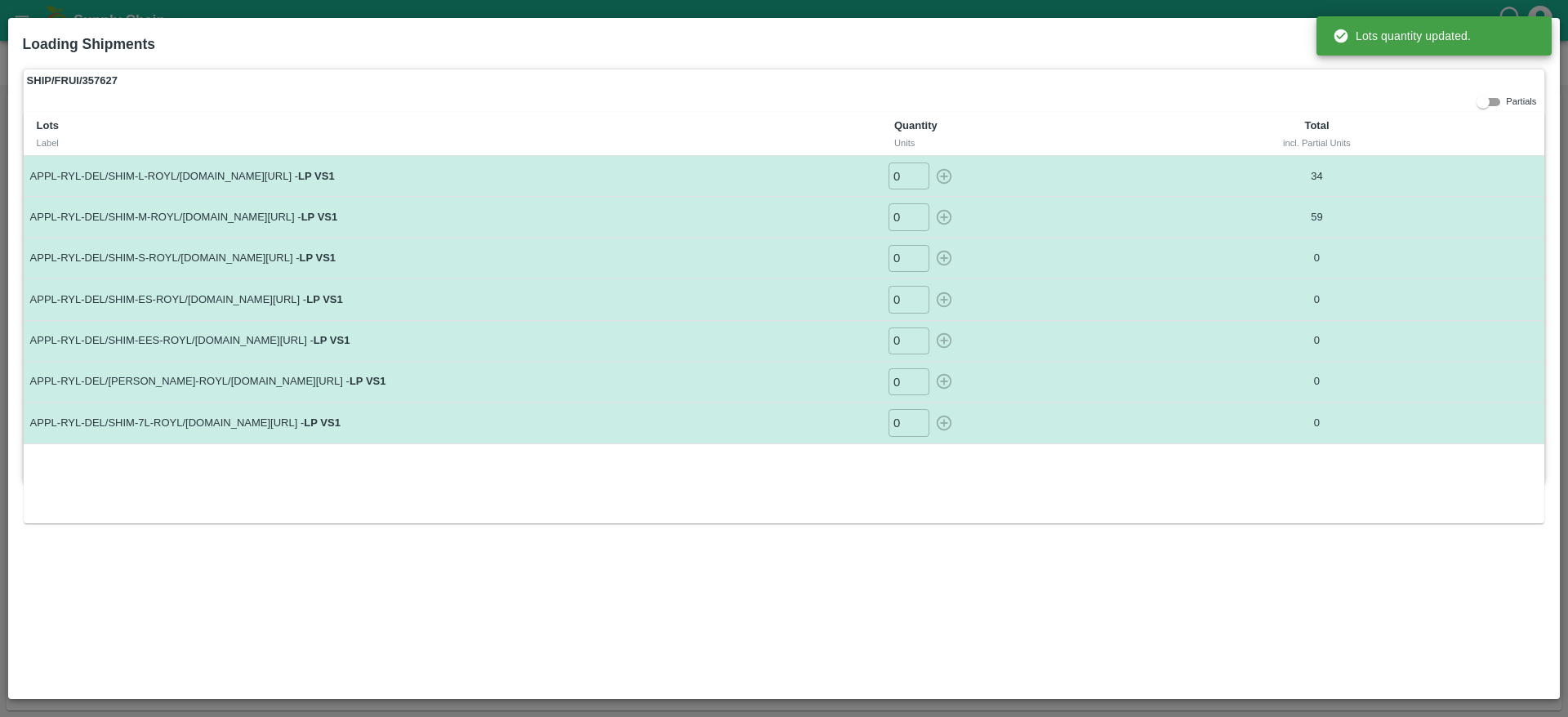
click at [903, 307] on input "0" at bounding box center [908, 299] width 41 height 27
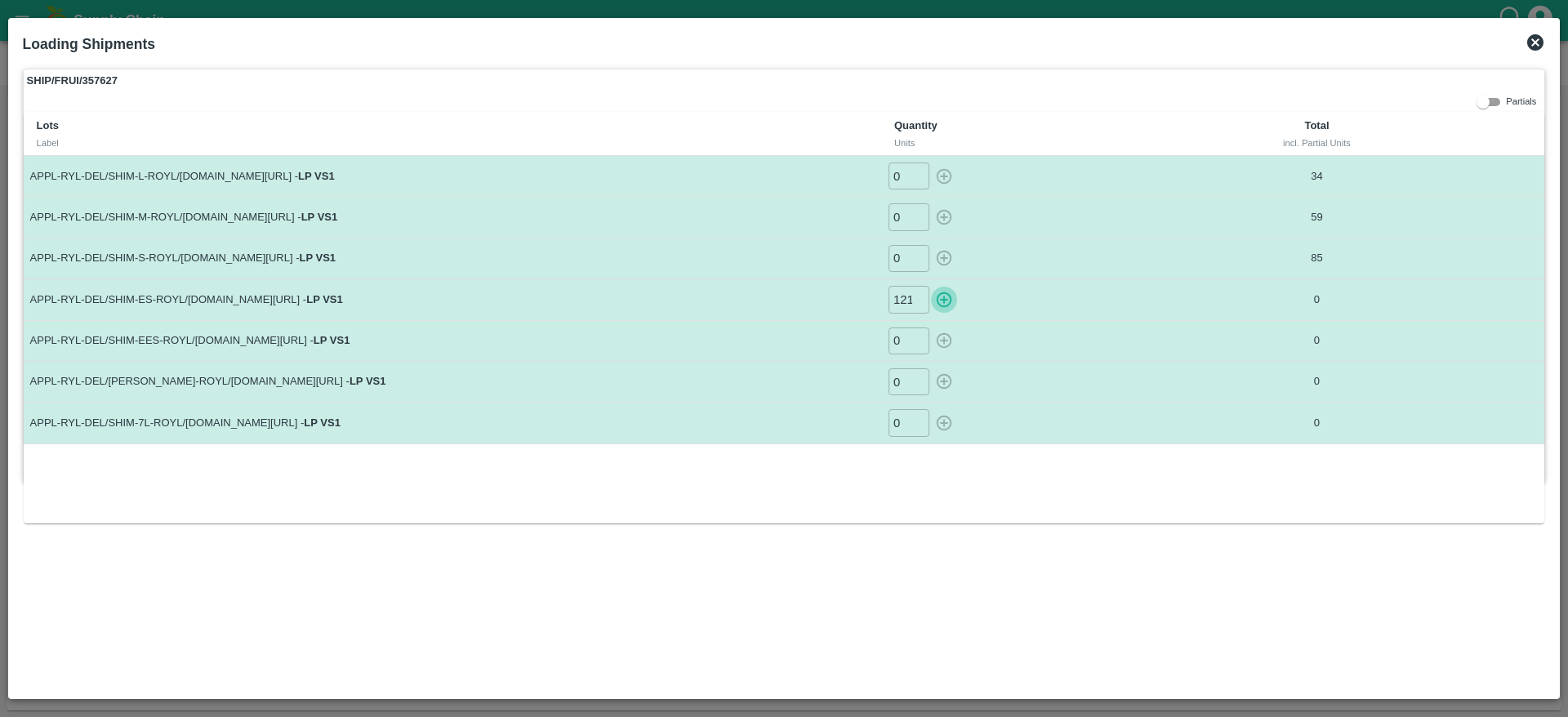
click at [945, 299] on icon "button" at bounding box center [944, 299] width 15 height 15
type input "0"
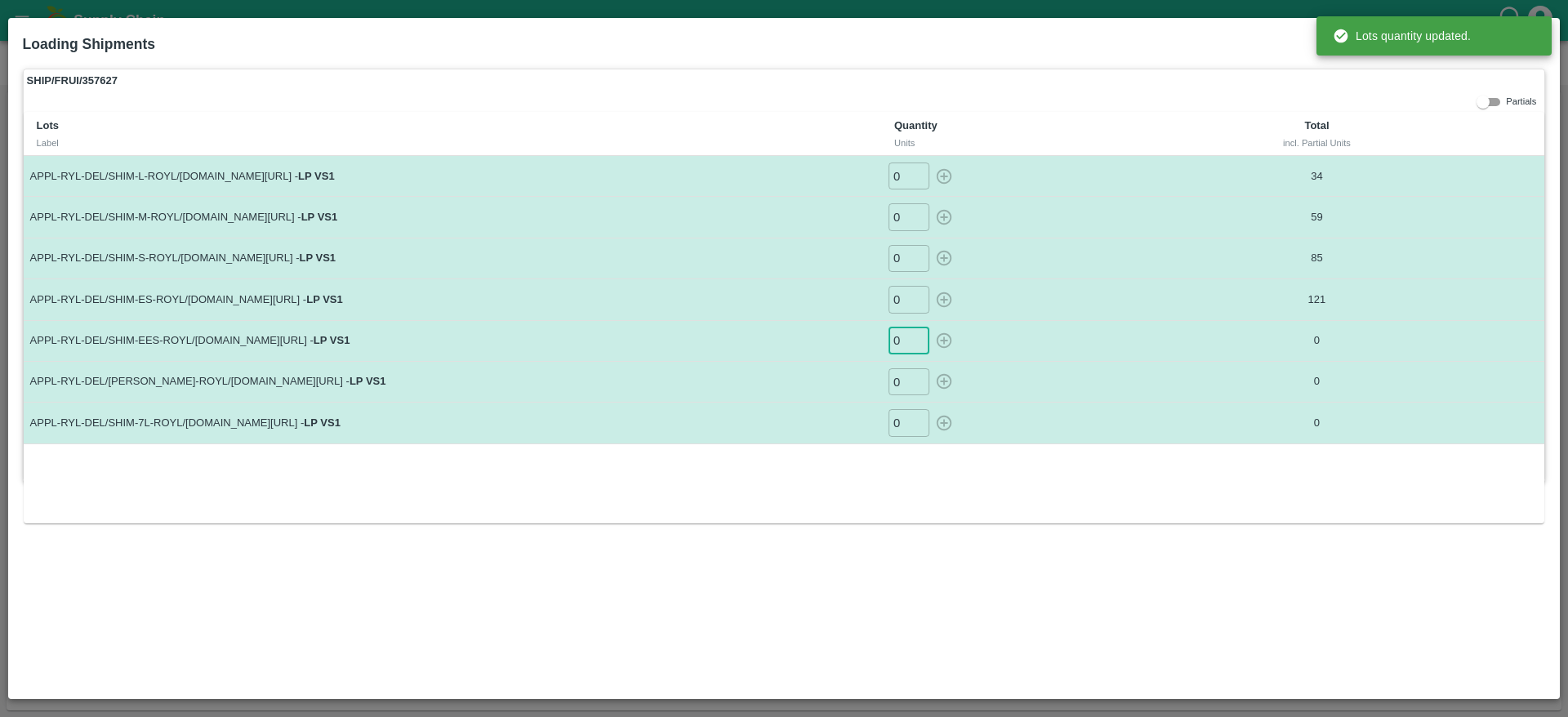
click at [904, 340] on input "0" at bounding box center [908, 340] width 41 height 27
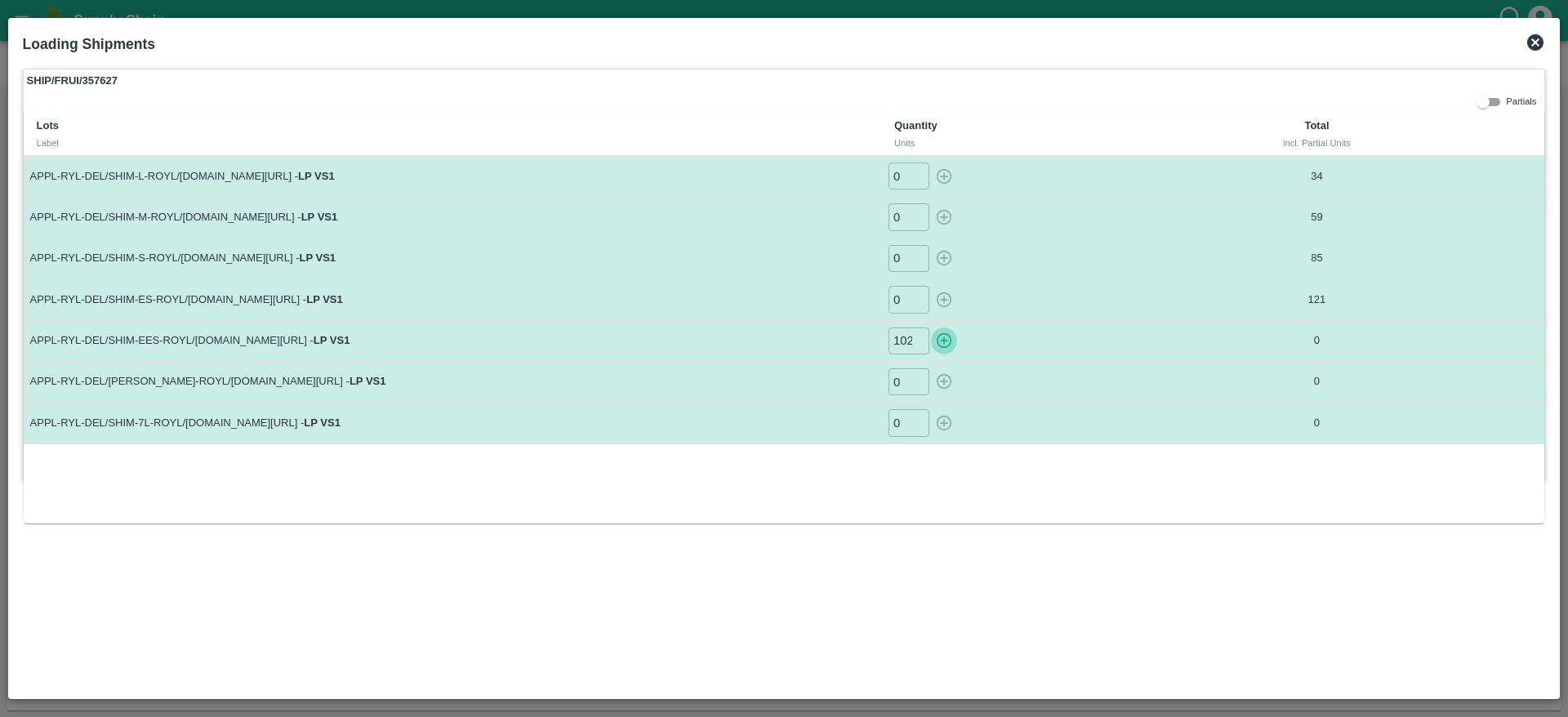
click at [942, 340] on icon "button" at bounding box center [944, 340] width 15 height 15
type input "0"
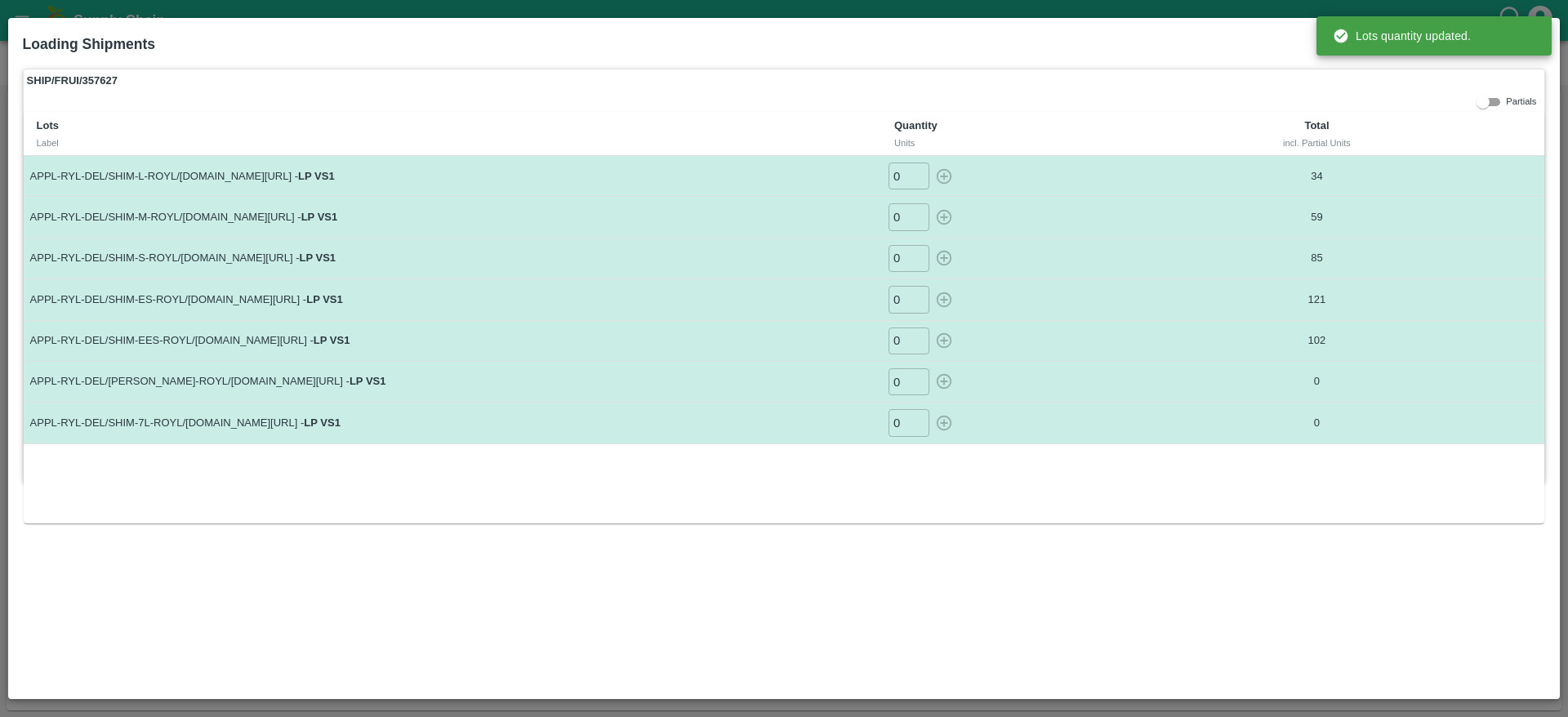
click at [901, 372] on input "0" at bounding box center [908, 382] width 41 height 27
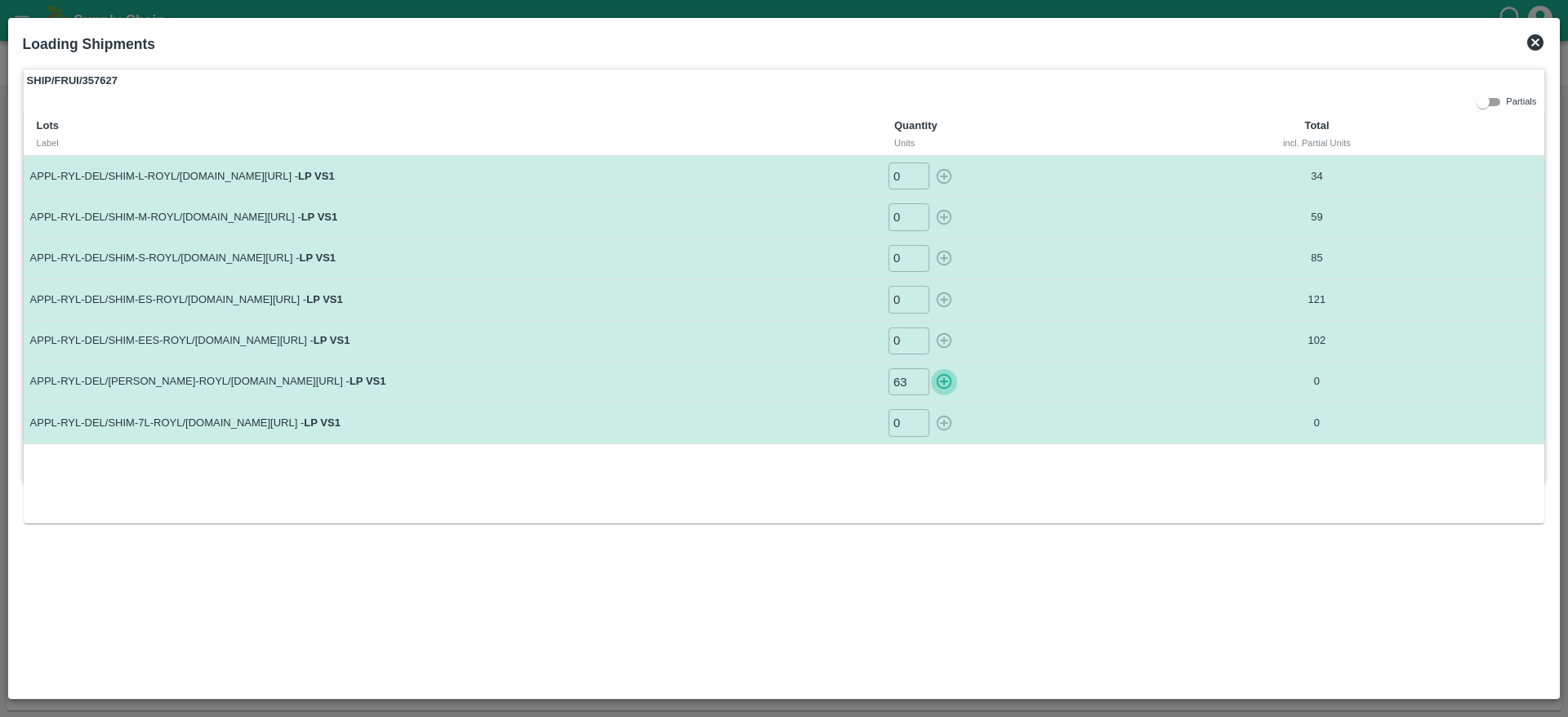
click at [953, 380] on button "button" at bounding box center [944, 382] width 26 height 27
type input "0"
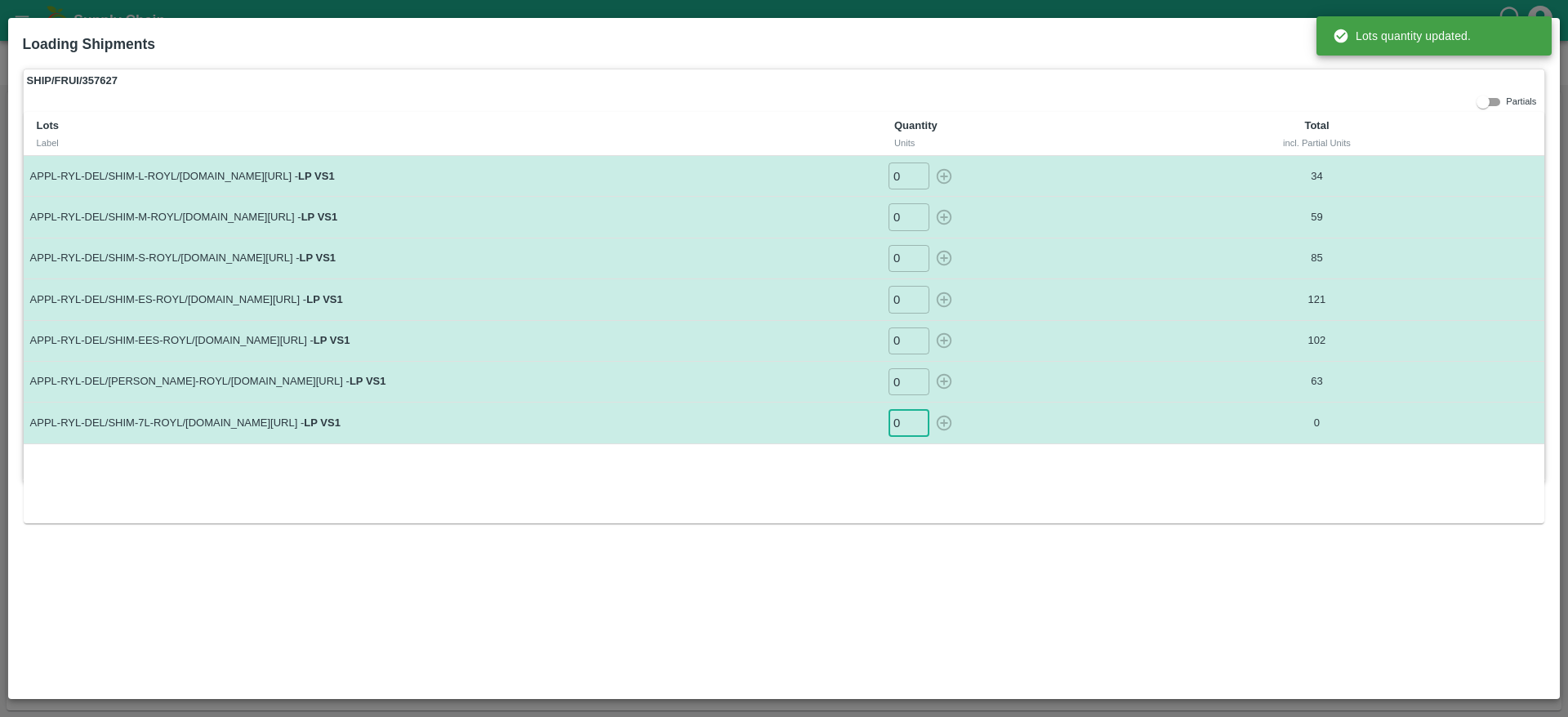
click at [907, 423] on input "0" at bounding box center [908, 422] width 41 height 27
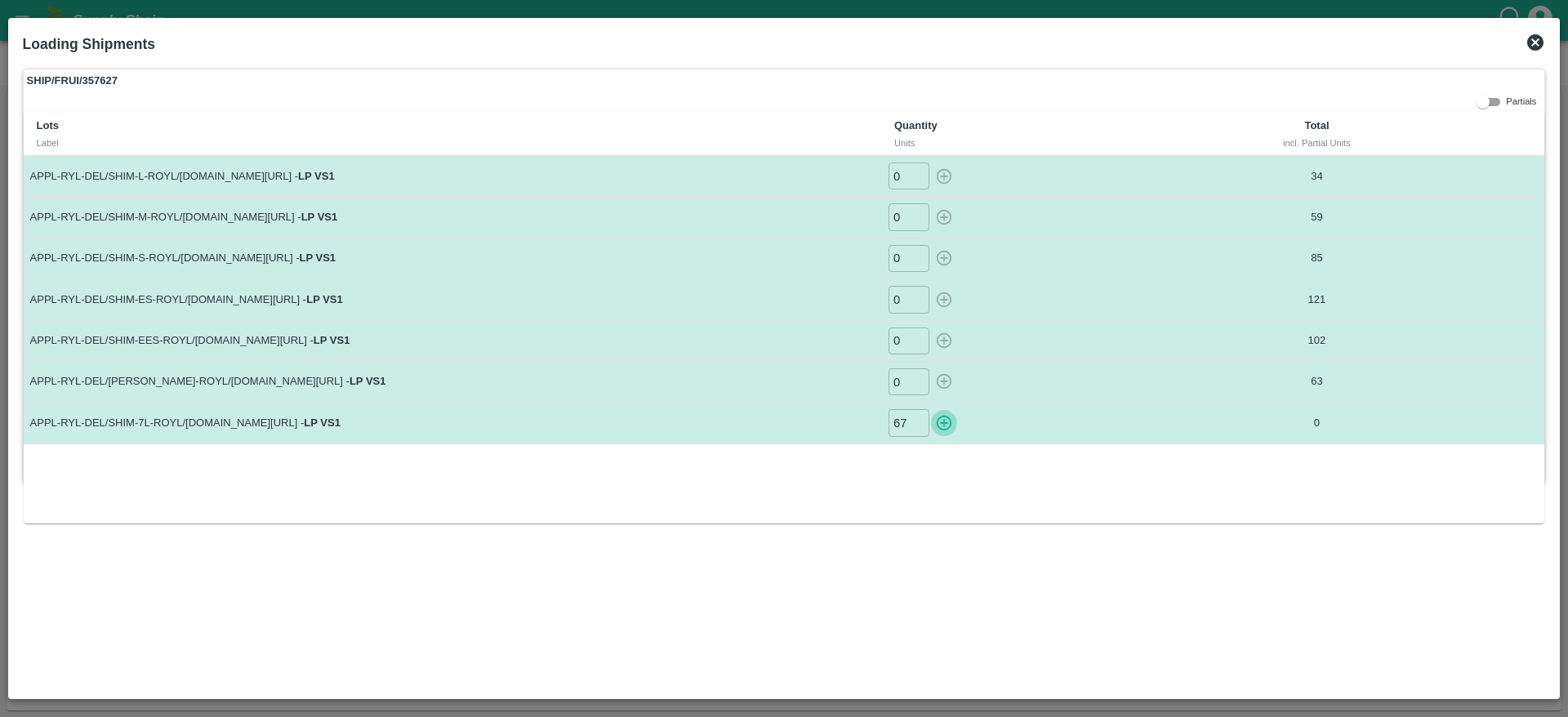
click at [944, 422] on icon "button" at bounding box center [944, 422] width 15 height 15
type input "0"
click at [1535, 36] on icon at bounding box center [1536, 42] width 16 height 16
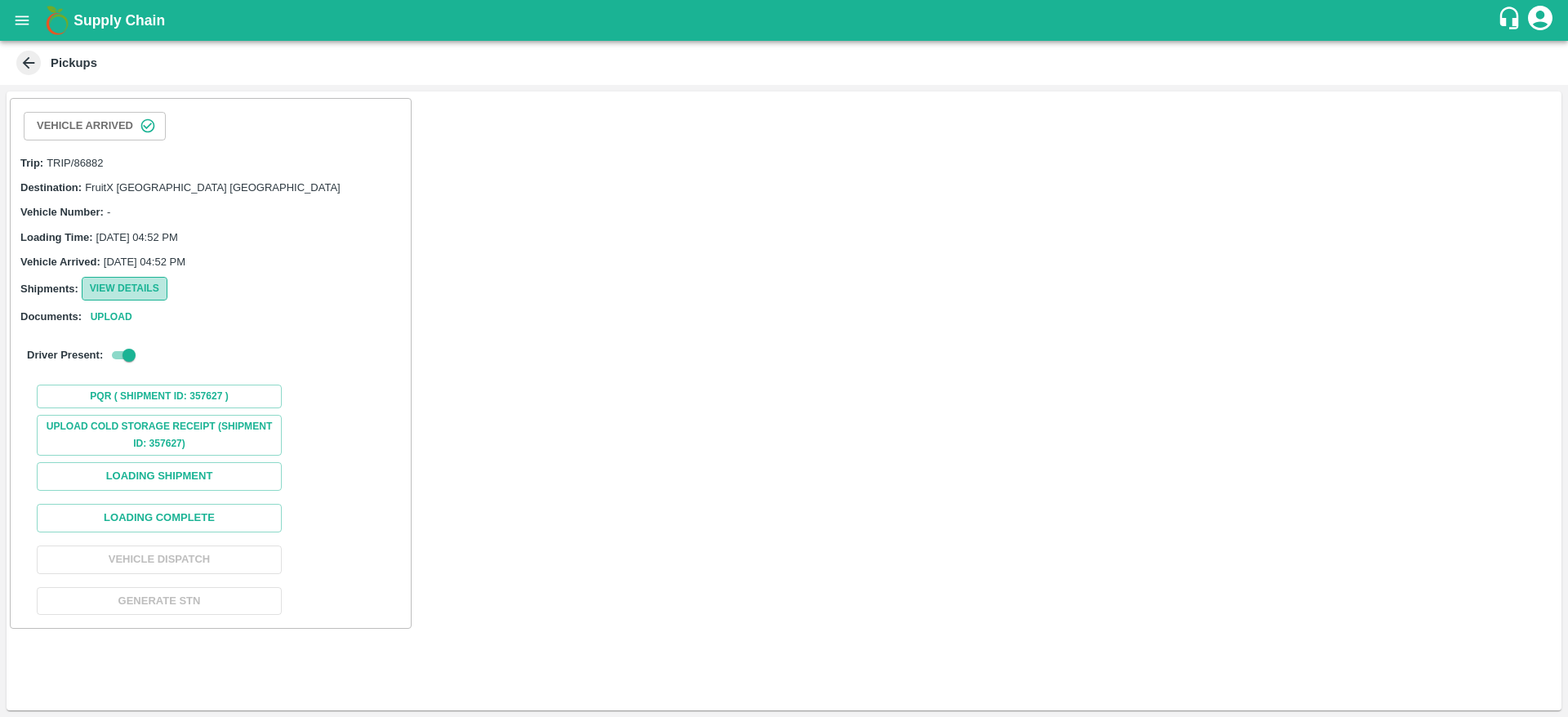
click at [120, 291] on button "View Details" at bounding box center [124, 288] width 86 height 23
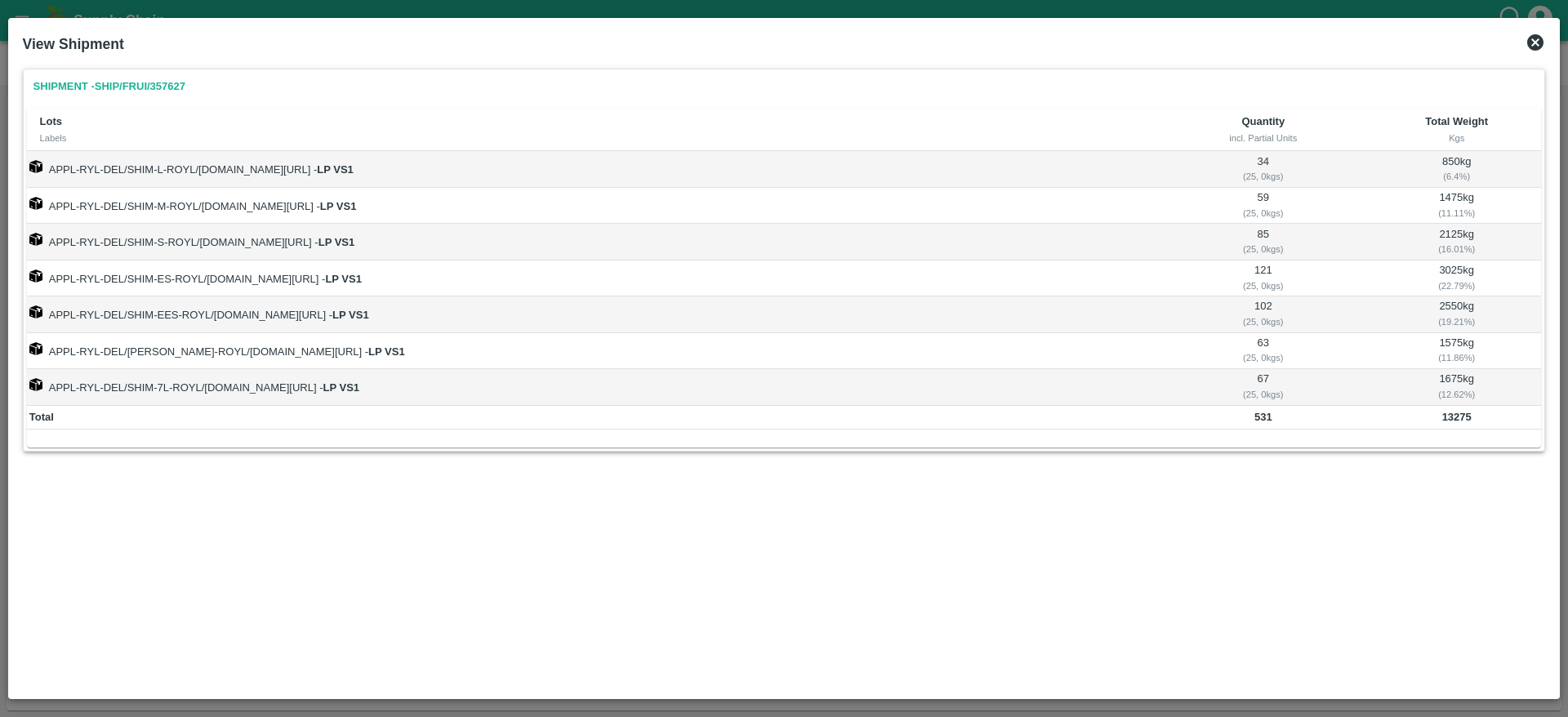
click at [1545, 37] on icon at bounding box center [1536, 42] width 20 height 20
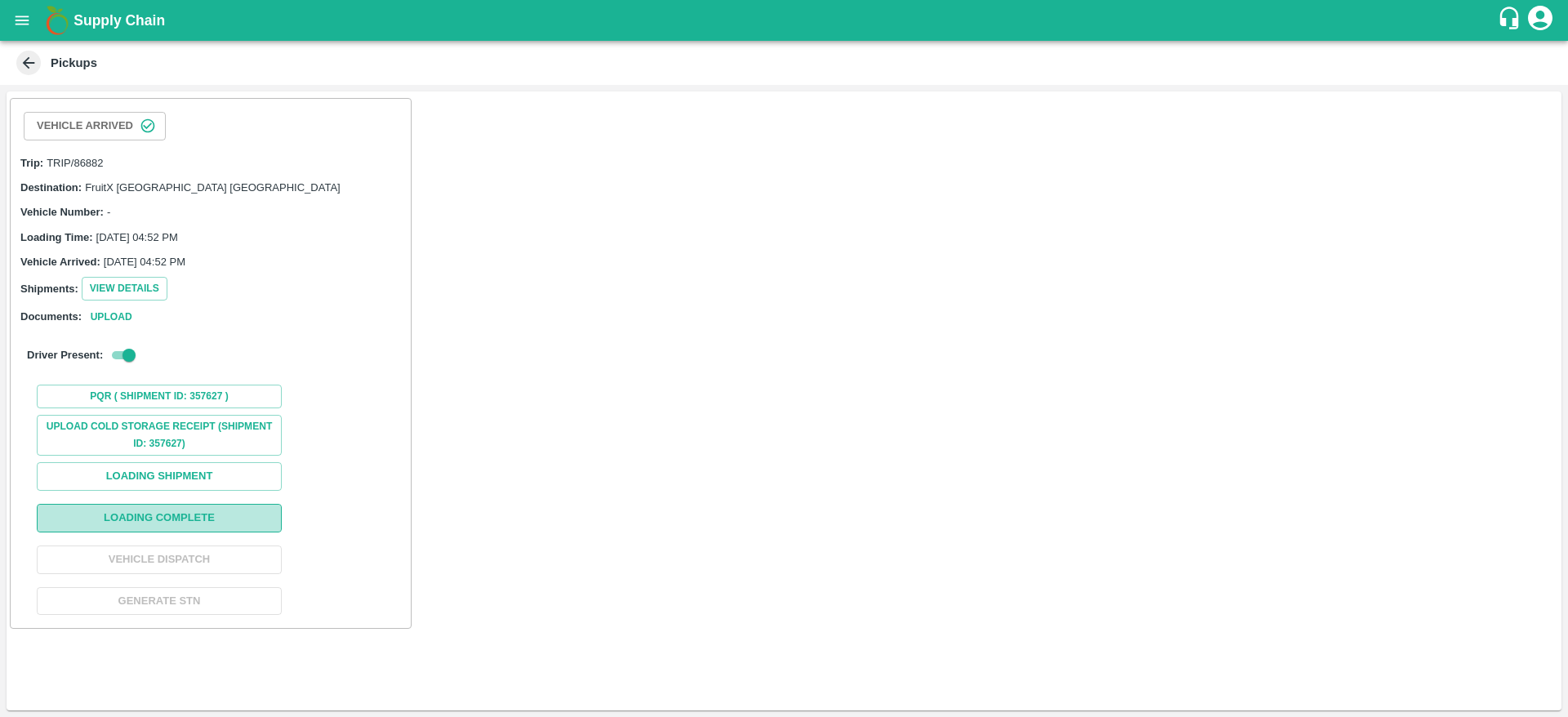
click at [181, 512] on button "Loading Complete" at bounding box center [160, 518] width 245 height 29
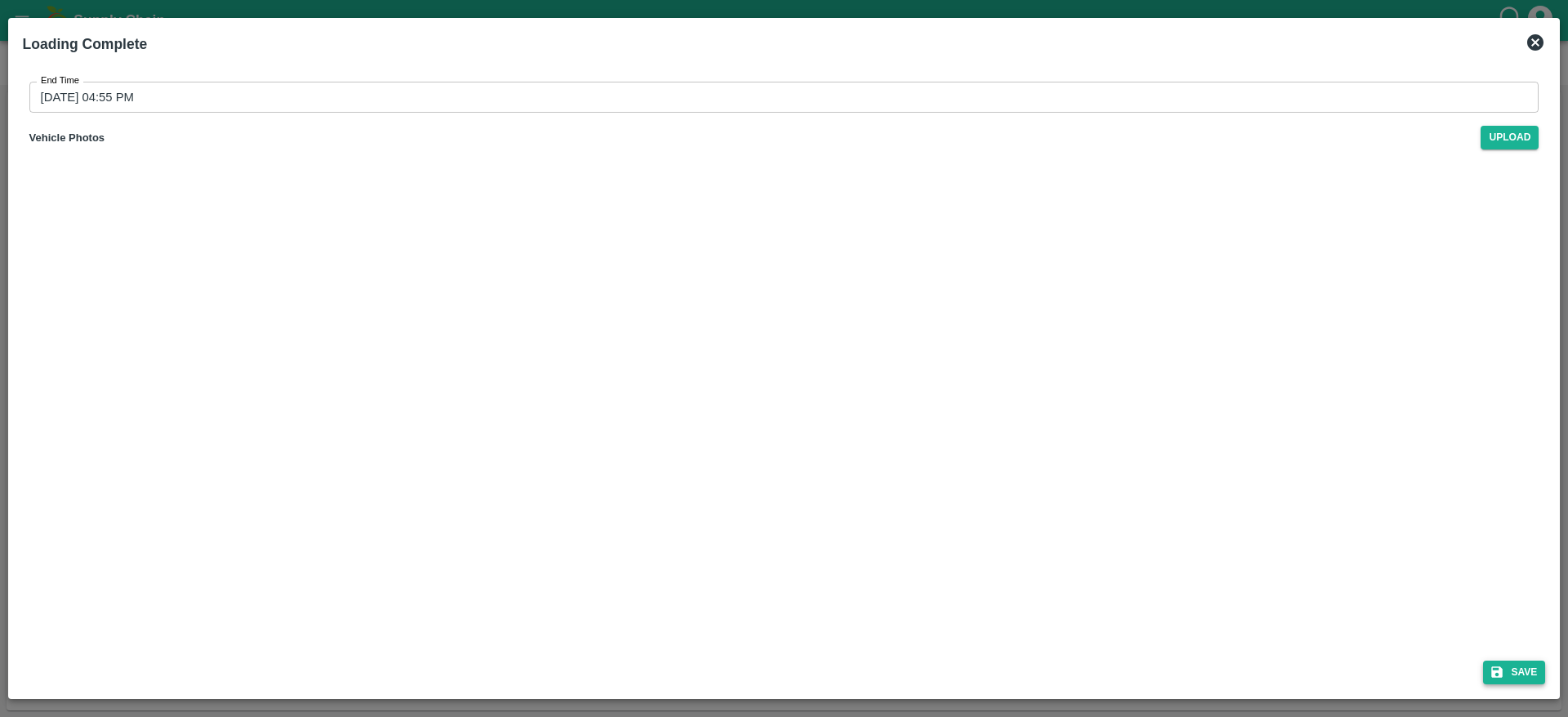
click at [1532, 672] on button "Save" at bounding box center [1514, 672] width 62 height 23
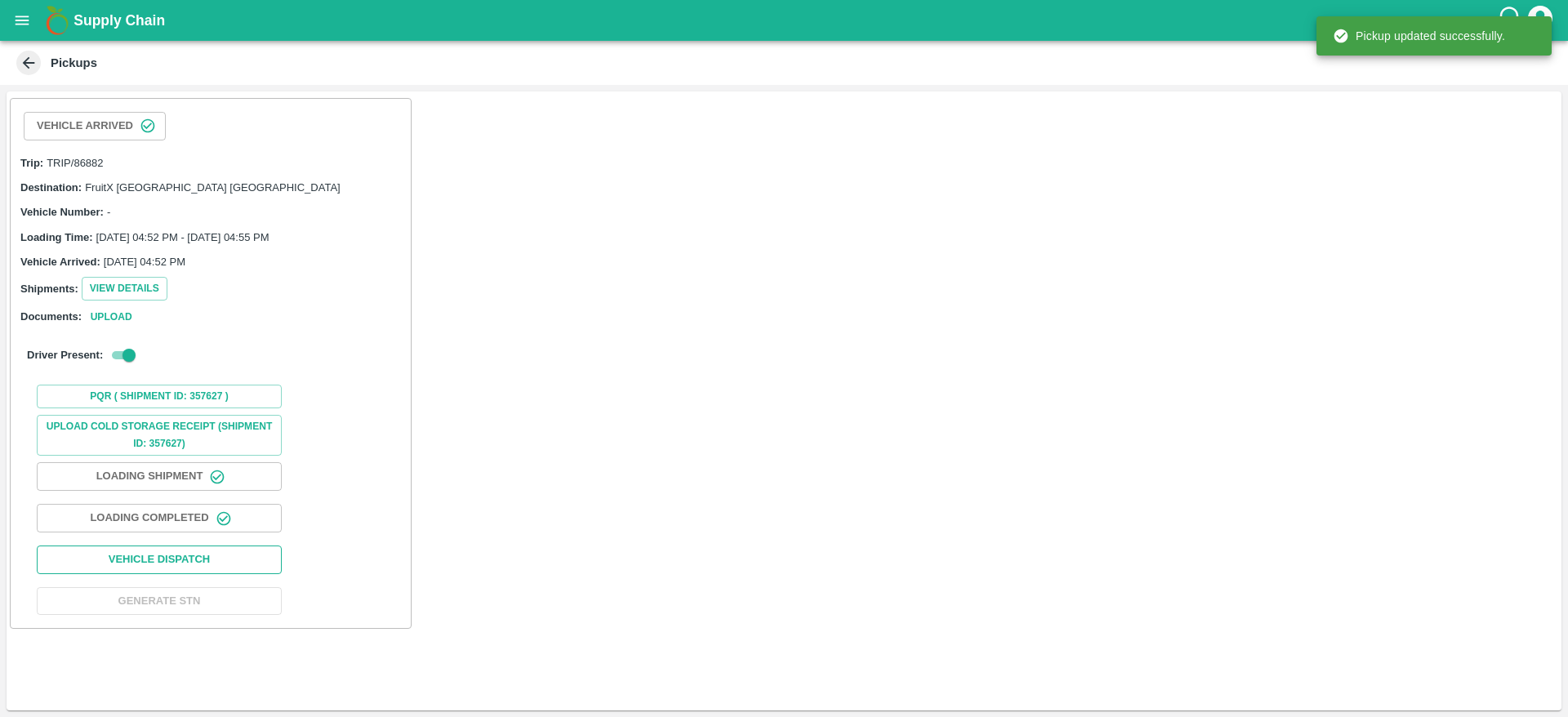
click at [192, 555] on button "Vehicle Dispatch" at bounding box center [160, 559] width 245 height 29
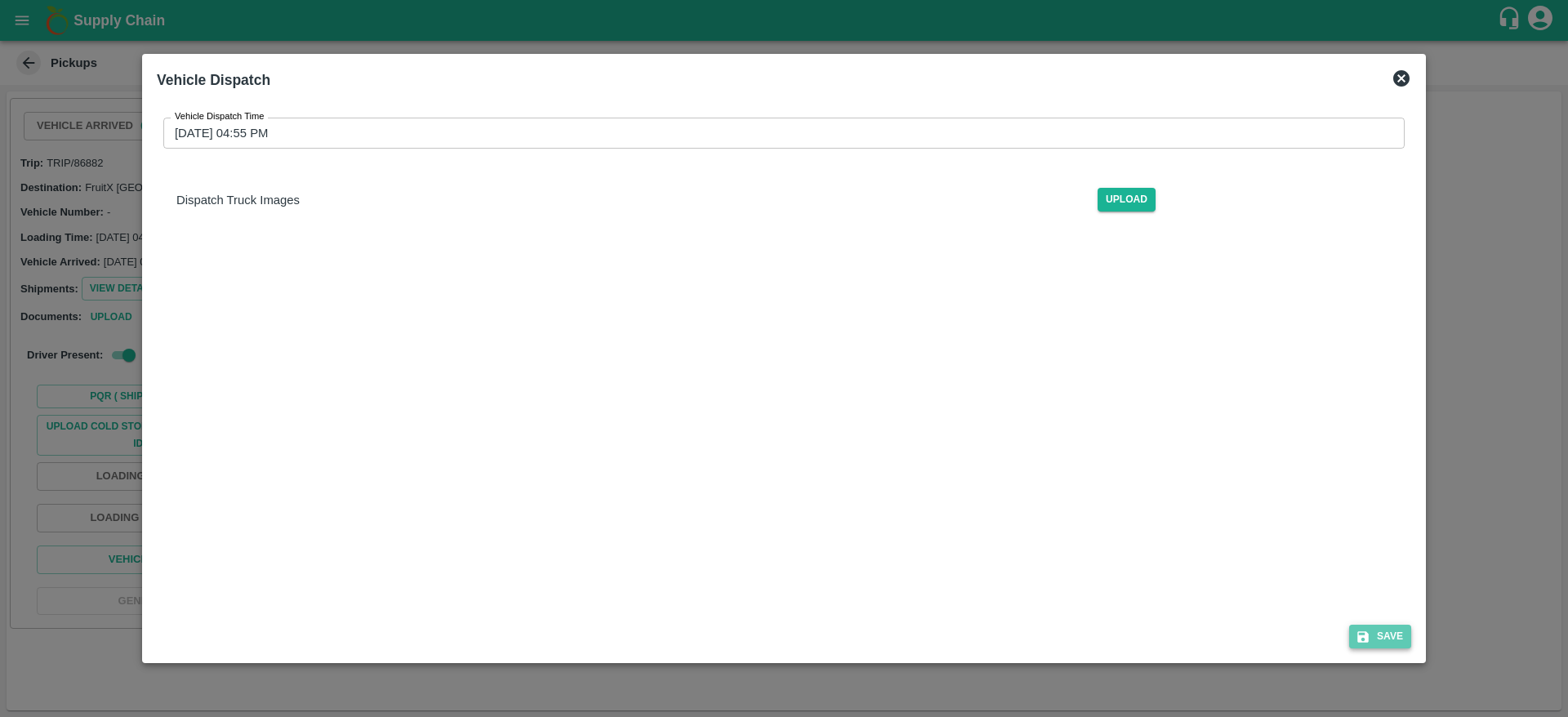
click at [1375, 626] on button "Save" at bounding box center [1380, 636] width 62 height 23
